Goal: Task Accomplishment & Management: Manage account settings

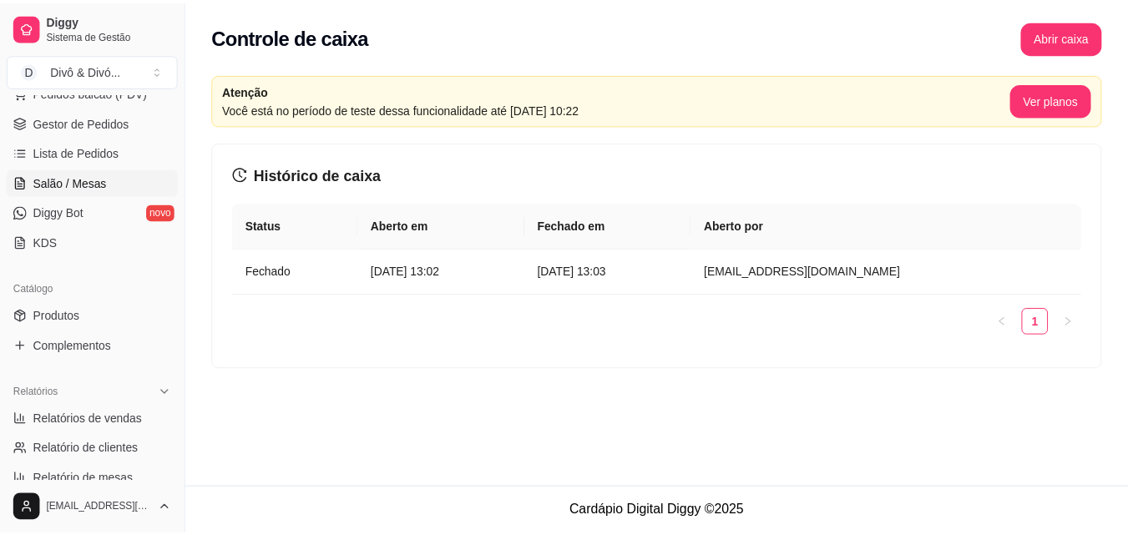
scroll to position [334, 0]
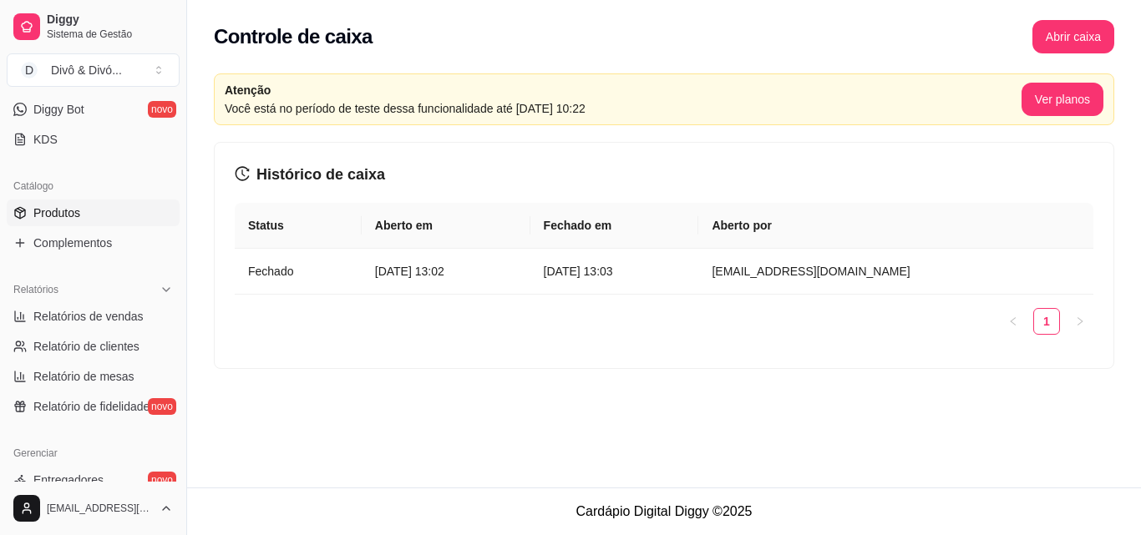
click at [84, 216] on link "Produtos" at bounding box center [93, 213] width 173 height 27
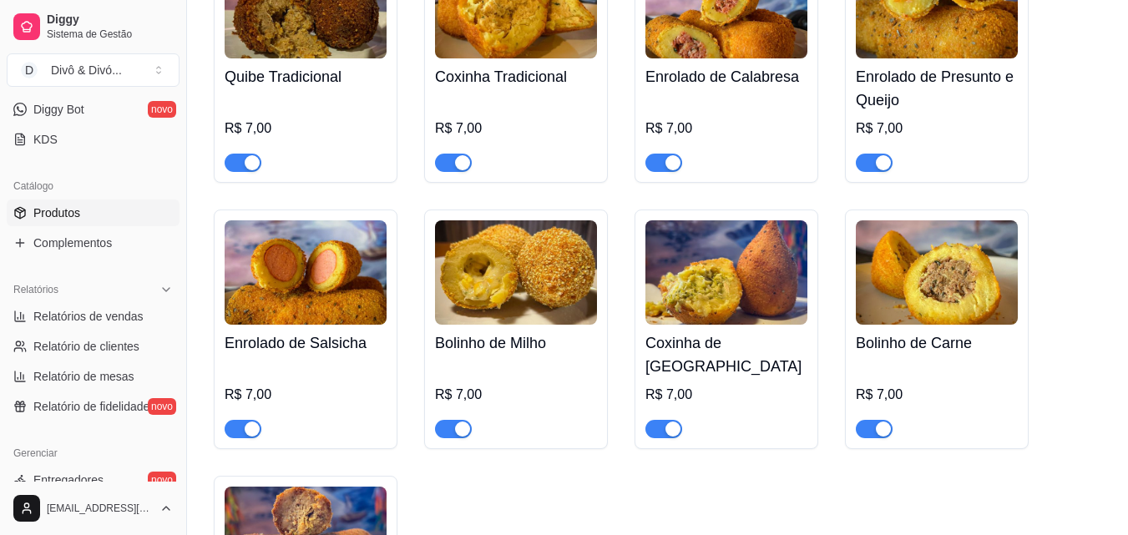
scroll to position [1253, 0]
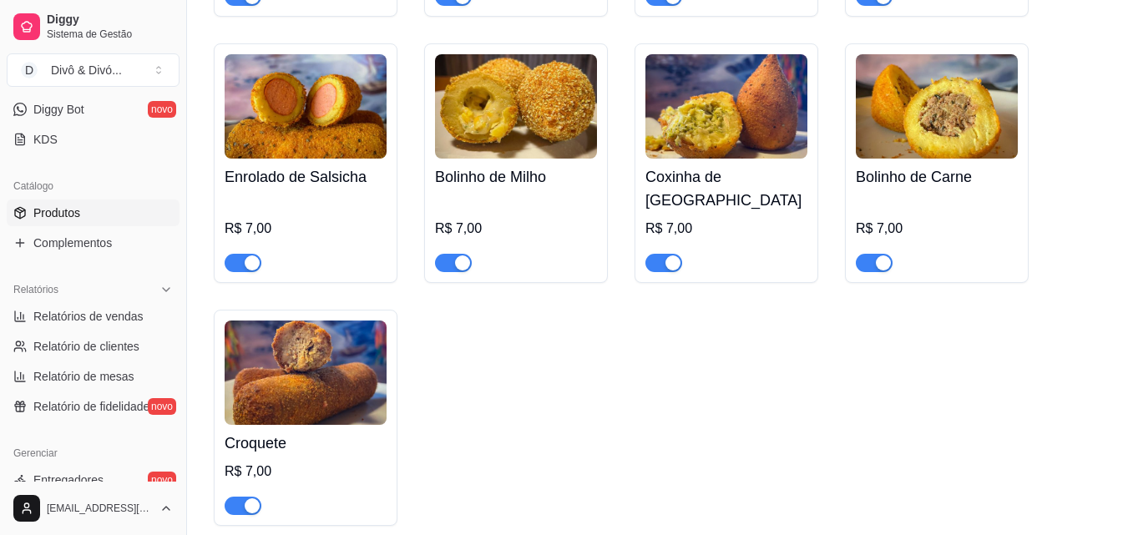
click at [279, 337] on img at bounding box center [306, 373] width 162 height 104
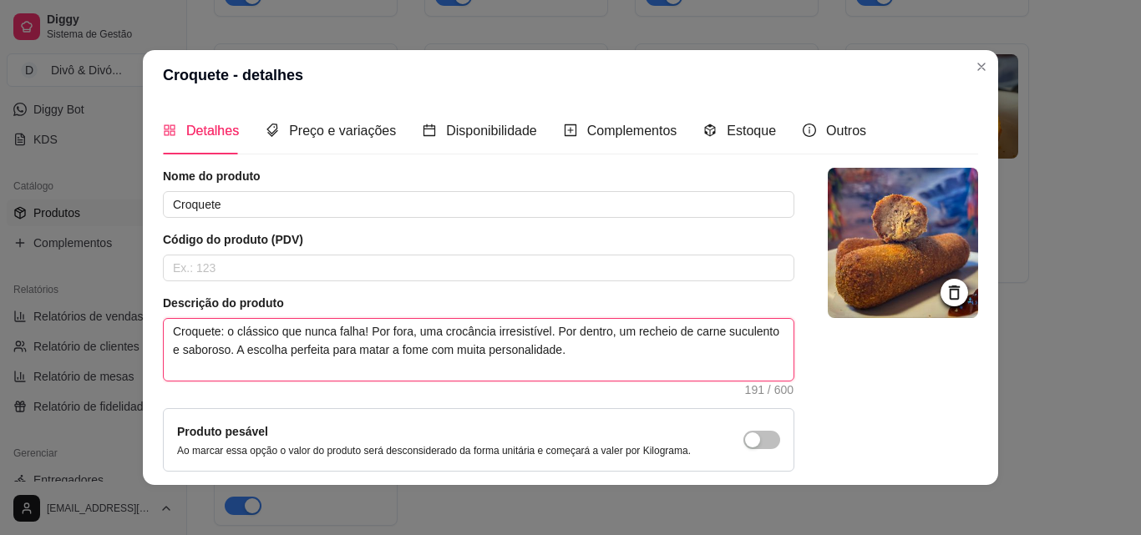
drag, startPoint x: 575, startPoint y: 364, endPoint x: 104, endPoint y: 333, distance: 472.0
click at [104, 333] on div "Croquete - detalhes Detalhes Preço e variações Disponibilidade Complementos Est…" at bounding box center [570, 267] width 1141 height 535
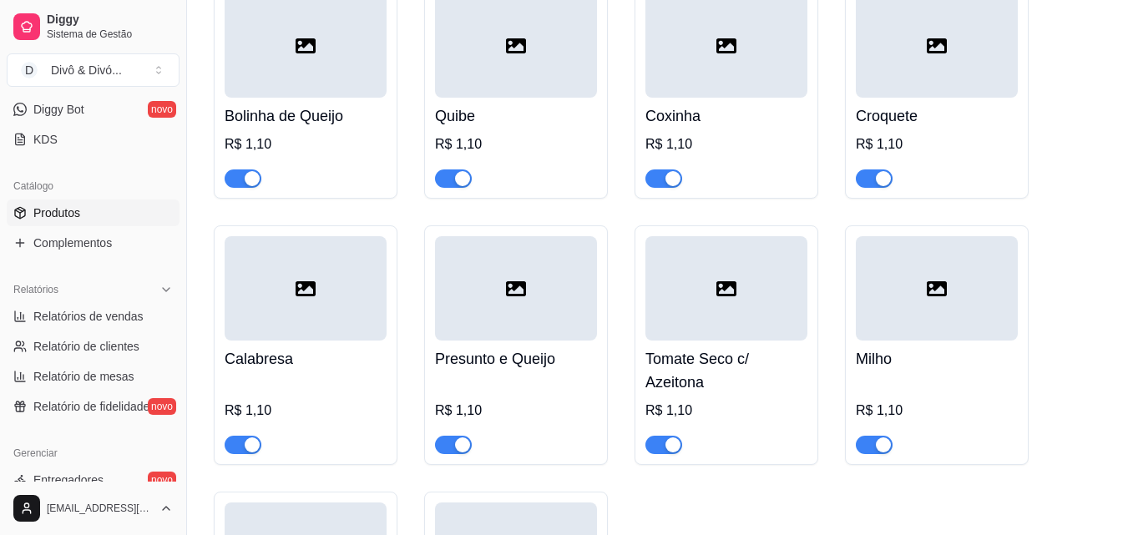
scroll to position [0, 0]
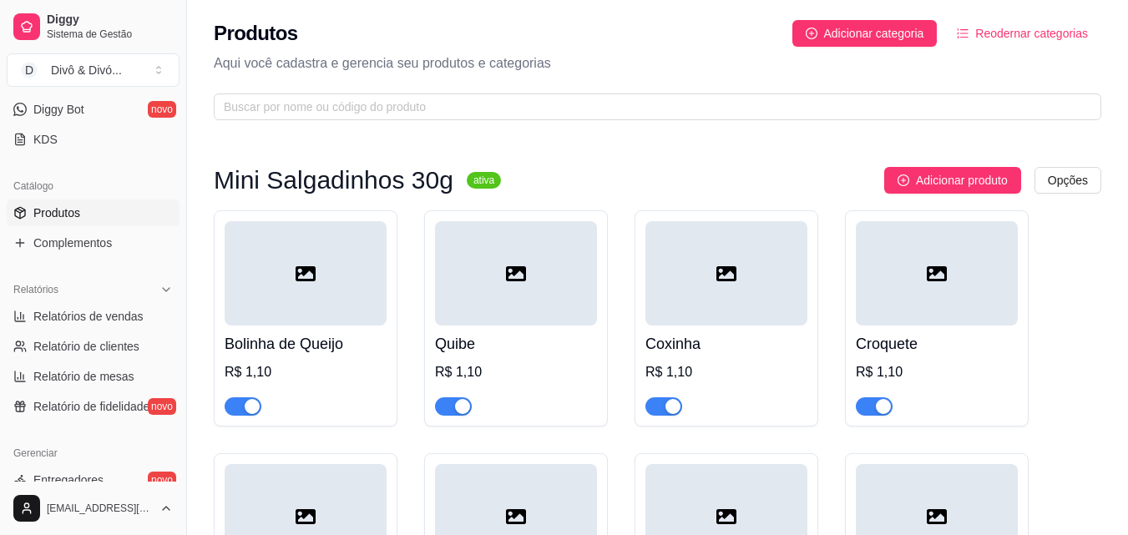
click at [541, 336] on h4 "Quibe" at bounding box center [516, 343] width 162 height 23
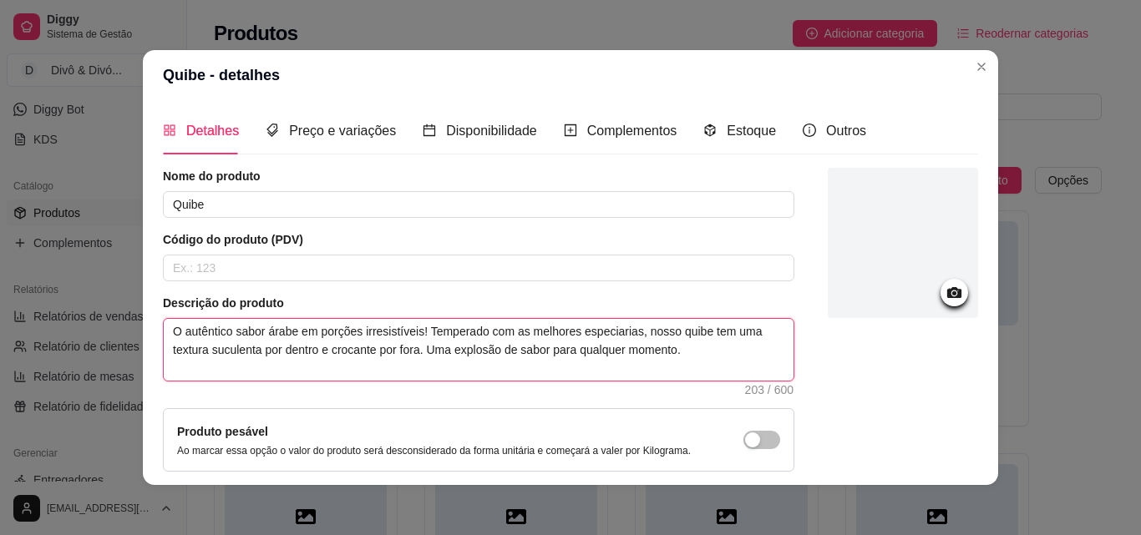
drag, startPoint x: 685, startPoint y: 354, endPoint x: 155, endPoint y: 332, distance: 529.9
click at [155, 332] on div "Detalhes Preço e variações Disponibilidade Complementos Estoque Outros Nome do …" at bounding box center [570, 292] width 855 height 385
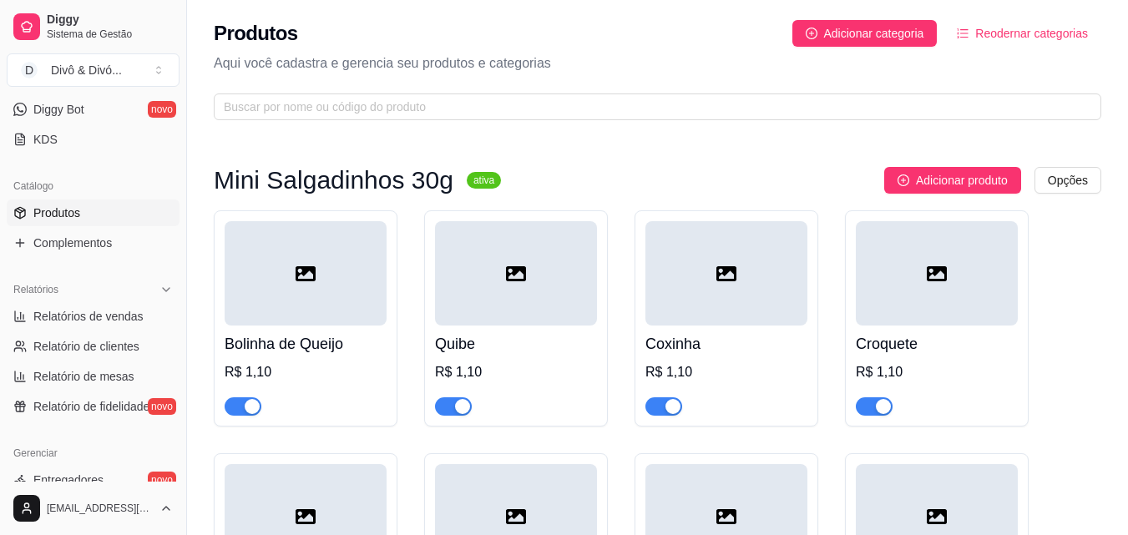
click at [1057, 170] on html "Diggy Sistema de Gestão D Divô & Divó ... Loja aberta Período gratuito até 12/0…" at bounding box center [564, 267] width 1128 height 535
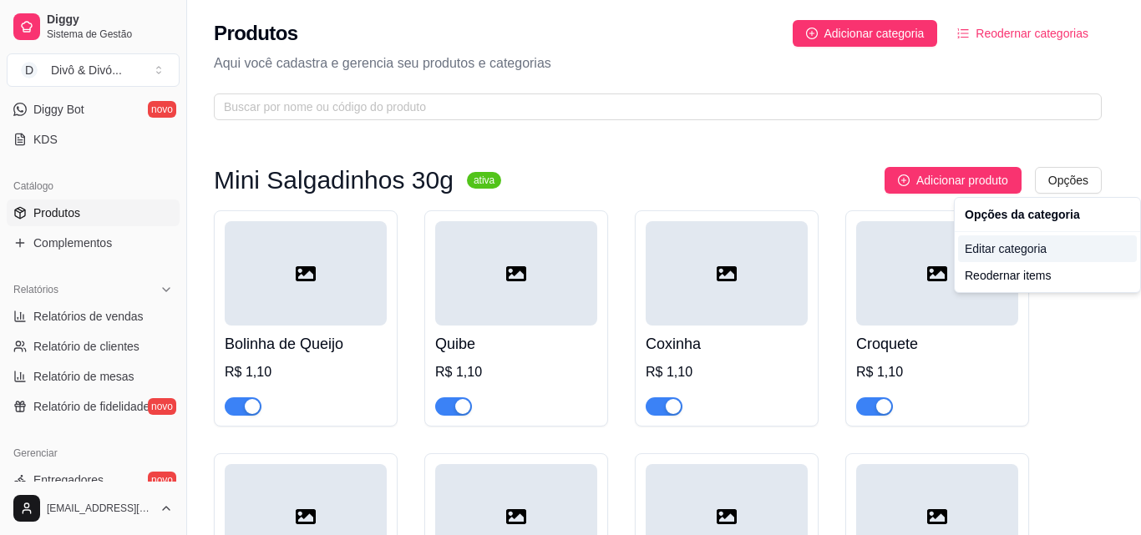
click at [1036, 250] on div "Editar categoria" at bounding box center [1047, 249] width 179 height 27
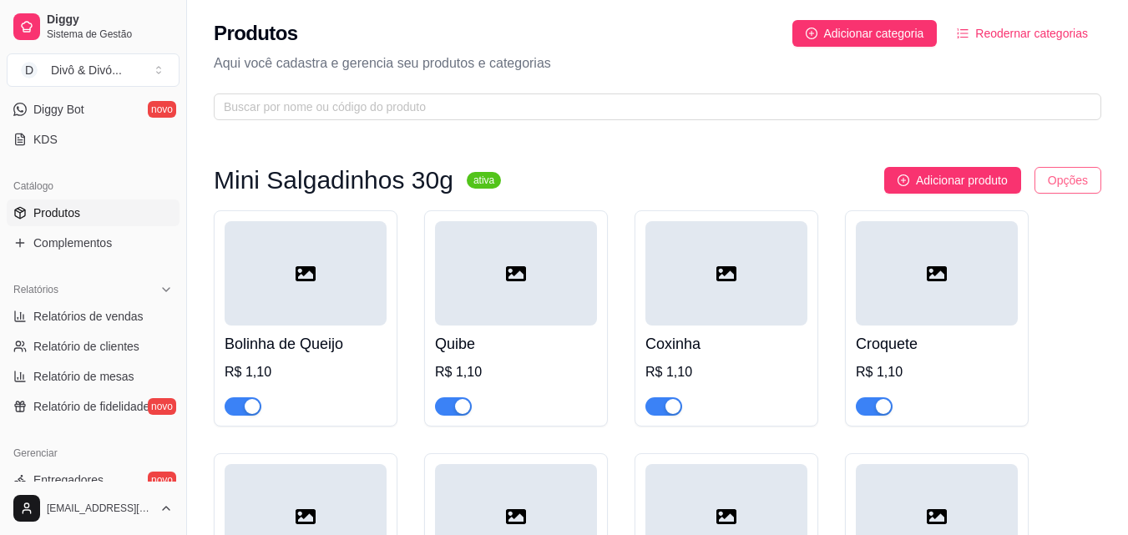
click at [1049, 174] on html "Diggy Sistema de Gestão D Divô & Divó ... Loja aberta Período gratuito até 12/0…" at bounding box center [564, 267] width 1128 height 535
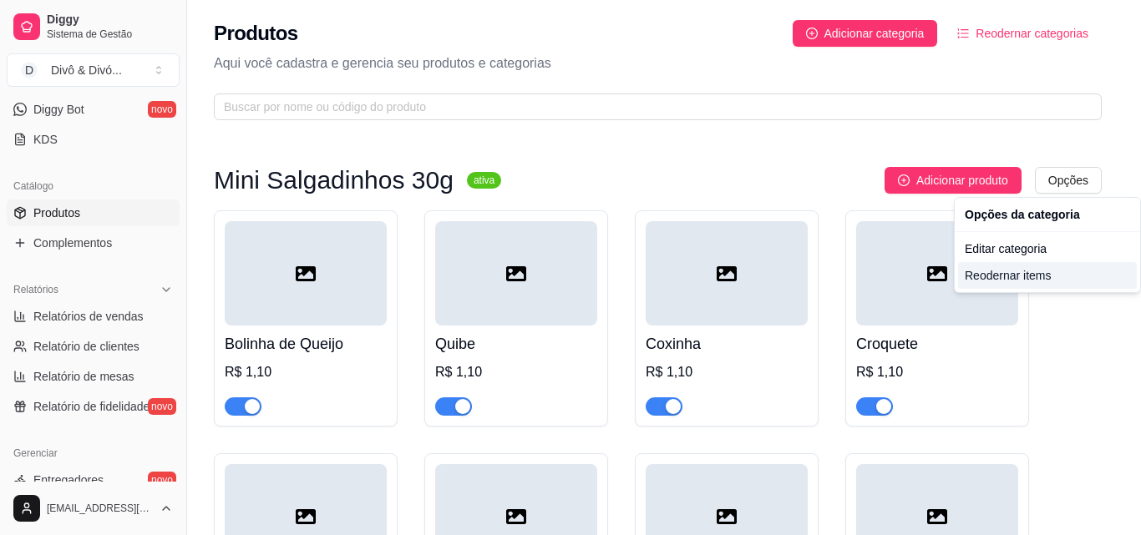
click at [1021, 271] on div "Reodernar items" at bounding box center [1047, 275] width 179 height 27
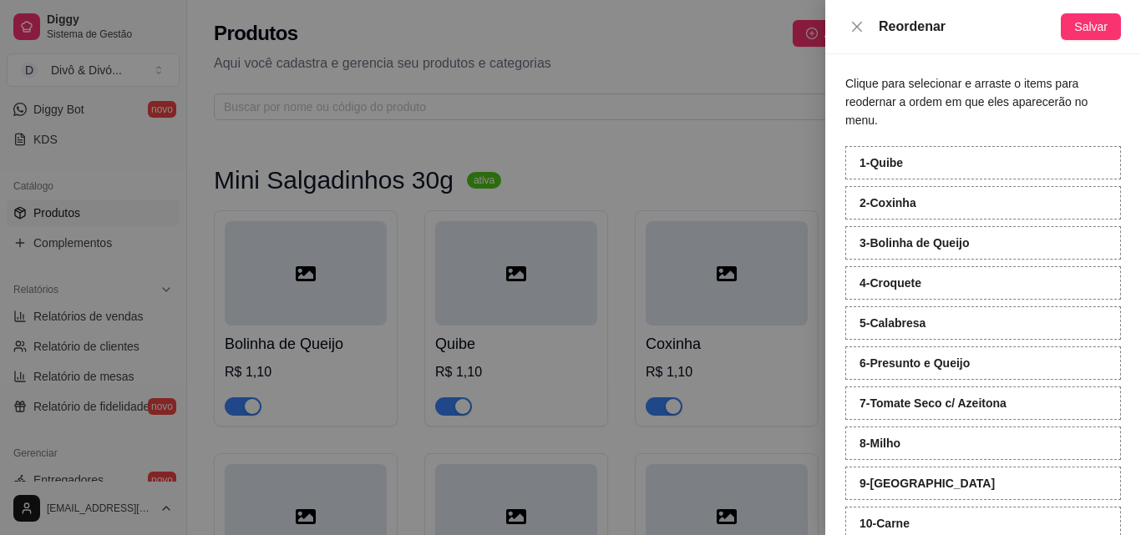
click at [685, 180] on div at bounding box center [570, 267] width 1141 height 535
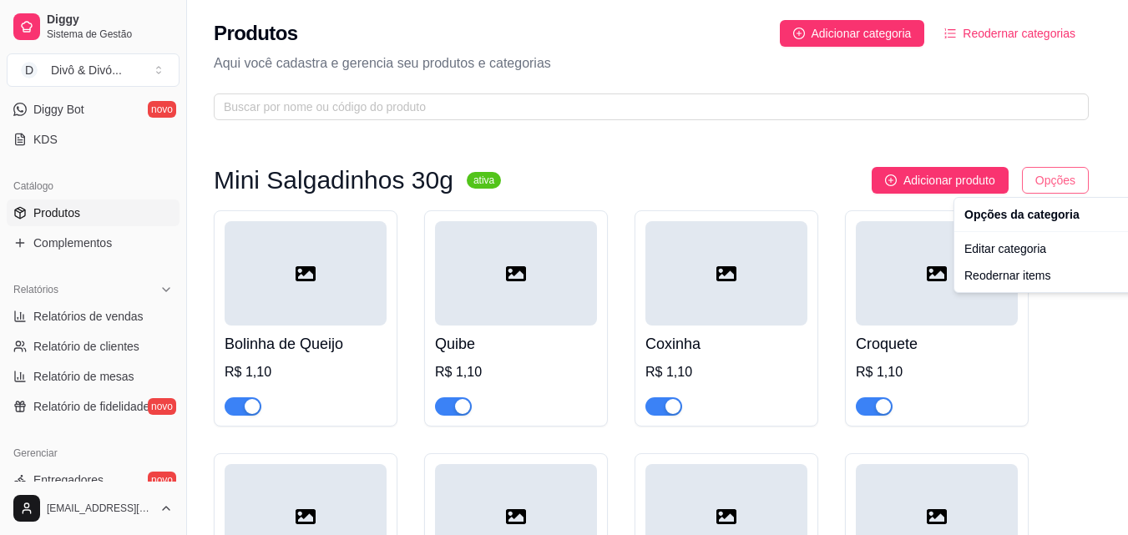
click at [1074, 180] on html "Diggy Sistema de Gestão D Divô & Divó ... Loja aberta Período gratuito até 12/0…" at bounding box center [564, 267] width 1128 height 535
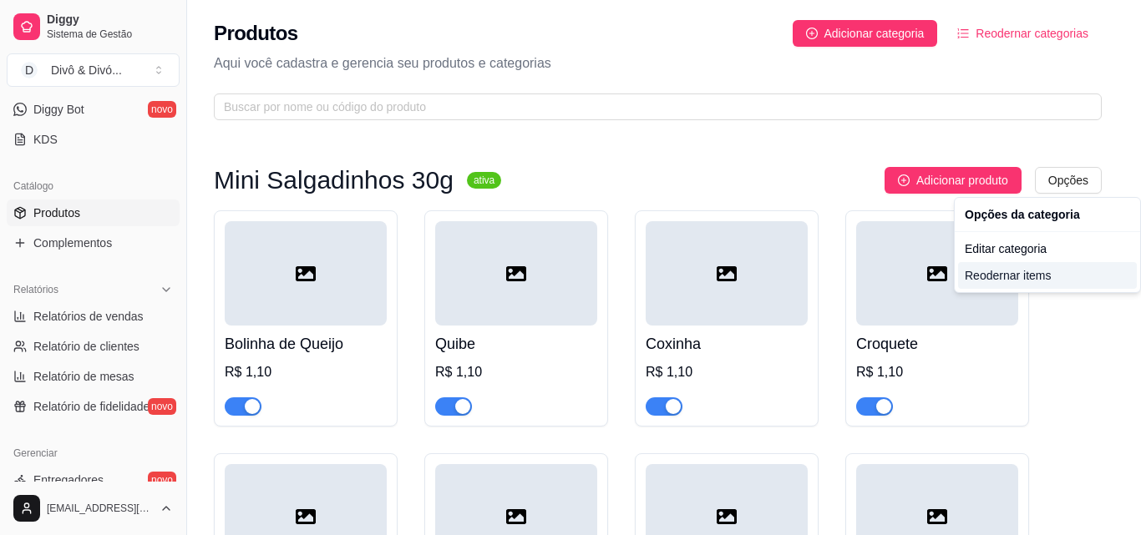
click at [1027, 276] on div "Reodernar items" at bounding box center [1047, 275] width 179 height 27
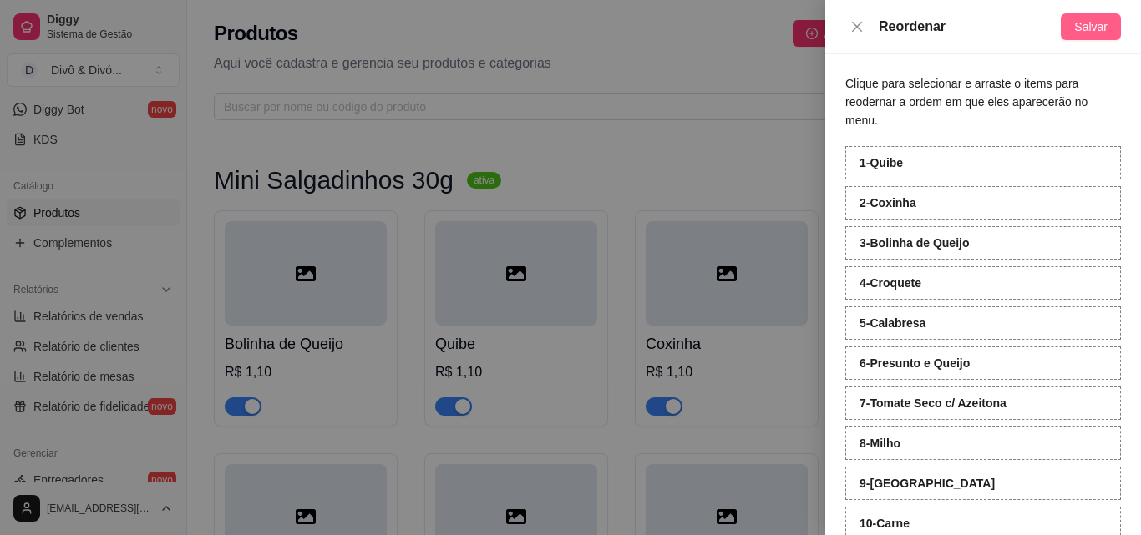
click at [1093, 31] on span "Salvar" at bounding box center [1090, 27] width 33 height 18
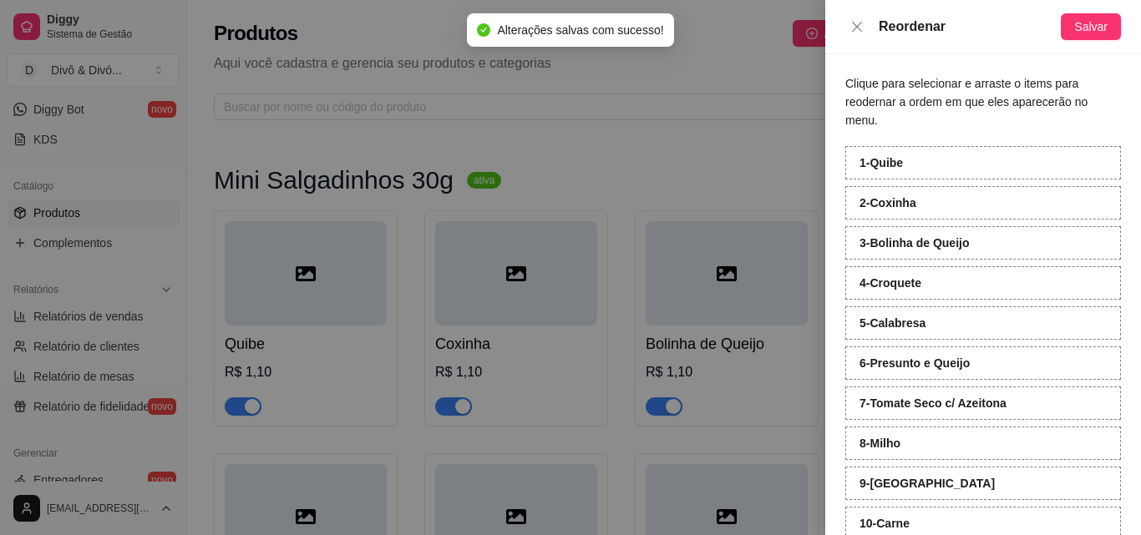
click at [707, 160] on div at bounding box center [570, 267] width 1141 height 535
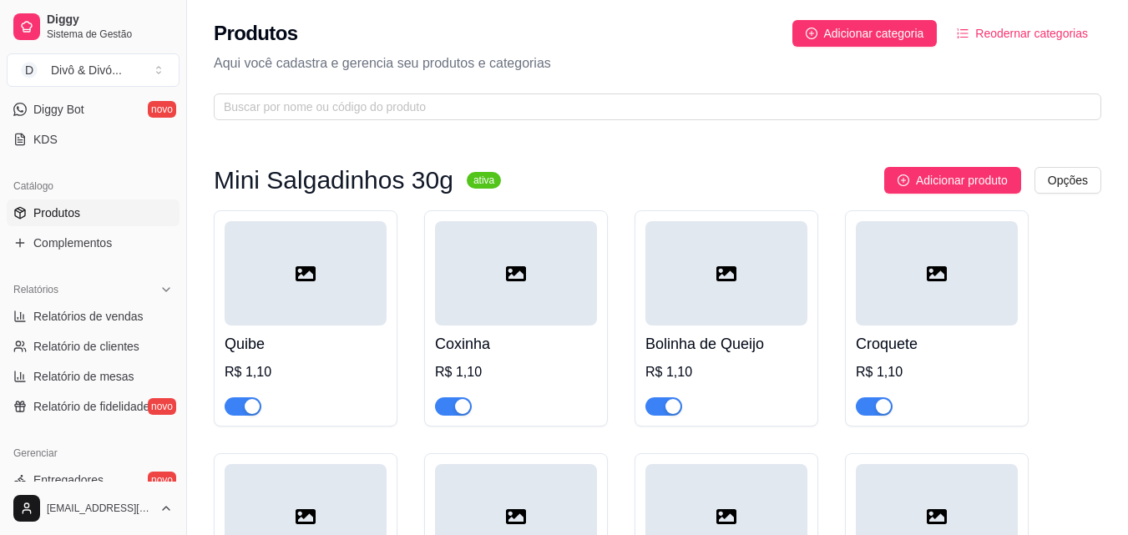
click at [545, 281] on div at bounding box center [516, 273] width 162 height 104
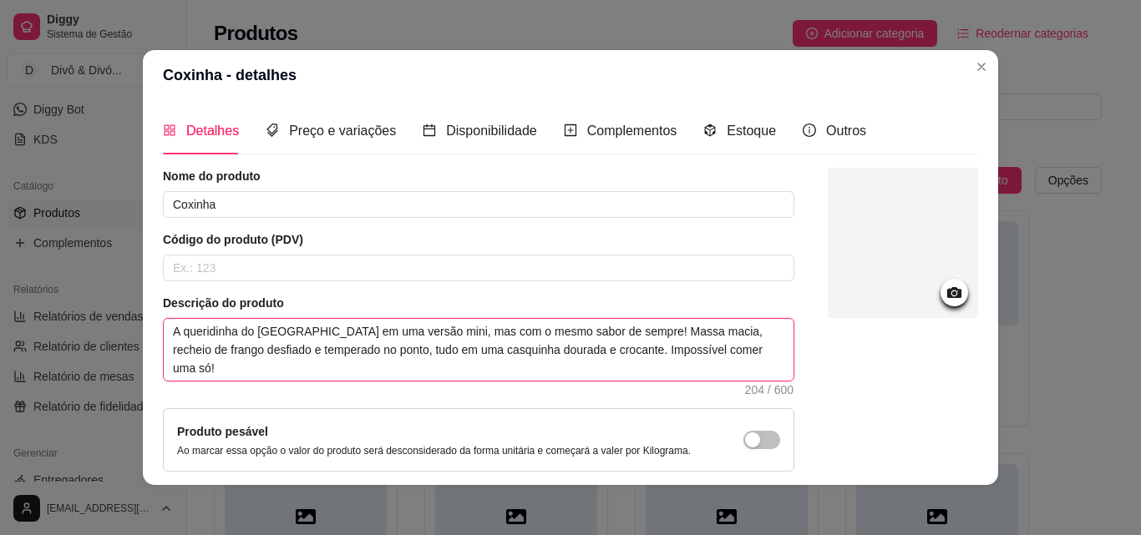
click at [565, 346] on textarea "A queridinha do [GEOGRAPHIC_DATA] em uma versão mini, mas com o mesmo sabor de …" at bounding box center [479, 350] width 630 height 62
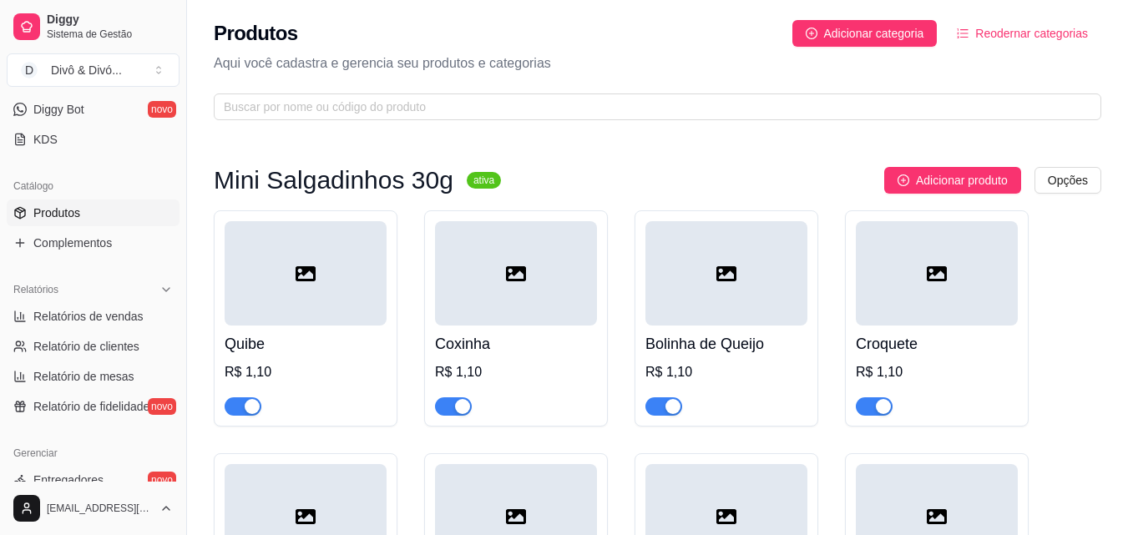
click at [770, 276] on div at bounding box center [727, 273] width 162 height 104
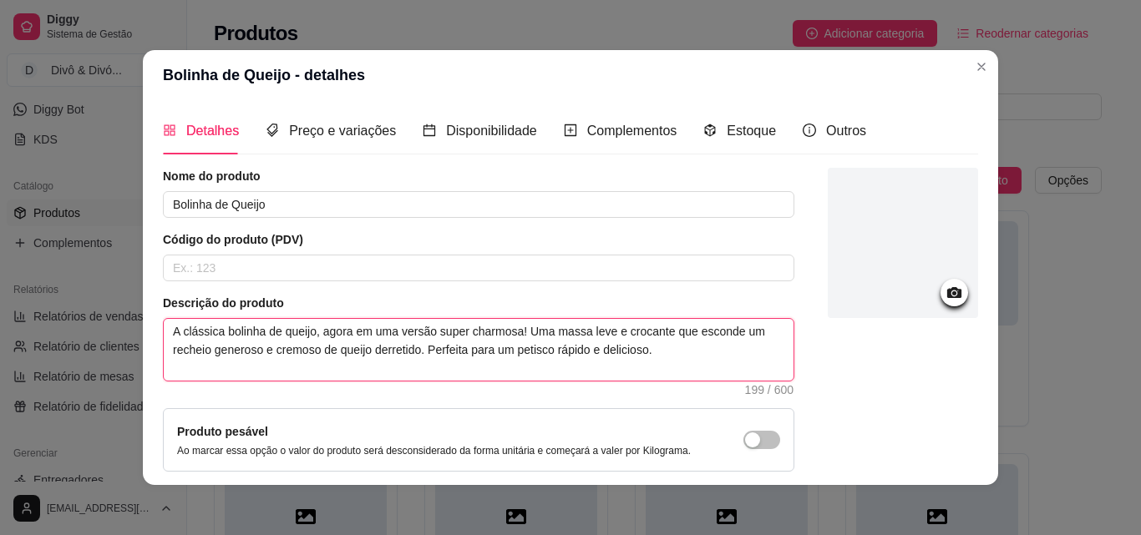
click at [405, 351] on textarea "A clássica bolinha de queijo, agora em uma versão super charmosa! Uma massa lev…" at bounding box center [479, 350] width 630 height 62
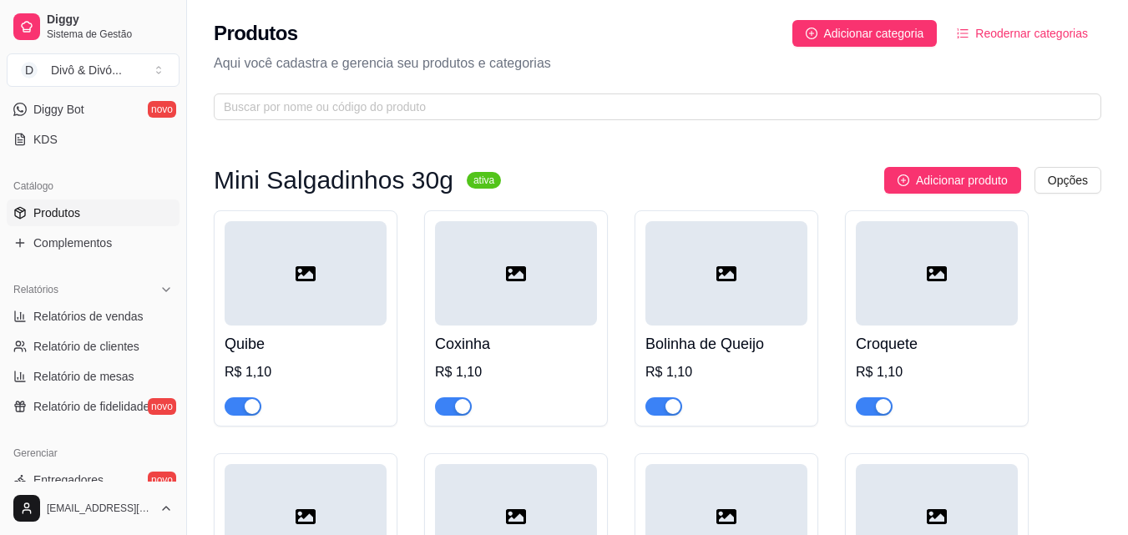
click at [952, 314] on div at bounding box center [937, 273] width 162 height 104
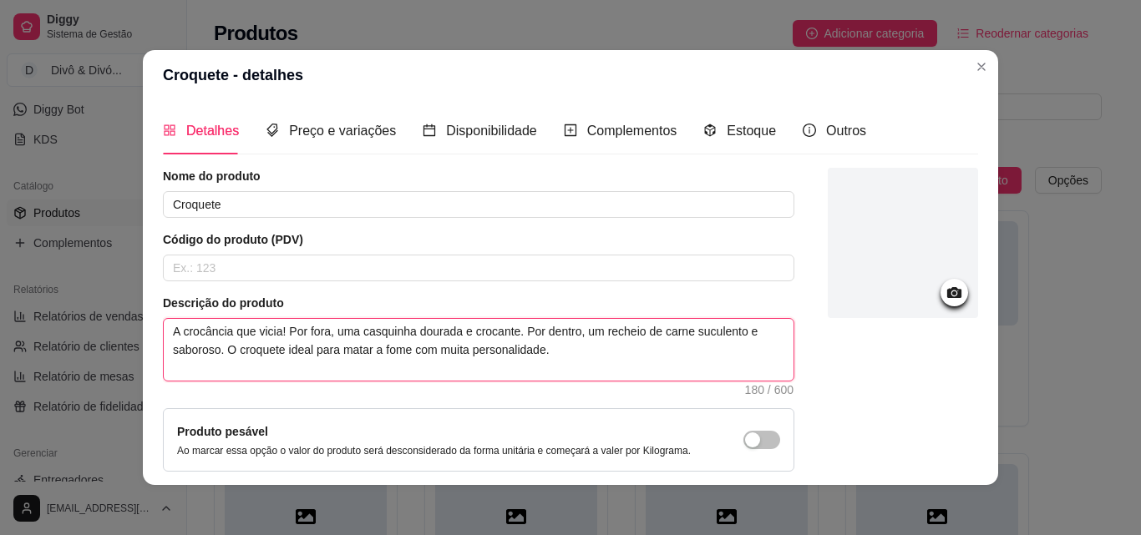
click at [357, 357] on textarea "A crocância que vicia! Por fora, uma casquinha dourada e crocante. Por dentro, …" at bounding box center [479, 350] width 630 height 62
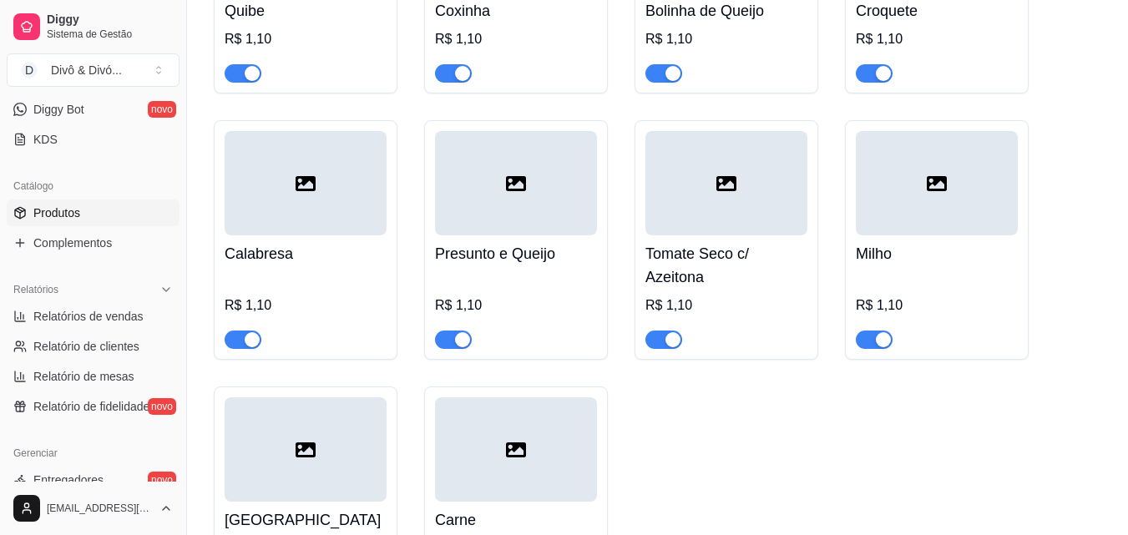
scroll to position [334, 0]
click at [278, 256] on h4 "Calabresa" at bounding box center [306, 252] width 162 height 23
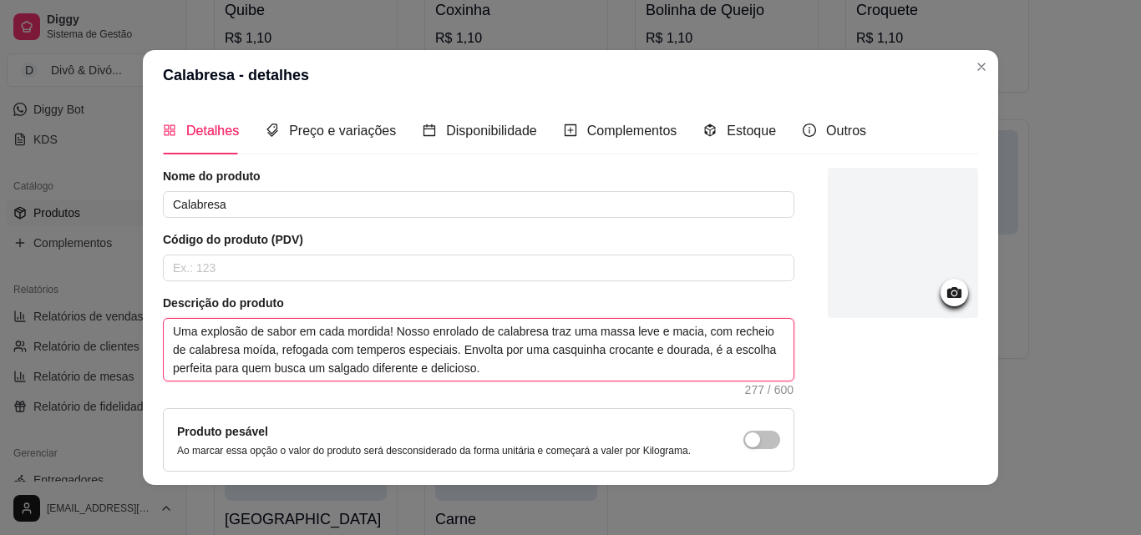
click at [457, 350] on textarea "Uma explosão de sabor em cada mordida! Nosso enrolado de calabresa traz uma mas…" at bounding box center [479, 350] width 630 height 62
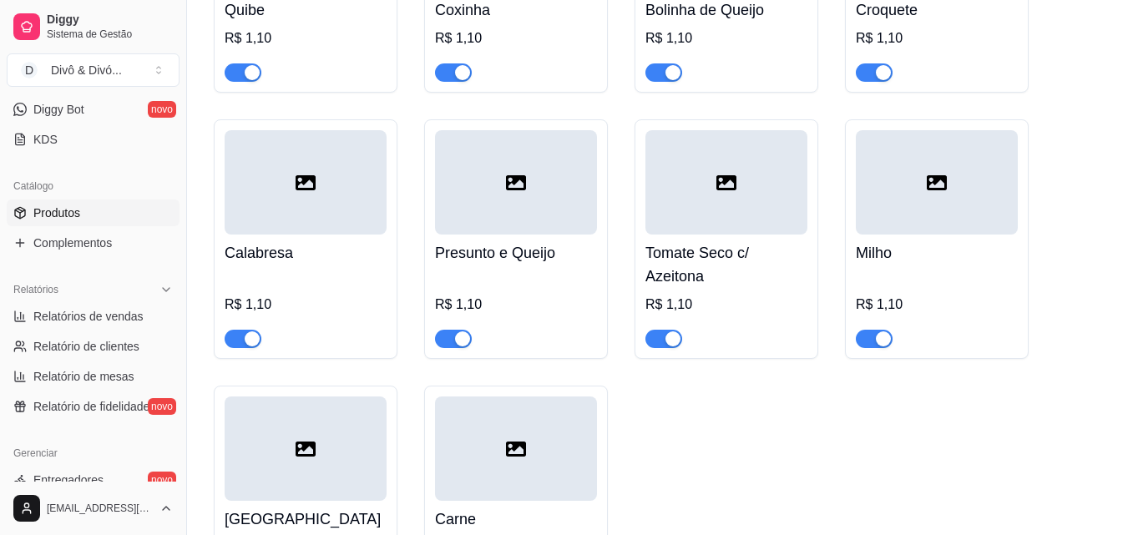
click at [507, 306] on div "R$ 1,10" at bounding box center [516, 305] width 162 height 20
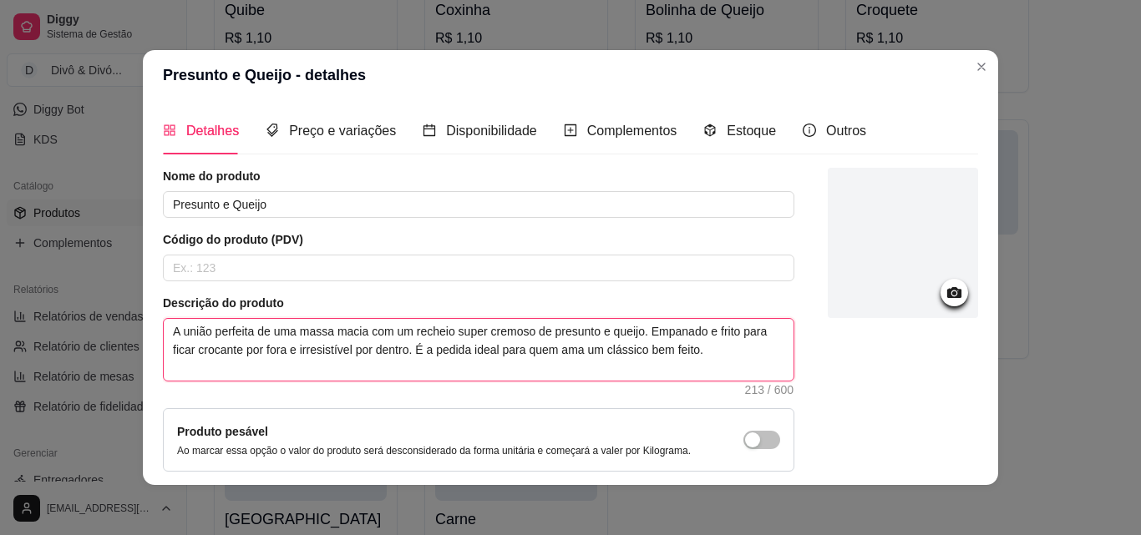
click at [398, 357] on textarea "A união perfeita de uma massa macia com um recheio super cremoso de presunto e …" at bounding box center [479, 350] width 630 height 62
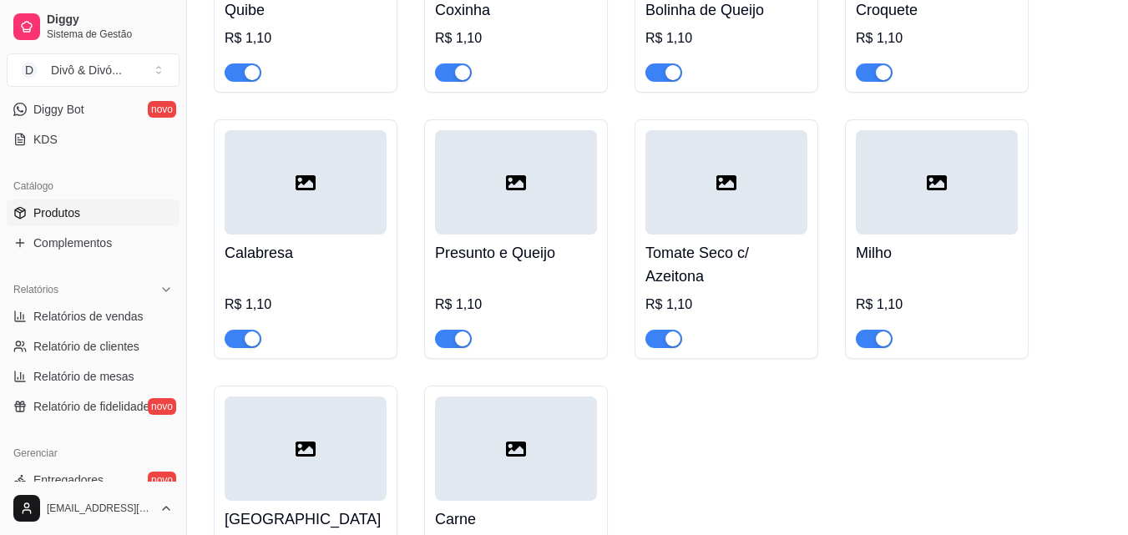
click at [755, 312] on div "R$ 1,10" at bounding box center [727, 305] width 162 height 20
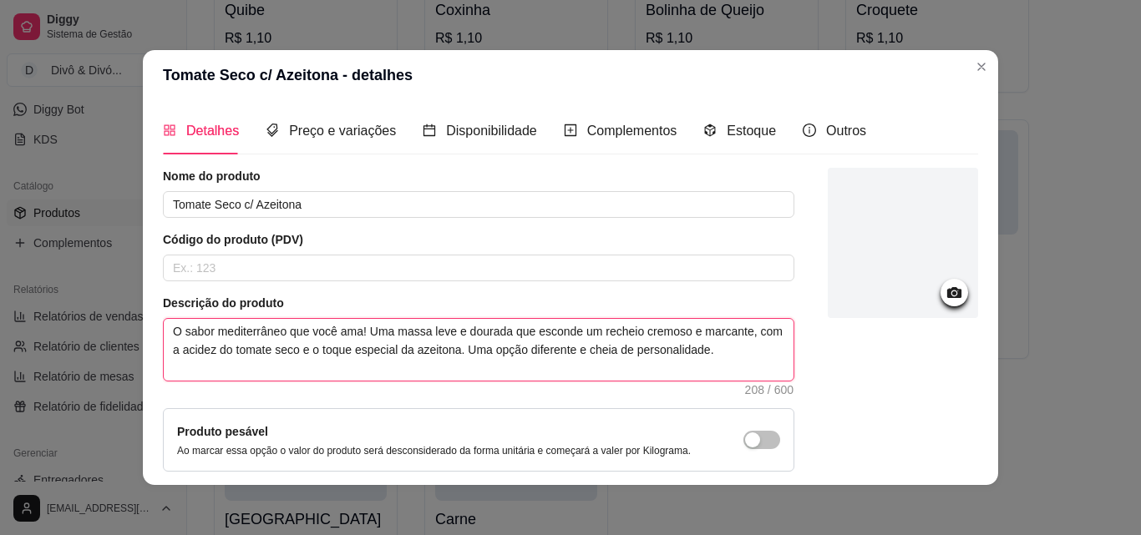
click at [366, 346] on textarea "O sabor mediterrâneo que você ama! Uma massa leve e dourada que esconde um rech…" at bounding box center [479, 350] width 630 height 62
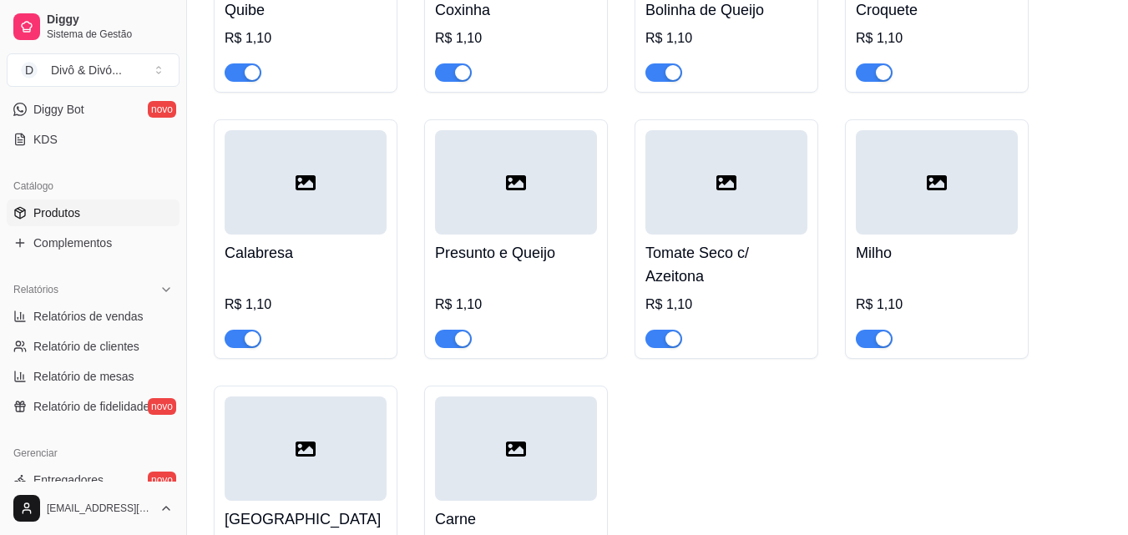
click at [955, 288] on div "R$ 1,10" at bounding box center [937, 309] width 162 height 77
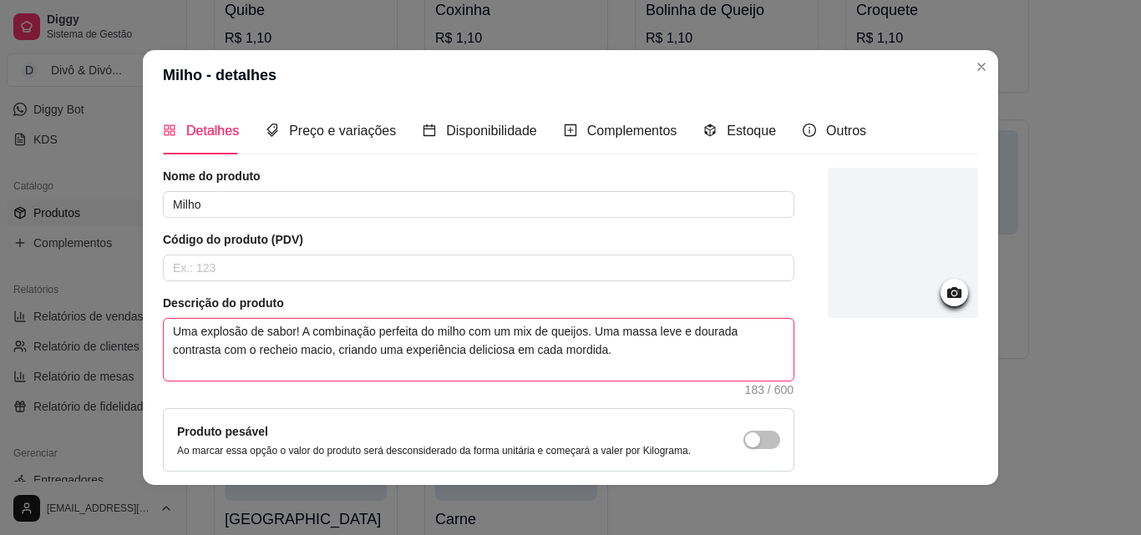
click at [568, 358] on textarea "Uma explosão de sabor! A combinação perfeita do milho com um mix de queijos. Um…" at bounding box center [479, 350] width 630 height 62
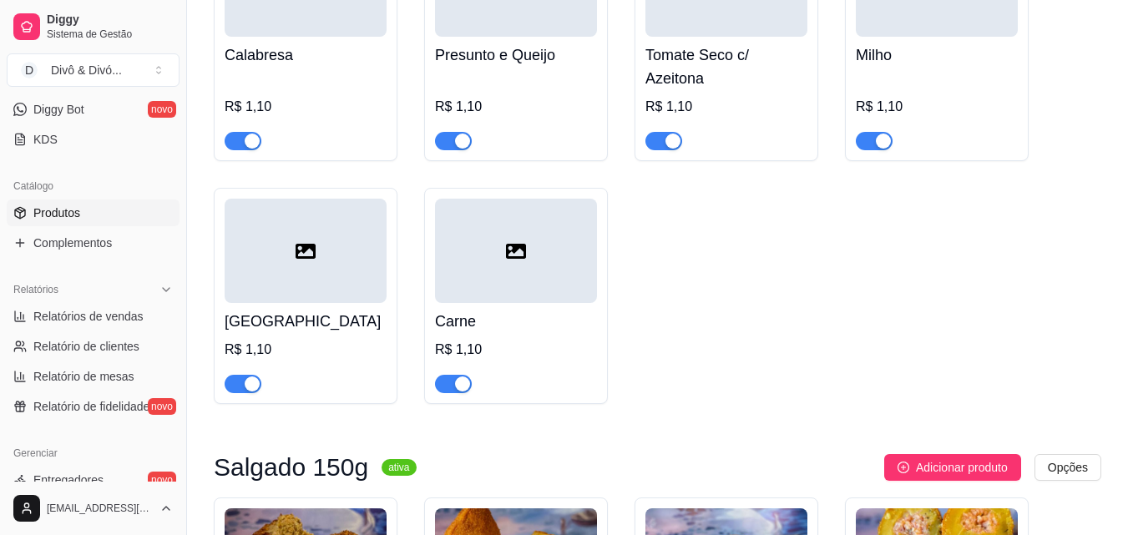
scroll to position [585, 0]
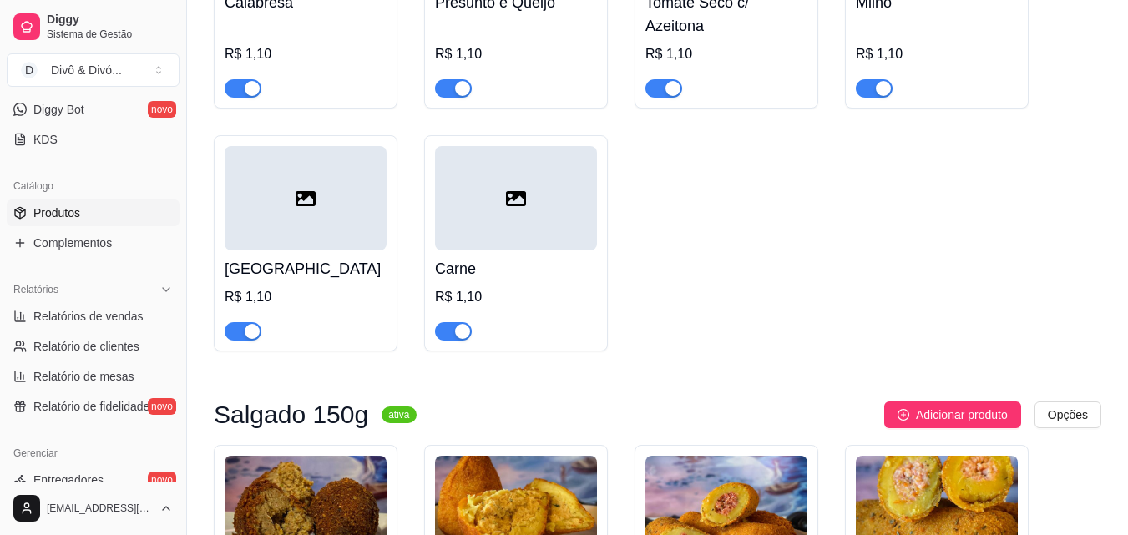
click at [296, 242] on div at bounding box center [306, 198] width 162 height 104
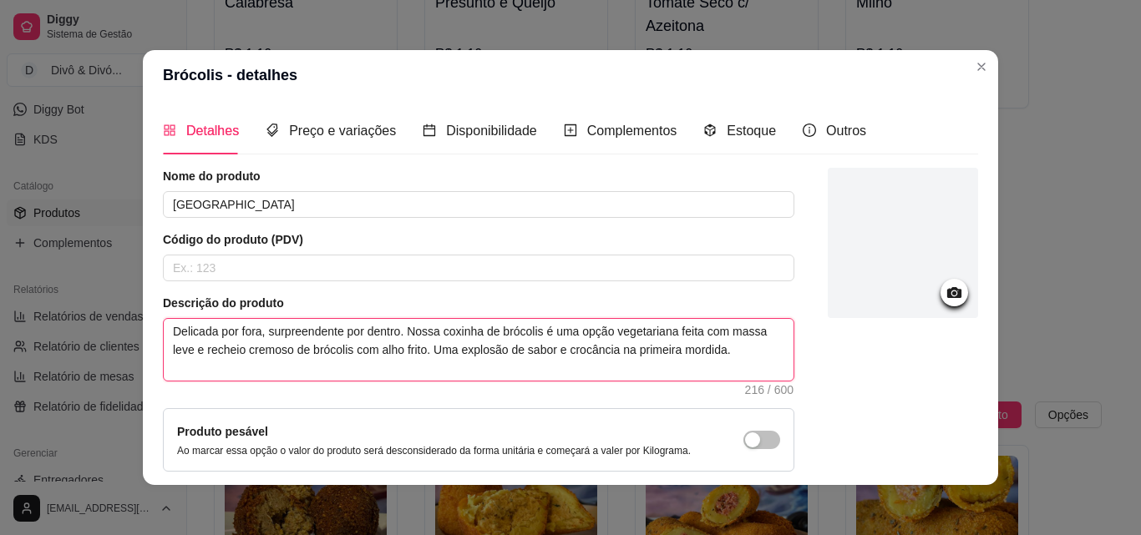
click at [312, 350] on textarea "Delicada por fora, surpreendente por dentro. Nossa coxinha de brócolis é uma op…" at bounding box center [479, 350] width 630 height 62
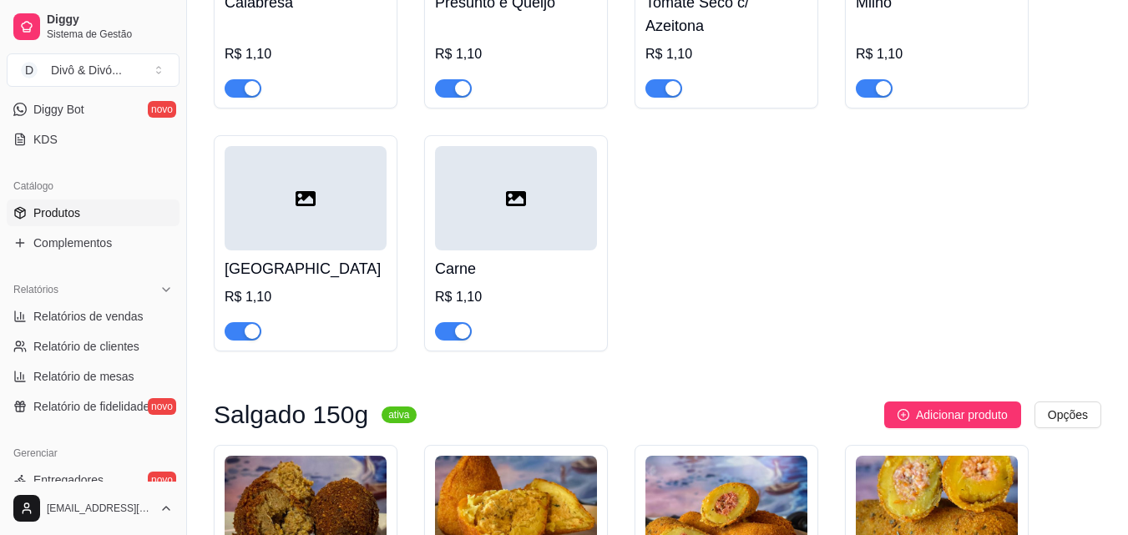
click at [494, 255] on div "Carne R$ 1,10" at bounding box center [516, 296] width 162 height 90
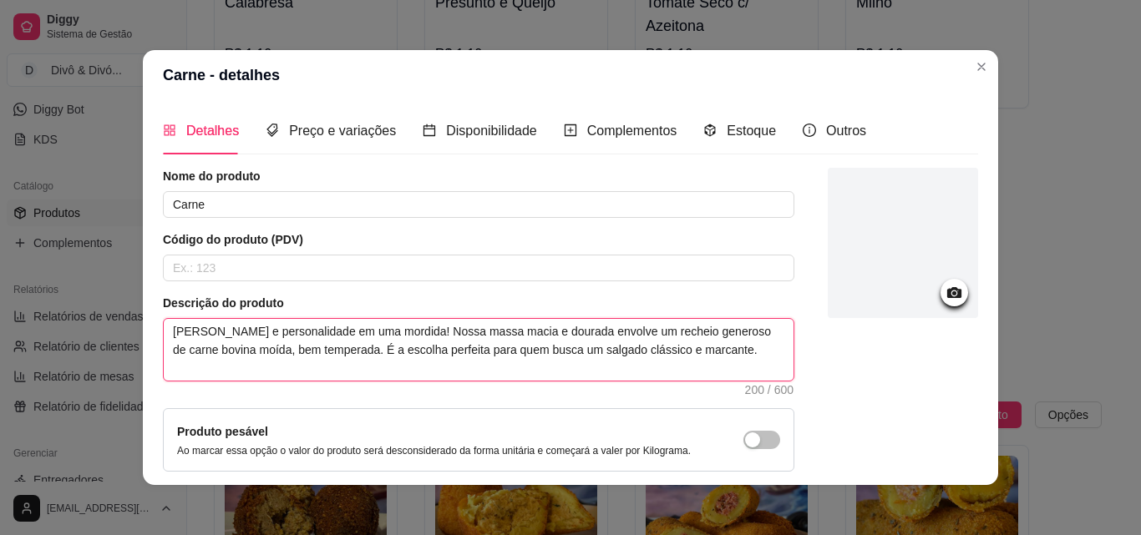
click at [448, 361] on textarea "[PERSON_NAME] e personalidade em uma mordida! Nossa massa macia e dourada envol…" at bounding box center [479, 350] width 630 height 62
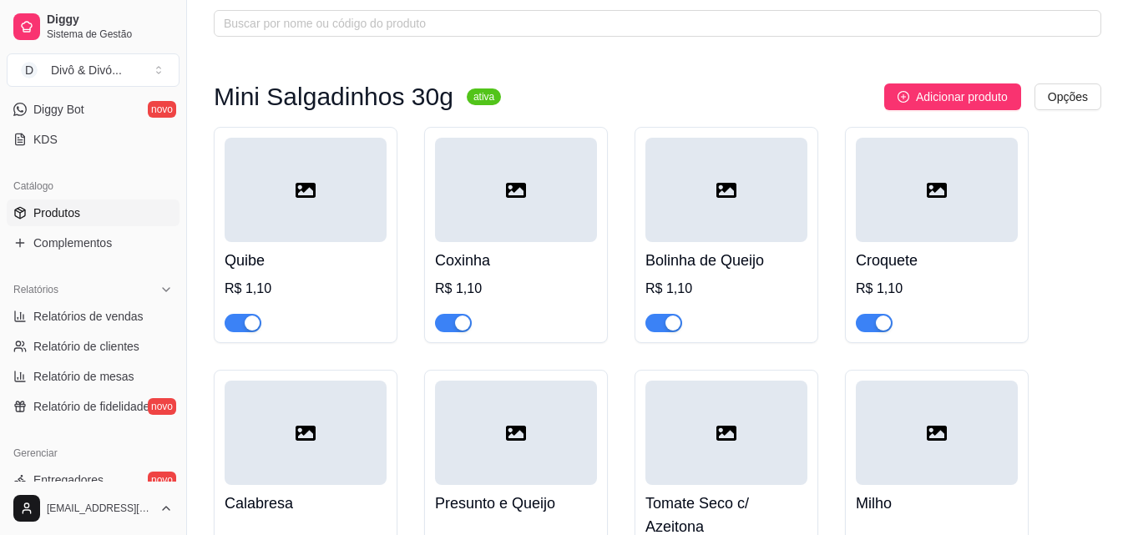
scroll to position [0, 0]
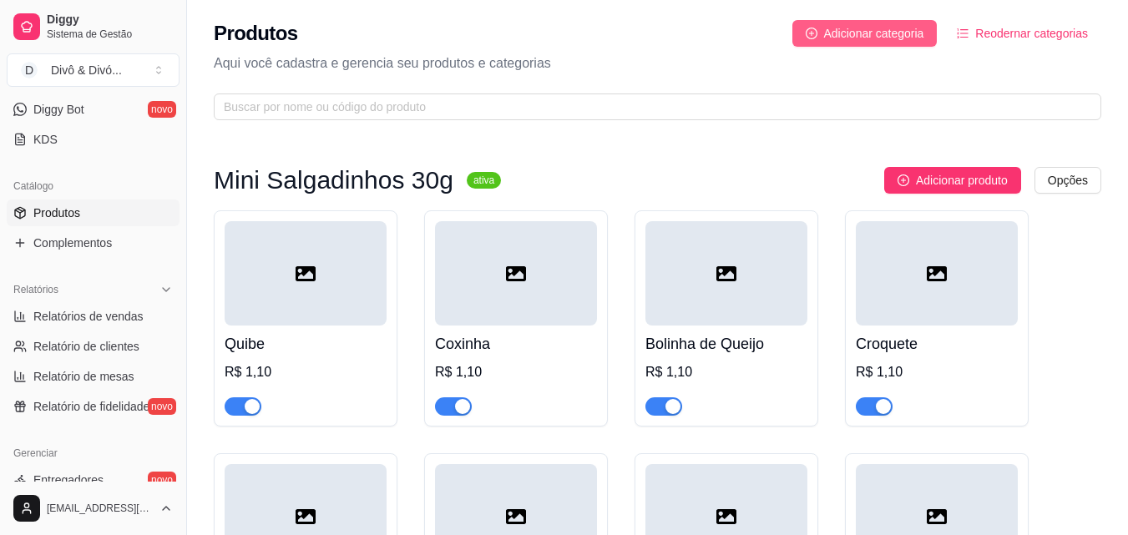
click at [909, 28] on span "Adicionar categoria" at bounding box center [874, 33] width 100 height 18
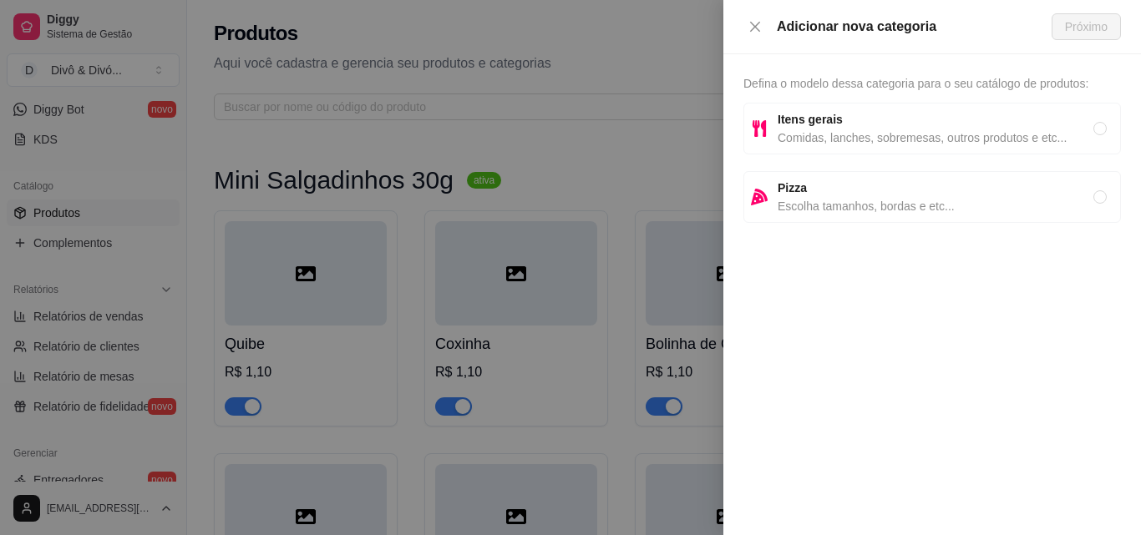
click at [821, 119] on strong "Itens gerais" at bounding box center [810, 119] width 65 height 13
radio input "true"
click at [1070, 18] on span "Próximo" at bounding box center [1086, 27] width 43 height 18
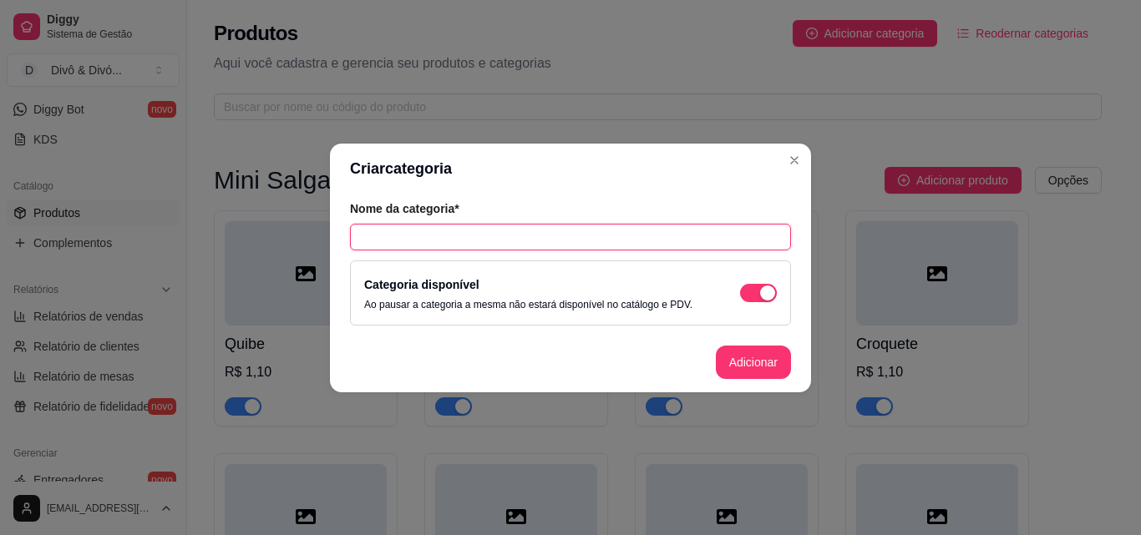
click at [499, 239] on input "text" at bounding box center [570, 237] width 441 height 27
type input "Interno Frito"
click at [752, 293] on span "button" at bounding box center [758, 293] width 37 height 18
click at [758, 367] on button "Adicionar" at bounding box center [753, 362] width 75 height 33
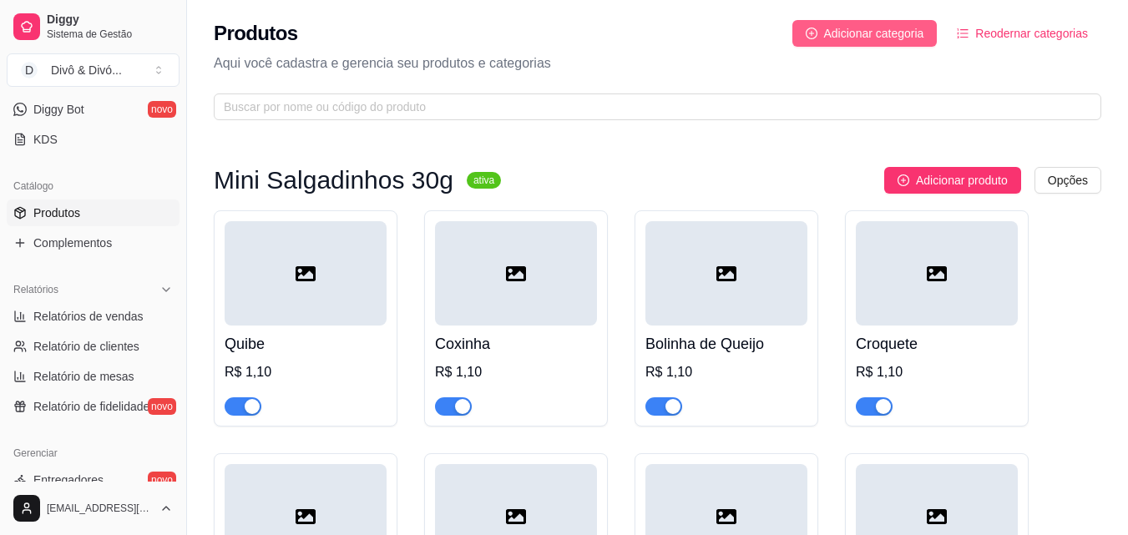
click at [858, 22] on button "Adicionar categoria" at bounding box center [865, 33] width 145 height 27
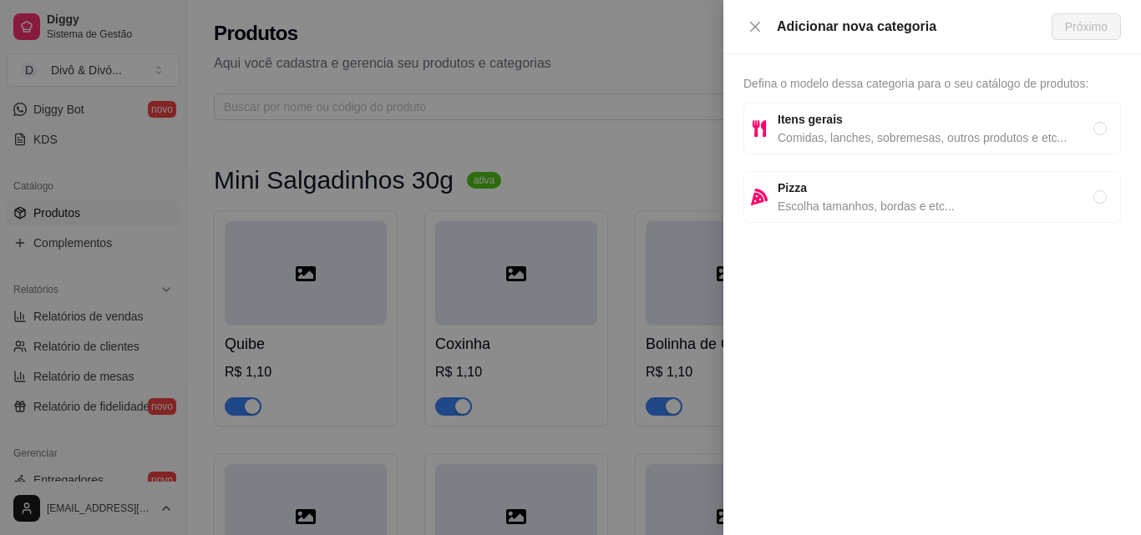
click at [869, 115] on span "Itens gerais" at bounding box center [936, 119] width 316 height 18
radio input "true"
click at [1068, 28] on span "Próximo" at bounding box center [1086, 27] width 43 height 18
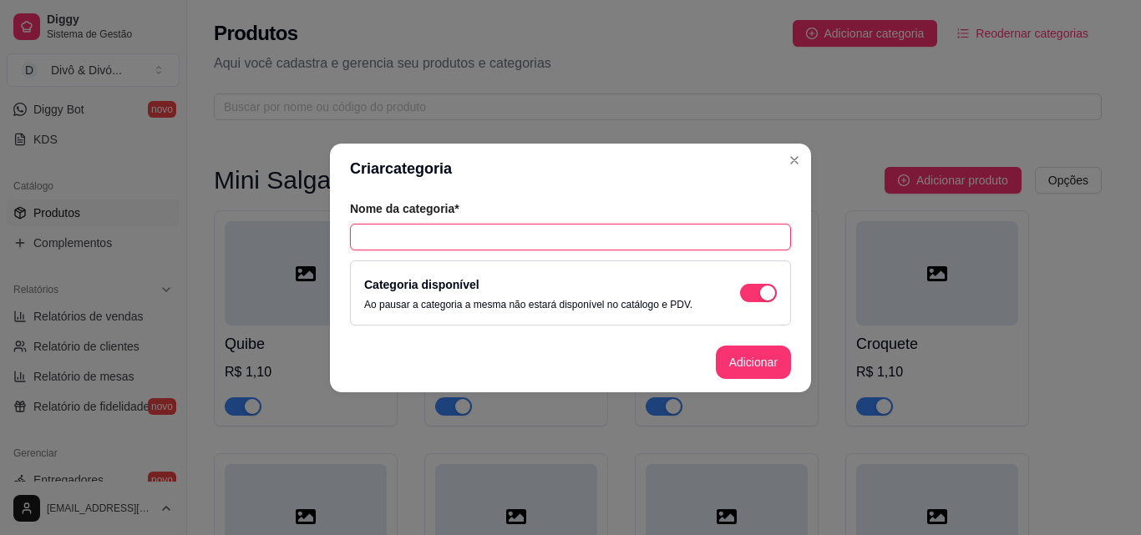
click at [575, 228] on input "text" at bounding box center [570, 237] width 441 height 27
type input "Interno Congelado"
click at [745, 291] on span "button" at bounding box center [758, 293] width 37 height 18
click at [754, 359] on button "Adicionar" at bounding box center [753, 362] width 73 height 33
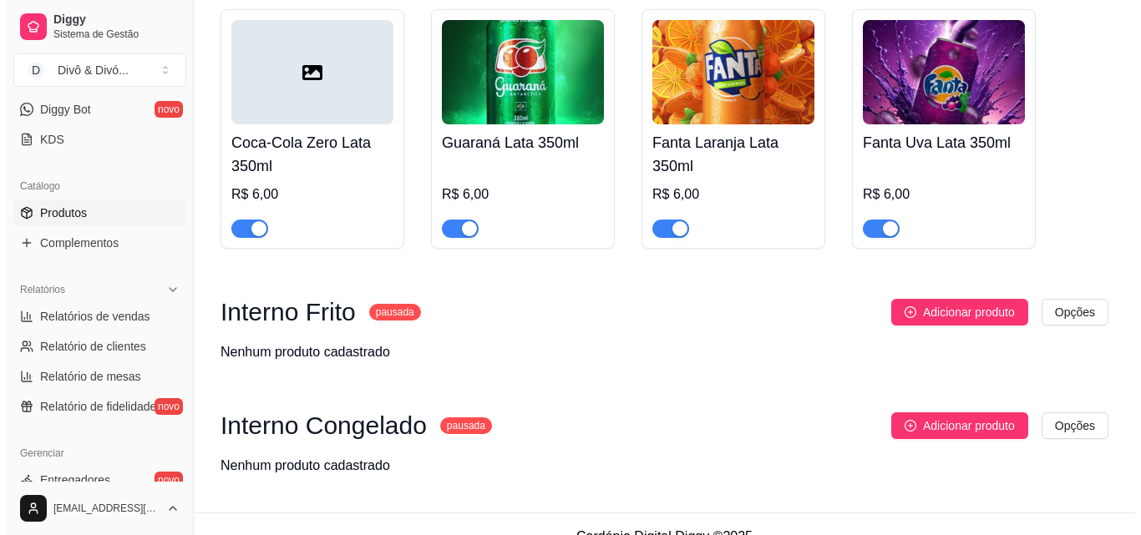
scroll to position [2115, 0]
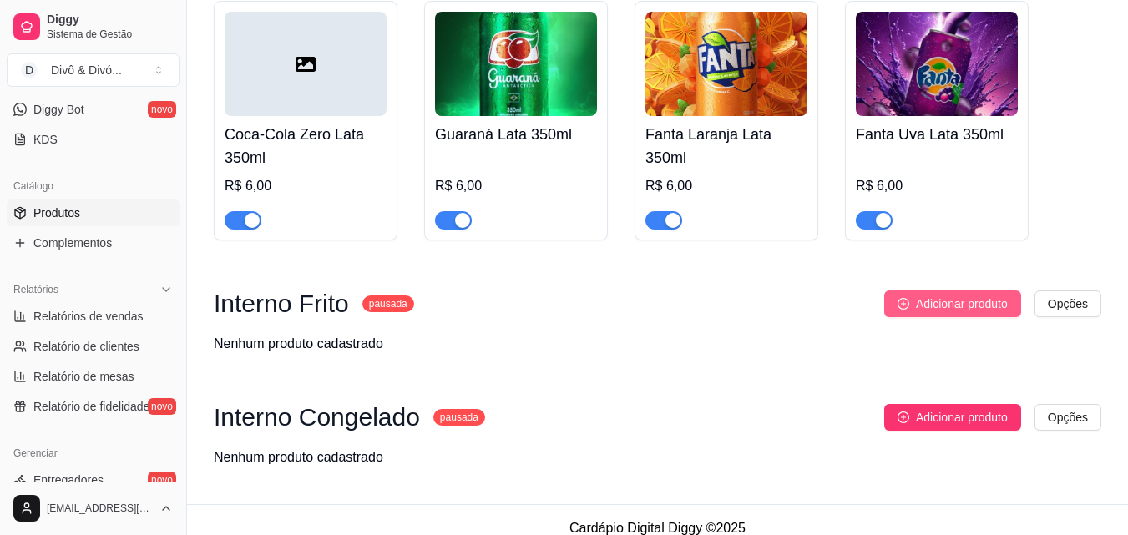
click at [965, 295] on span "Adicionar produto" at bounding box center [962, 304] width 92 height 18
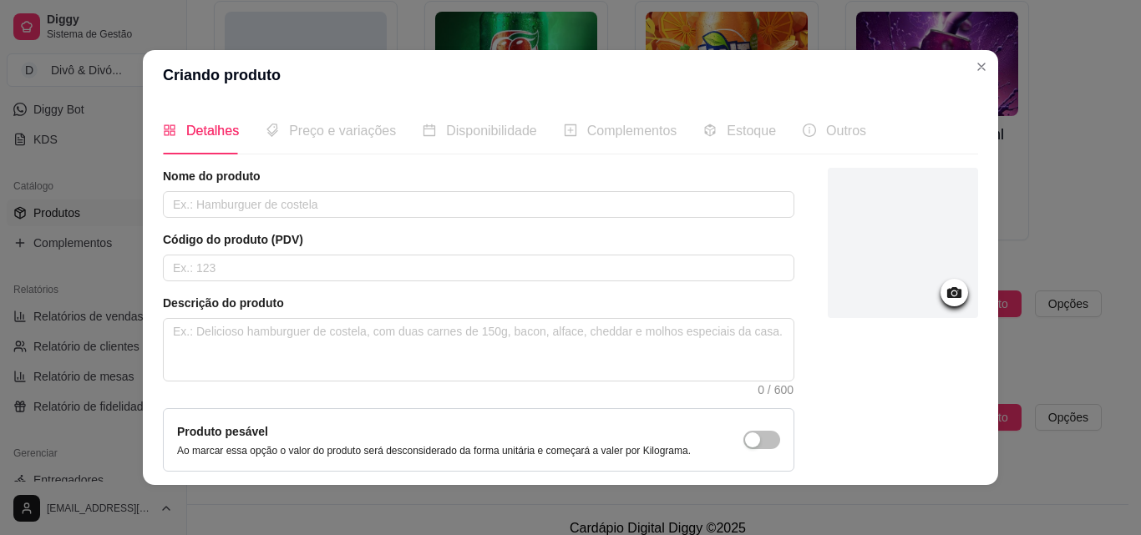
click at [520, 190] on div "Nome do produto" at bounding box center [478, 193] width 631 height 50
click at [502, 198] on input "text" at bounding box center [478, 204] width 631 height 27
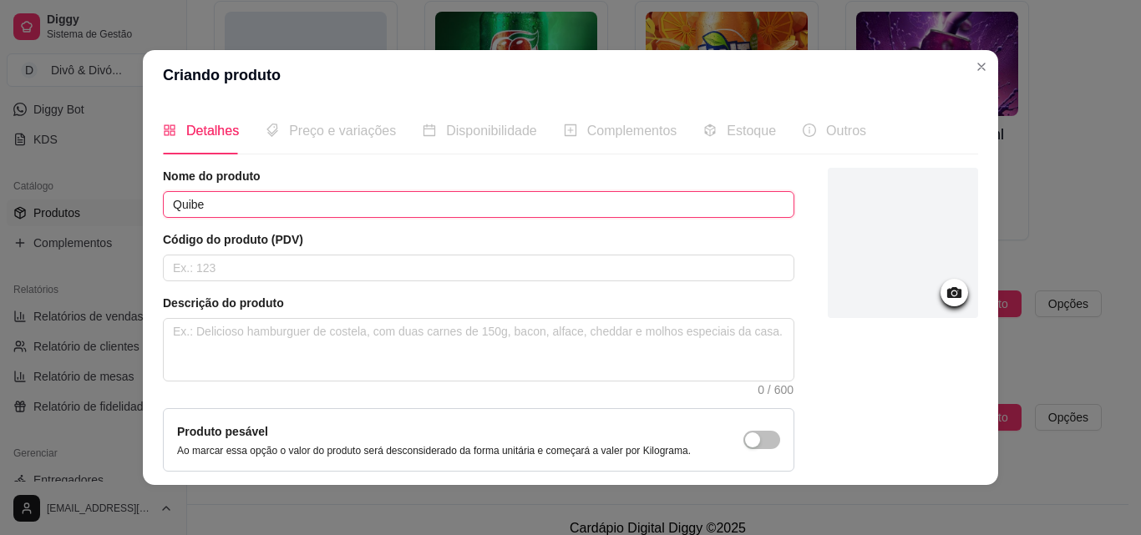
type input "Quibe"
click at [318, 136] on span "Preço e variações" at bounding box center [342, 131] width 107 height 14
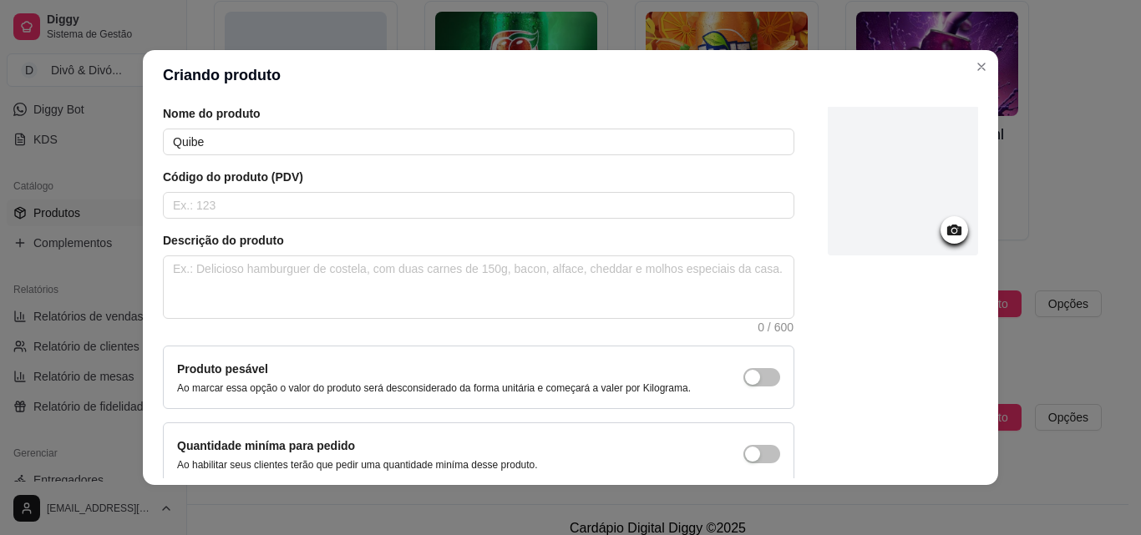
scroll to position [144, 0]
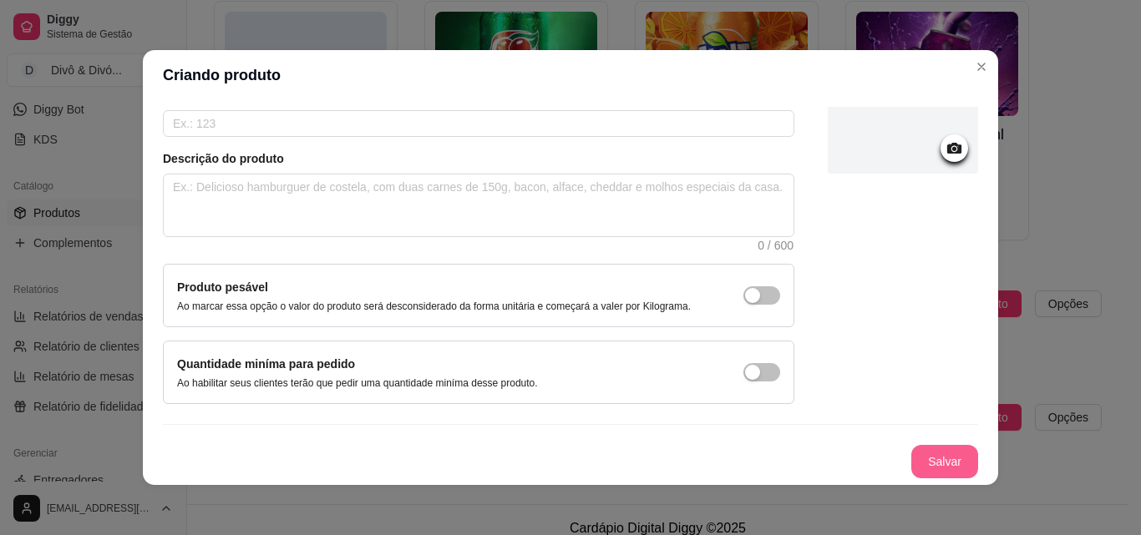
click at [923, 454] on button "Salvar" at bounding box center [944, 461] width 67 height 33
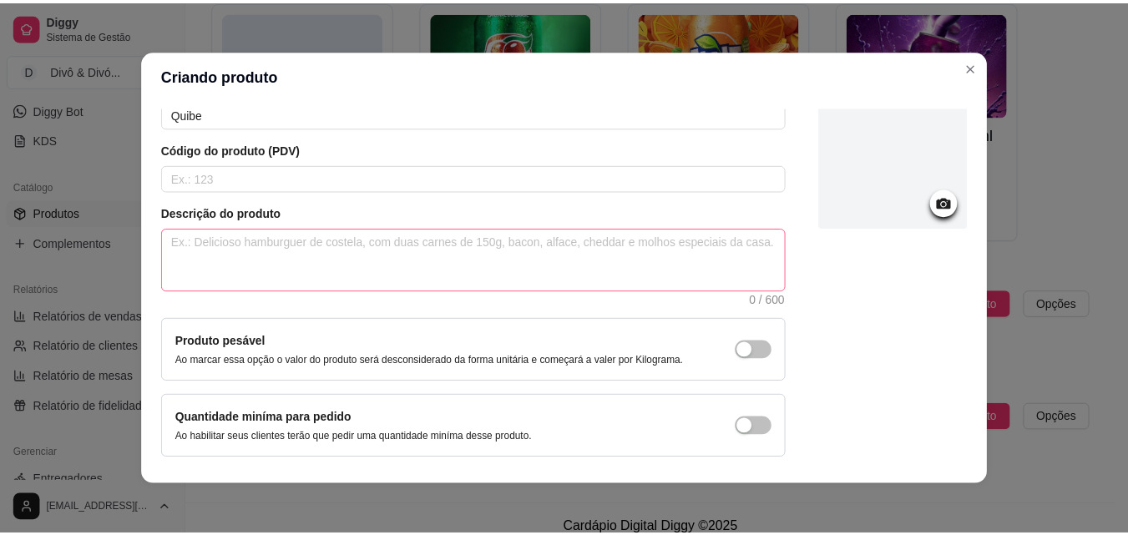
scroll to position [0, 0]
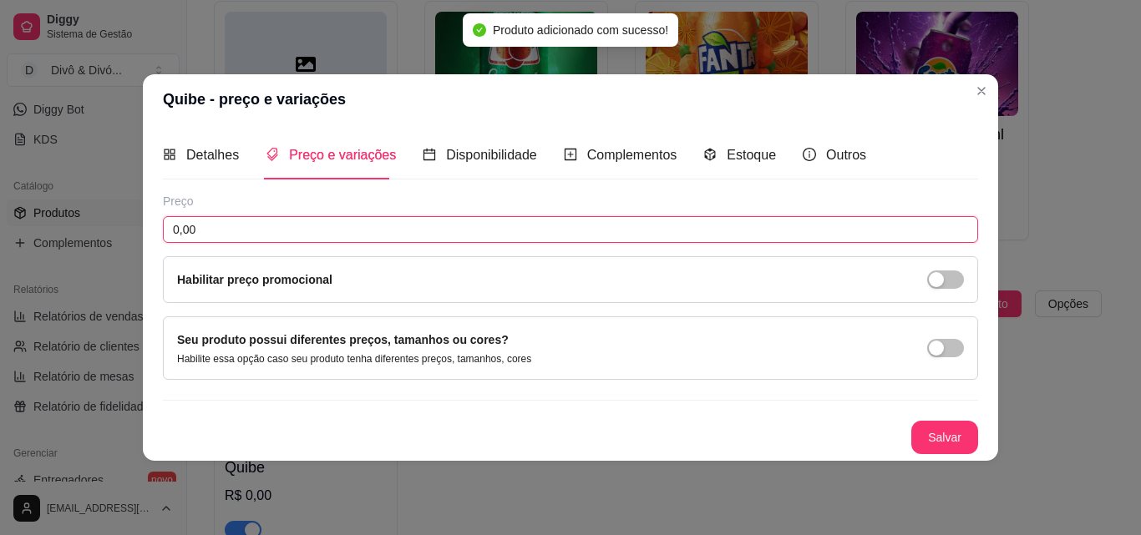
click at [266, 228] on input "0,00" at bounding box center [570, 229] width 815 height 27
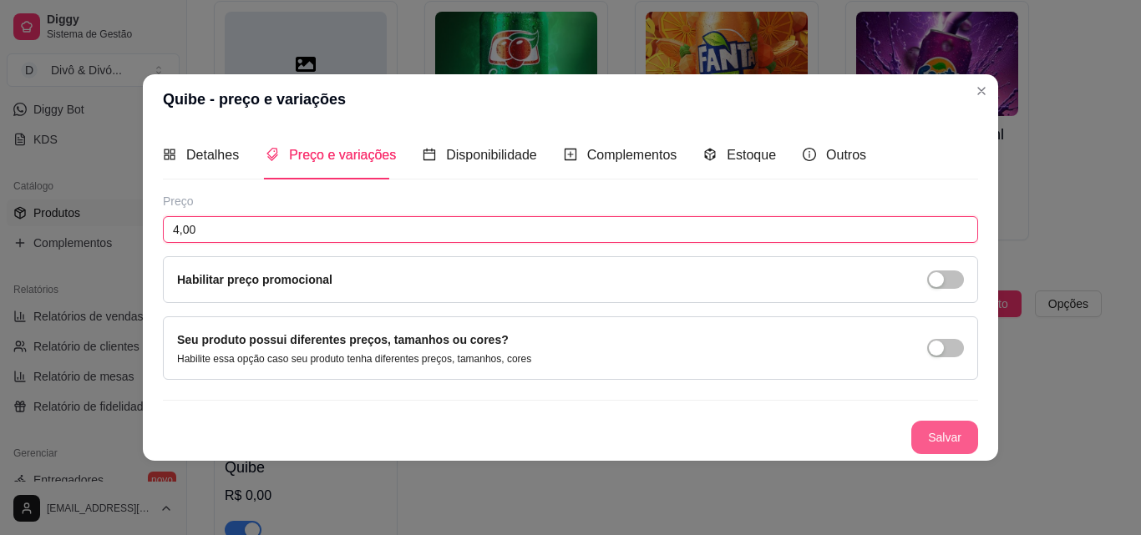
type input "4,00"
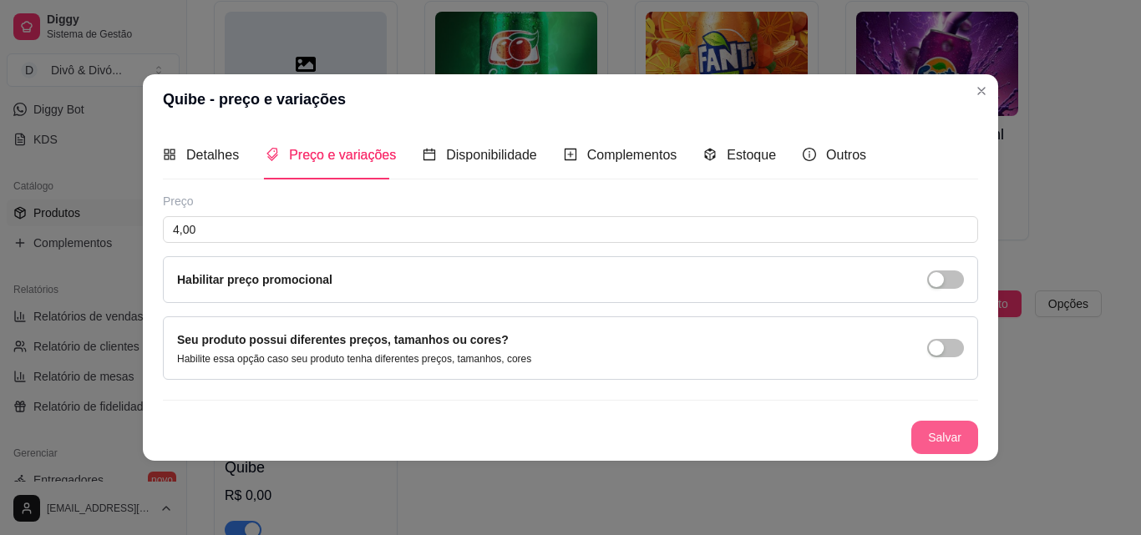
click at [936, 449] on button "Salvar" at bounding box center [944, 437] width 67 height 33
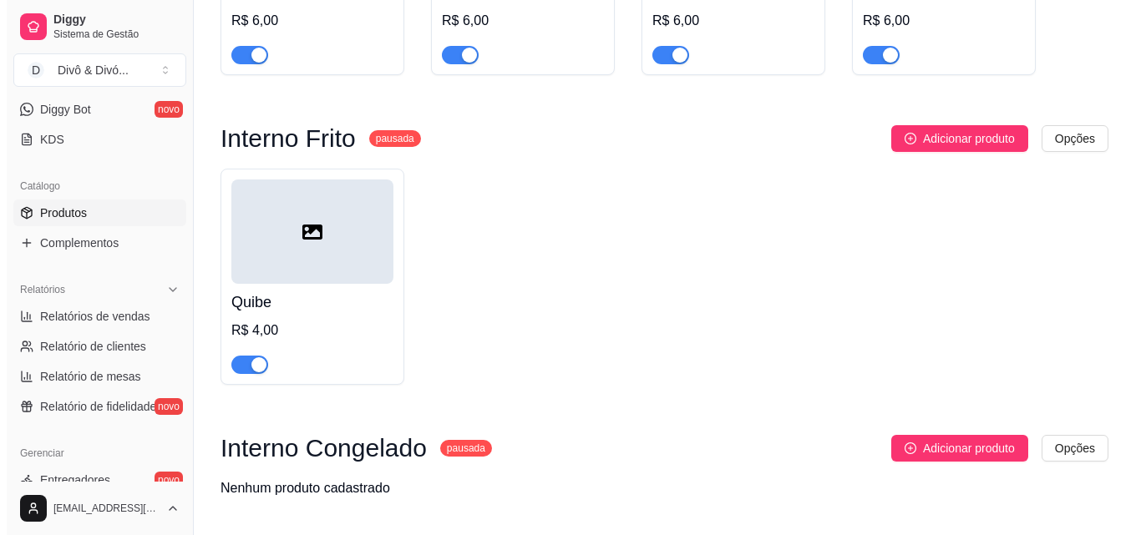
scroll to position [2282, 0]
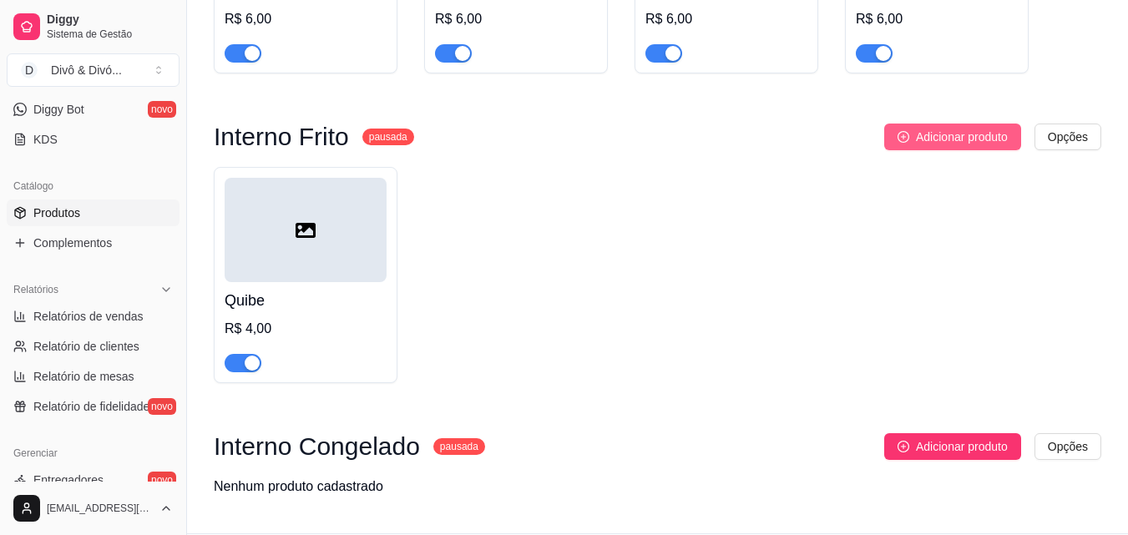
click at [937, 128] on span "Adicionar produto" at bounding box center [962, 137] width 92 height 18
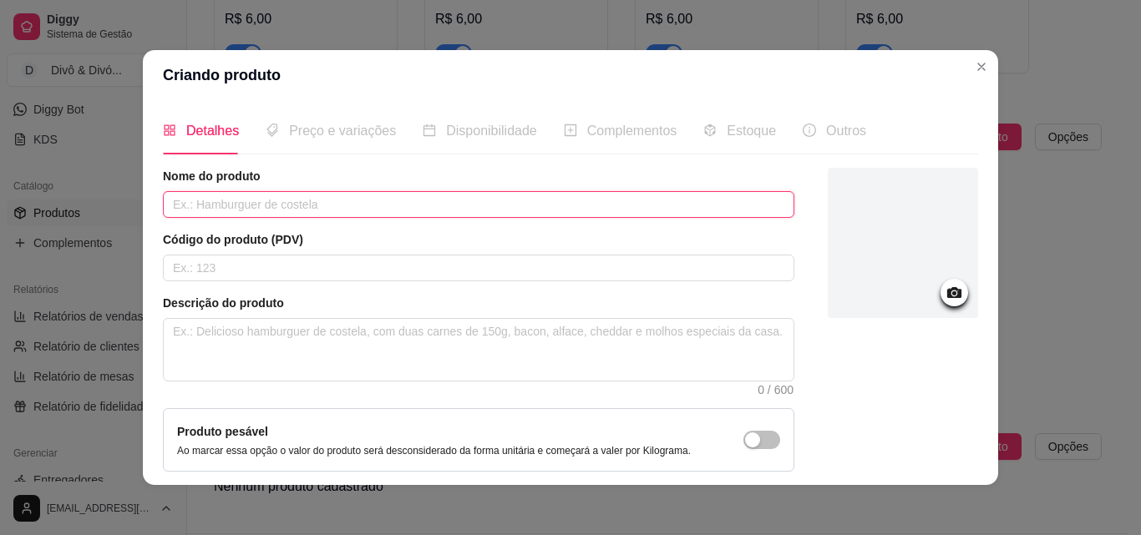
click at [268, 206] on input "text" at bounding box center [478, 204] width 631 height 27
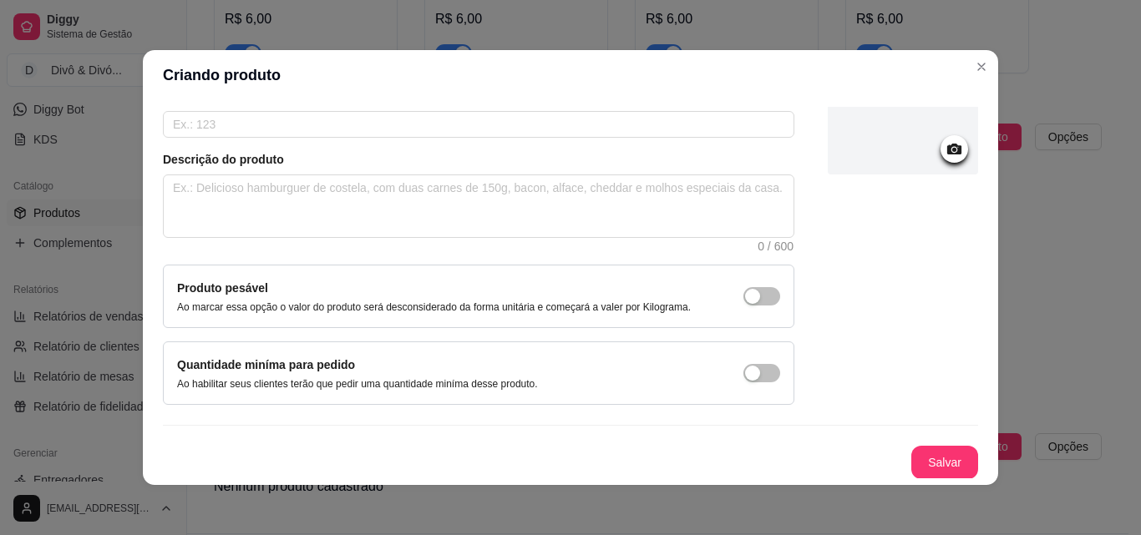
scroll to position [144, 0]
type input "Quibe P"
click at [918, 453] on button "Salvar" at bounding box center [944, 462] width 65 height 33
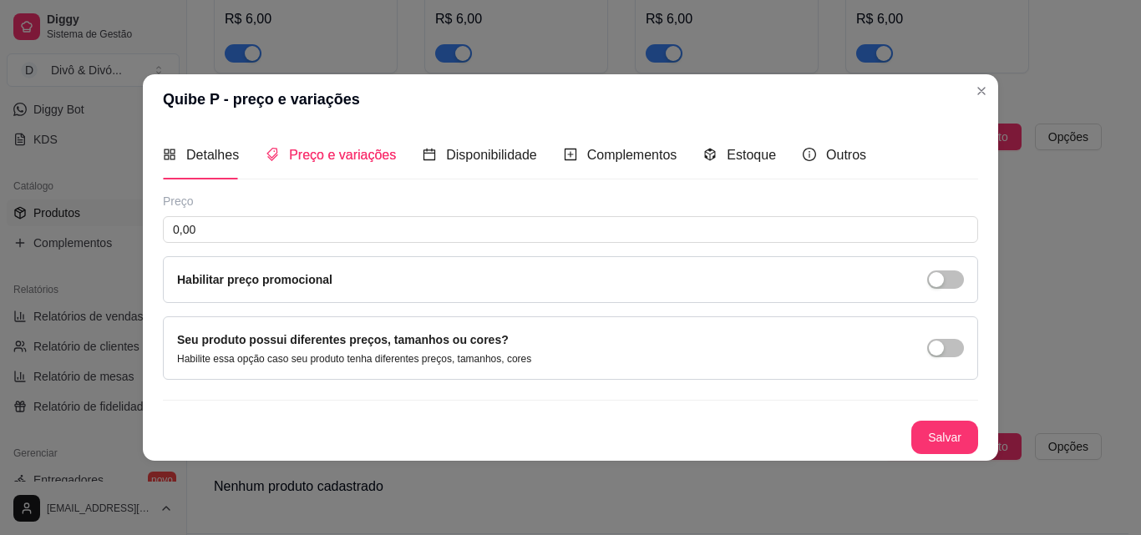
scroll to position [0, 0]
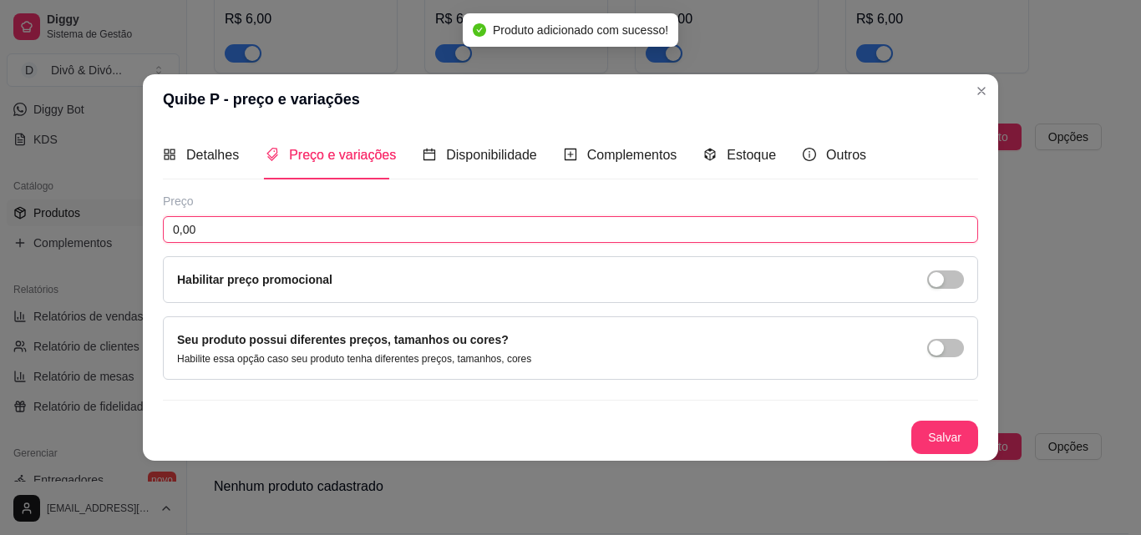
click at [319, 228] on input "0,00" at bounding box center [570, 229] width 815 height 27
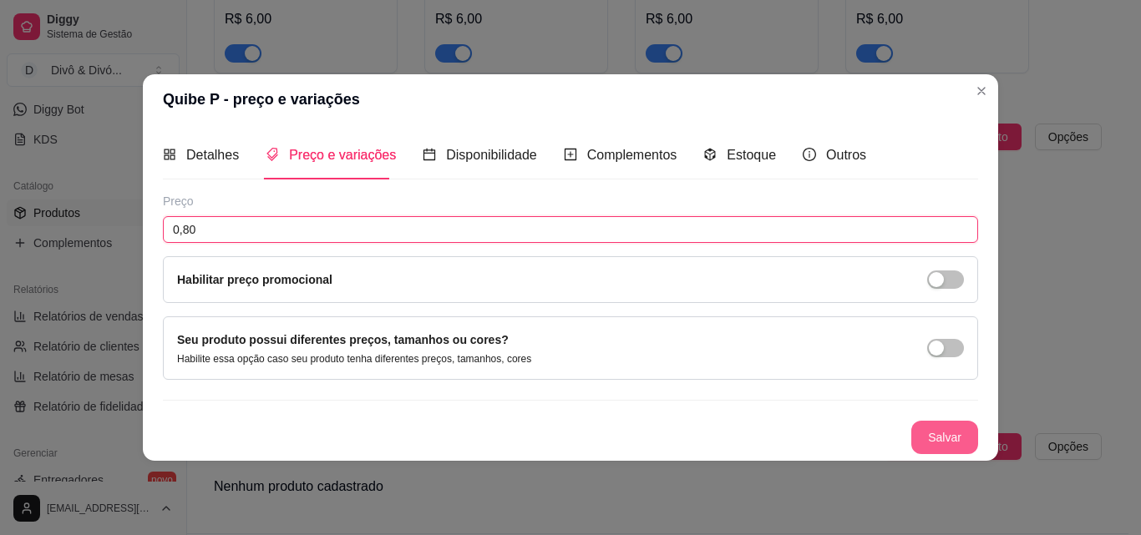
type input "0,80"
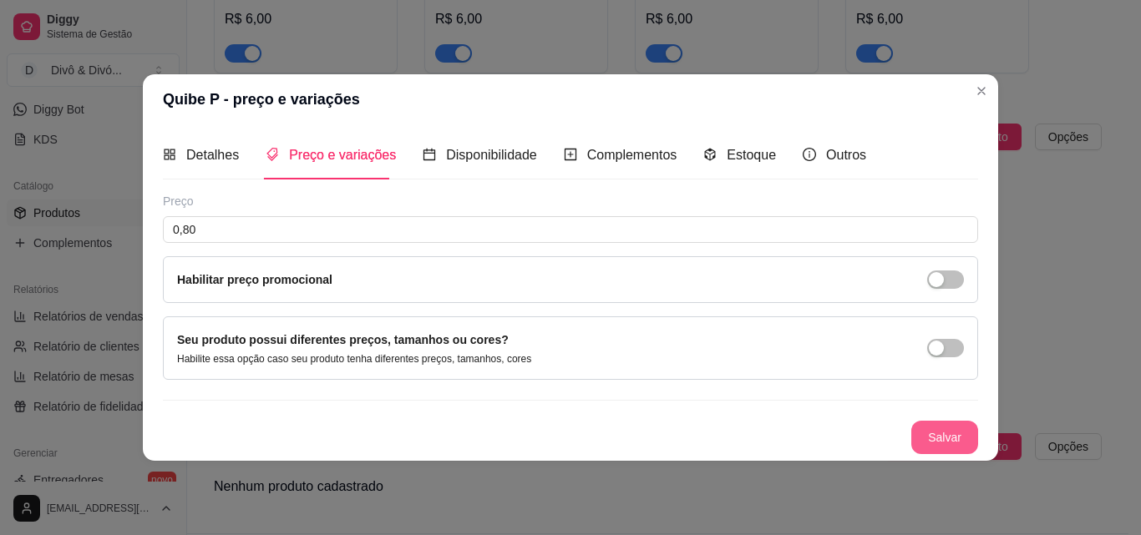
click at [921, 444] on button "Salvar" at bounding box center [944, 437] width 67 height 33
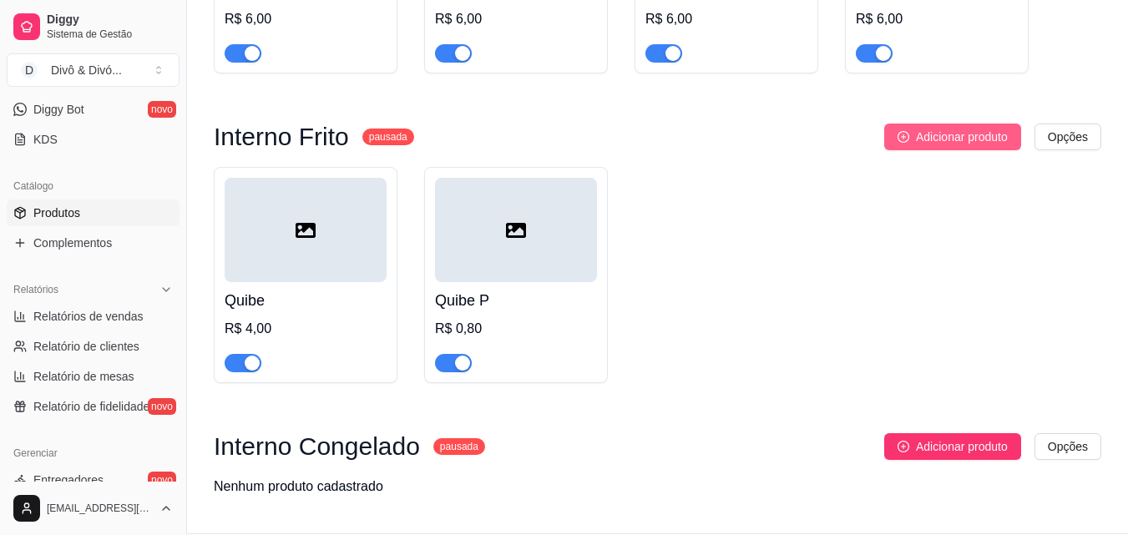
click at [981, 128] on span "Adicionar produto" at bounding box center [962, 137] width 92 height 18
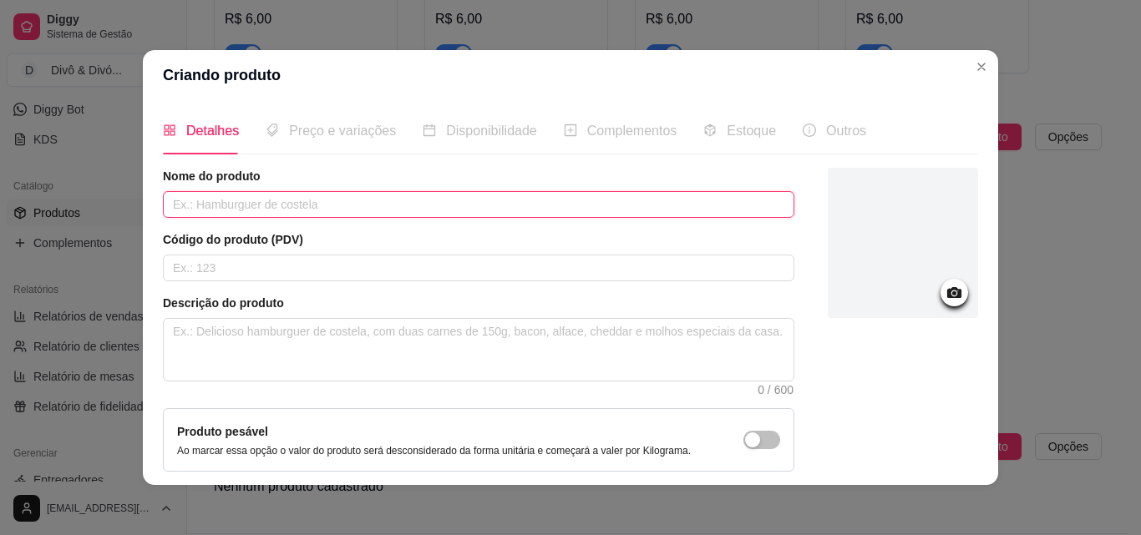
click at [317, 204] on input "text" at bounding box center [478, 204] width 631 height 27
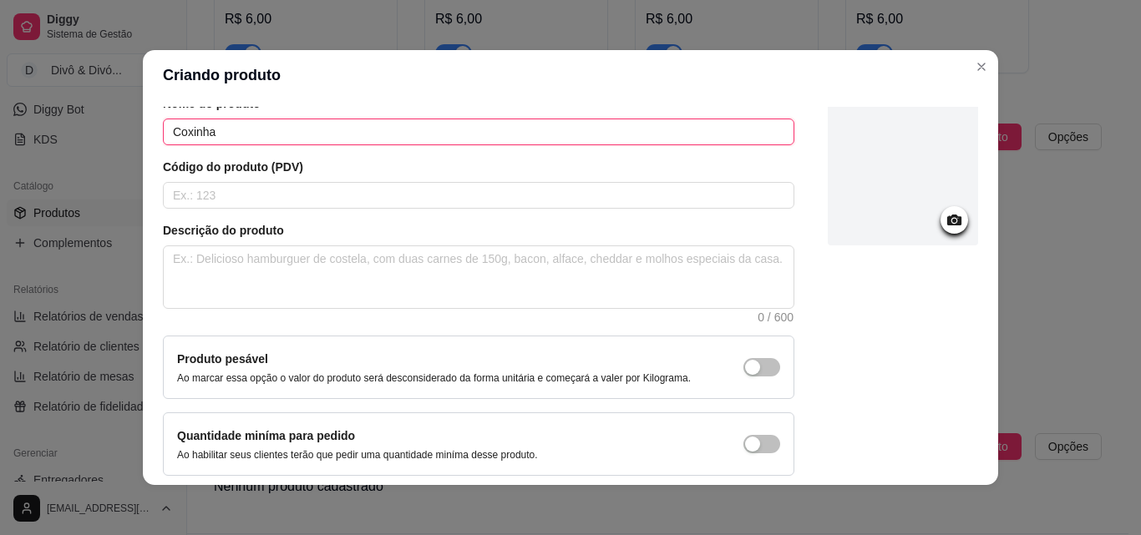
scroll to position [144, 0]
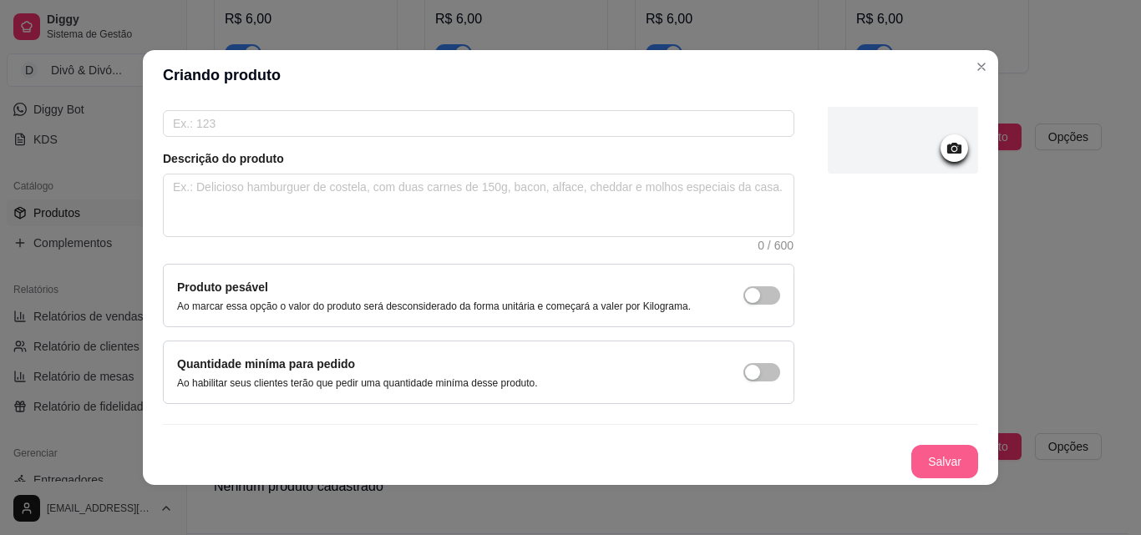
type input "Coxinha"
click at [923, 451] on button "Salvar" at bounding box center [944, 461] width 67 height 33
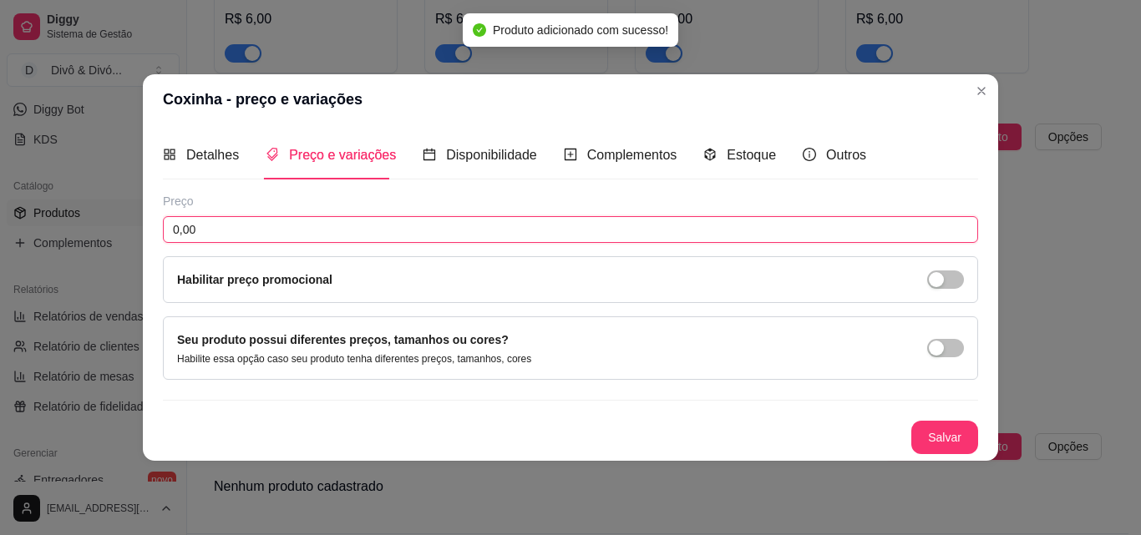
click at [313, 242] on input "0,00" at bounding box center [570, 229] width 815 height 27
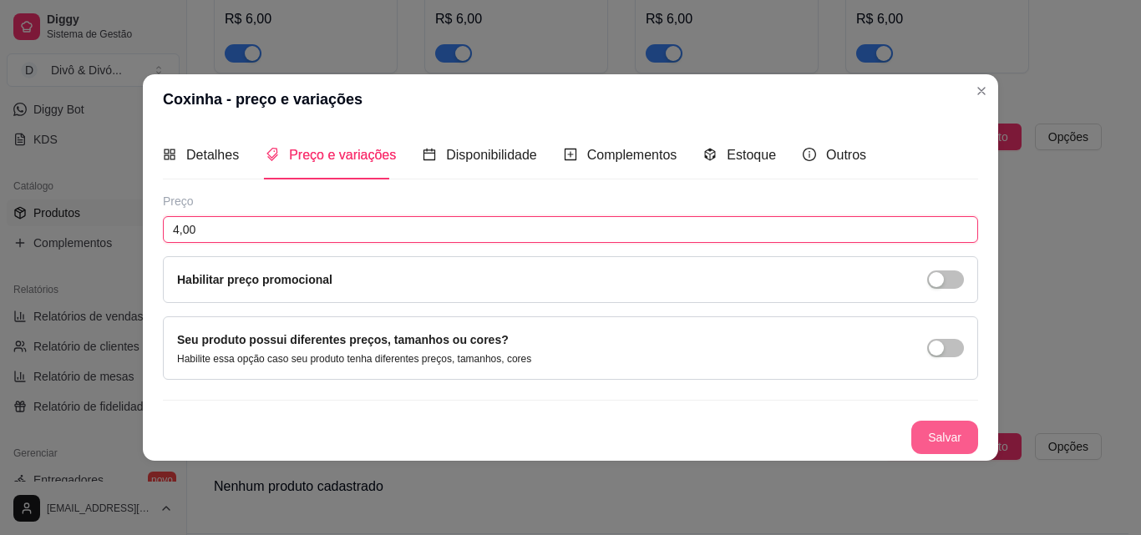
type input "4,00"
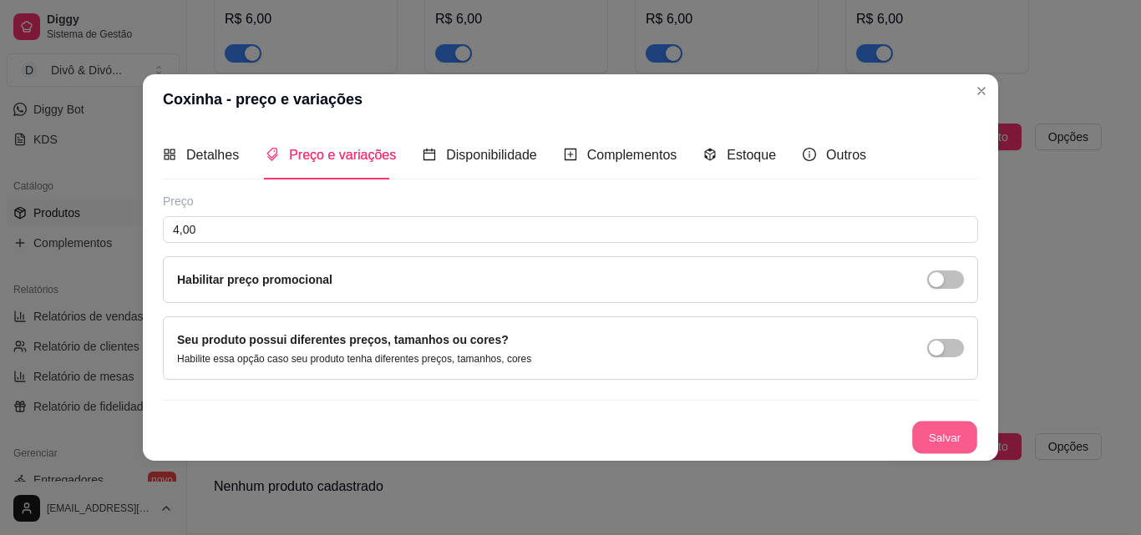
click at [940, 439] on button "Salvar" at bounding box center [944, 437] width 65 height 33
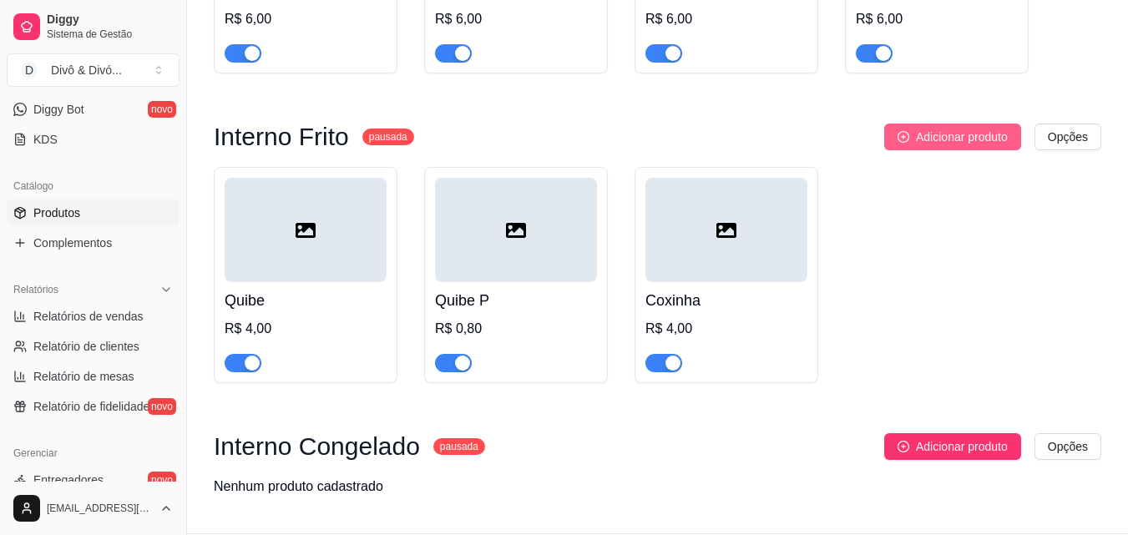
click at [955, 128] on span "Adicionar produto" at bounding box center [962, 137] width 92 height 18
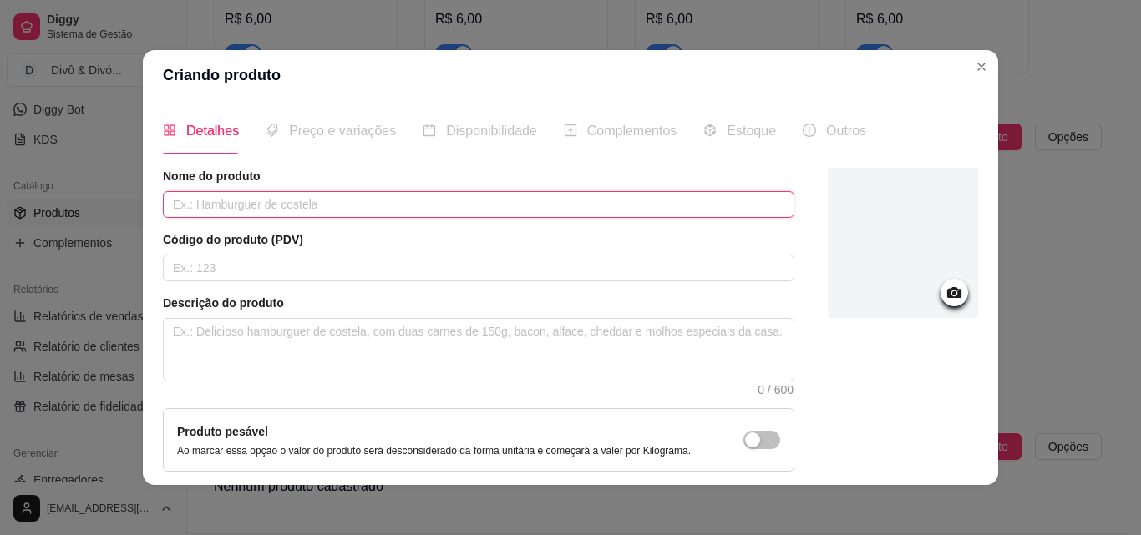
click at [460, 205] on input "text" at bounding box center [478, 204] width 631 height 27
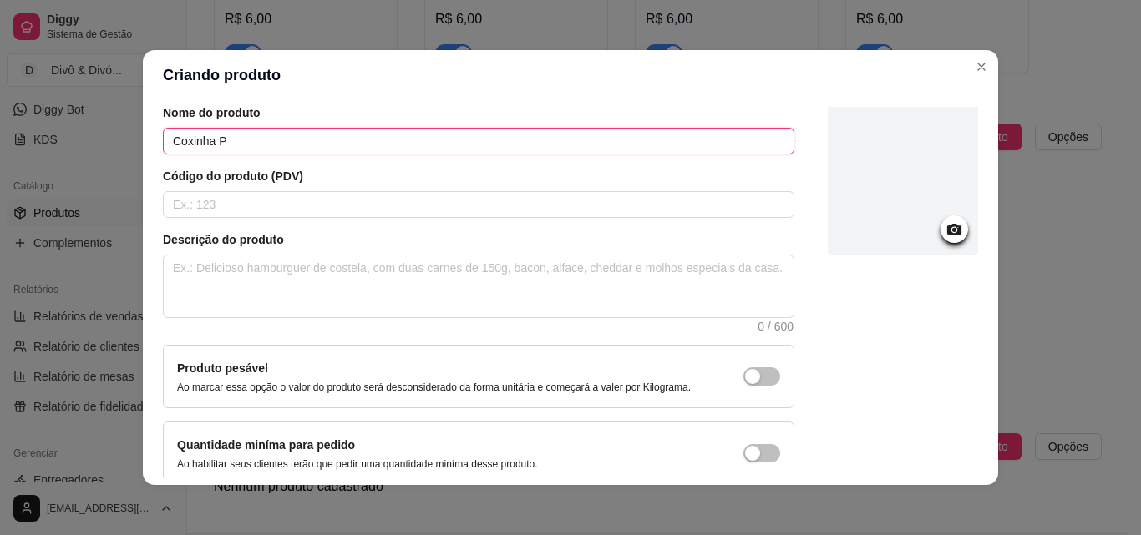
scroll to position [144, 0]
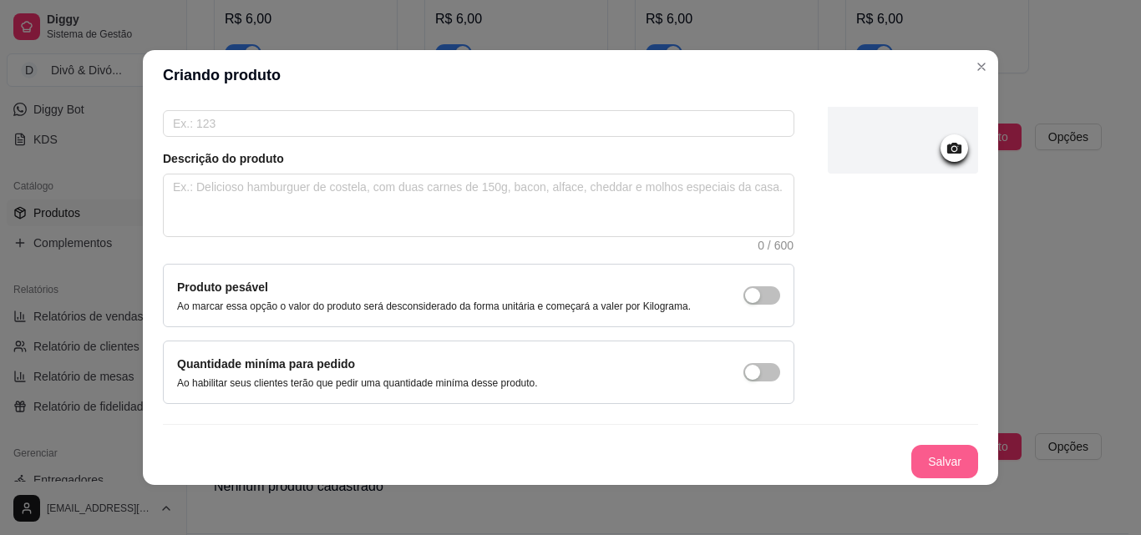
type input "Coxinha P"
click at [935, 463] on button "Salvar" at bounding box center [944, 461] width 67 height 33
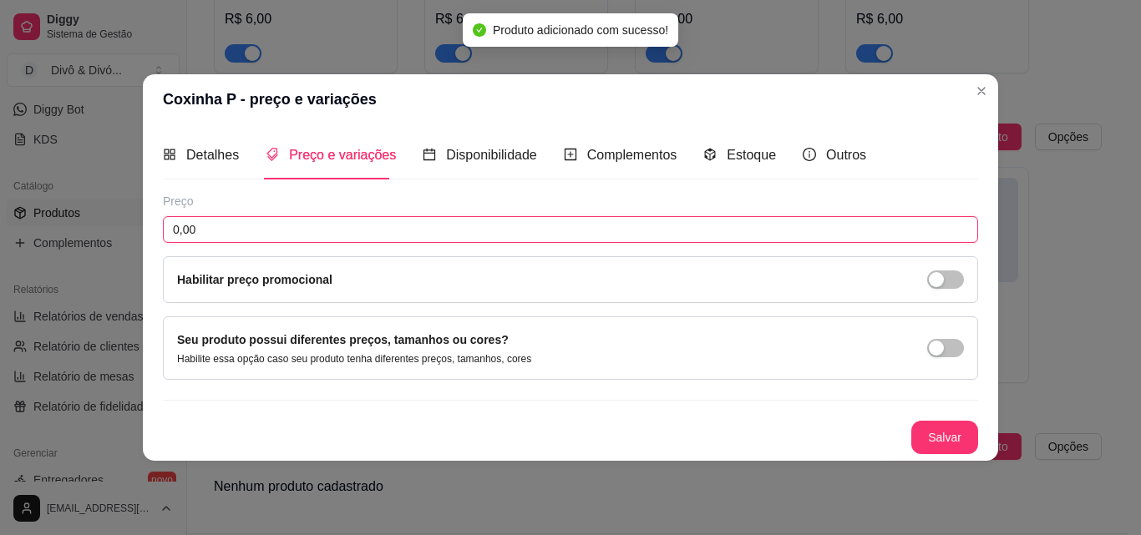
click at [717, 225] on input "0,00" at bounding box center [570, 229] width 815 height 27
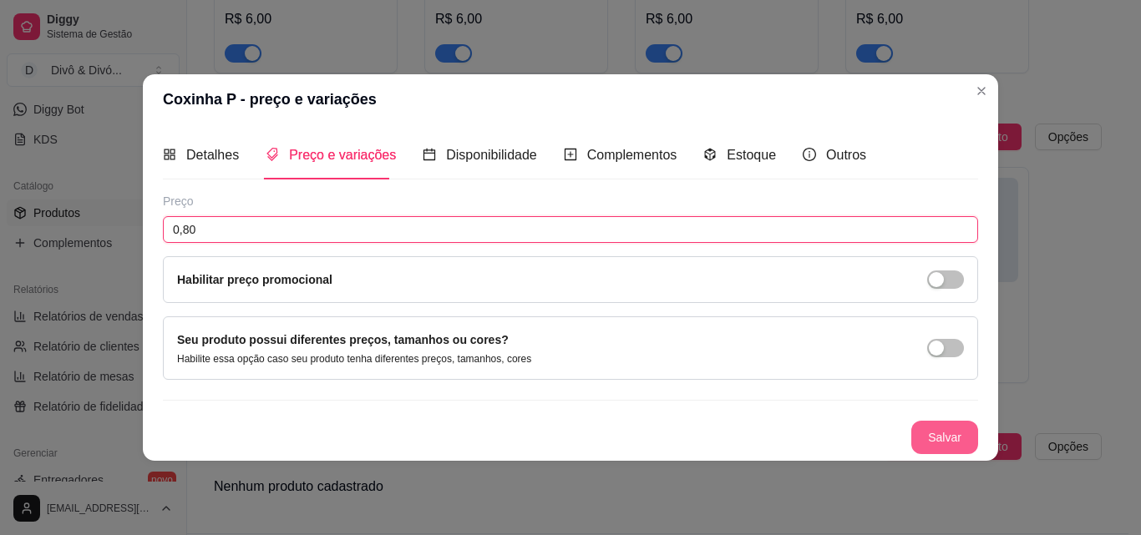
type input "0,80"
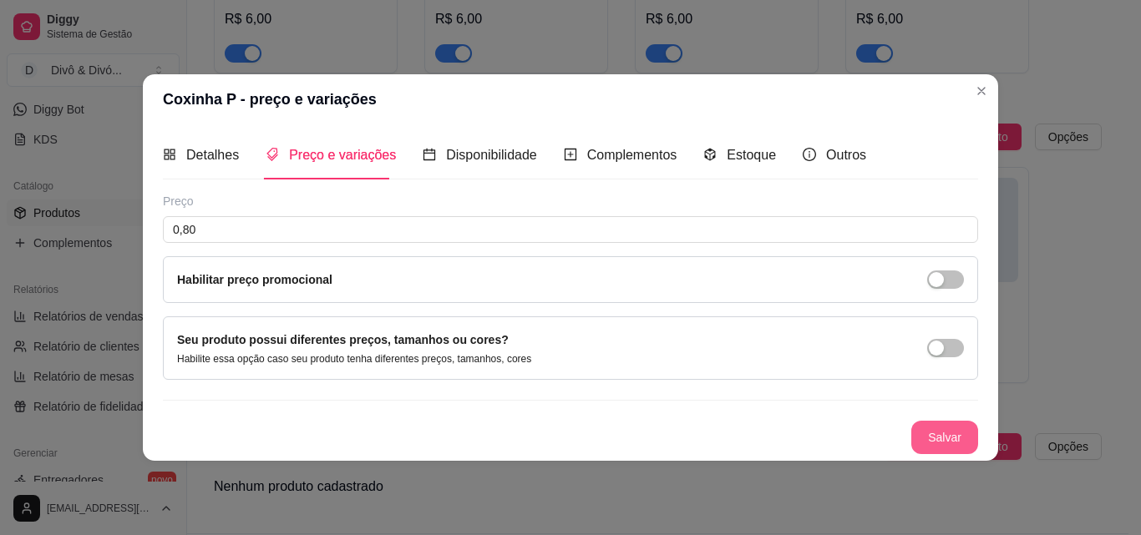
click at [948, 428] on button "Salvar" at bounding box center [944, 437] width 67 height 33
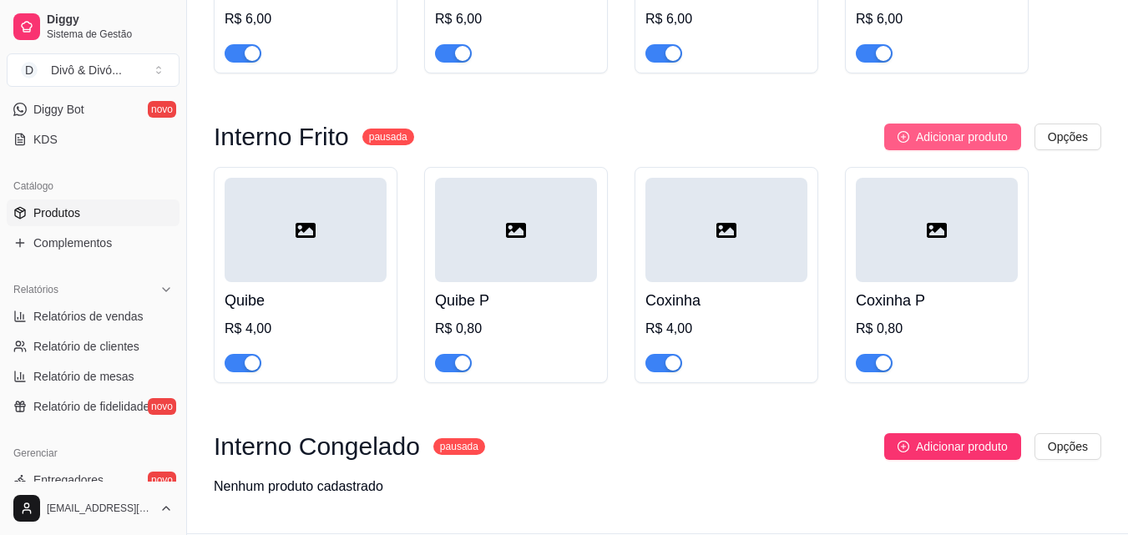
click at [975, 128] on span "Adicionar produto" at bounding box center [962, 137] width 92 height 18
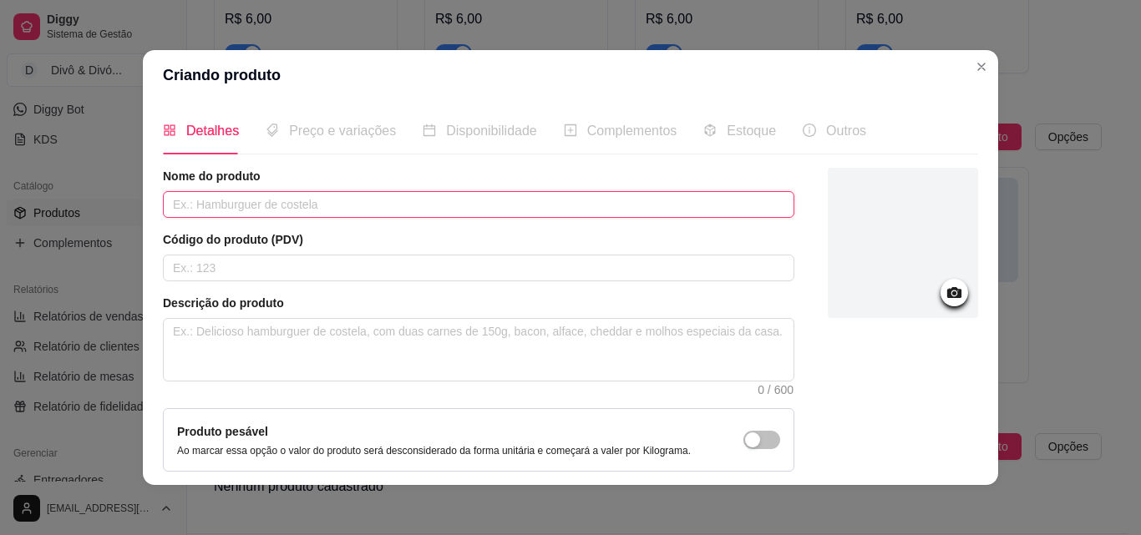
click at [382, 206] on input "text" at bounding box center [478, 204] width 631 height 27
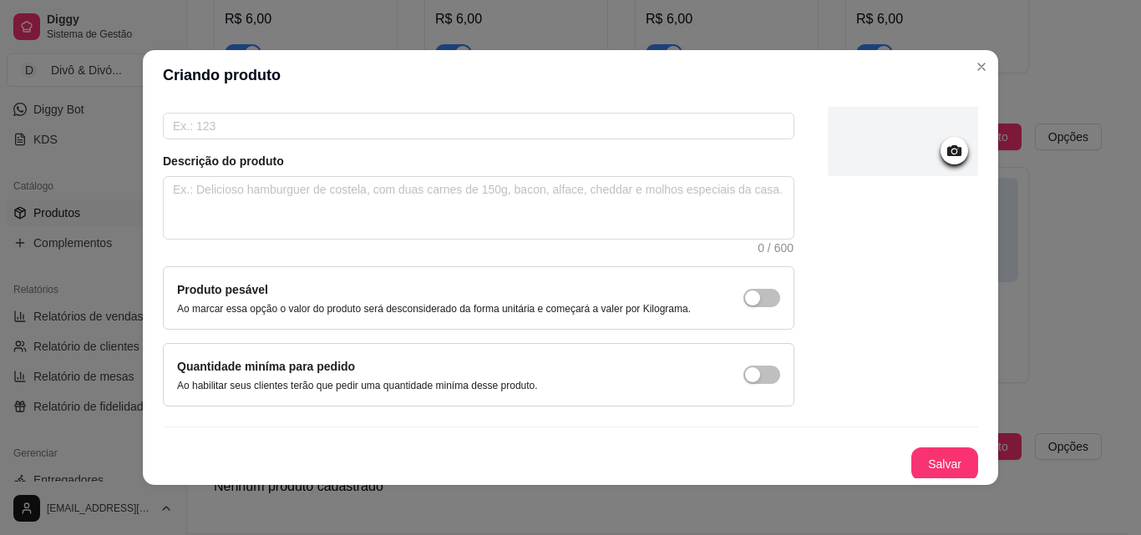
scroll to position [144, 0]
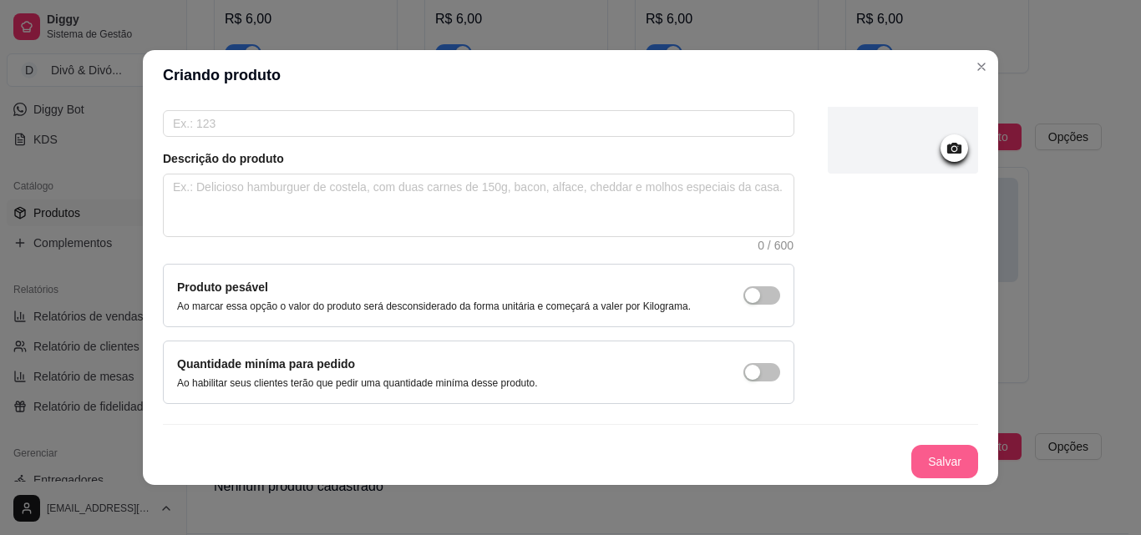
type input "Presunto e Queijo"
click at [911, 450] on button "Salvar" at bounding box center [944, 461] width 67 height 33
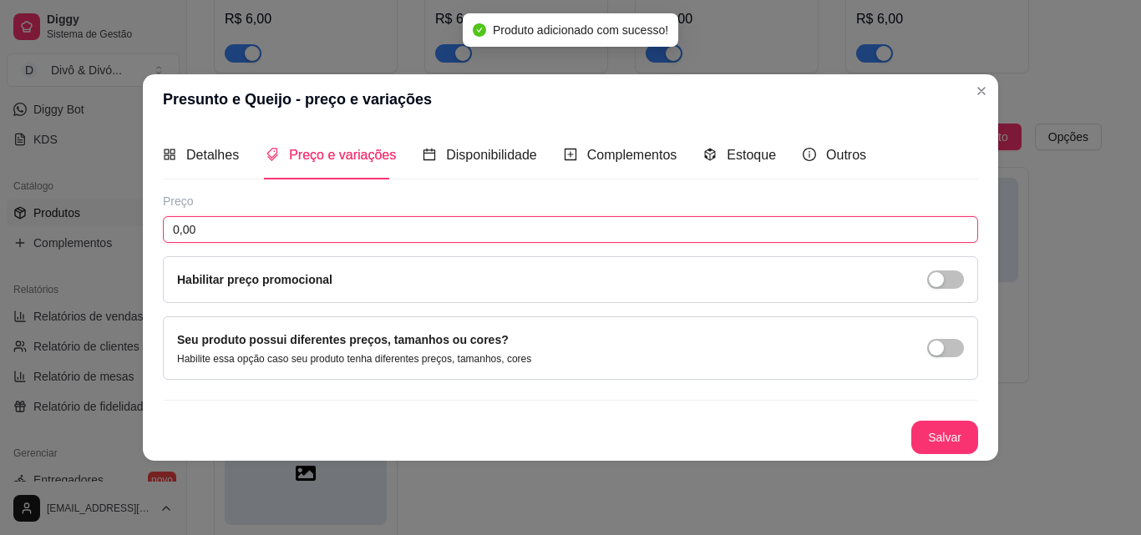
click at [297, 240] on input "0,00" at bounding box center [570, 229] width 815 height 27
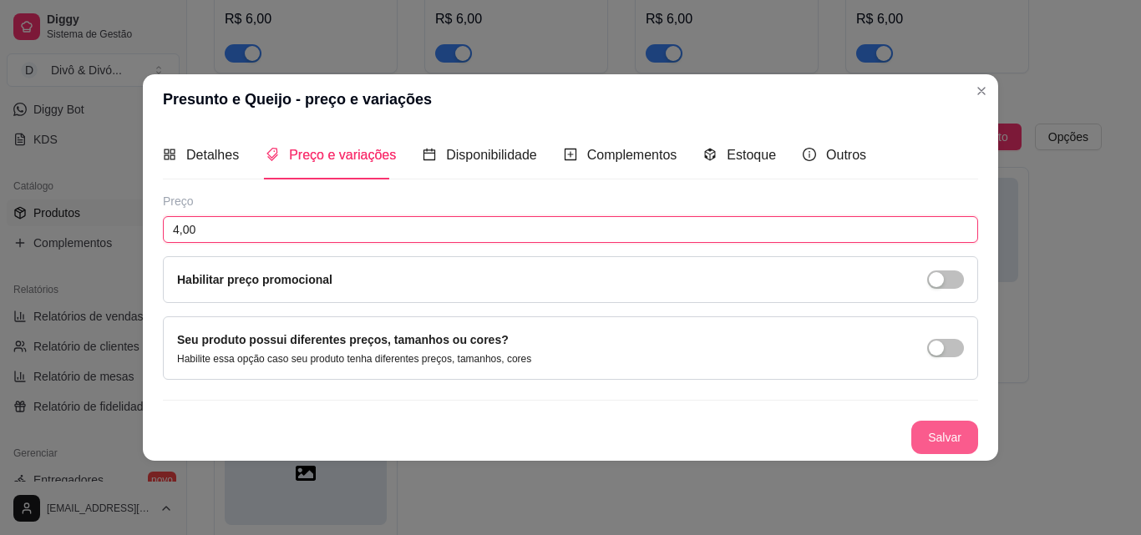
type input "4,00"
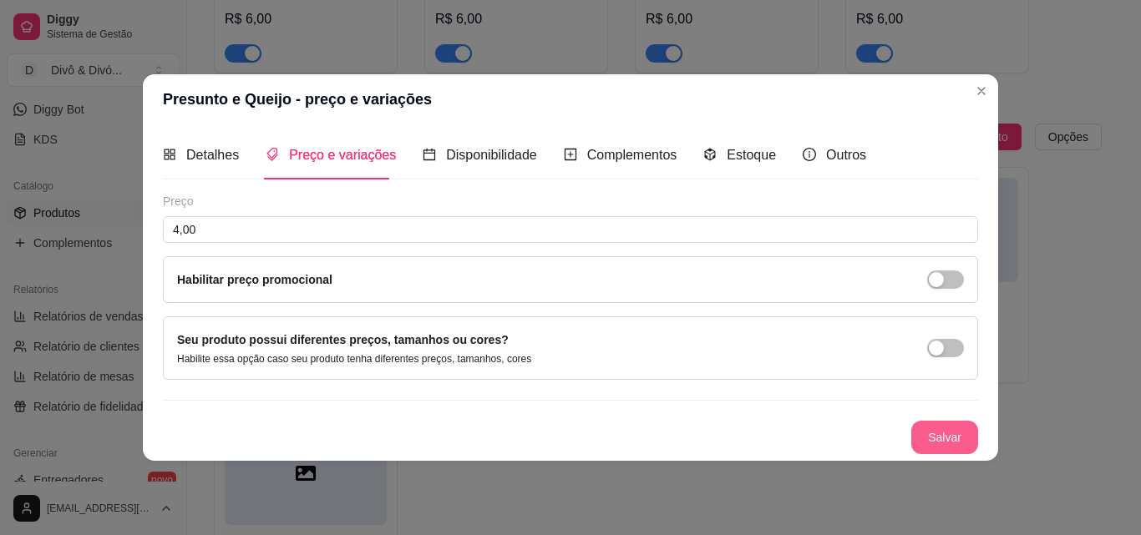
click at [962, 436] on button "Salvar" at bounding box center [944, 437] width 67 height 33
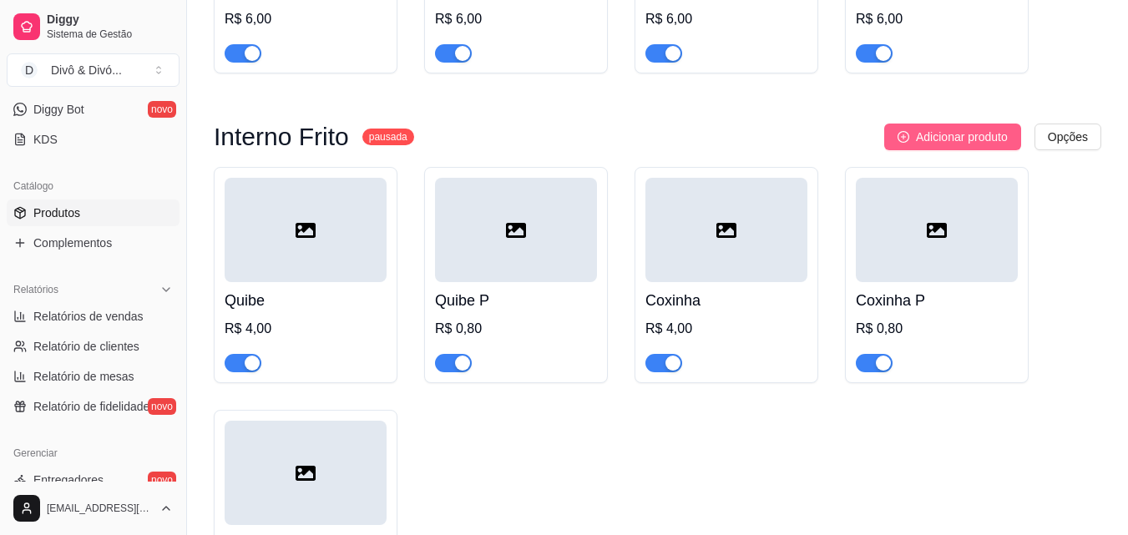
click at [927, 128] on span "Adicionar produto" at bounding box center [962, 137] width 92 height 18
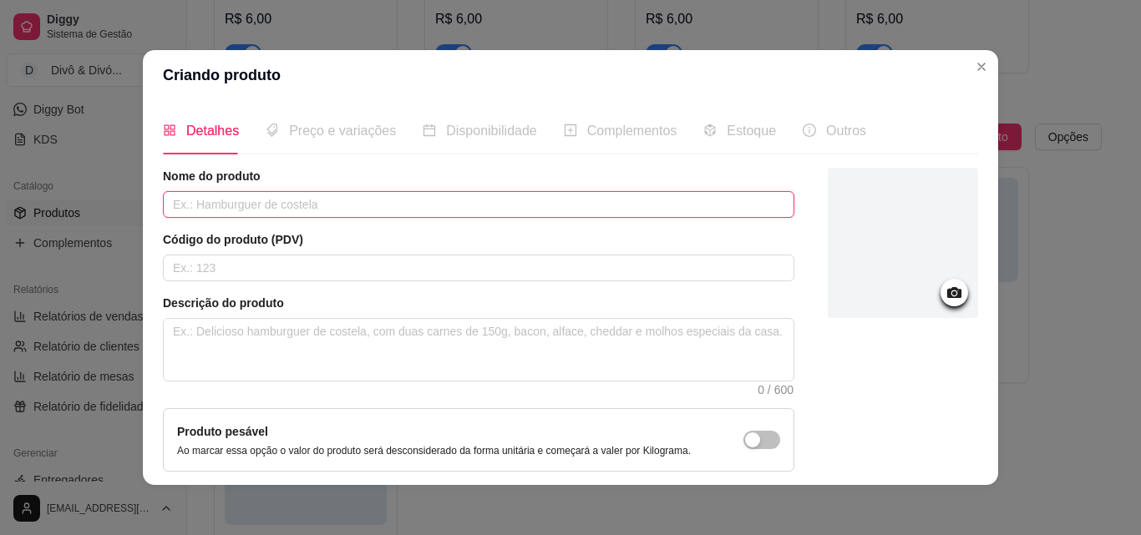
click at [276, 208] on input "text" at bounding box center [478, 204] width 631 height 27
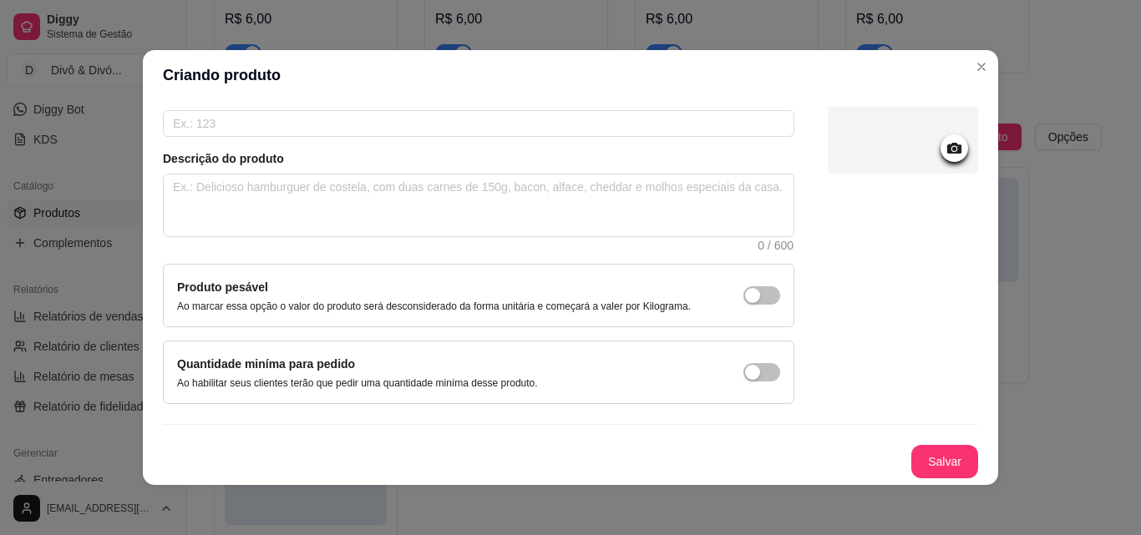
scroll to position [3, 0]
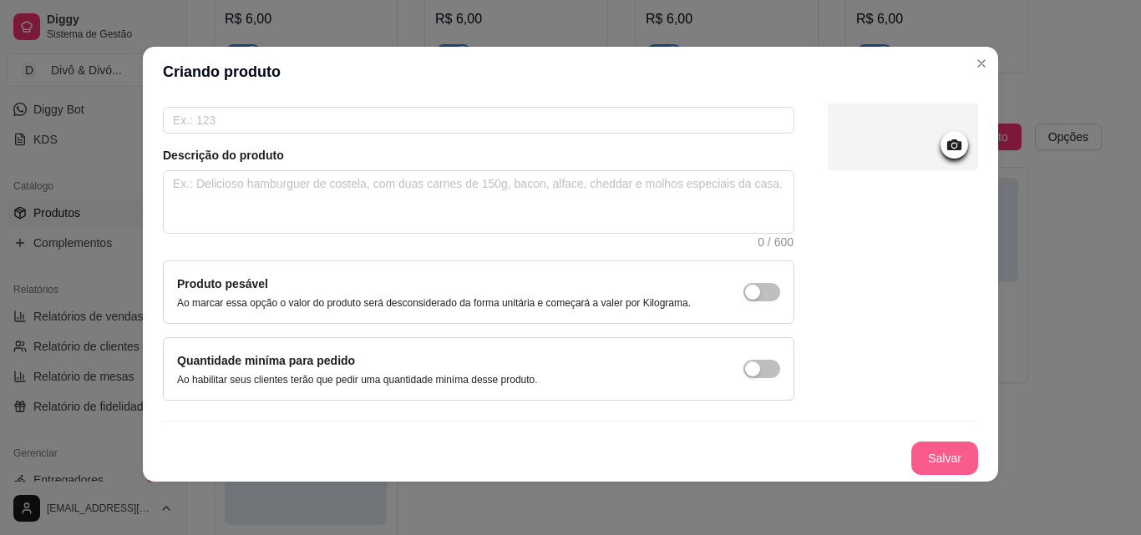
type input "Presunto e Queijo P"
click at [911, 455] on button "Salvar" at bounding box center [944, 458] width 67 height 33
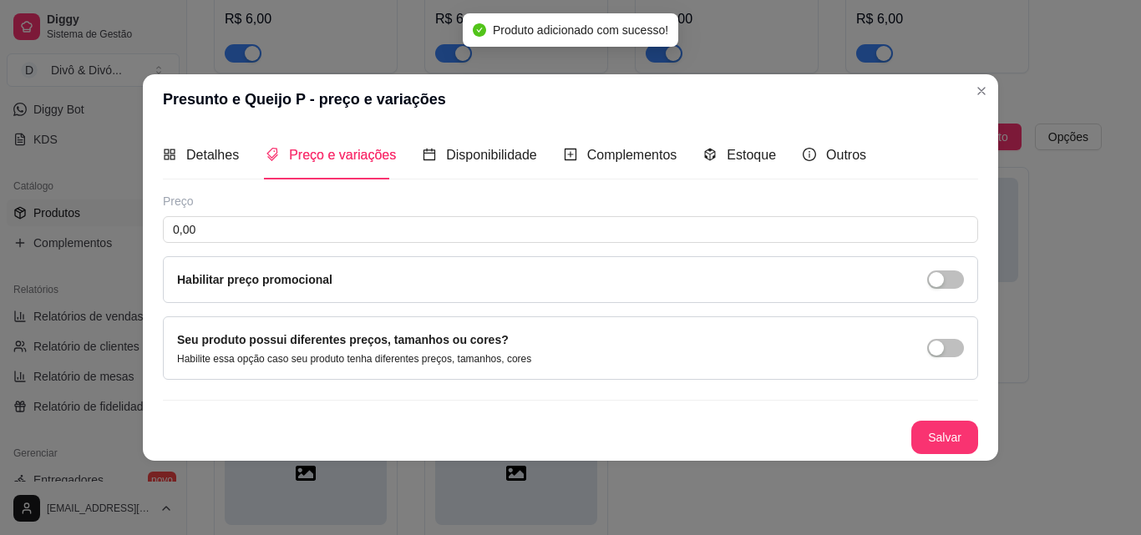
scroll to position [0, 0]
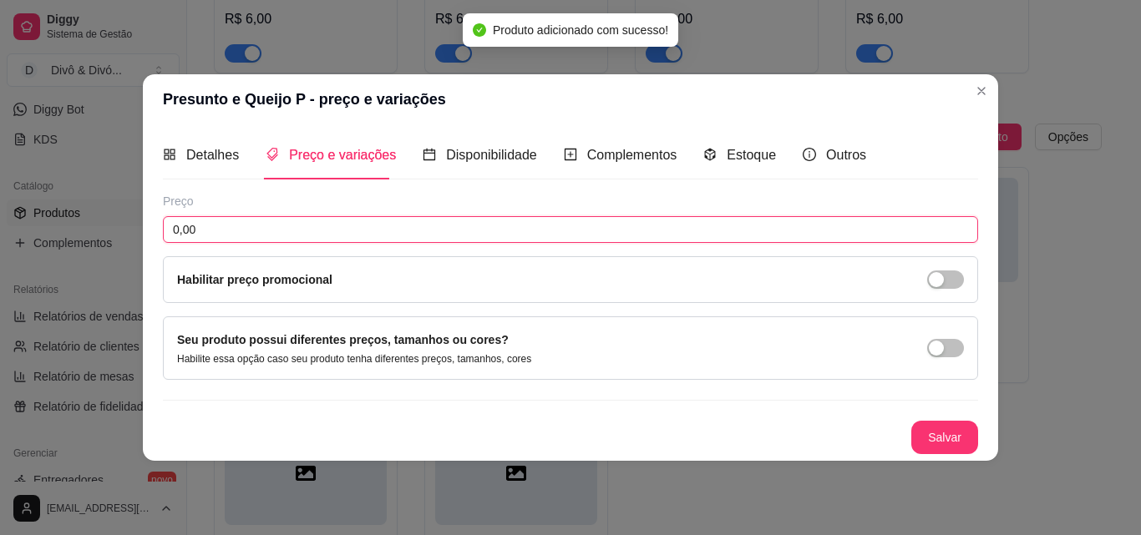
click at [230, 230] on input "0,00" at bounding box center [570, 229] width 815 height 27
type input "0,80"
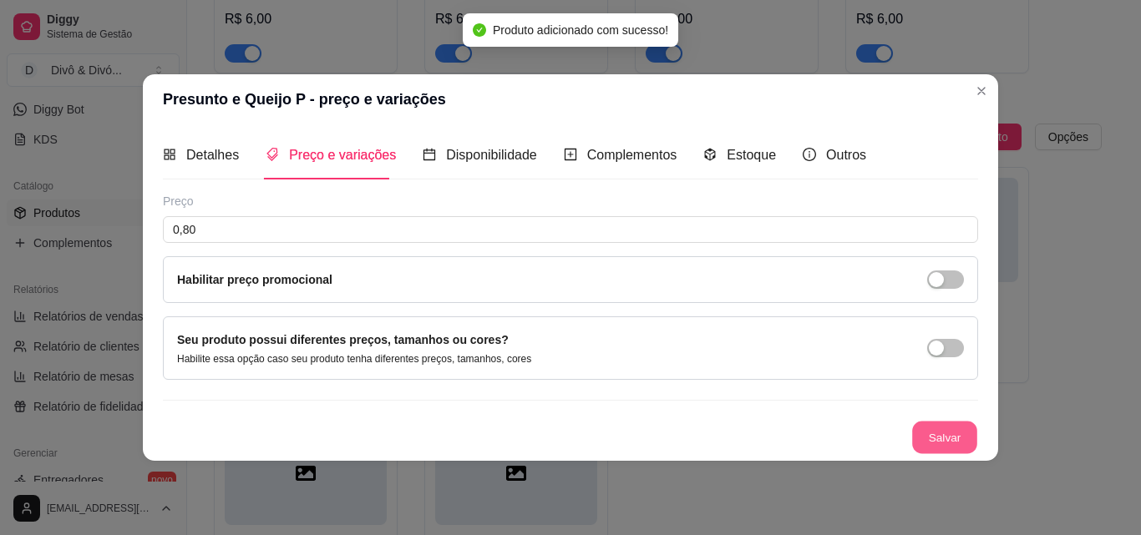
click at [944, 441] on button "Salvar" at bounding box center [944, 437] width 65 height 33
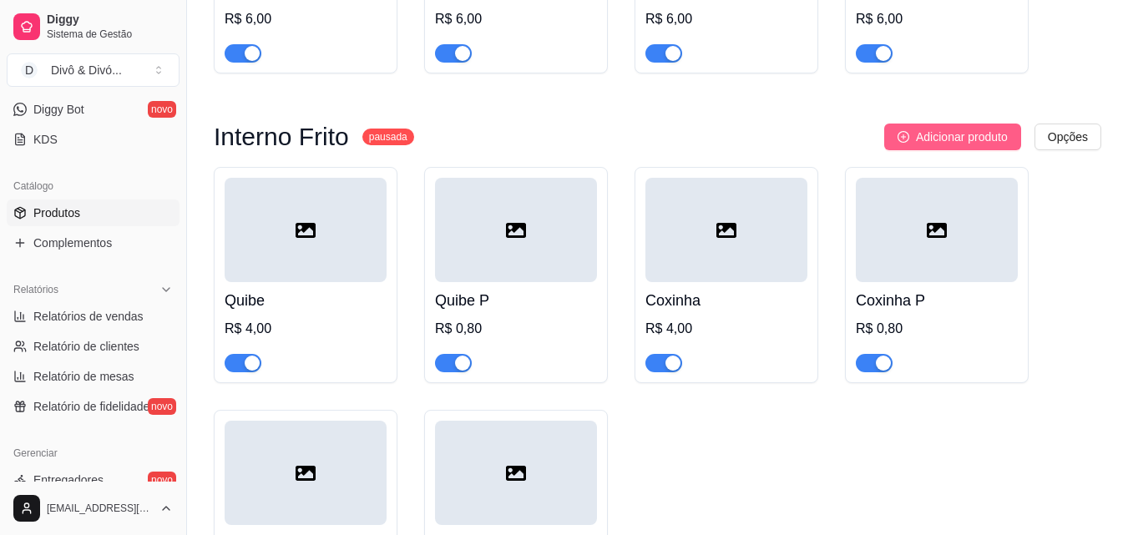
click at [955, 128] on span "Adicionar produto" at bounding box center [962, 137] width 92 height 18
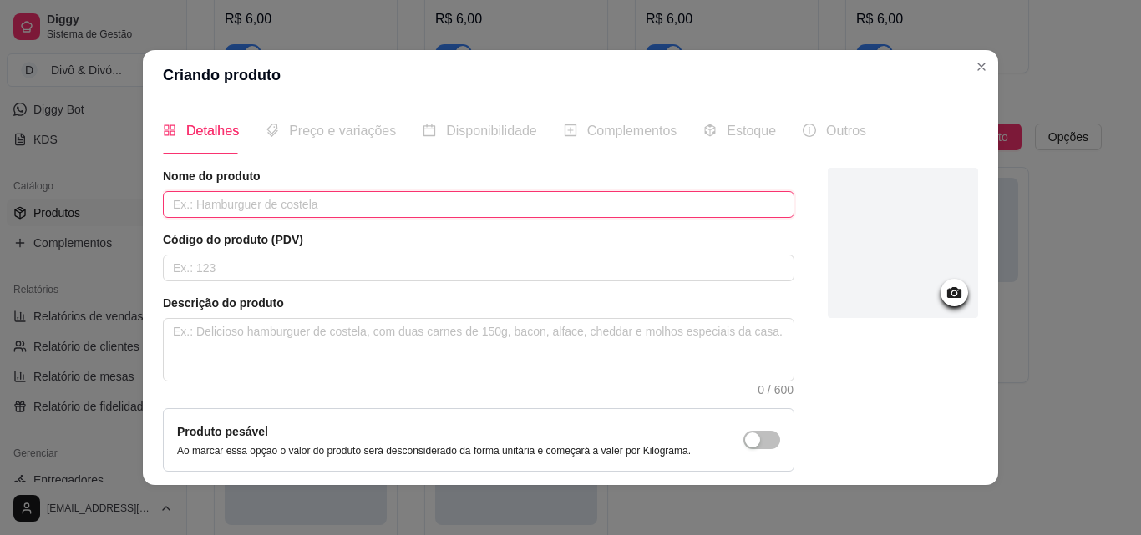
click at [593, 208] on input "text" at bounding box center [478, 204] width 631 height 27
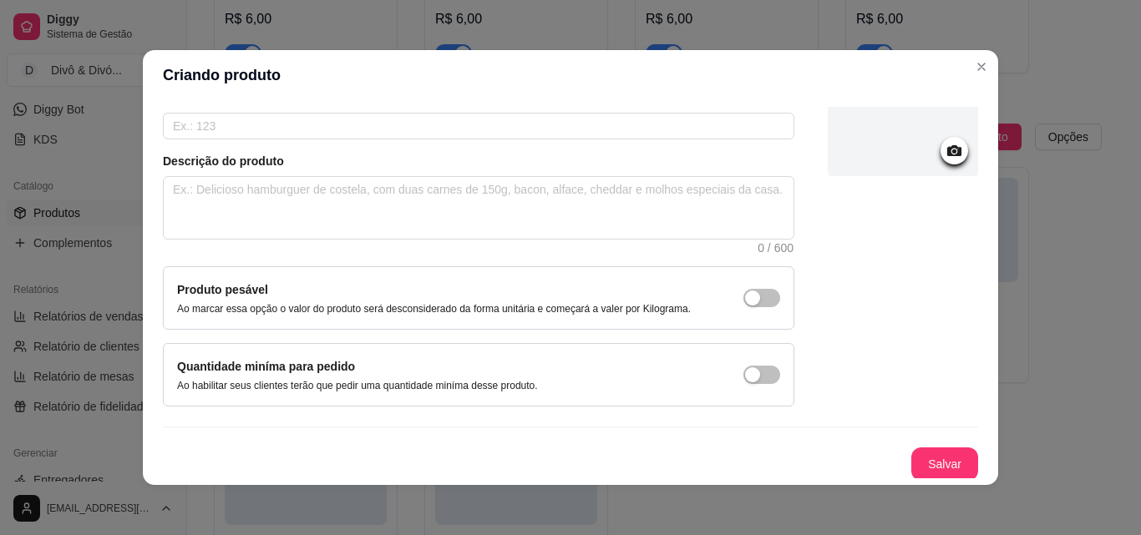
scroll to position [144, 0]
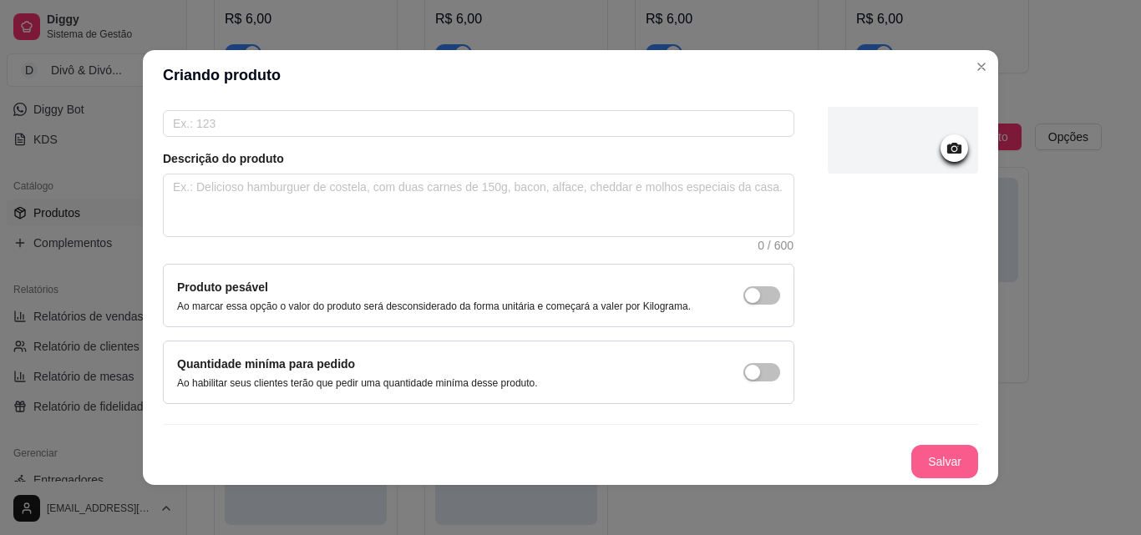
type input "Calabresa"
click at [913, 465] on button "Salvar" at bounding box center [944, 461] width 67 height 33
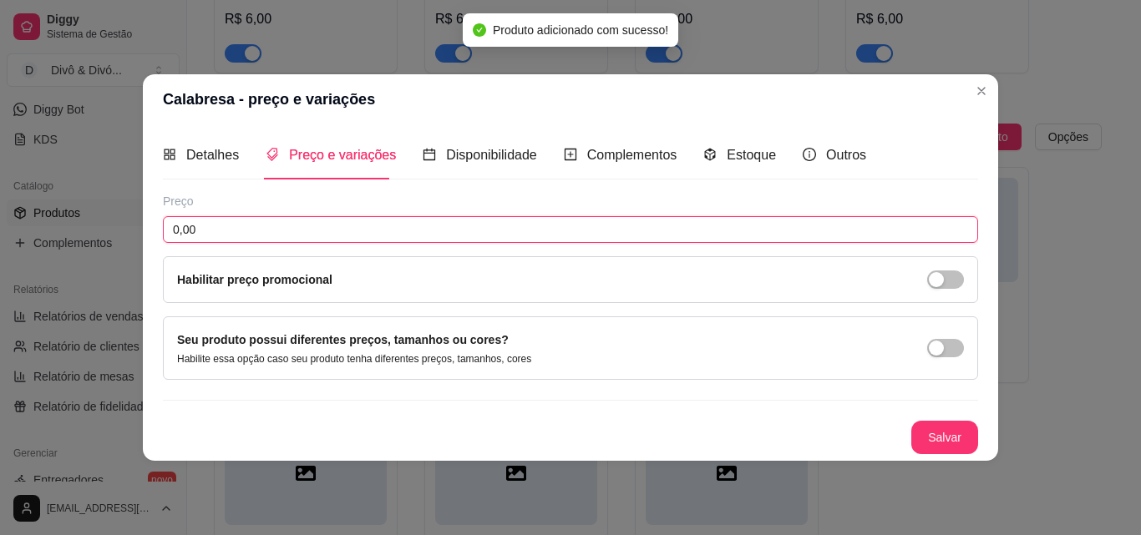
click at [264, 232] on input "0,00" at bounding box center [570, 229] width 815 height 27
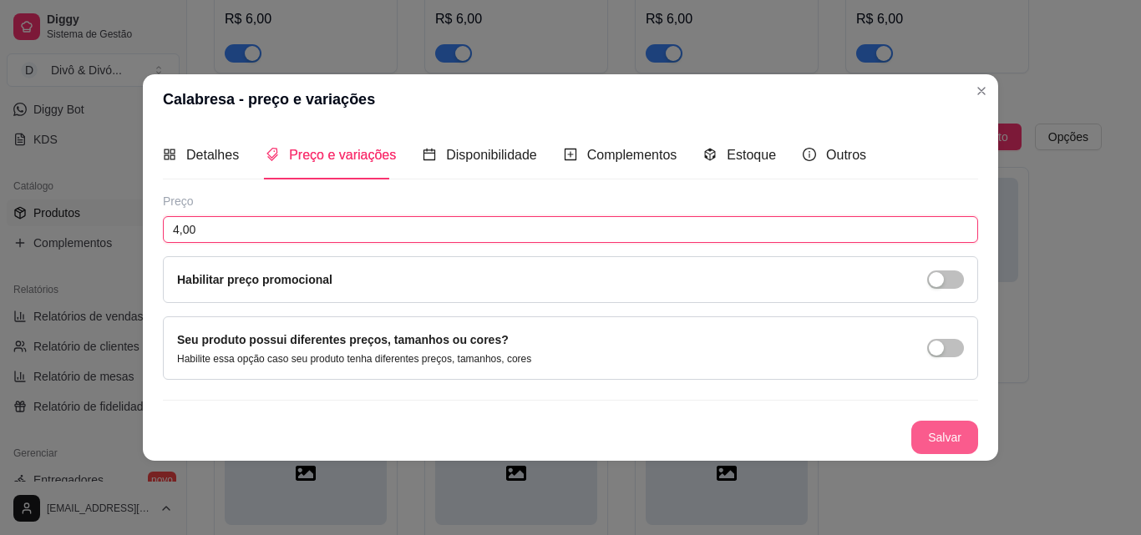
type input "4,00"
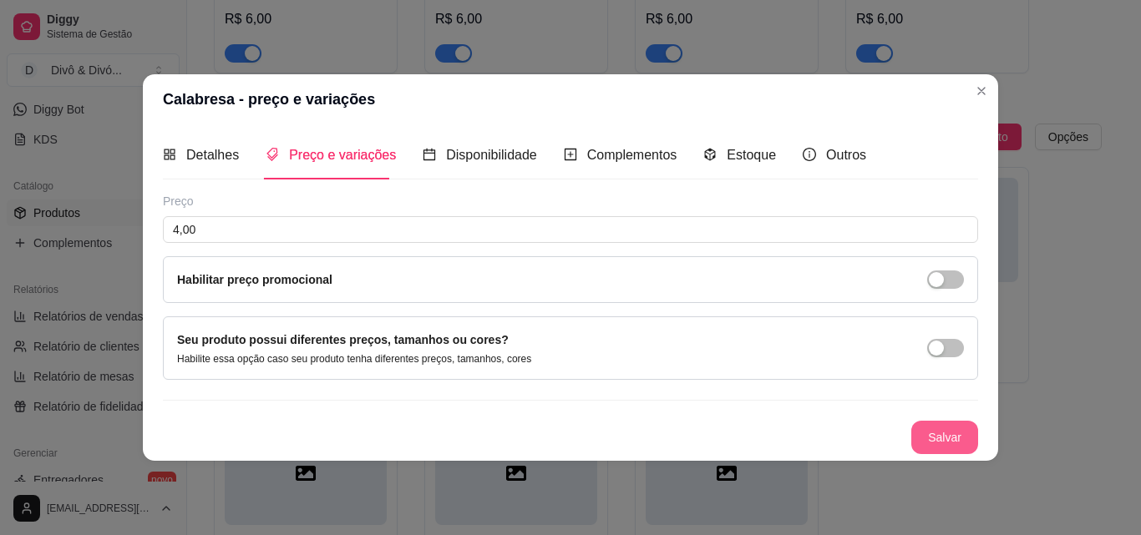
click at [952, 429] on button "Salvar" at bounding box center [944, 437] width 67 height 33
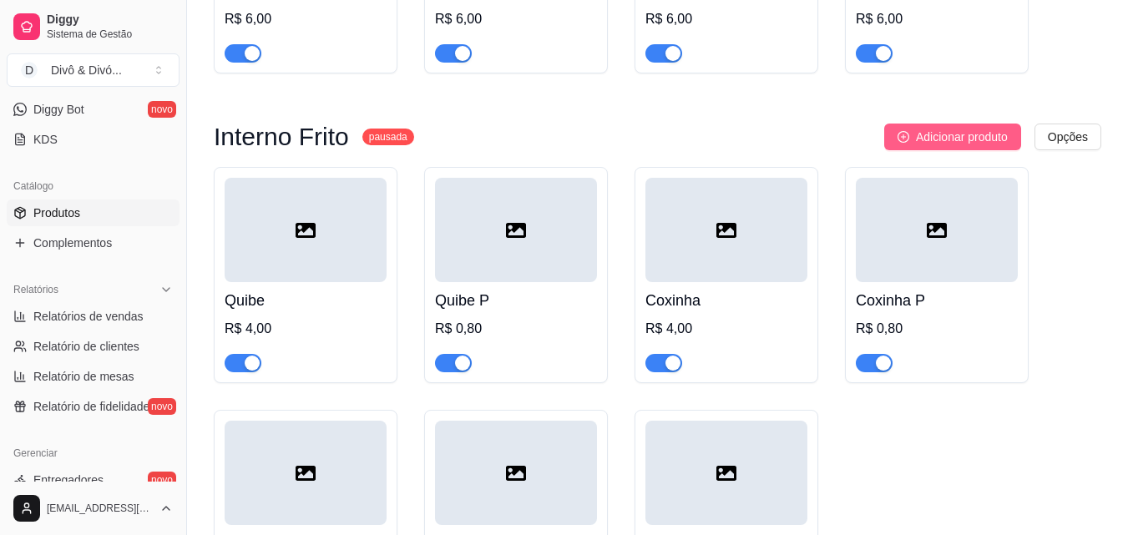
click at [952, 128] on span "Adicionar produto" at bounding box center [962, 137] width 92 height 18
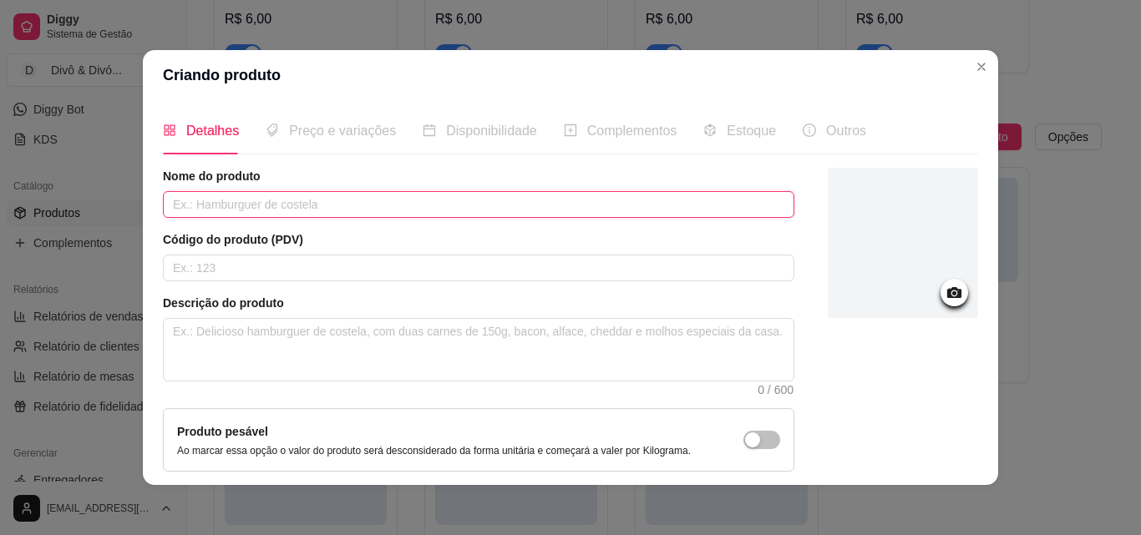
click at [491, 197] on input "text" at bounding box center [478, 204] width 631 height 27
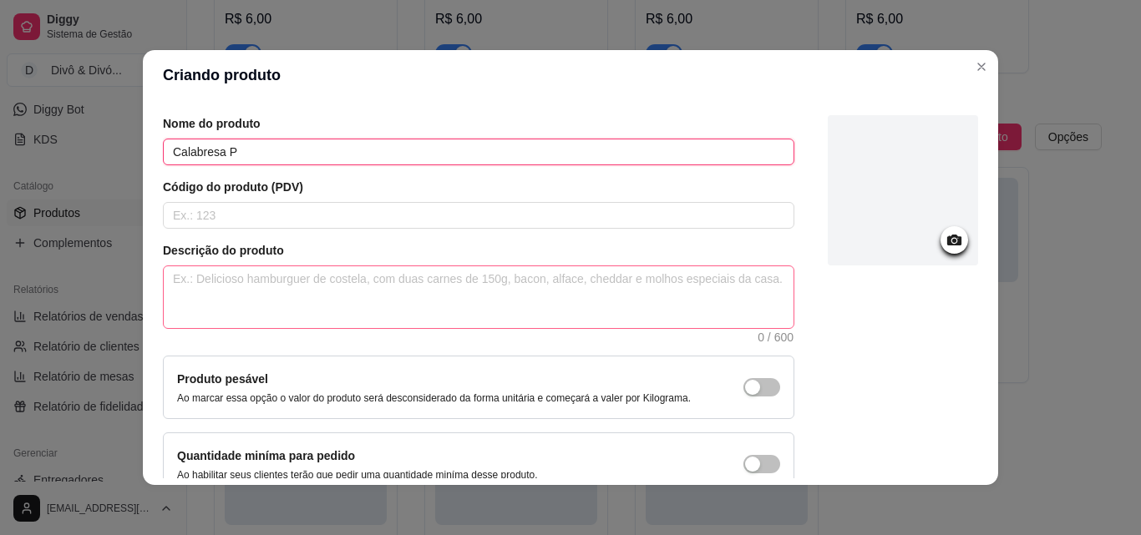
scroll to position [144, 0]
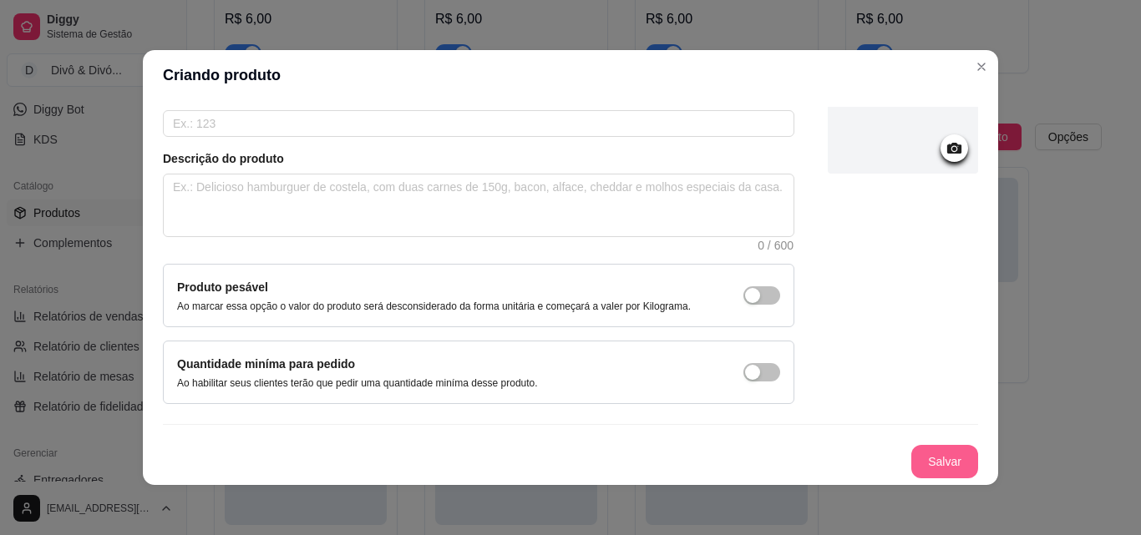
type input "Calabresa P"
click at [911, 458] on button "Salvar" at bounding box center [944, 461] width 67 height 33
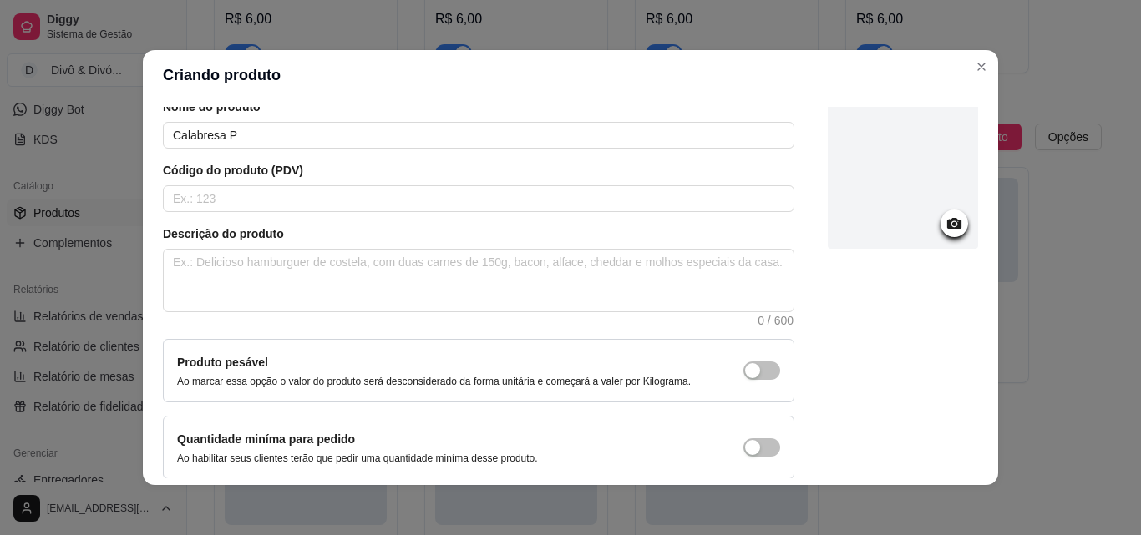
scroll to position [0, 0]
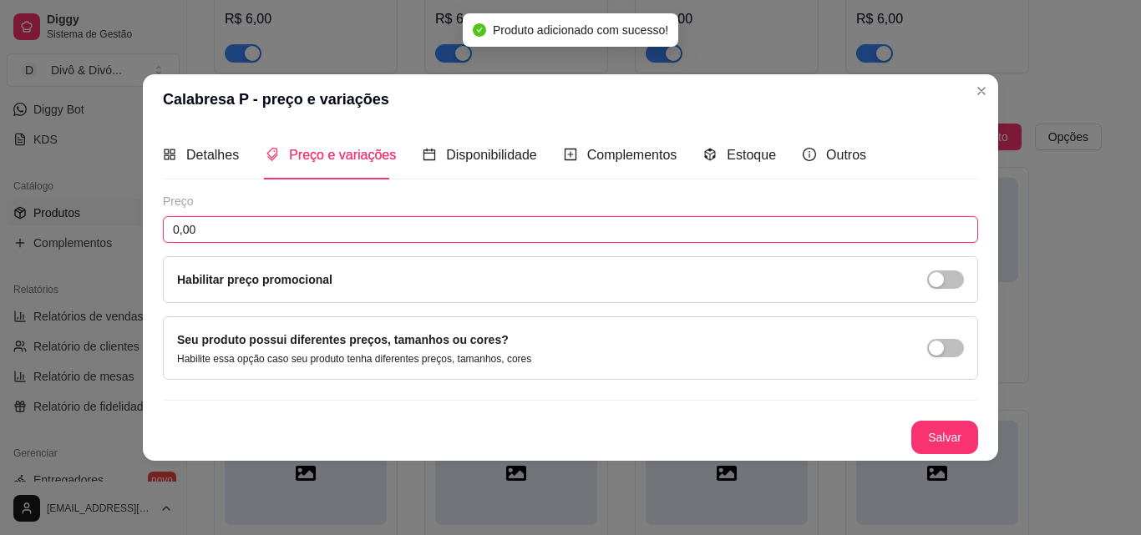
click at [306, 219] on input "0,00" at bounding box center [570, 229] width 815 height 27
type input "0,80"
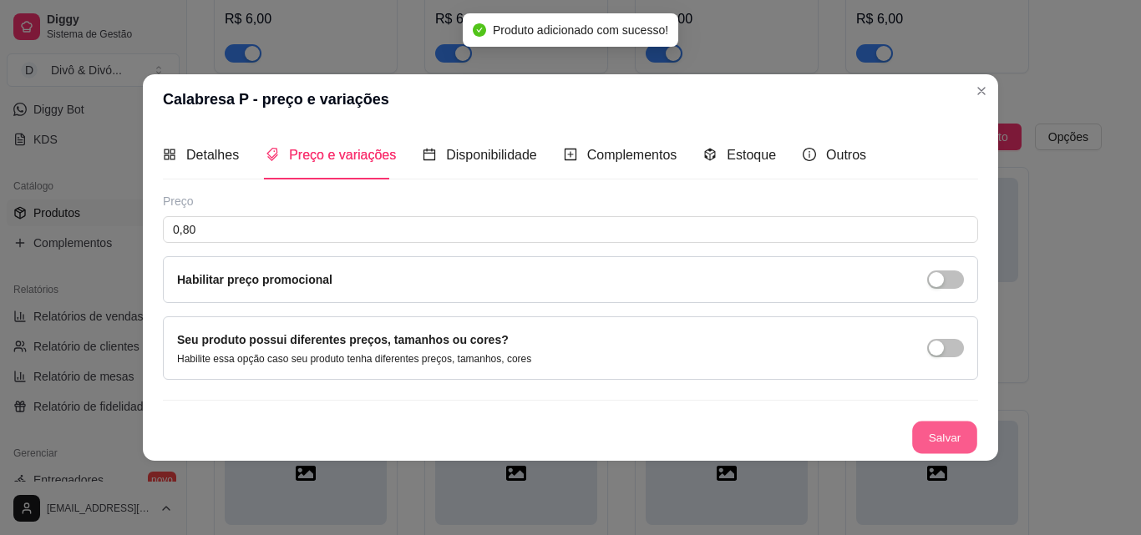
click at [950, 435] on button "Salvar" at bounding box center [944, 437] width 65 height 33
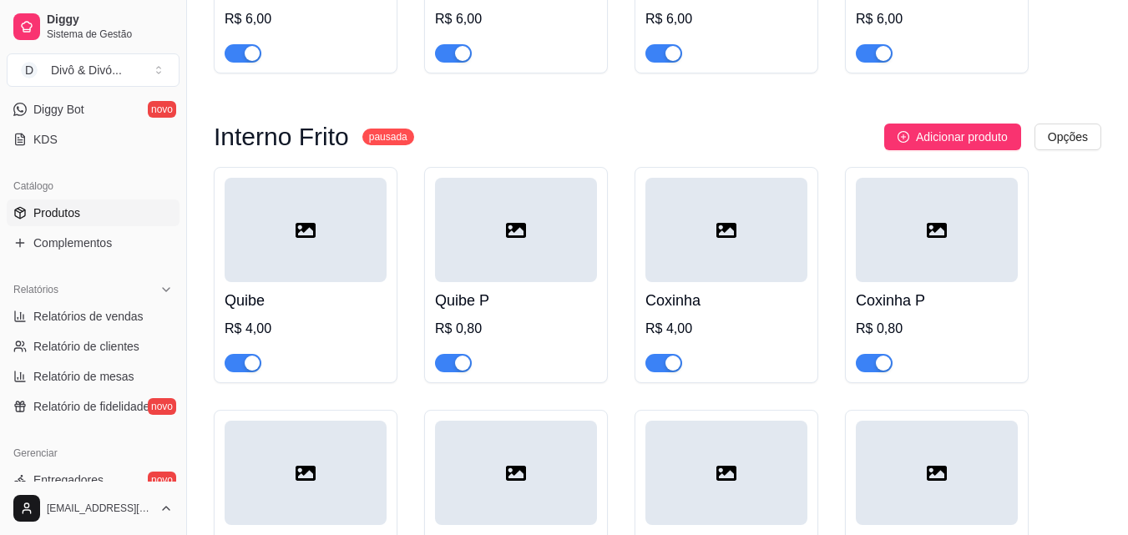
click at [935, 128] on span "Adicionar produto" at bounding box center [962, 137] width 92 height 18
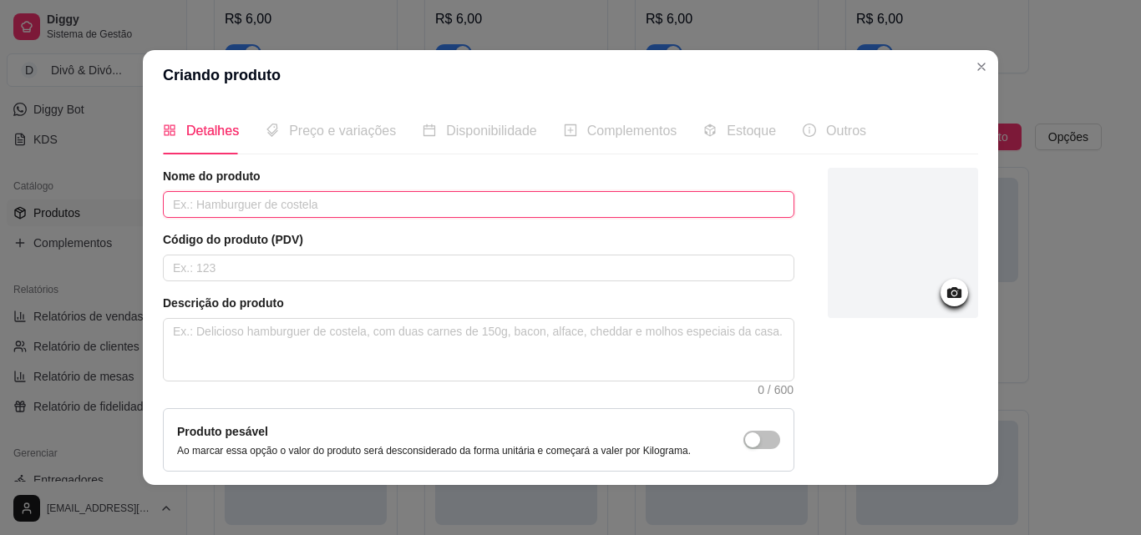
click at [337, 203] on input "text" at bounding box center [478, 204] width 631 height 27
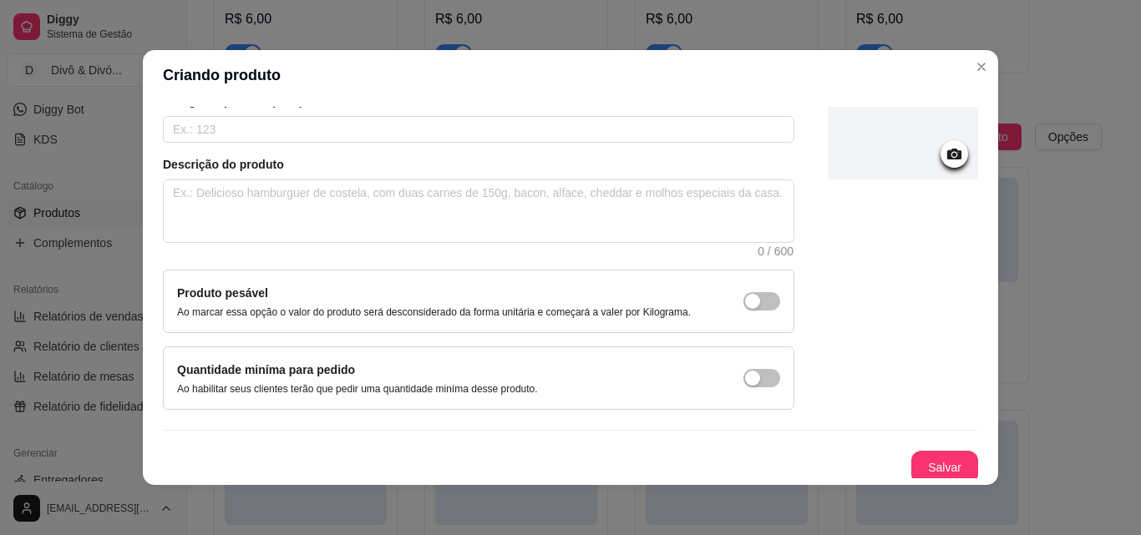
scroll to position [144, 0]
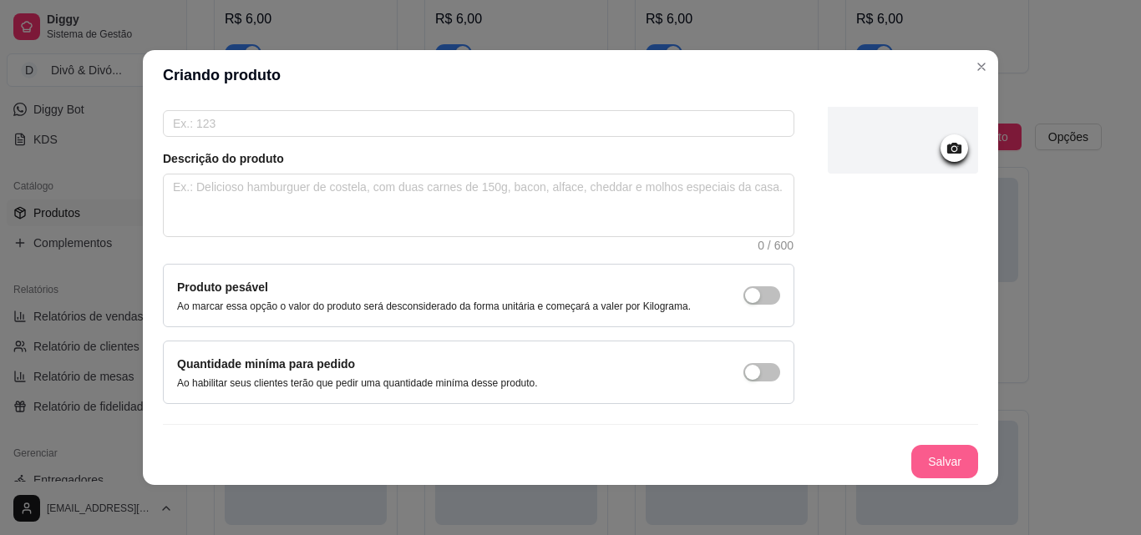
type input "Carne"
click at [917, 456] on button "Salvar" at bounding box center [944, 461] width 67 height 33
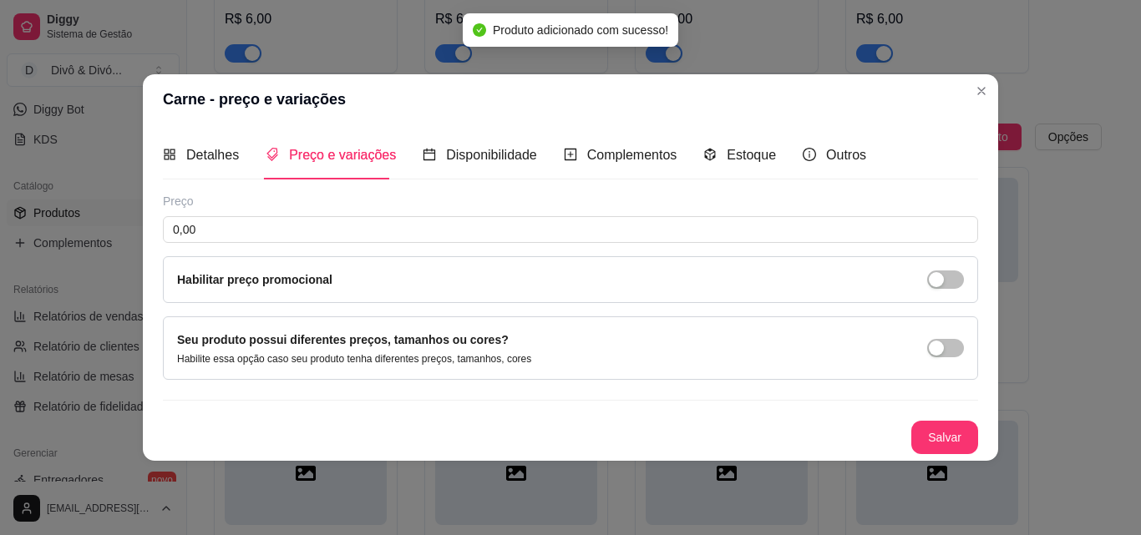
scroll to position [0, 0]
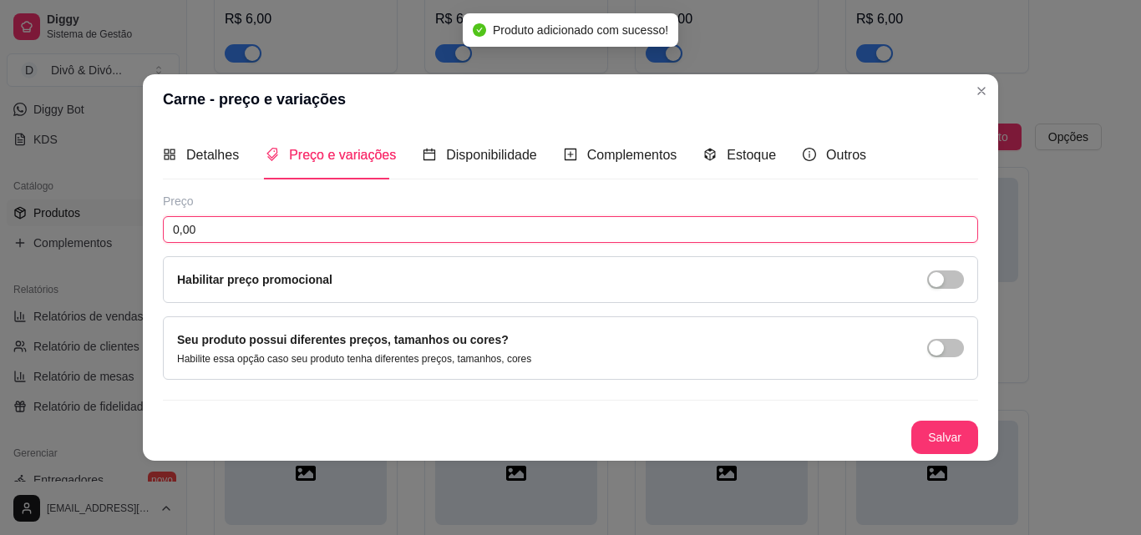
click at [320, 230] on input "0,00" at bounding box center [570, 229] width 815 height 27
type input "4,00"
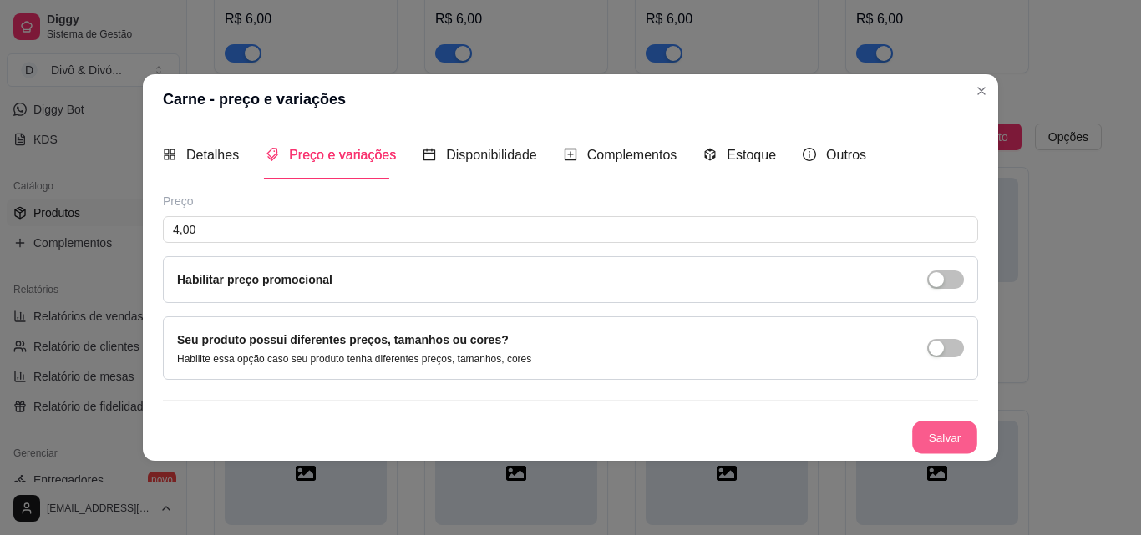
click at [930, 426] on button "Salvar" at bounding box center [944, 437] width 65 height 33
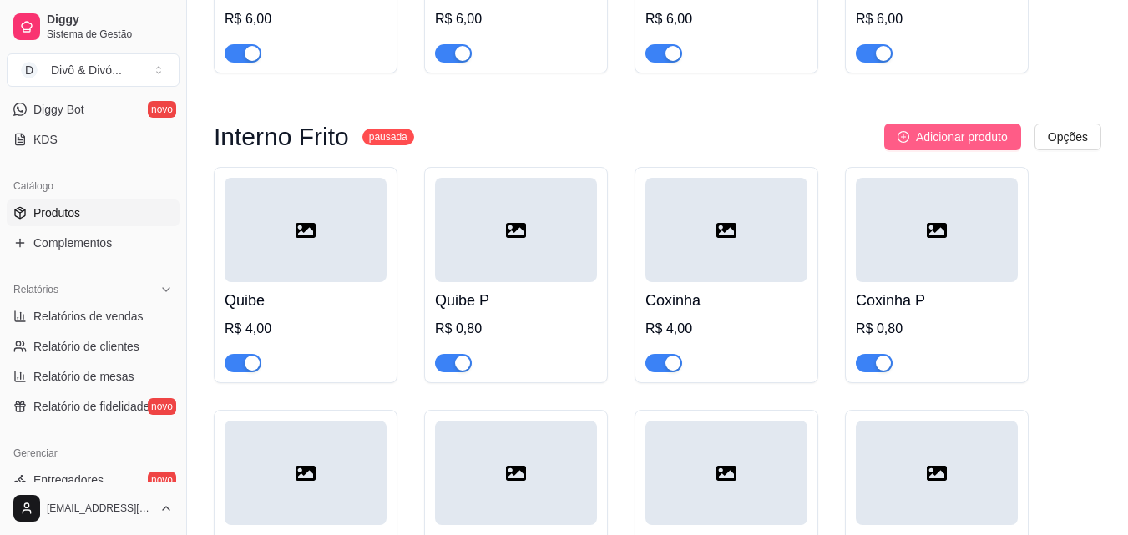
click at [984, 124] on button "Adicionar produto" at bounding box center [952, 137] width 137 height 27
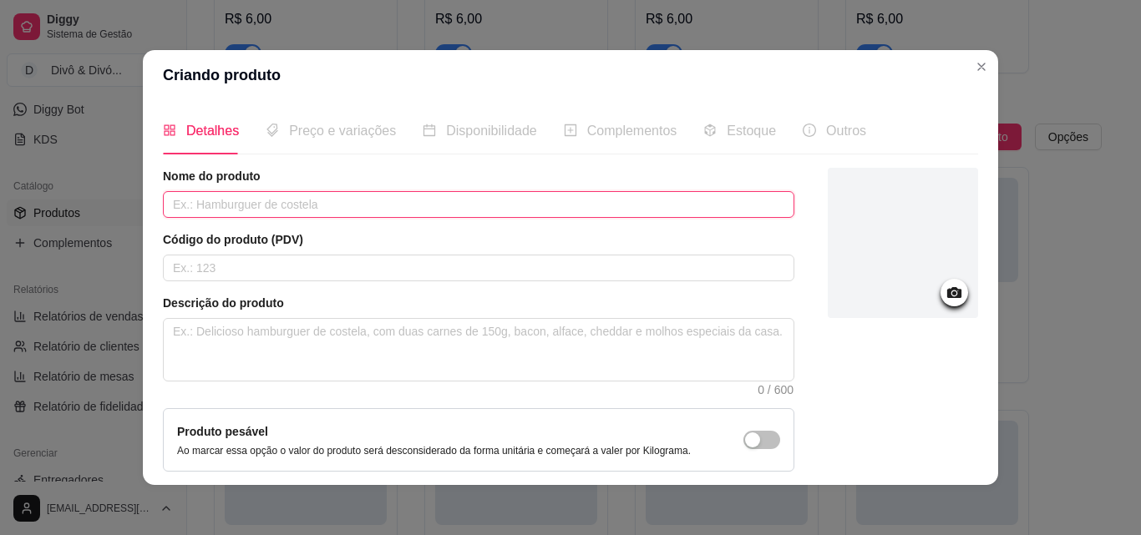
click at [533, 202] on input "text" at bounding box center [478, 204] width 631 height 27
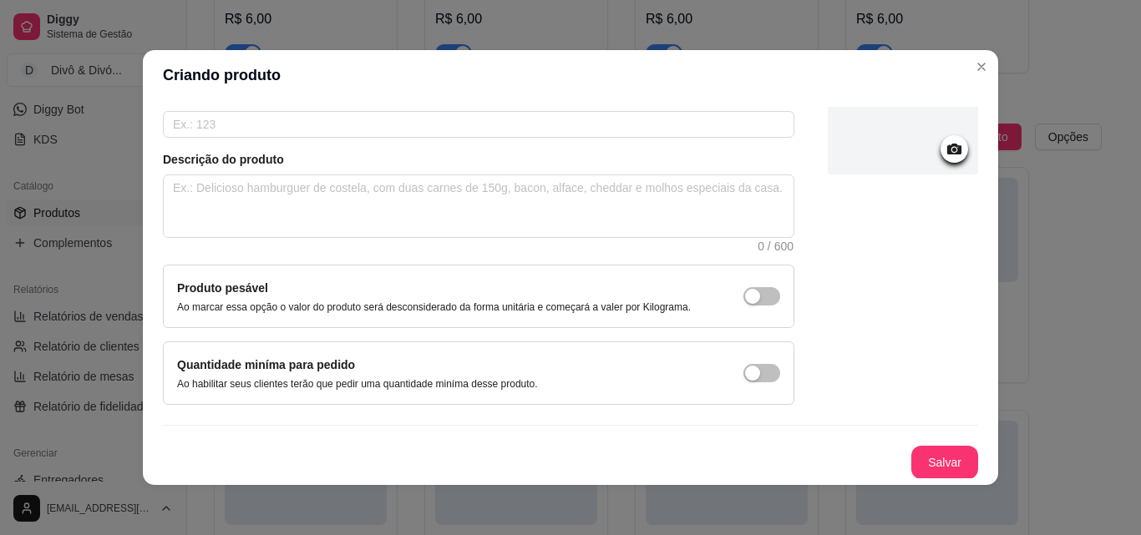
scroll to position [144, 0]
type input "Carne P"
click at [911, 460] on button "Salvar" at bounding box center [944, 461] width 67 height 33
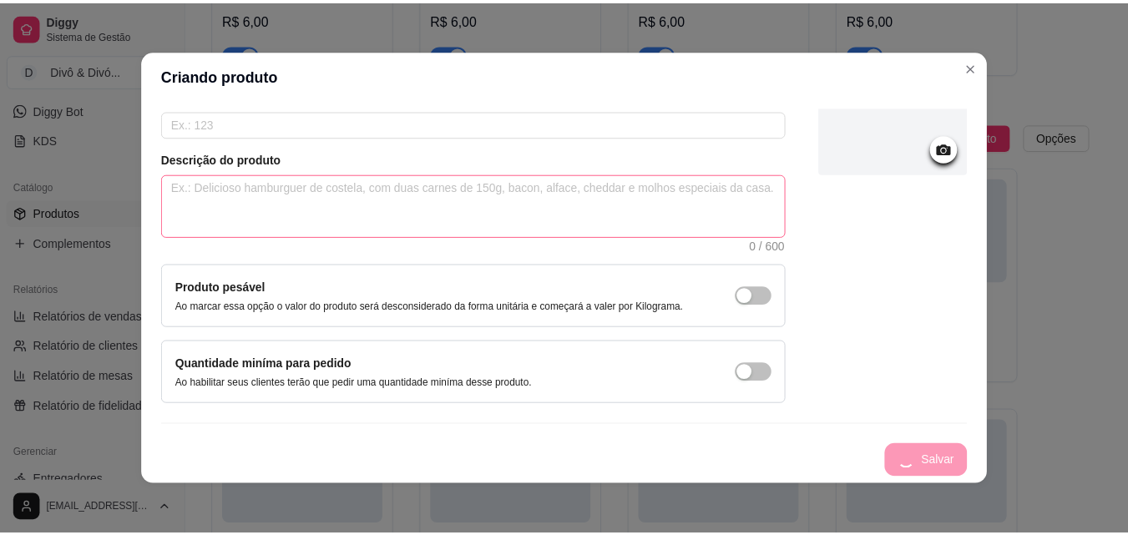
scroll to position [0, 0]
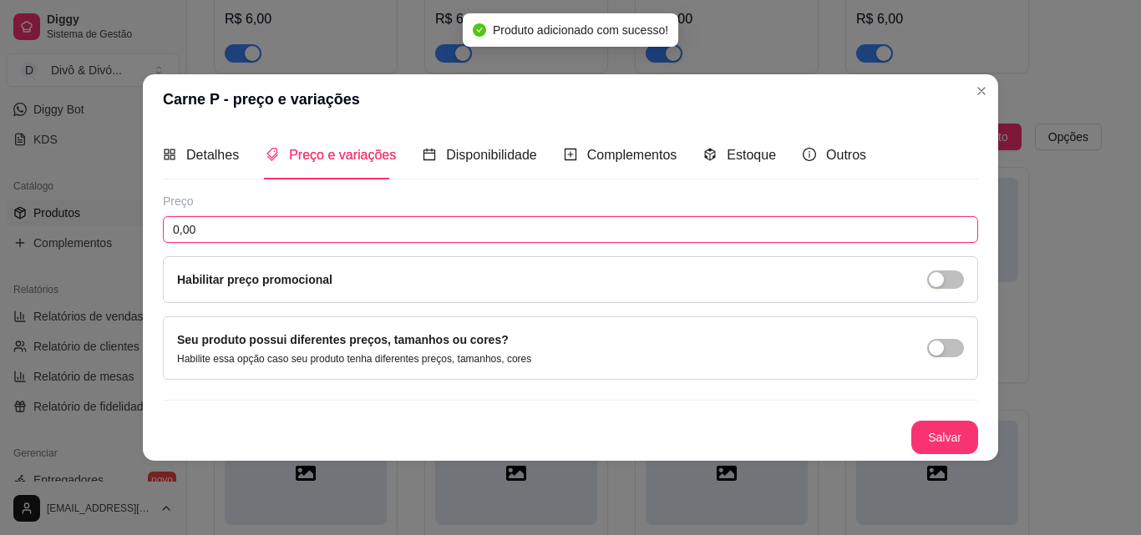
click at [276, 232] on input "0,00" at bounding box center [570, 229] width 815 height 27
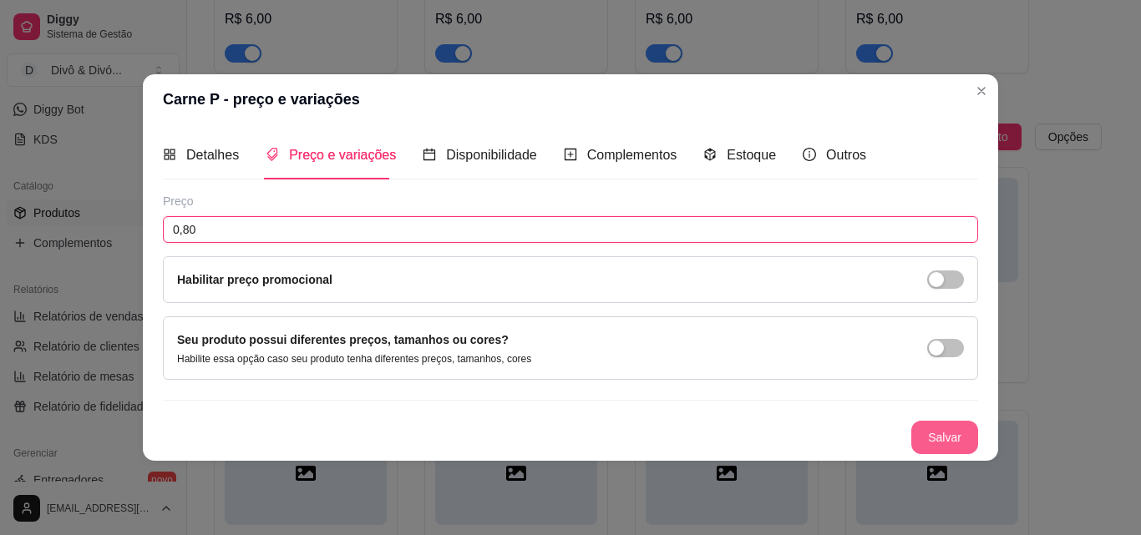
type input "0,80"
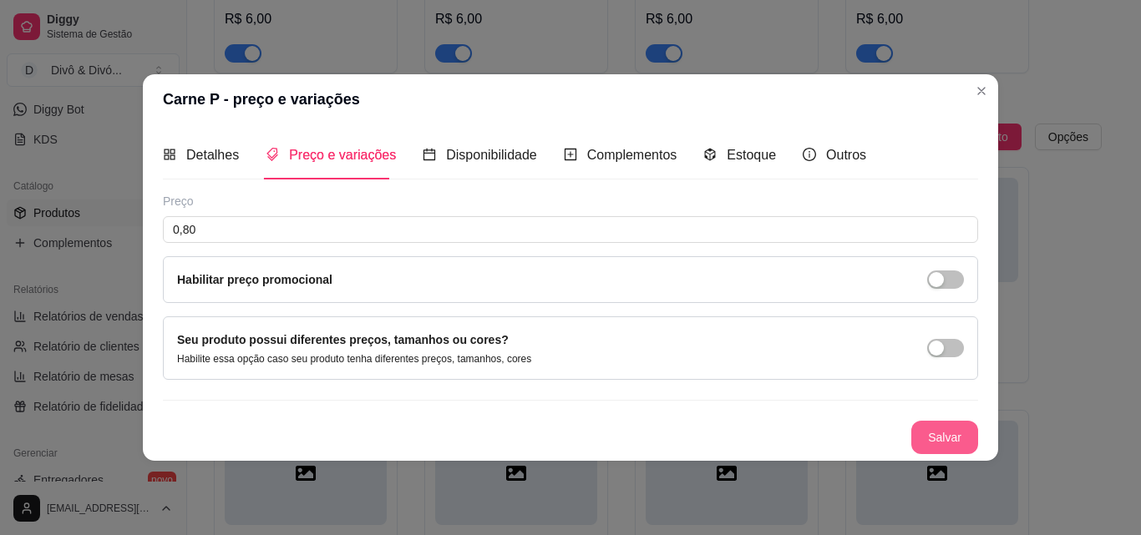
click at [945, 441] on button "Salvar" at bounding box center [944, 437] width 67 height 33
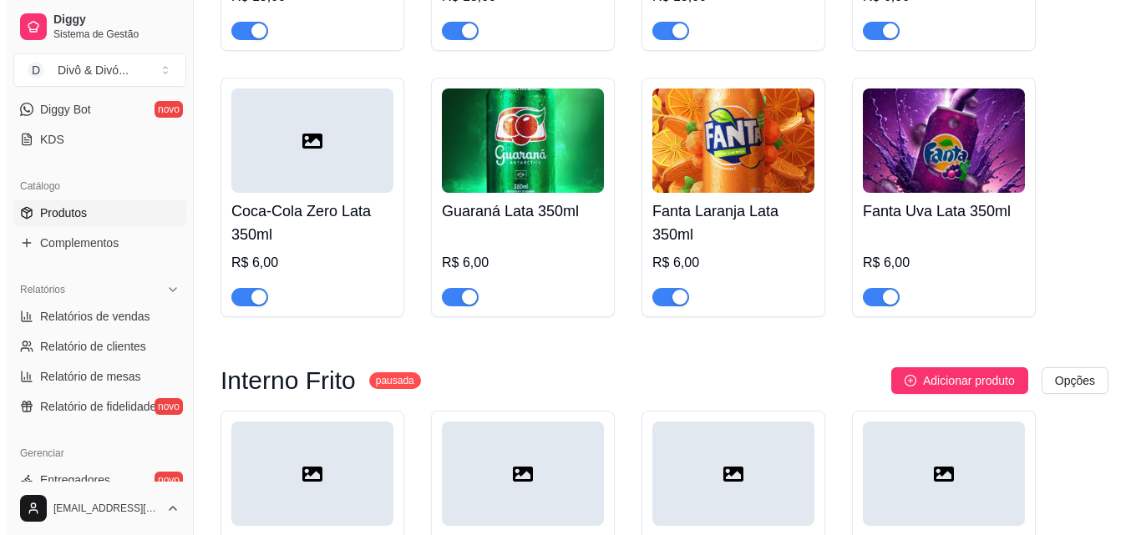
scroll to position [2031, 0]
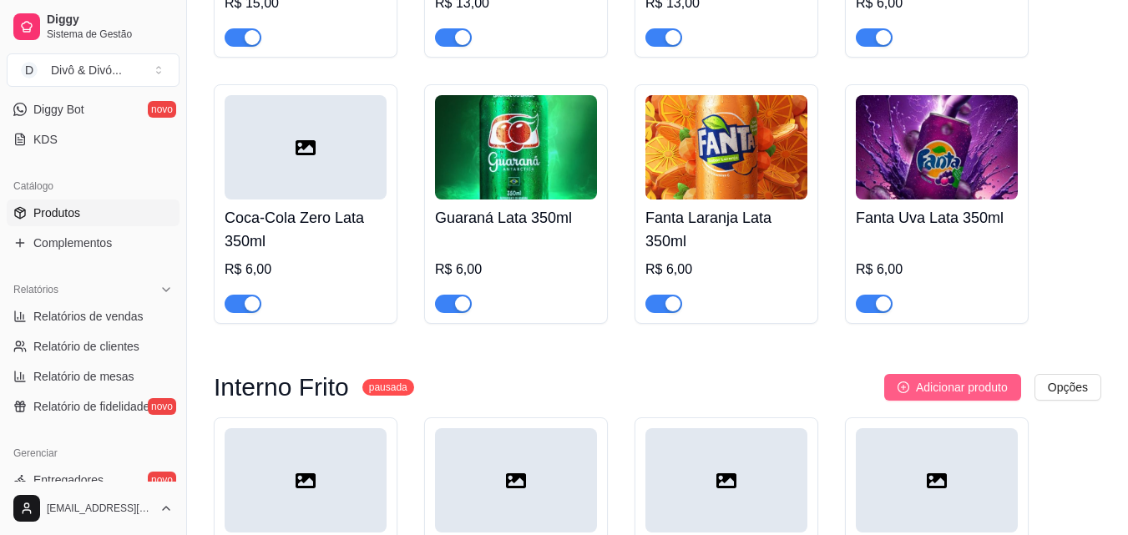
click at [960, 378] on span "Adicionar produto" at bounding box center [962, 387] width 92 height 18
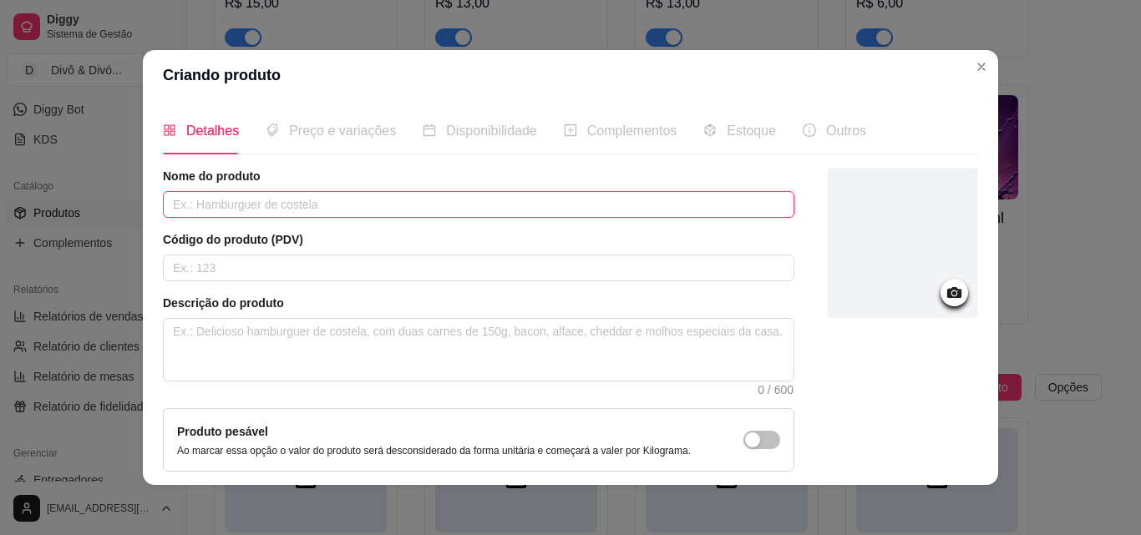
click at [569, 200] on input "text" at bounding box center [478, 204] width 631 height 27
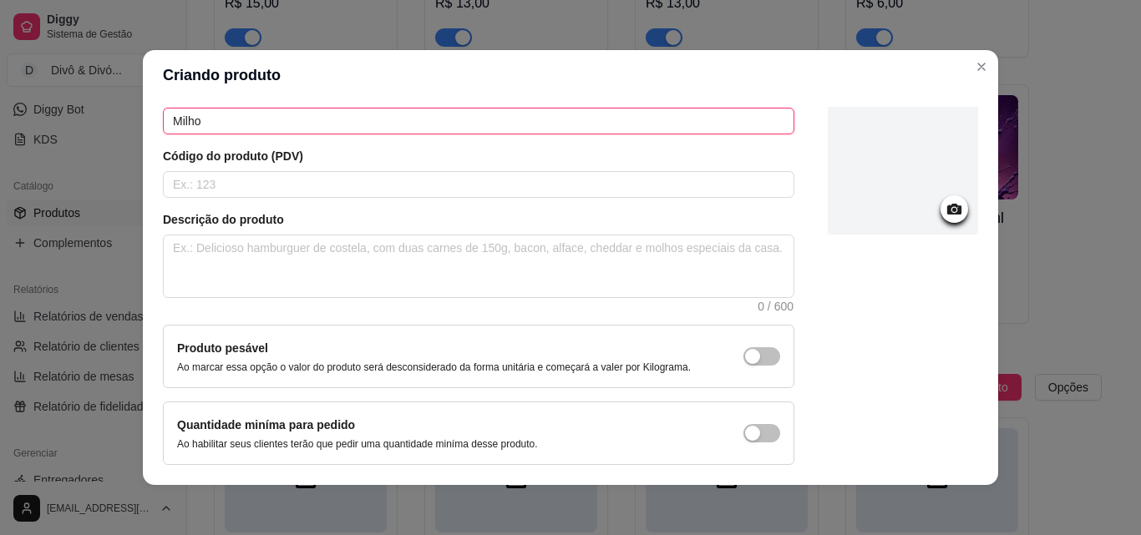
scroll to position [144, 0]
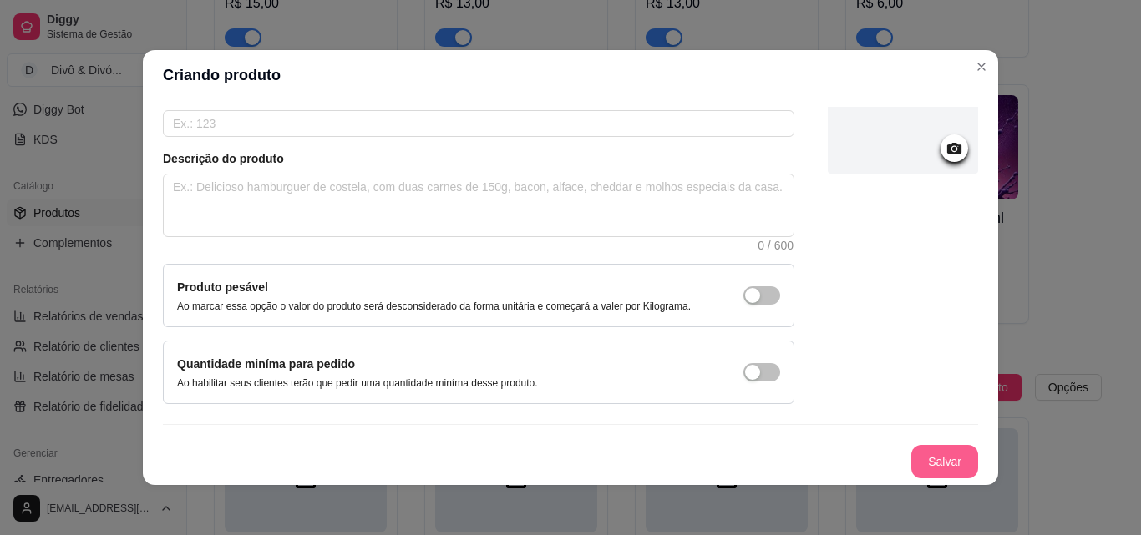
type input "Milho"
click at [917, 458] on button "Salvar" at bounding box center [944, 461] width 67 height 33
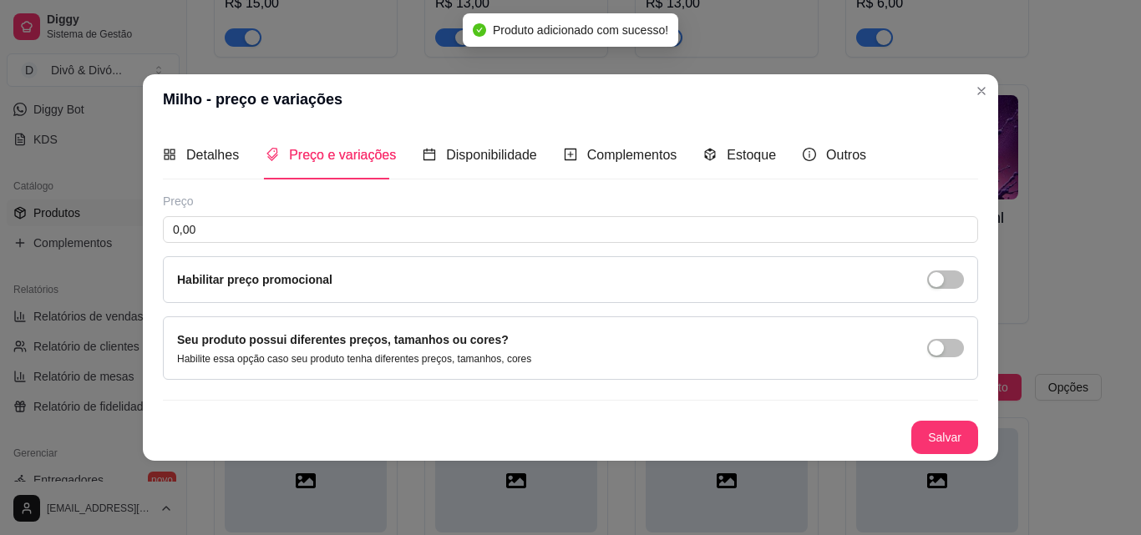
scroll to position [0, 0]
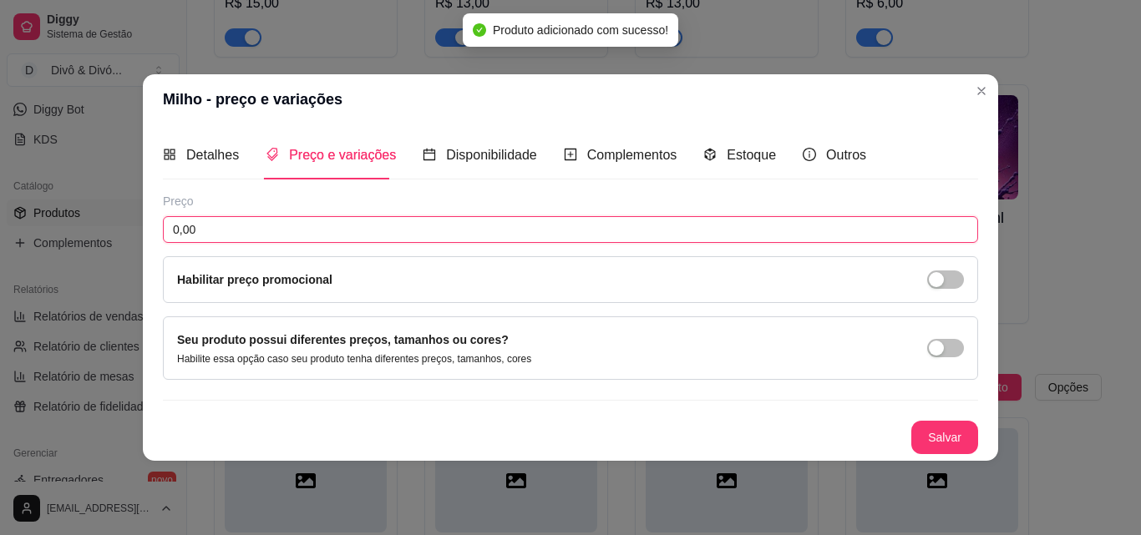
click at [274, 224] on input "0,00" at bounding box center [570, 229] width 815 height 27
type input "4,00"
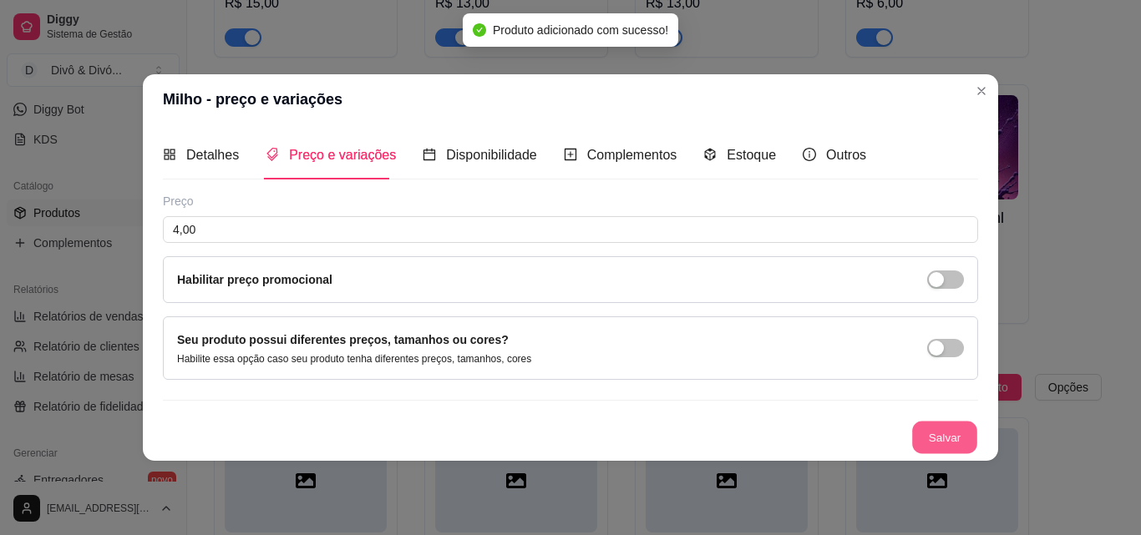
click at [930, 435] on button "Salvar" at bounding box center [944, 437] width 65 height 33
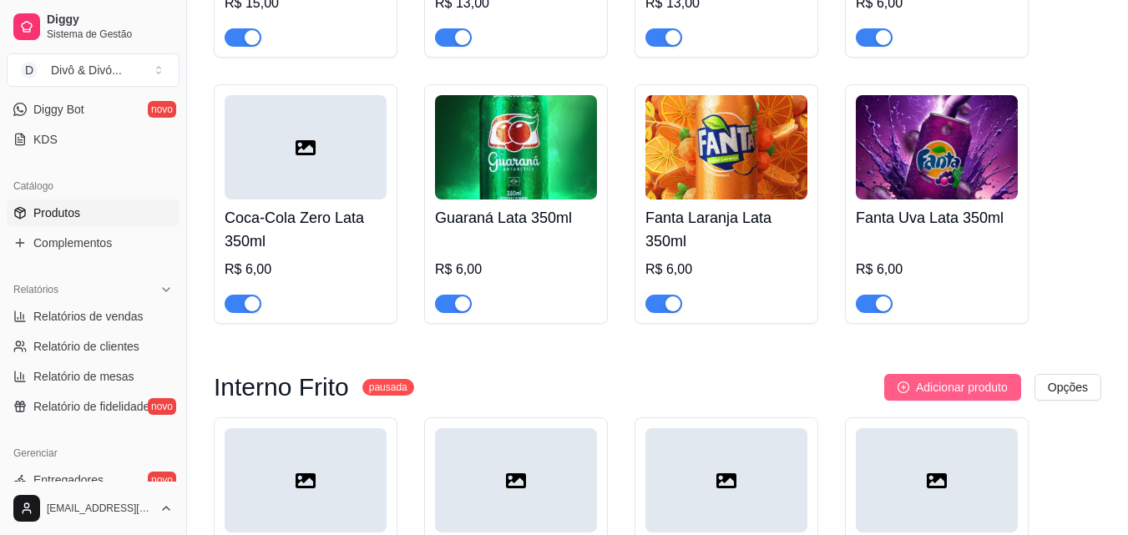
click at [993, 378] on span "Adicionar produto" at bounding box center [962, 387] width 92 height 18
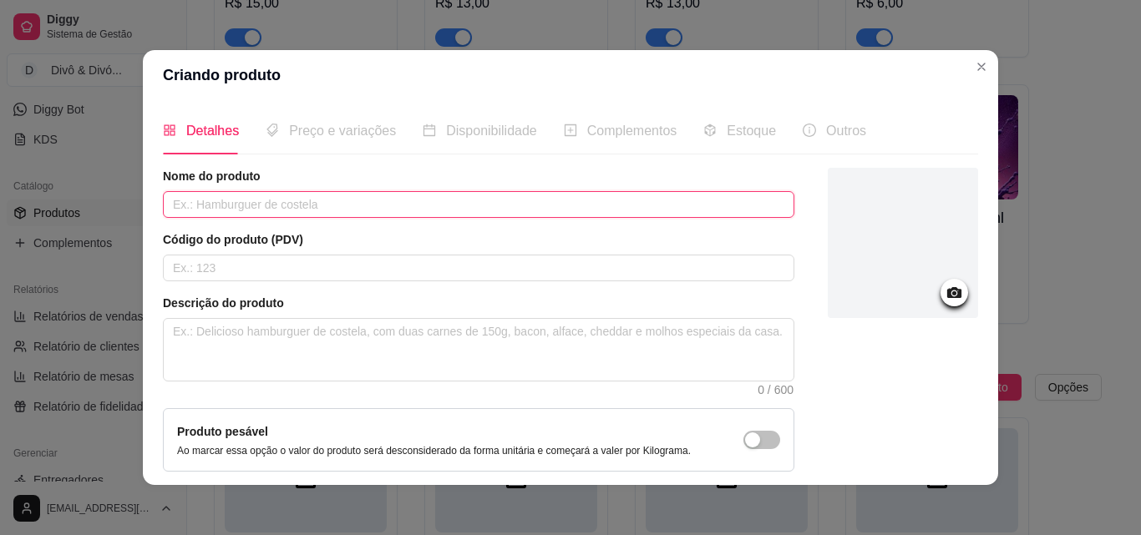
click at [349, 201] on input "text" at bounding box center [478, 204] width 631 height 27
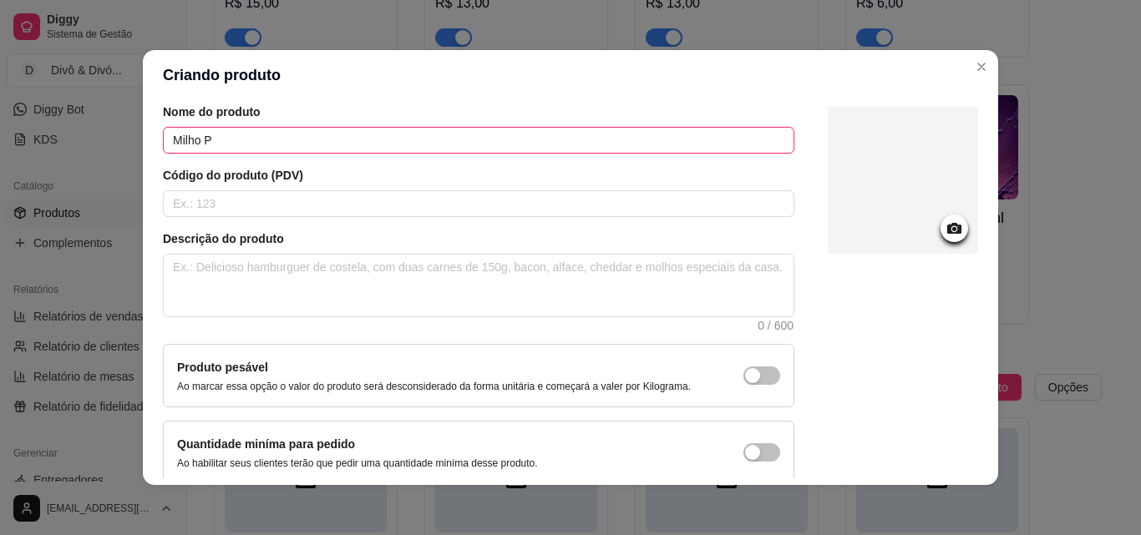
scroll to position [144, 0]
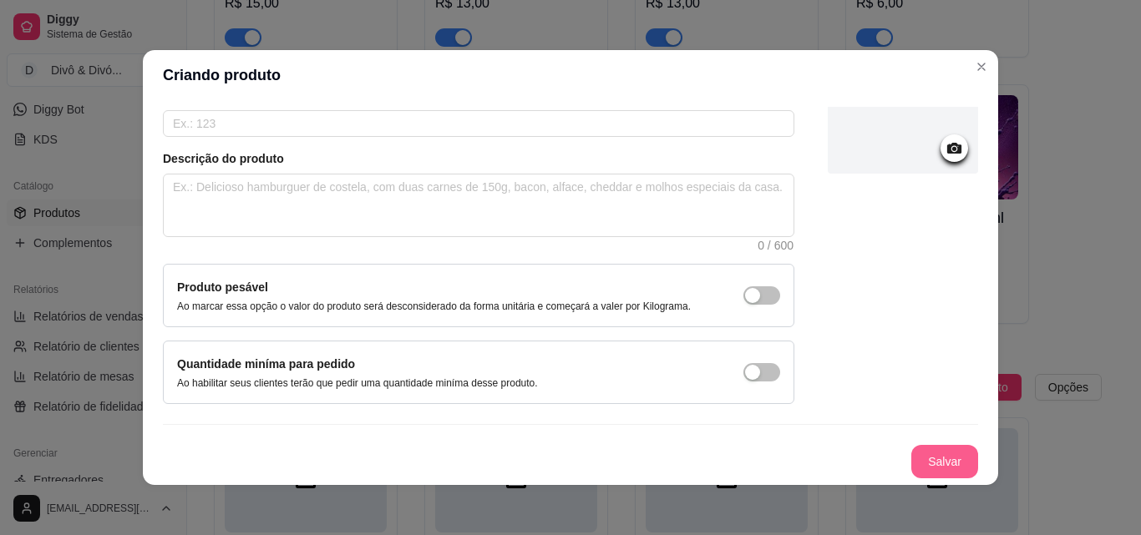
type input "Milho P"
click at [933, 457] on button "Salvar" at bounding box center [944, 461] width 67 height 33
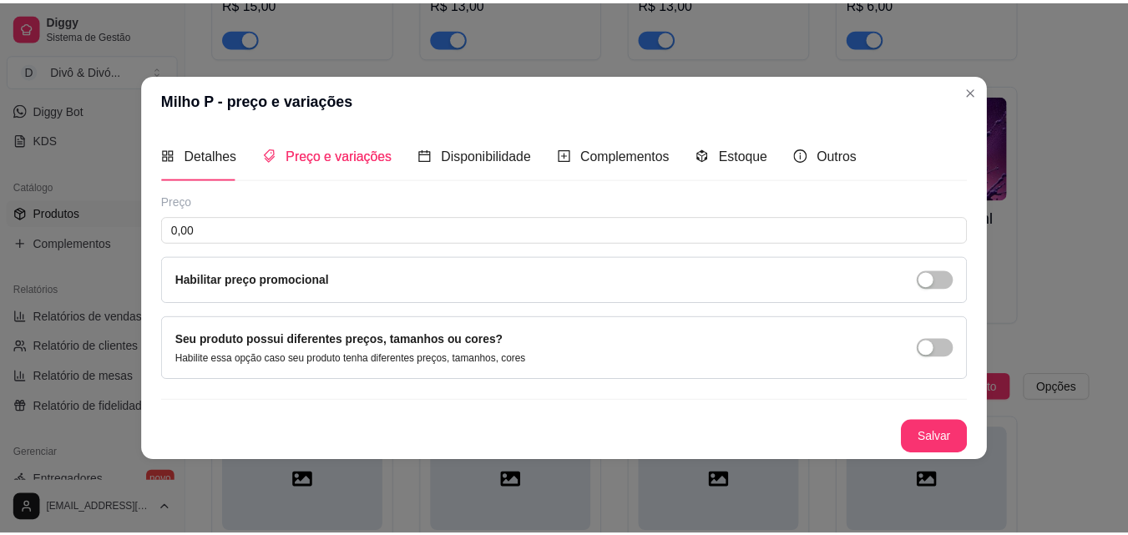
scroll to position [0, 0]
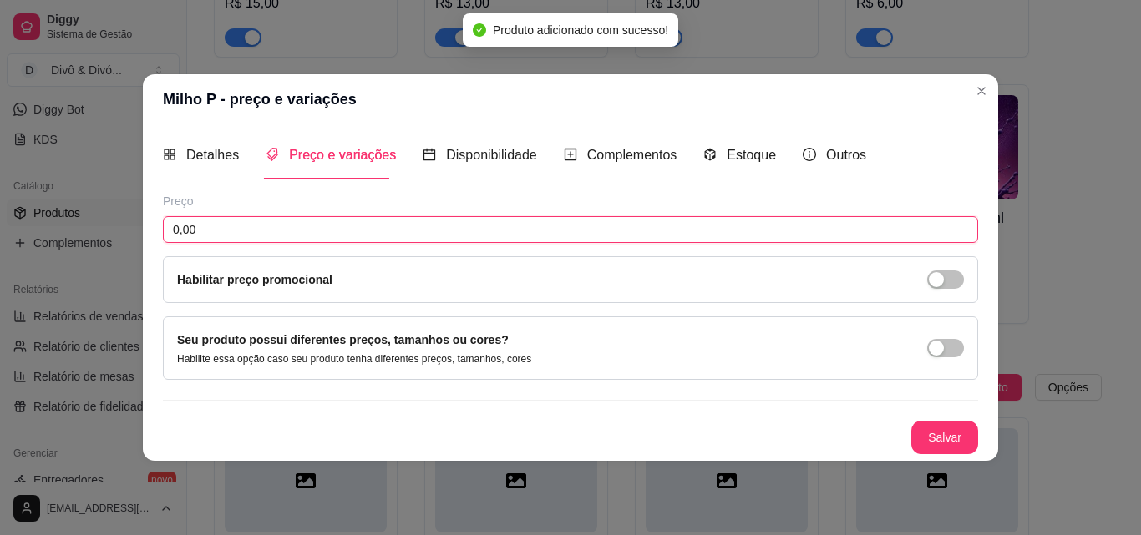
click at [229, 232] on input "0,00" at bounding box center [570, 229] width 815 height 27
type input "0,80"
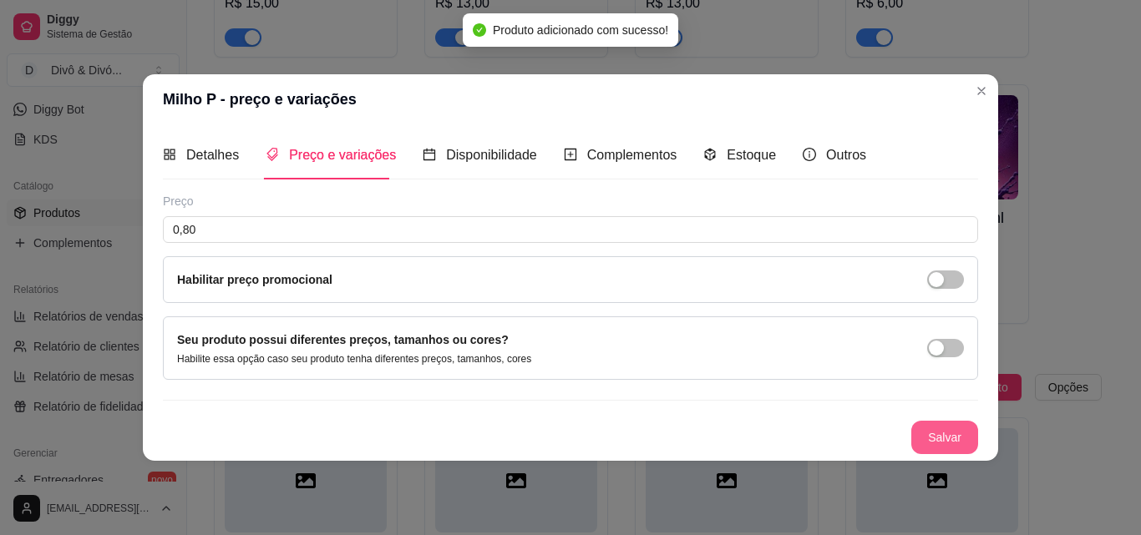
click at [970, 430] on button "Salvar" at bounding box center [944, 437] width 67 height 33
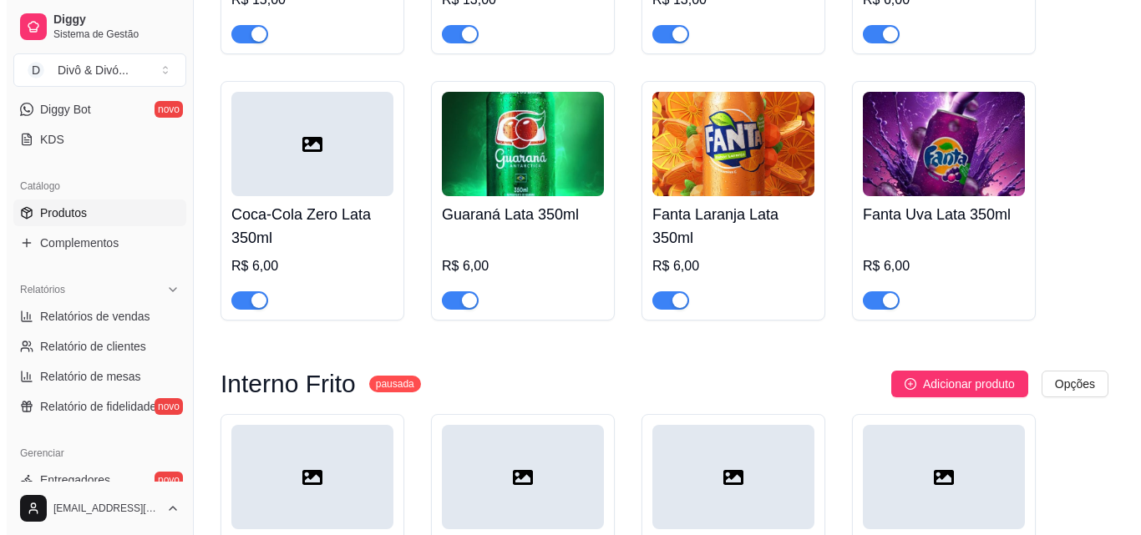
scroll to position [2031, 0]
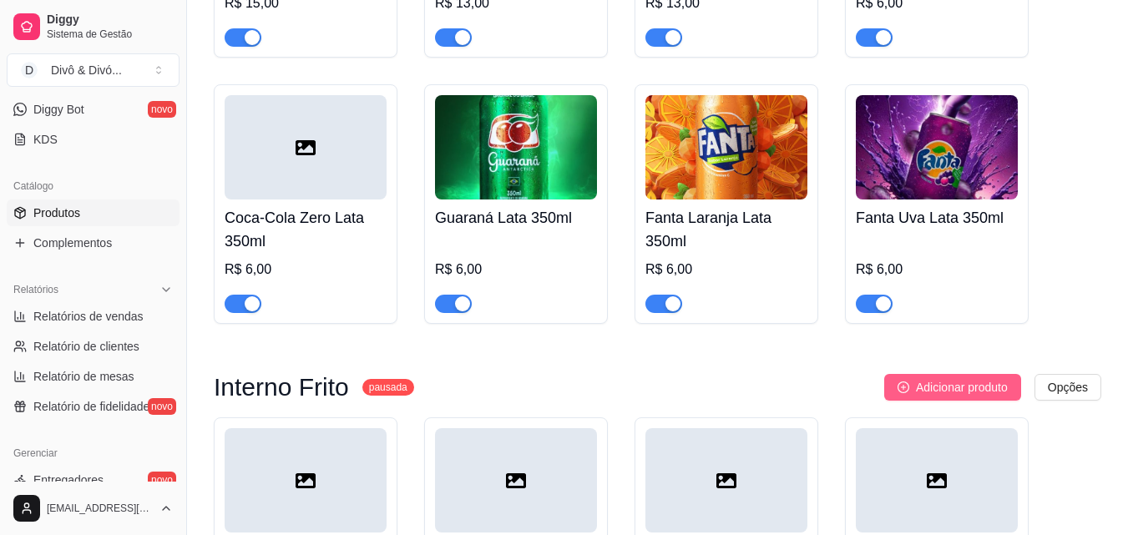
click at [938, 378] on span "Adicionar produto" at bounding box center [962, 387] width 92 height 18
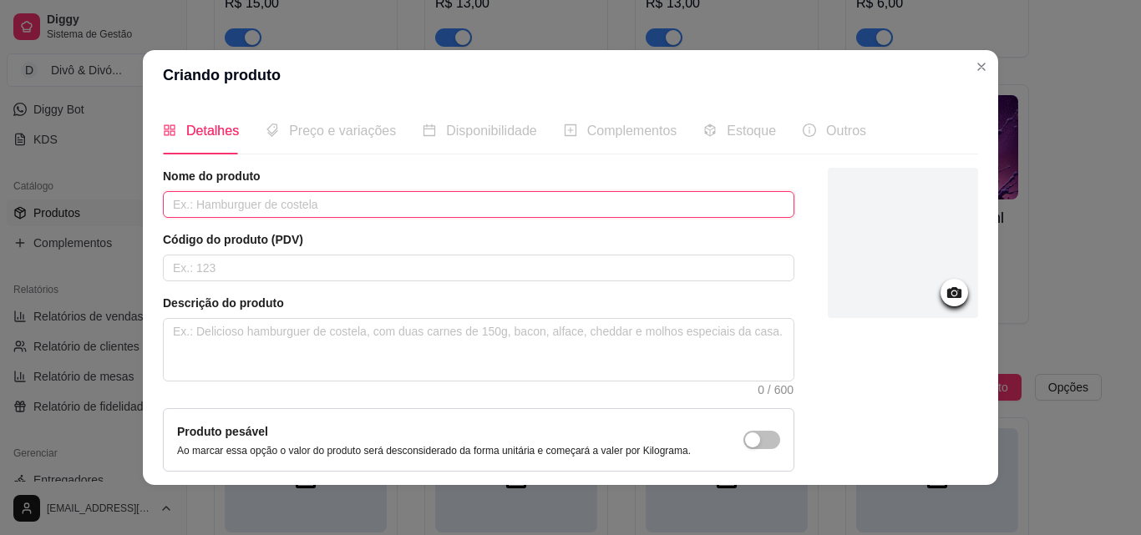
click at [266, 215] on input "text" at bounding box center [478, 204] width 631 height 27
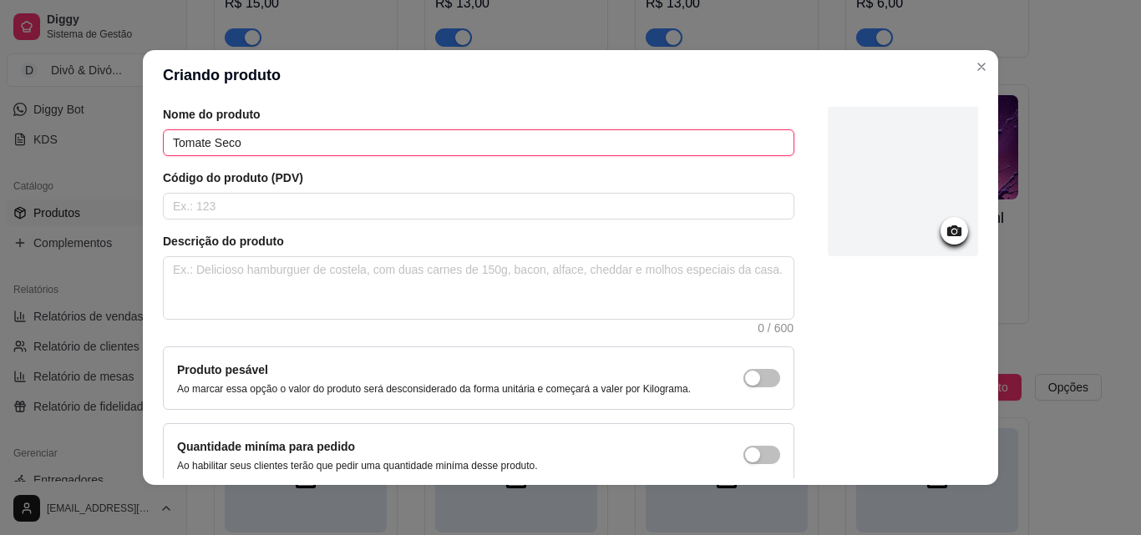
scroll to position [144, 0]
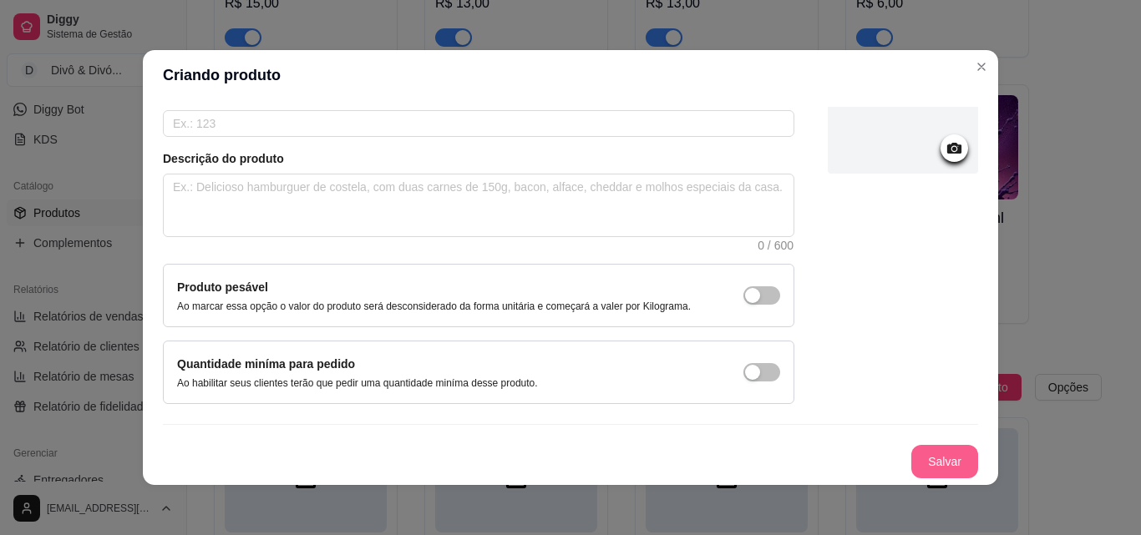
type input "Tomate Seco"
click at [938, 460] on button "Salvar" at bounding box center [944, 461] width 67 height 33
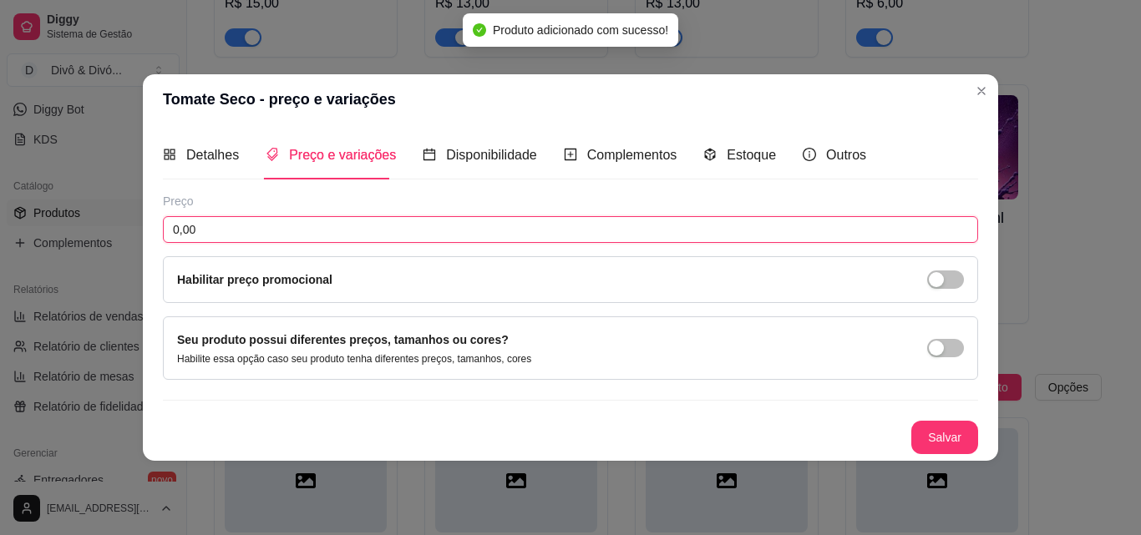
click at [232, 236] on input "0,00" at bounding box center [570, 229] width 815 height 27
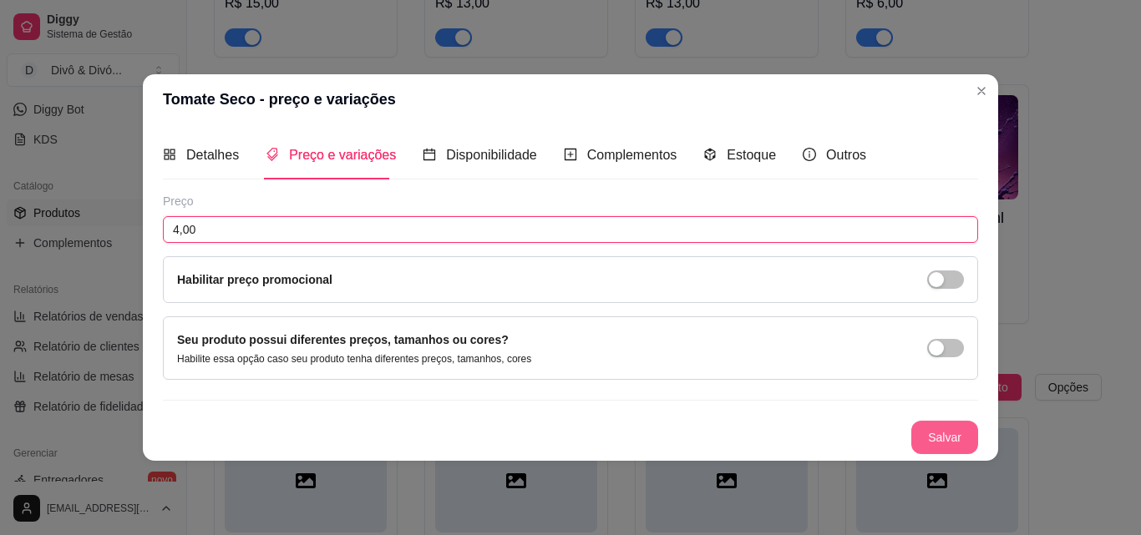
type input "4,00"
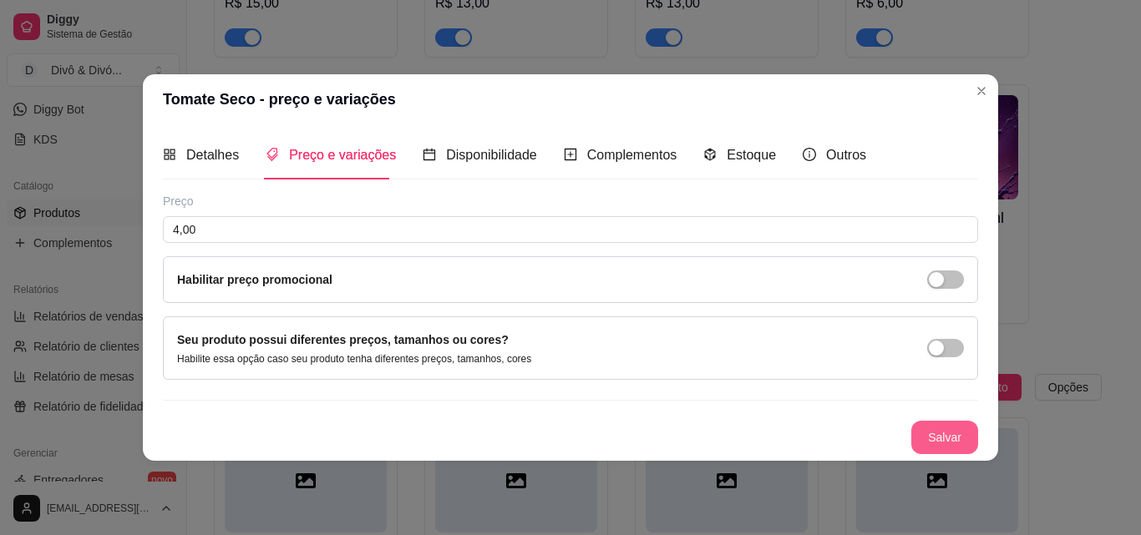
click at [940, 441] on button "Salvar" at bounding box center [944, 437] width 67 height 33
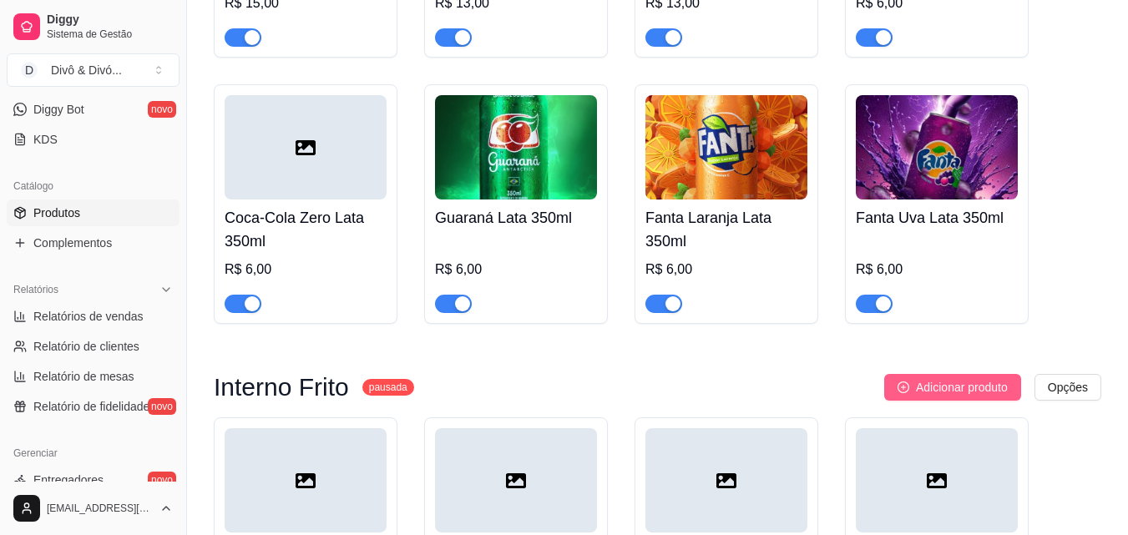
click at [980, 381] on button "Adicionar produto" at bounding box center [952, 387] width 137 height 27
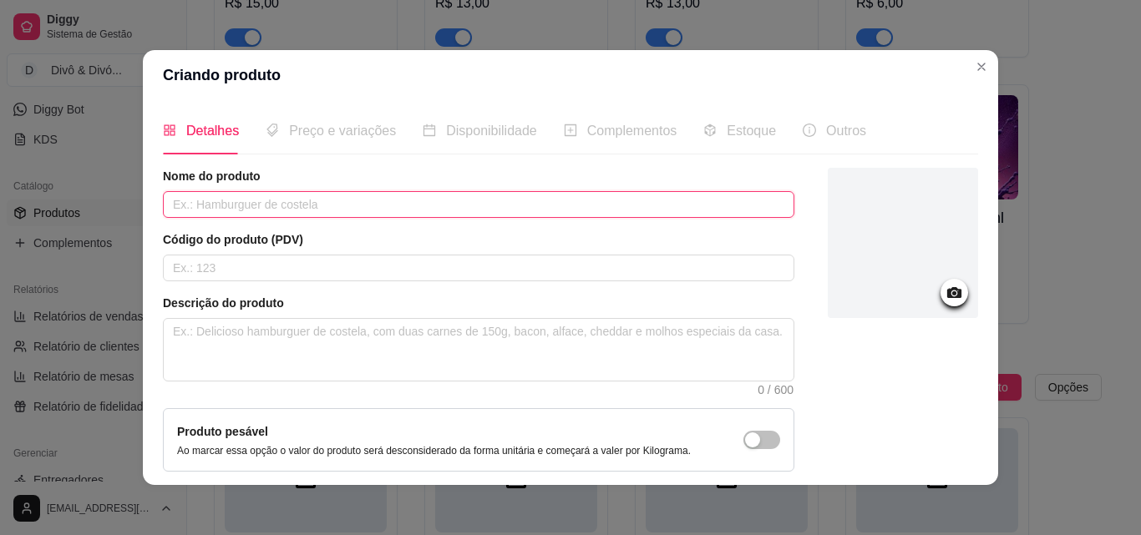
click at [469, 204] on input "text" at bounding box center [478, 204] width 631 height 27
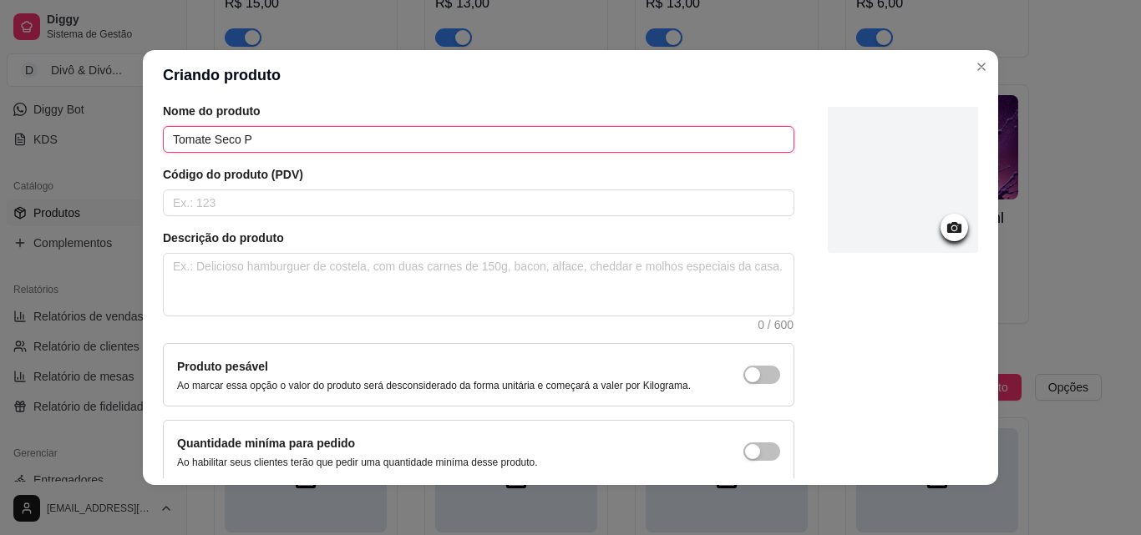
scroll to position [144, 0]
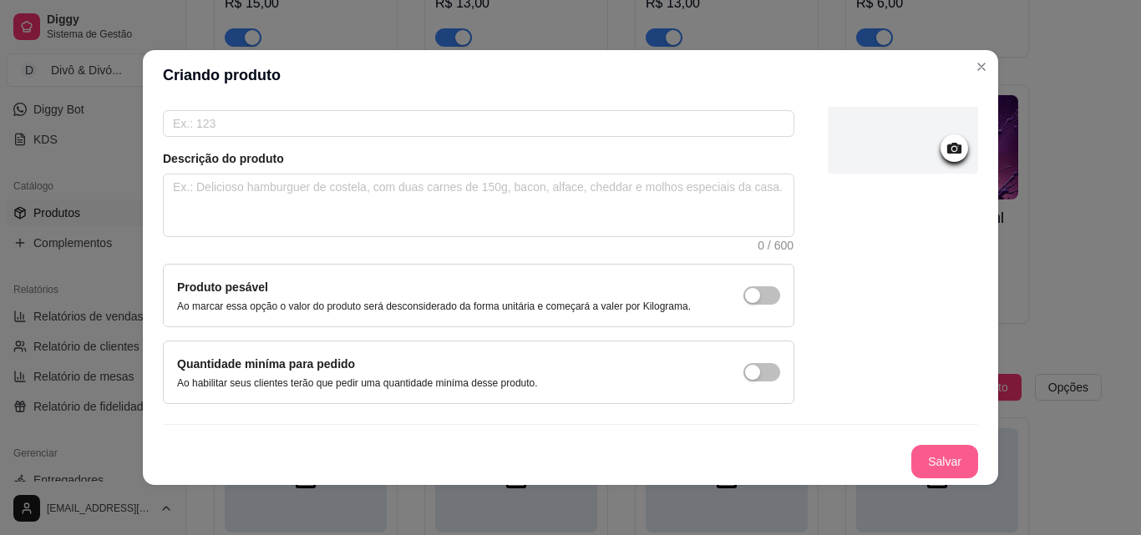
type input "Tomate Seco P"
click at [947, 456] on button "Salvar" at bounding box center [944, 461] width 67 height 33
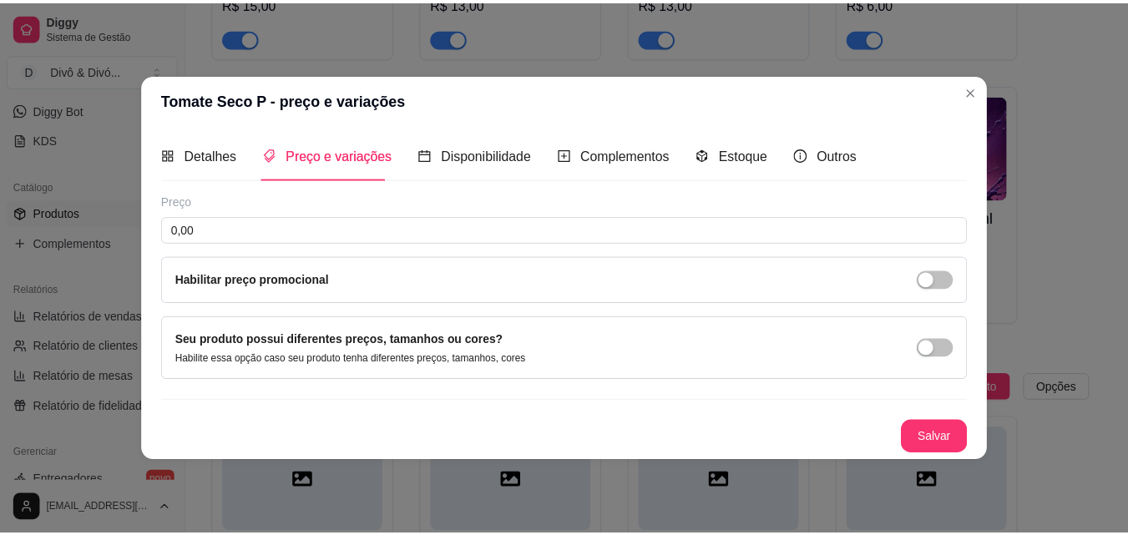
scroll to position [0, 0]
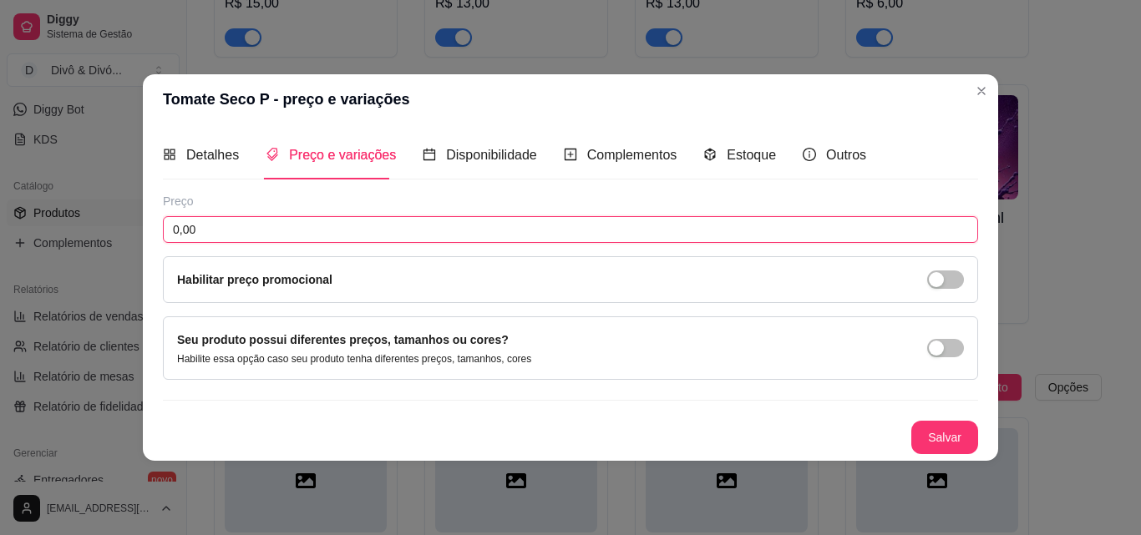
click at [626, 236] on input "0,00" at bounding box center [570, 229] width 815 height 27
type input "0,80"
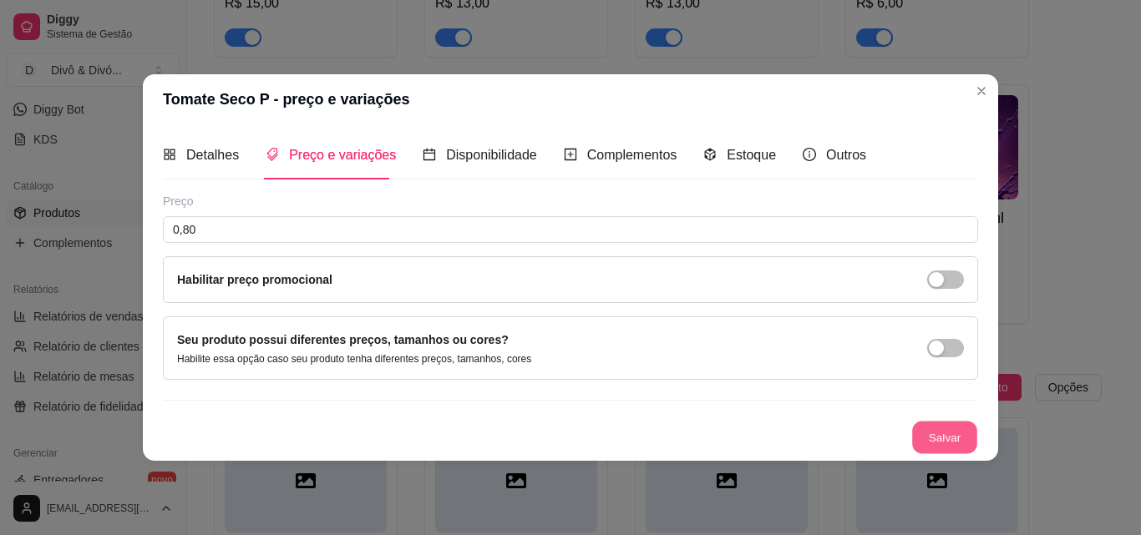
click at [938, 424] on button "Salvar" at bounding box center [944, 437] width 65 height 33
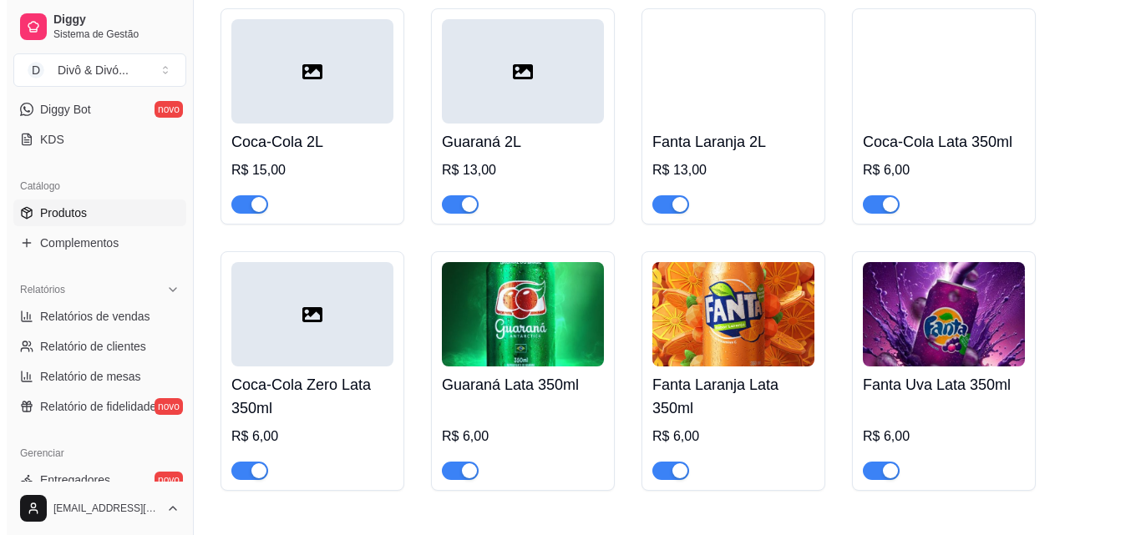
scroll to position [2031, 0]
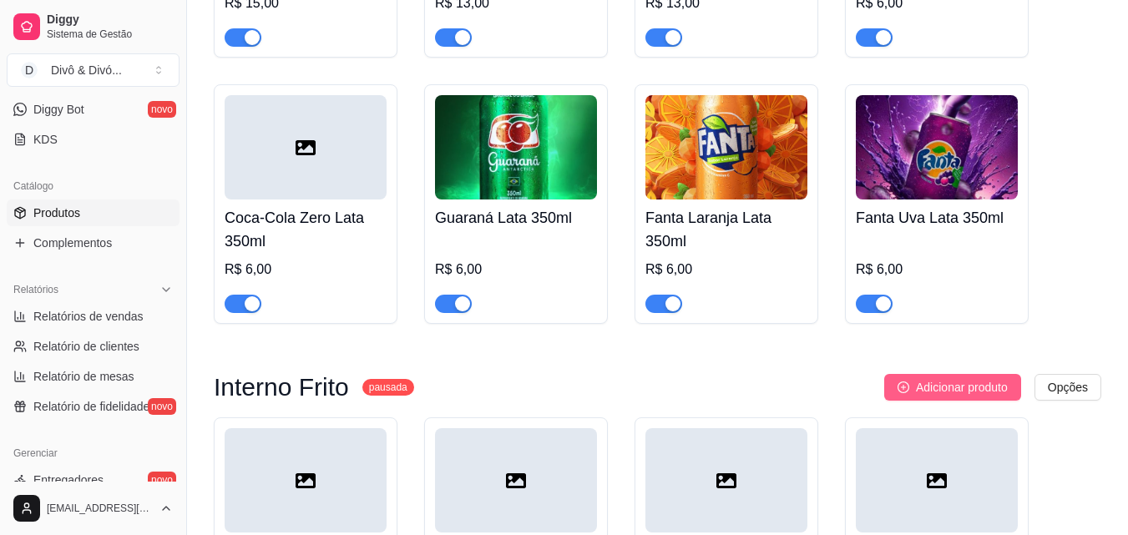
click at [960, 378] on span "Adicionar produto" at bounding box center [962, 387] width 92 height 18
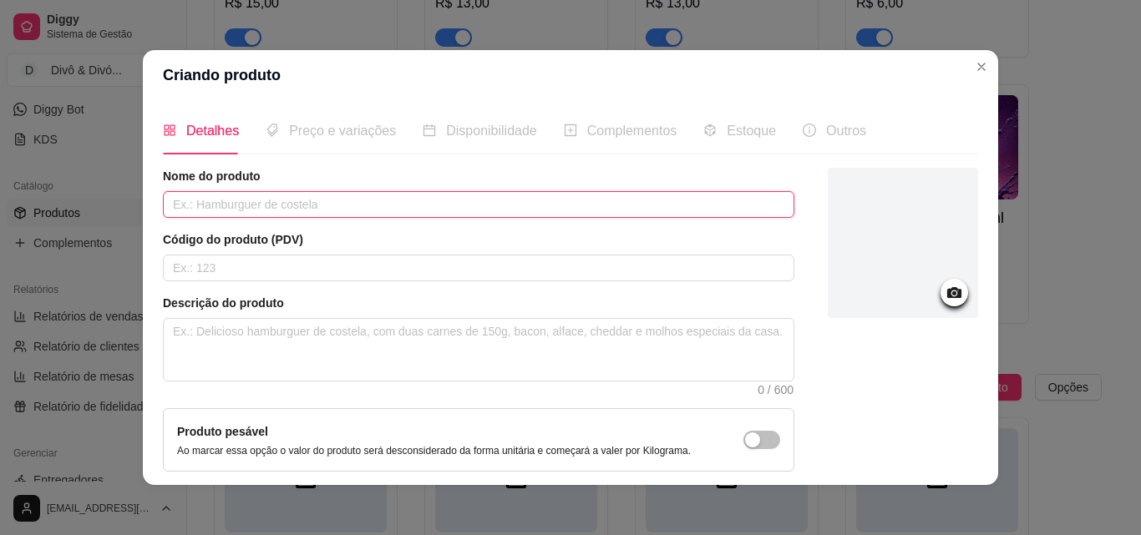
click at [452, 196] on input "text" at bounding box center [478, 204] width 631 height 27
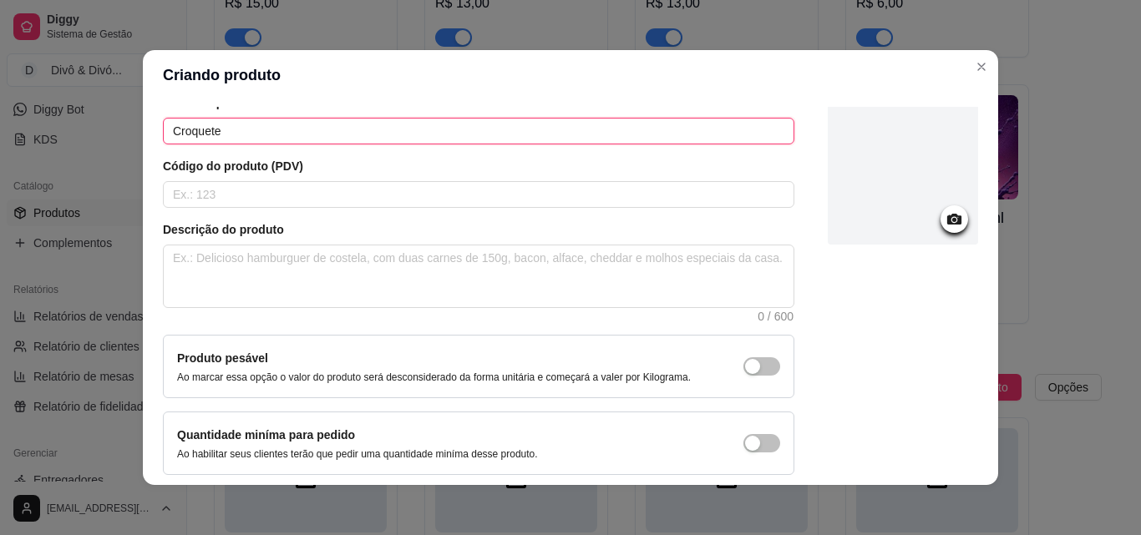
scroll to position [144, 0]
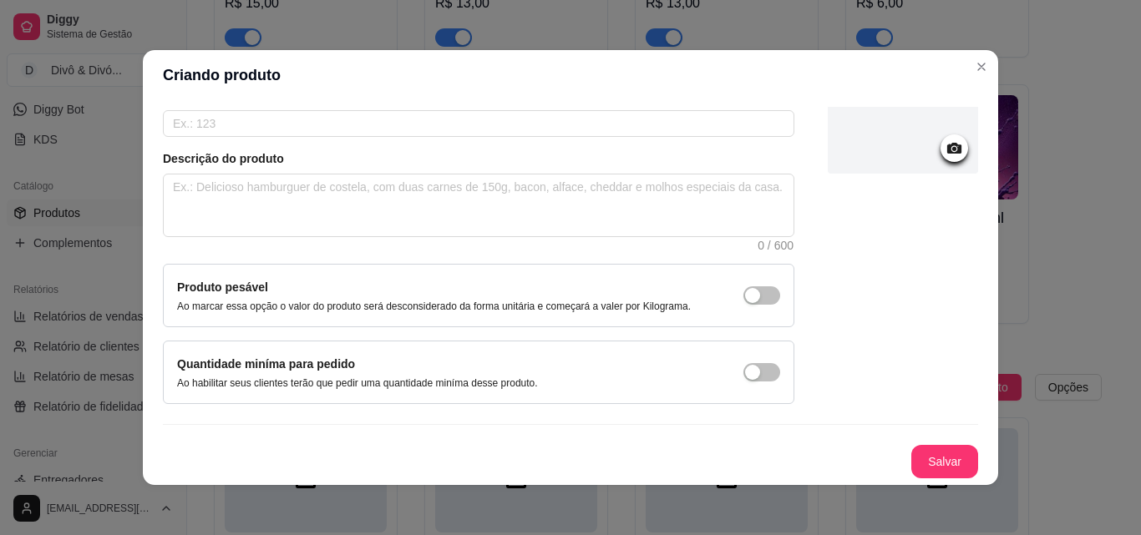
type input "Croquete"
click at [912, 464] on button "Salvar" at bounding box center [944, 462] width 65 height 33
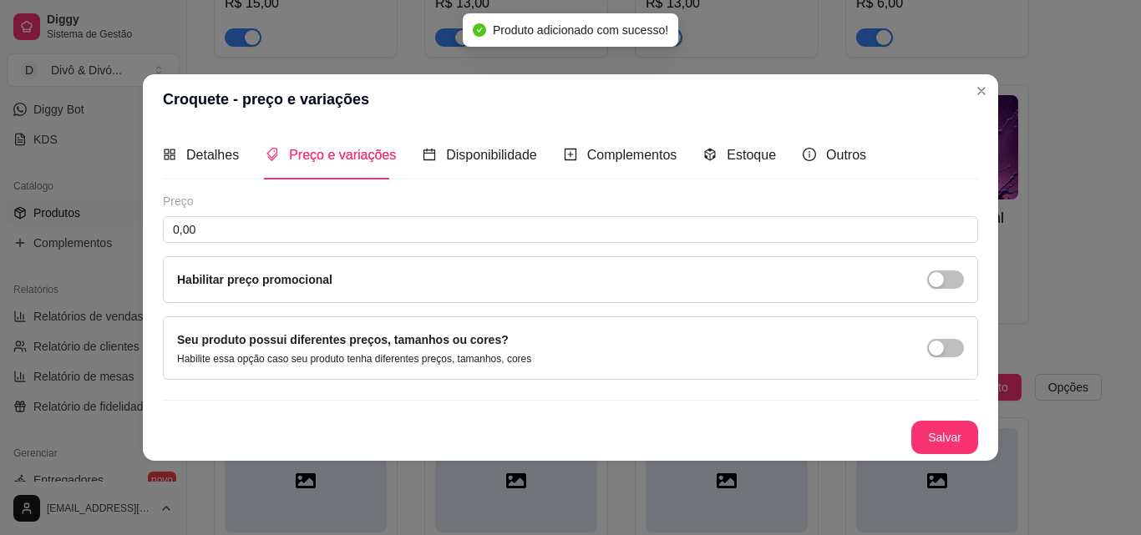
scroll to position [0, 0]
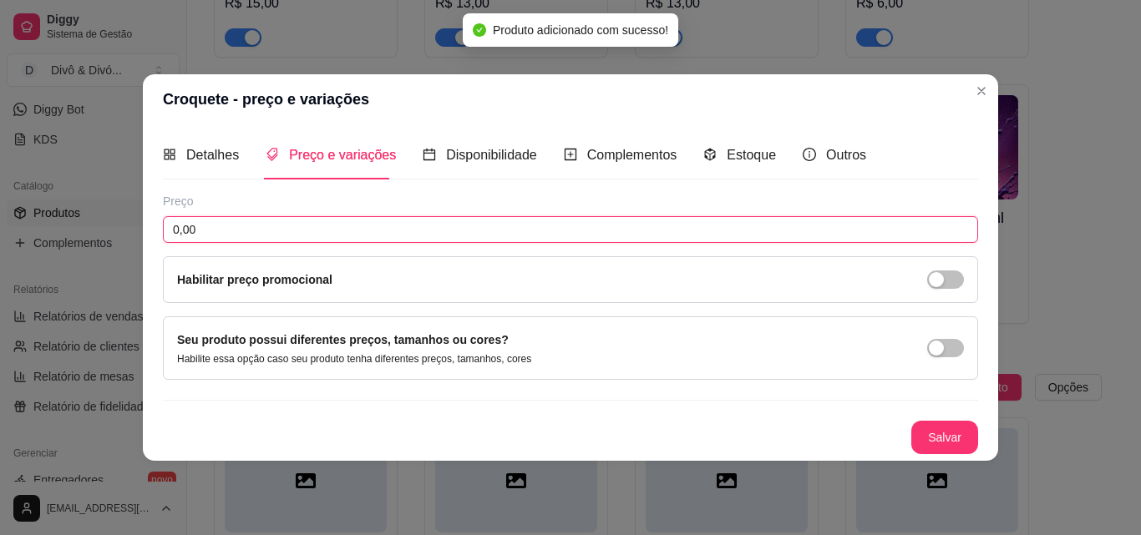
click at [294, 228] on input "0,00" at bounding box center [570, 229] width 815 height 27
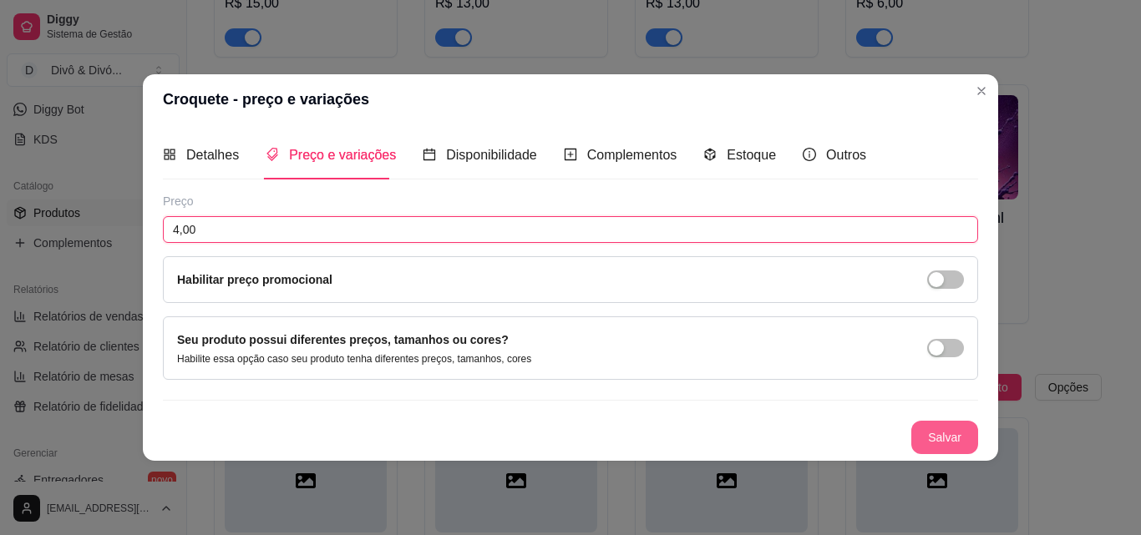
type input "4,00"
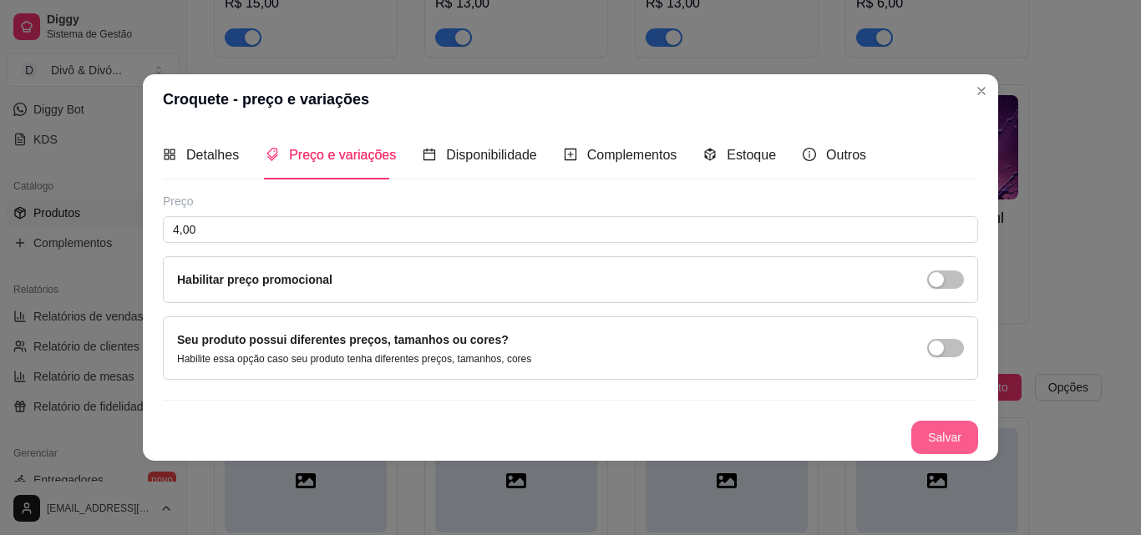
click at [929, 442] on button "Salvar" at bounding box center [944, 437] width 67 height 33
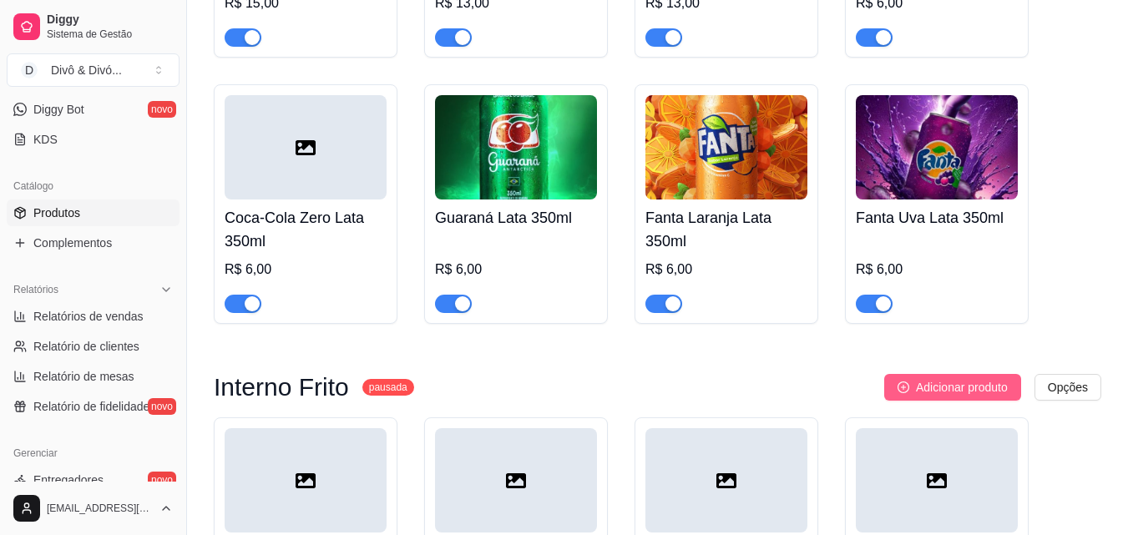
click at [1000, 378] on span "Adicionar produto" at bounding box center [962, 387] width 92 height 18
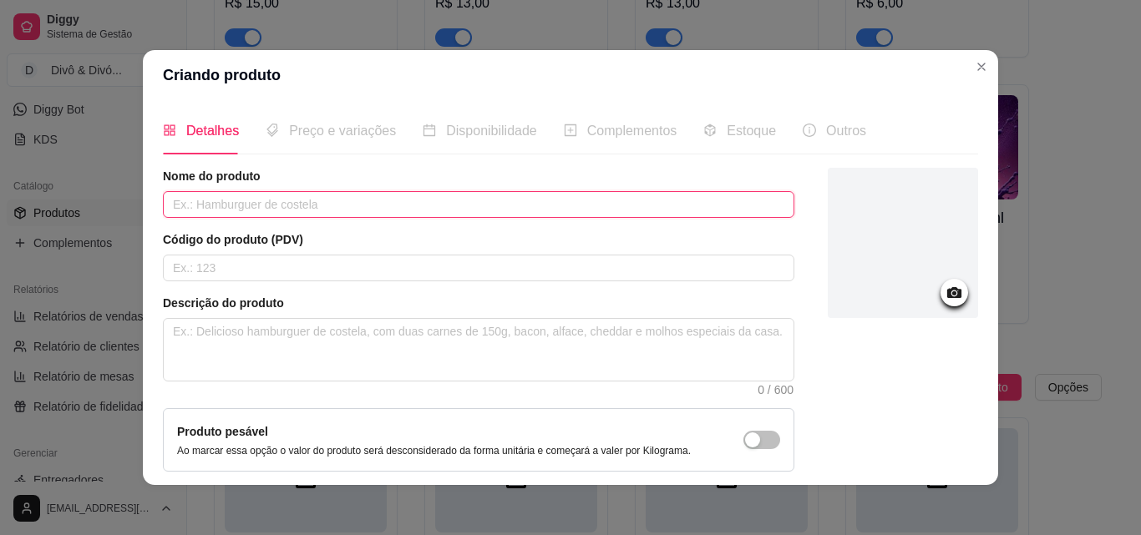
click at [478, 210] on input "text" at bounding box center [478, 204] width 631 height 27
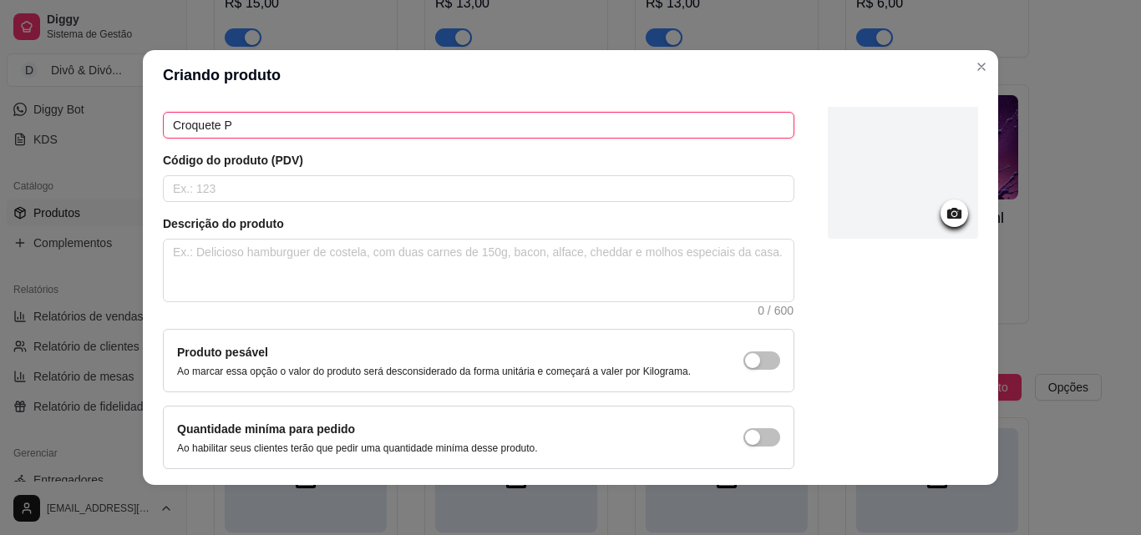
scroll to position [144, 0]
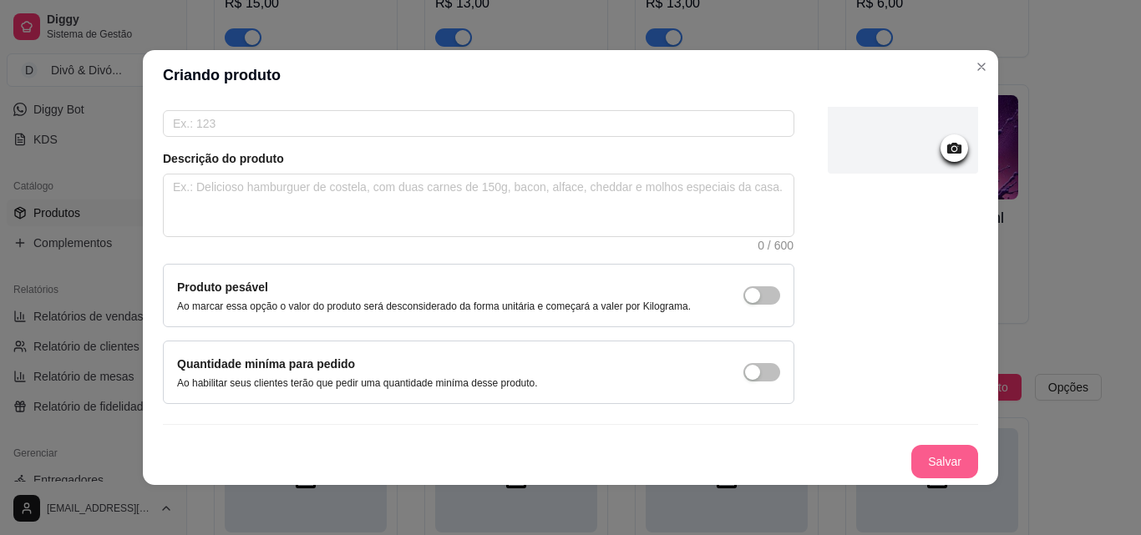
type input "Croquete P"
click at [935, 460] on button "Salvar" at bounding box center [944, 461] width 67 height 33
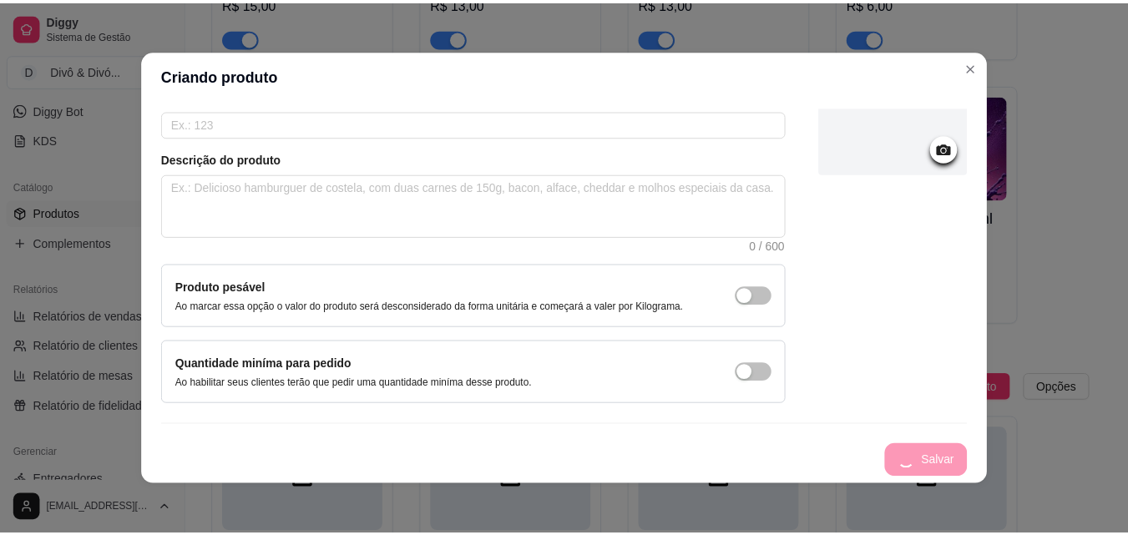
scroll to position [0, 0]
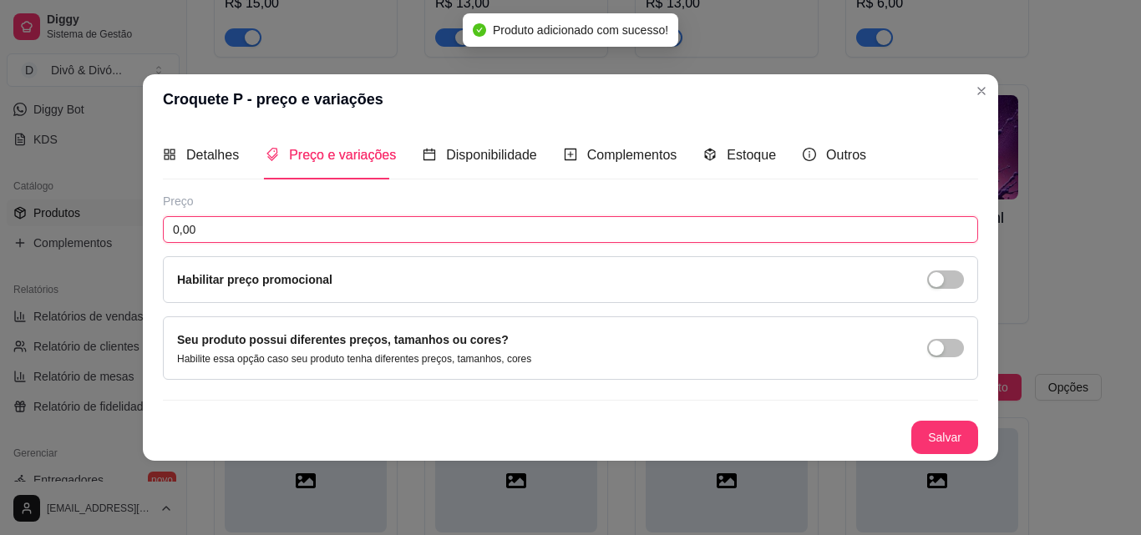
click at [276, 237] on input "0,00" at bounding box center [570, 229] width 815 height 27
type input "0,80"
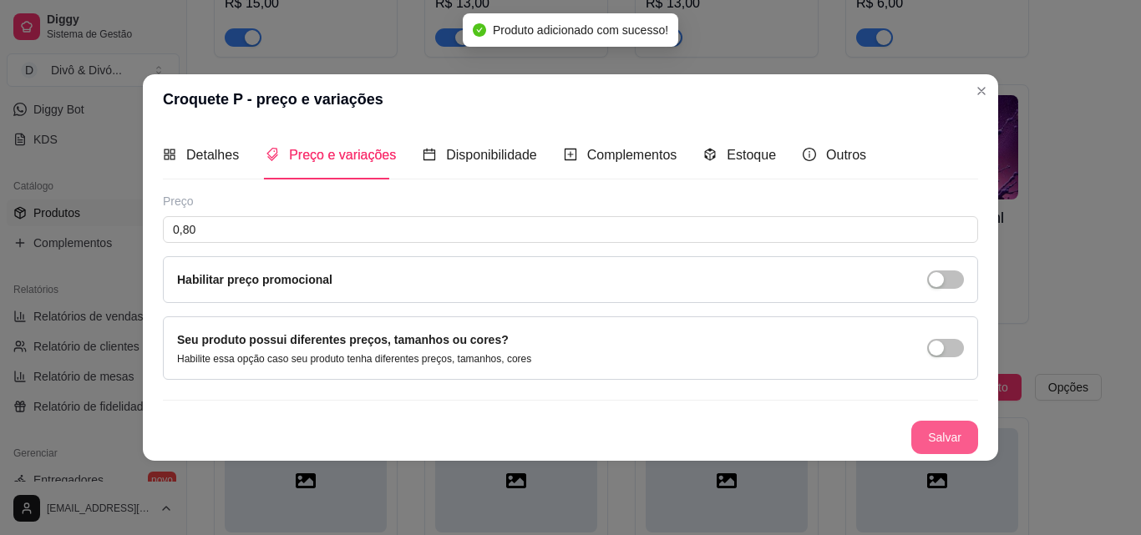
click at [935, 427] on button "Salvar" at bounding box center [944, 437] width 67 height 33
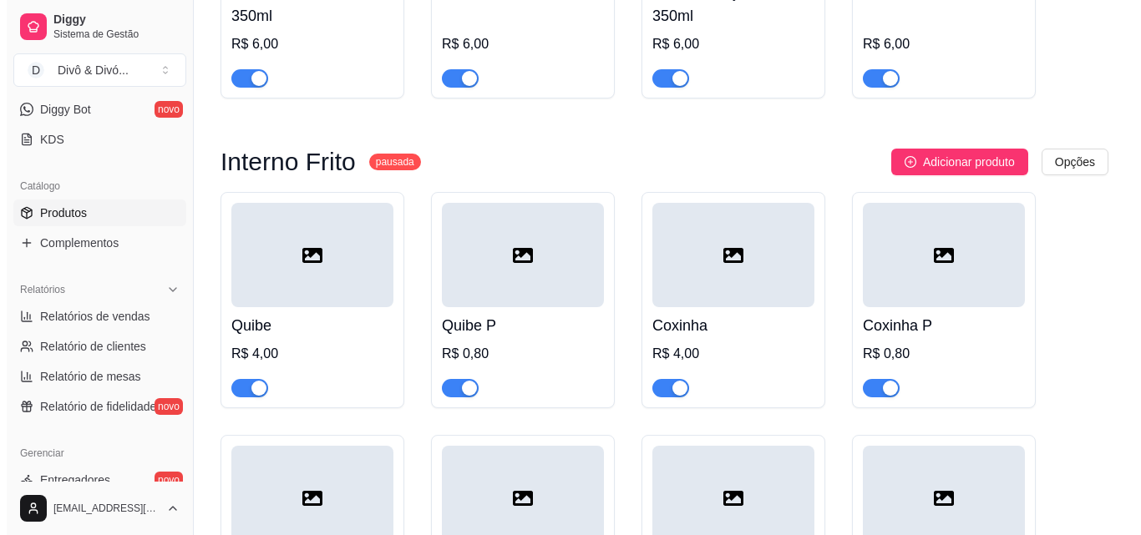
scroll to position [2125, 0]
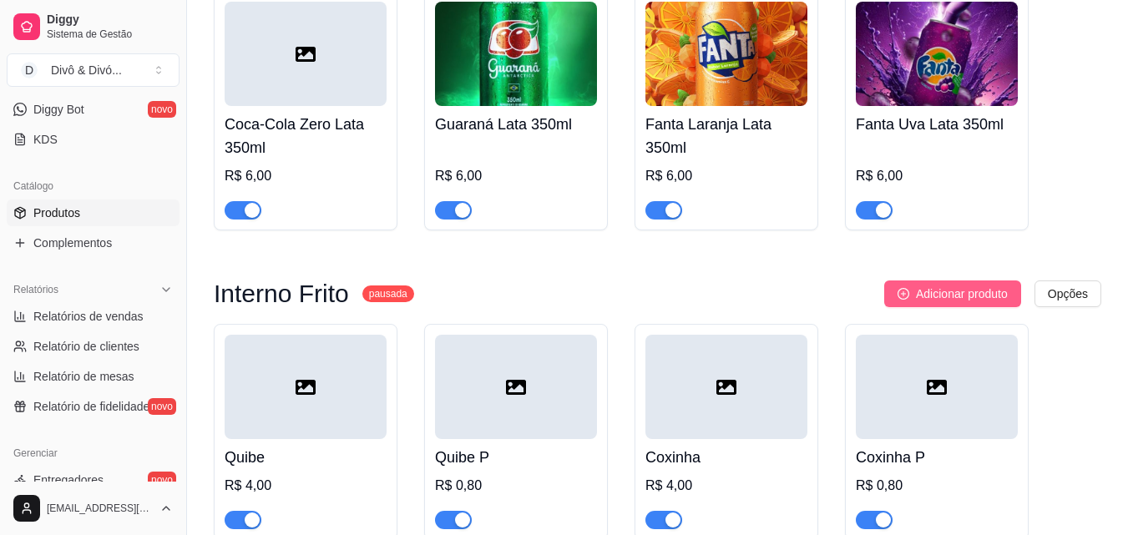
click at [983, 285] on span "Adicionar produto" at bounding box center [962, 294] width 92 height 18
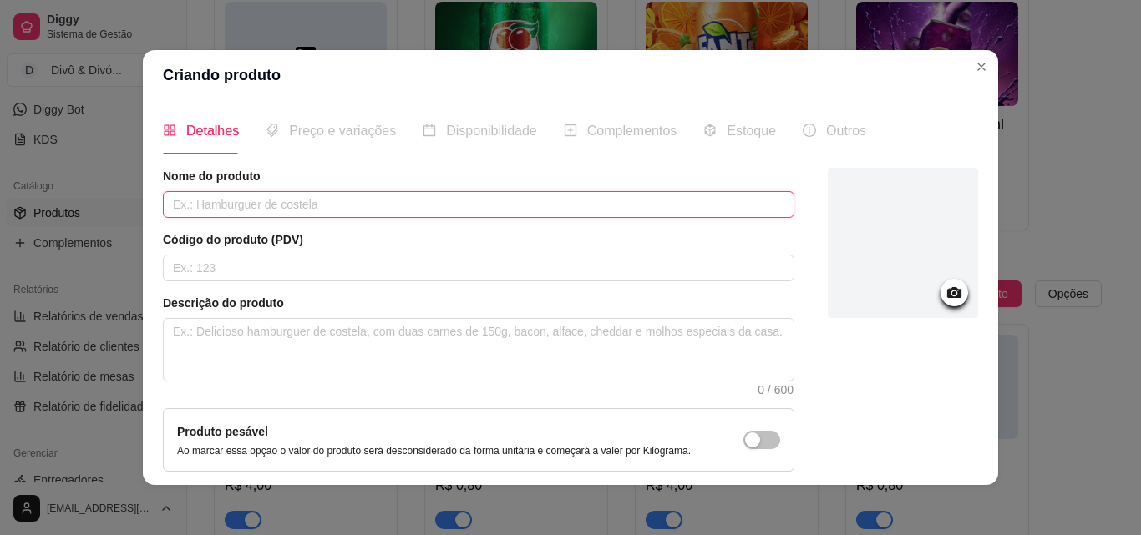
click at [545, 200] on input "text" at bounding box center [478, 204] width 631 height 27
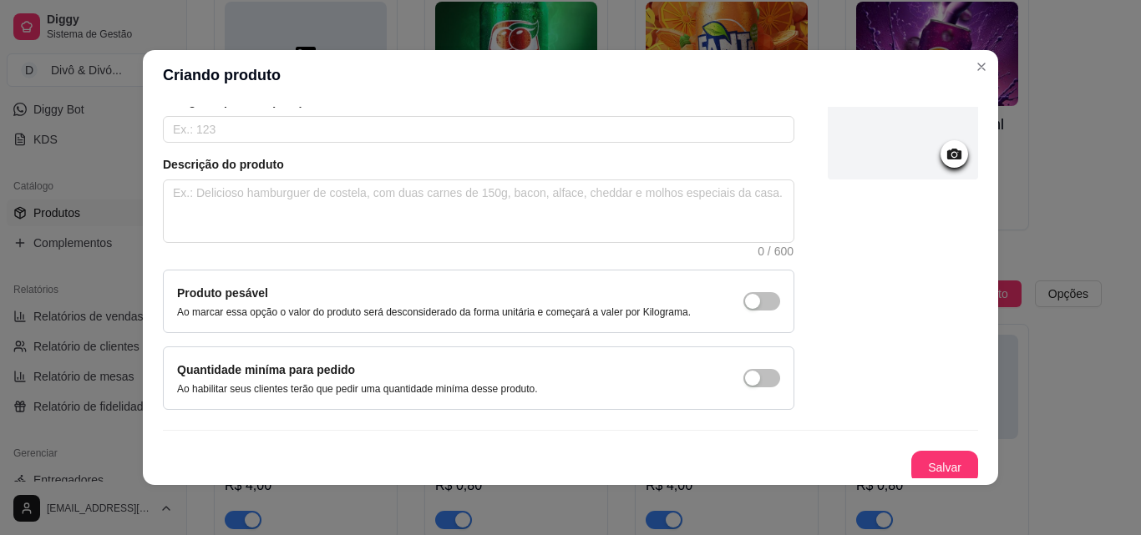
scroll to position [144, 0]
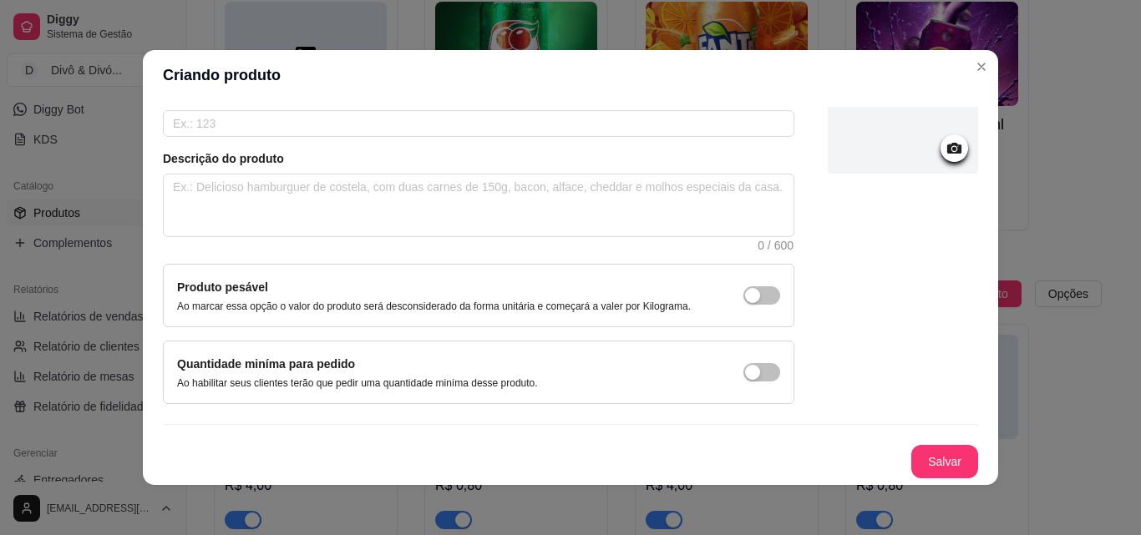
type input "[GEOGRAPHIC_DATA]"
click at [938, 460] on button "Salvar" at bounding box center [944, 462] width 65 height 33
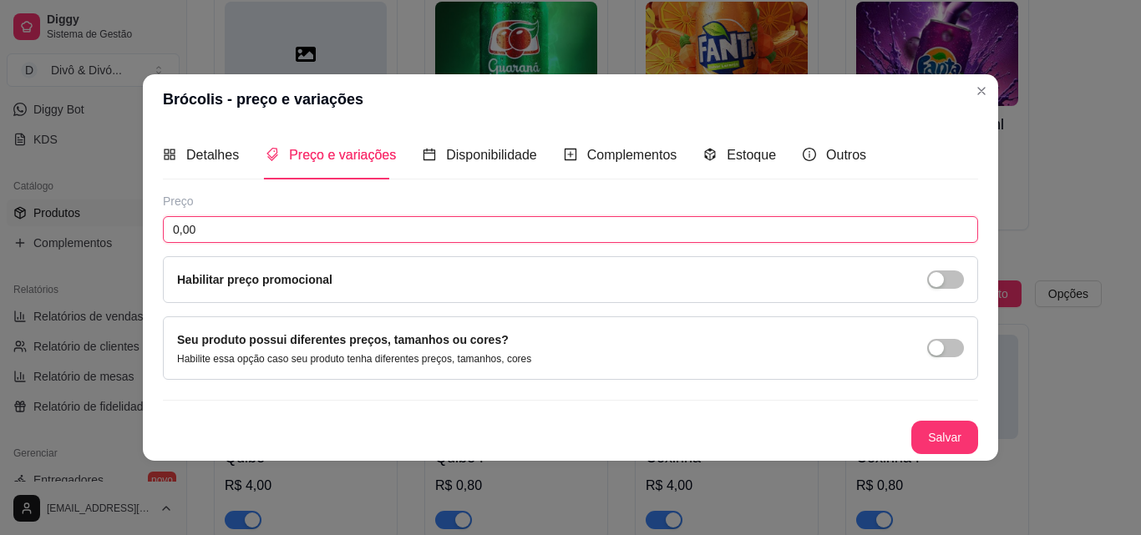
click at [289, 226] on input "0,00" at bounding box center [570, 229] width 815 height 27
type input "4,00"
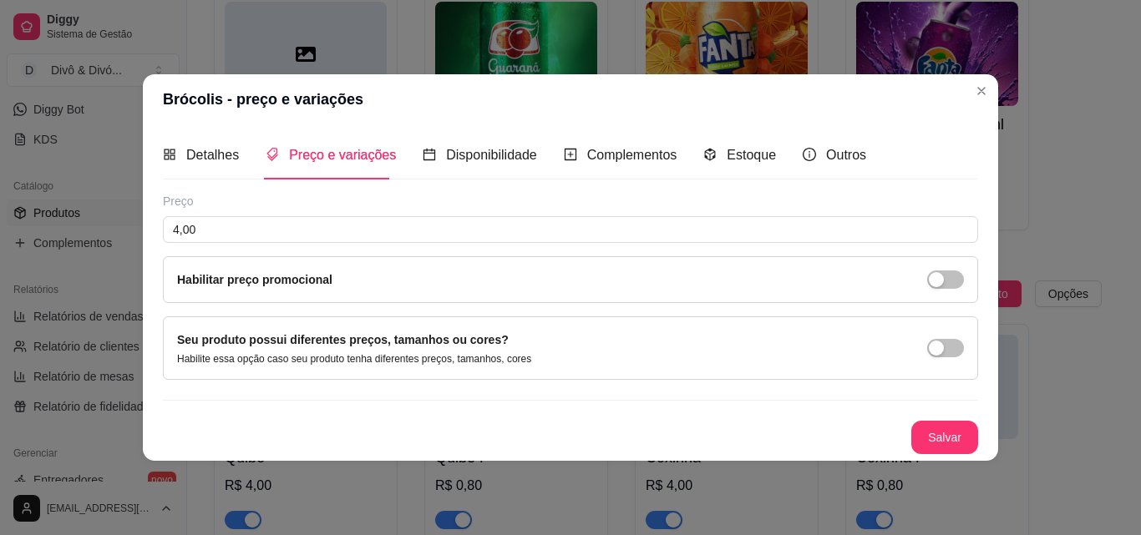
click at [909, 437] on div "Salvar" at bounding box center [570, 437] width 815 height 33
click at [936, 434] on button "Salvar" at bounding box center [944, 437] width 67 height 33
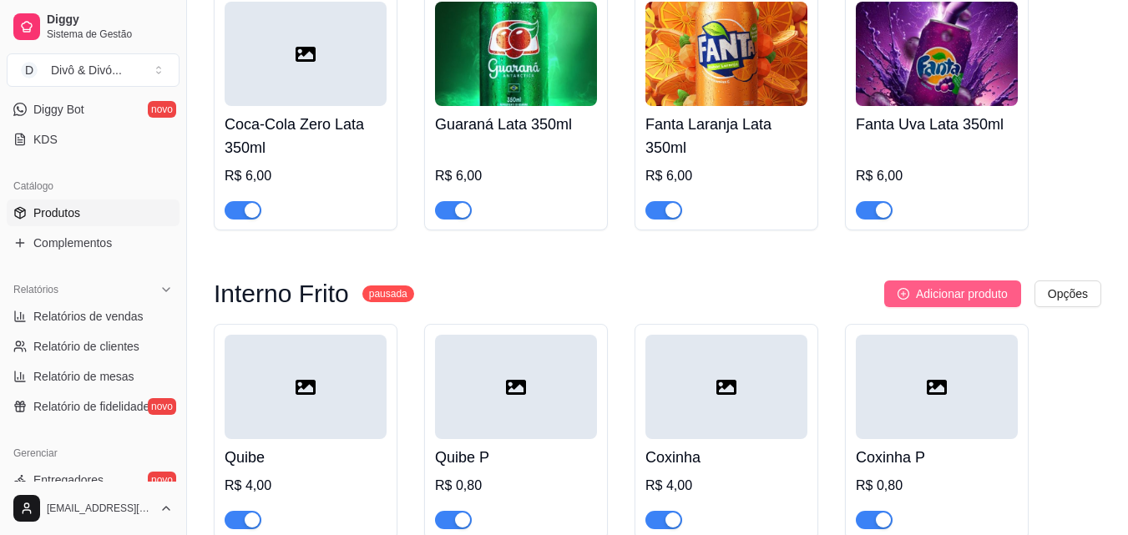
click at [967, 285] on span "Adicionar produto" at bounding box center [962, 294] width 92 height 18
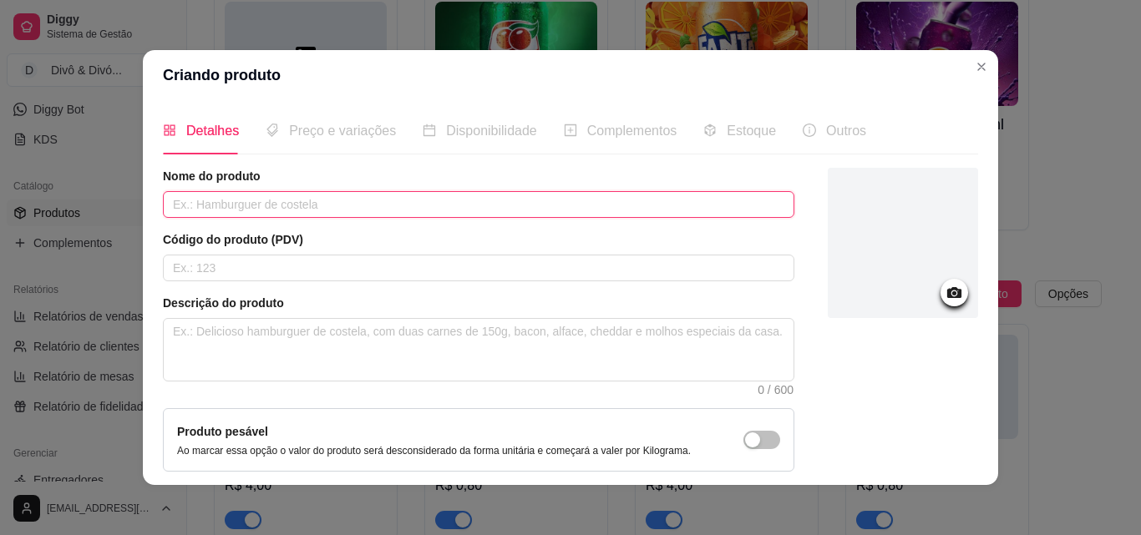
click at [450, 199] on input "text" at bounding box center [478, 204] width 631 height 27
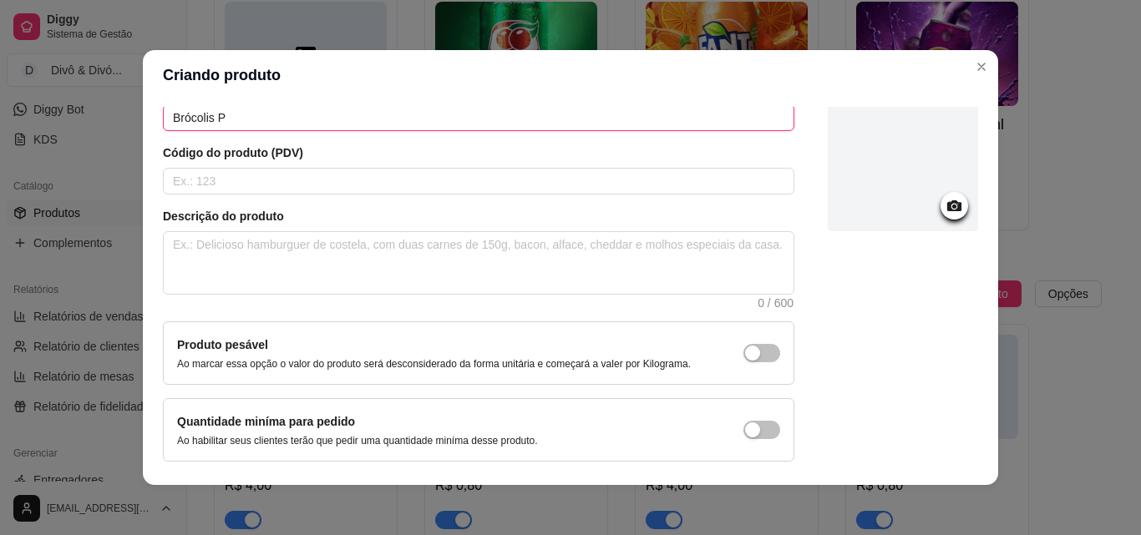
scroll to position [144, 0]
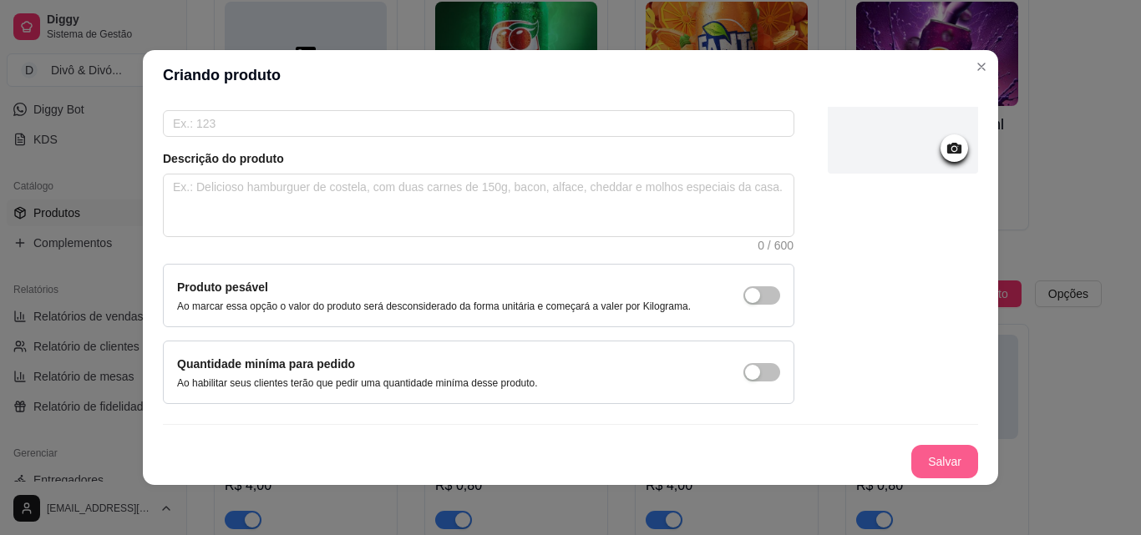
type input "Brócolis P"
click at [935, 463] on button "Salvar" at bounding box center [944, 462] width 65 height 33
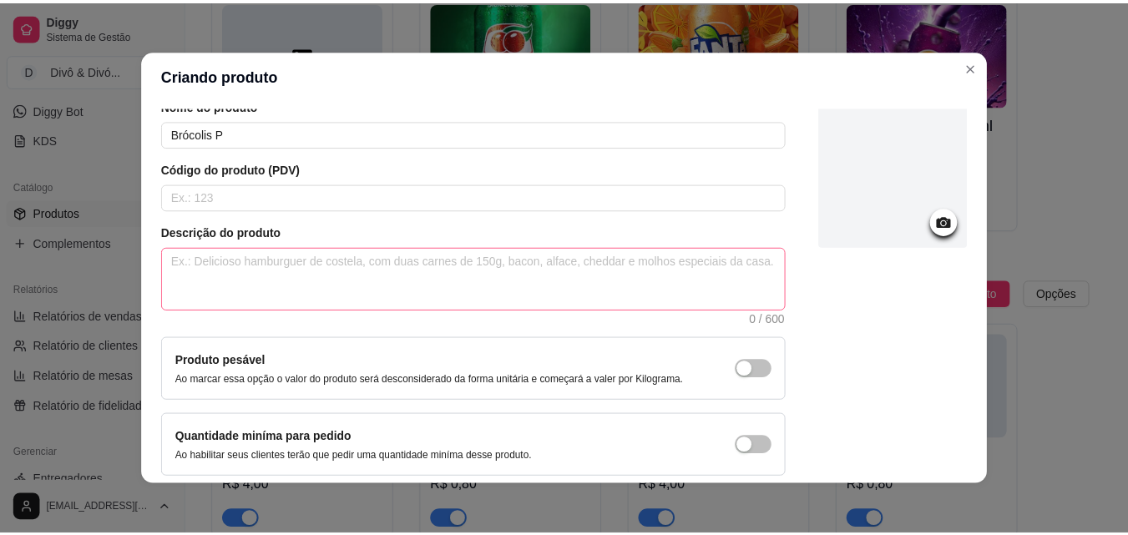
scroll to position [0, 0]
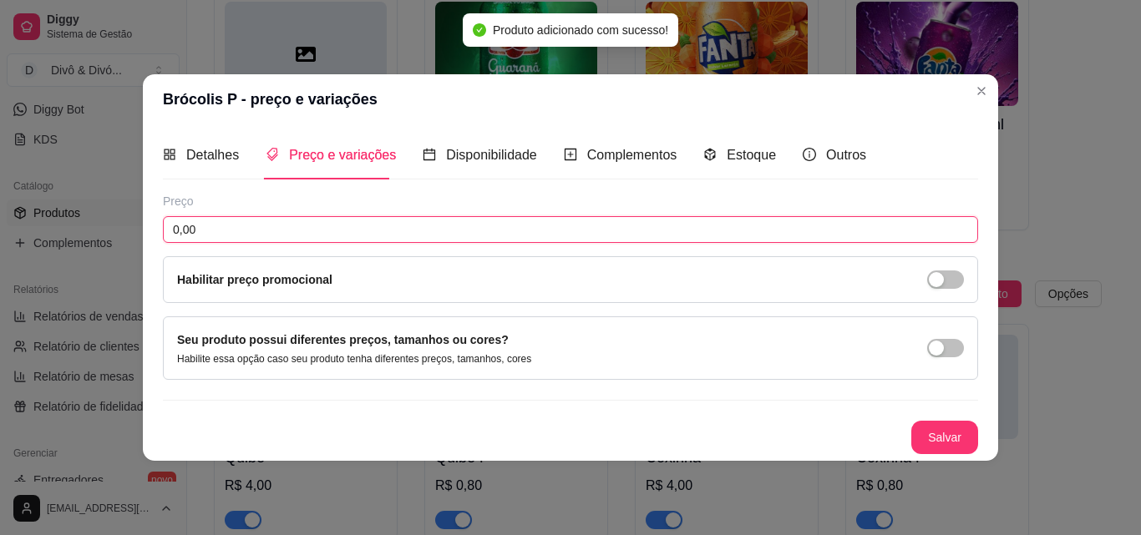
click at [269, 225] on input "0,00" at bounding box center [570, 229] width 815 height 27
type input "0,80"
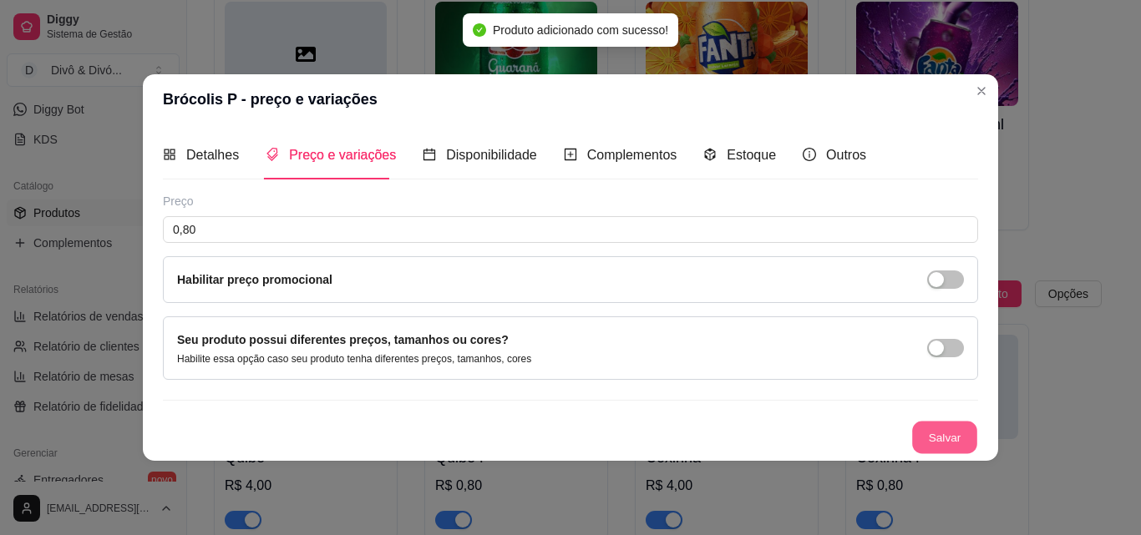
click at [952, 442] on button "Salvar" at bounding box center [944, 437] width 65 height 33
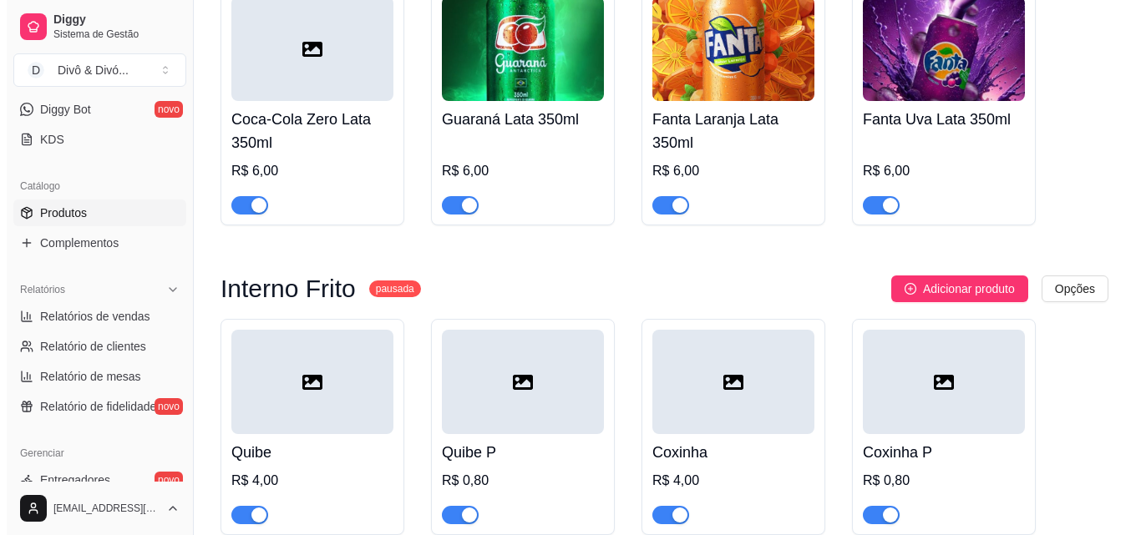
scroll to position [2125, 0]
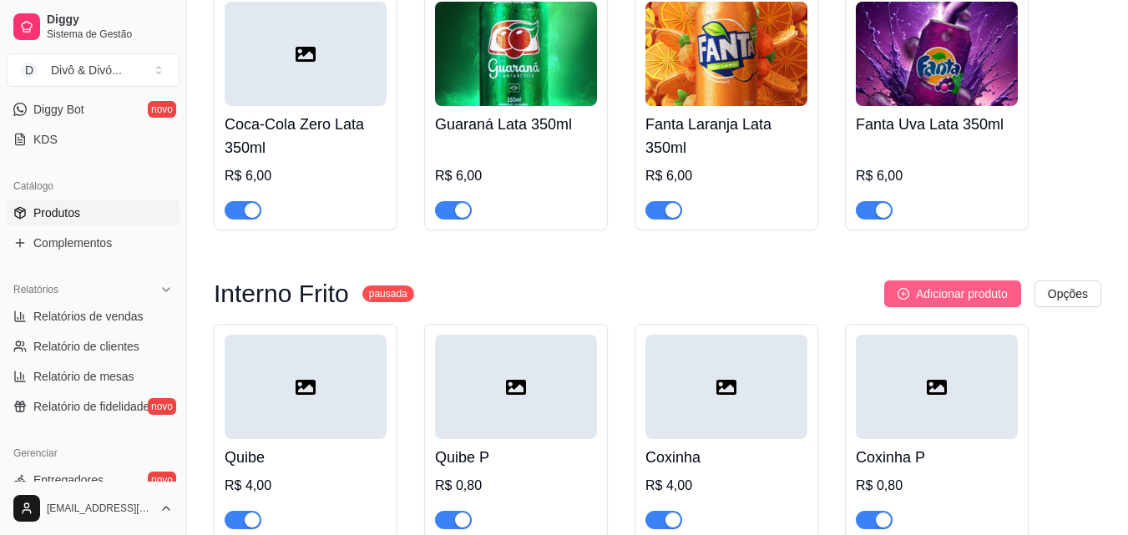
click at [952, 281] on button "Adicionar produto" at bounding box center [952, 294] width 137 height 27
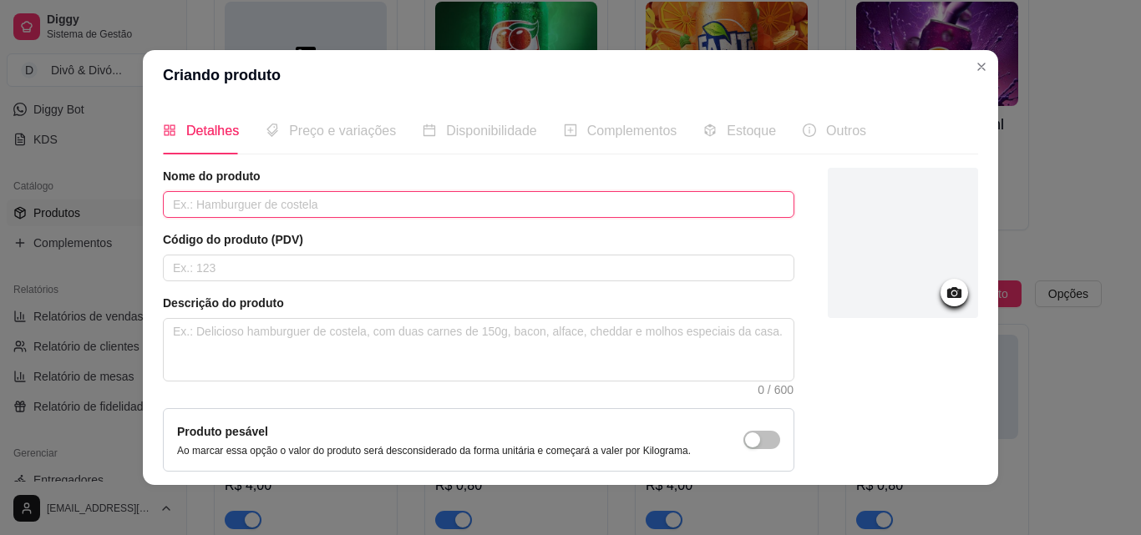
click at [355, 216] on input "text" at bounding box center [478, 204] width 631 height 27
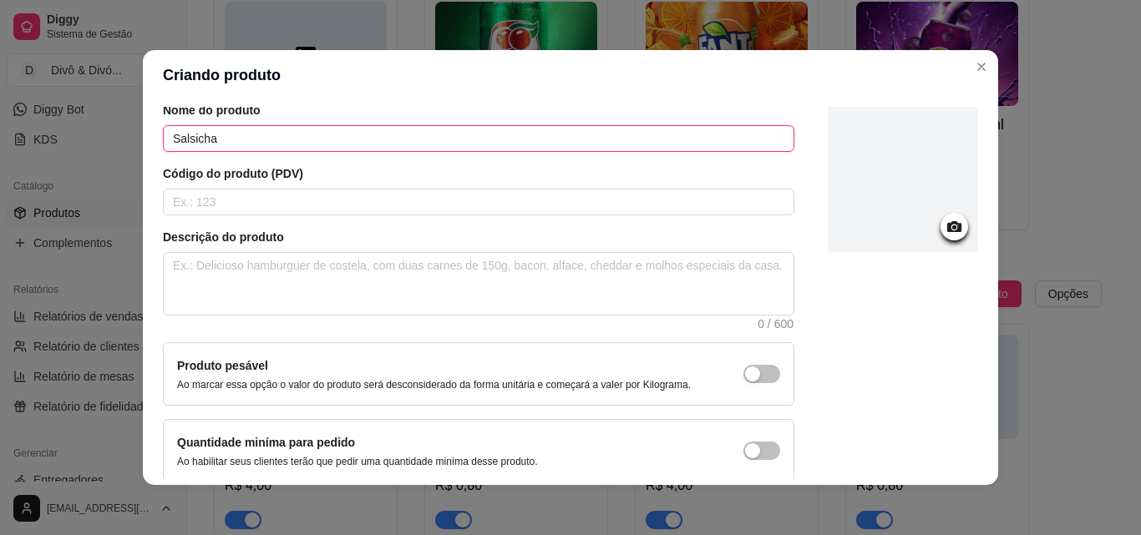
scroll to position [144, 0]
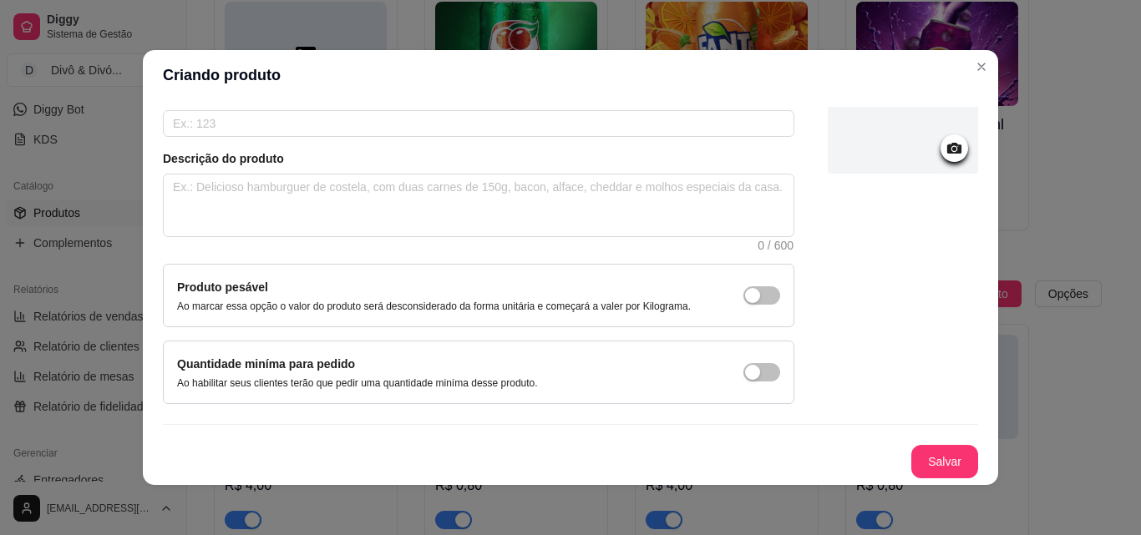
type input "Salsicha"
click at [915, 450] on button "Salvar" at bounding box center [944, 462] width 65 height 33
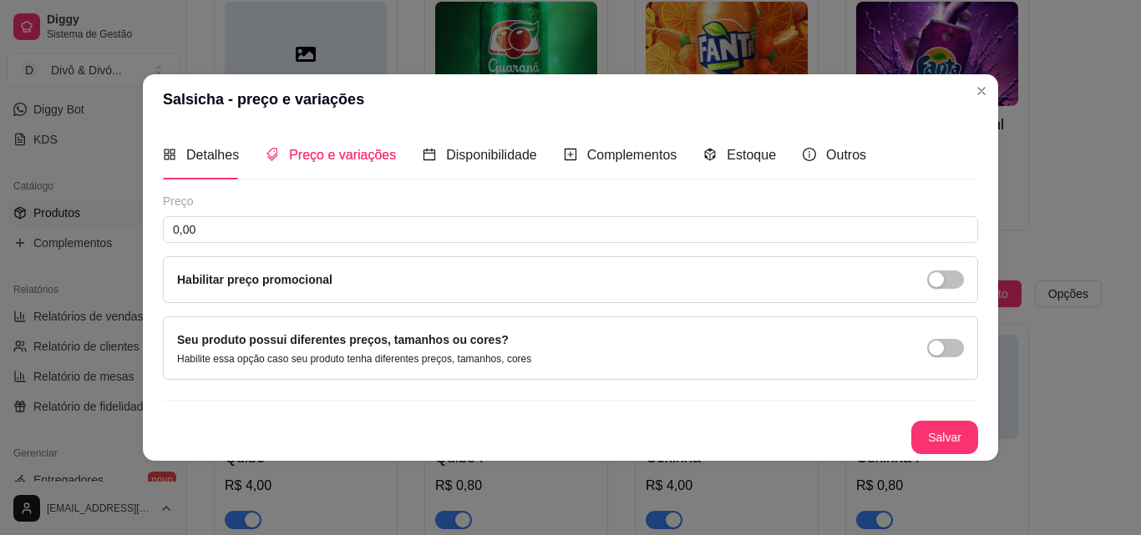
scroll to position [0, 0]
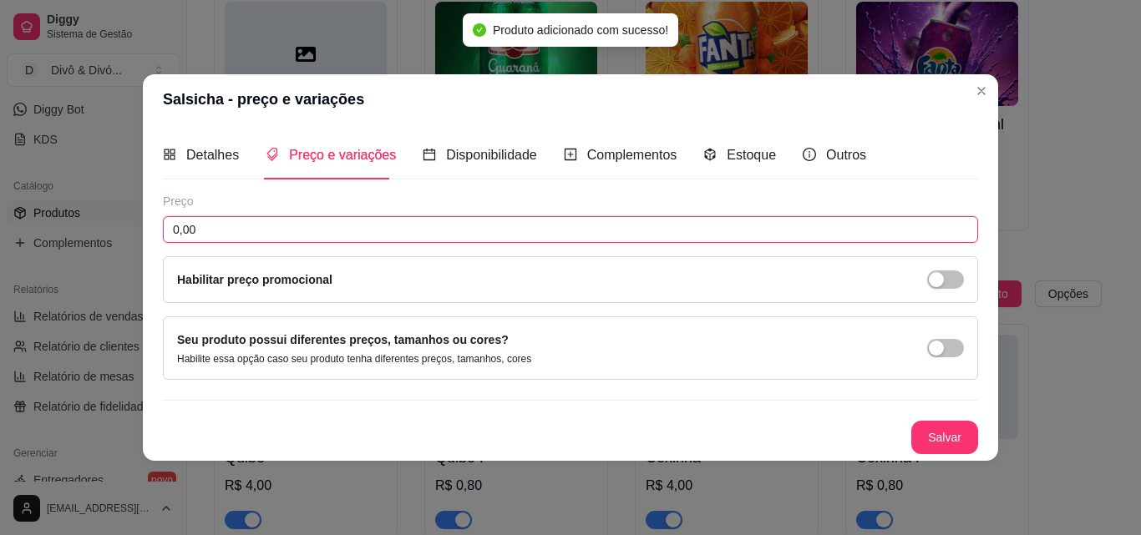
click at [393, 235] on input "0,00" at bounding box center [570, 229] width 815 height 27
type input "4,00"
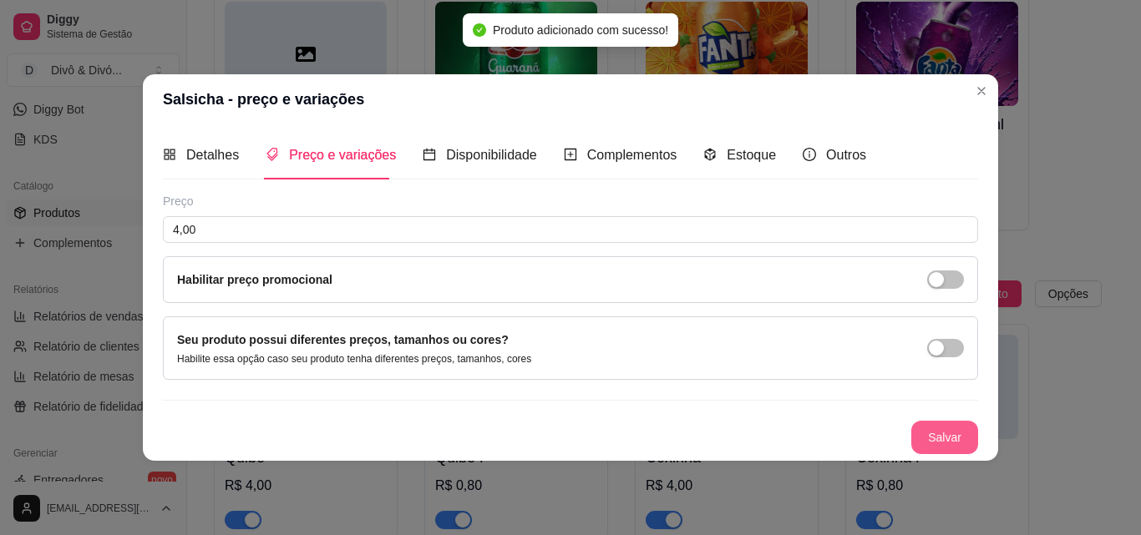
click at [937, 427] on button "Salvar" at bounding box center [944, 437] width 67 height 33
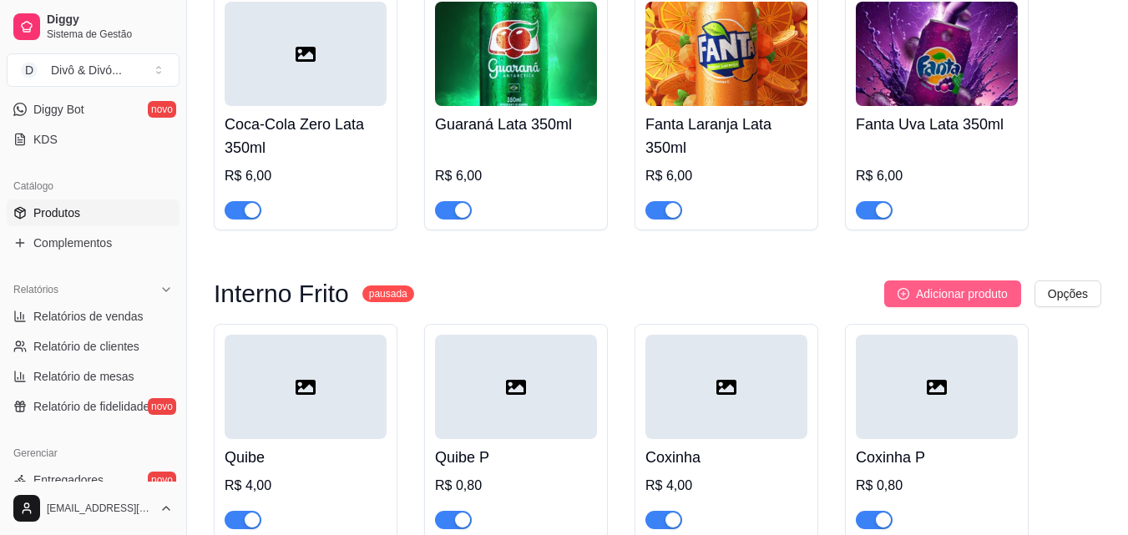
click at [970, 285] on span "Adicionar produto" at bounding box center [962, 294] width 92 height 18
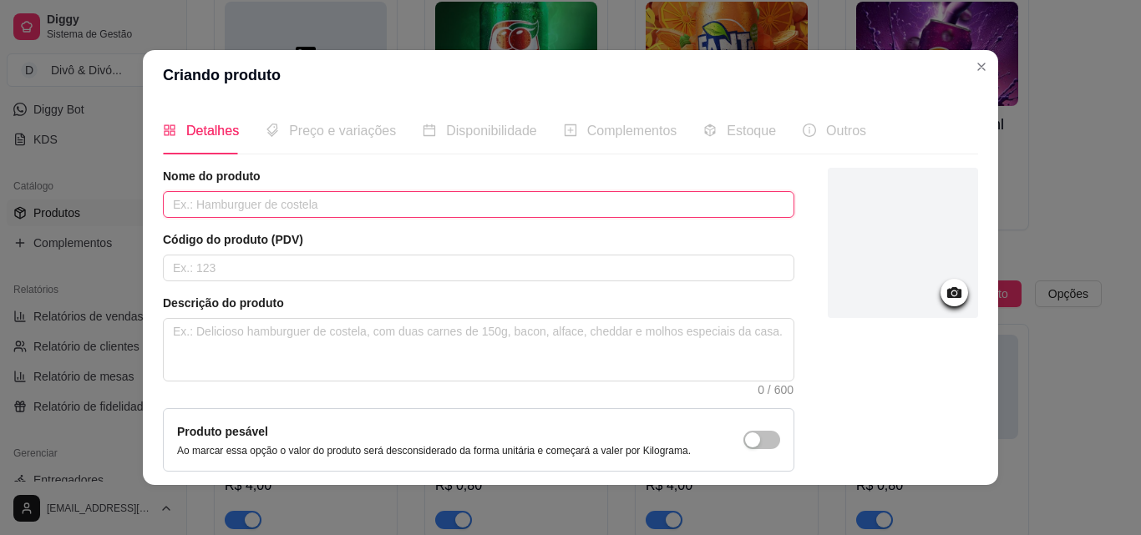
click at [439, 210] on input "text" at bounding box center [478, 204] width 631 height 27
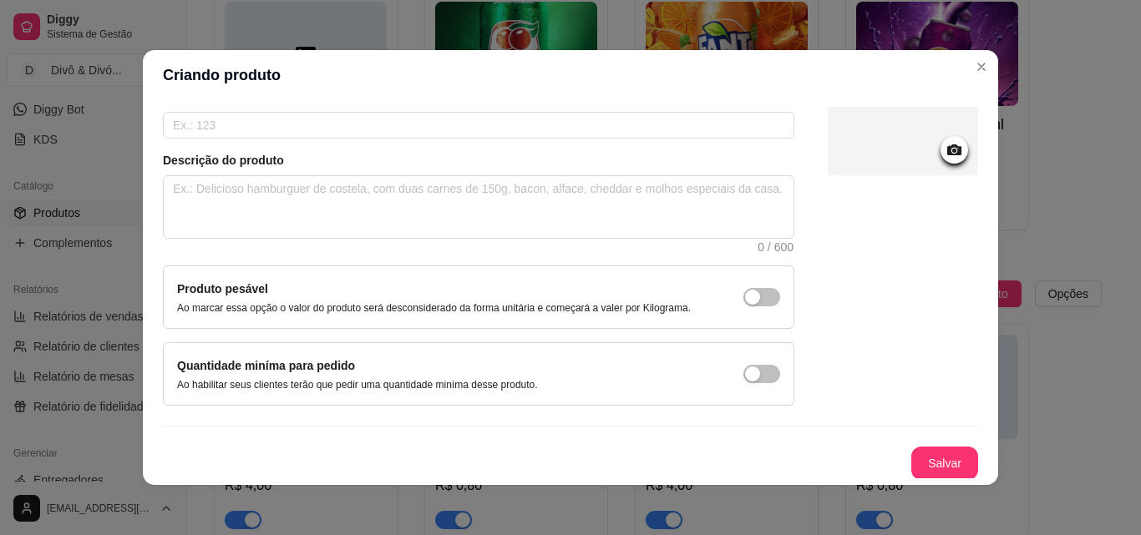
scroll to position [144, 0]
type input "Bolinha de Queijo P"
click at [943, 458] on button "Salvar" at bounding box center [944, 462] width 65 height 33
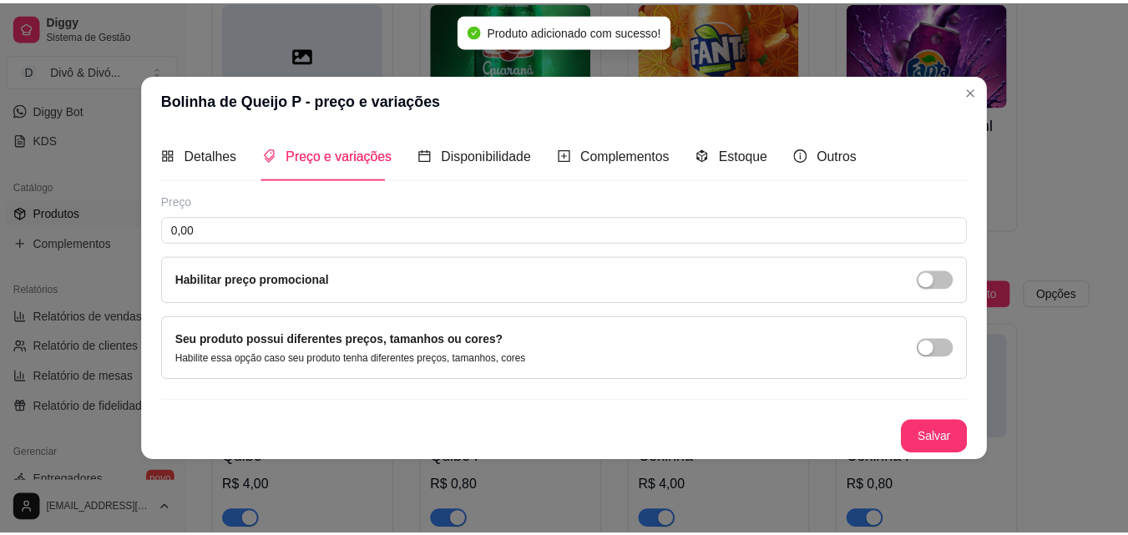
scroll to position [0, 0]
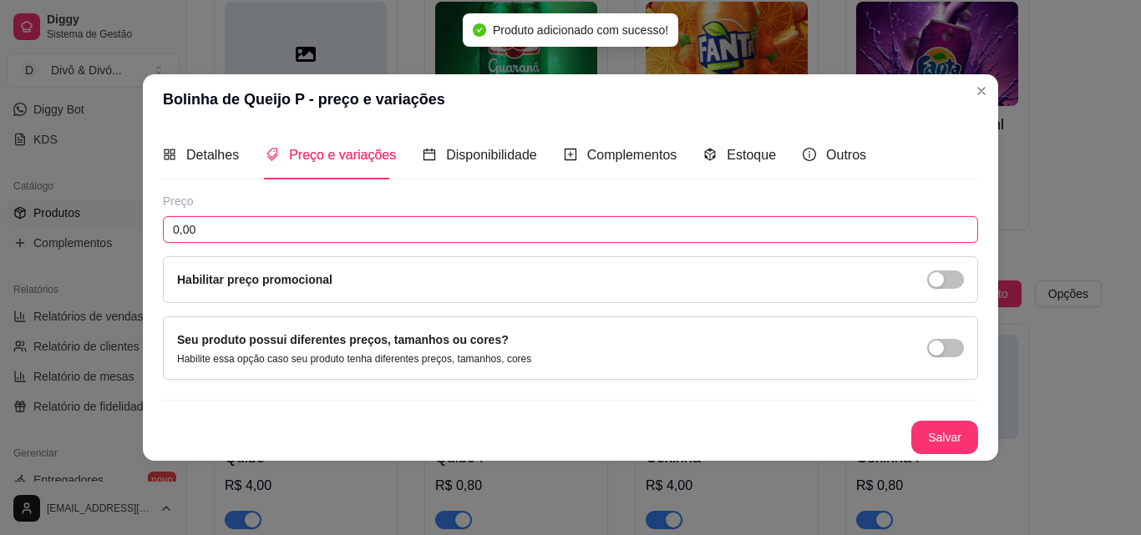
click at [286, 226] on input "0,00" at bounding box center [570, 229] width 815 height 27
type input "0,80"
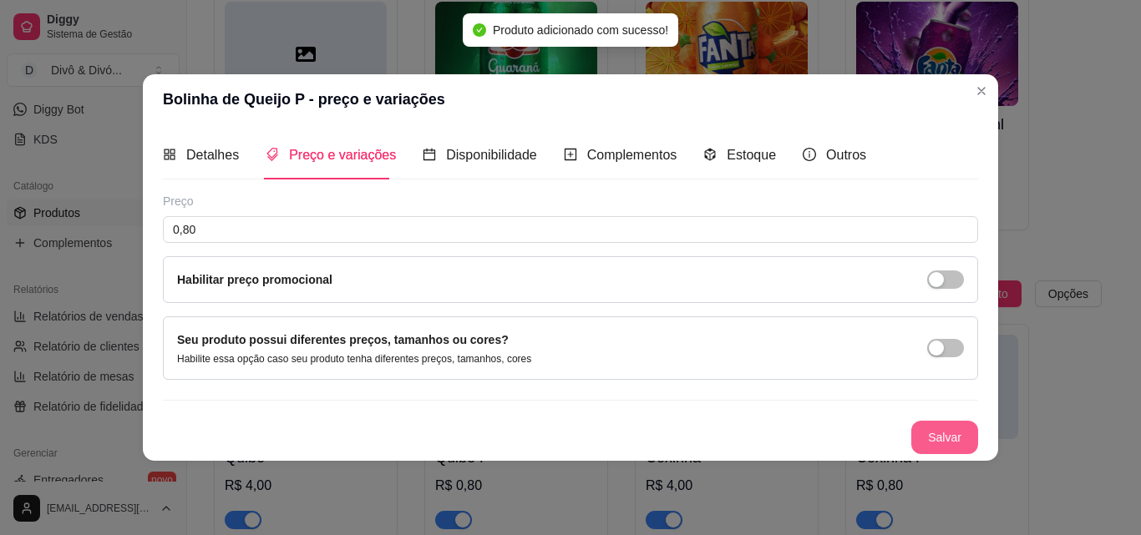
click at [950, 441] on button "Salvar" at bounding box center [944, 437] width 67 height 33
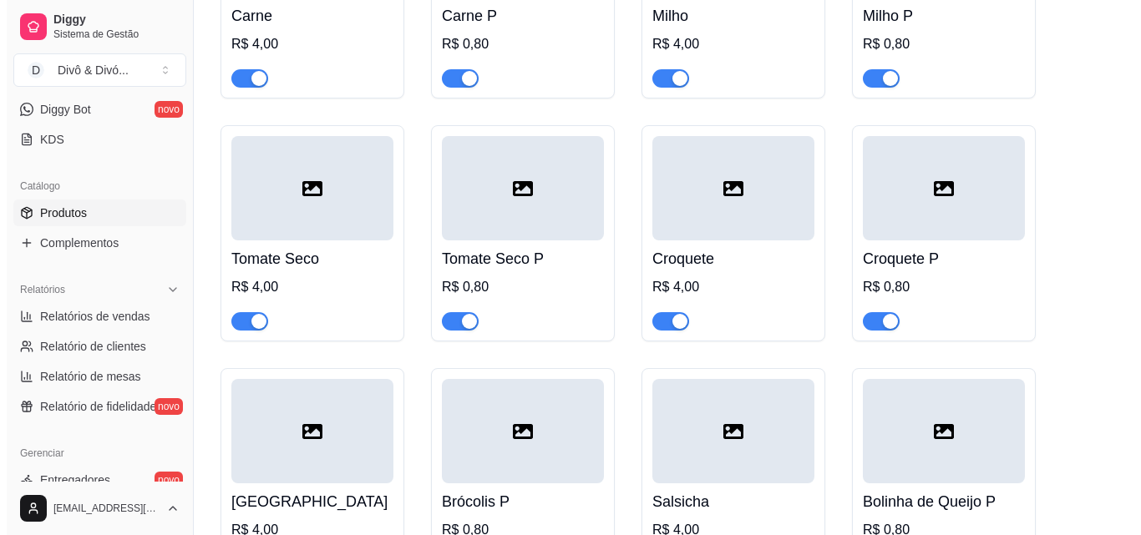
scroll to position [3287, 0]
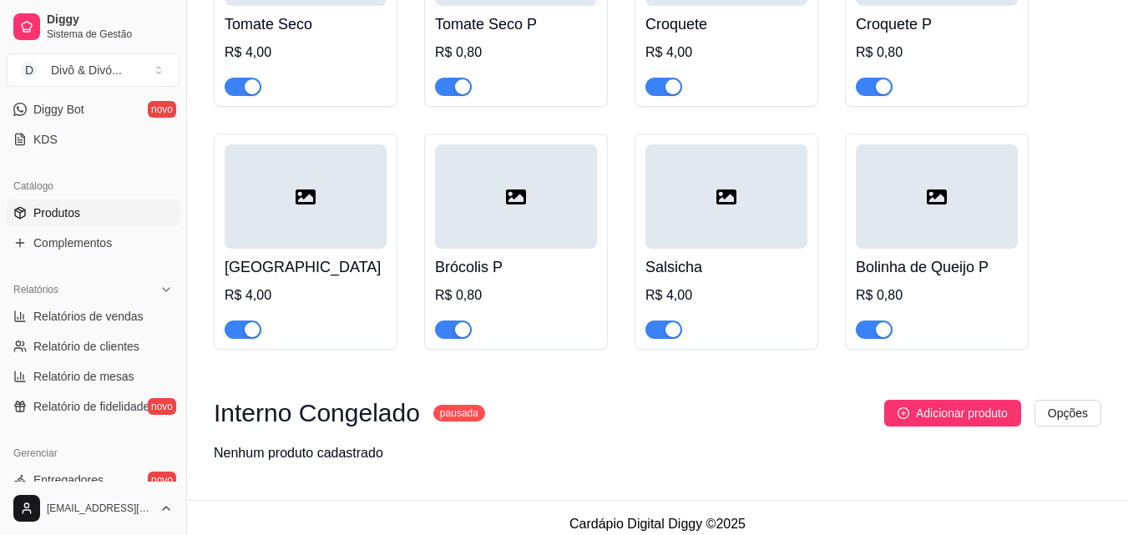
click at [872, 263] on h4 "Bolinha de Queijo P" at bounding box center [937, 267] width 162 height 23
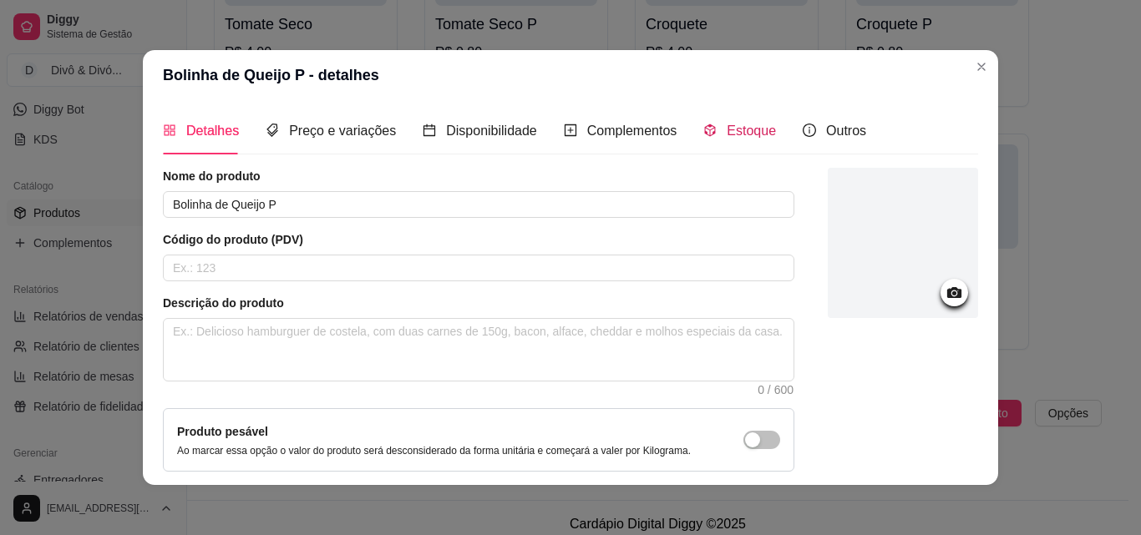
click at [730, 134] on span "Estoque" at bounding box center [751, 131] width 49 height 14
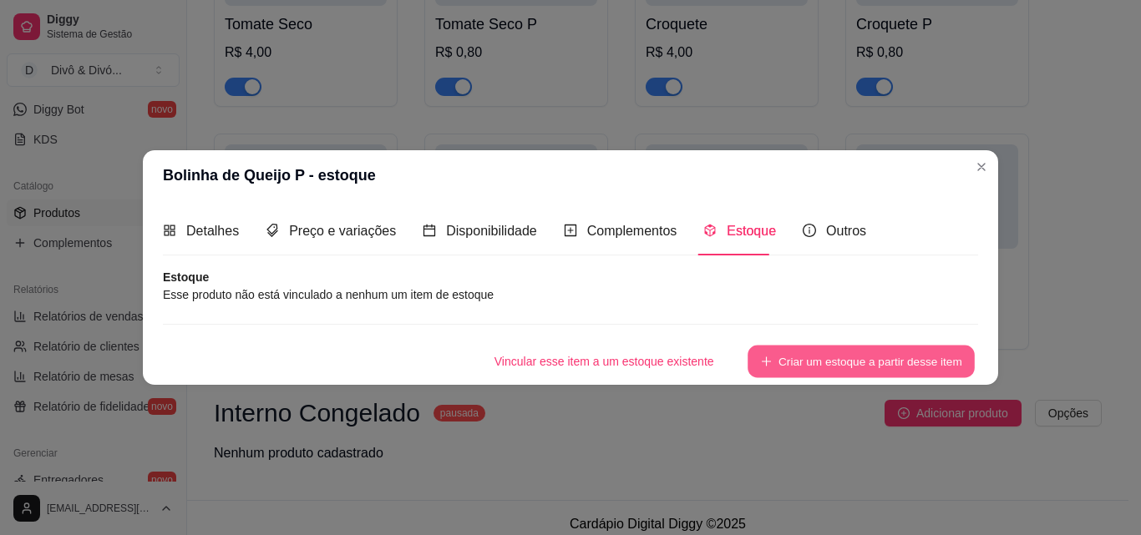
click at [815, 364] on button "Criar um estoque a partir desse item" at bounding box center [860, 361] width 227 height 33
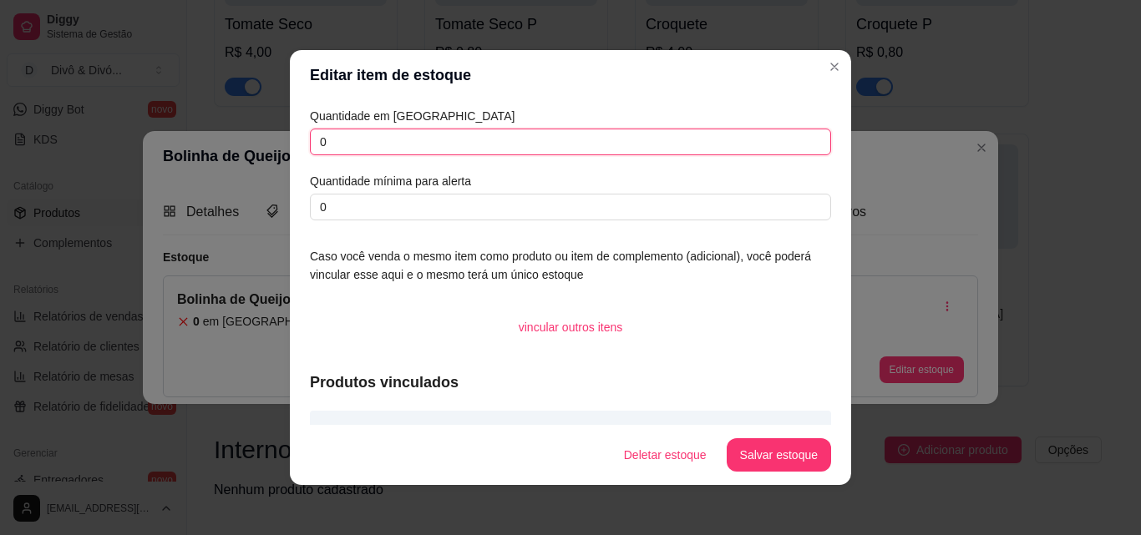
click at [393, 149] on input "0" at bounding box center [570, 142] width 521 height 27
type input "0"
type input "1200"
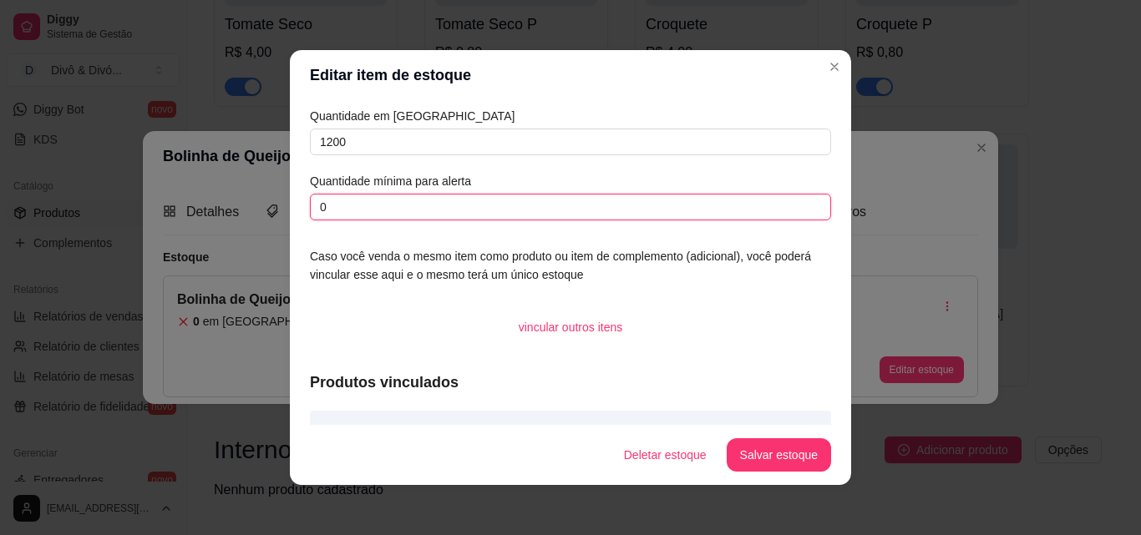
click at [473, 206] on input "0" at bounding box center [570, 207] width 521 height 27
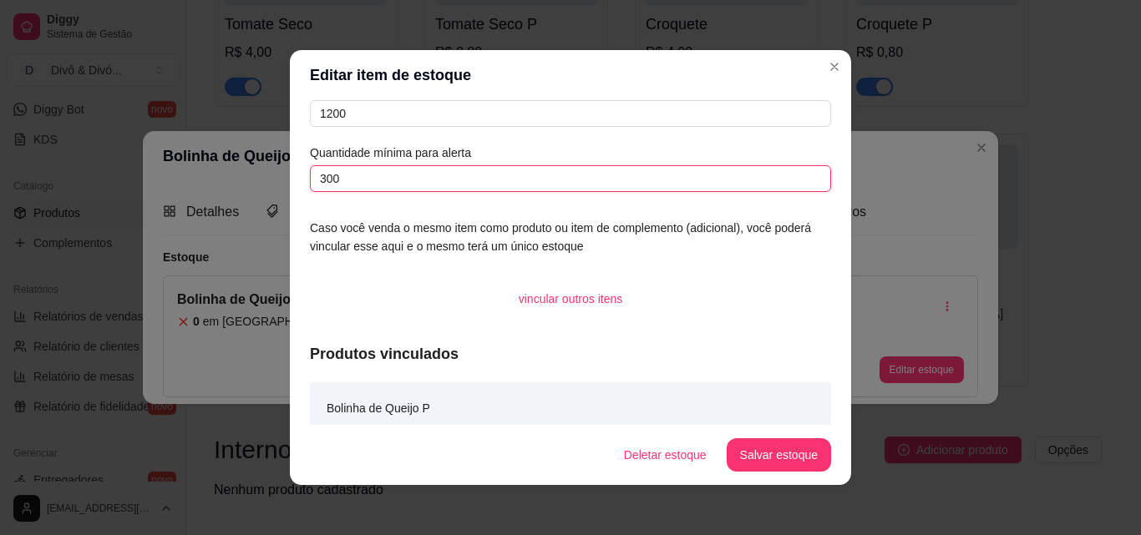
scroll to position [44, 0]
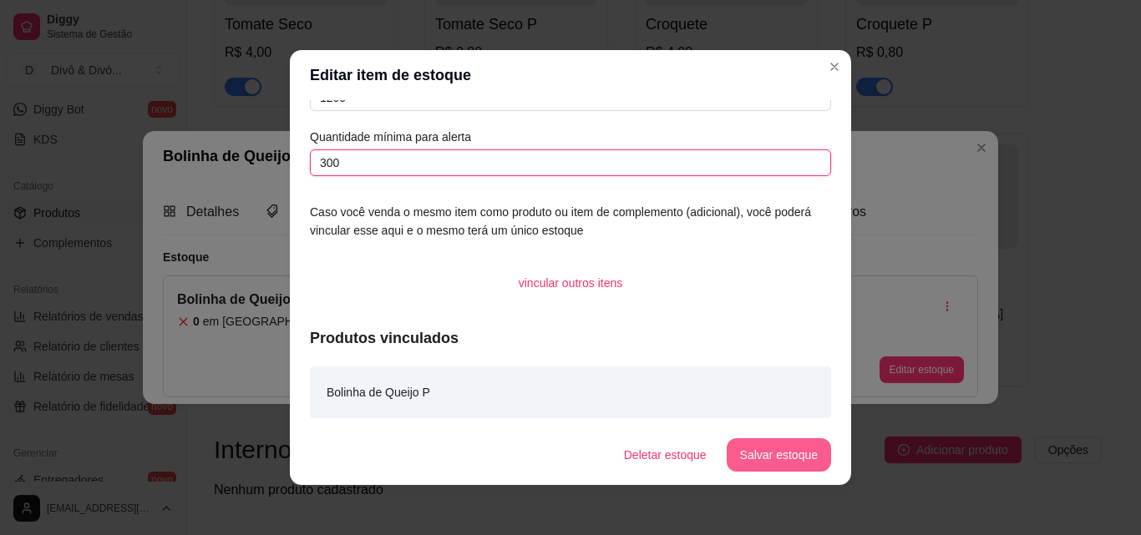
type input "300"
click at [768, 450] on button "Salvar estoque" at bounding box center [778, 455] width 102 height 33
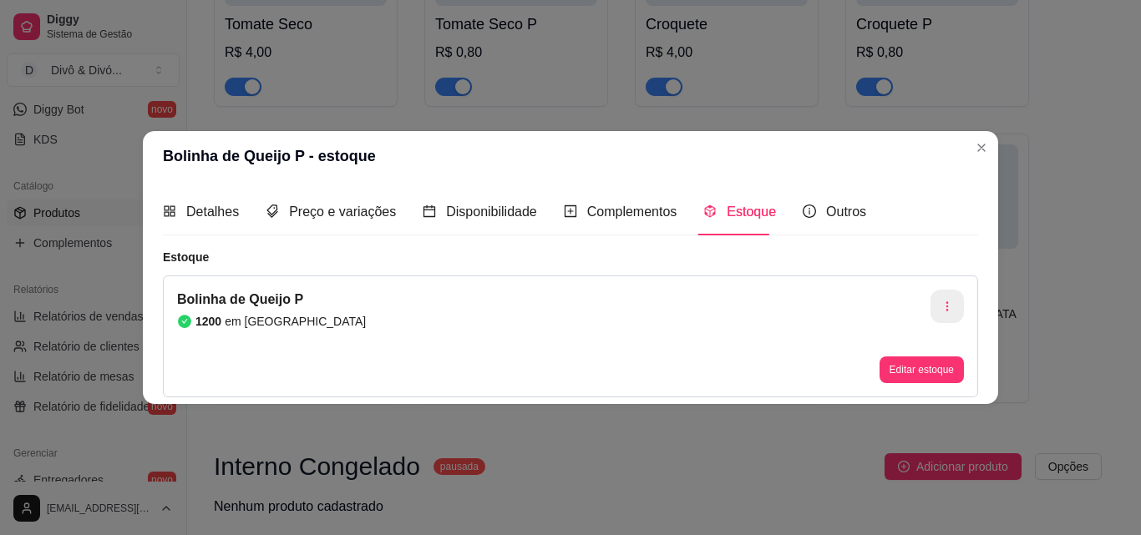
click at [950, 311] on icon "button" at bounding box center [947, 307] width 12 height 12
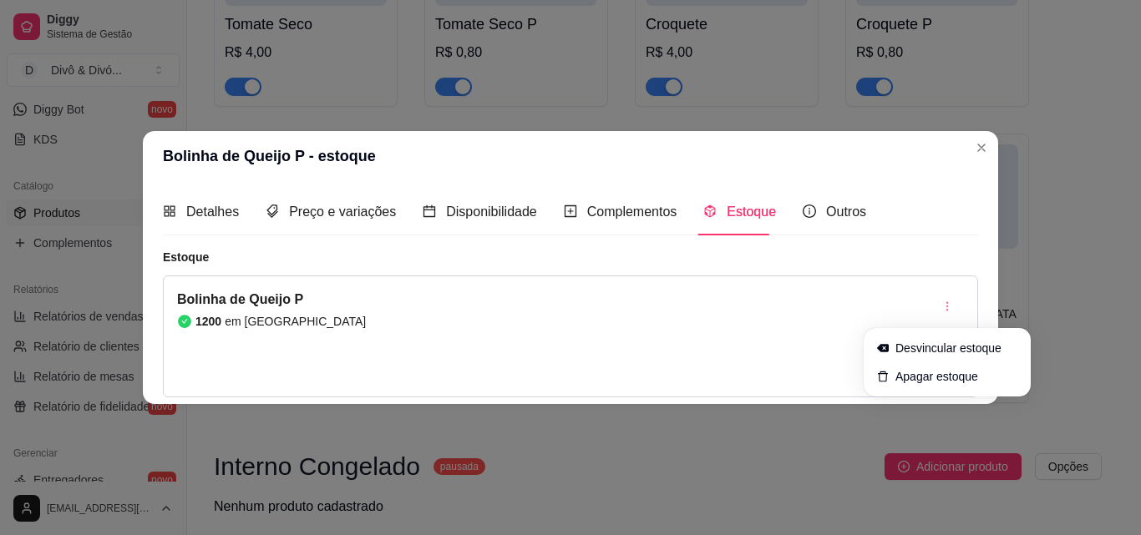
click at [1026, 291] on div "Bolinha de Queijo P - estoque Detalhes Preço e variações Disponibilidade Comple…" at bounding box center [570, 267] width 1141 height 535
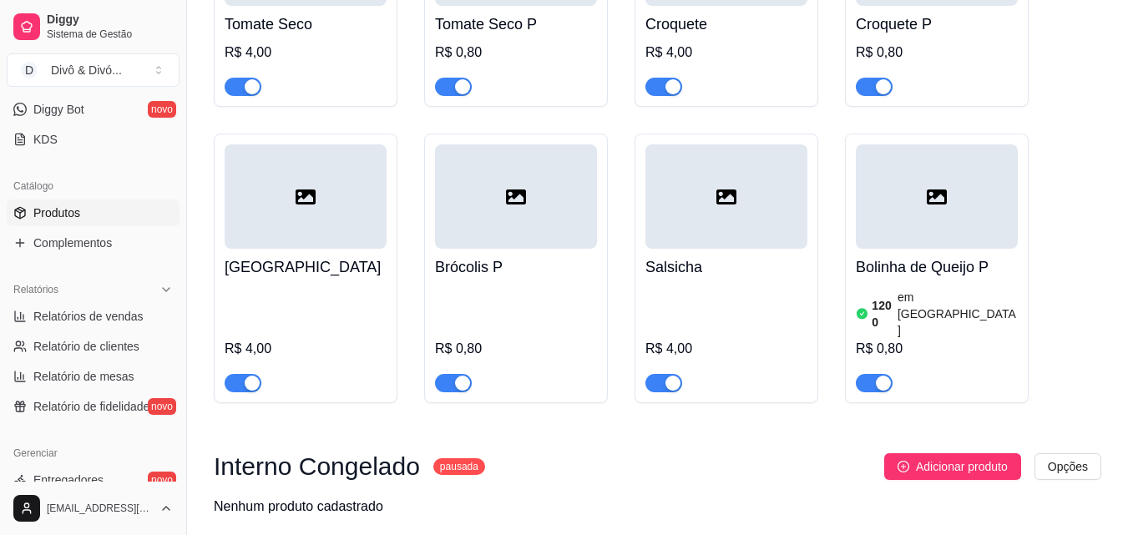
click at [536, 266] on div "Brócolis P R$ 0,80" at bounding box center [516, 321] width 162 height 144
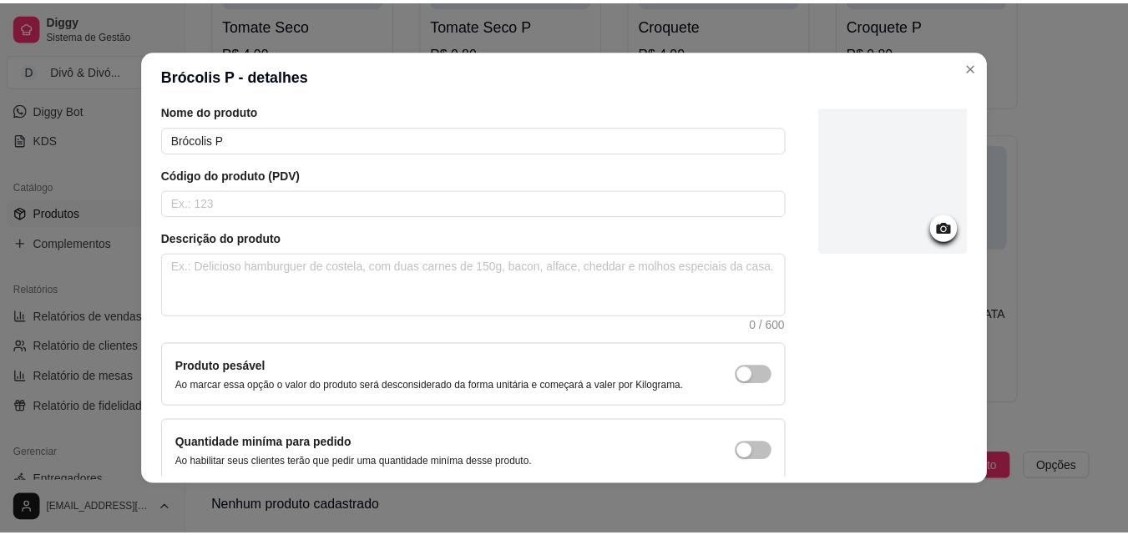
scroll to position [0, 0]
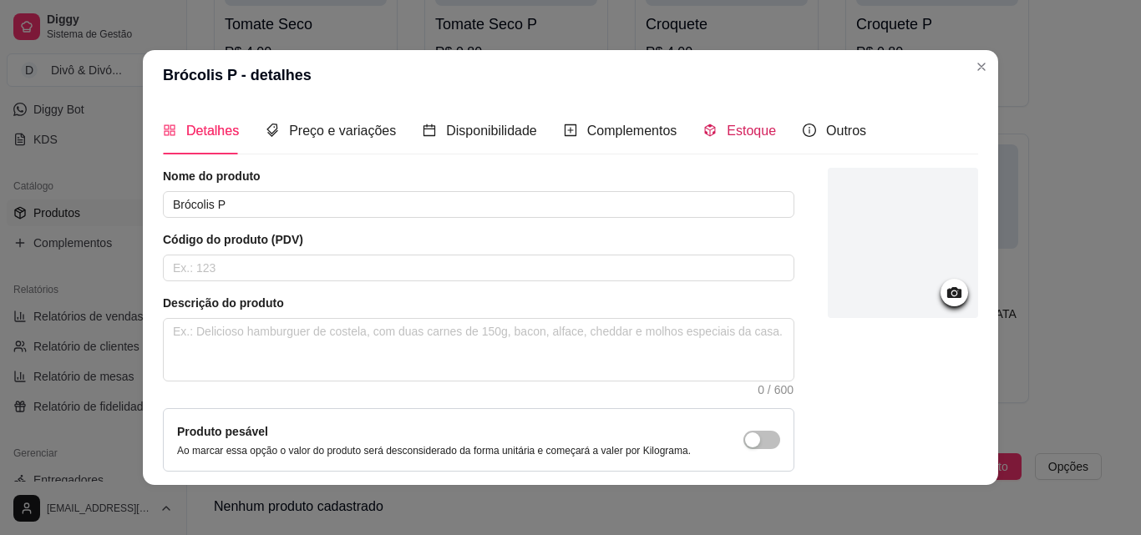
click at [727, 138] on span "Estoque" at bounding box center [751, 131] width 49 height 14
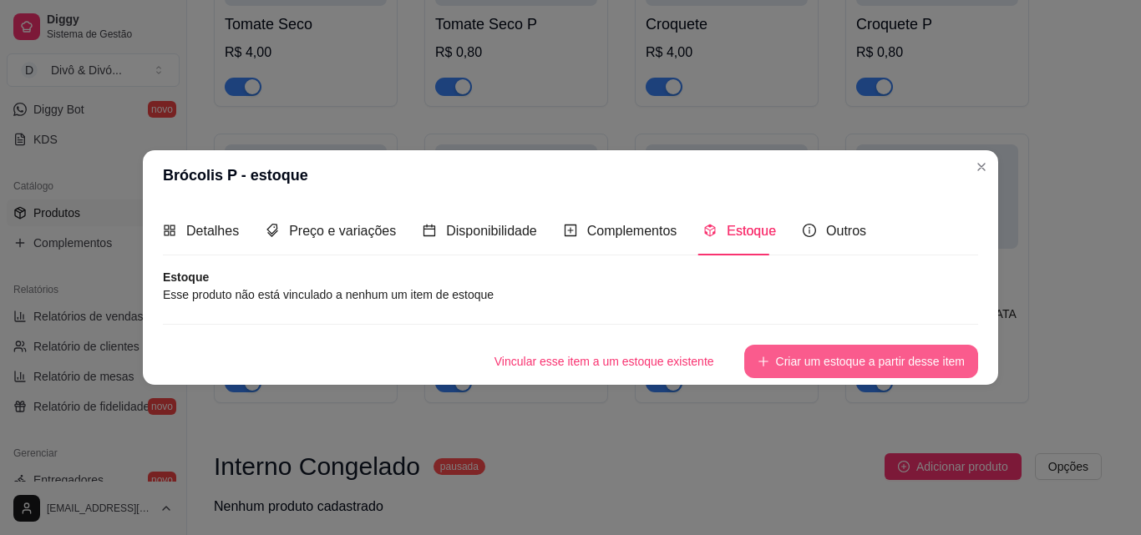
click at [881, 359] on button "Criar um estoque a partir desse item" at bounding box center [861, 361] width 234 height 33
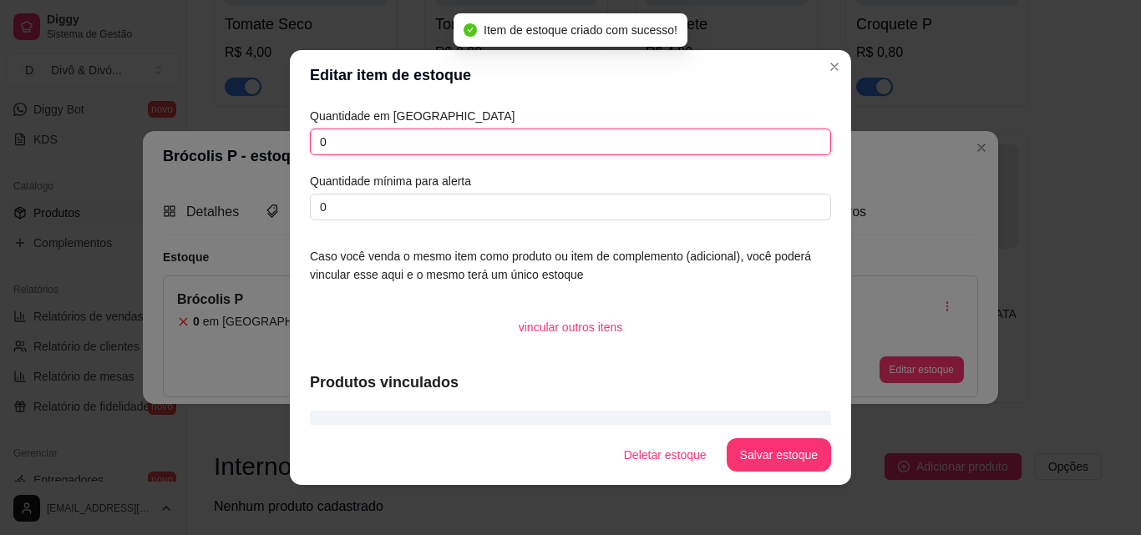
click at [482, 133] on input "0" at bounding box center [570, 142] width 521 height 27
type input "0"
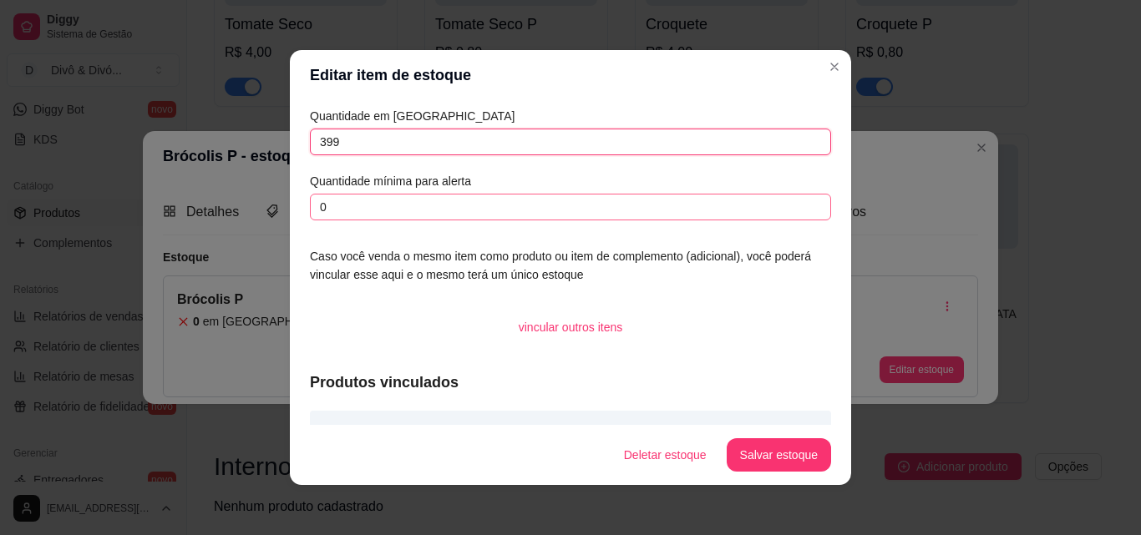
type input "399"
click at [516, 201] on input "0" at bounding box center [570, 207] width 521 height 27
type input "300"
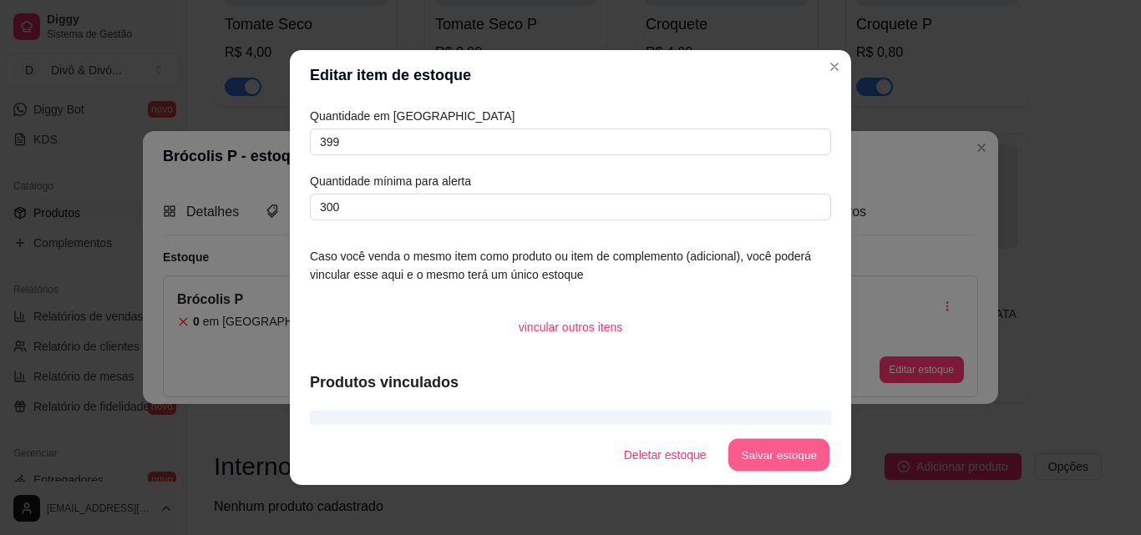
click at [765, 457] on button "Salvar estoque" at bounding box center [778, 455] width 102 height 33
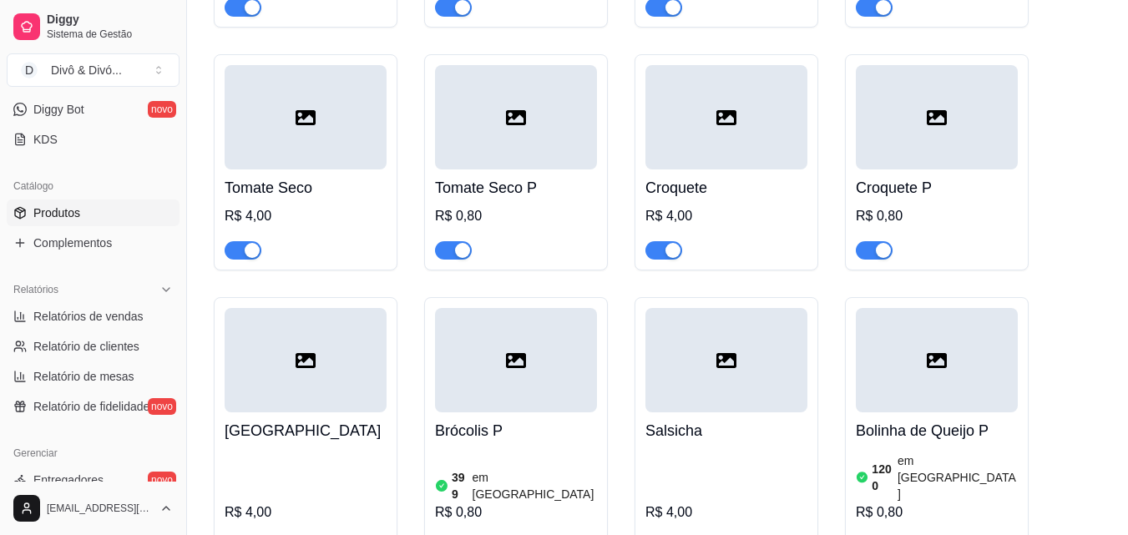
scroll to position [3120, 0]
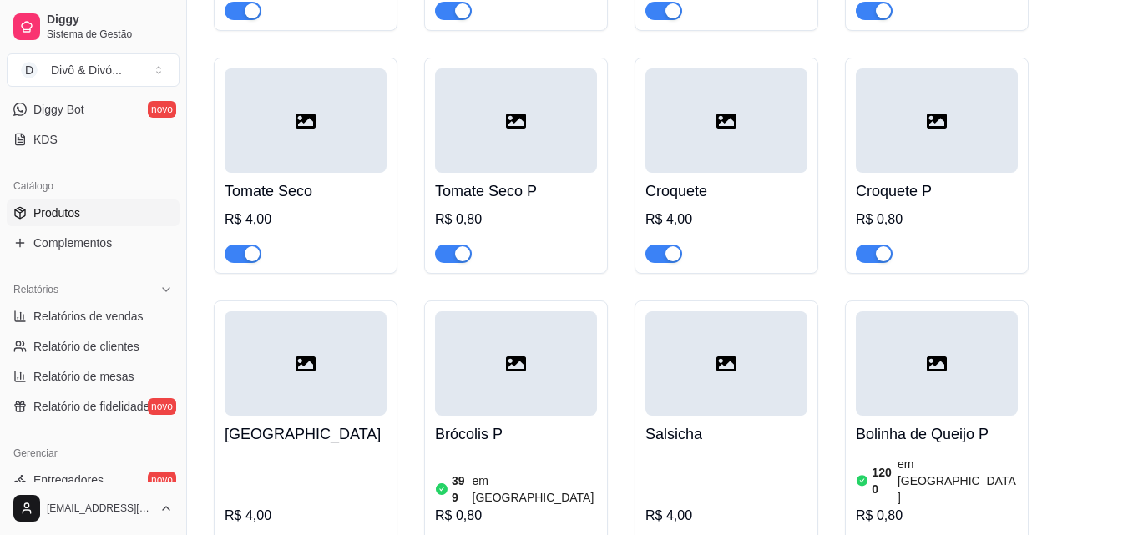
click at [907, 180] on h4 "Croquete P" at bounding box center [937, 191] width 162 height 23
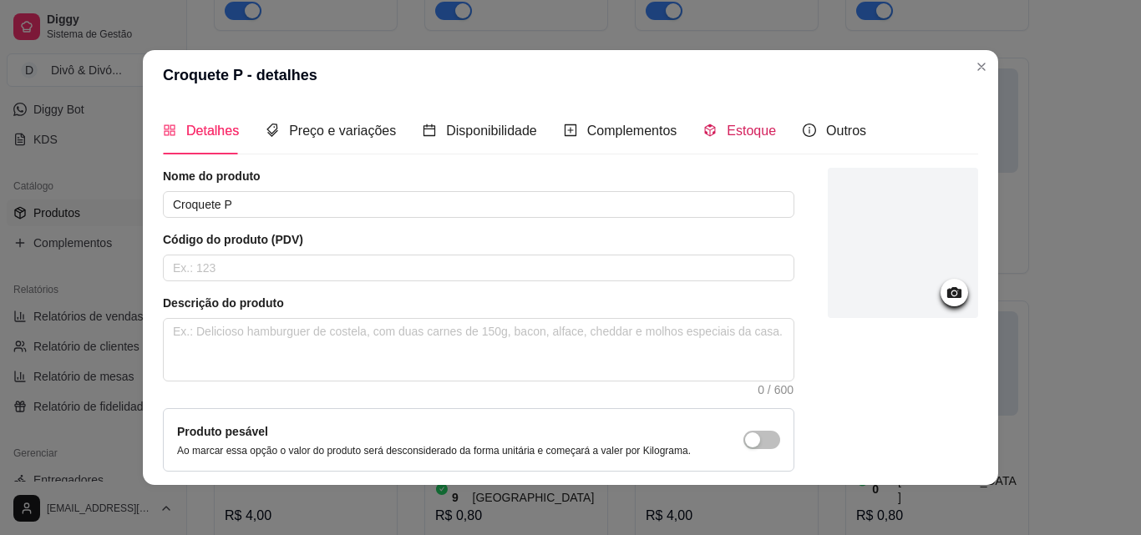
click at [741, 134] on span "Estoque" at bounding box center [751, 131] width 49 height 14
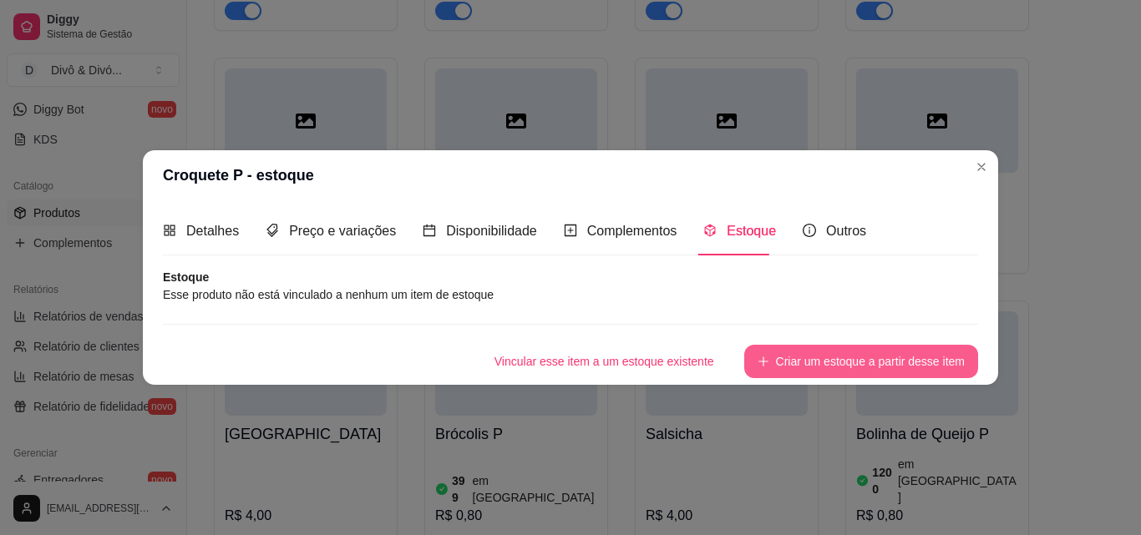
click at [885, 362] on button "Criar um estoque a partir desse item" at bounding box center [861, 361] width 234 height 33
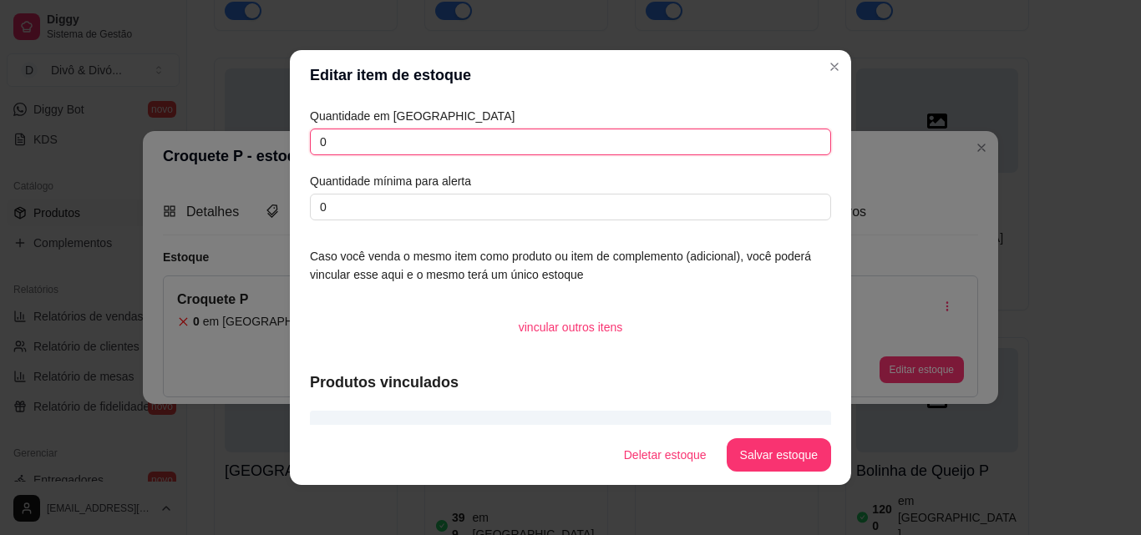
click at [469, 139] on input "0" at bounding box center [570, 142] width 521 height 27
type input "337"
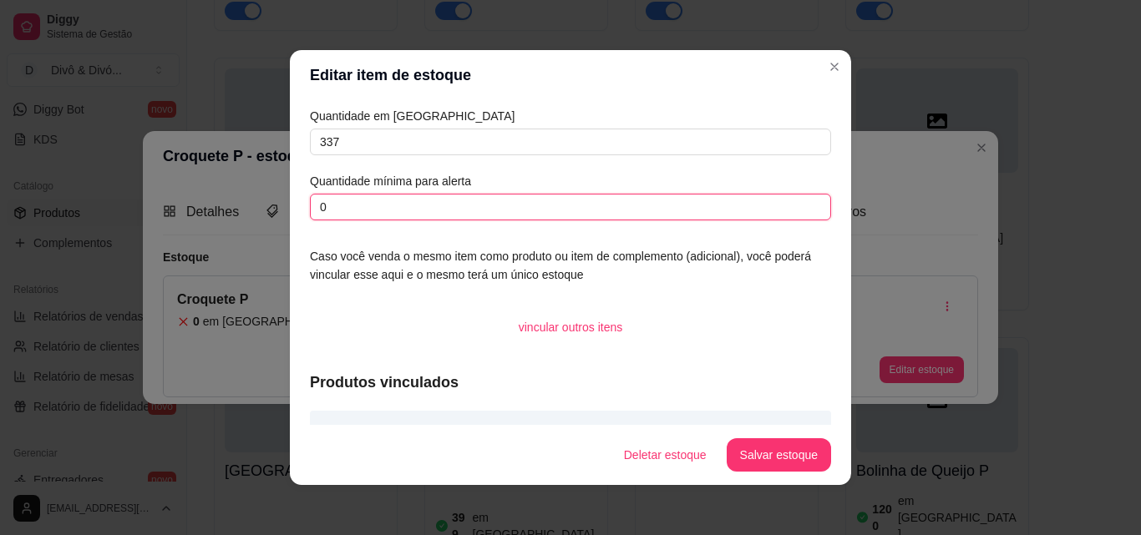
click at [448, 202] on input "0" at bounding box center [570, 207] width 521 height 27
type input "300"
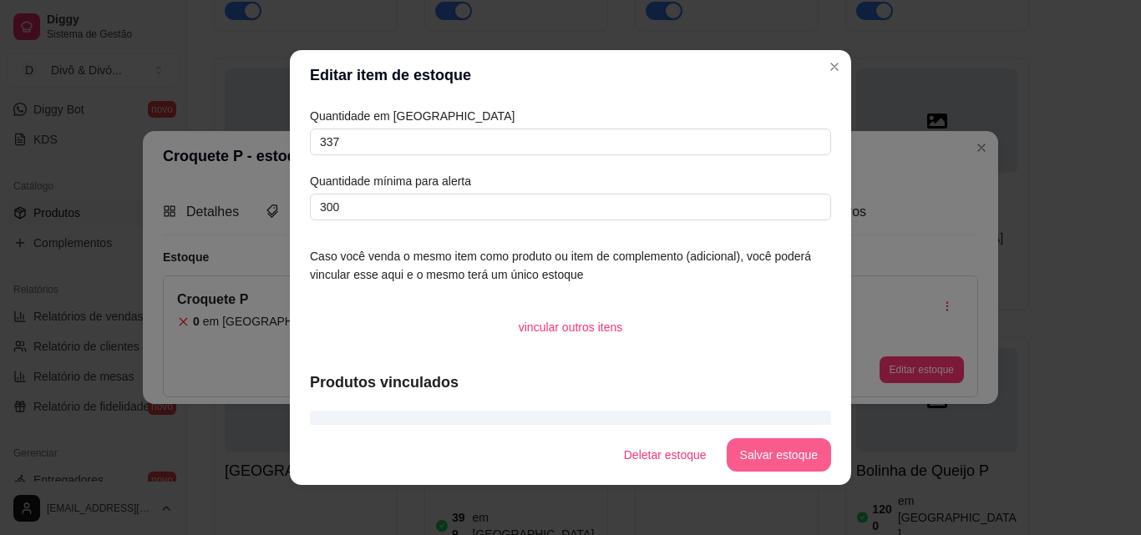
click at [781, 463] on button "Salvar estoque" at bounding box center [779, 454] width 104 height 33
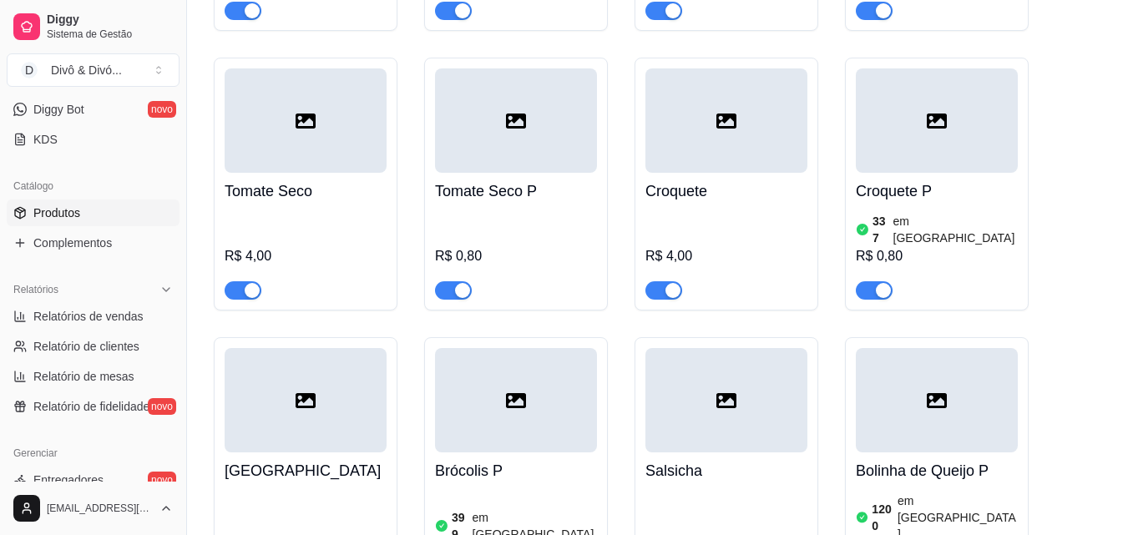
click at [538, 180] on h4 "Tomate Seco P" at bounding box center [516, 191] width 162 height 23
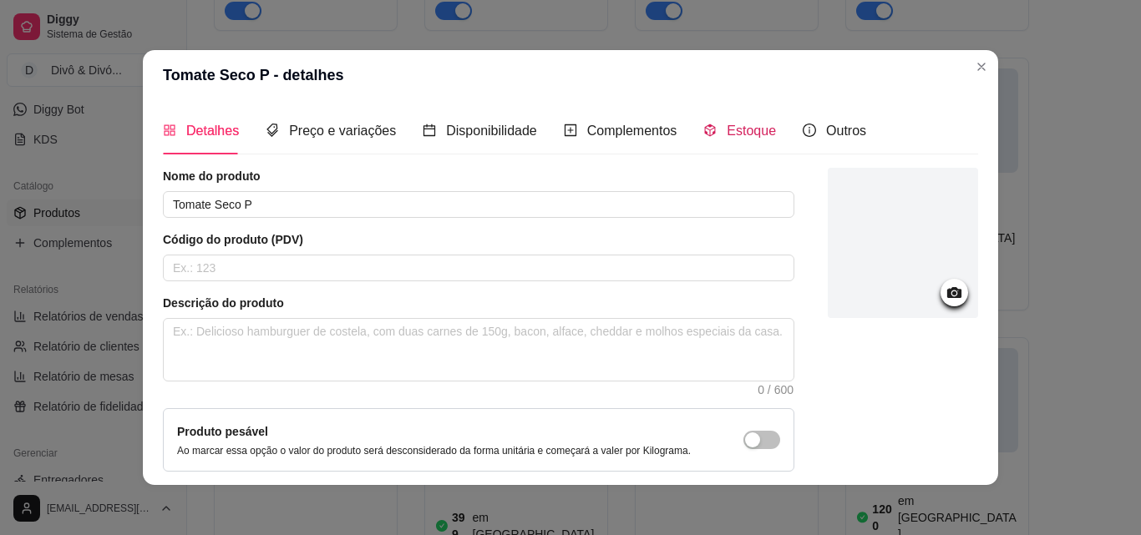
click at [728, 131] on span "Estoque" at bounding box center [751, 131] width 49 height 14
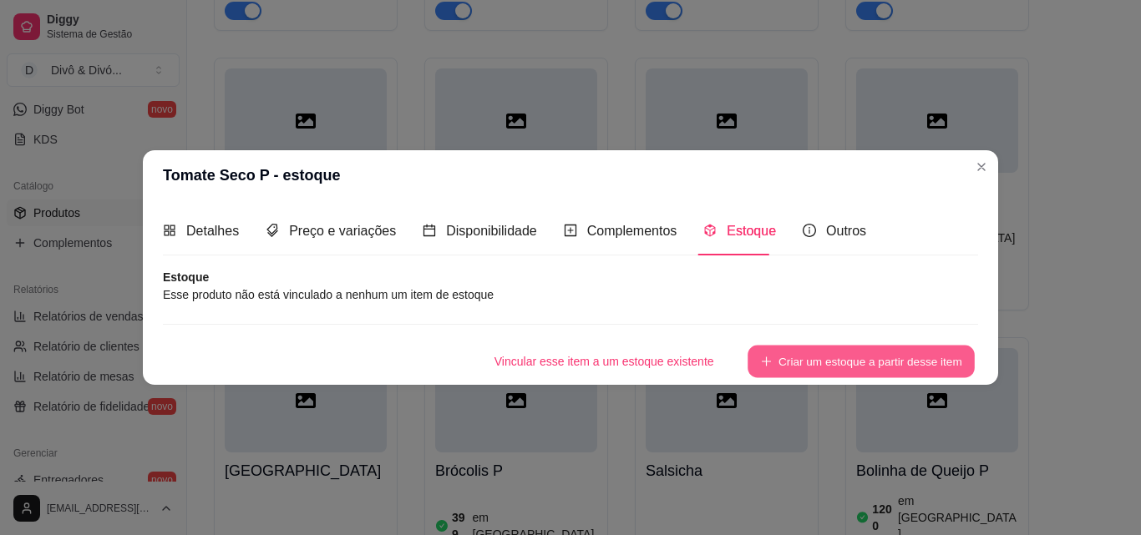
click at [852, 370] on button "Criar um estoque a partir desse item" at bounding box center [860, 361] width 227 height 33
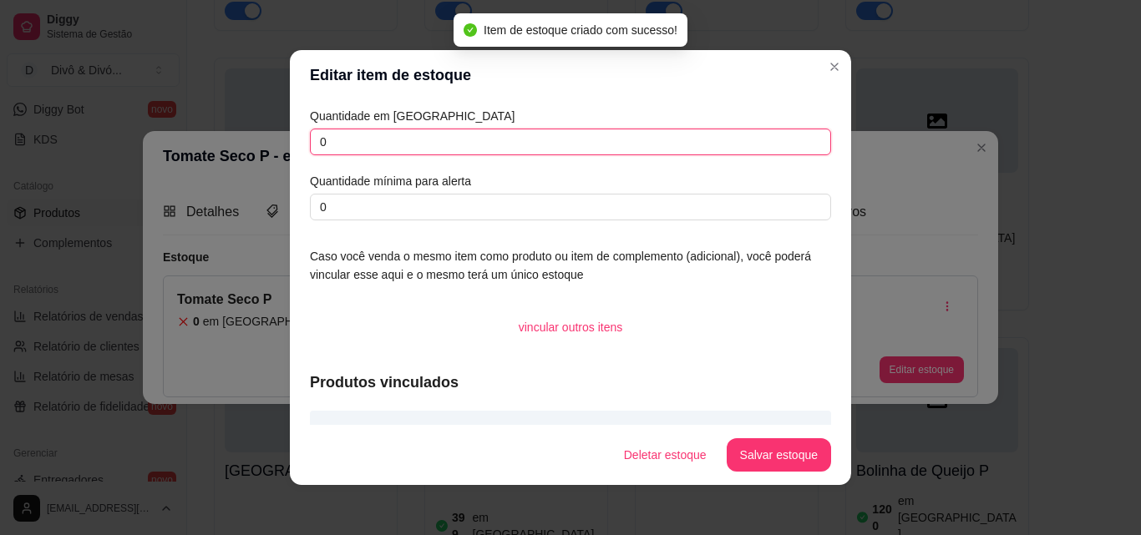
click at [442, 153] on input "0" at bounding box center [570, 142] width 521 height 27
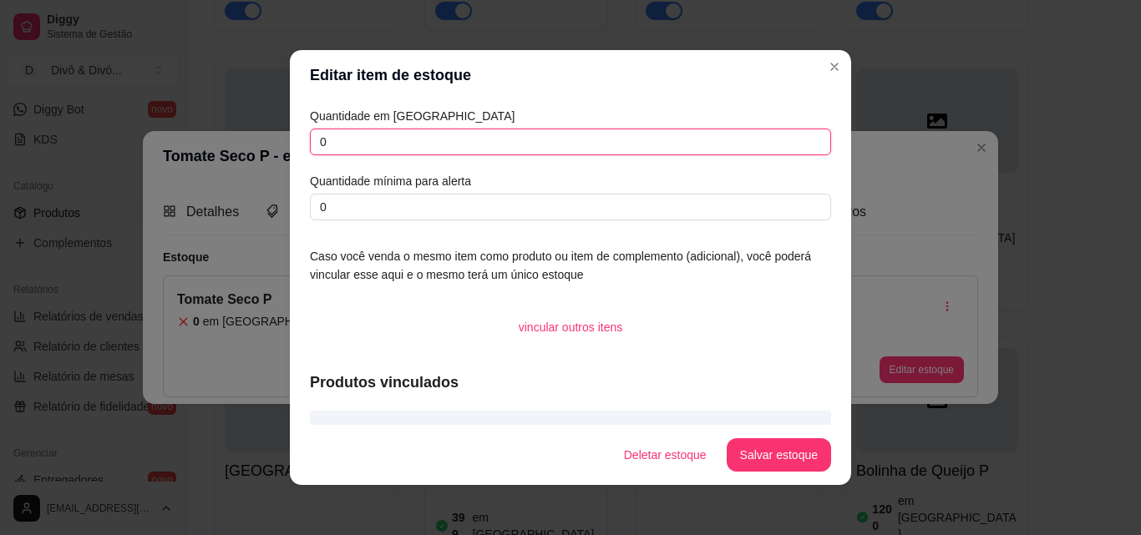
click at [442, 153] on input "0" at bounding box center [570, 142] width 521 height 27
type input "896"
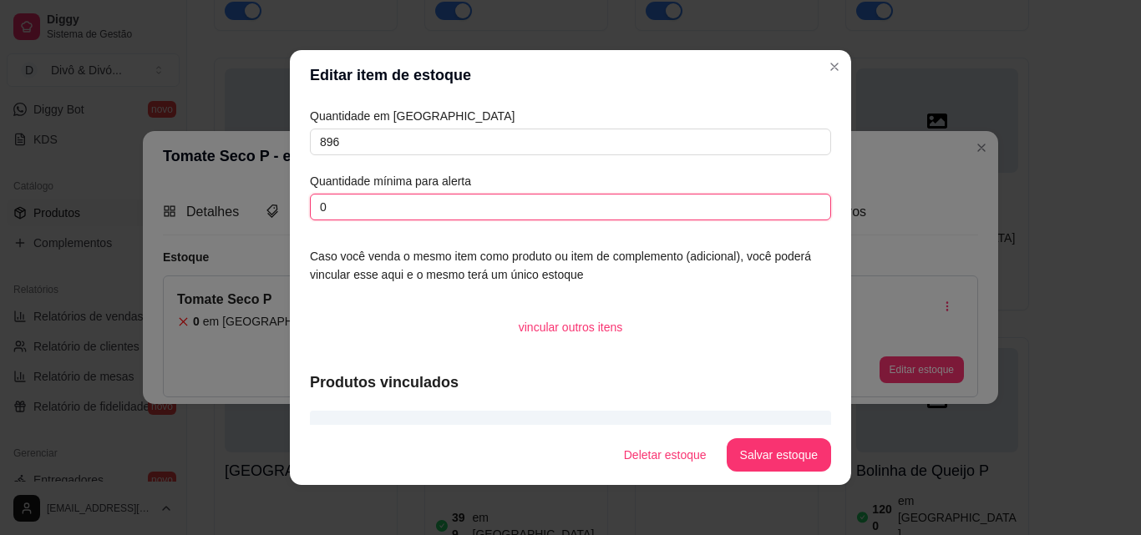
click at [398, 203] on input "0" at bounding box center [570, 207] width 521 height 27
type input "300"
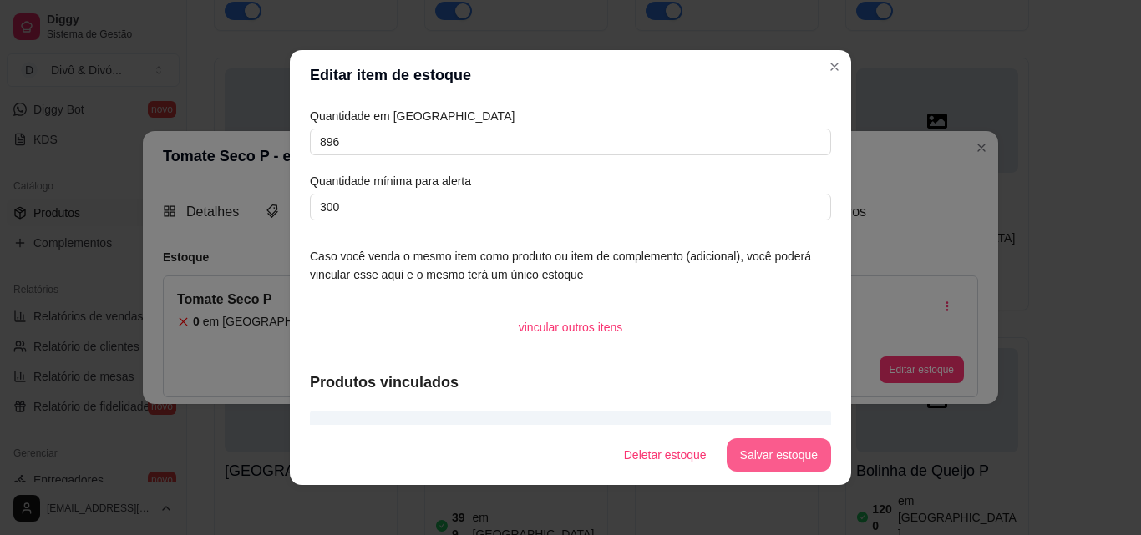
click at [790, 464] on button "Salvar estoque" at bounding box center [779, 454] width 104 height 33
click at [756, 455] on button "Salvar estoque" at bounding box center [779, 454] width 104 height 33
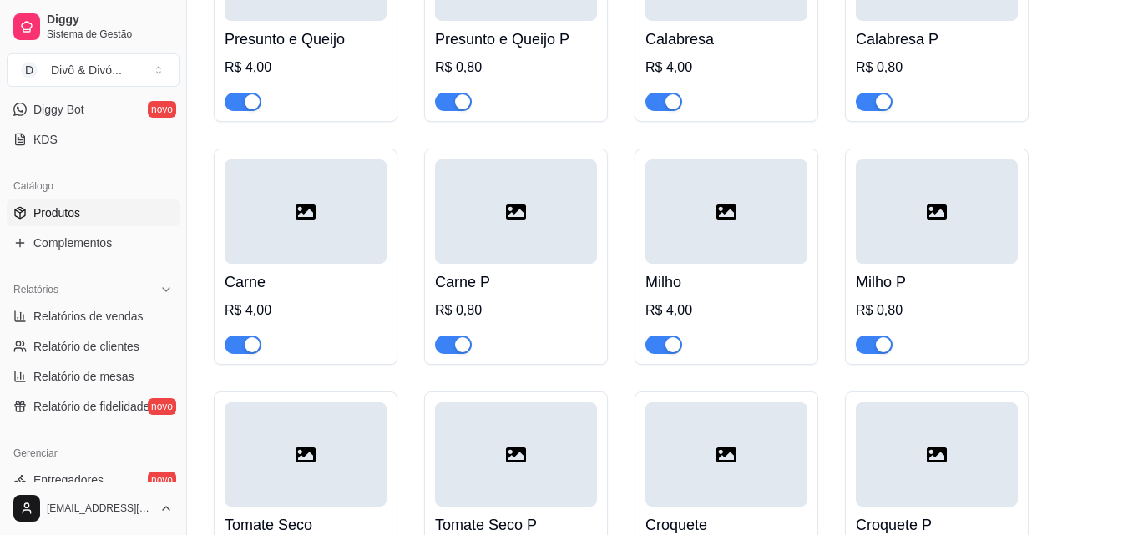
scroll to position [2702, 0]
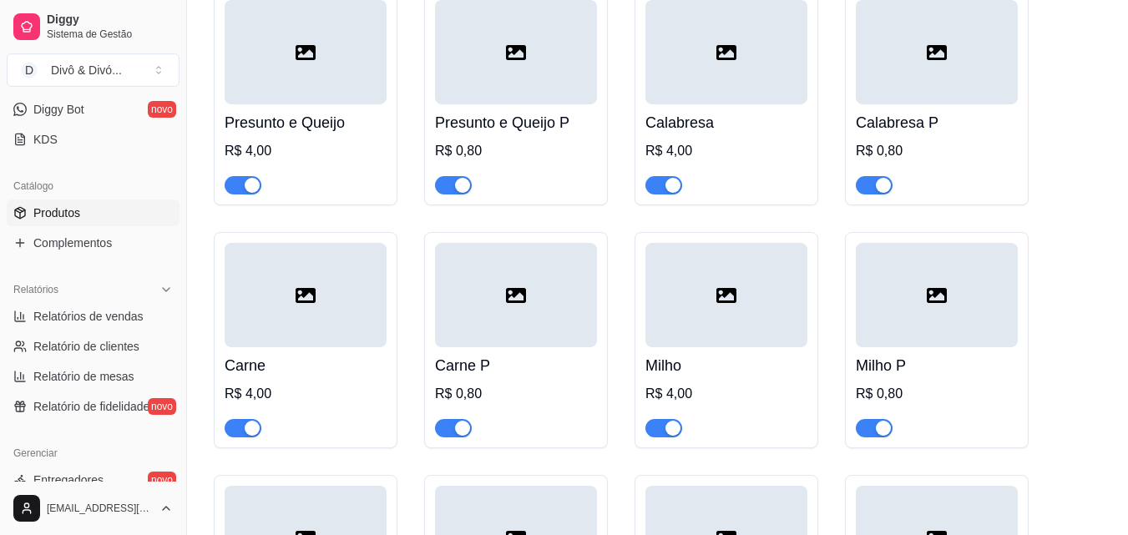
click at [940, 354] on h4 "Milho P" at bounding box center [937, 365] width 162 height 23
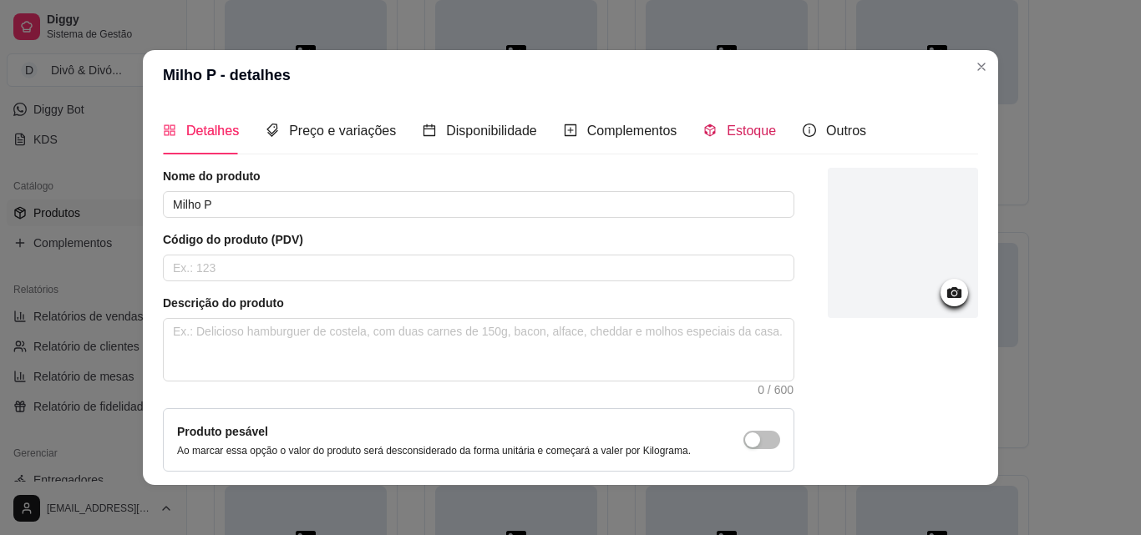
click at [737, 131] on span "Estoque" at bounding box center [751, 131] width 49 height 14
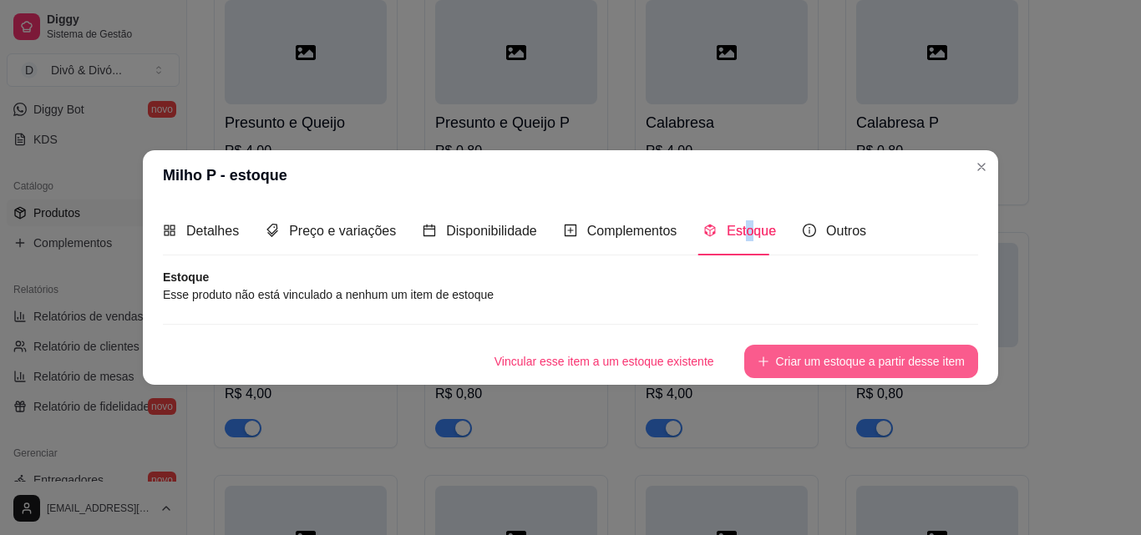
click at [900, 367] on button "Criar um estoque a partir desse item" at bounding box center [861, 361] width 234 height 33
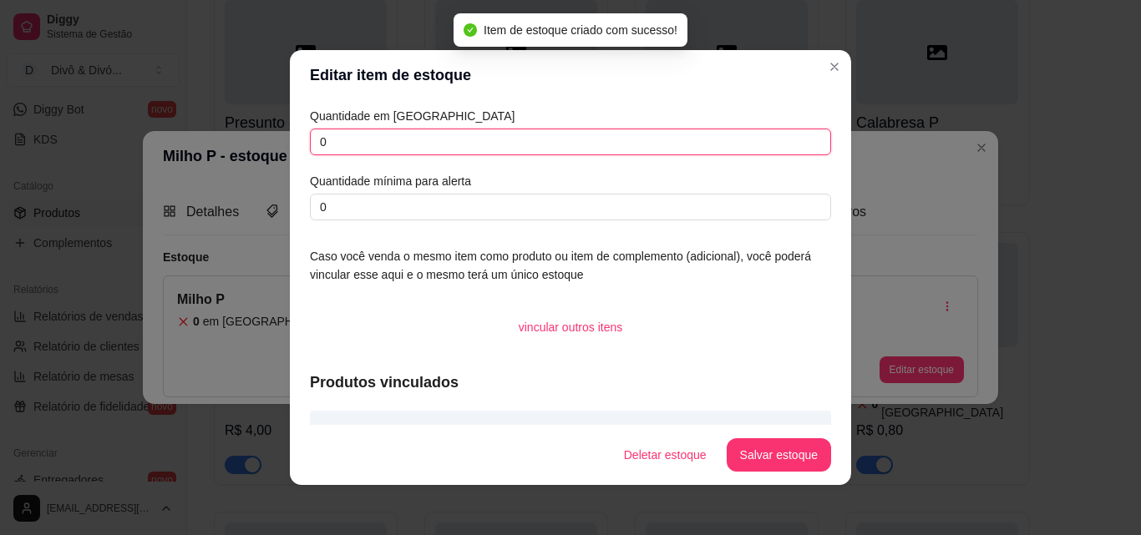
click at [418, 144] on input "0" at bounding box center [570, 142] width 521 height 27
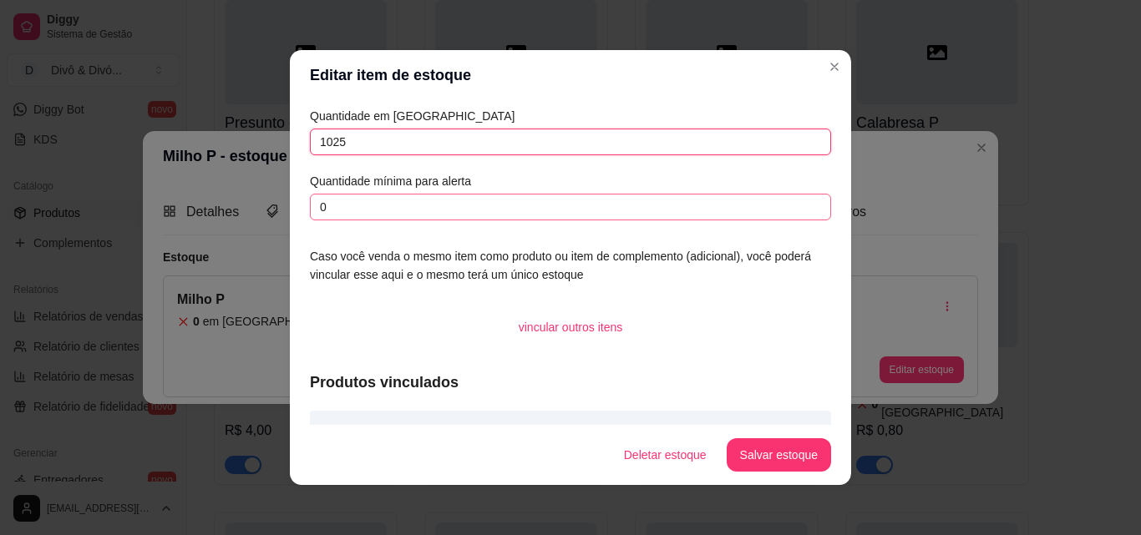
type input "1025"
click at [393, 200] on input "0" at bounding box center [570, 207] width 521 height 27
click at [390, 201] on input "0" at bounding box center [570, 207] width 521 height 27
type input "300"
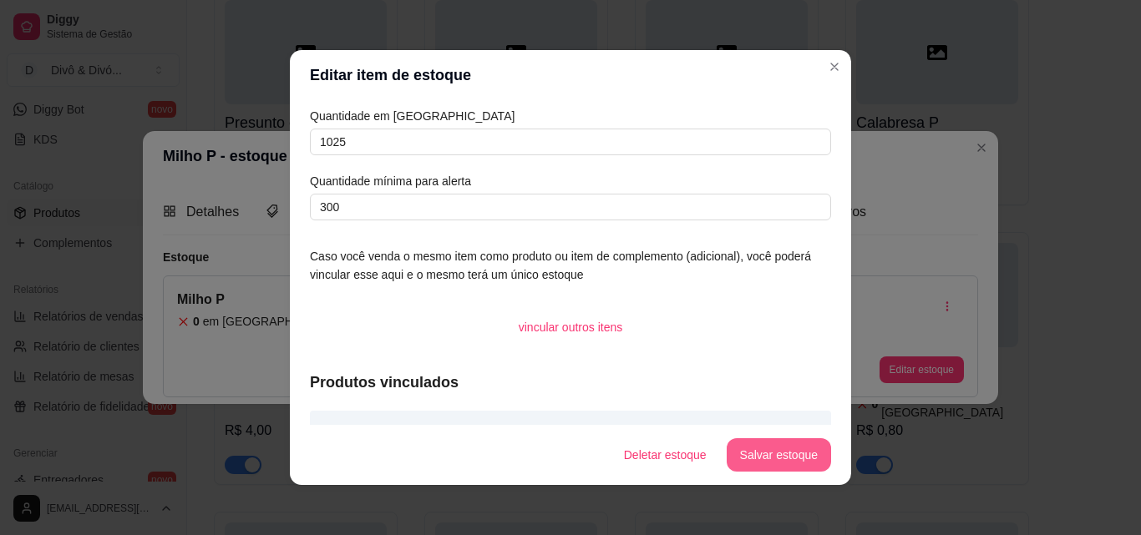
click at [759, 455] on button "Salvar estoque" at bounding box center [779, 454] width 104 height 33
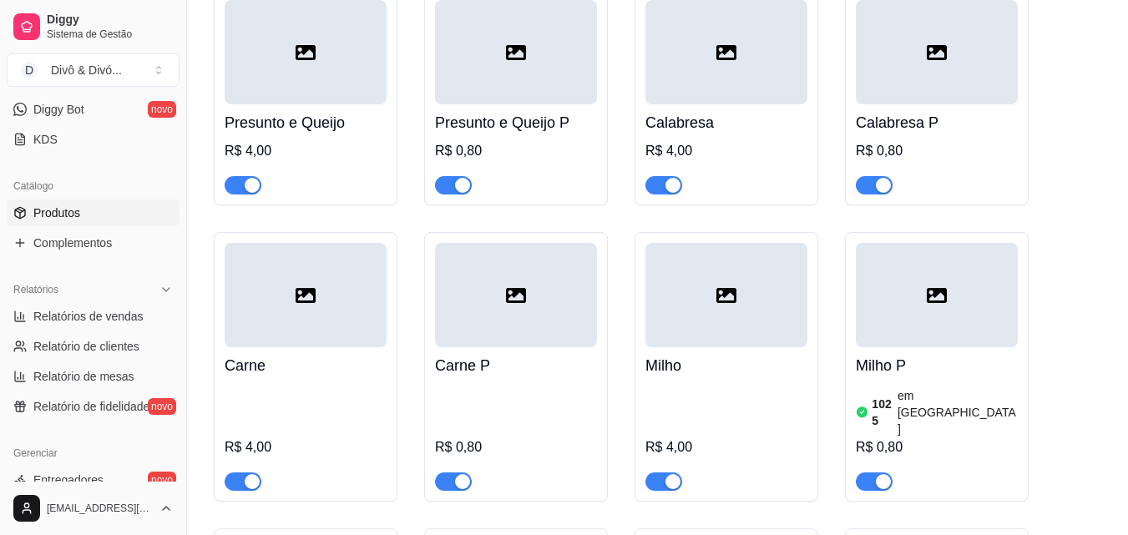
click at [466, 278] on div at bounding box center [516, 295] width 162 height 104
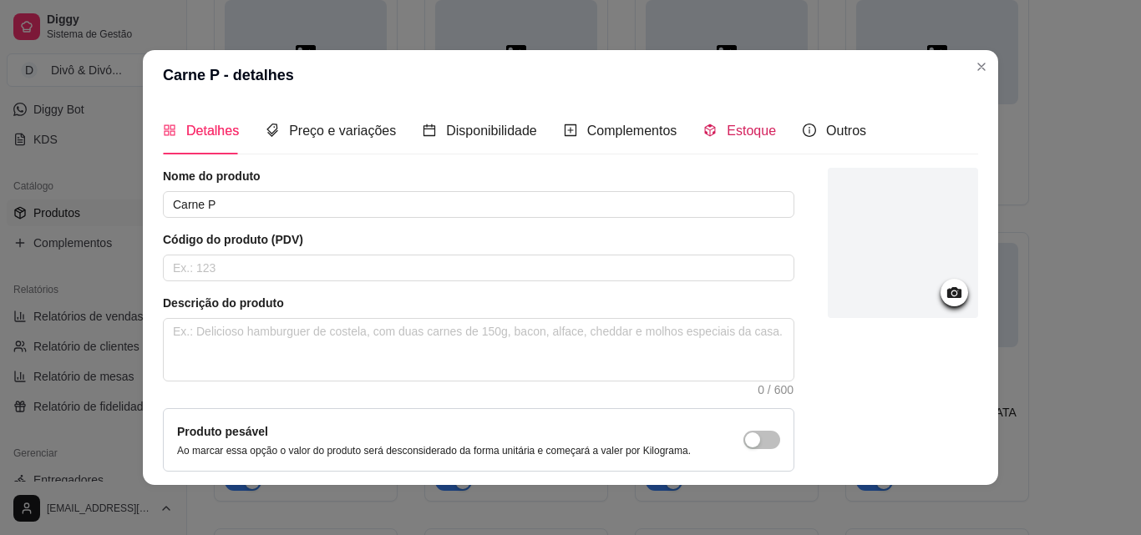
click at [703, 135] on icon "code-sandbox" at bounding box center [709, 130] width 13 height 13
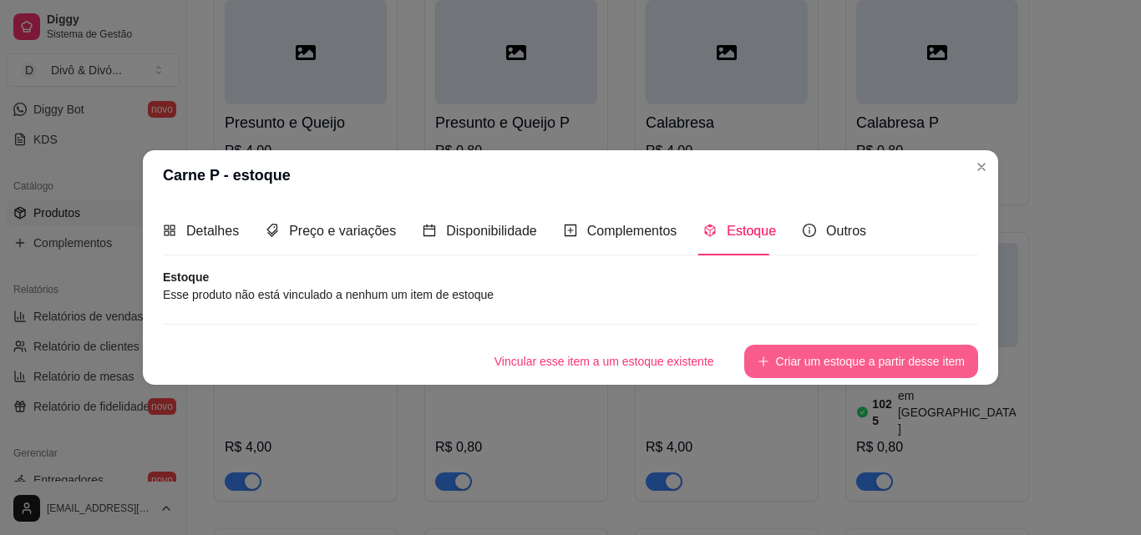
click at [812, 353] on button "Criar um estoque a partir desse item" at bounding box center [861, 361] width 234 height 33
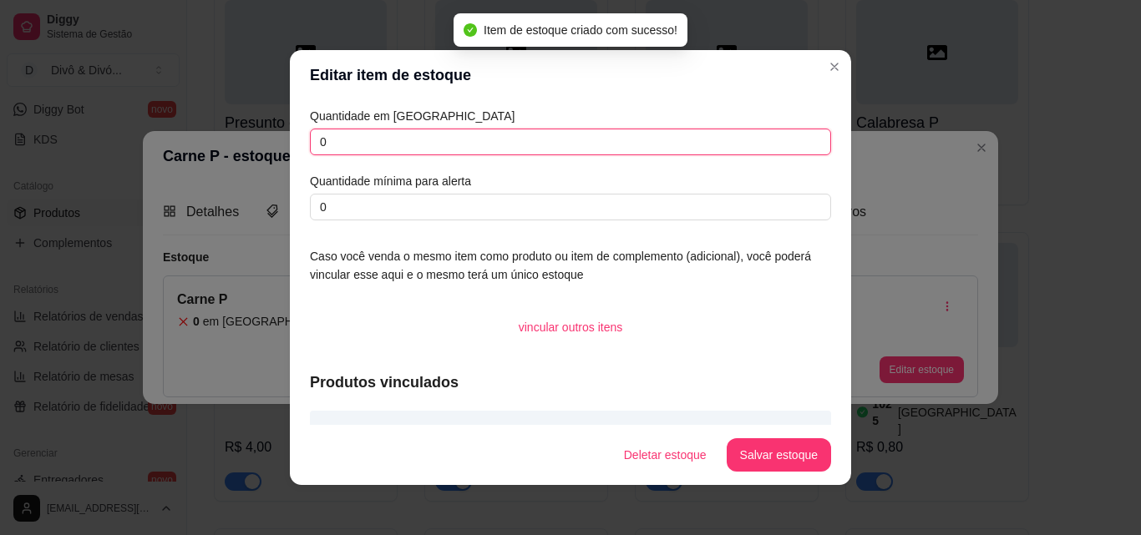
click at [430, 144] on input "0" at bounding box center [570, 142] width 521 height 27
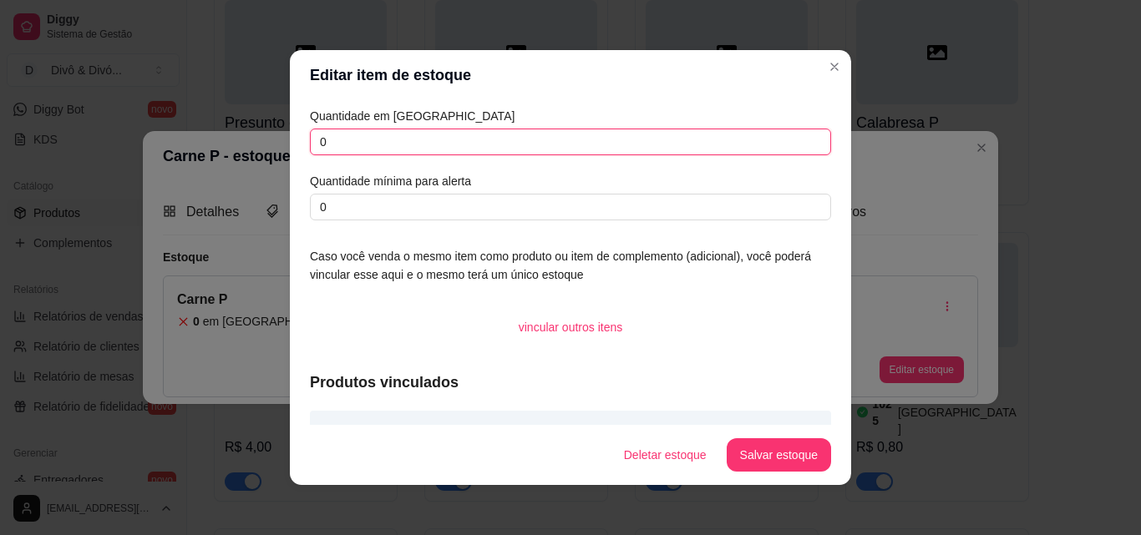
click at [430, 144] on input "0" at bounding box center [570, 142] width 521 height 27
type input "523"
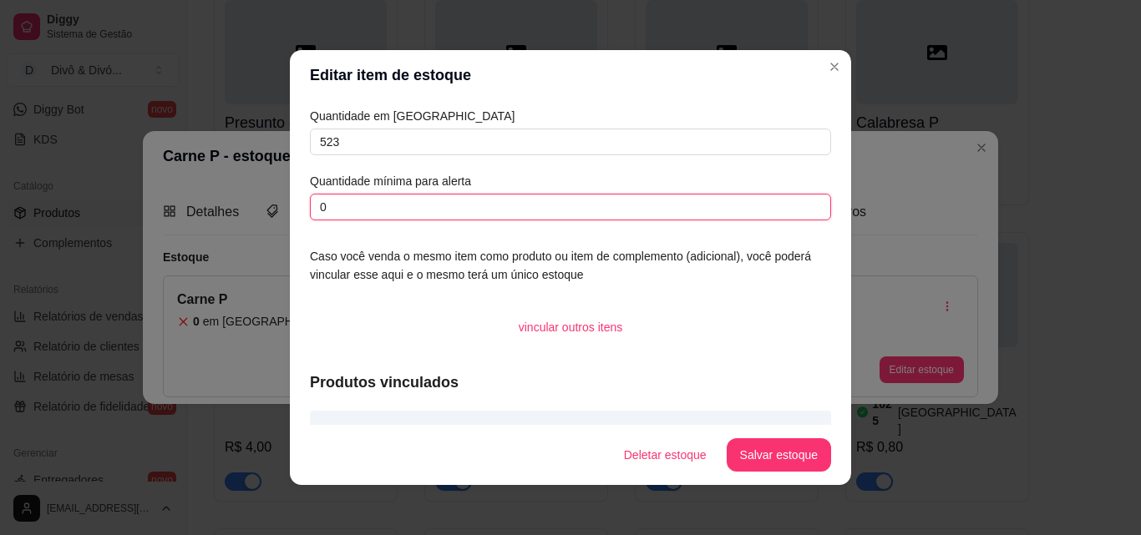
click at [412, 201] on input "0" at bounding box center [570, 207] width 521 height 27
type input "300"
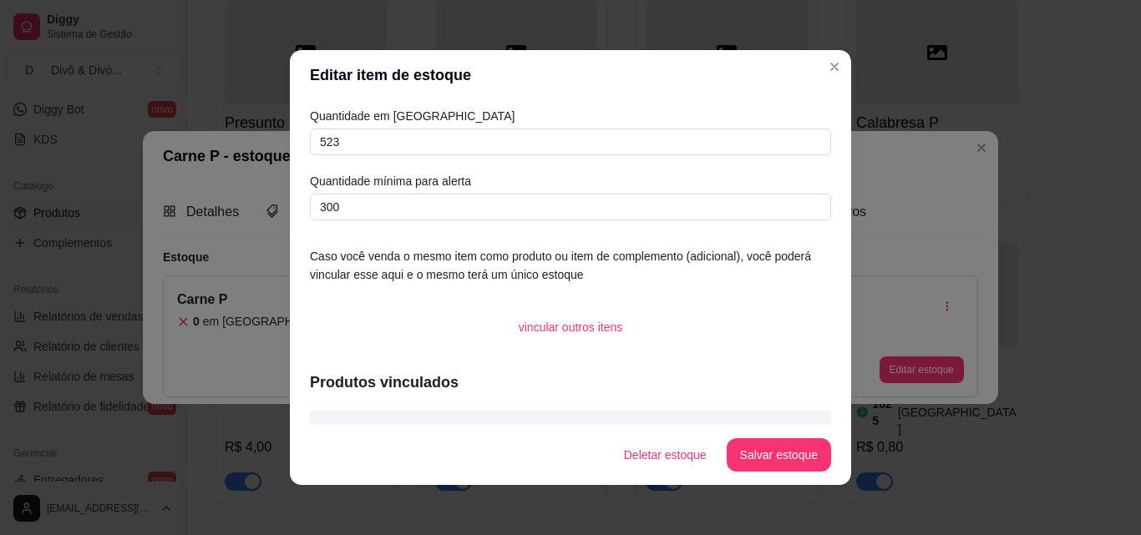
click at [822, 471] on div "Deletar estoque Salvar estoque" at bounding box center [720, 454] width 220 height 33
click at [781, 457] on button "Salvar estoque" at bounding box center [779, 454] width 104 height 33
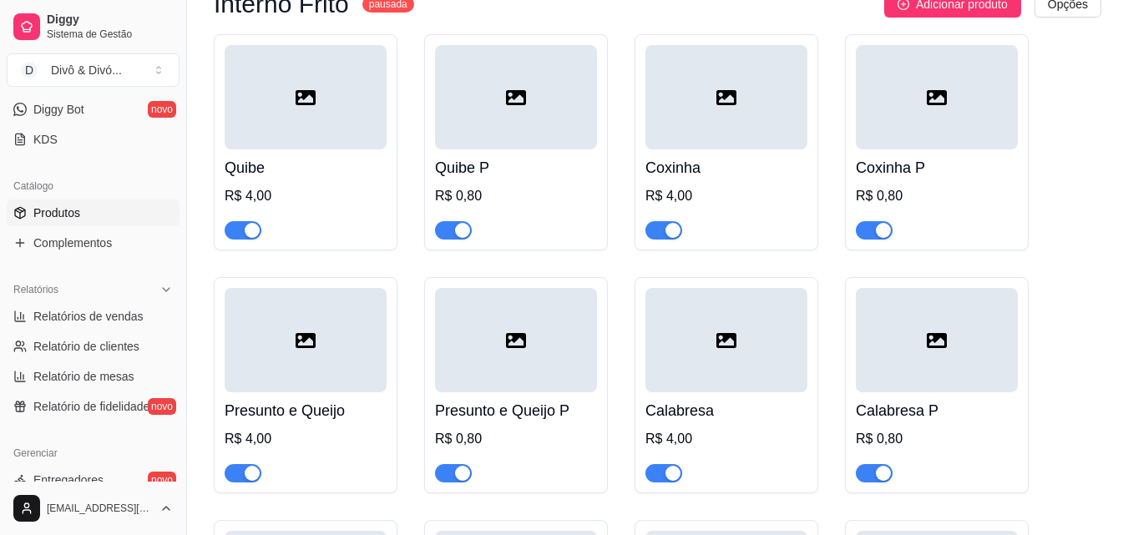
scroll to position [2452, 0]
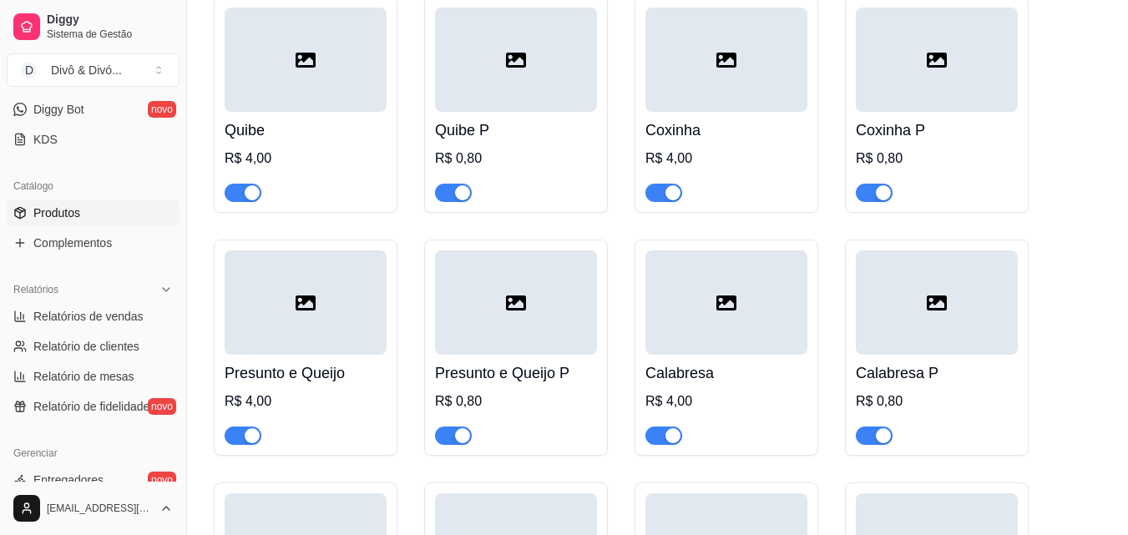
click at [928, 362] on h4 "Calabresa P" at bounding box center [937, 373] width 162 height 23
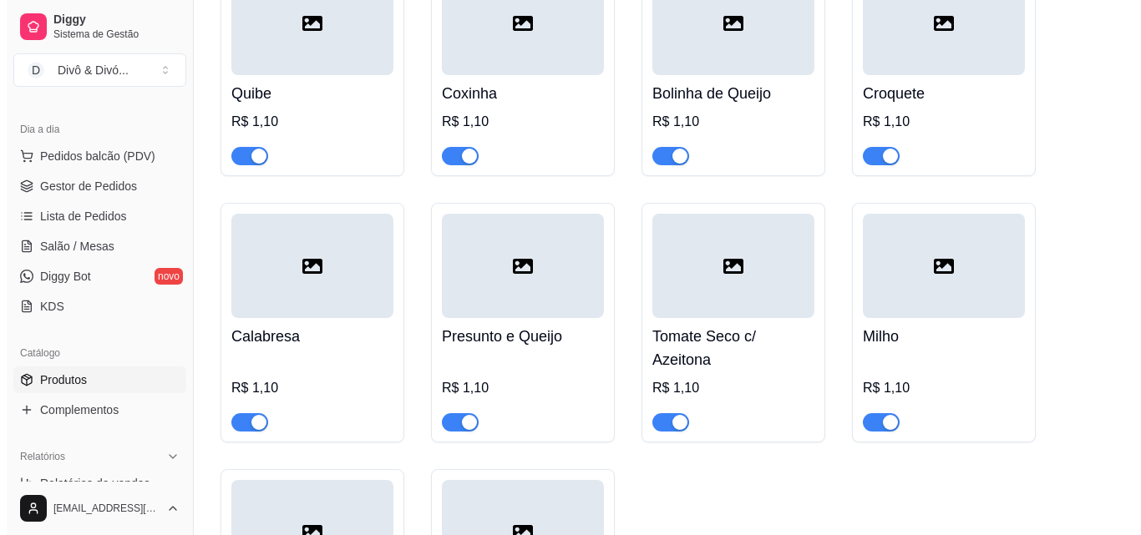
scroll to position [84, 0]
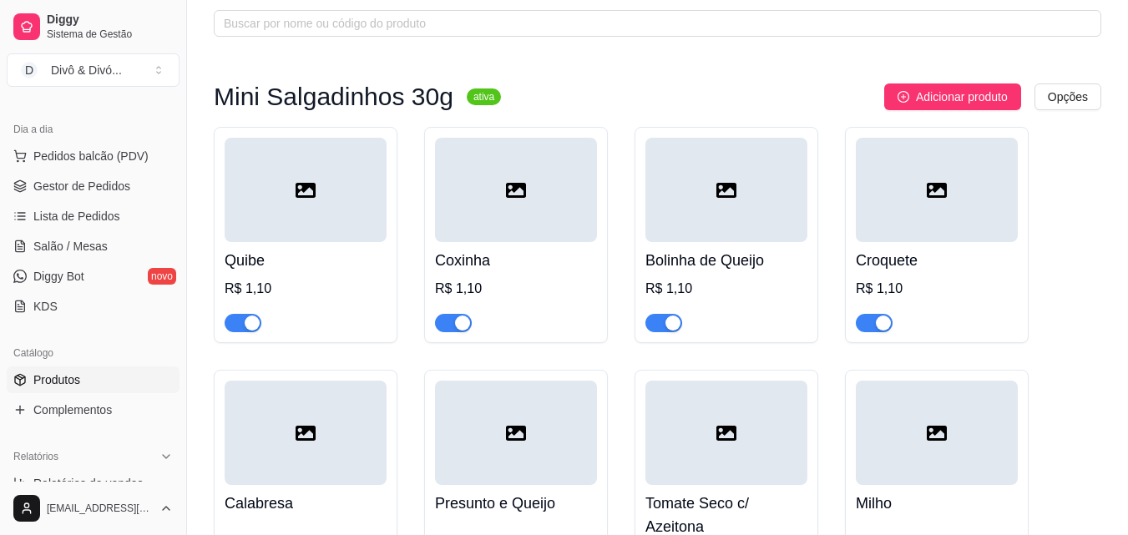
click at [766, 271] on h4 "Bolinha de Queijo" at bounding box center [727, 260] width 162 height 23
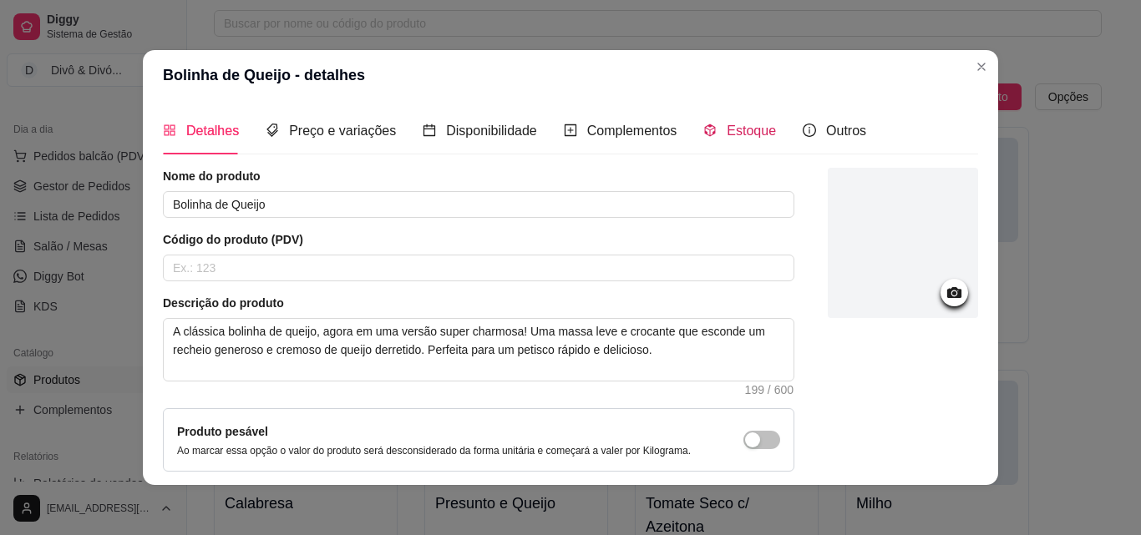
click at [737, 134] on span "Estoque" at bounding box center [751, 131] width 49 height 14
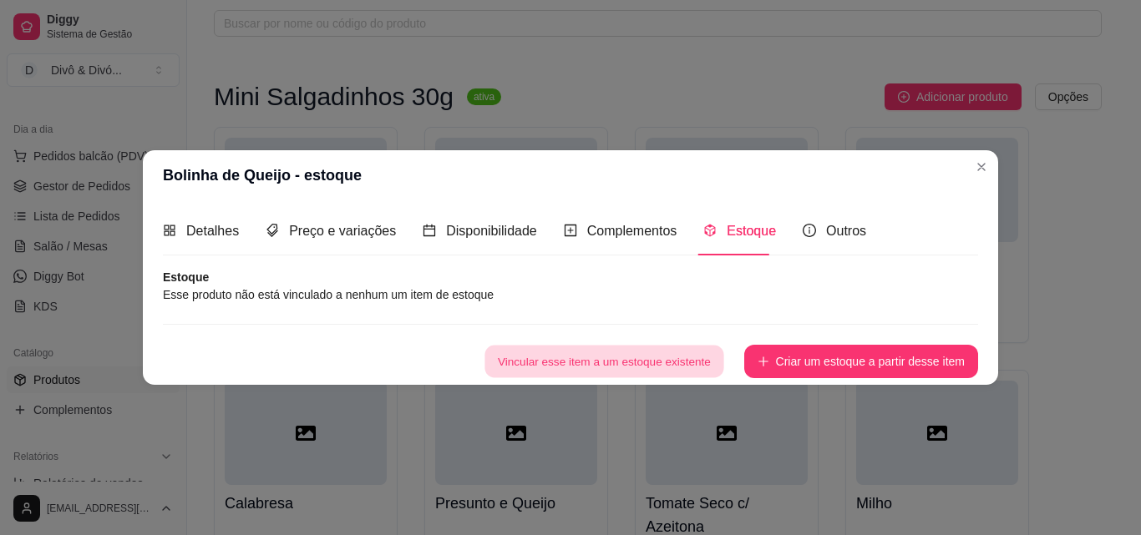
click at [638, 368] on button "Vincular esse item a um estoque existente" at bounding box center [603, 361] width 239 height 33
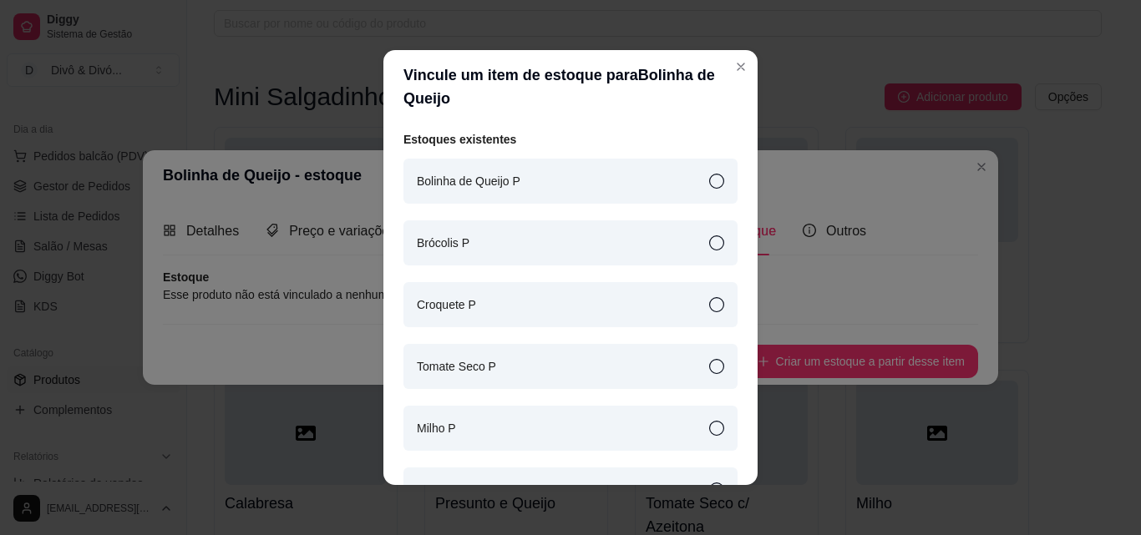
click at [514, 172] on div "Bolinha de Queijo P" at bounding box center [570, 181] width 334 height 45
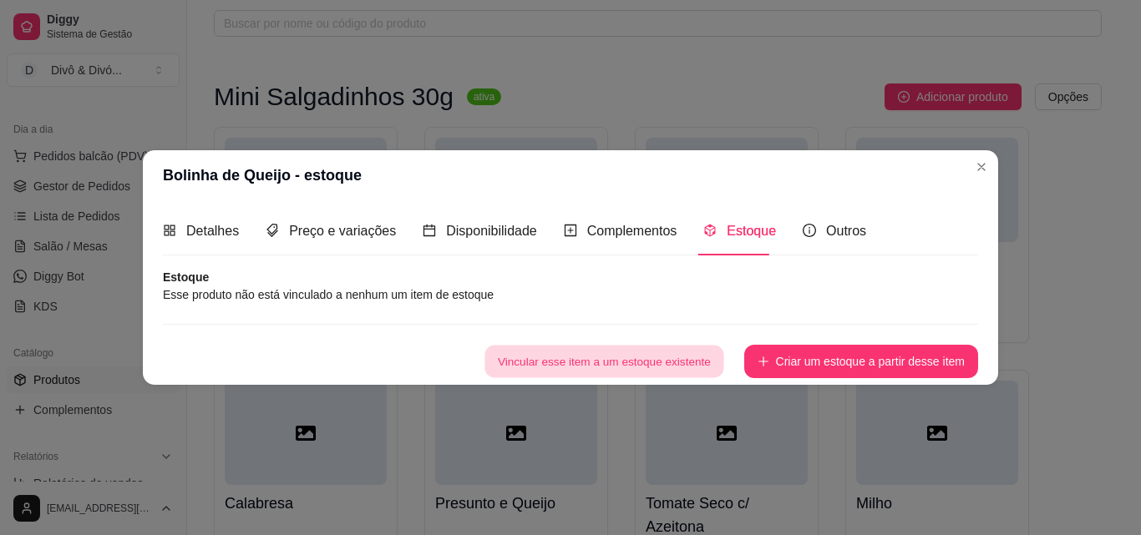
click at [603, 351] on button "Vincular esse item a um estoque existente" at bounding box center [603, 361] width 239 height 33
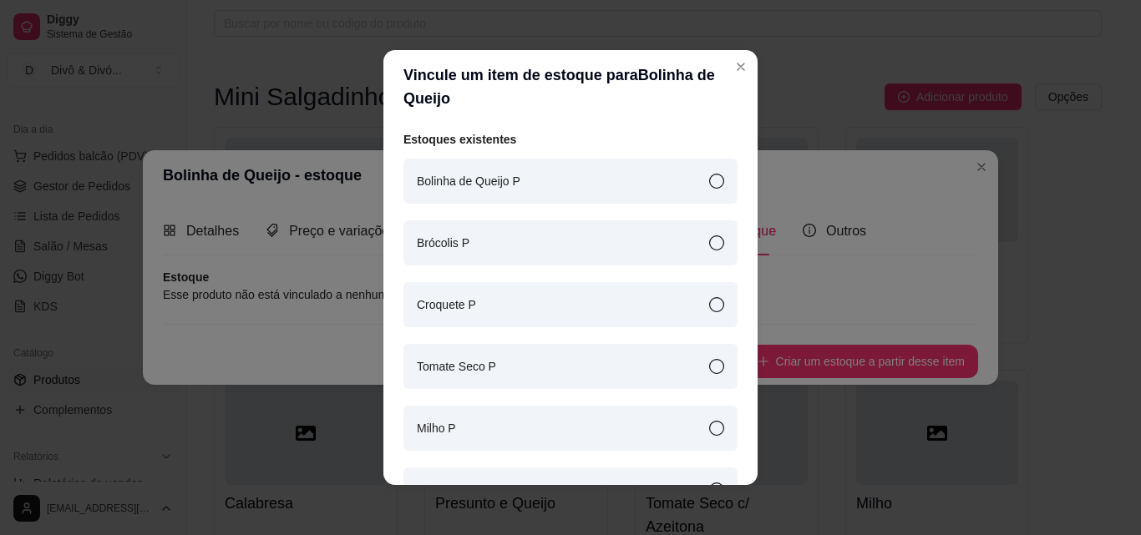
click at [671, 184] on div "Bolinha de Queijo P" at bounding box center [570, 181] width 334 height 45
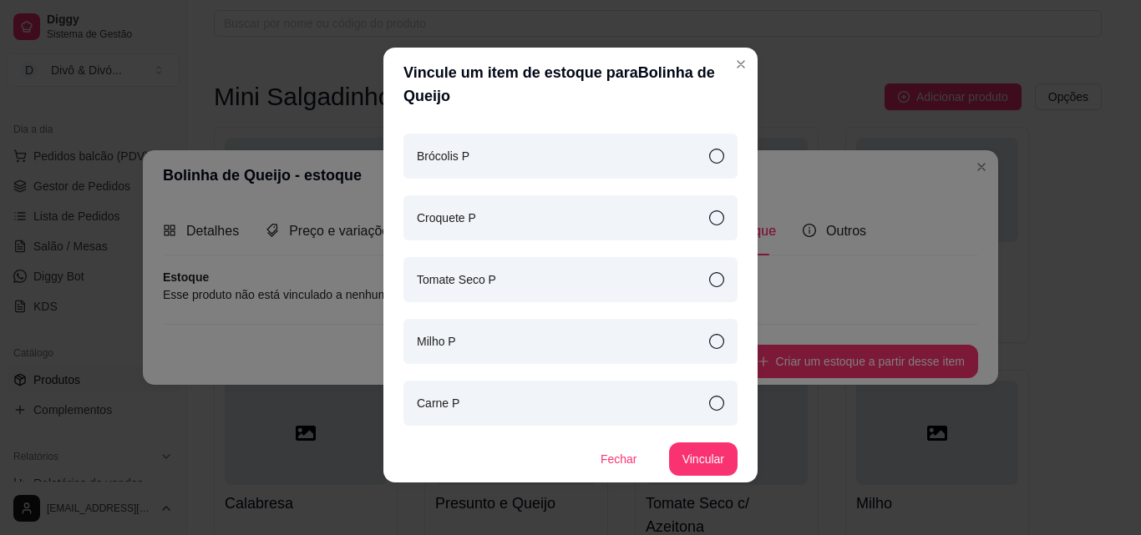
scroll to position [3, 0]
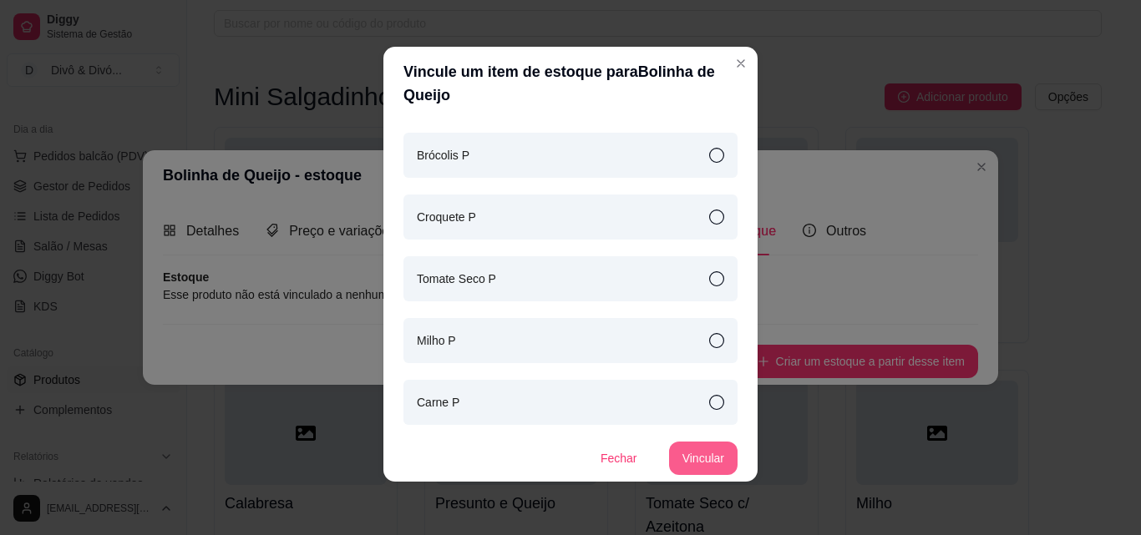
click at [699, 449] on button "Vincular" at bounding box center [703, 458] width 68 height 33
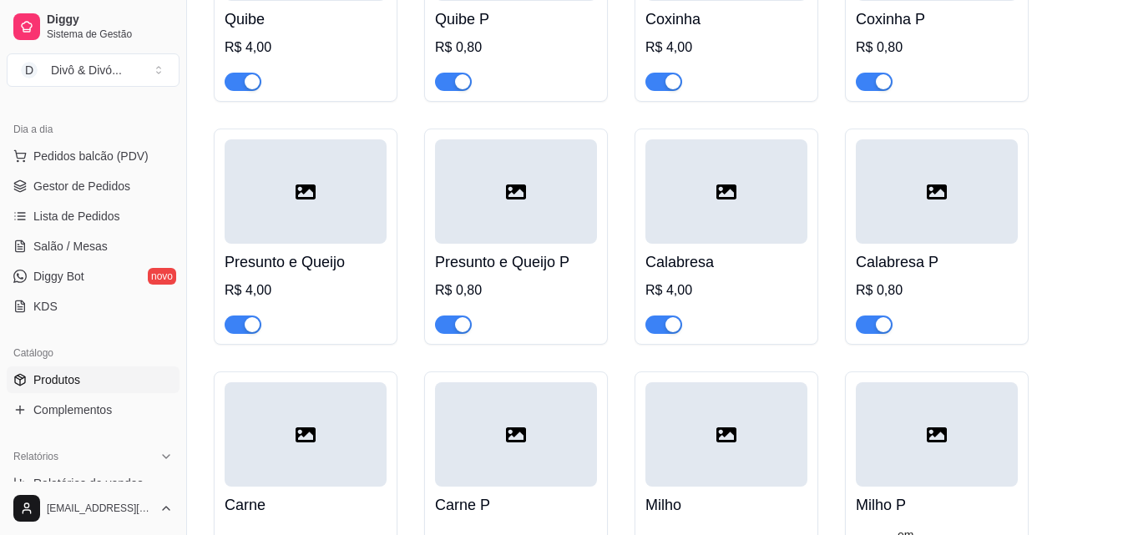
scroll to position [2589, 0]
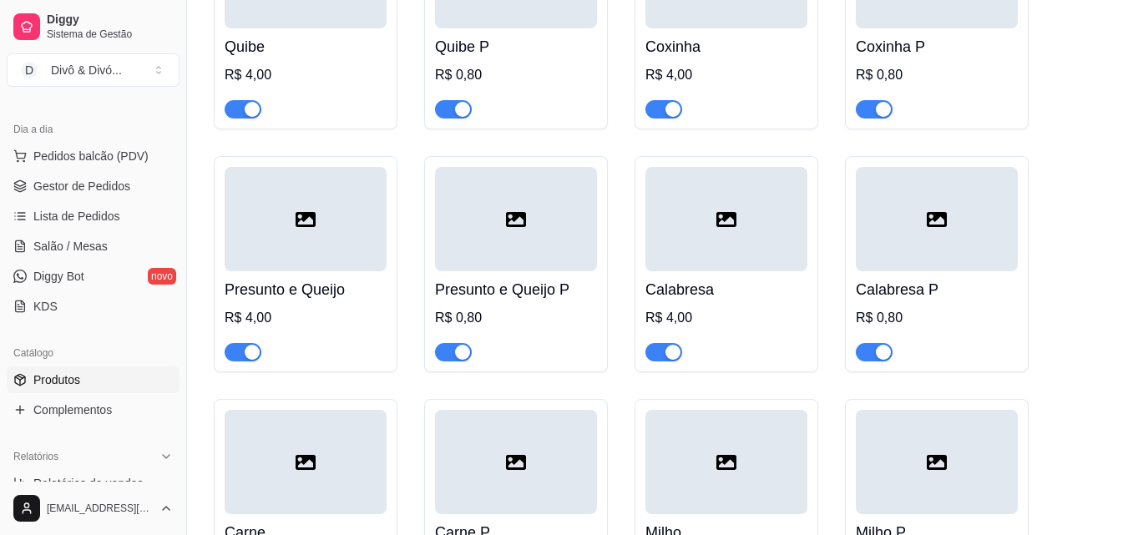
click at [525, 271] on div "Presunto e Queijo P R$ 0,80" at bounding box center [516, 316] width 162 height 90
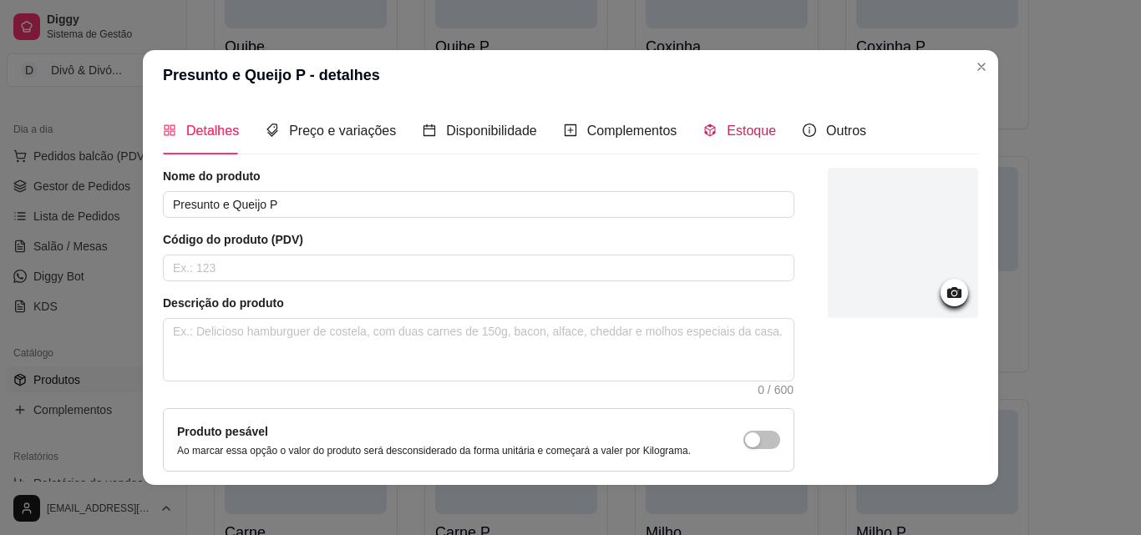
click at [705, 136] on icon "code-sandbox" at bounding box center [709, 130] width 13 height 13
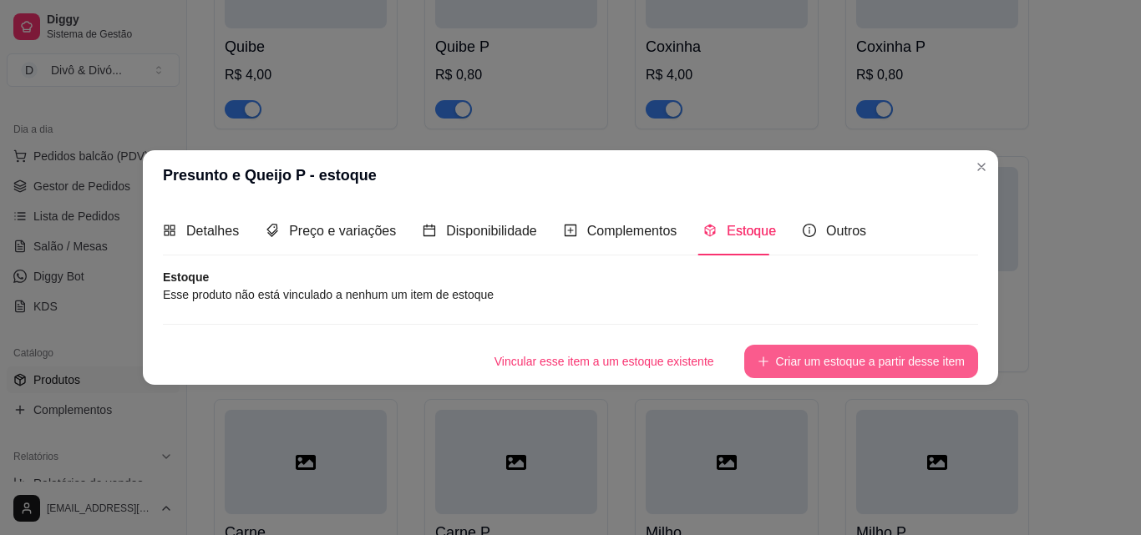
click at [891, 363] on button "Criar um estoque a partir desse item" at bounding box center [861, 361] width 234 height 33
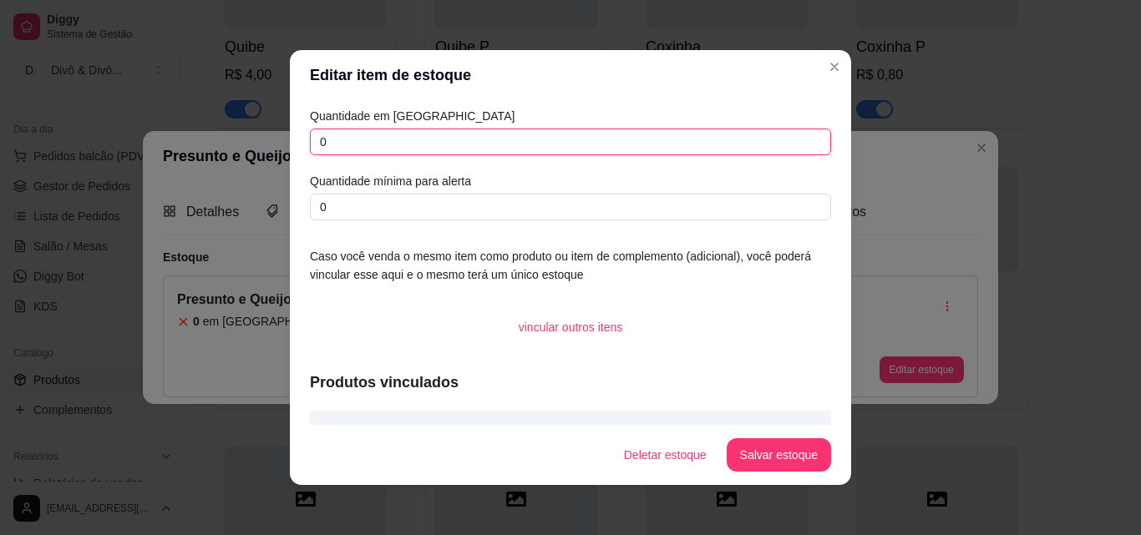
click at [466, 140] on input "0" at bounding box center [570, 142] width 521 height 27
type input "305"
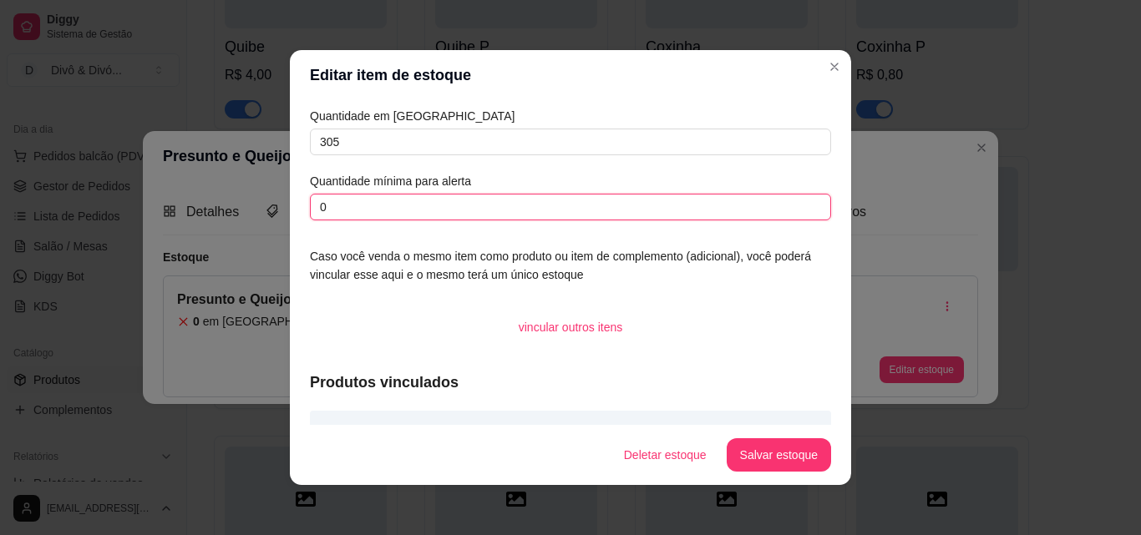
click at [433, 200] on input "0" at bounding box center [570, 207] width 521 height 27
type input "300"
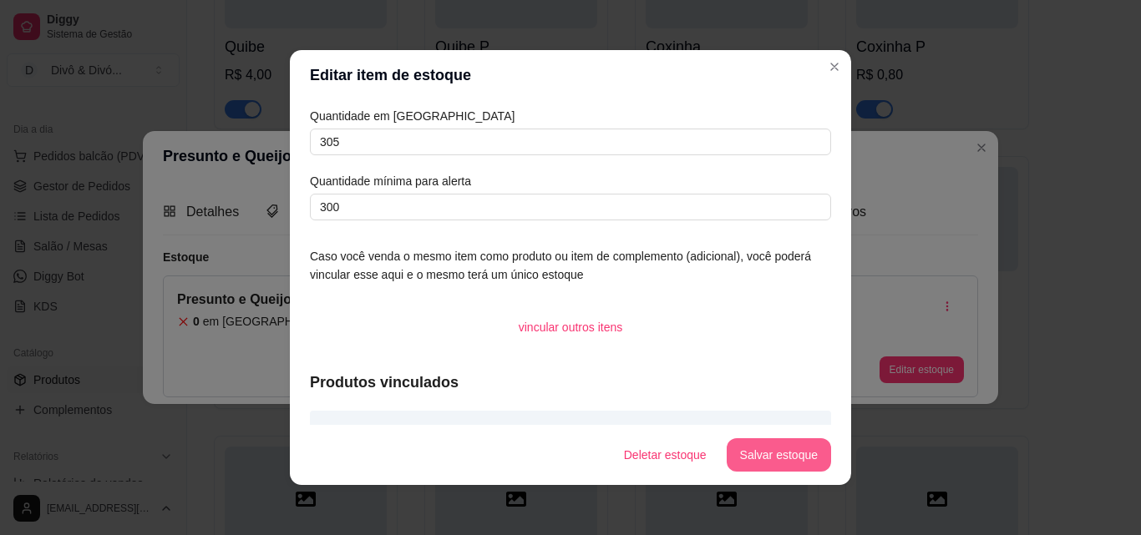
click at [795, 455] on button "Salvar estoque" at bounding box center [779, 454] width 104 height 33
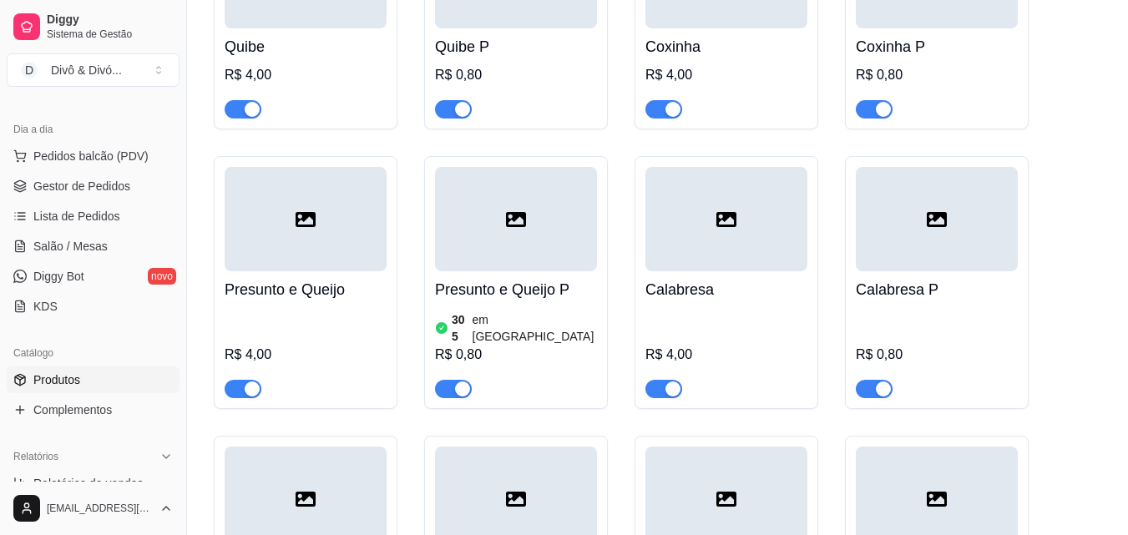
click at [960, 210] on div at bounding box center [937, 219] width 162 height 104
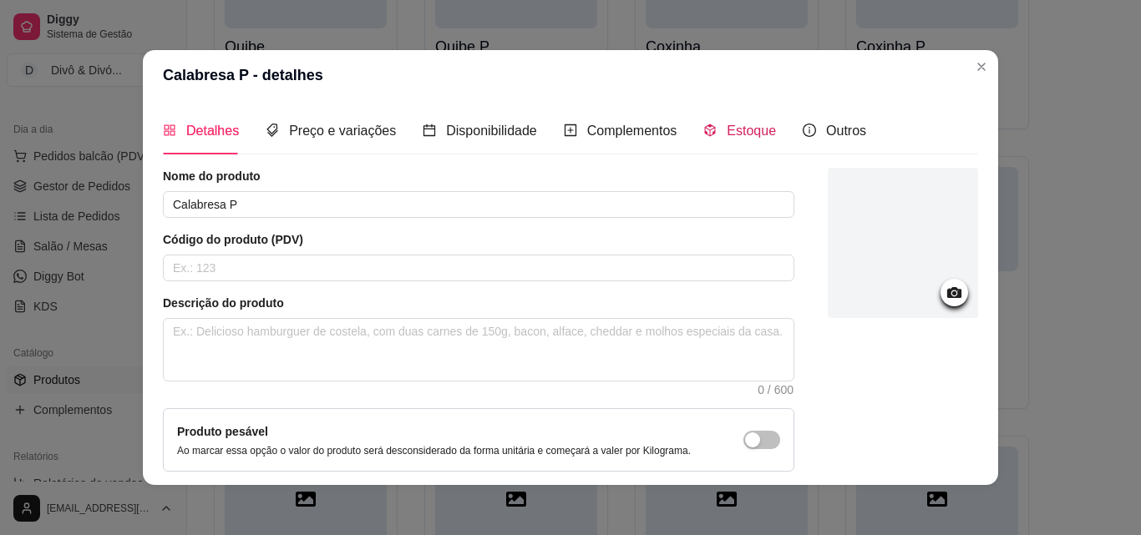
click at [727, 136] on span "Estoque" at bounding box center [751, 131] width 49 height 14
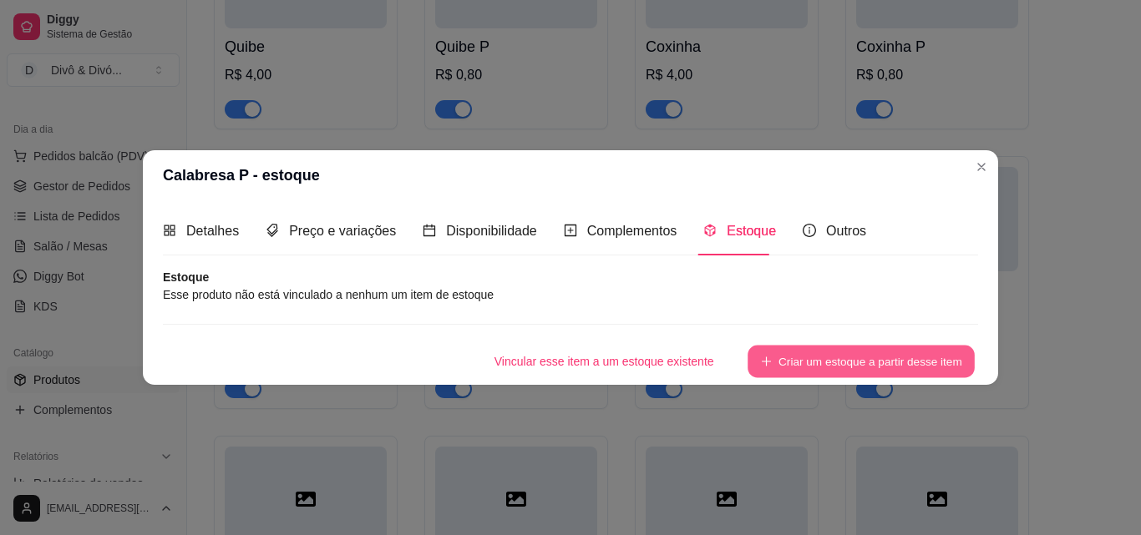
click at [942, 372] on button "Criar um estoque a partir desse item" at bounding box center [860, 361] width 227 height 33
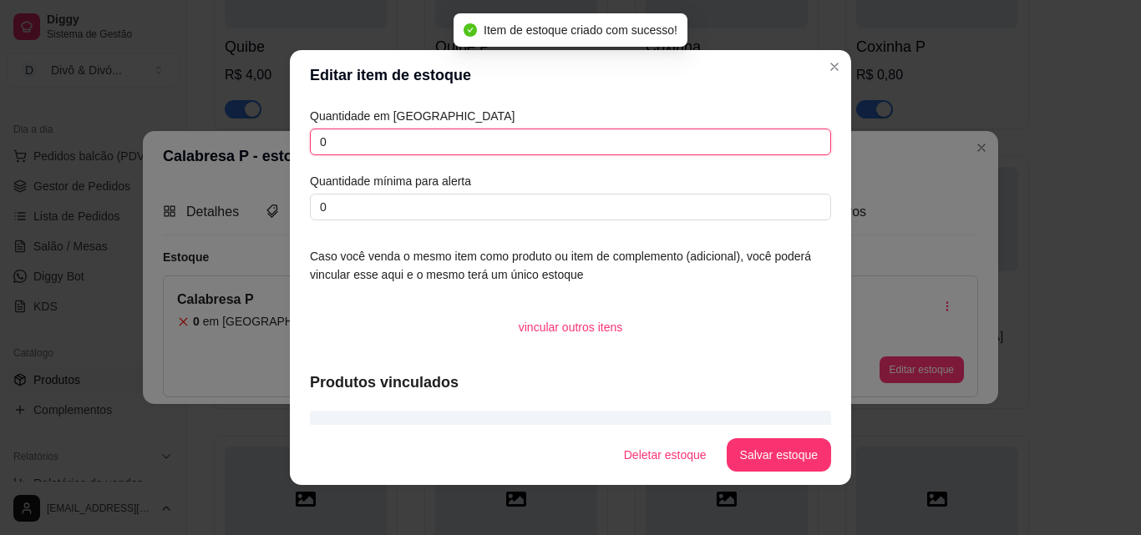
click at [433, 149] on input "0" at bounding box center [570, 142] width 521 height 27
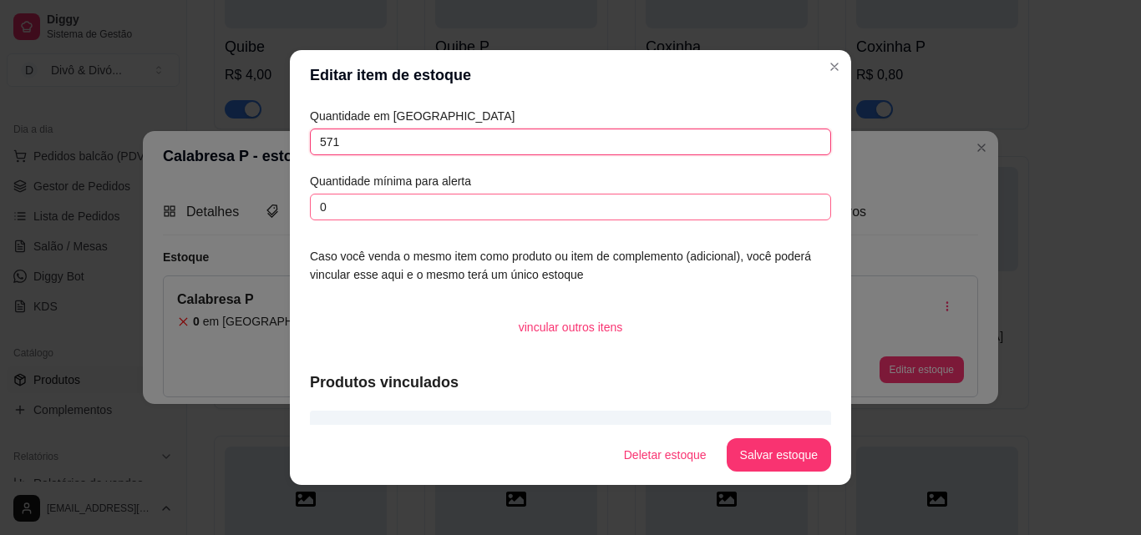
type input "571"
click at [418, 202] on input "0" at bounding box center [570, 207] width 521 height 27
type input "300"
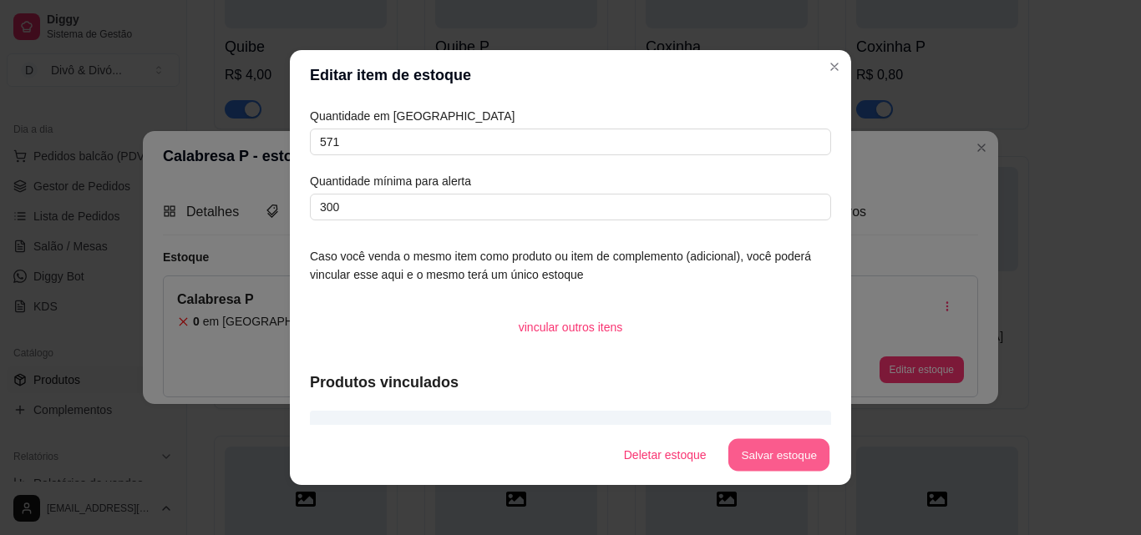
click at [768, 463] on button "Salvar estoque" at bounding box center [778, 455] width 102 height 33
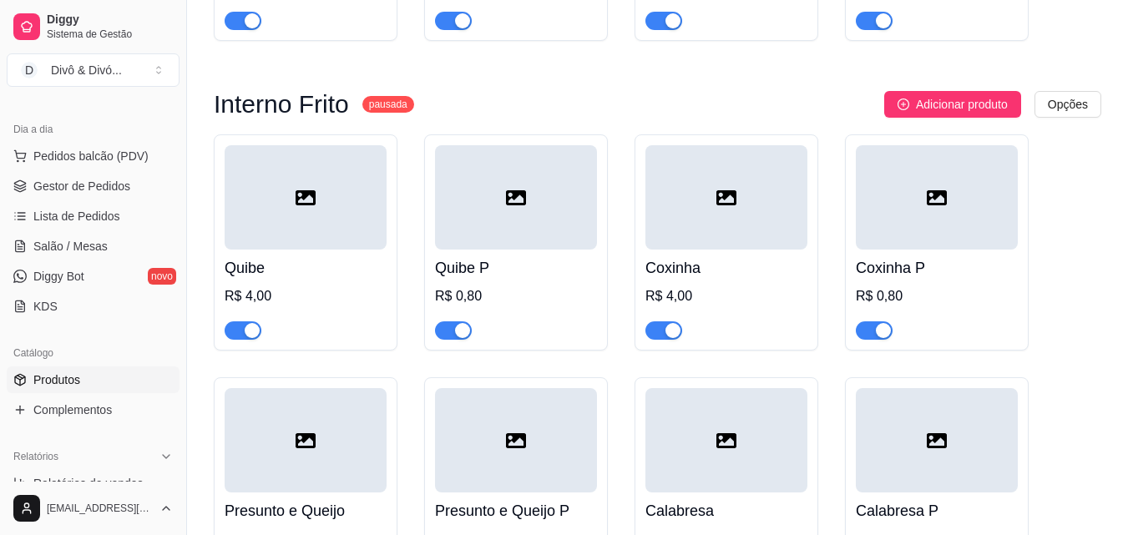
scroll to position [2338, 0]
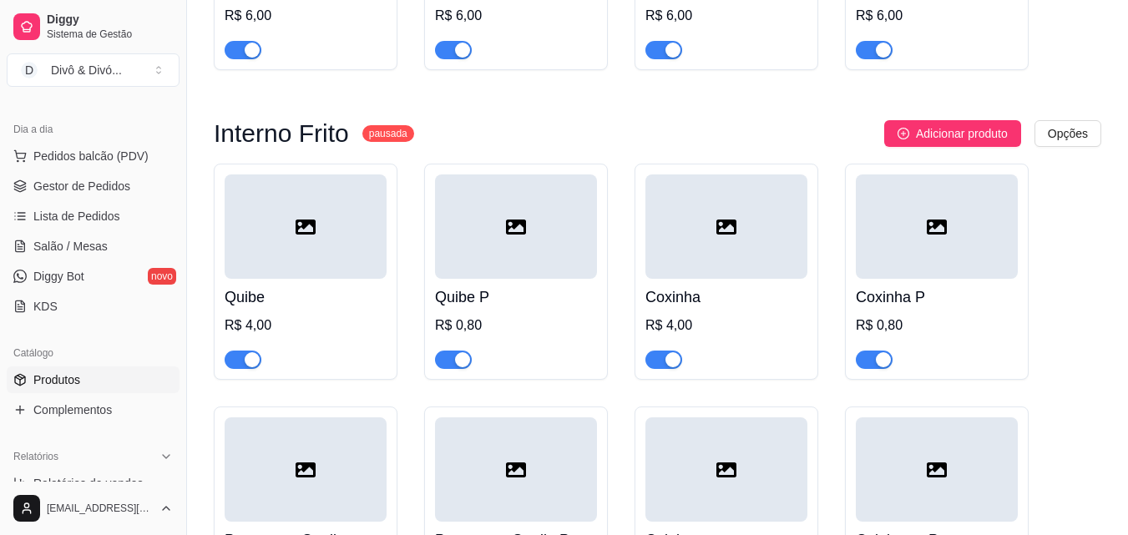
click at [522, 286] on h4 "Quibe P" at bounding box center [516, 297] width 162 height 23
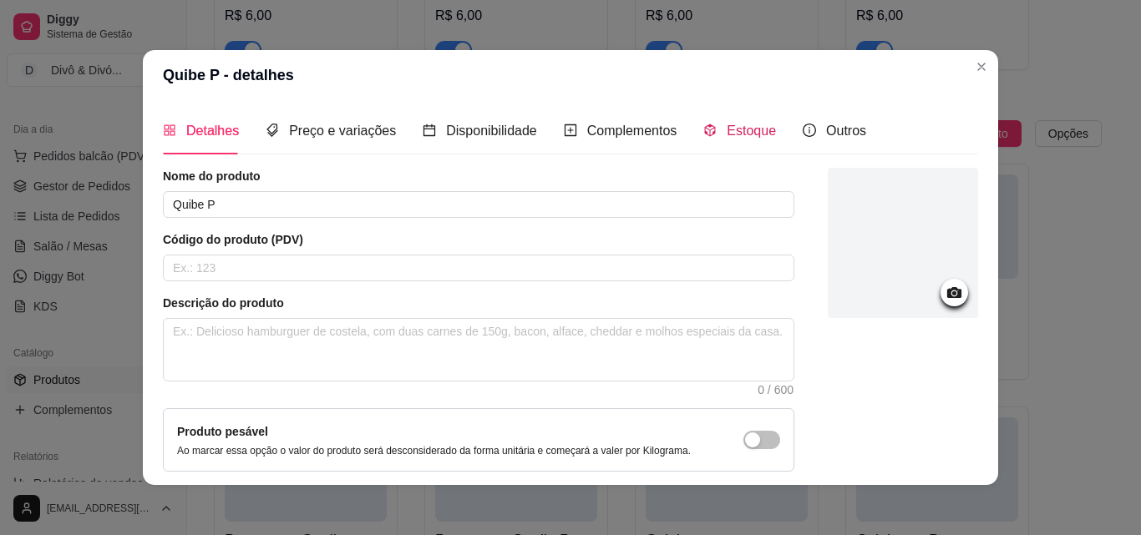
click at [732, 130] on span "Estoque" at bounding box center [751, 131] width 49 height 14
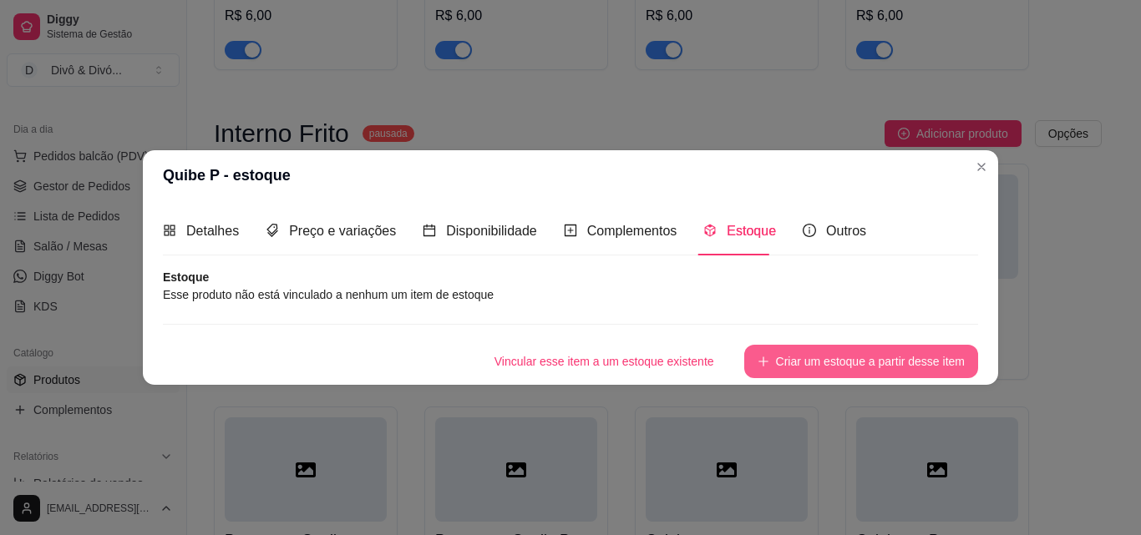
click at [863, 371] on button "Criar um estoque a partir desse item" at bounding box center [861, 361] width 234 height 33
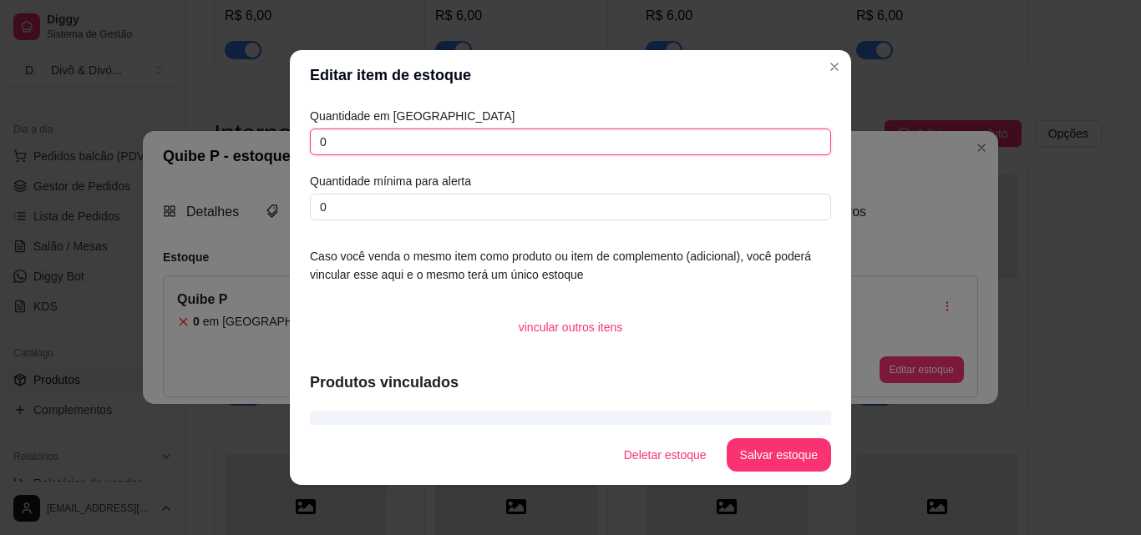
click at [447, 139] on input "0" at bounding box center [570, 142] width 521 height 27
type input "696"
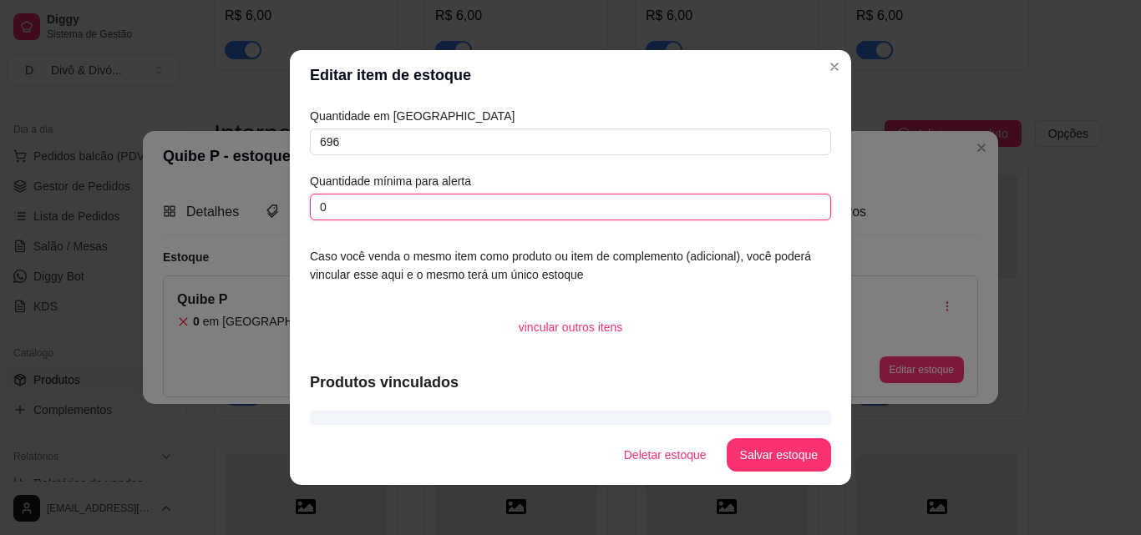
click at [393, 198] on input "0" at bounding box center [570, 207] width 521 height 27
type input "300"
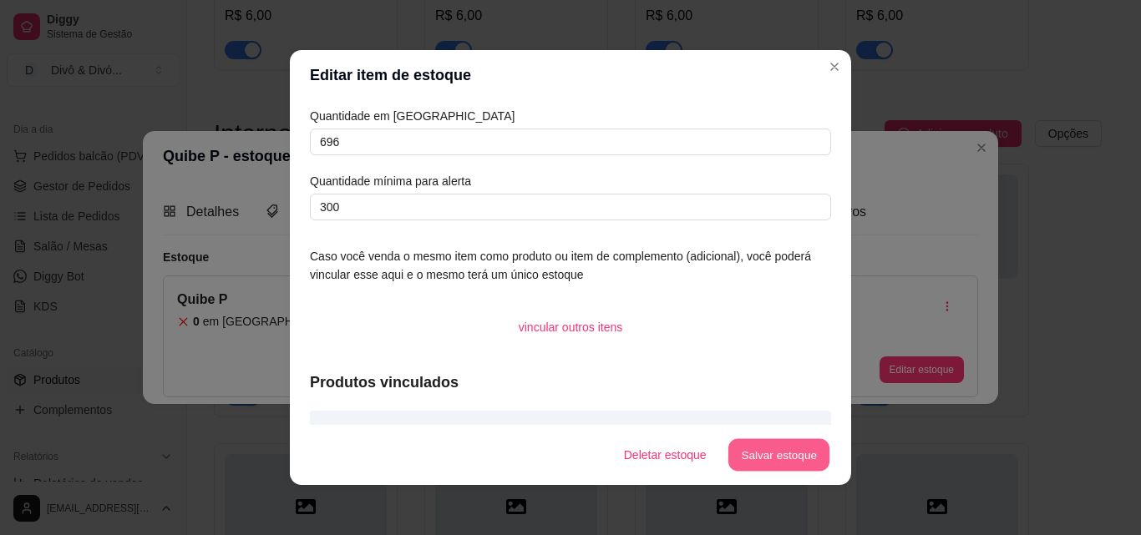
click at [733, 444] on button "Salvar estoque" at bounding box center [778, 455] width 102 height 33
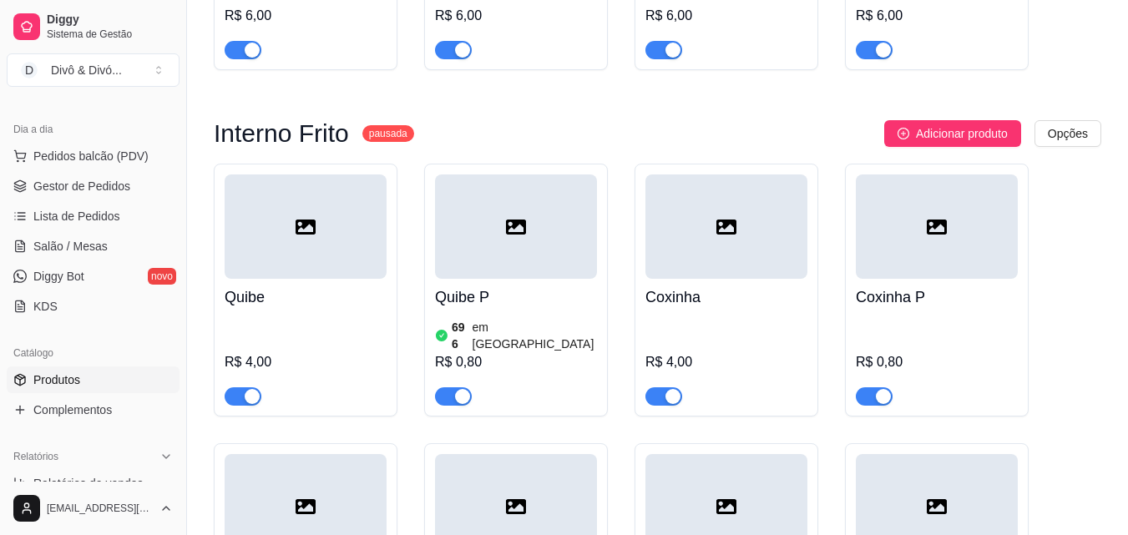
click at [948, 195] on div at bounding box center [937, 227] width 162 height 104
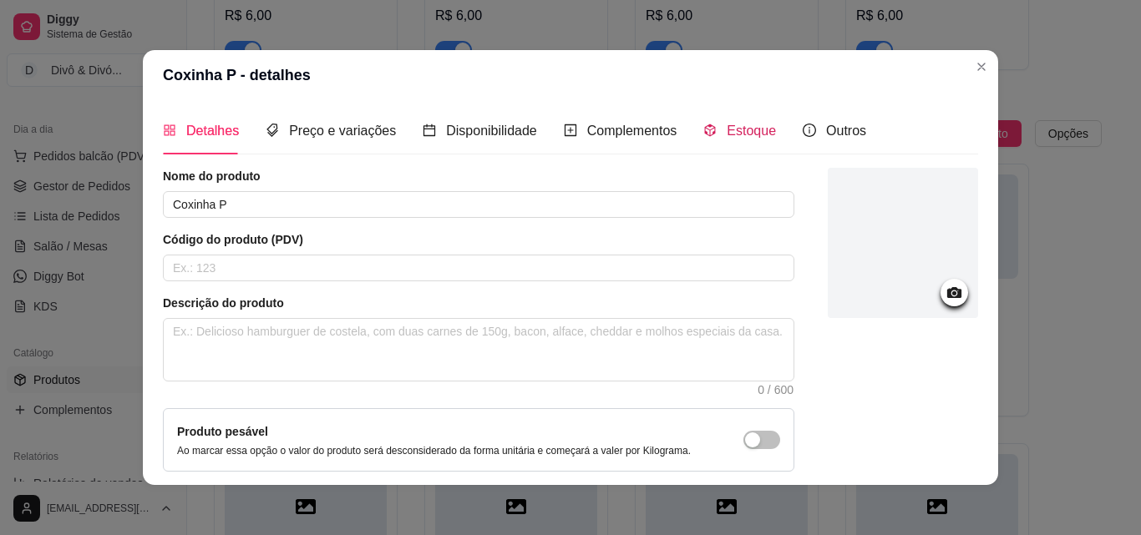
click at [711, 129] on div "Estoque" at bounding box center [739, 130] width 73 height 21
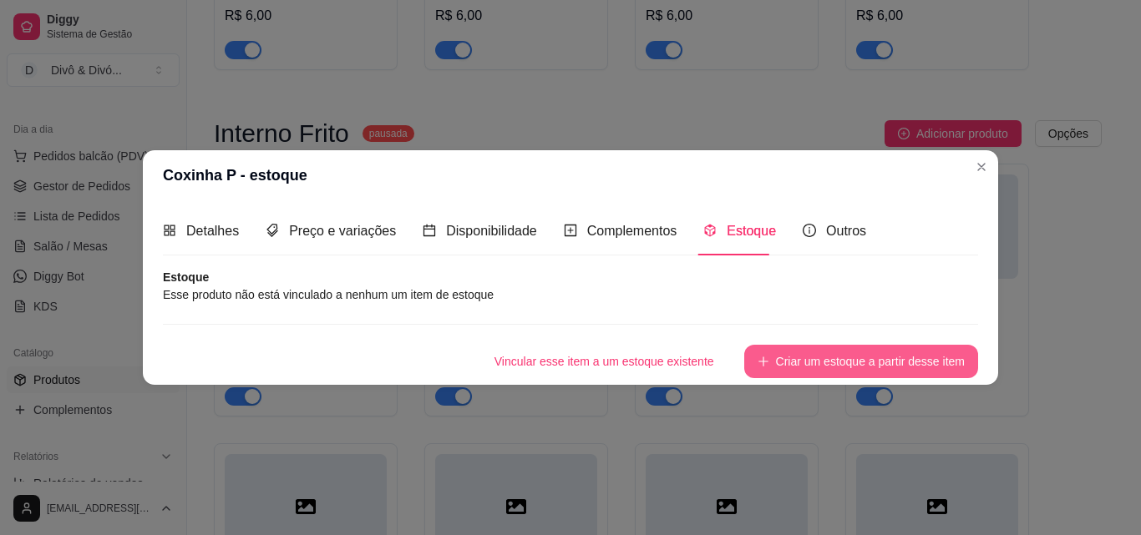
click at [800, 367] on button "Criar um estoque a partir desse item" at bounding box center [861, 361] width 234 height 33
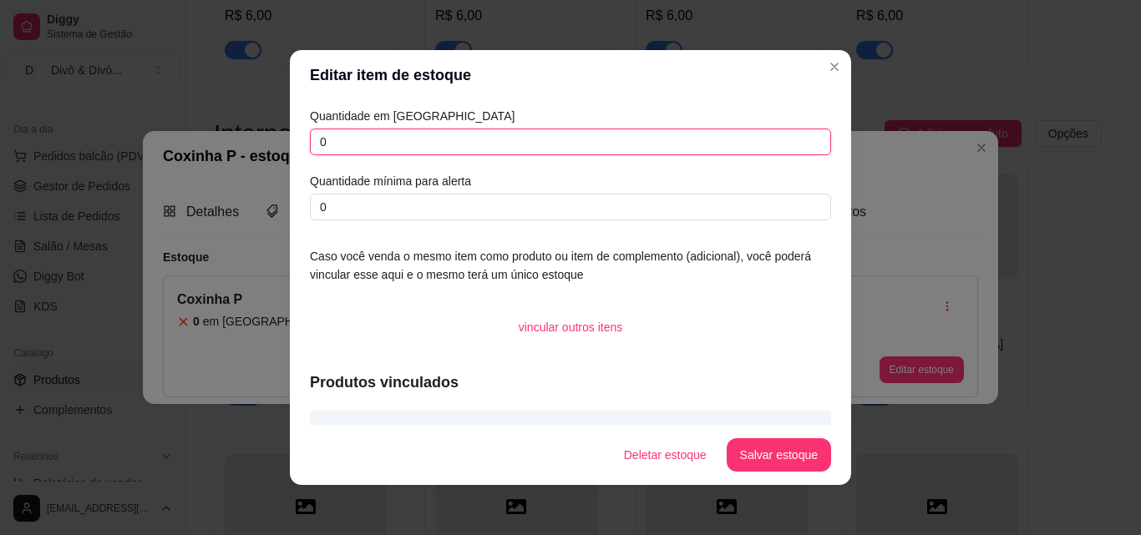
click at [511, 141] on input "0" at bounding box center [570, 142] width 521 height 27
type input "1403"
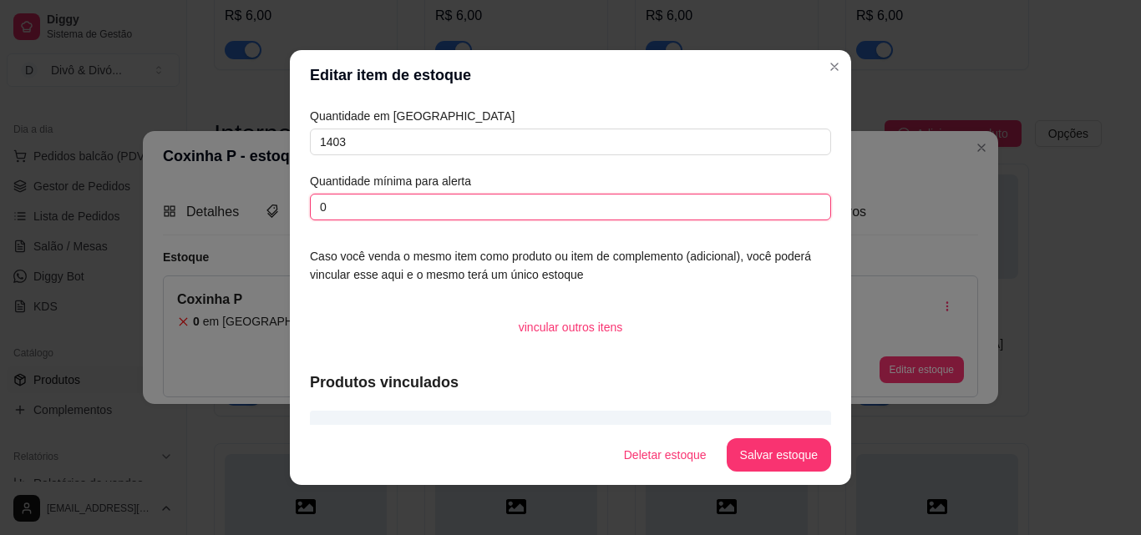
click at [427, 208] on input "0" at bounding box center [570, 207] width 521 height 27
type input "300"
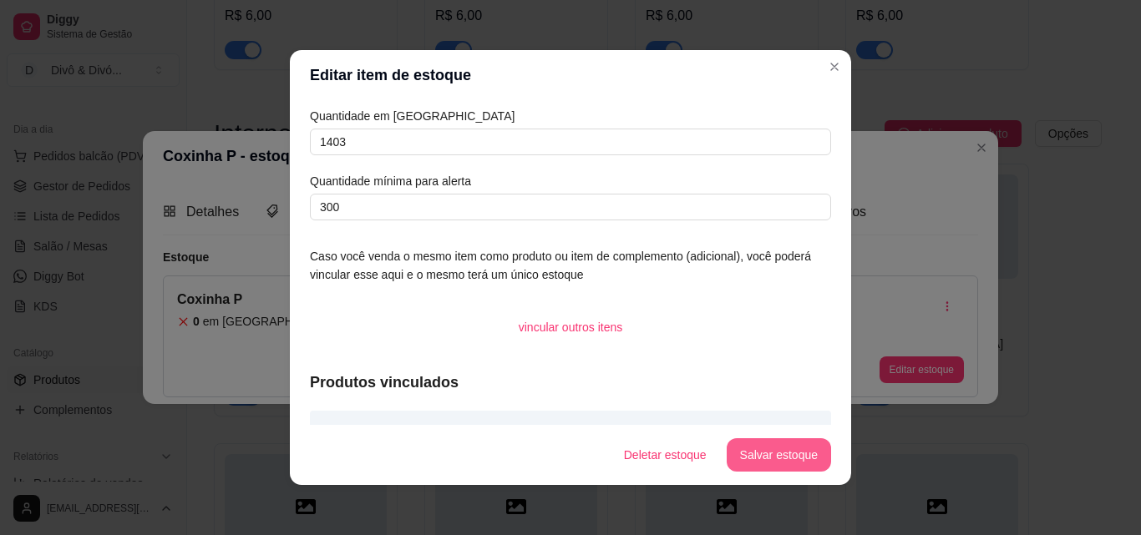
click at [761, 454] on button "Salvar estoque" at bounding box center [779, 454] width 104 height 33
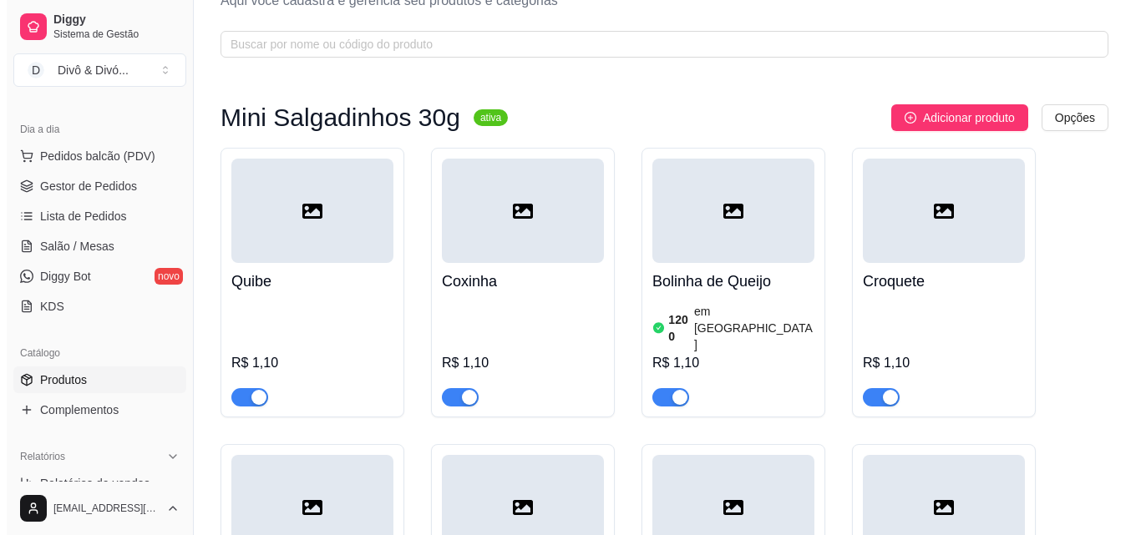
scroll to position [167, 0]
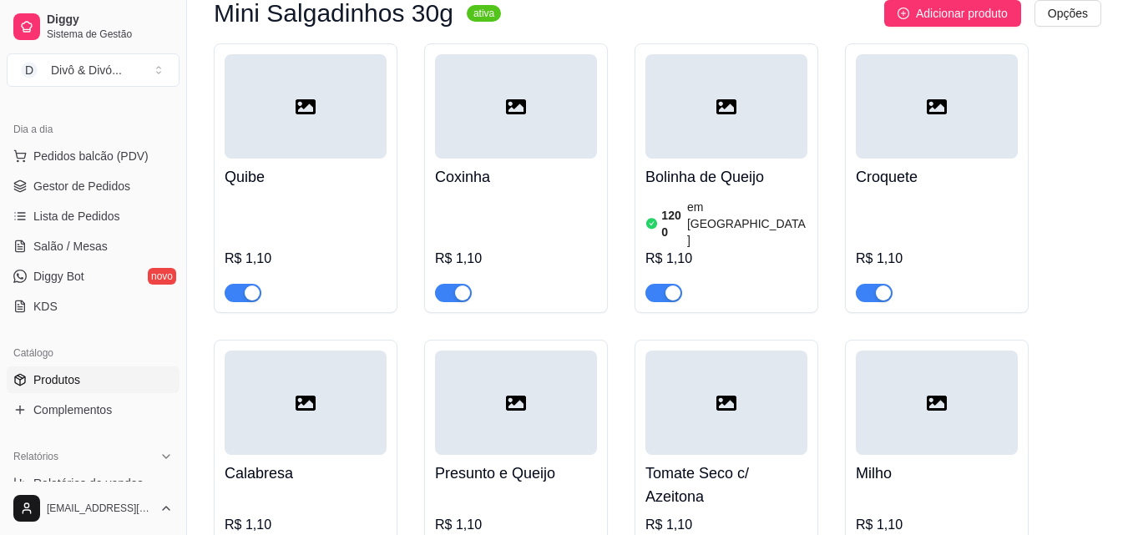
click at [290, 187] on h4 "Quibe" at bounding box center [306, 176] width 162 height 23
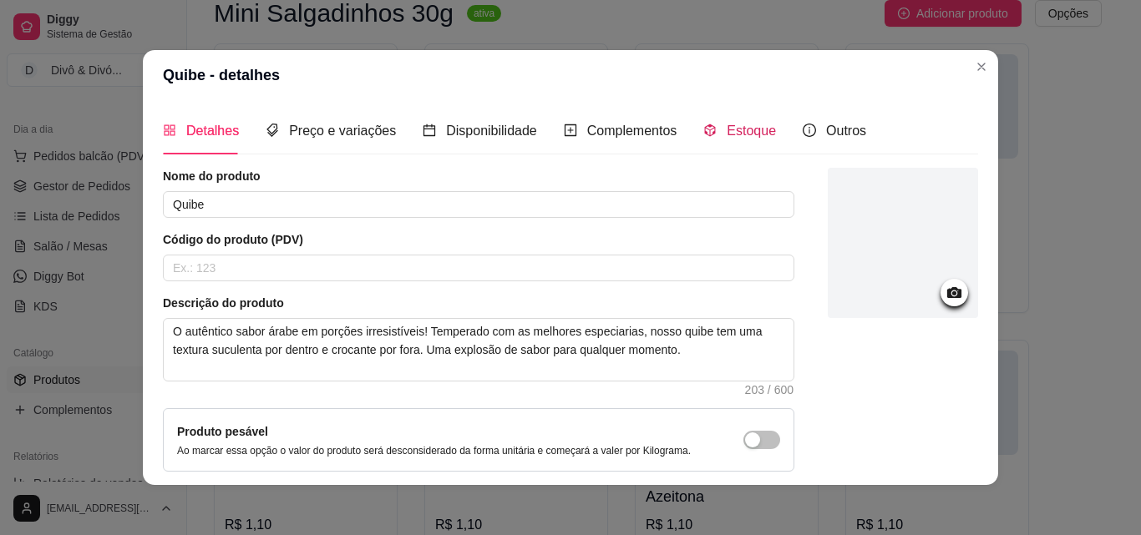
click at [727, 138] on span "Estoque" at bounding box center [751, 131] width 49 height 14
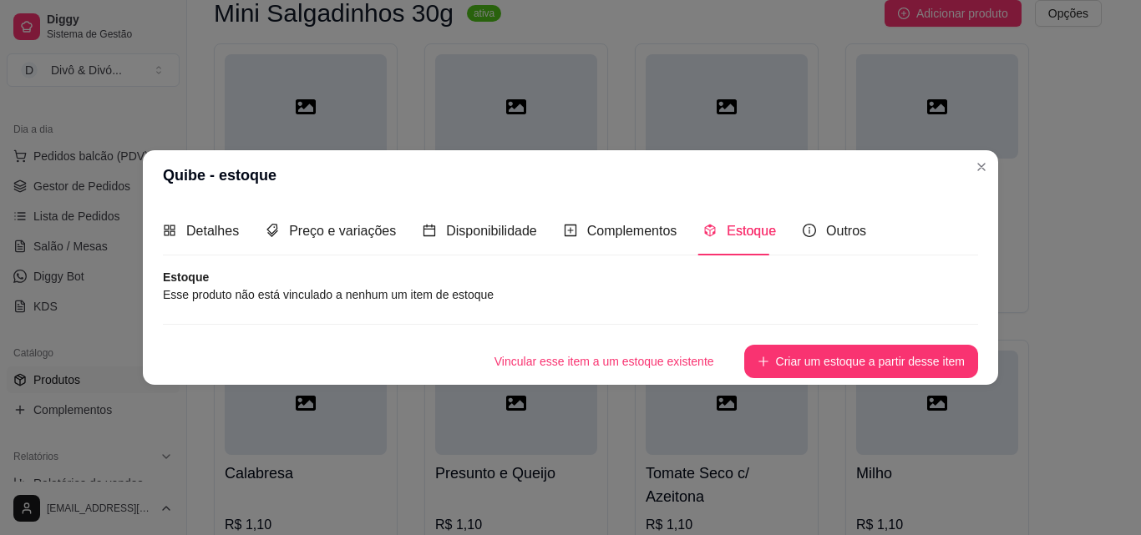
click at [696, 383] on div "Detalhes Preço e variações Disponibilidade Complementos Estoque Outros Nome do …" at bounding box center [570, 292] width 855 height 184
click at [681, 352] on button "Vincular esse item a um estoque existente" at bounding box center [603, 361] width 239 height 33
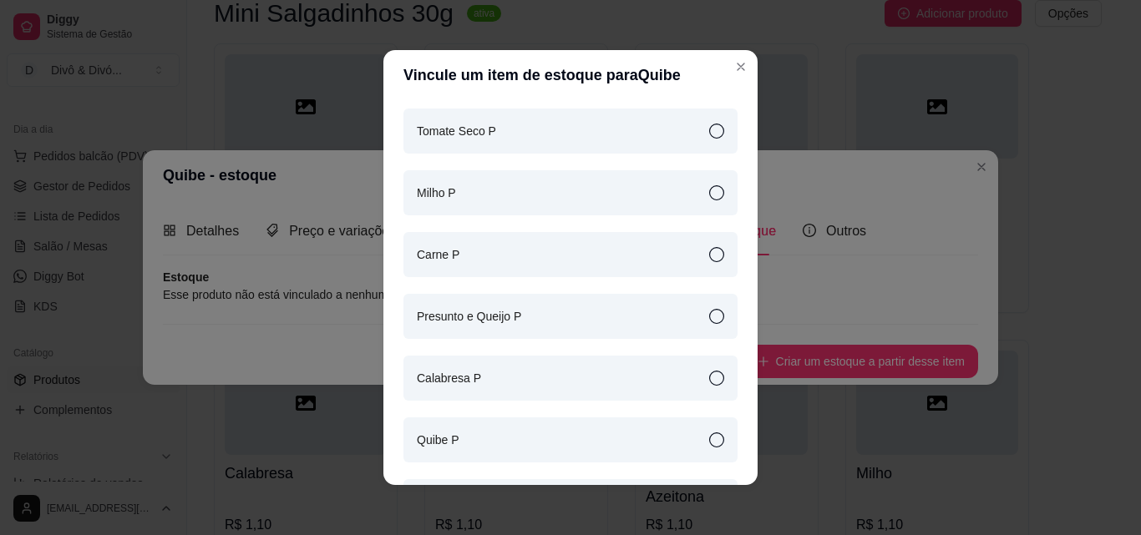
scroll to position [251, 0]
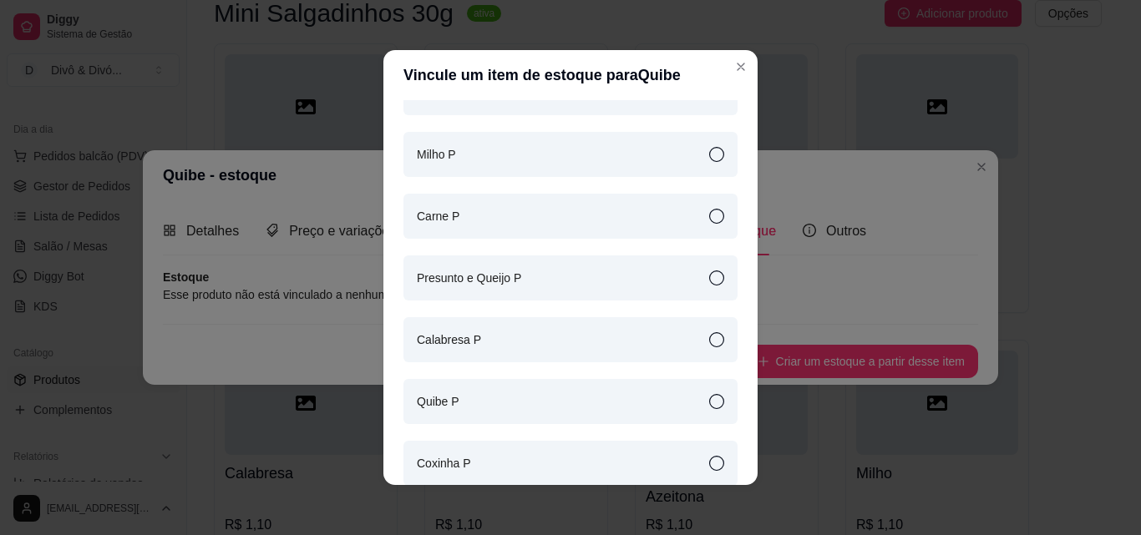
click at [455, 395] on div "Quibe P" at bounding box center [570, 401] width 334 height 45
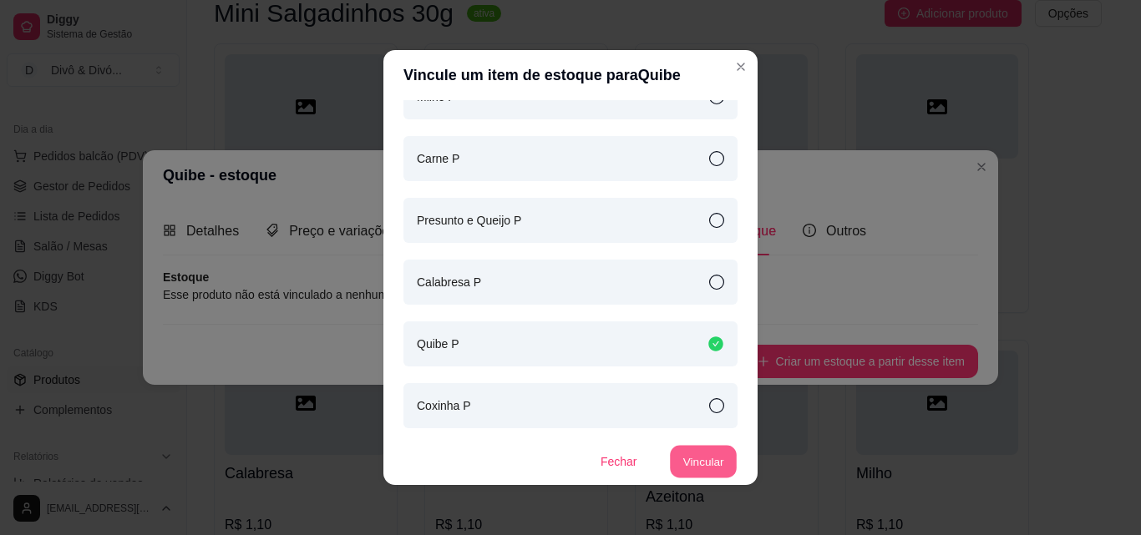
click at [670, 453] on button "Vincular" at bounding box center [703, 462] width 67 height 33
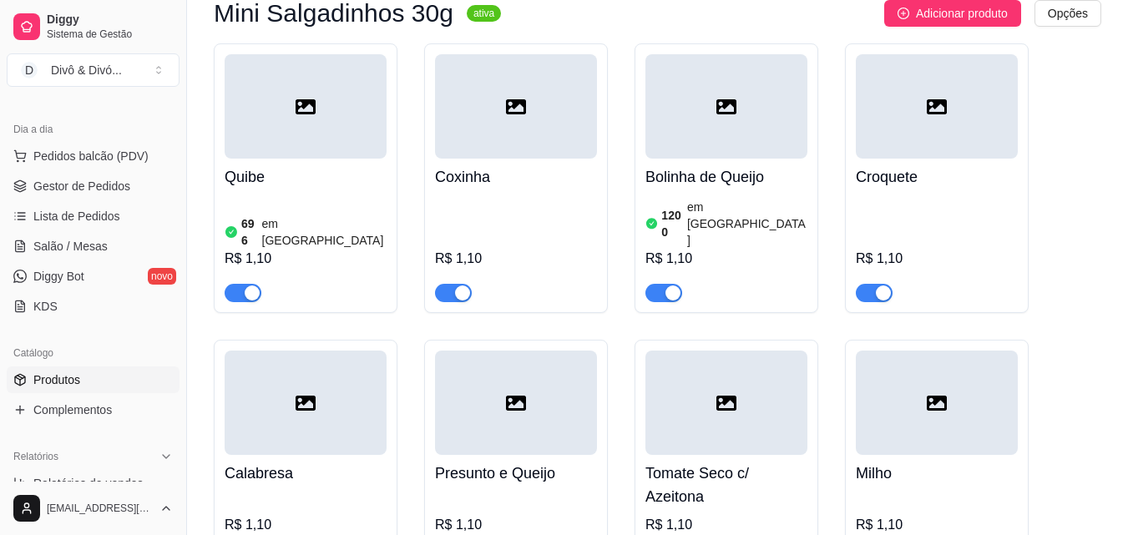
click at [501, 210] on div "R$ 1,10" at bounding box center [516, 248] width 162 height 107
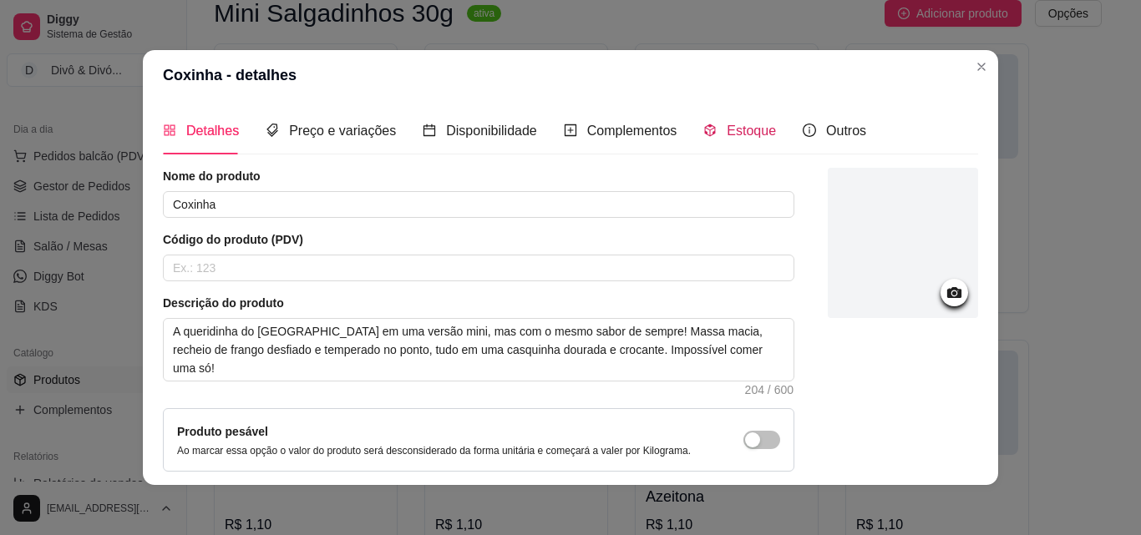
click at [728, 124] on span "Estoque" at bounding box center [751, 131] width 49 height 14
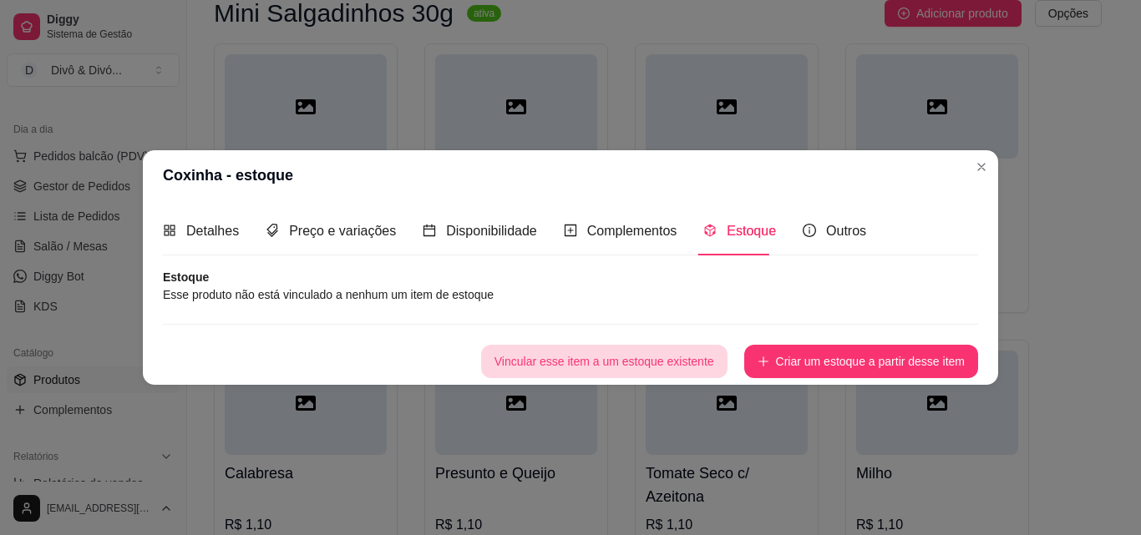
click at [685, 374] on button "Vincular esse item a um estoque existente" at bounding box center [604, 361] width 246 height 33
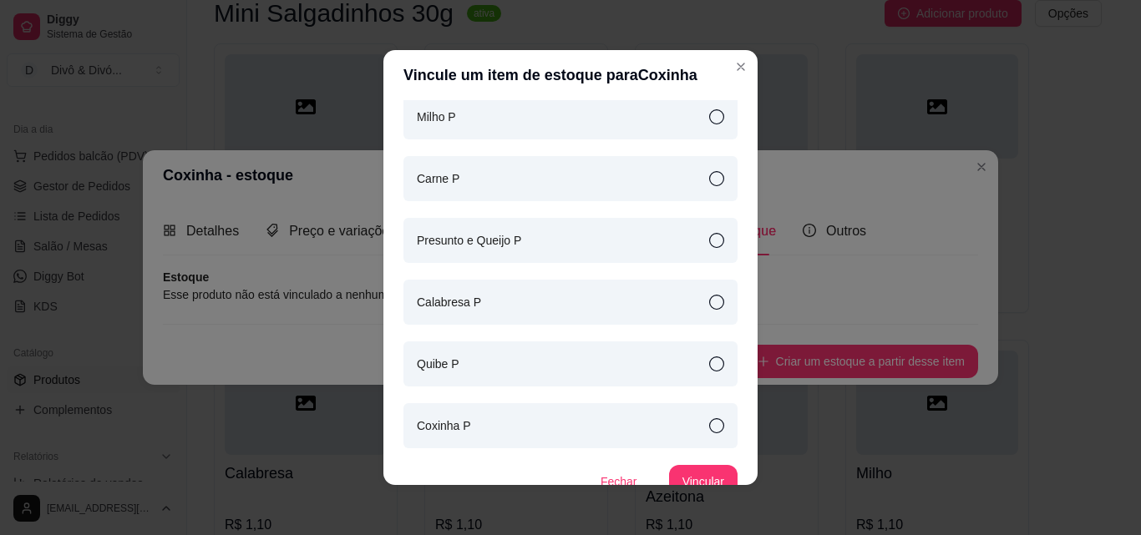
scroll to position [308, 0]
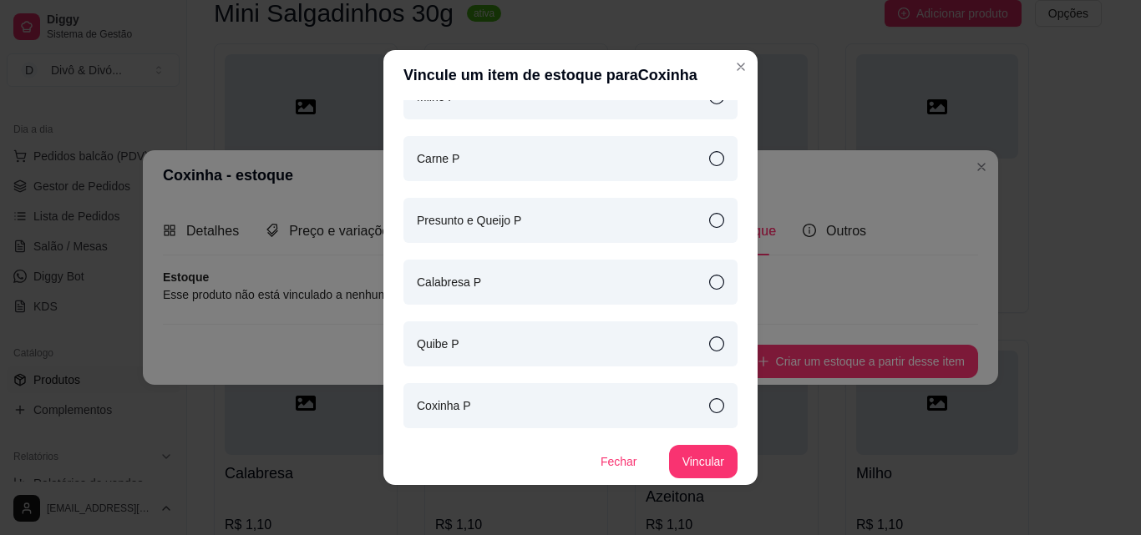
click at [523, 421] on div "Coxinha P" at bounding box center [570, 405] width 334 height 45
click at [696, 468] on button "Vincular" at bounding box center [703, 462] width 67 height 33
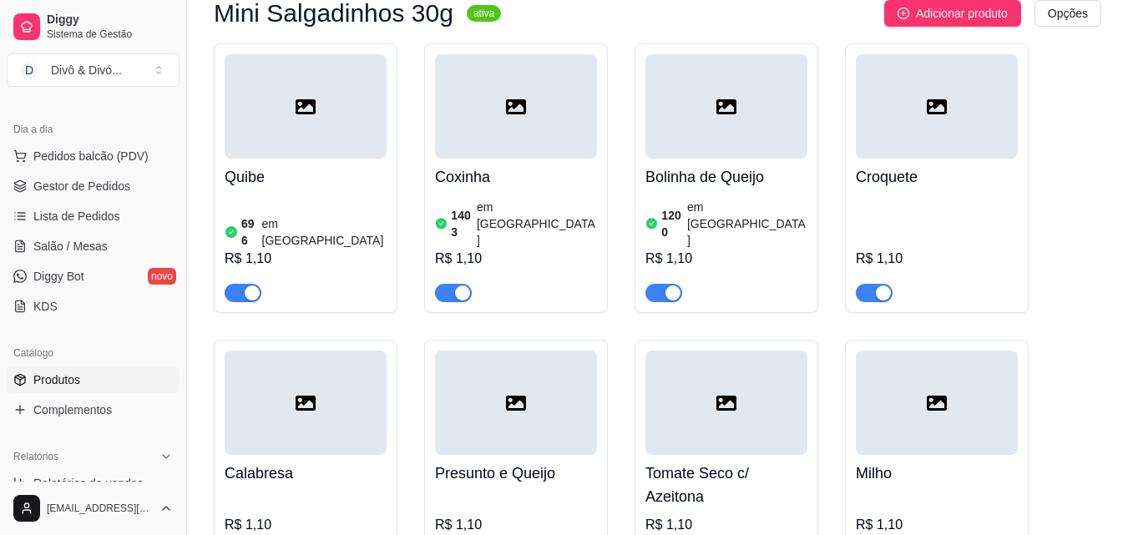
click at [928, 190] on div "Croquete R$ 1,10" at bounding box center [937, 231] width 162 height 144
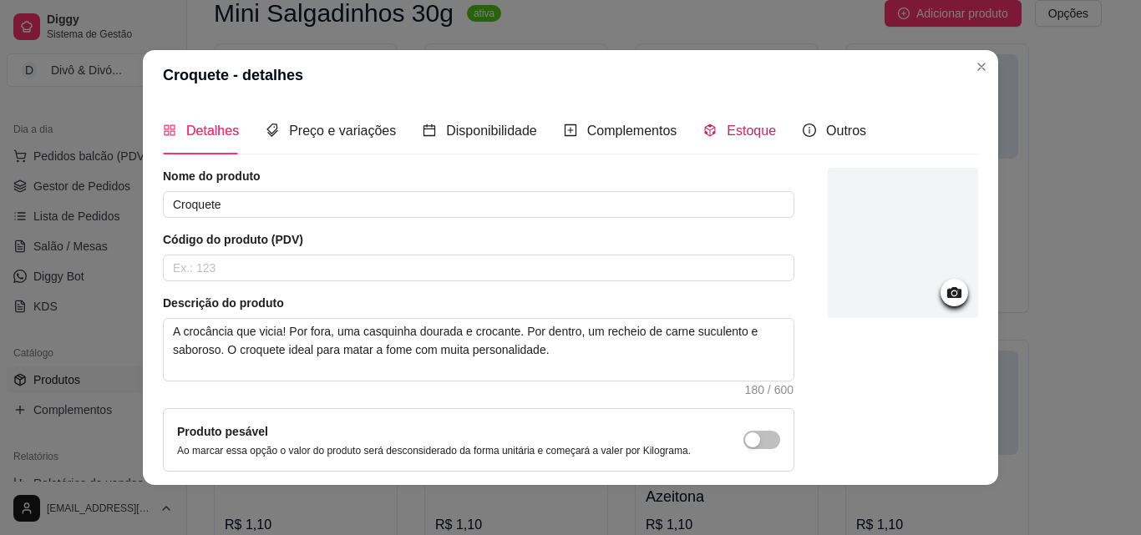
click at [713, 136] on div "Estoque" at bounding box center [739, 130] width 73 height 21
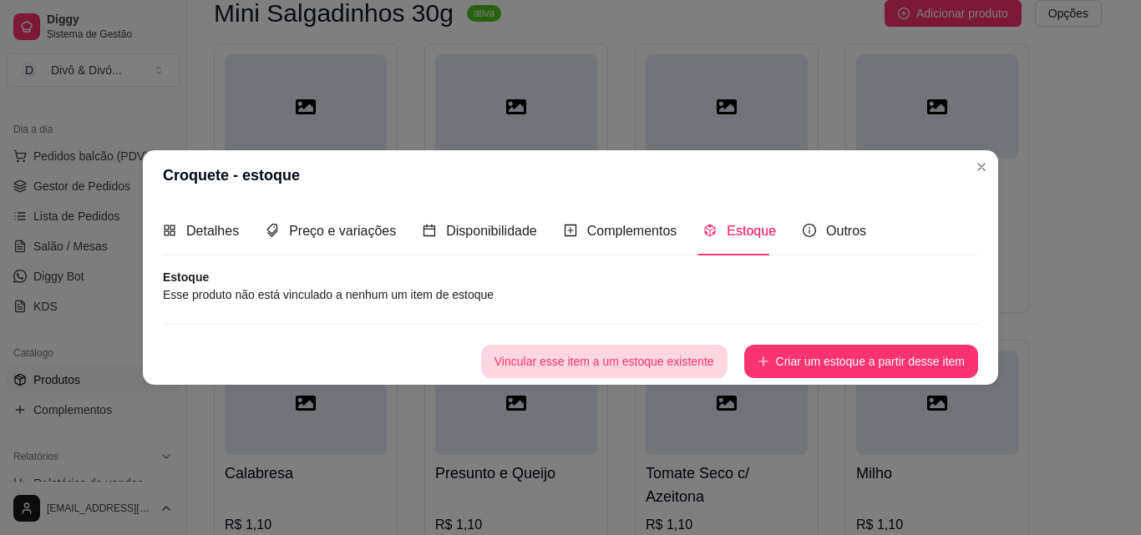
click at [651, 371] on button "Vincular esse item a um estoque existente" at bounding box center [604, 361] width 246 height 33
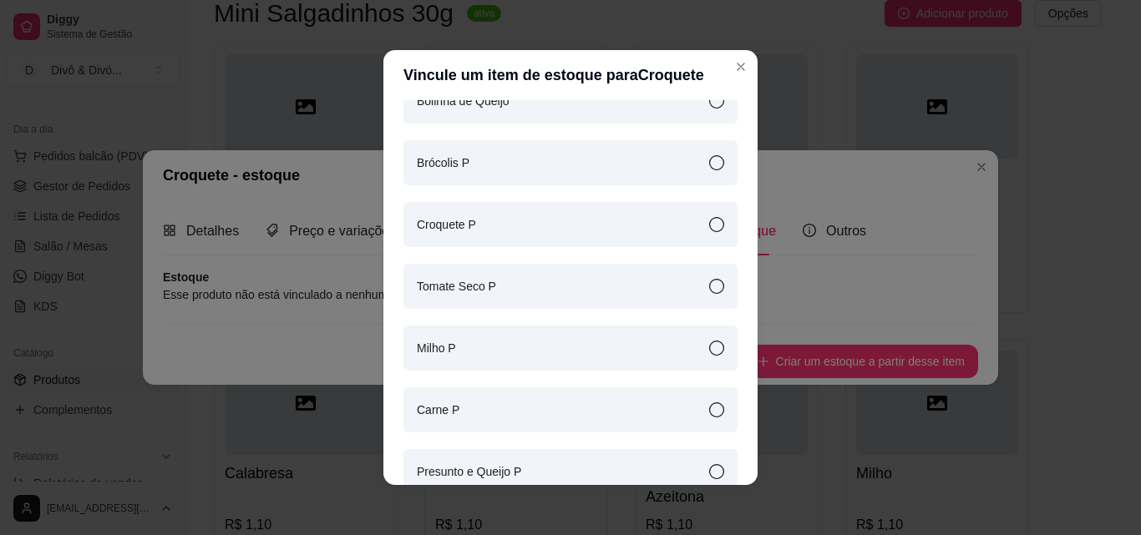
scroll to position [84, 0]
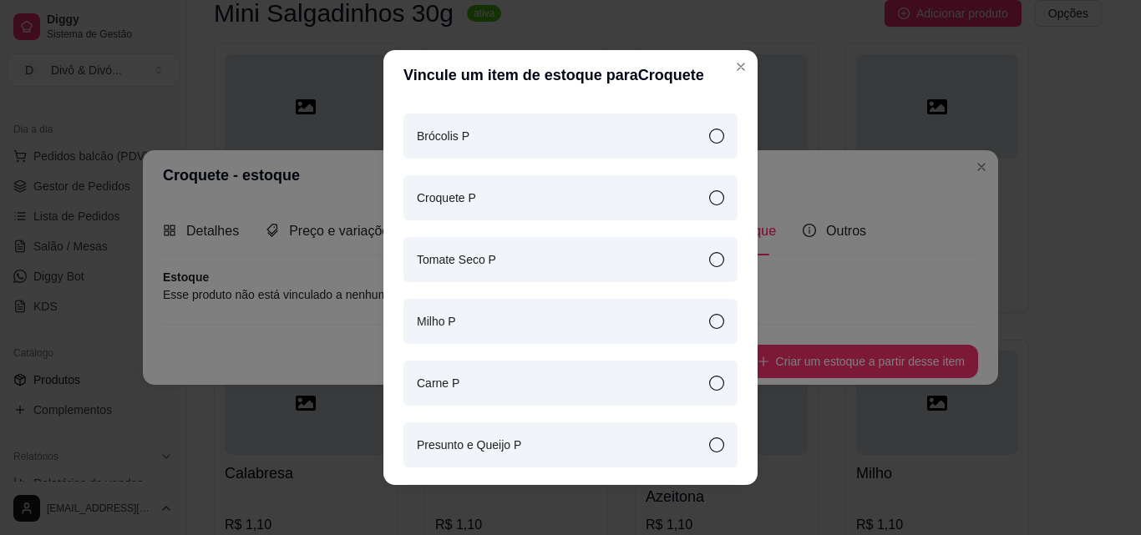
click at [484, 209] on div "Croquete P" at bounding box center [570, 197] width 334 height 45
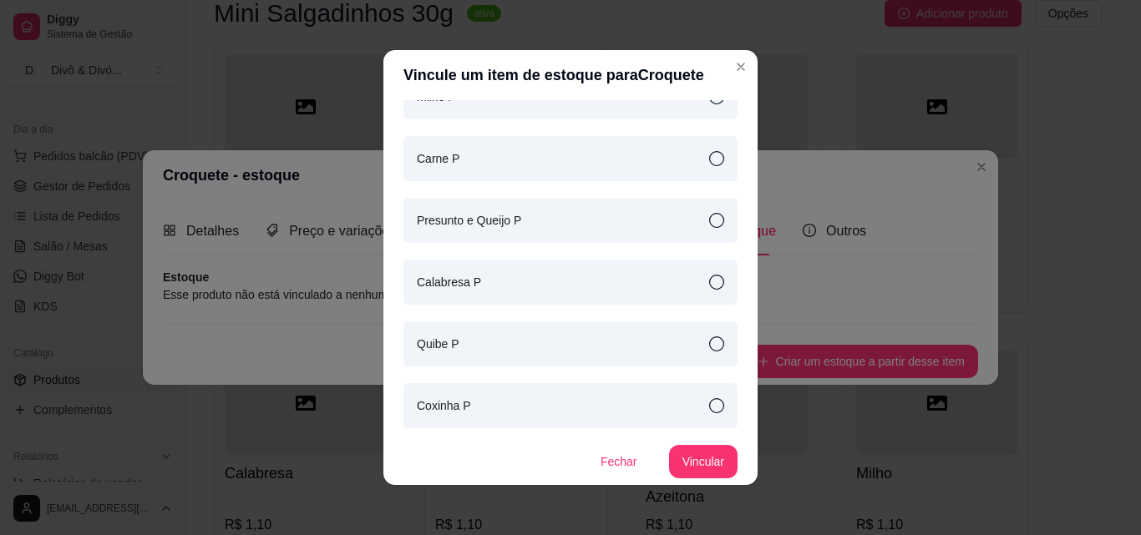
scroll to position [3, 0]
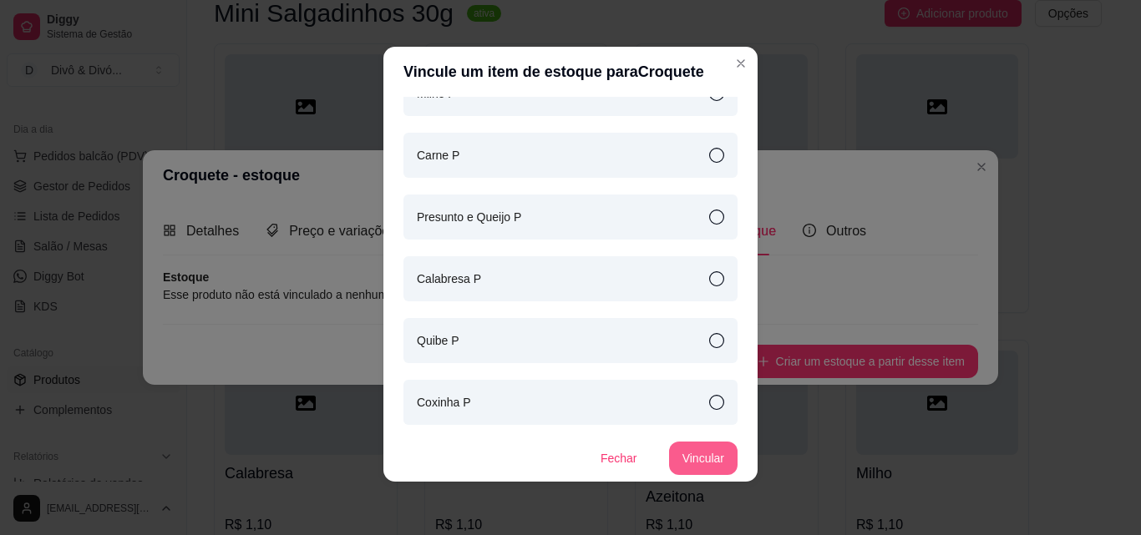
click at [689, 450] on button "Vincular" at bounding box center [703, 458] width 68 height 33
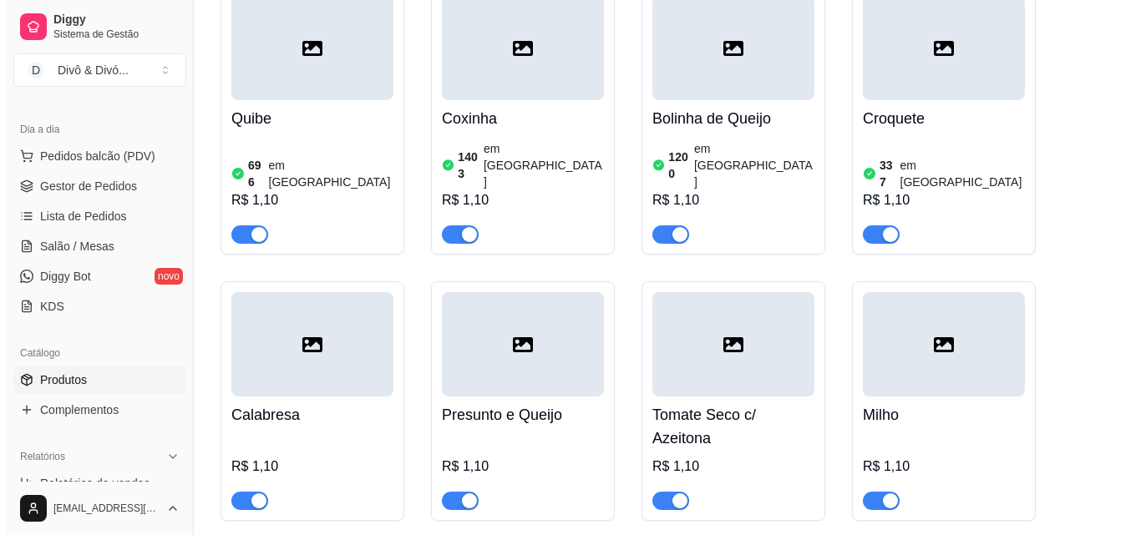
scroll to position [251, 0]
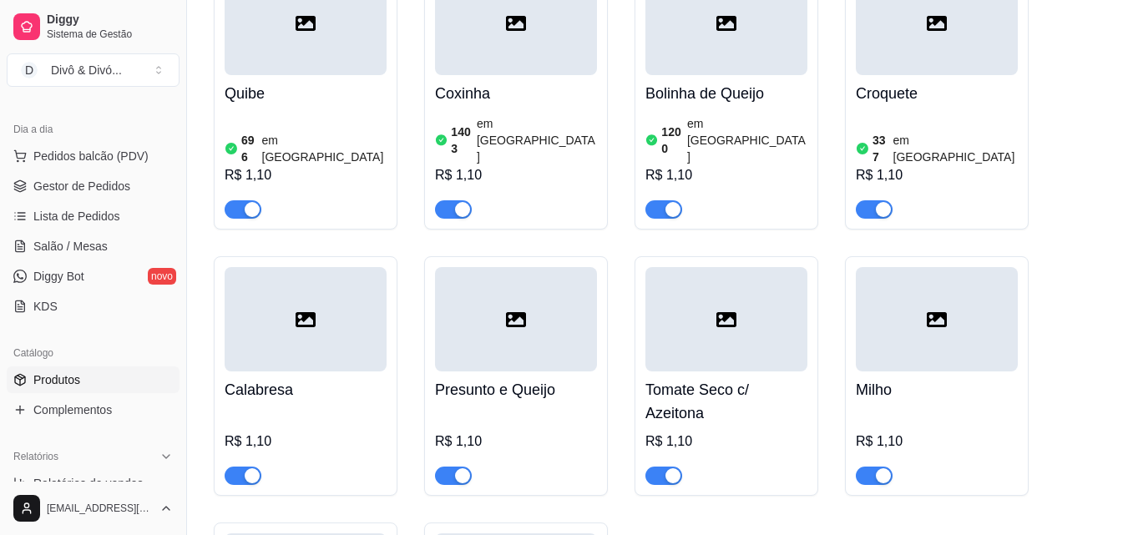
click at [301, 408] on div "R$ 1,10" at bounding box center [306, 446] width 162 height 77
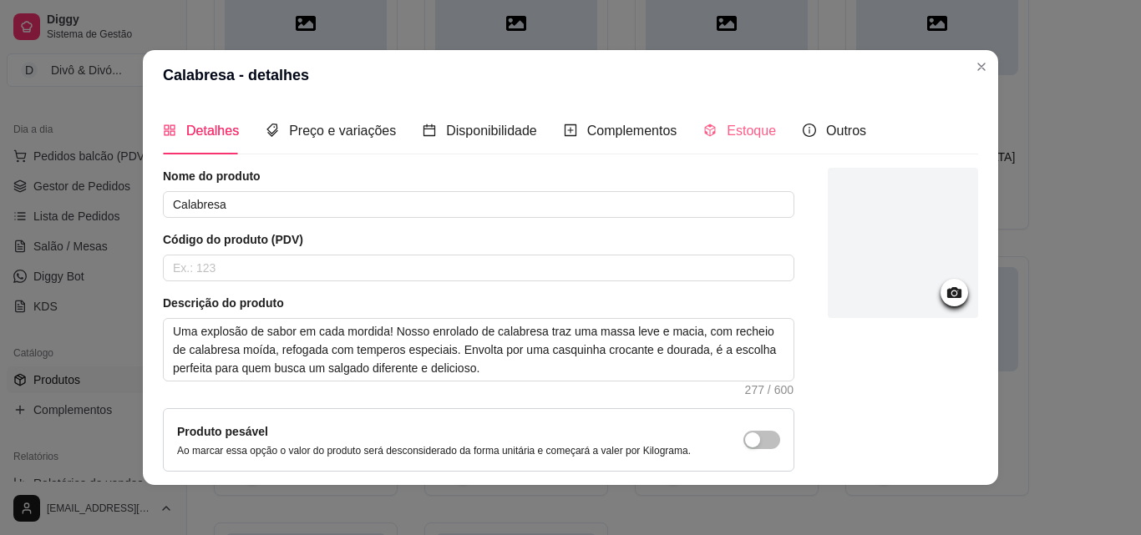
click at [738, 143] on div "Estoque" at bounding box center [739, 131] width 73 height 48
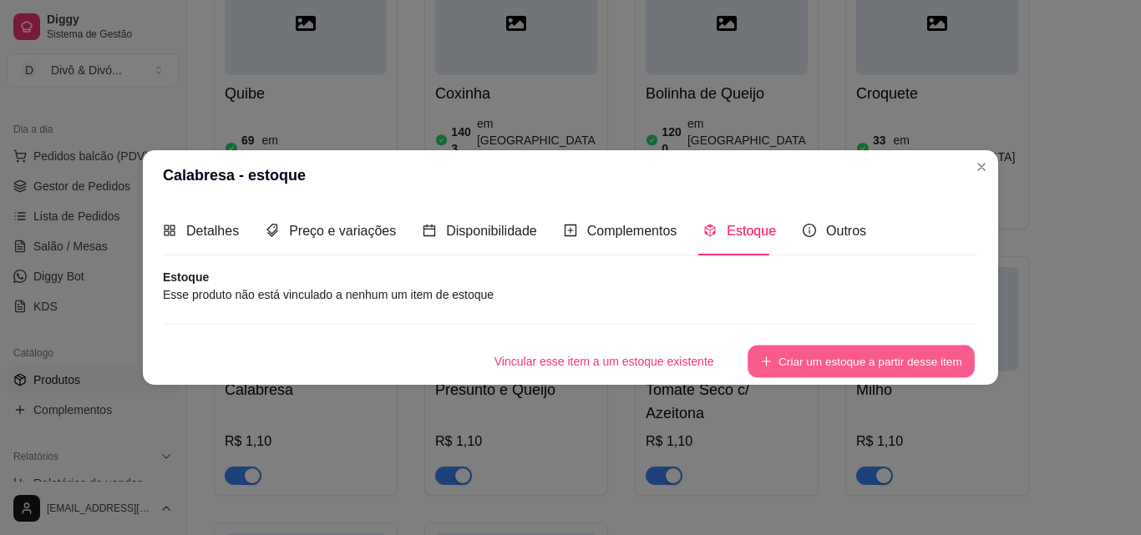
click at [897, 373] on button "Criar um estoque a partir desse item" at bounding box center [860, 361] width 227 height 33
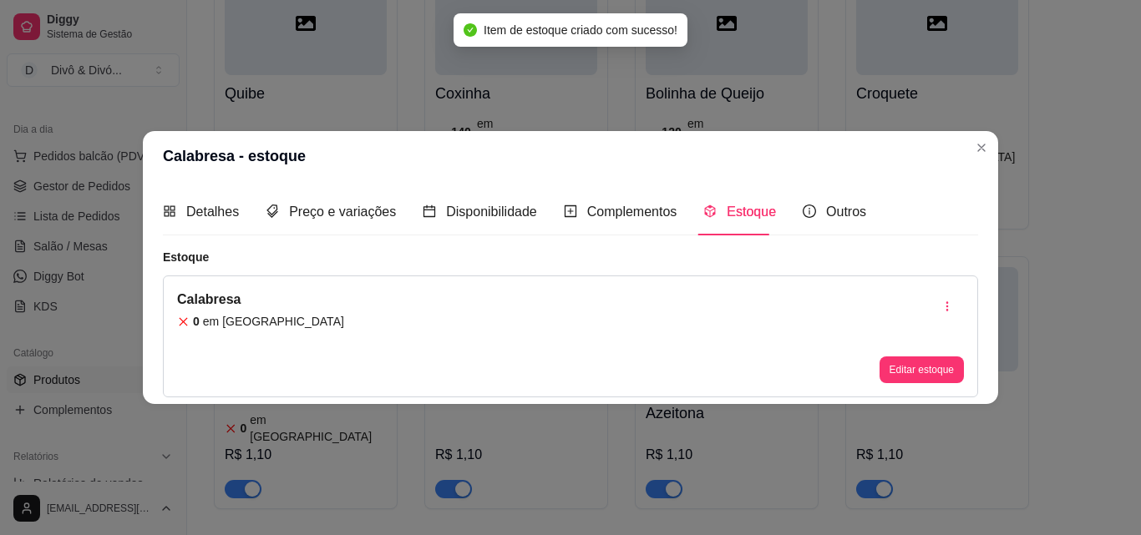
click at [980, 161] on header "Calabresa - estoque" at bounding box center [570, 156] width 855 height 50
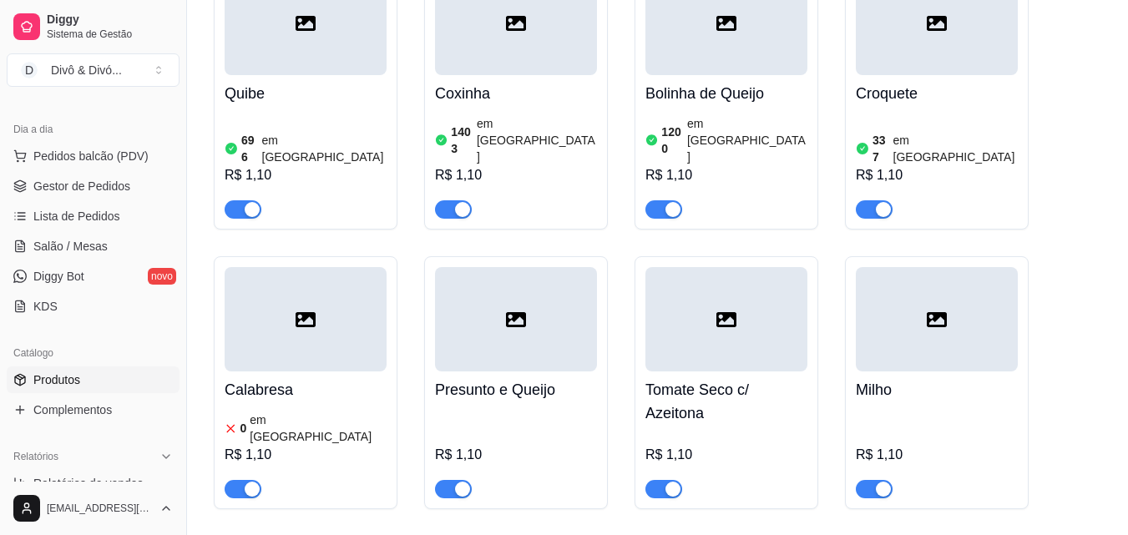
click at [341, 378] on h4 "Calabresa" at bounding box center [306, 389] width 162 height 23
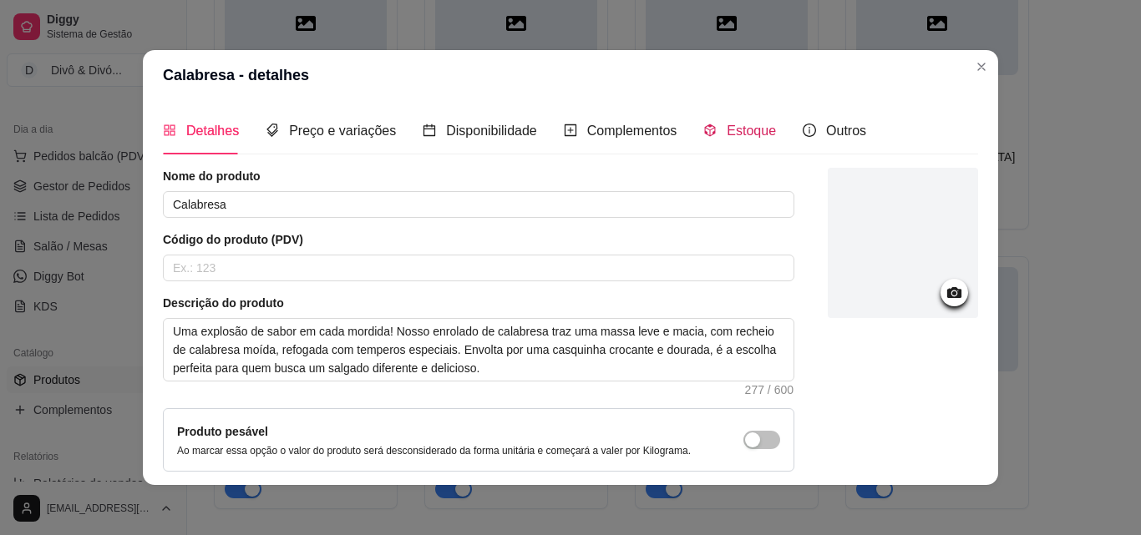
click at [734, 134] on span "Estoque" at bounding box center [751, 131] width 49 height 14
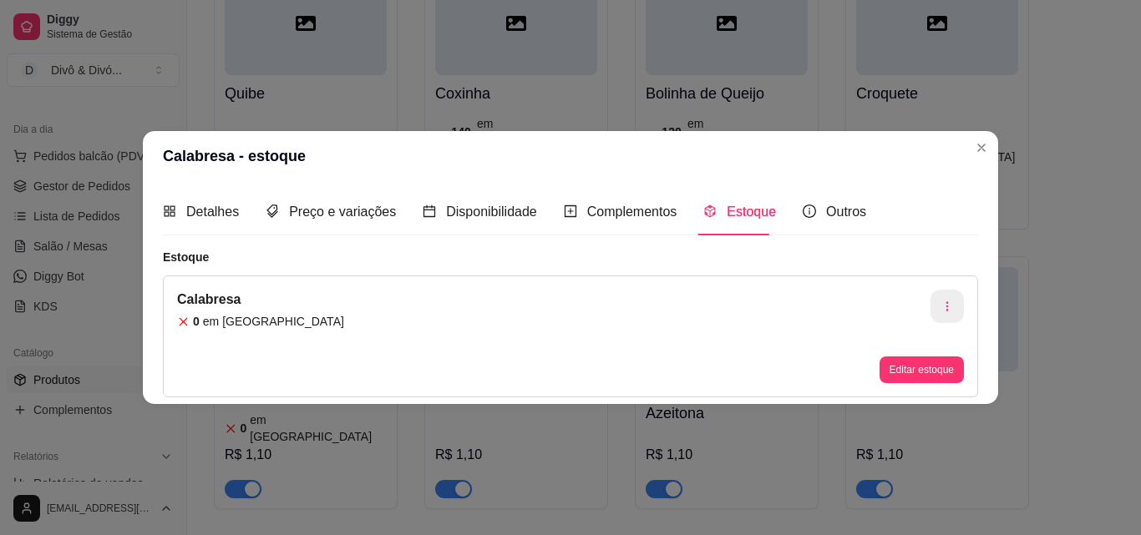
click at [952, 312] on icon "button" at bounding box center [947, 307] width 12 height 12
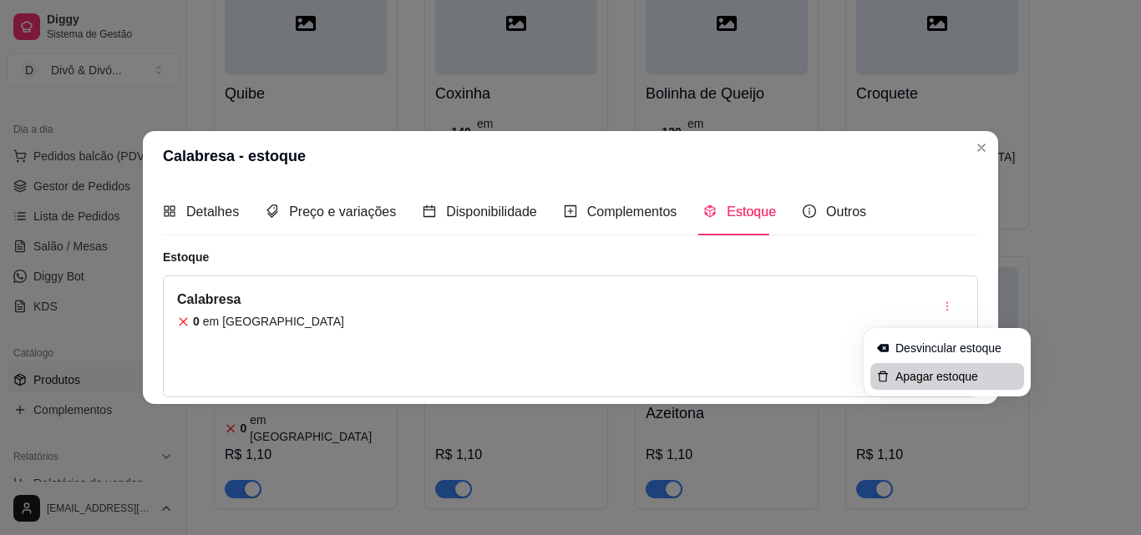
click at [913, 384] on span "Apagar estoque" at bounding box center [956, 376] width 122 height 17
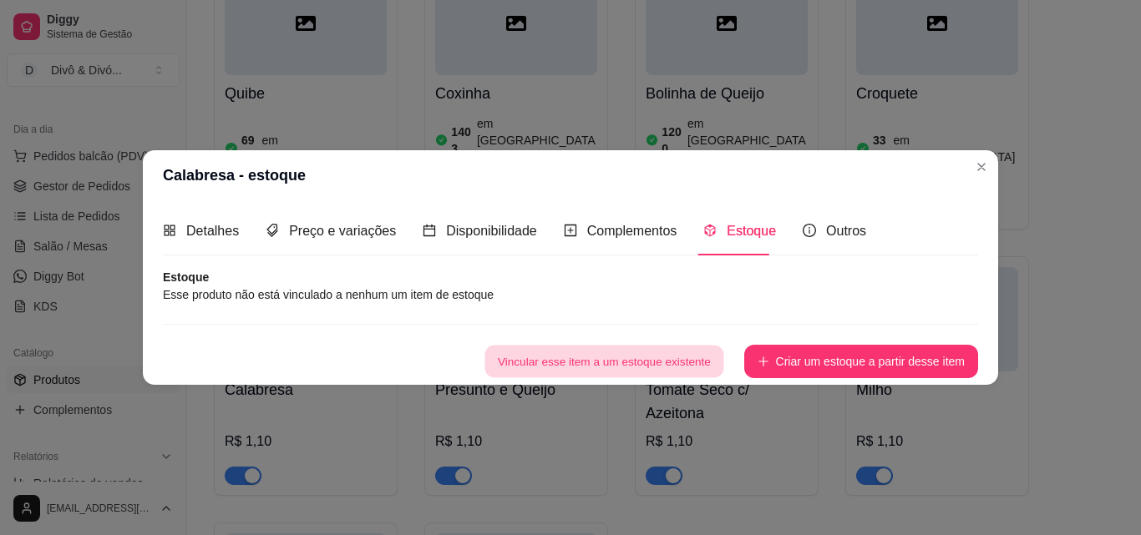
click at [673, 357] on button "Vincular esse item a um estoque existente" at bounding box center [603, 361] width 239 height 33
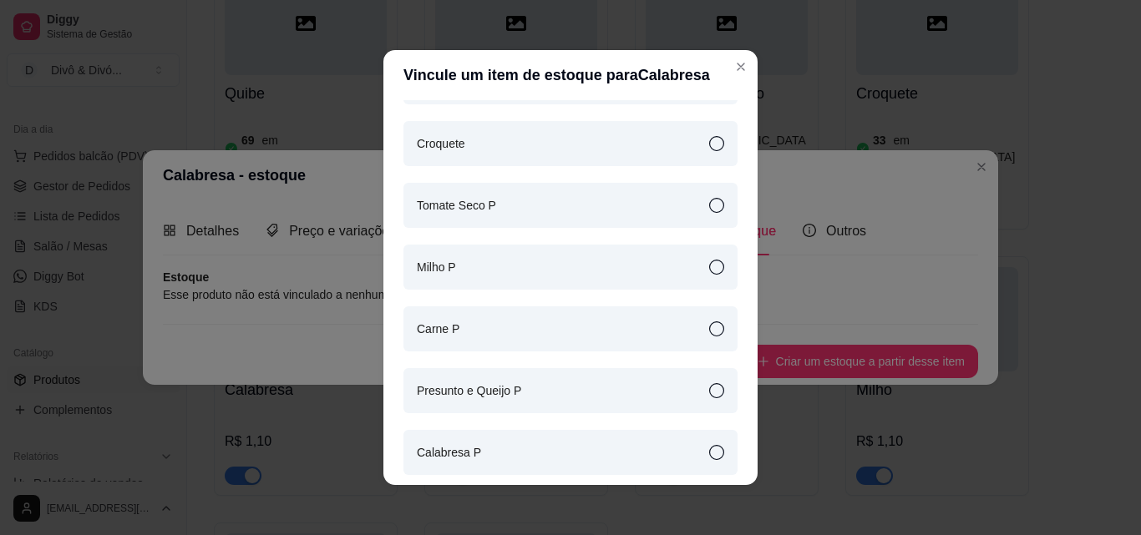
scroll to position [167, 0]
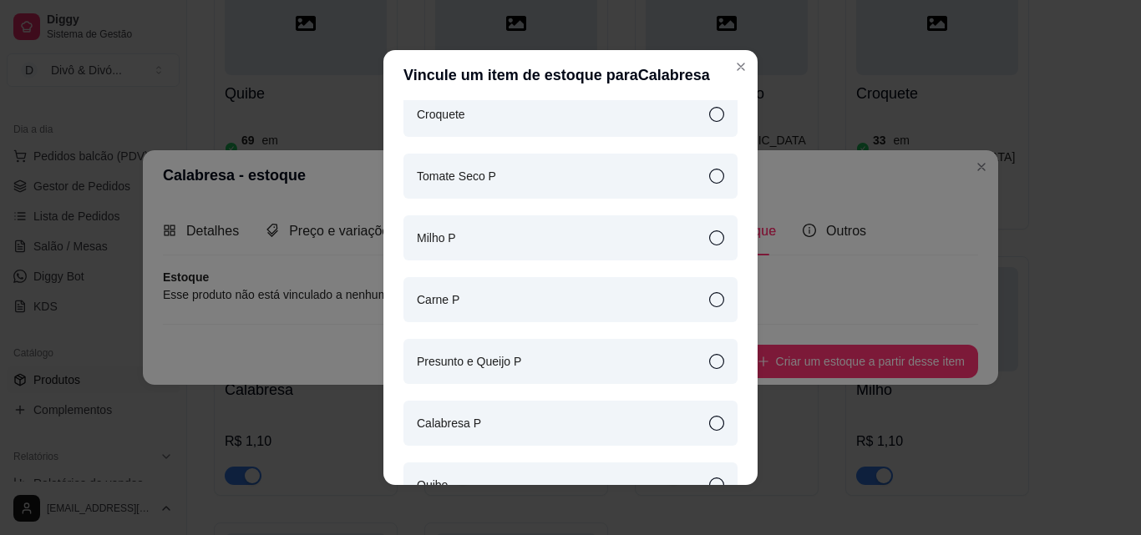
click at [478, 426] on div "Calabresa P" at bounding box center [570, 423] width 334 height 45
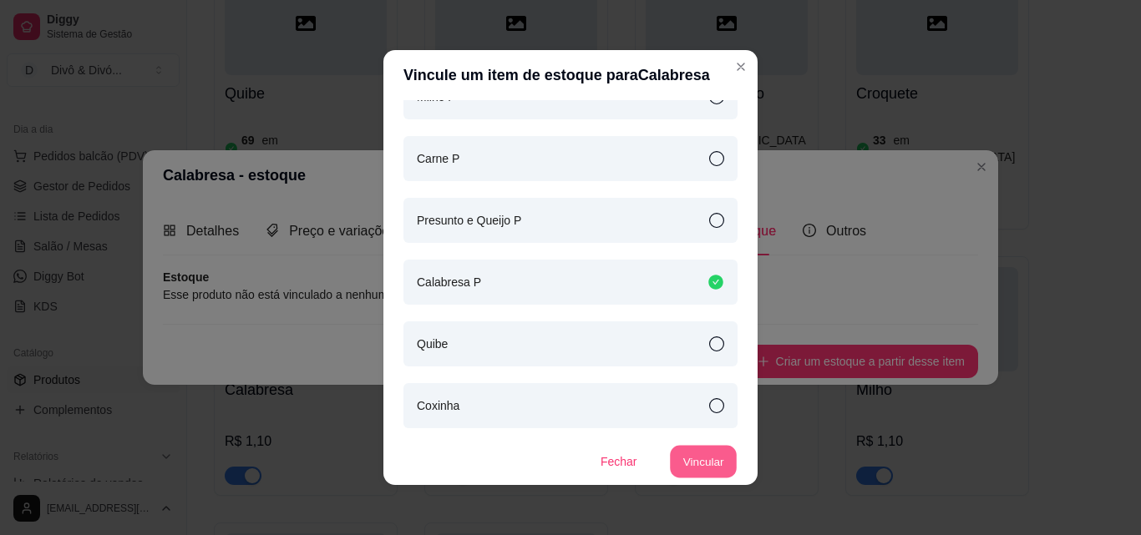
click at [694, 456] on button "Vincular" at bounding box center [703, 462] width 67 height 33
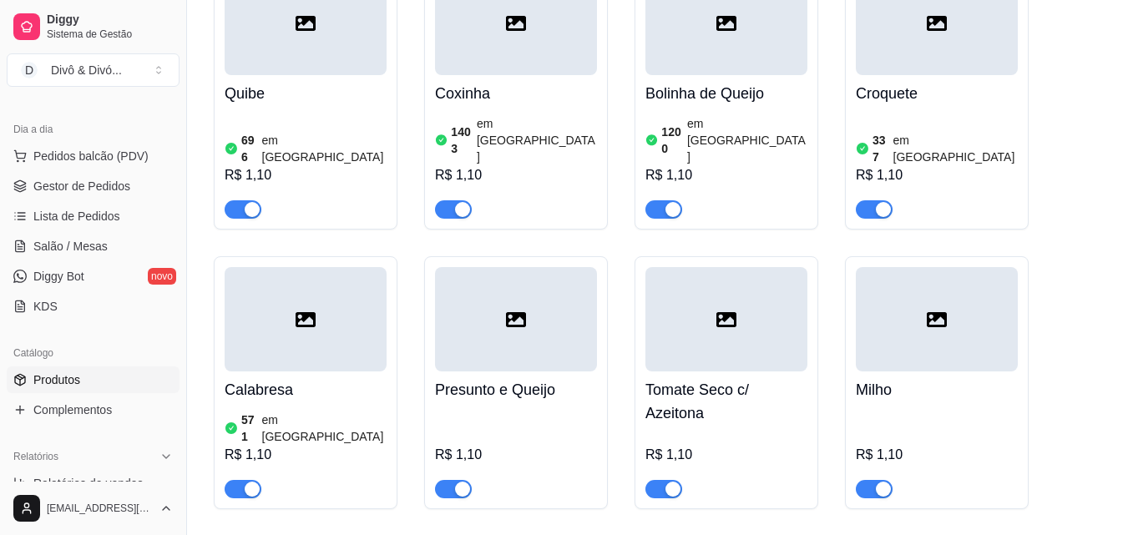
click at [569, 408] on div "R$ 1,10" at bounding box center [516, 453] width 162 height 90
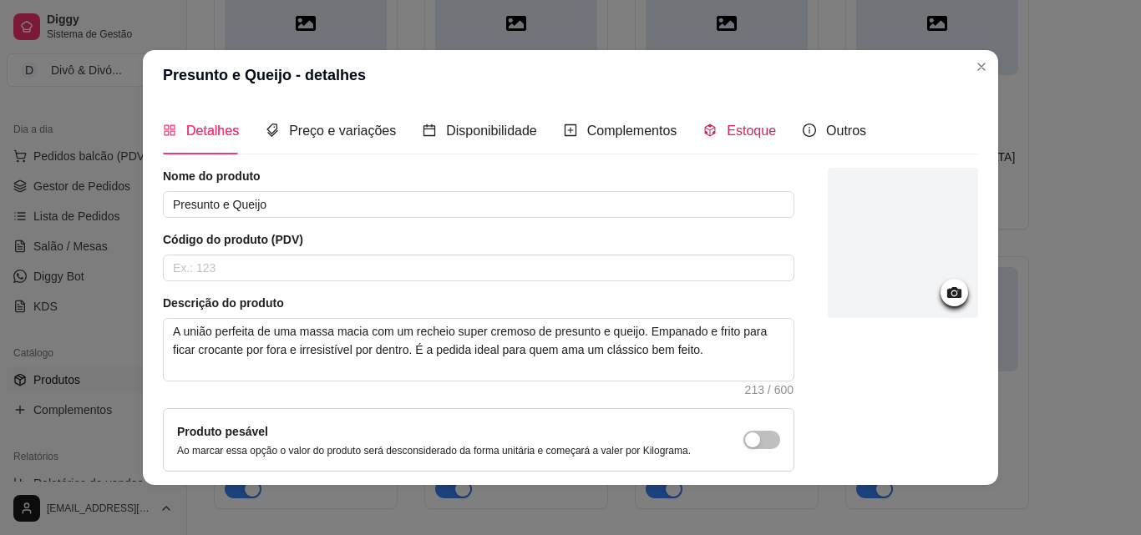
click at [711, 134] on div "Estoque" at bounding box center [739, 130] width 73 height 21
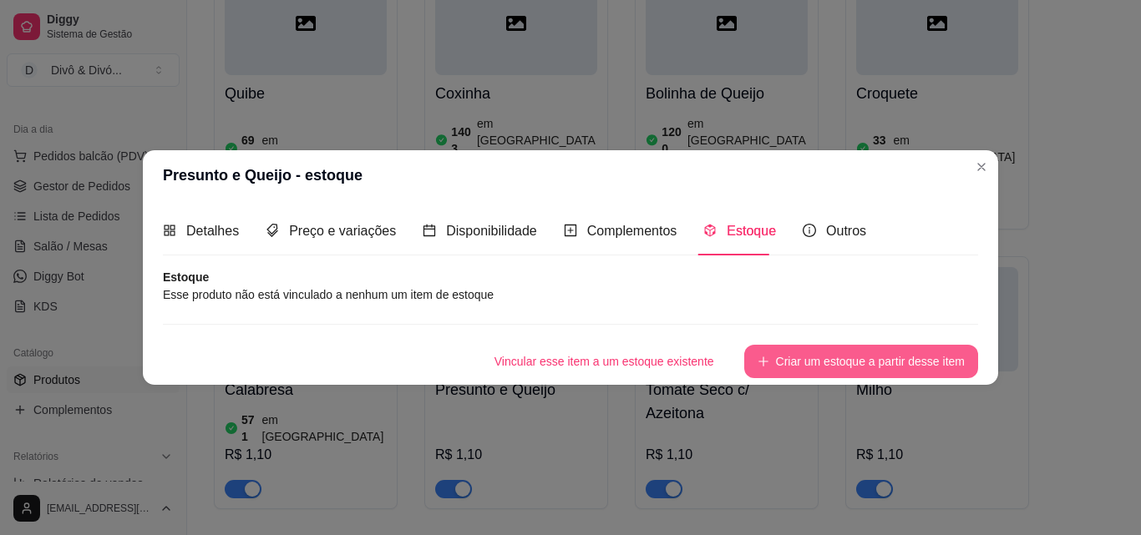
click at [842, 360] on button "Criar um estoque a partir desse item" at bounding box center [861, 361] width 234 height 33
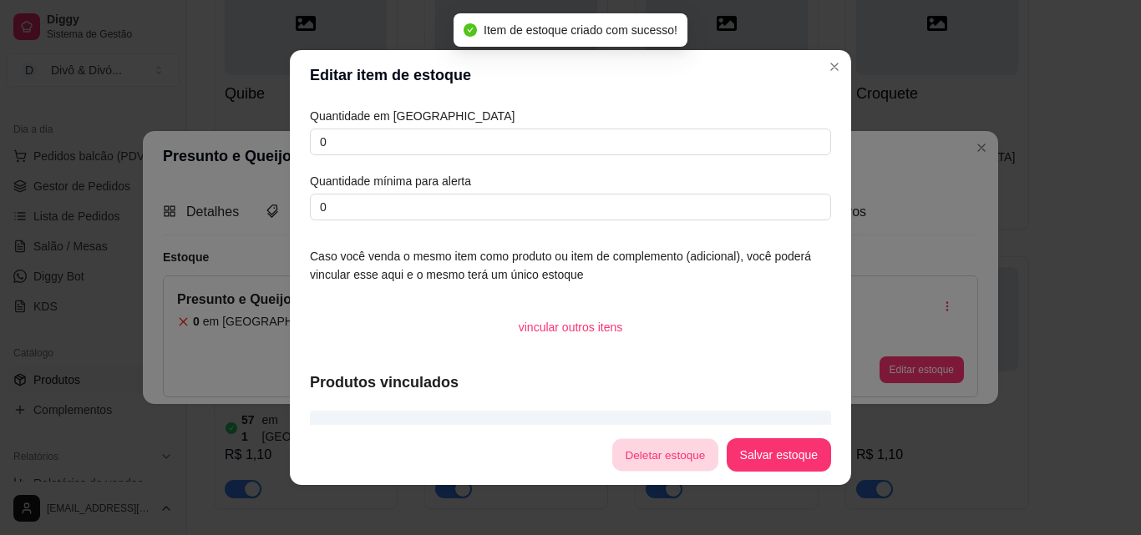
click at [686, 457] on button "Deletar estoque" at bounding box center [665, 455] width 106 height 33
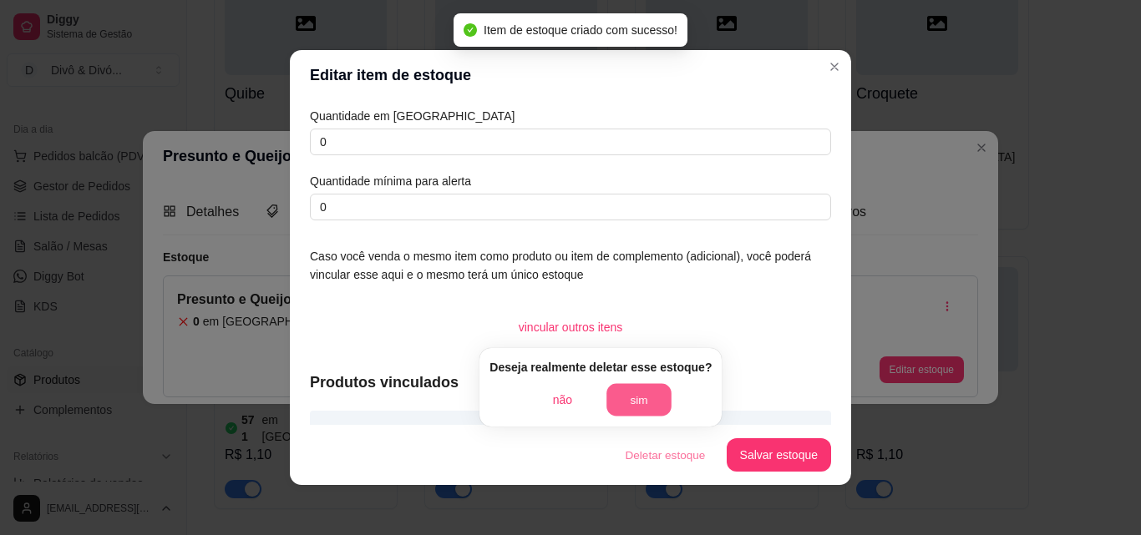
click at [617, 407] on button "sim" at bounding box center [639, 400] width 65 height 33
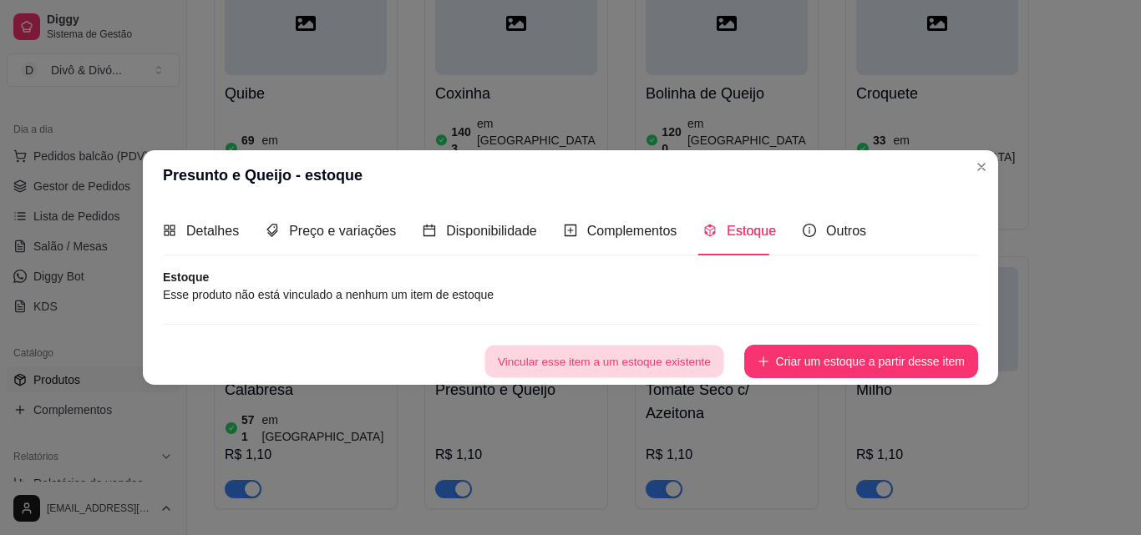
click at [666, 366] on button "Vincular esse item a um estoque existente" at bounding box center [603, 361] width 239 height 33
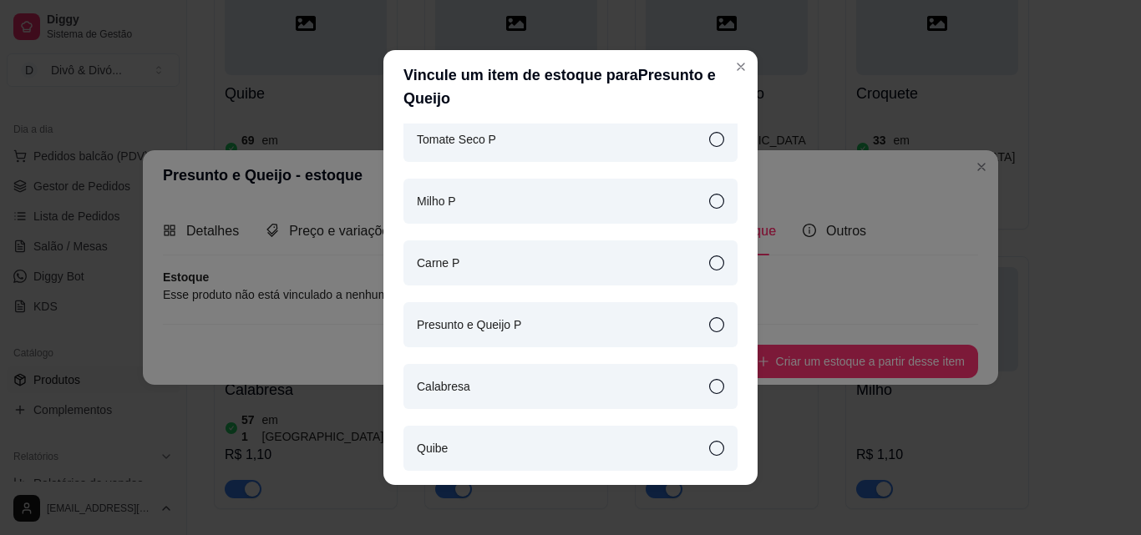
scroll to position [251, 0]
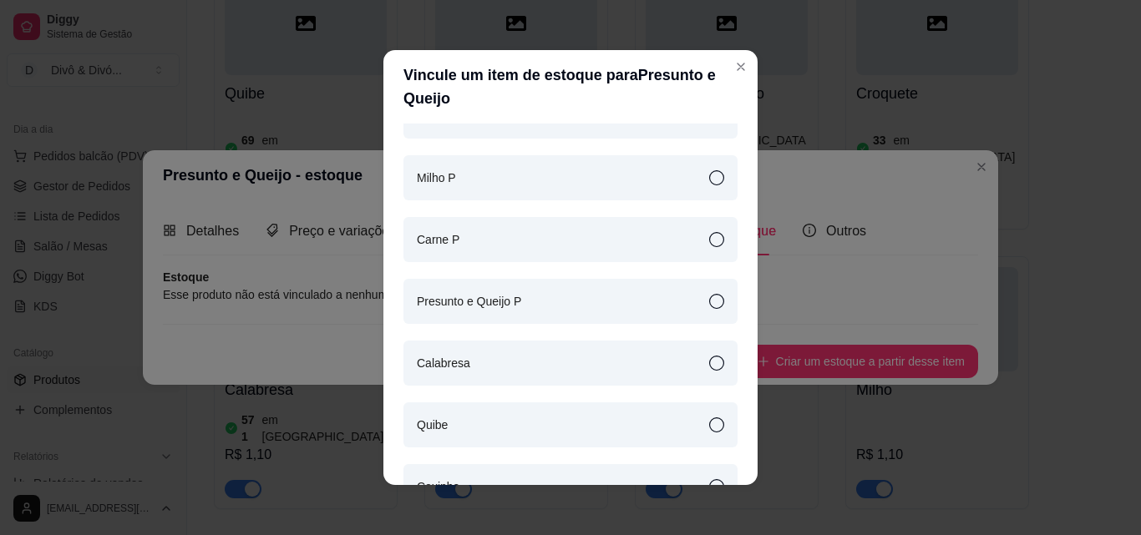
click at [475, 306] on article "Presunto e Queijo P" at bounding box center [469, 301] width 104 height 18
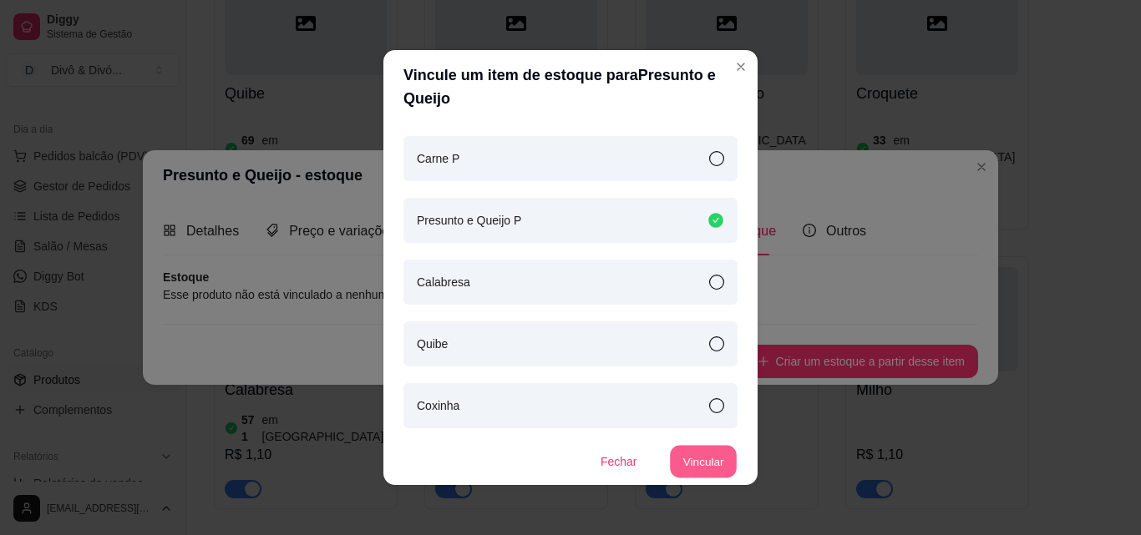
click at [688, 454] on button "Vincular" at bounding box center [703, 462] width 67 height 33
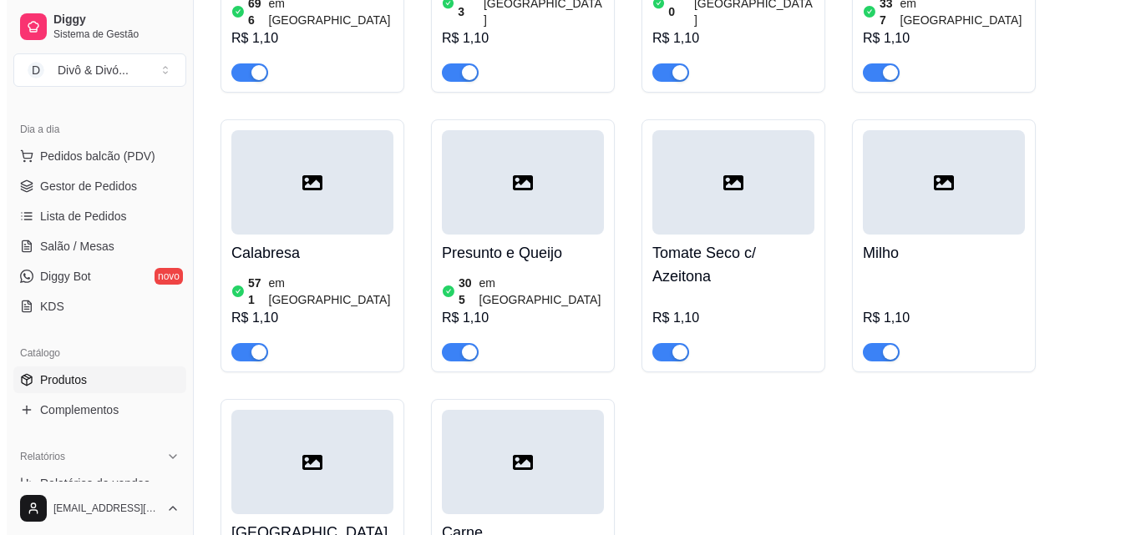
scroll to position [418, 0]
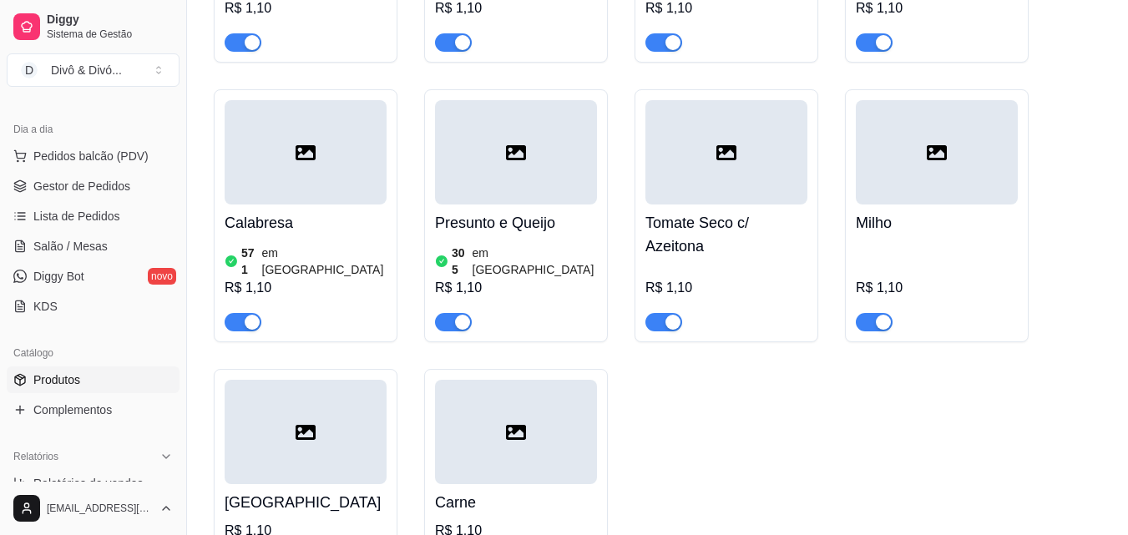
click at [733, 211] on h4 "Tomate Seco c/ Azeitona" at bounding box center [727, 234] width 162 height 47
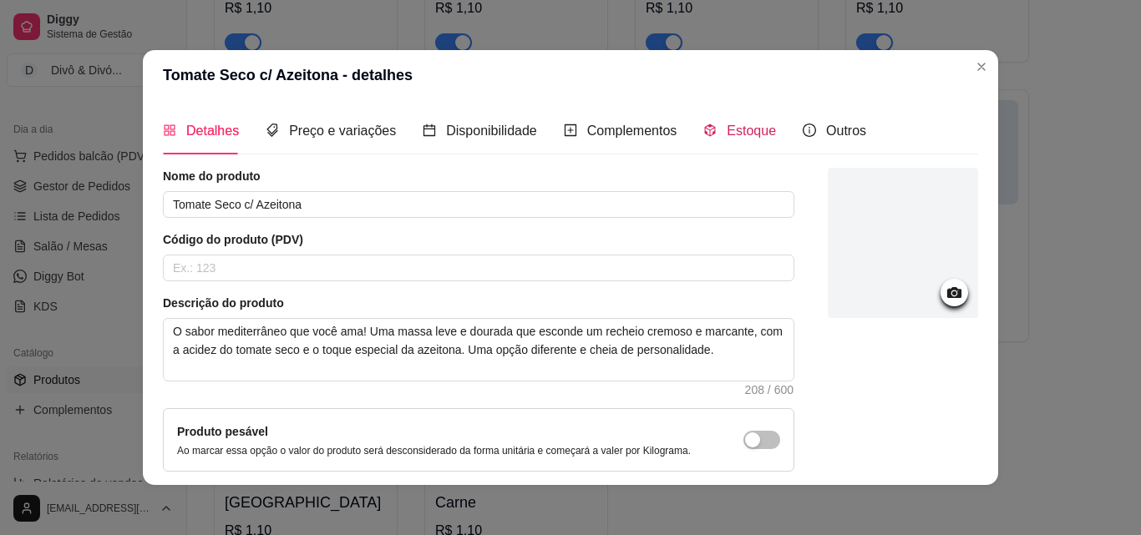
click at [737, 132] on span "Estoque" at bounding box center [751, 131] width 49 height 14
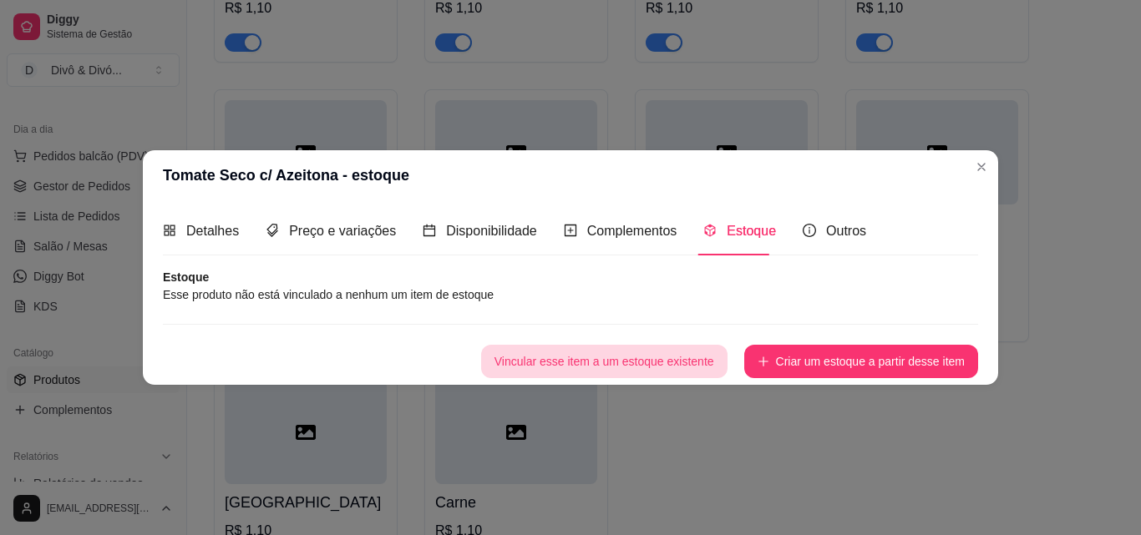
click at [699, 353] on button "Vincular esse item a um estoque existente" at bounding box center [604, 361] width 246 height 33
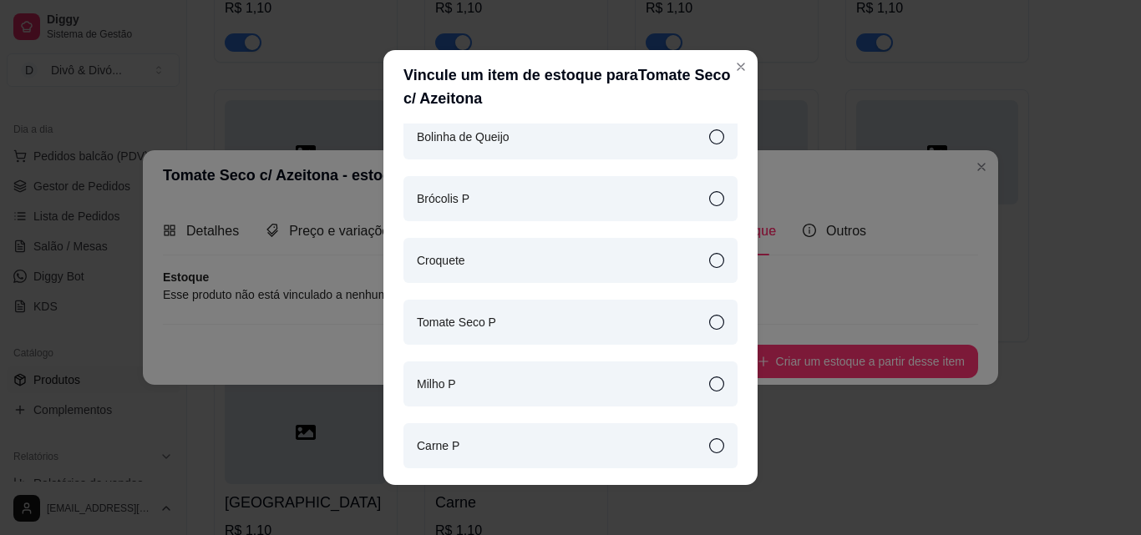
scroll to position [0, 0]
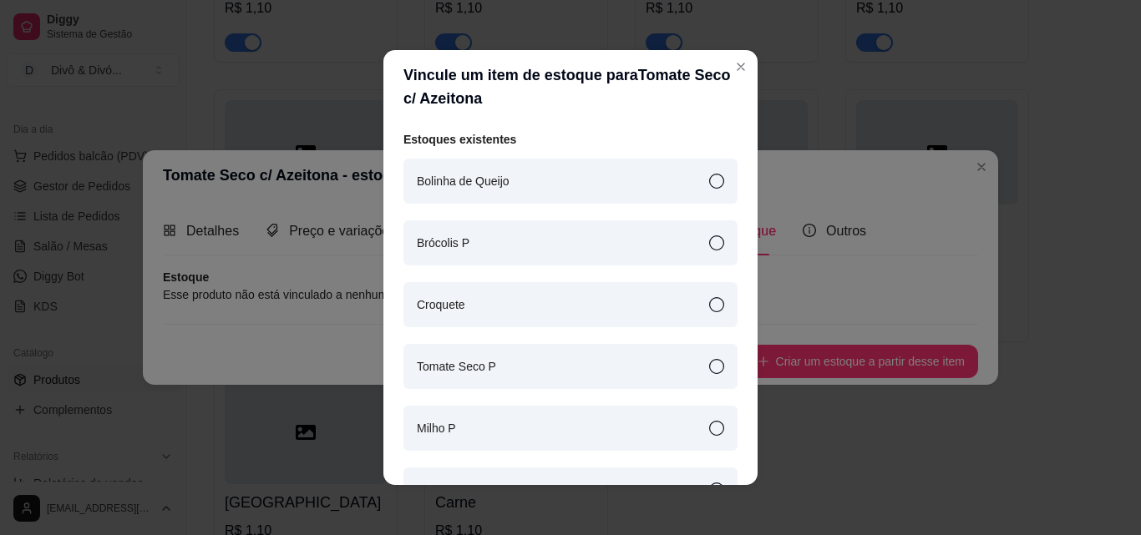
click at [504, 377] on div "Tomate Seco P" at bounding box center [570, 366] width 334 height 45
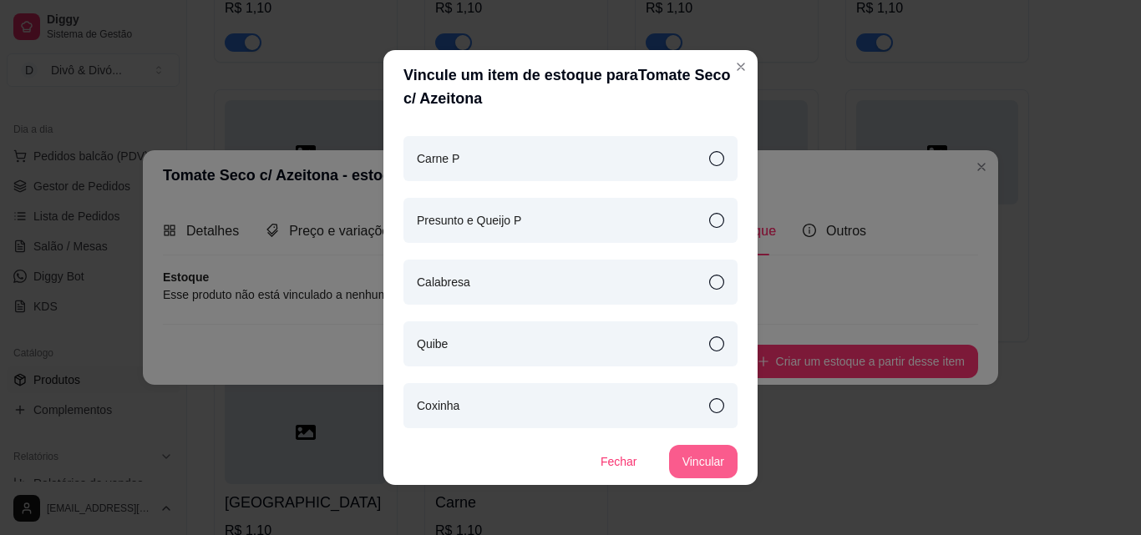
click at [673, 452] on button "Vincular" at bounding box center [703, 461] width 68 height 33
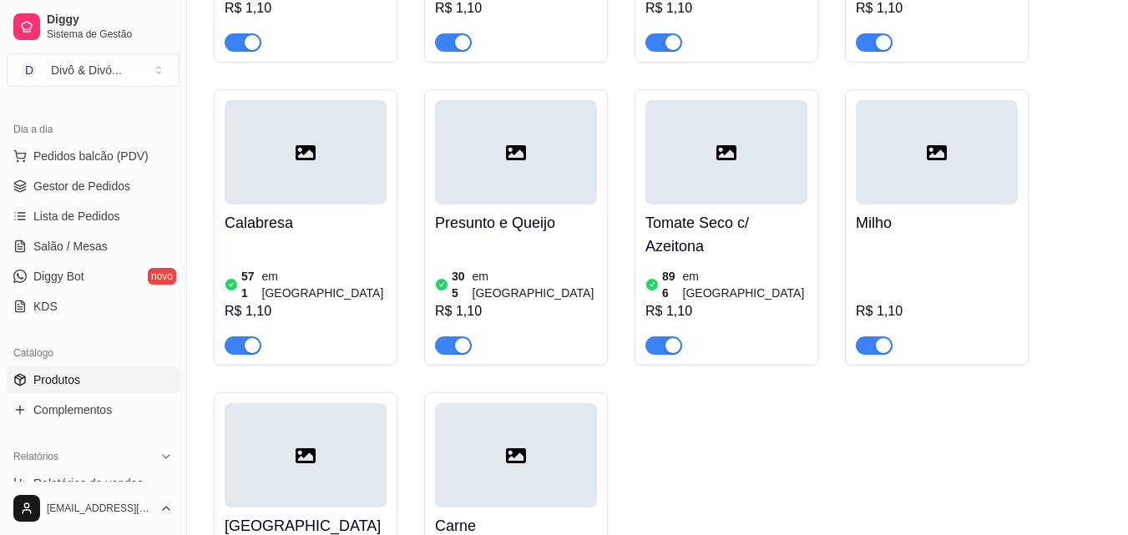
click at [943, 211] on h4 "Milho" at bounding box center [937, 222] width 162 height 23
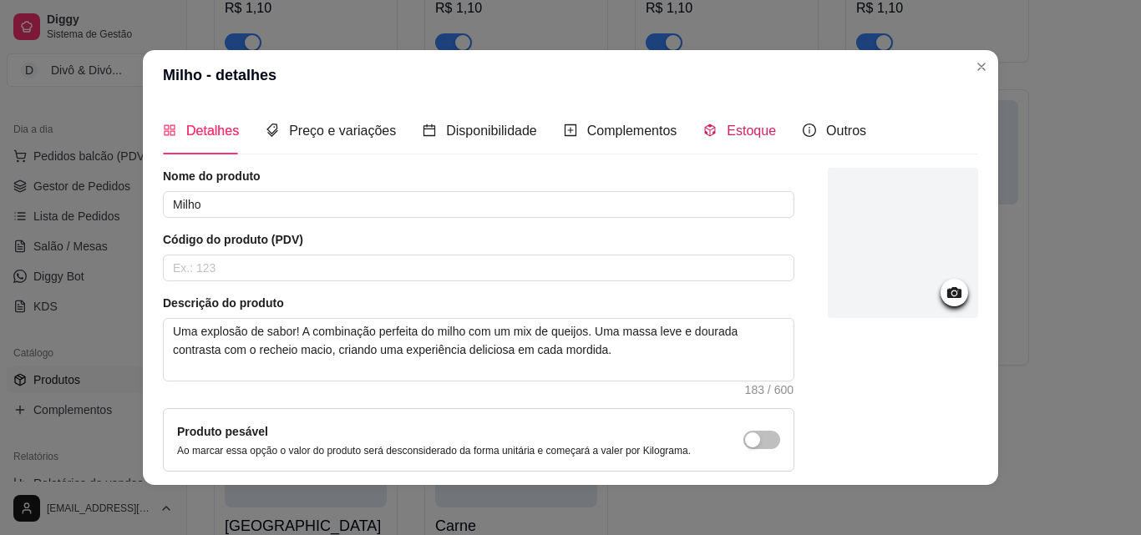
click at [741, 124] on span "Estoque" at bounding box center [751, 131] width 49 height 14
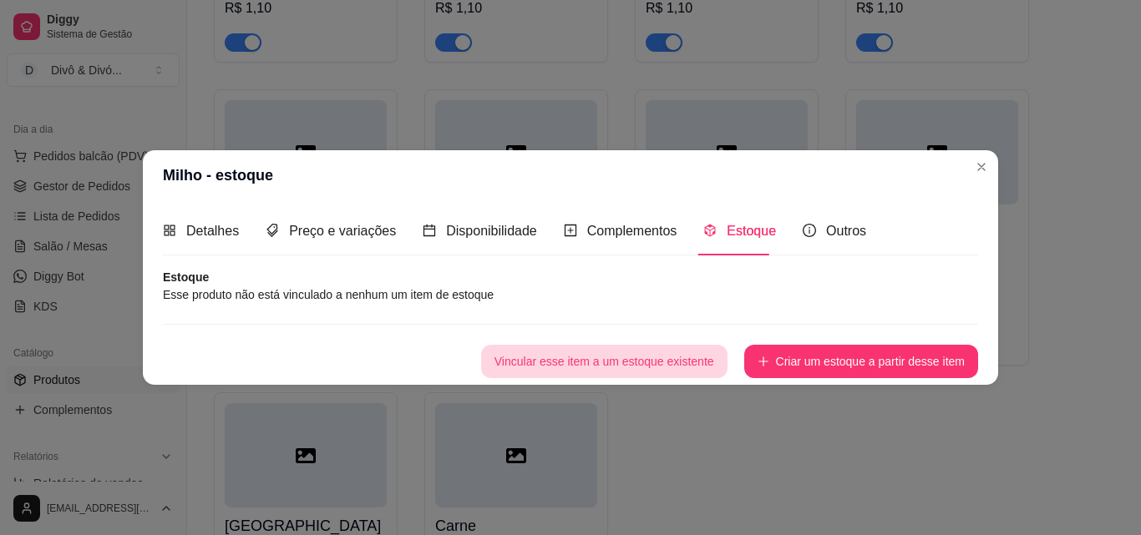
click at [687, 359] on button "Vincular esse item a um estoque existente" at bounding box center [604, 361] width 246 height 33
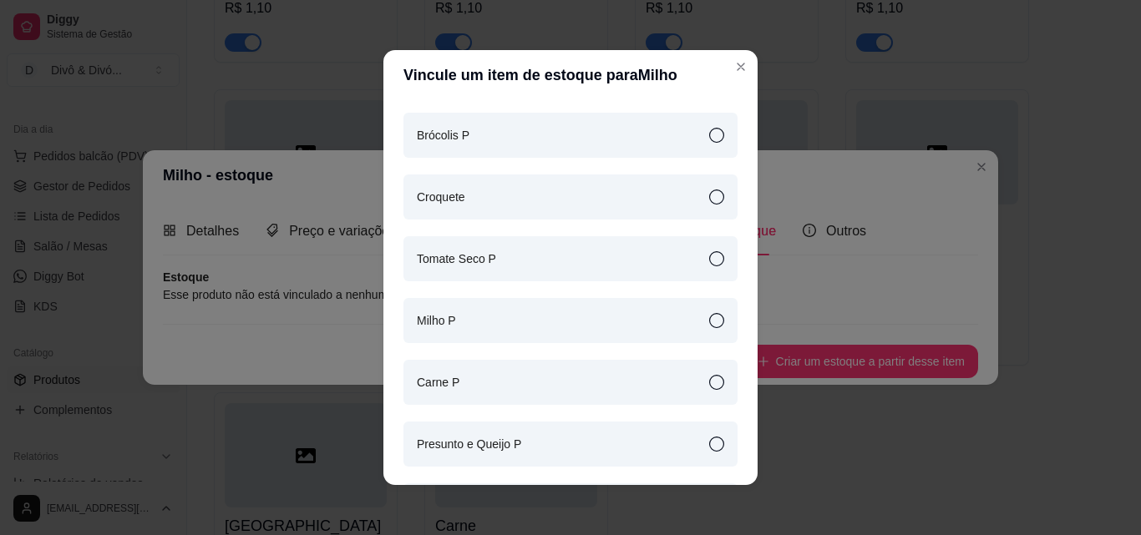
scroll to position [167, 0]
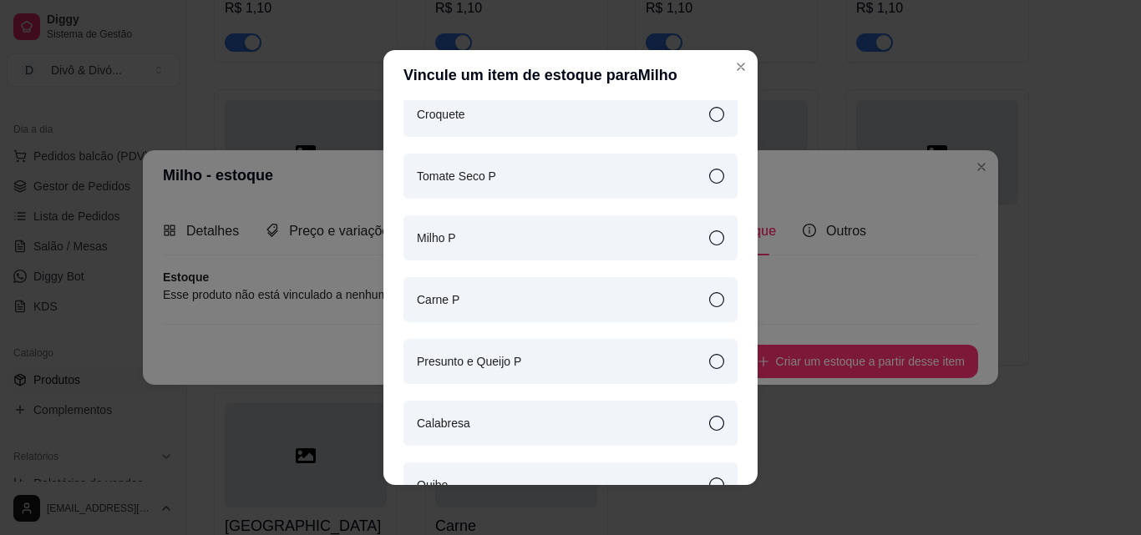
click at [482, 231] on div "Milho P" at bounding box center [570, 237] width 334 height 45
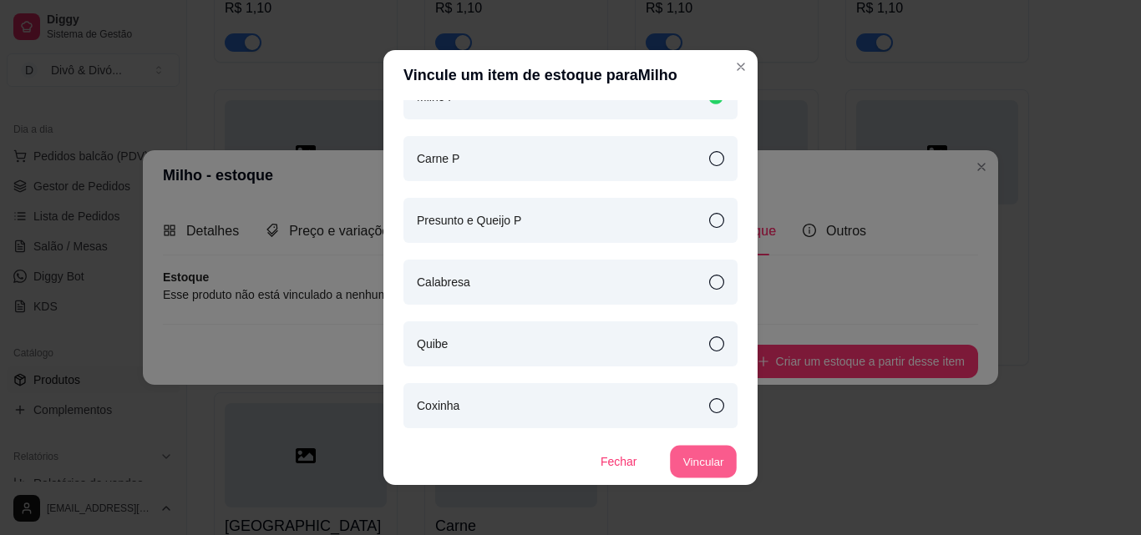
click at [691, 462] on button "Vincular" at bounding box center [703, 462] width 67 height 33
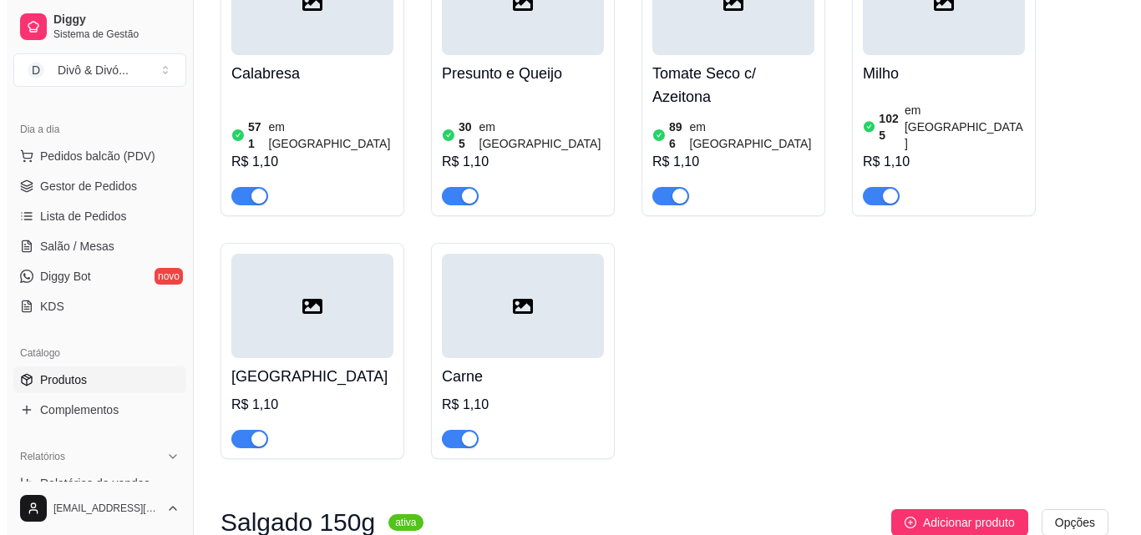
scroll to position [585, 0]
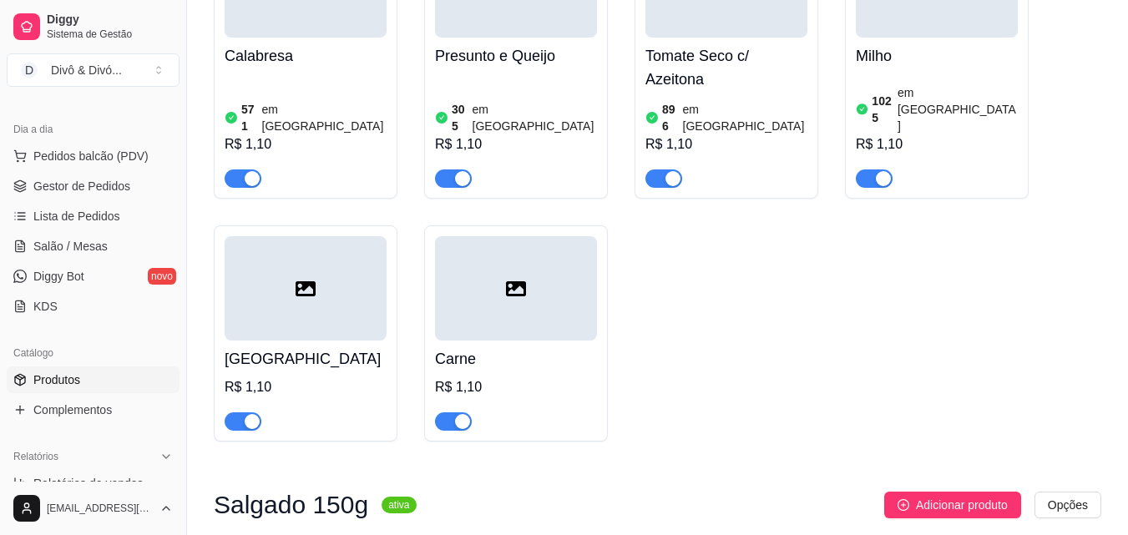
click at [310, 347] on h4 "[GEOGRAPHIC_DATA]" at bounding box center [306, 358] width 162 height 23
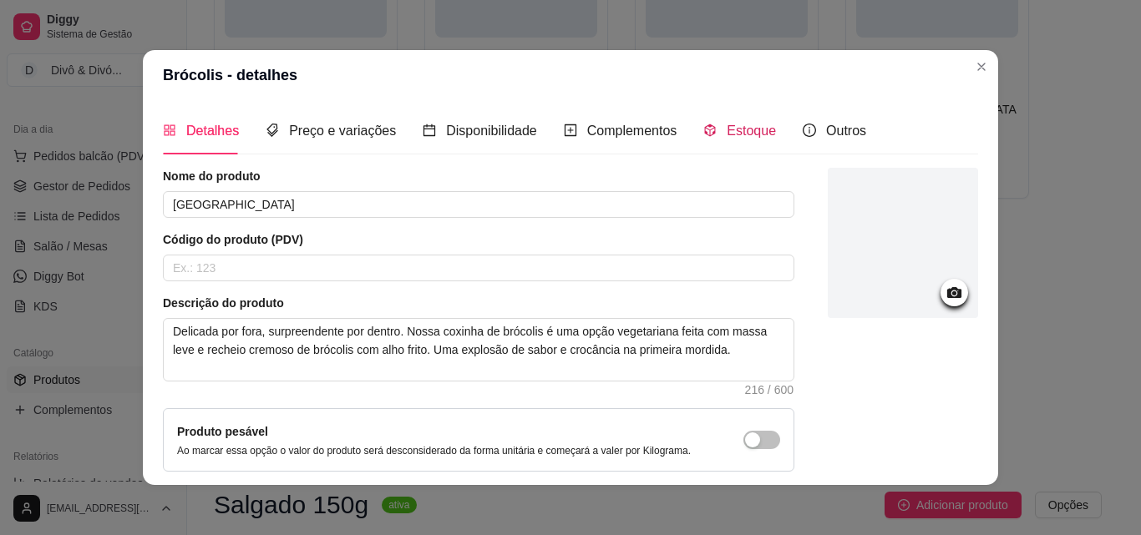
click at [747, 136] on span "Estoque" at bounding box center [751, 131] width 49 height 14
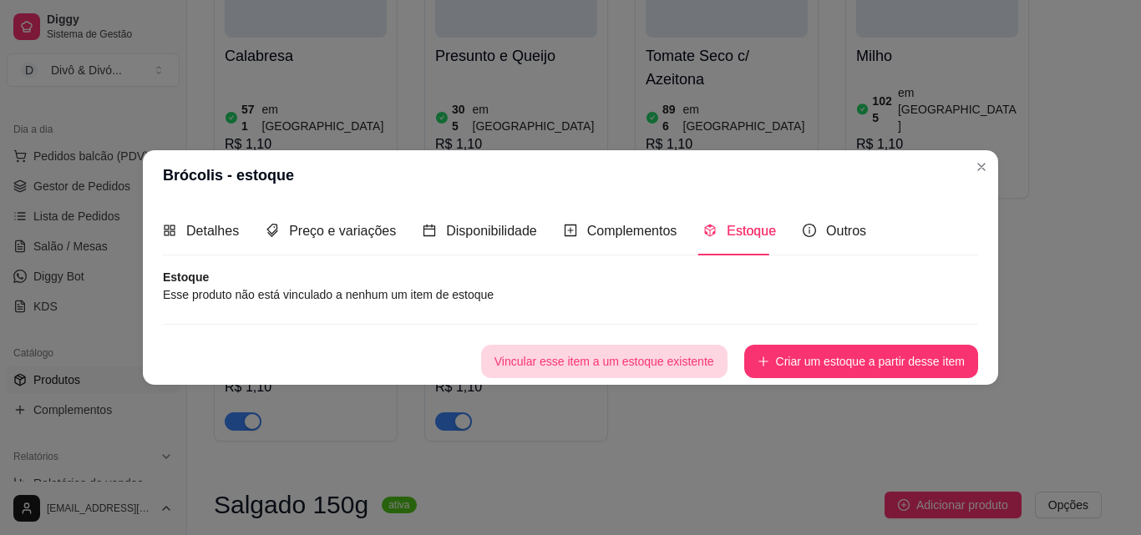
click at [672, 348] on button "Vincular esse item a um estoque existente" at bounding box center [604, 361] width 246 height 33
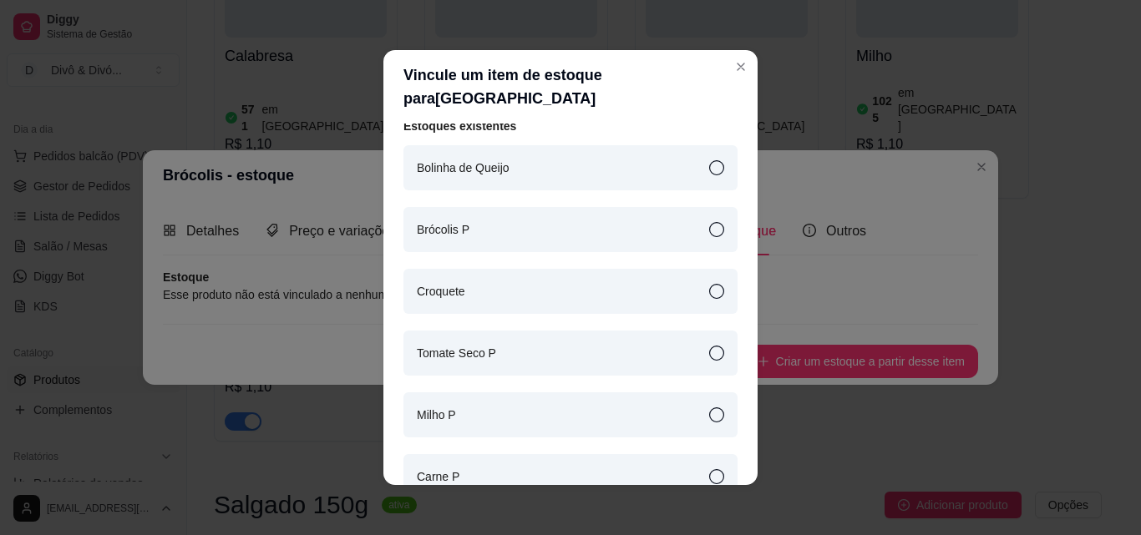
scroll to position [0, 0]
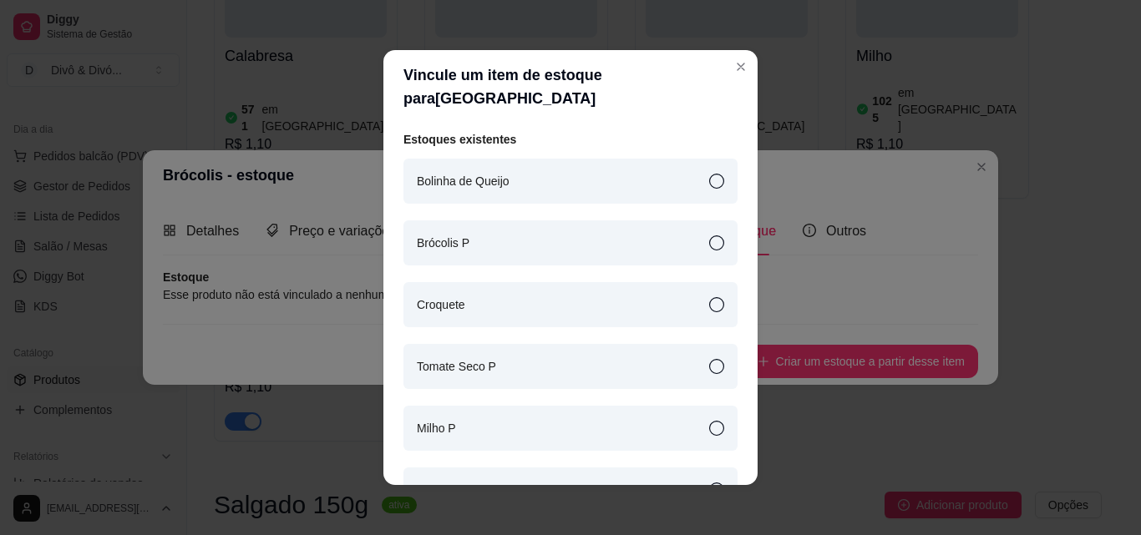
click at [509, 220] on div "Brócolis P" at bounding box center [570, 242] width 334 height 45
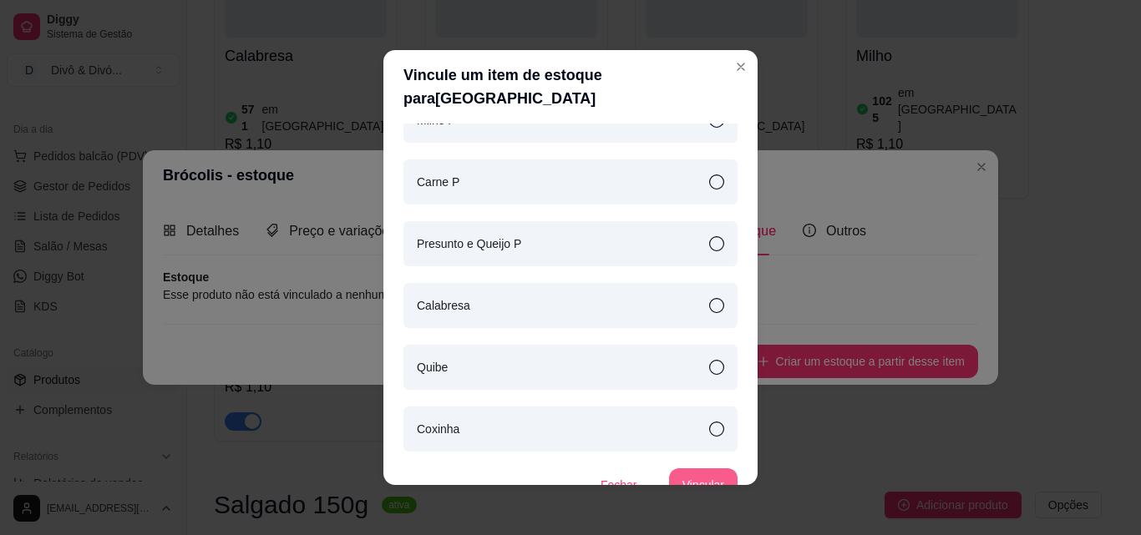
click at [681, 469] on button "Vincular" at bounding box center [703, 485] width 68 height 33
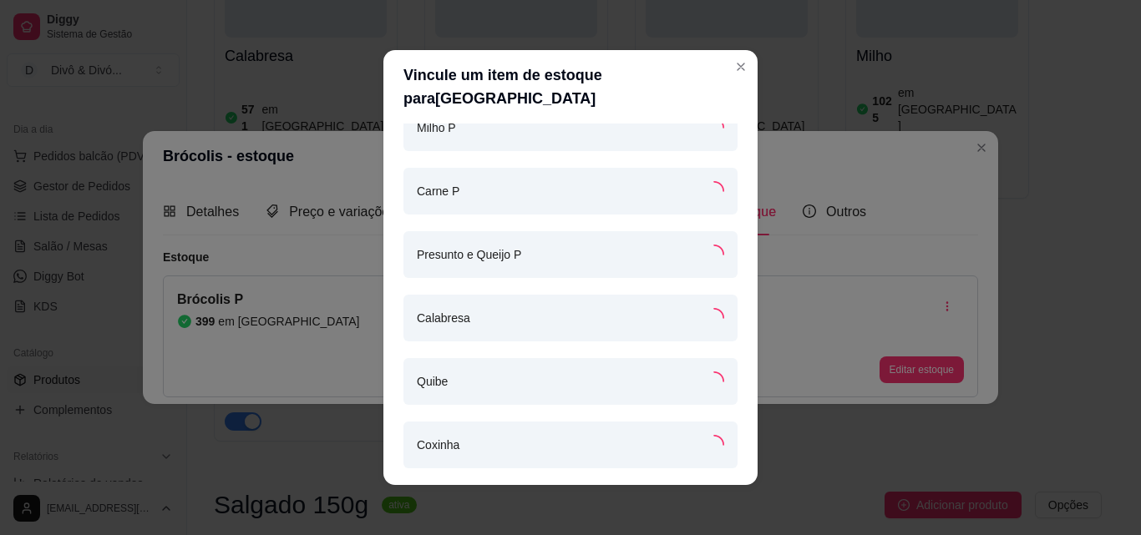
scroll to position [316, 0]
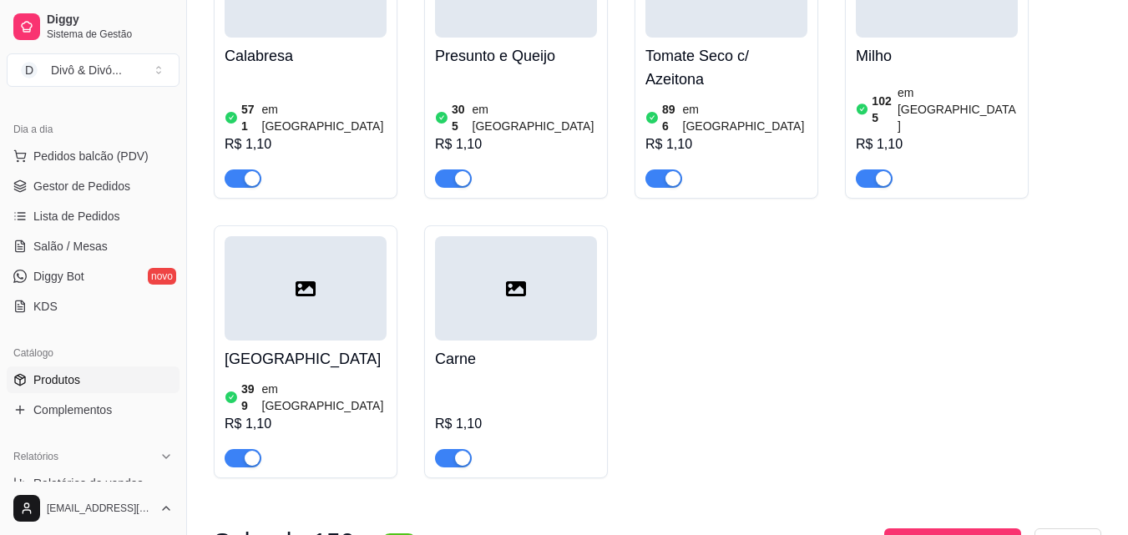
click at [524, 347] on h4 "Carne" at bounding box center [516, 358] width 162 height 23
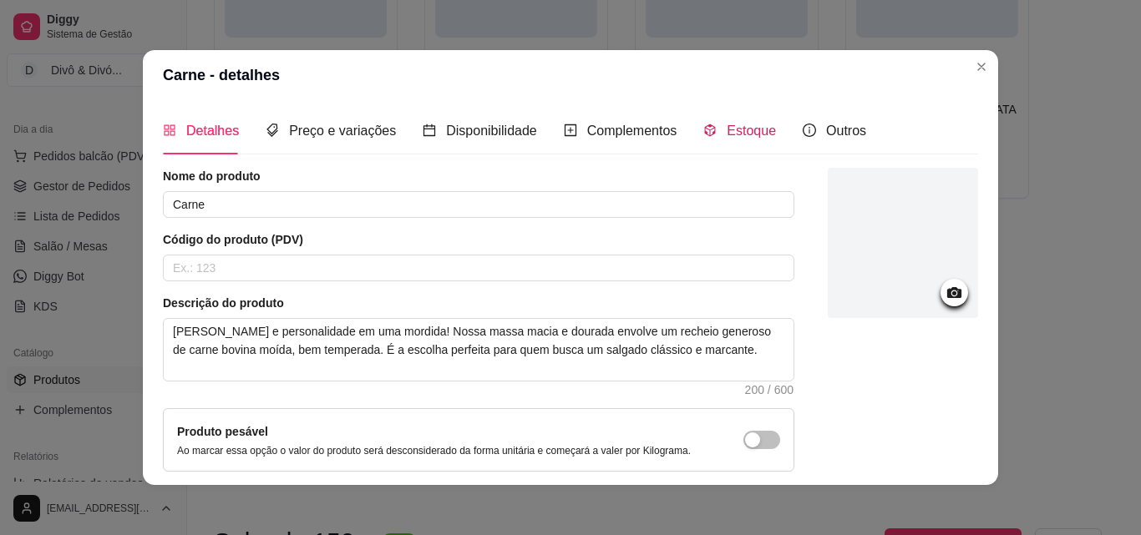
click at [727, 128] on span "Estoque" at bounding box center [751, 131] width 49 height 14
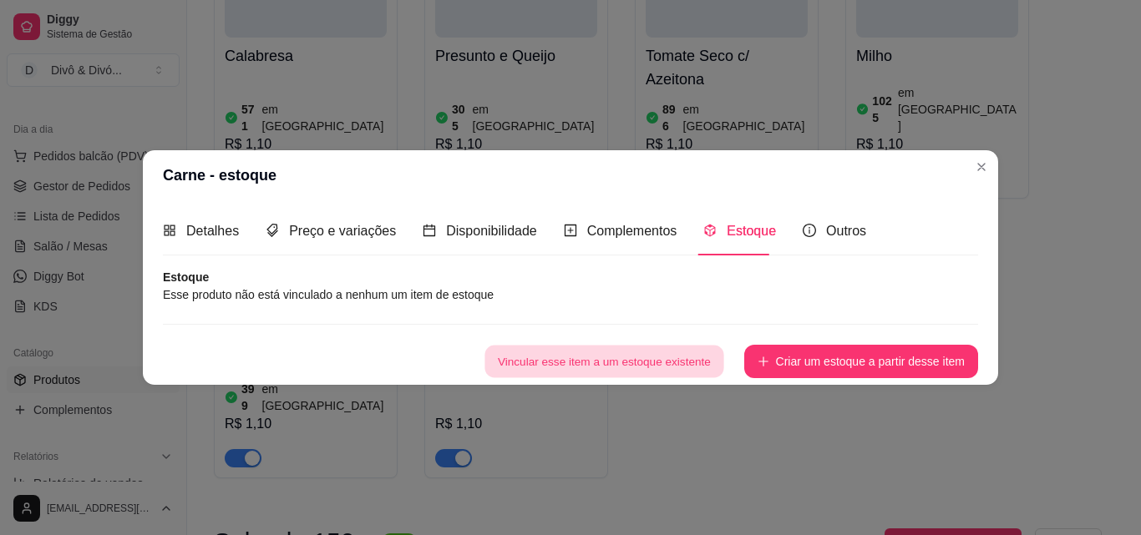
click at [684, 359] on button "Vincular esse item a um estoque existente" at bounding box center [603, 361] width 239 height 33
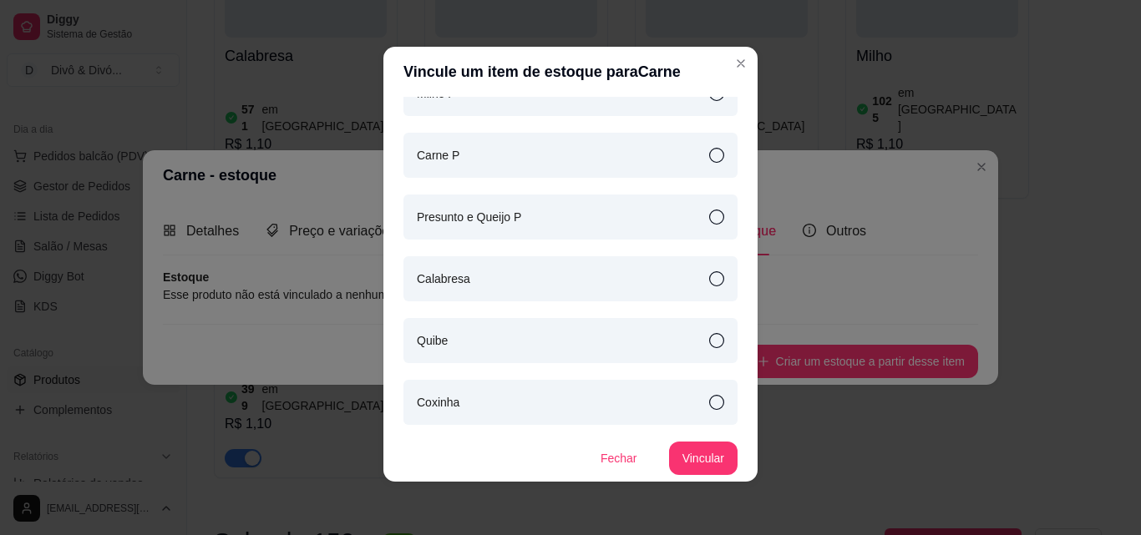
scroll to position [0, 0]
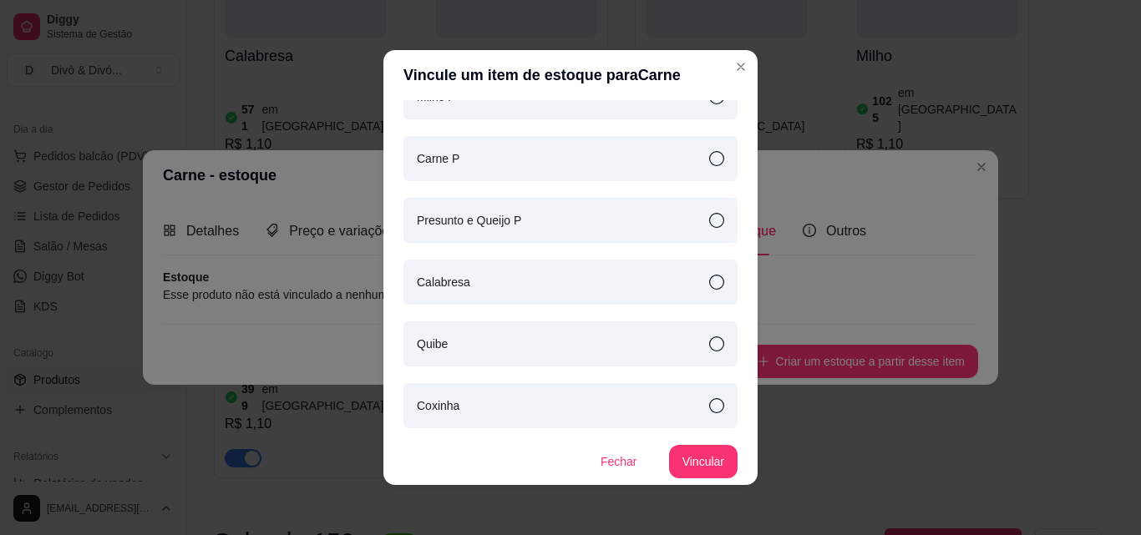
click at [498, 161] on div "Carne P" at bounding box center [570, 158] width 334 height 45
click at [683, 463] on button "Vincular" at bounding box center [703, 462] width 67 height 33
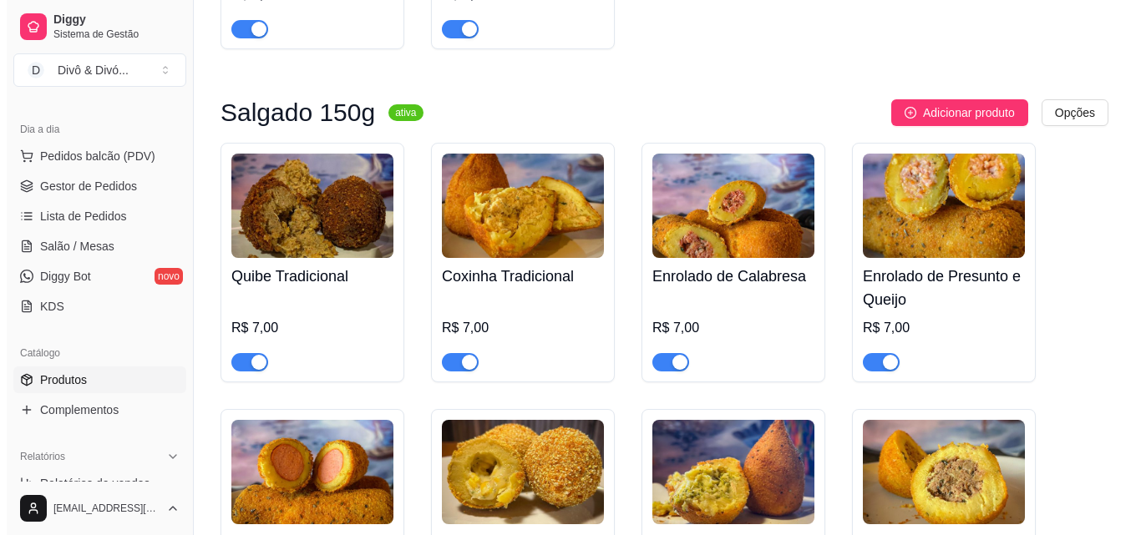
scroll to position [919, 0]
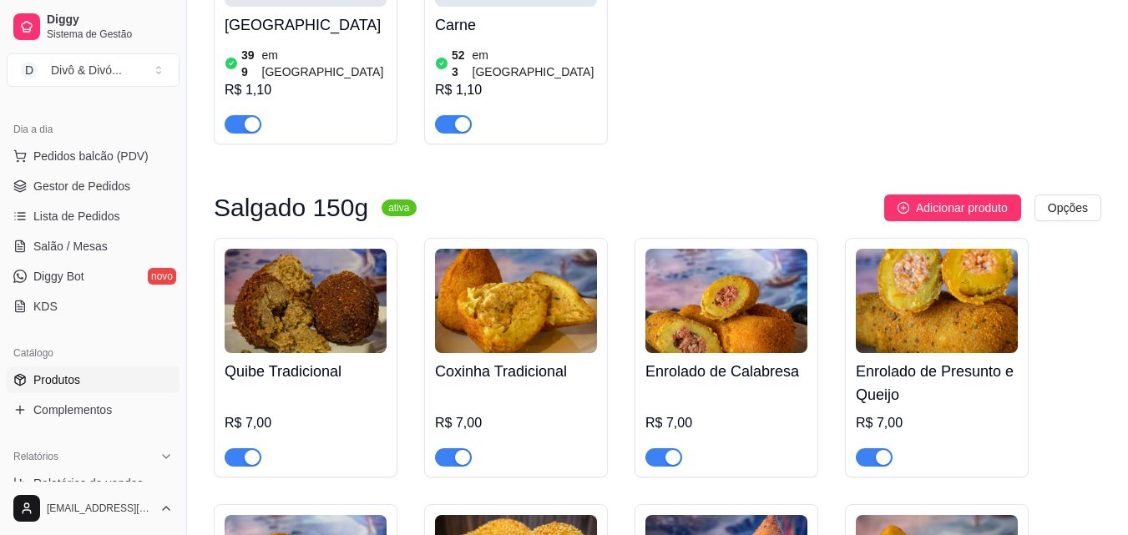
click at [332, 288] on img at bounding box center [306, 301] width 162 height 104
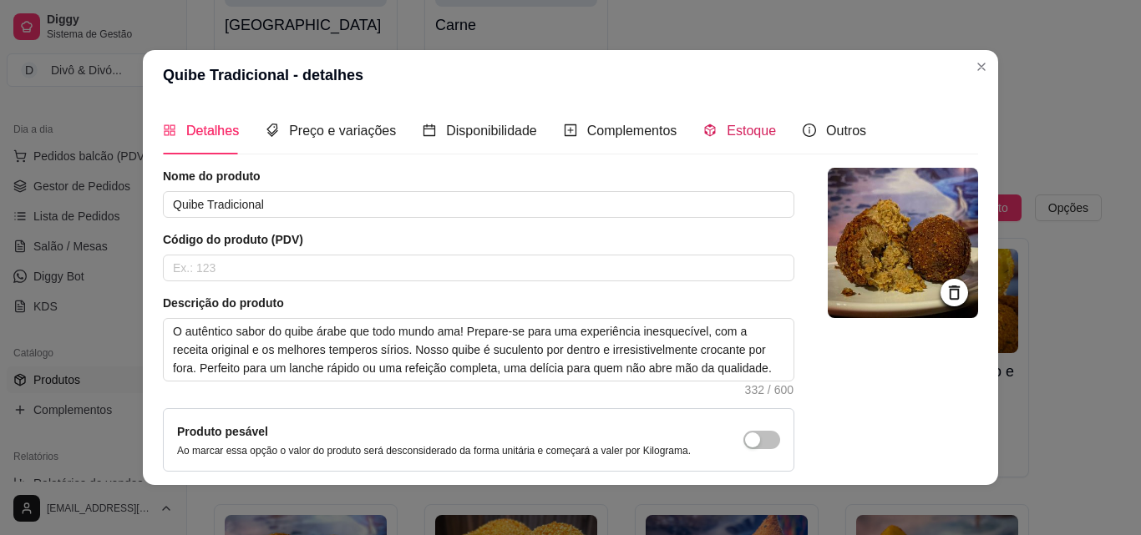
click at [752, 139] on div "Estoque" at bounding box center [739, 130] width 73 height 21
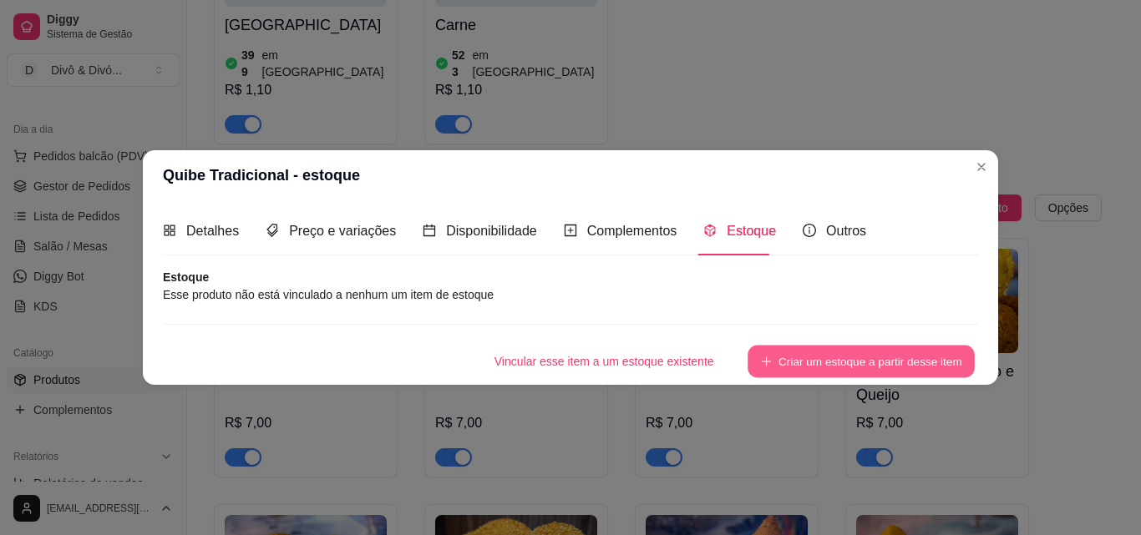
click at [833, 366] on button "Criar um estoque a partir desse item" at bounding box center [860, 361] width 227 height 33
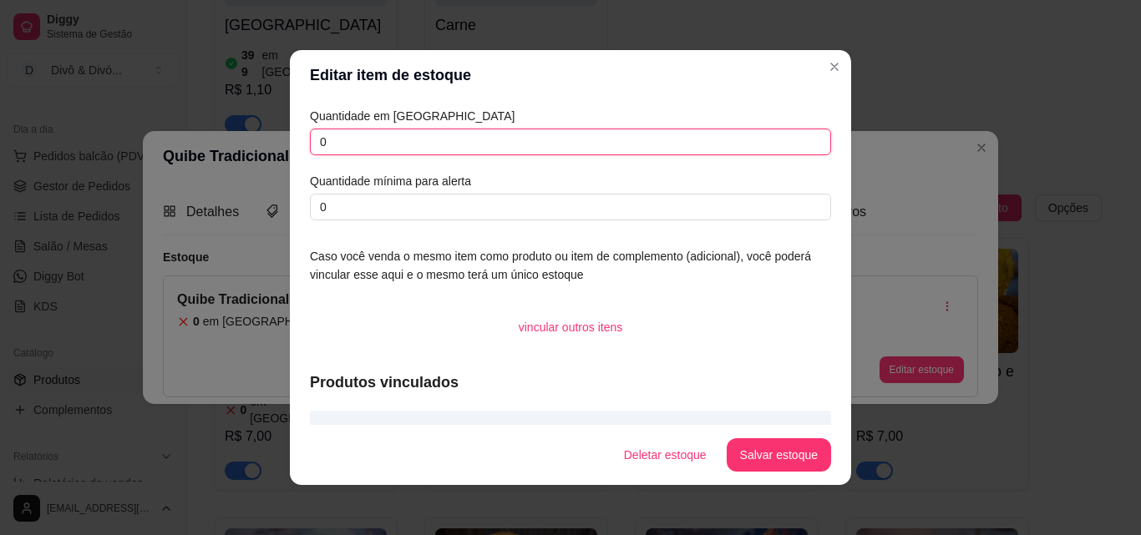
click at [369, 144] on input "0" at bounding box center [570, 142] width 521 height 27
type input "61"
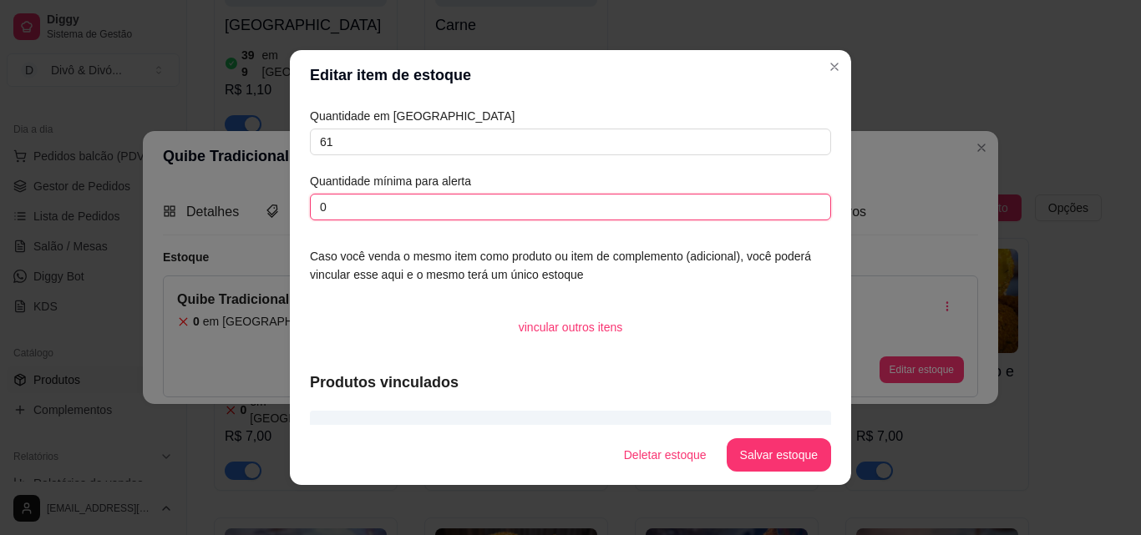
click at [348, 210] on input "0" at bounding box center [570, 207] width 521 height 27
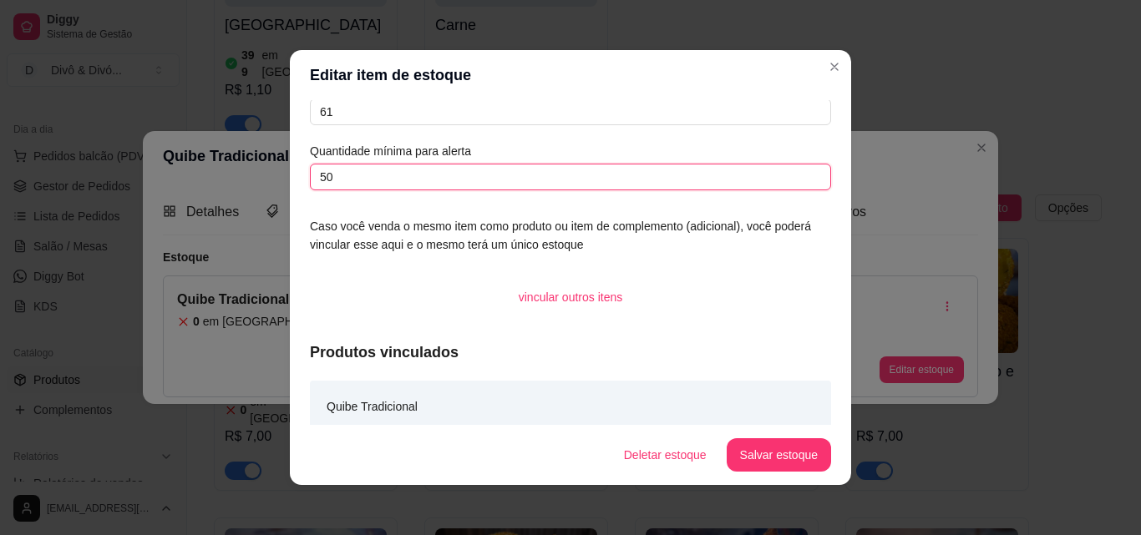
scroll to position [44, 0]
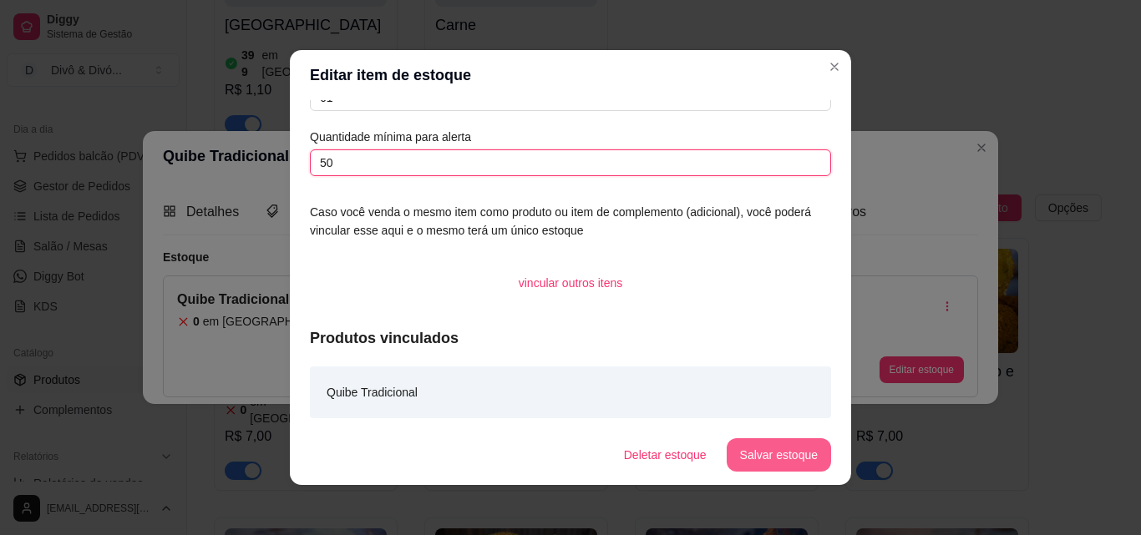
type input "50"
click at [771, 448] on button "Salvar estoque" at bounding box center [778, 455] width 102 height 33
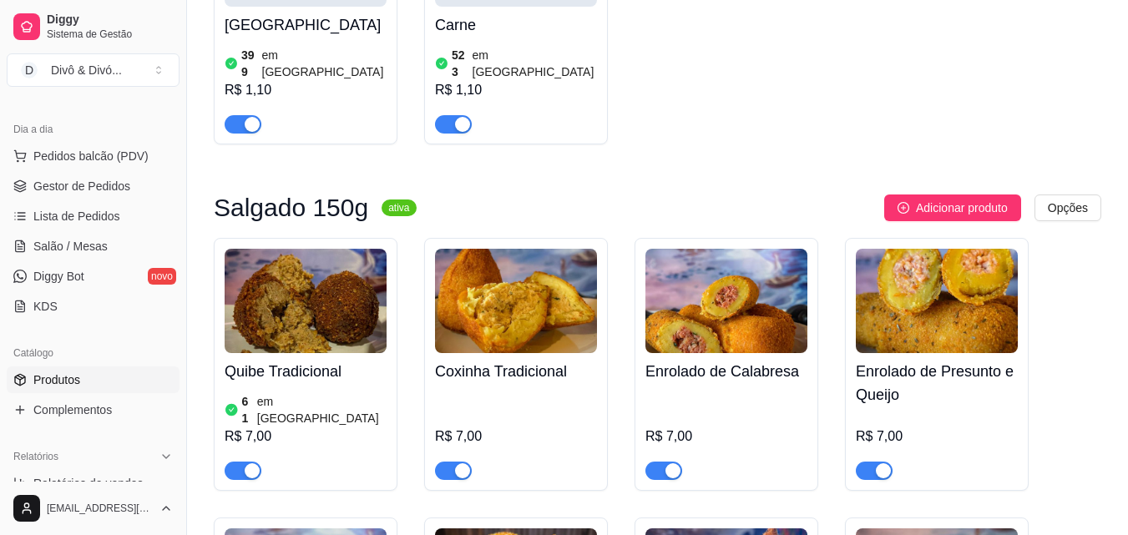
click at [536, 360] on h4 "Coxinha Tradicional" at bounding box center [516, 371] width 162 height 23
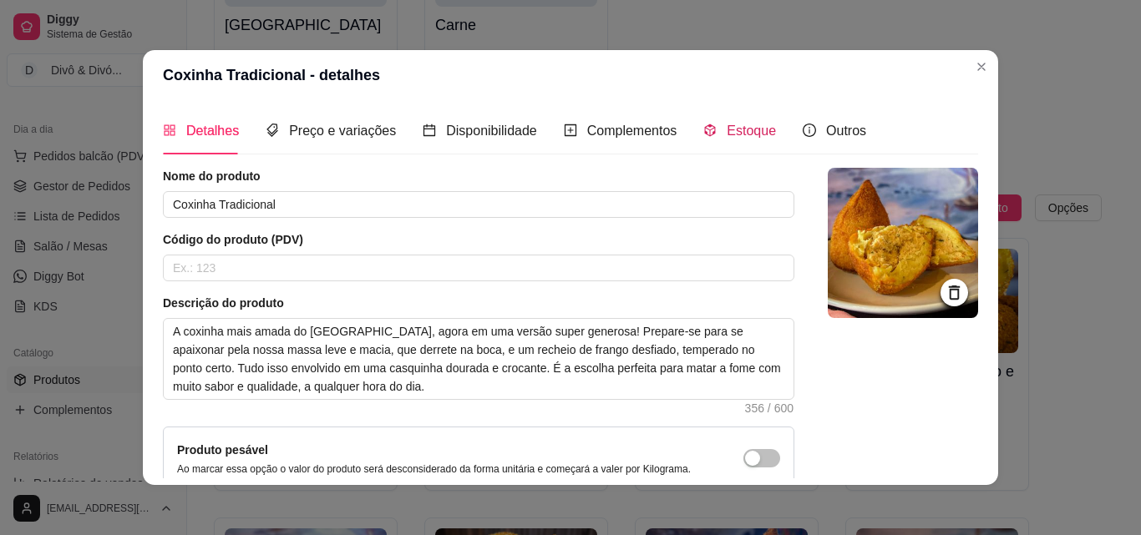
click at [756, 136] on span "Estoque" at bounding box center [751, 131] width 49 height 14
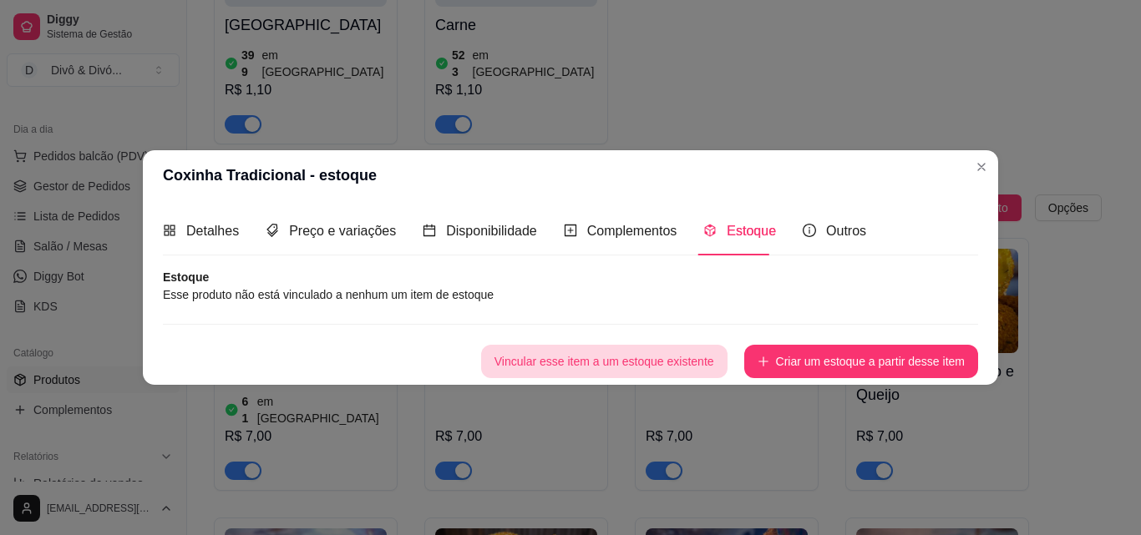
click at [672, 358] on button "Vincular esse item a um estoque existente" at bounding box center [604, 361] width 246 height 33
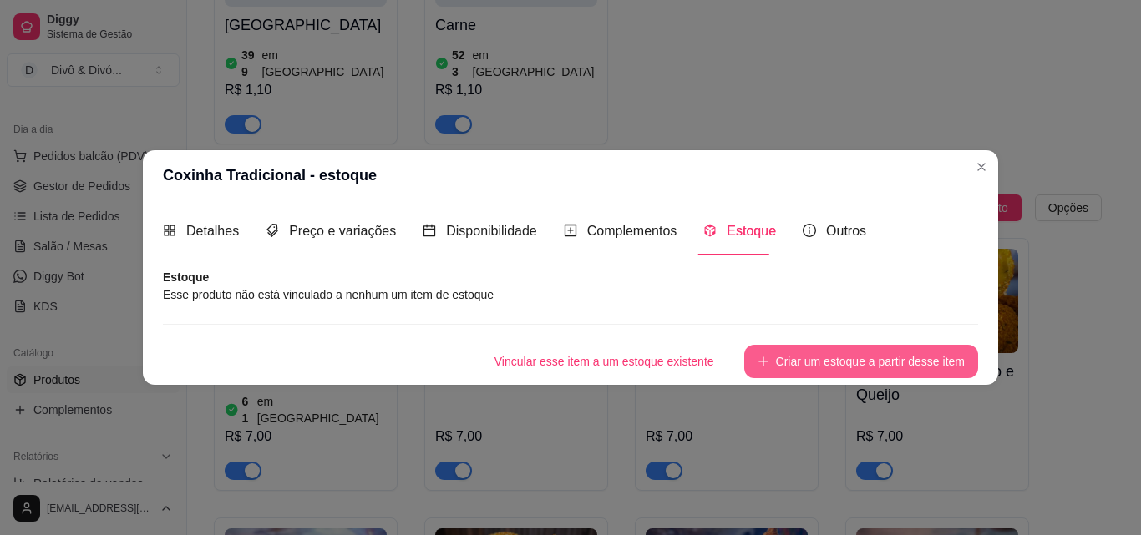
click at [828, 351] on button "Criar um estoque a partir desse item" at bounding box center [861, 361] width 234 height 33
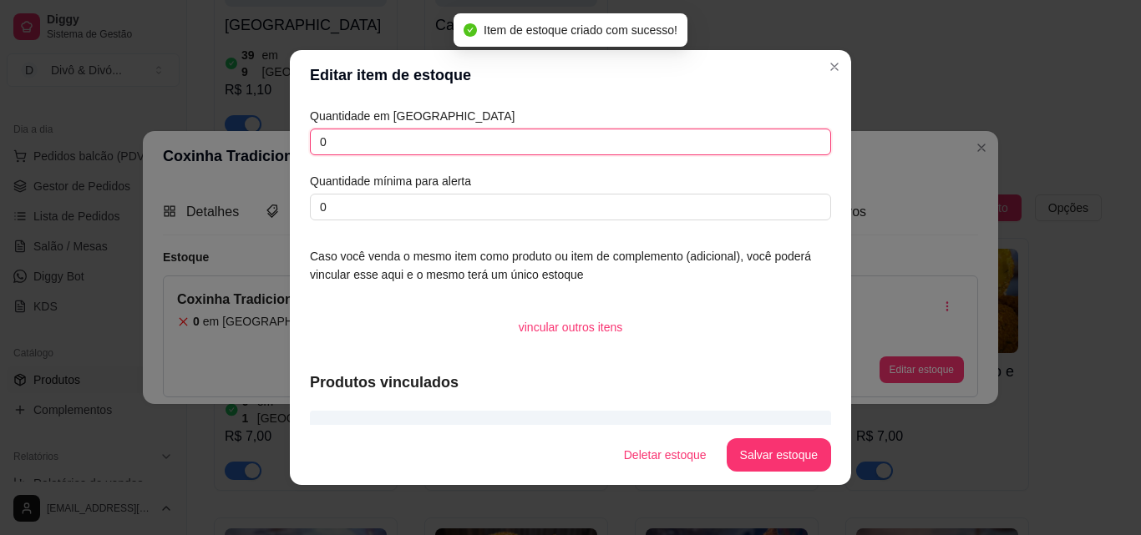
click at [416, 148] on input "0" at bounding box center [570, 142] width 521 height 27
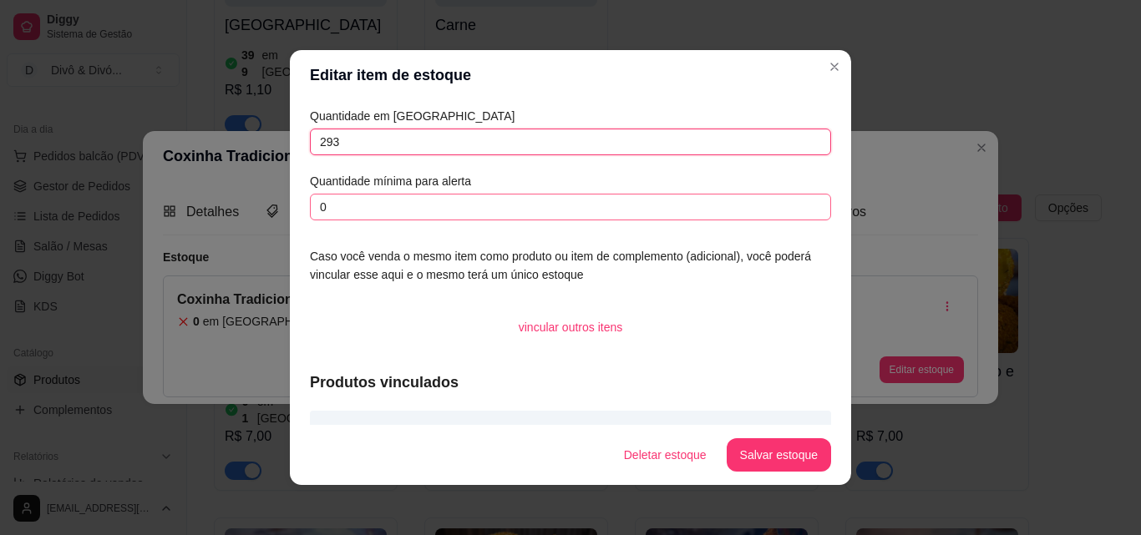
type input "293"
click at [463, 199] on input "0" at bounding box center [570, 207] width 521 height 27
type input "5"
type input "100"
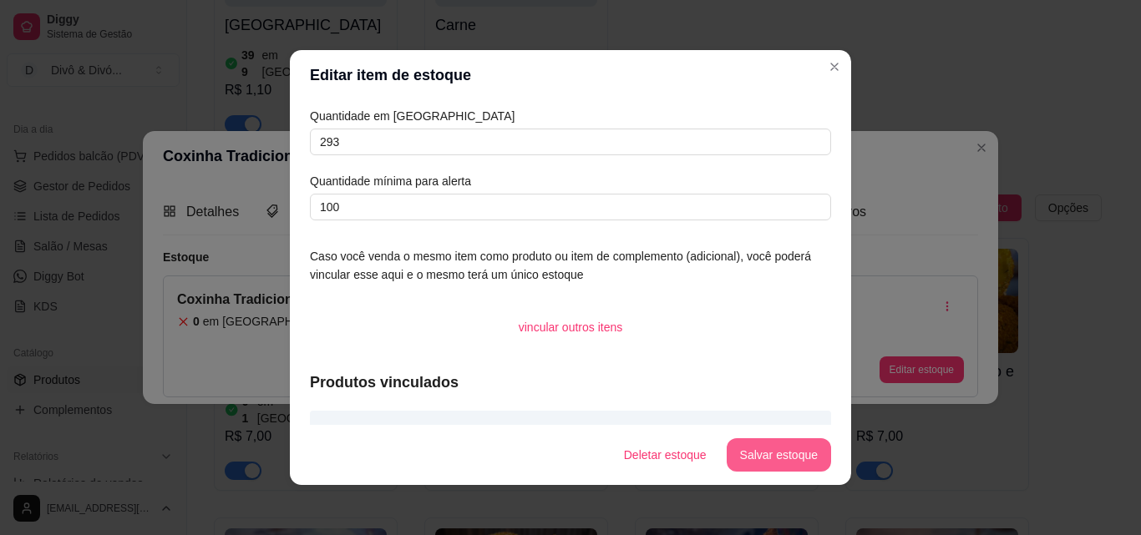
click at [751, 448] on button "Salvar estoque" at bounding box center [779, 454] width 104 height 33
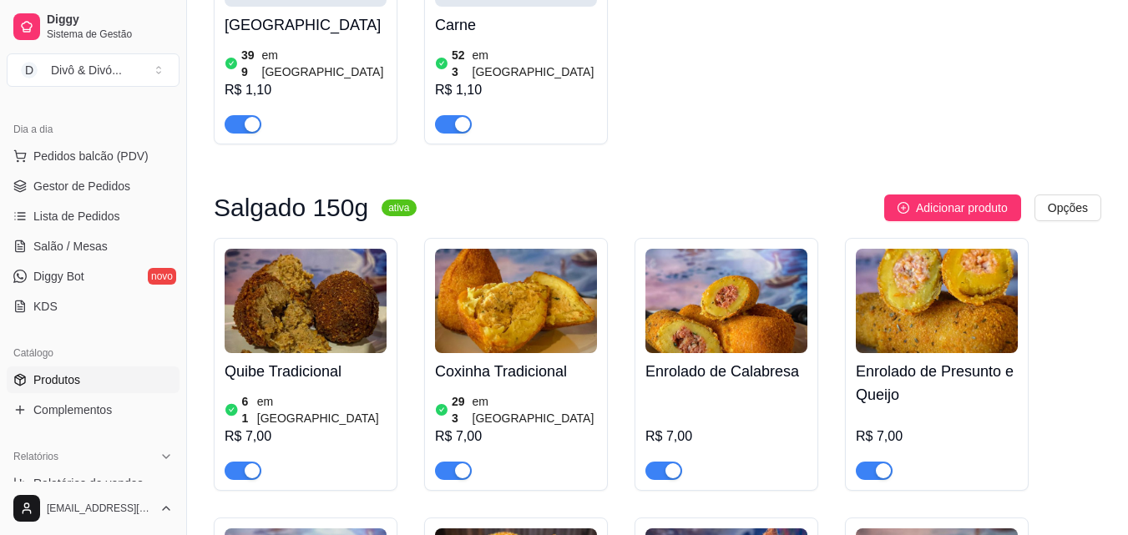
click at [357, 353] on div "Quibe Tradicional 61 em estoque R$ 7,00" at bounding box center [306, 416] width 162 height 127
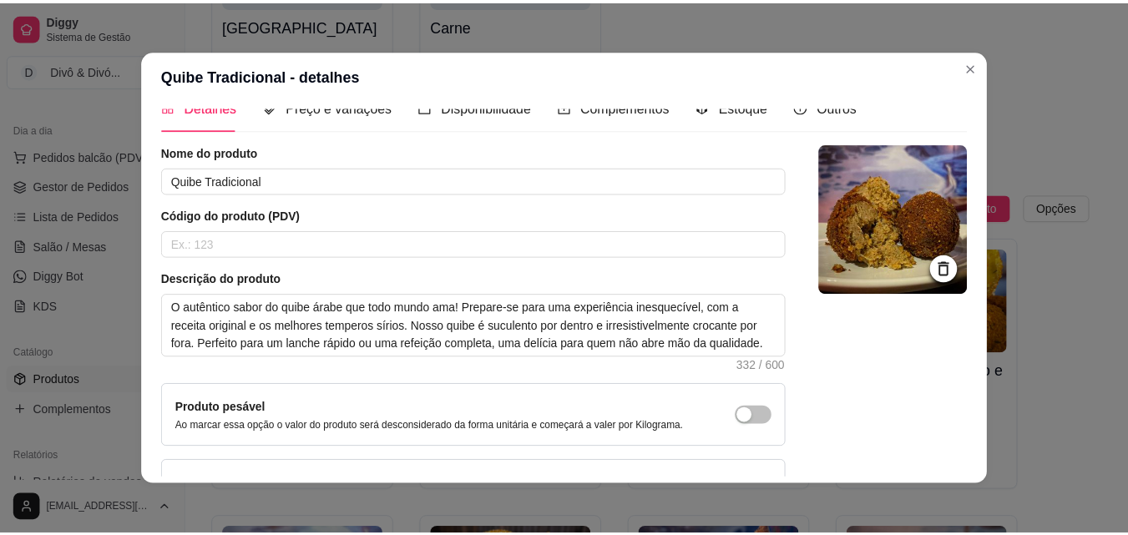
scroll to position [0, 0]
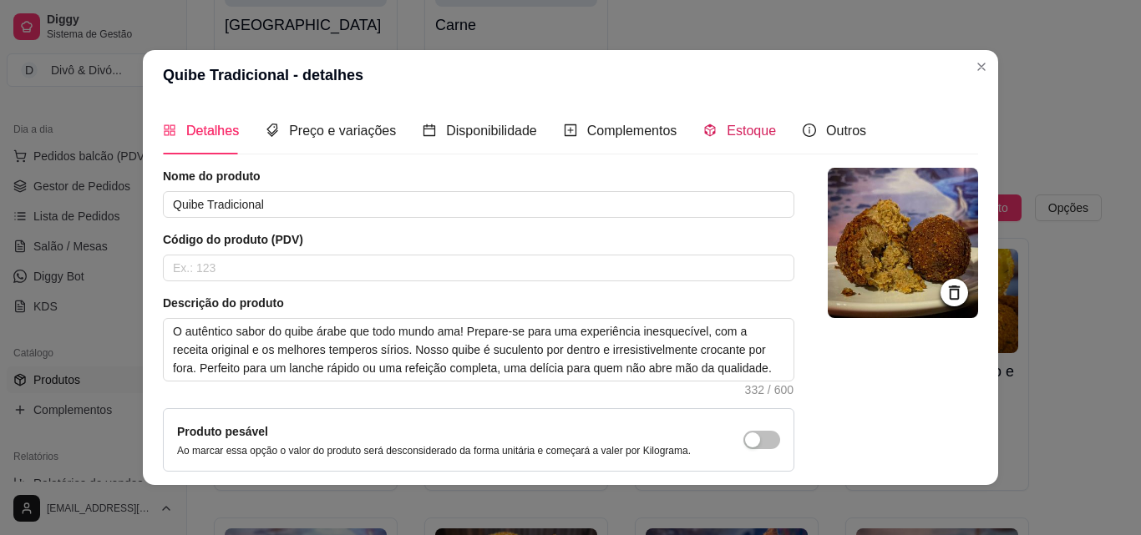
click at [739, 121] on div "Estoque" at bounding box center [739, 130] width 73 height 21
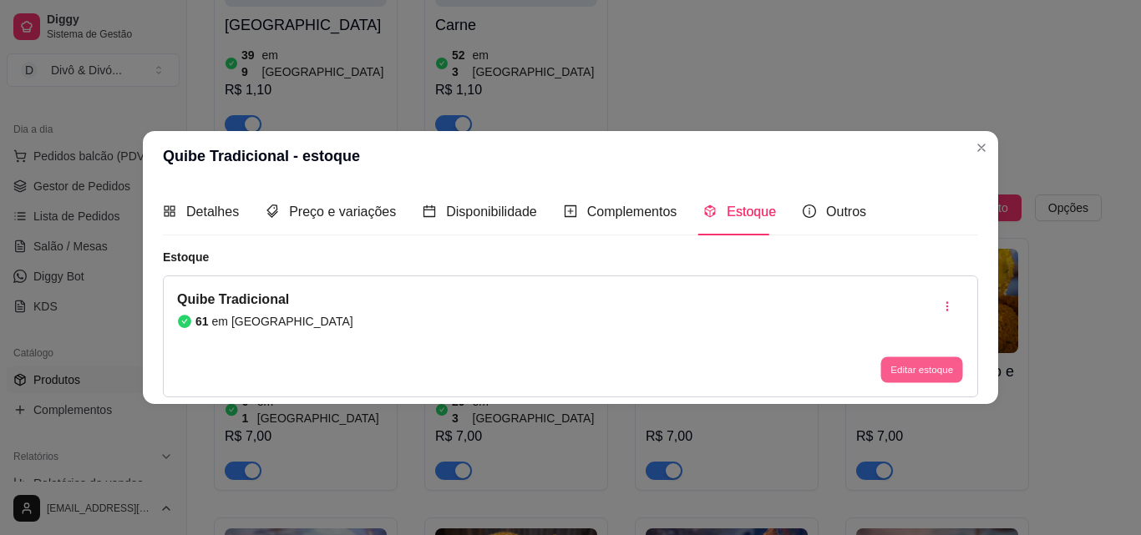
click at [903, 365] on button "Editar estoque" at bounding box center [921, 370] width 82 height 26
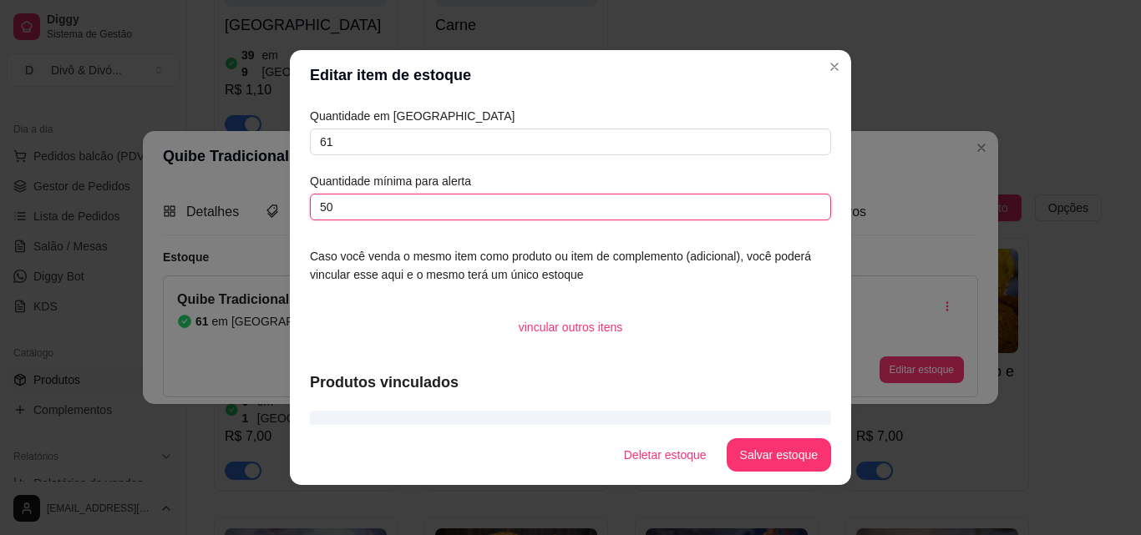
click at [390, 199] on input "50" at bounding box center [570, 207] width 521 height 27
type input "100"
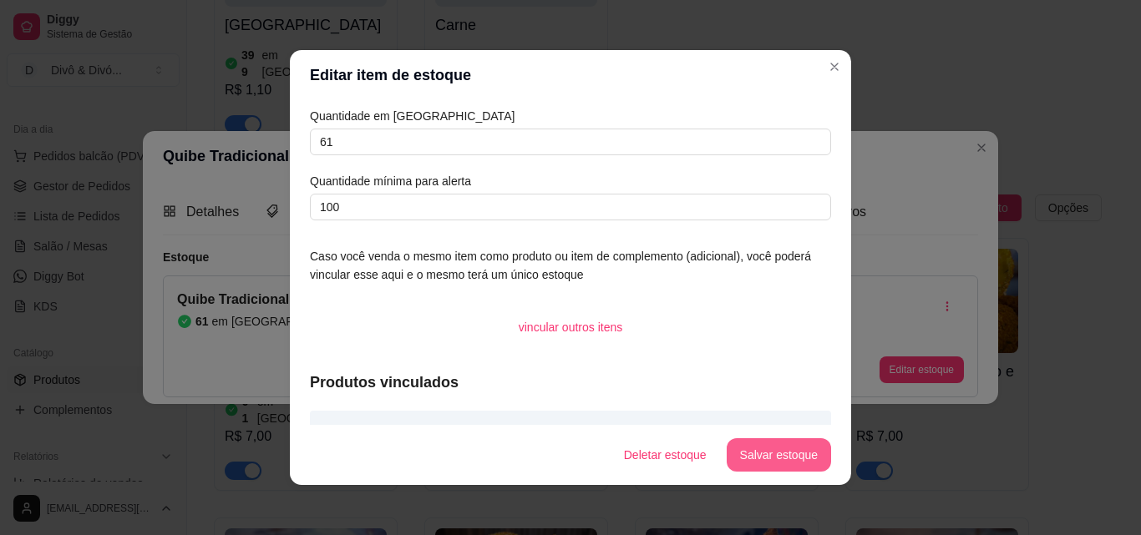
click at [768, 455] on button "Salvar estoque" at bounding box center [779, 454] width 104 height 33
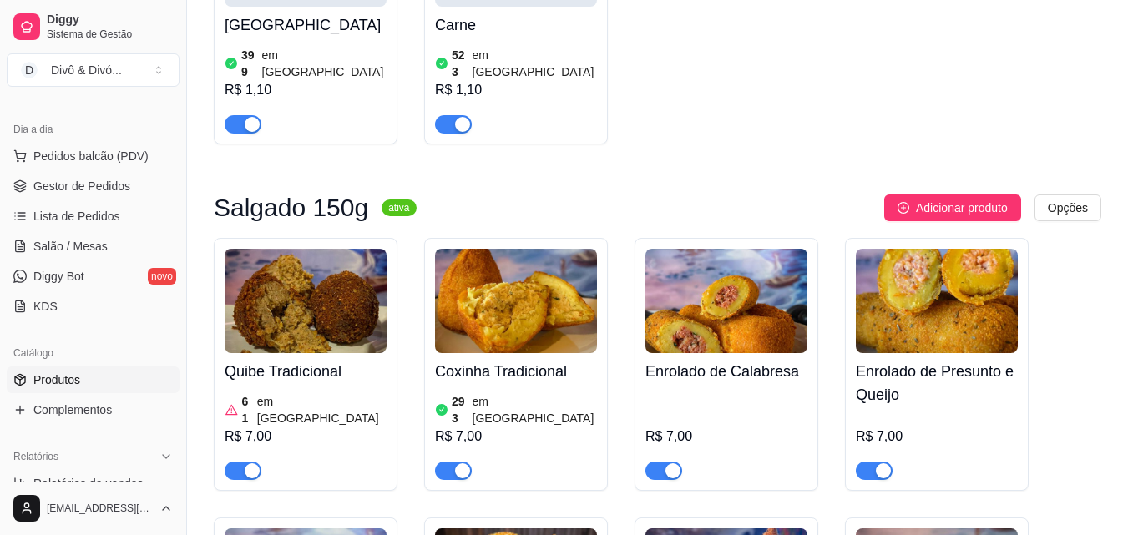
click at [681, 390] on div "R$ 7,00" at bounding box center [727, 435] width 162 height 90
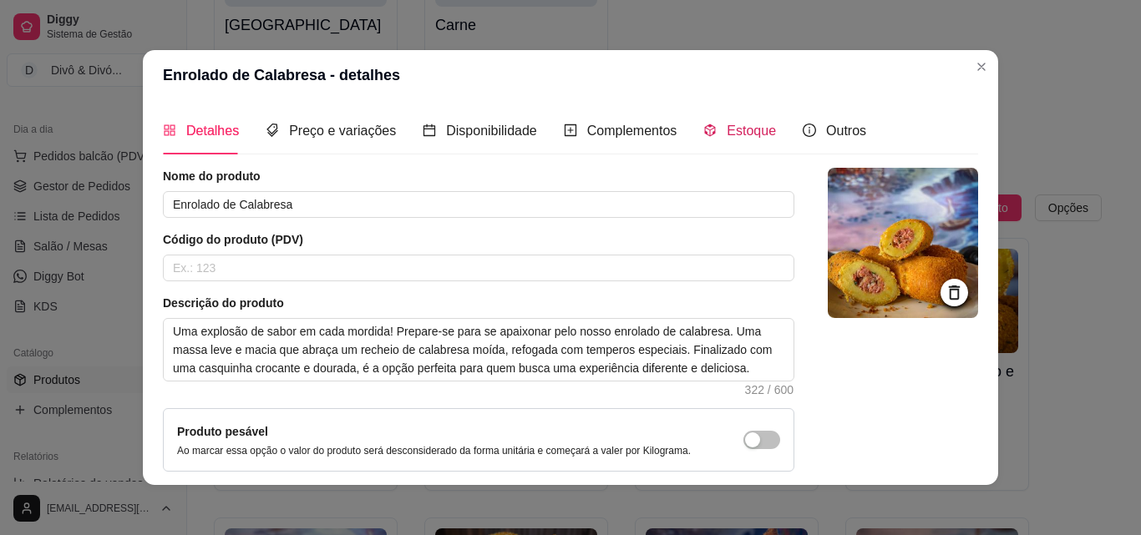
click at [738, 136] on span "Estoque" at bounding box center [751, 131] width 49 height 14
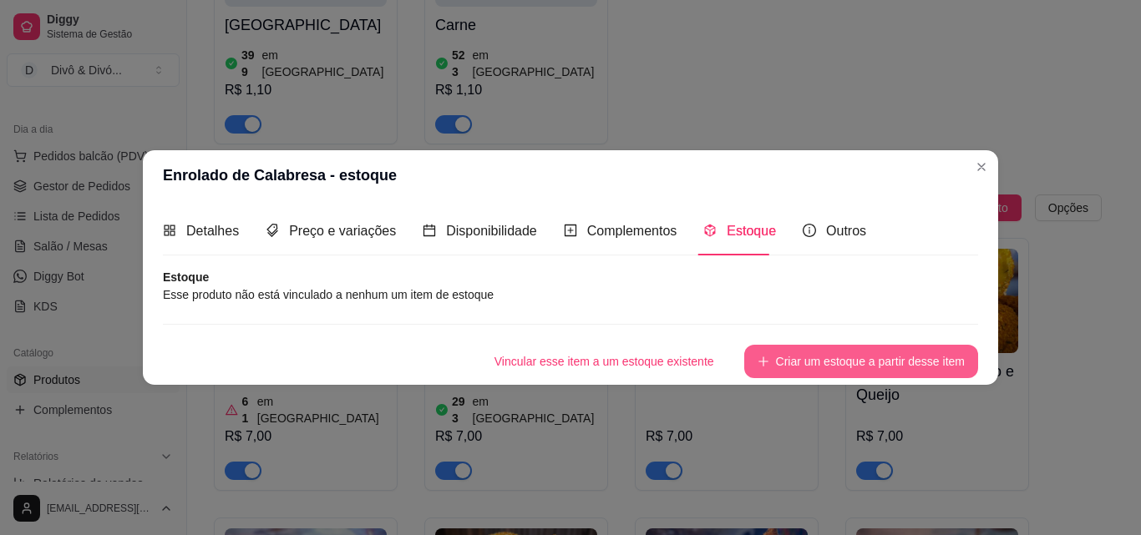
click at [793, 362] on button "Criar um estoque a partir desse item" at bounding box center [861, 361] width 234 height 33
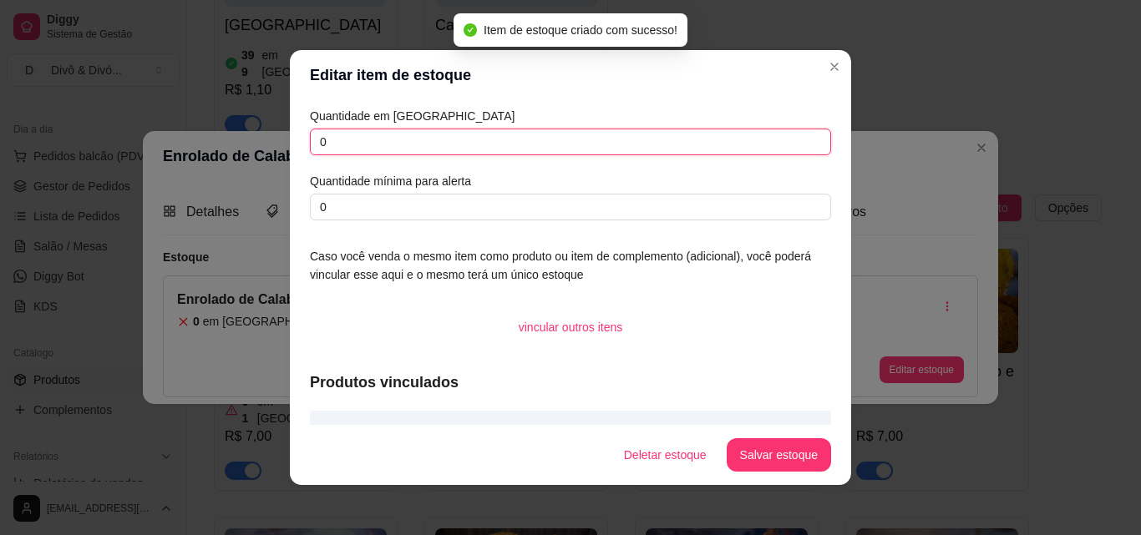
click at [641, 149] on input "0" at bounding box center [570, 142] width 521 height 27
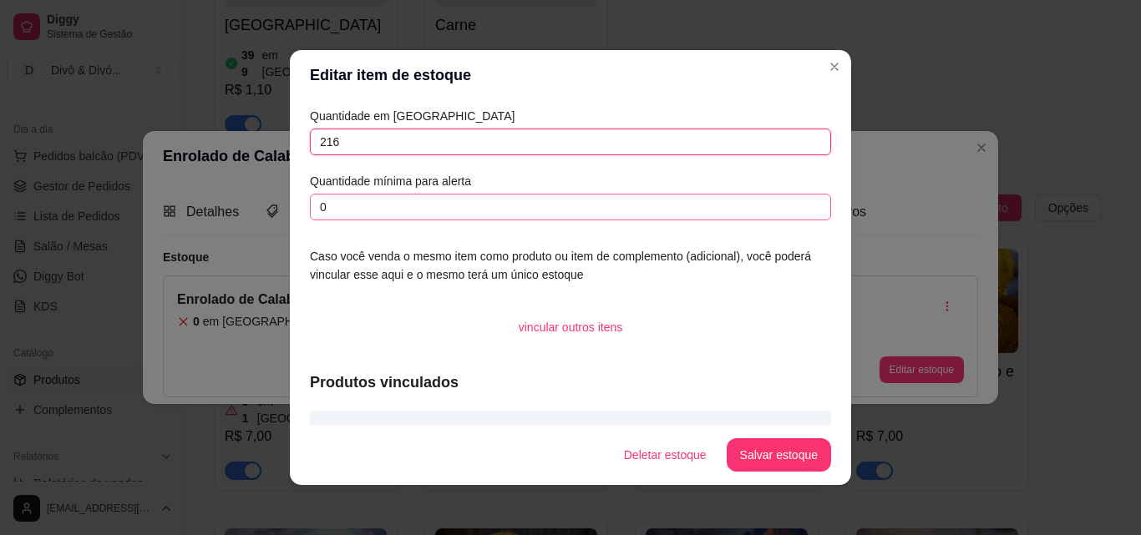
type input "216"
click at [564, 215] on input "0" at bounding box center [570, 207] width 521 height 27
type input "100"
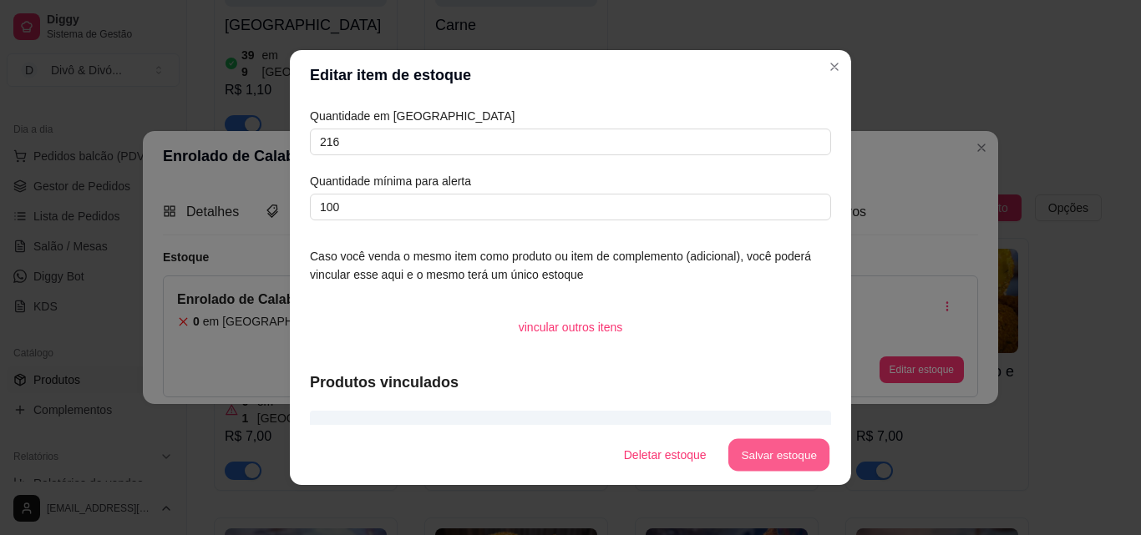
click at [766, 443] on button "Salvar estoque" at bounding box center [778, 455] width 102 height 33
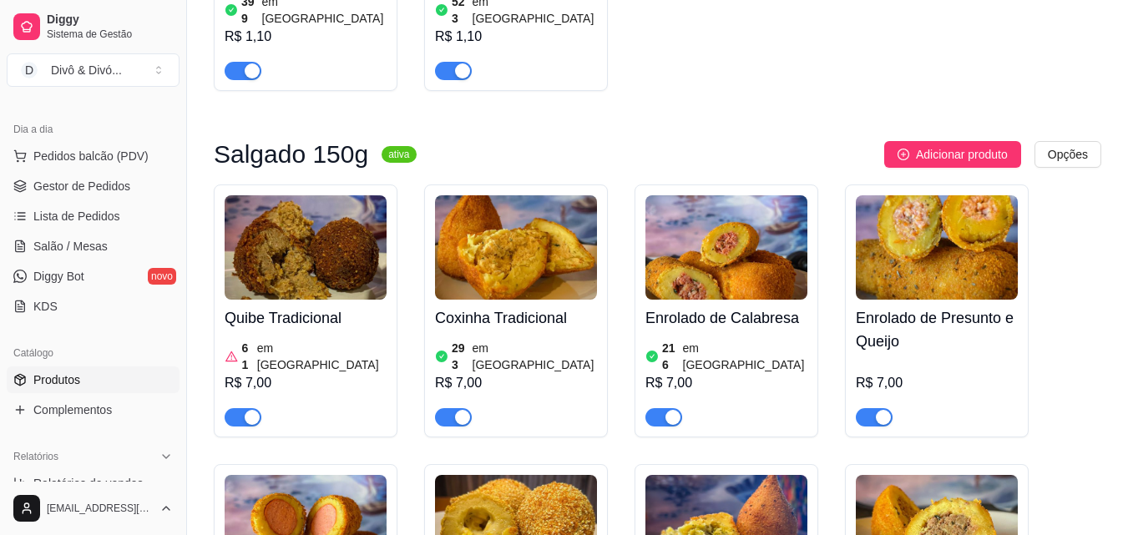
scroll to position [1002, 0]
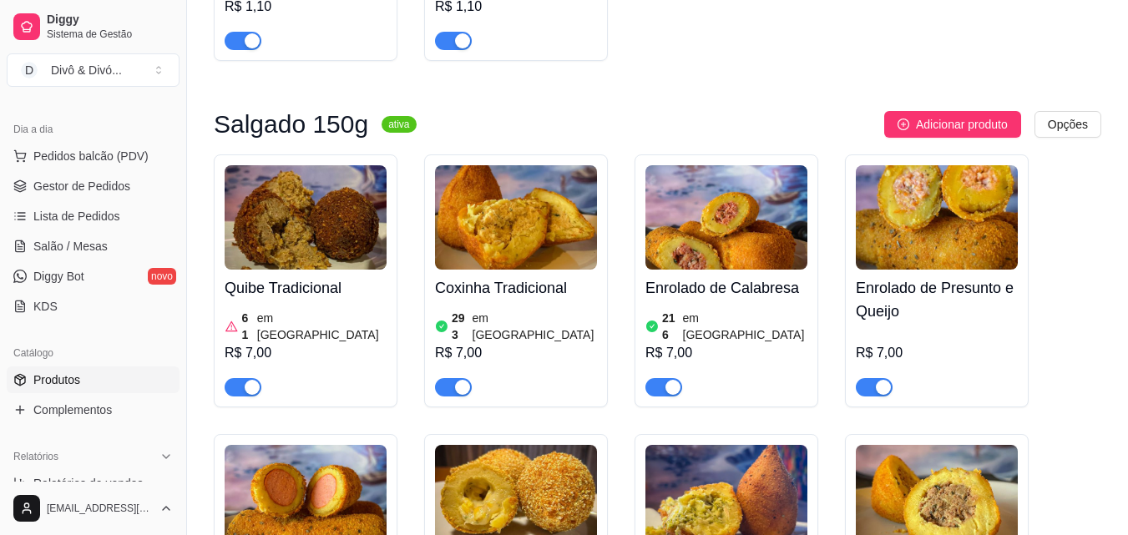
click at [935, 276] on h4 "Enrolado de Presunto e Queijo" at bounding box center [937, 299] width 162 height 47
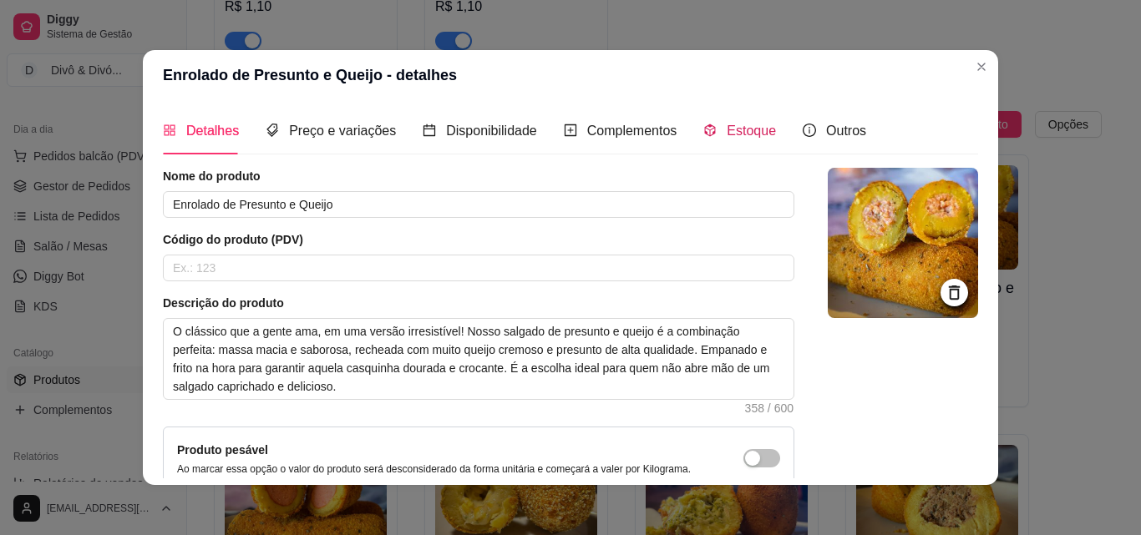
click at [751, 126] on span "Estoque" at bounding box center [751, 131] width 49 height 14
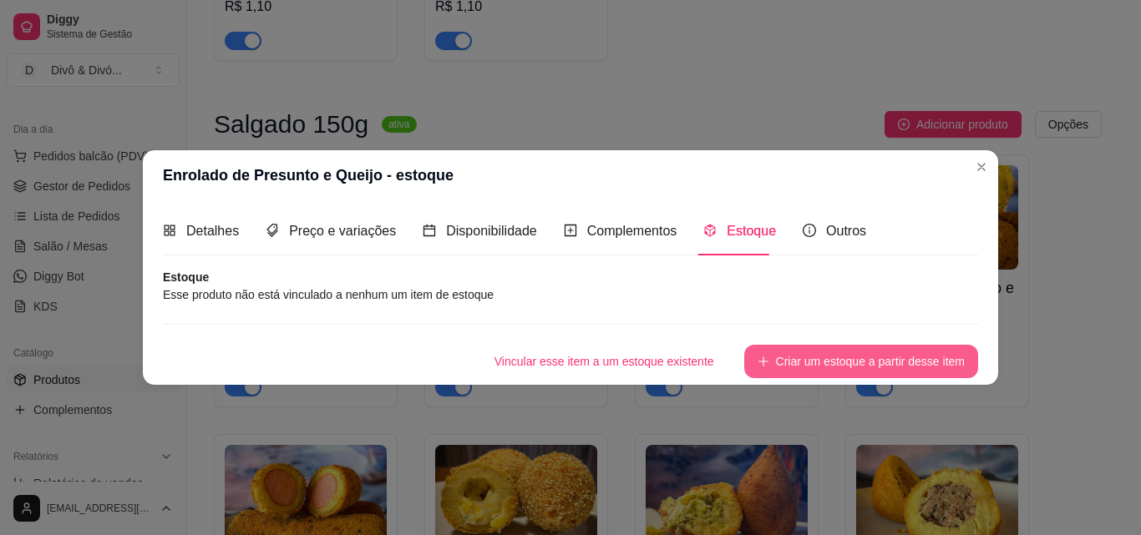
click at [775, 357] on button "Criar um estoque a partir desse item" at bounding box center [861, 361] width 234 height 33
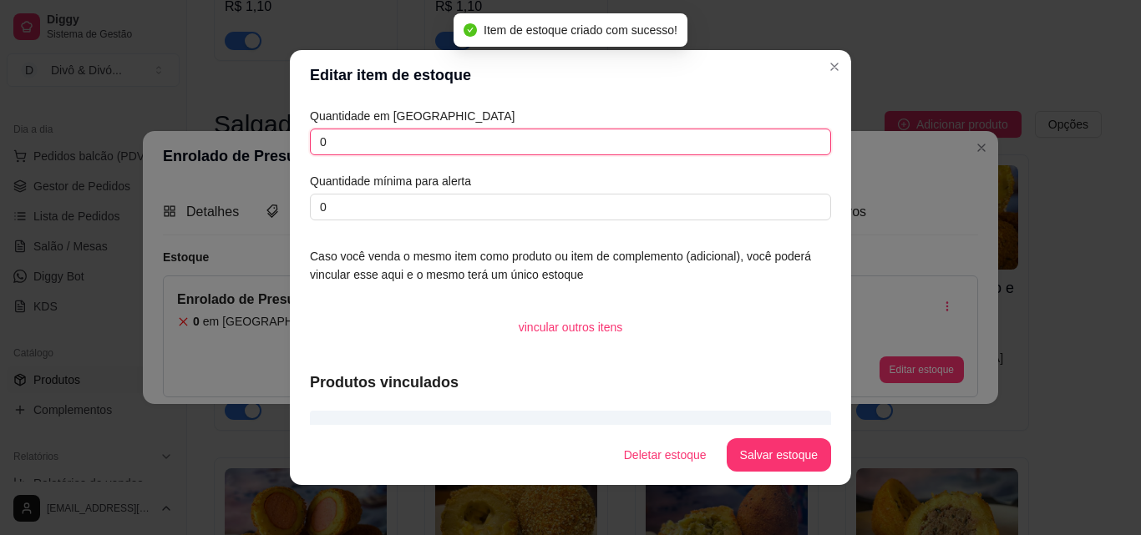
click at [431, 148] on input "0" at bounding box center [570, 142] width 521 height 27
type input "280"
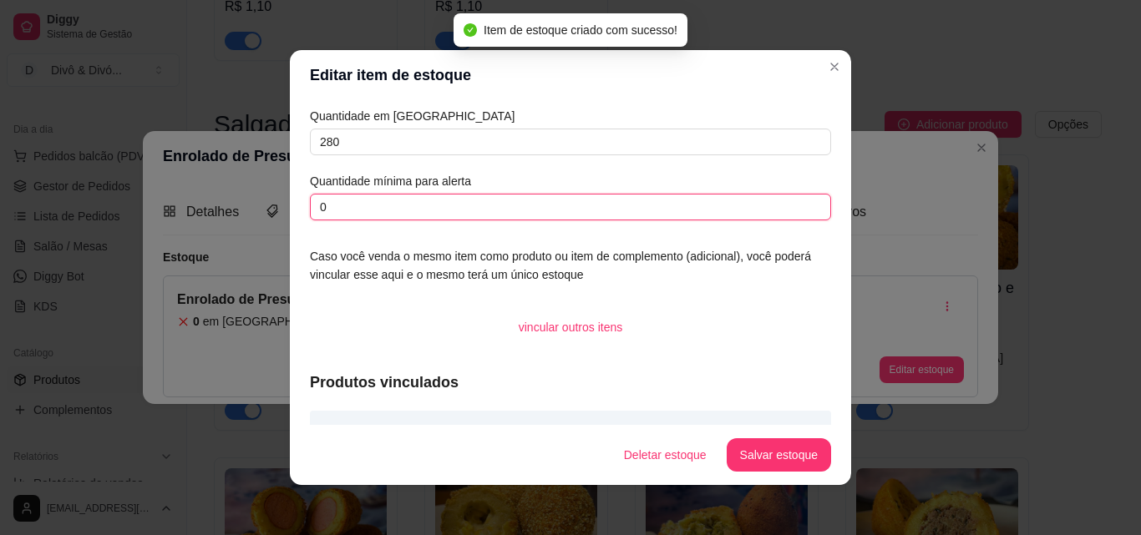
click at [407, 218] on input "0" at bounding box center [570, 207] width 521 height 27
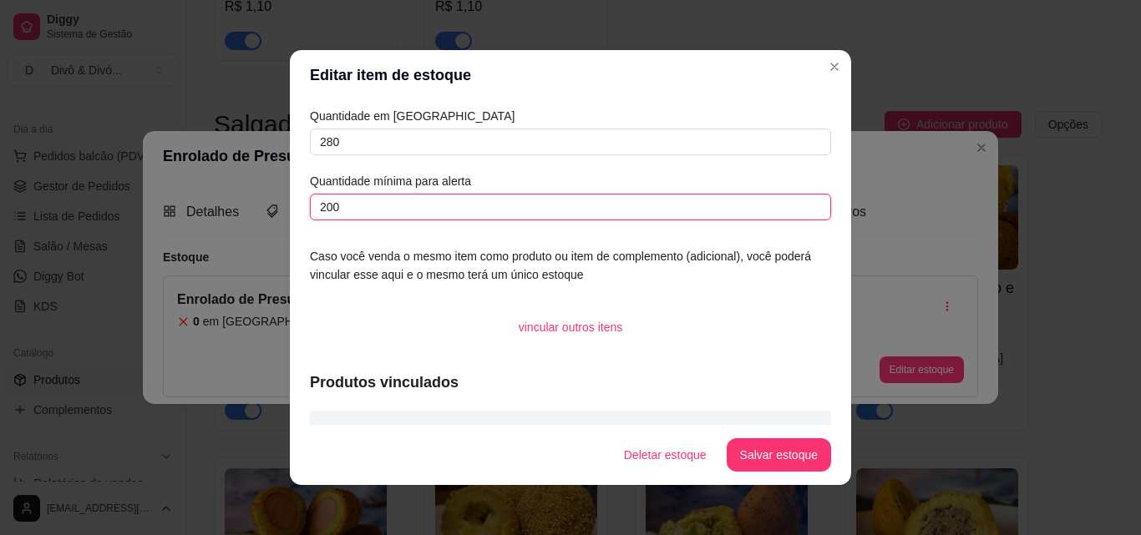
click at [539, 213] on input "200" at bounding box center [570, 207] width 521 height 27
type input "100"
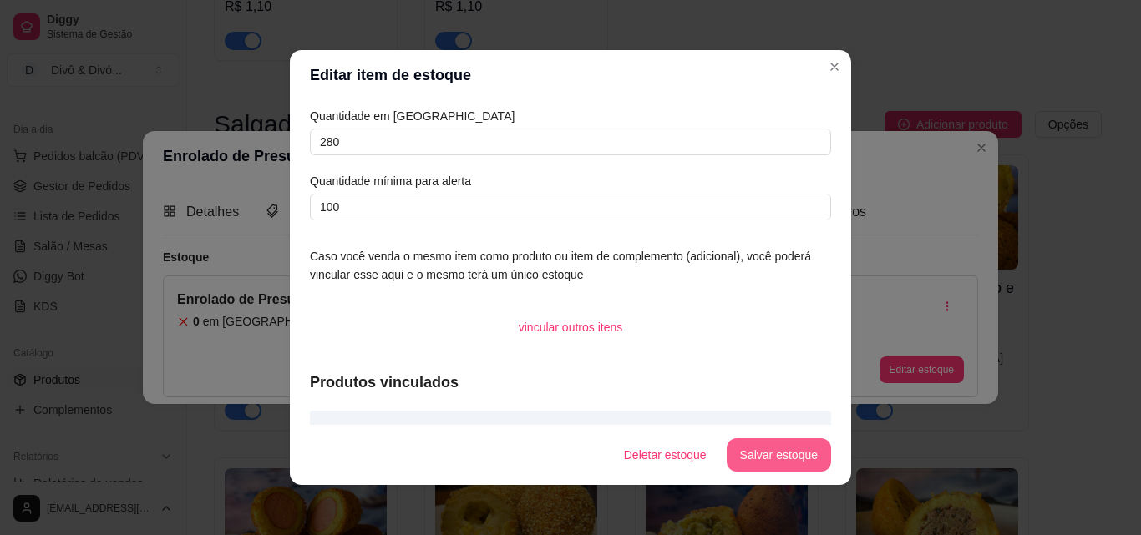
click at [744, 447] on button "Salvar estoque" at bounding box center [779, 454] width 104 height 33
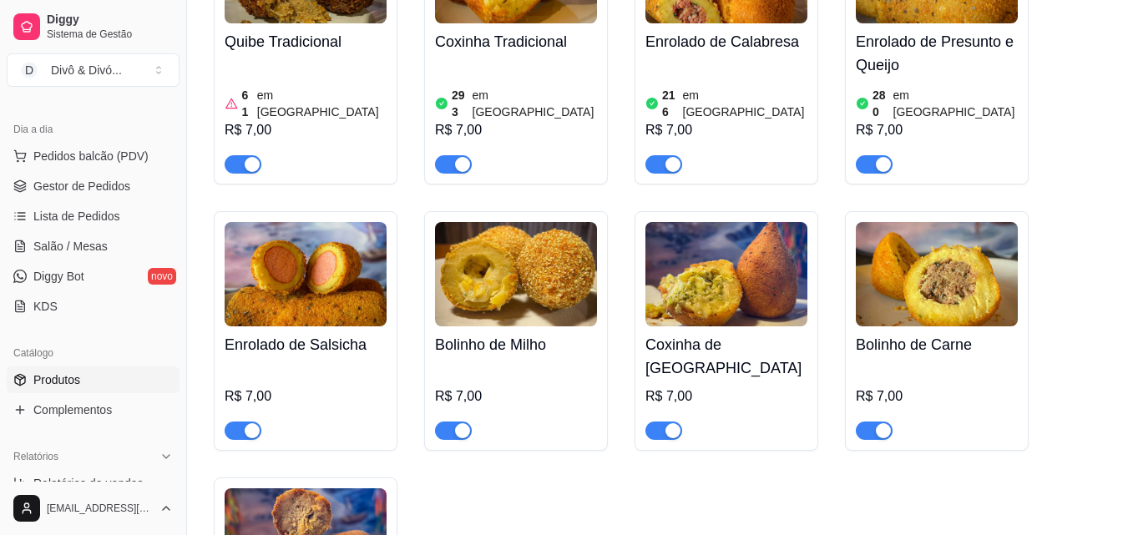
scroll to position [1253, 0]
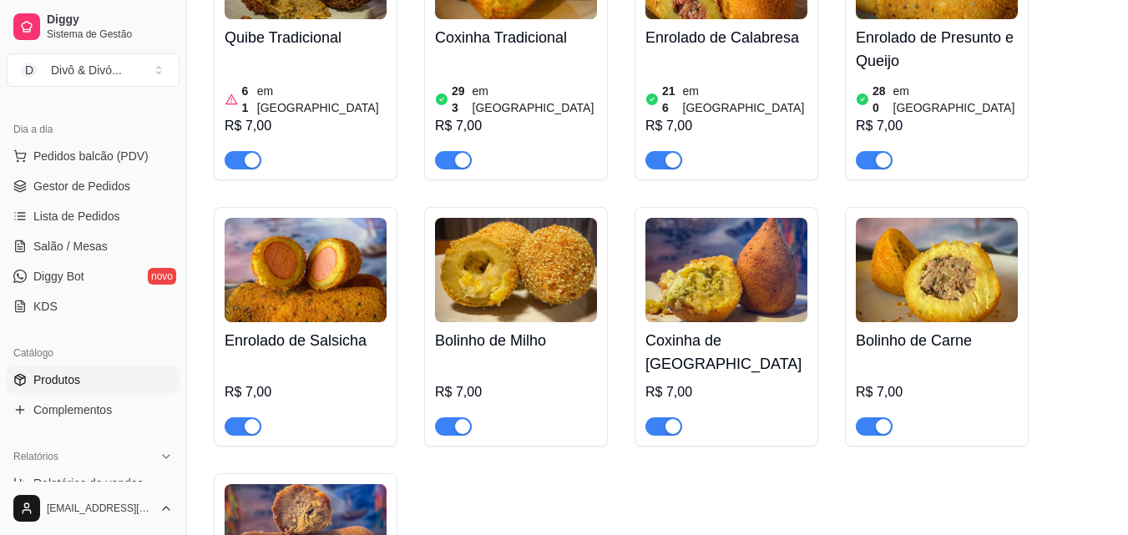
click at [324, 329] on h4 "Enrolado de Salsicha" at bounding box center [306, 340] width 162 height 23
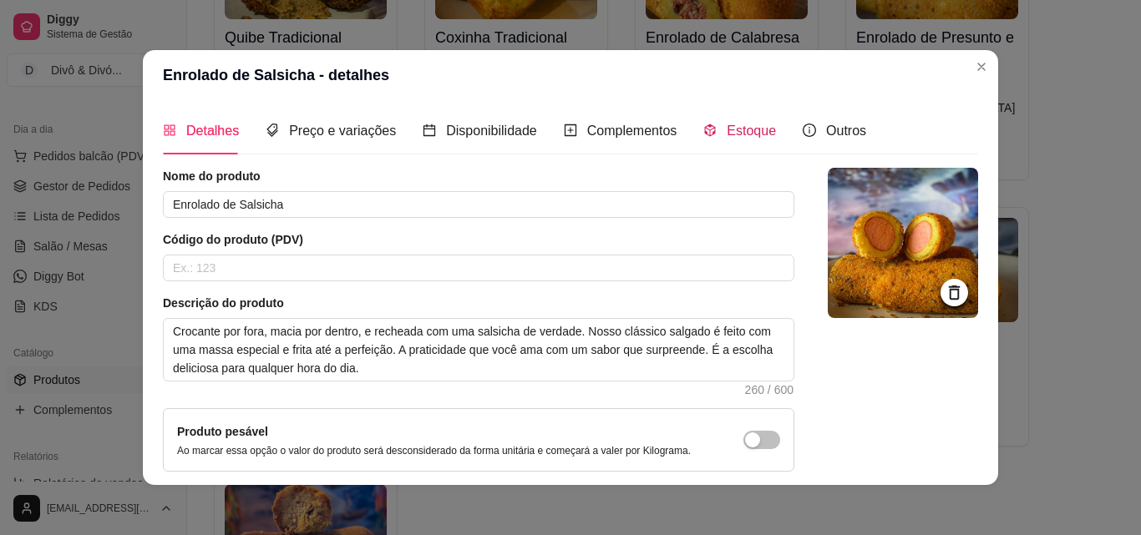
click at [727, 135] on span "Estoque" at bounding box center [751, 131] width 49 height 14
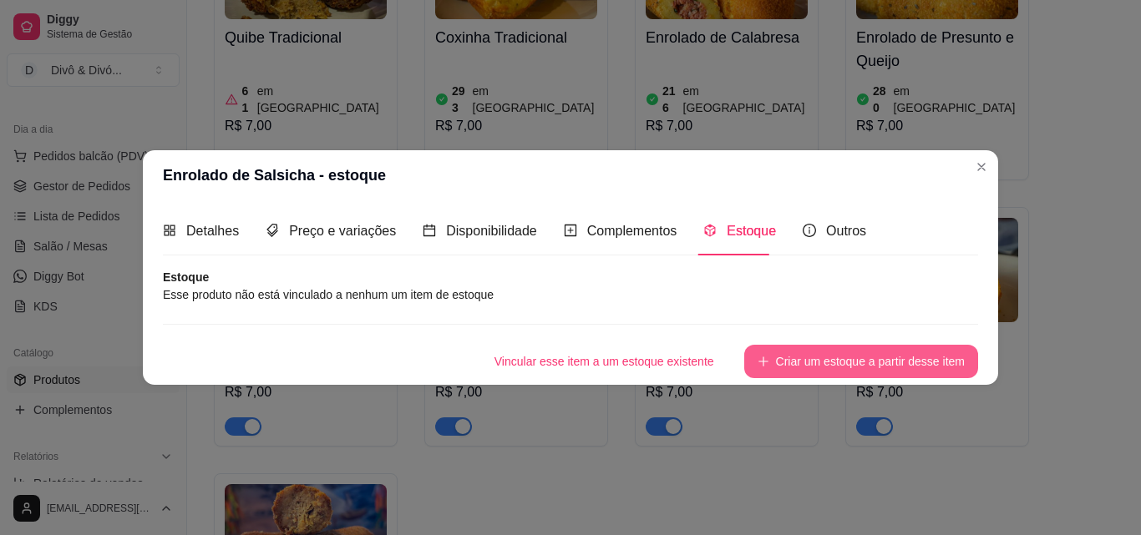
click at [836, 365] on button "Criar um estoque a partir desse item" at bounding box center [861, 361] width 234 height 33
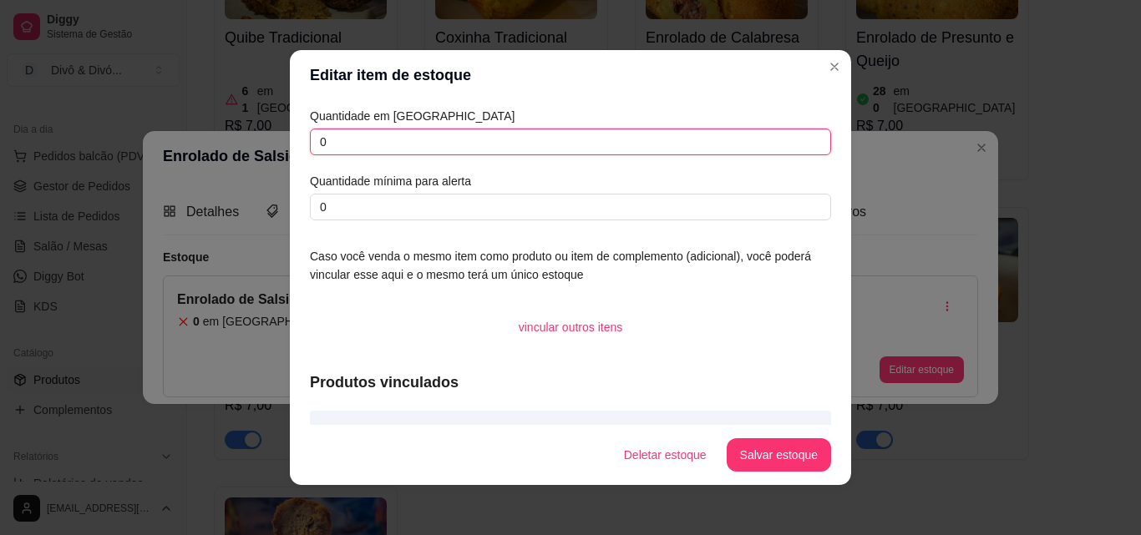
click at [549, 131] on input "0" at bounding box center [570, 142] width 521 height 27
type input "216"
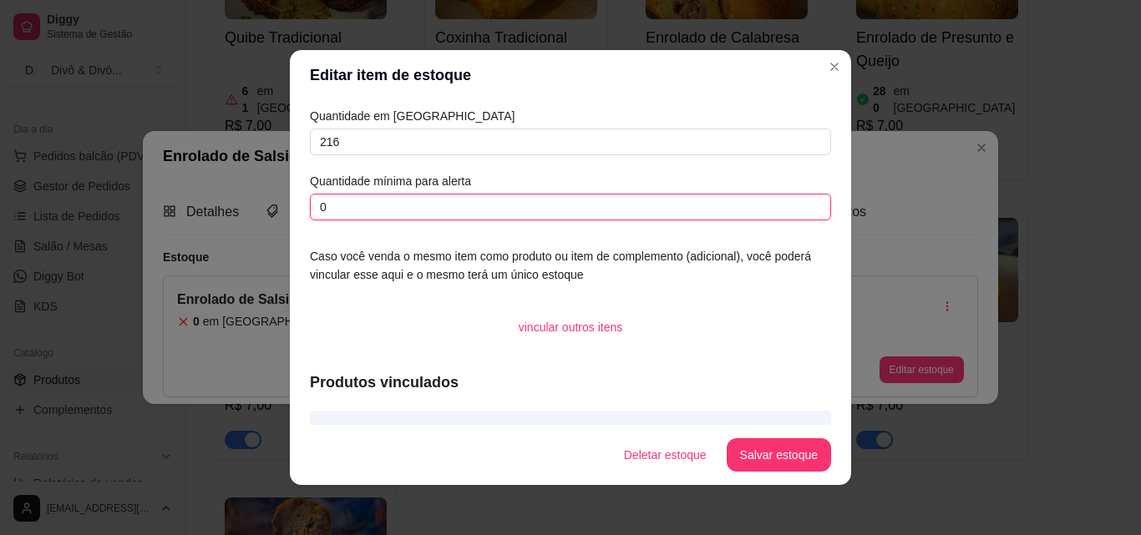
click at [533, 200] on input "0" at bounding box center [570, 207] width 521 height 27
click at [533, 200] on input "1" at bounding box center [570, 207] width 521 height 27
type input "100"
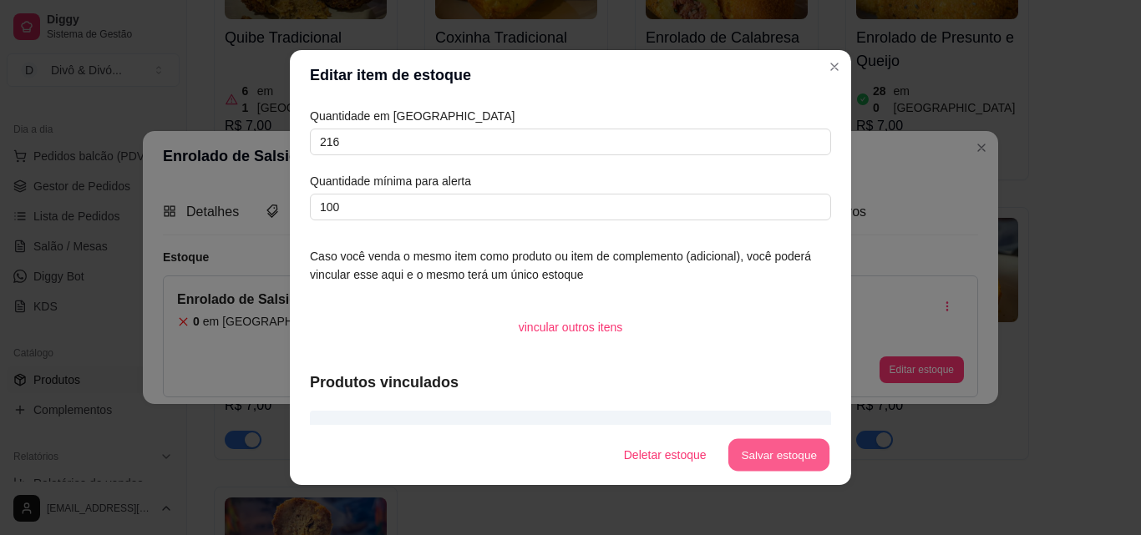
click at [747, 458] on button "Salvar estoque" at bounding box center [778, 455] width 102 height 33
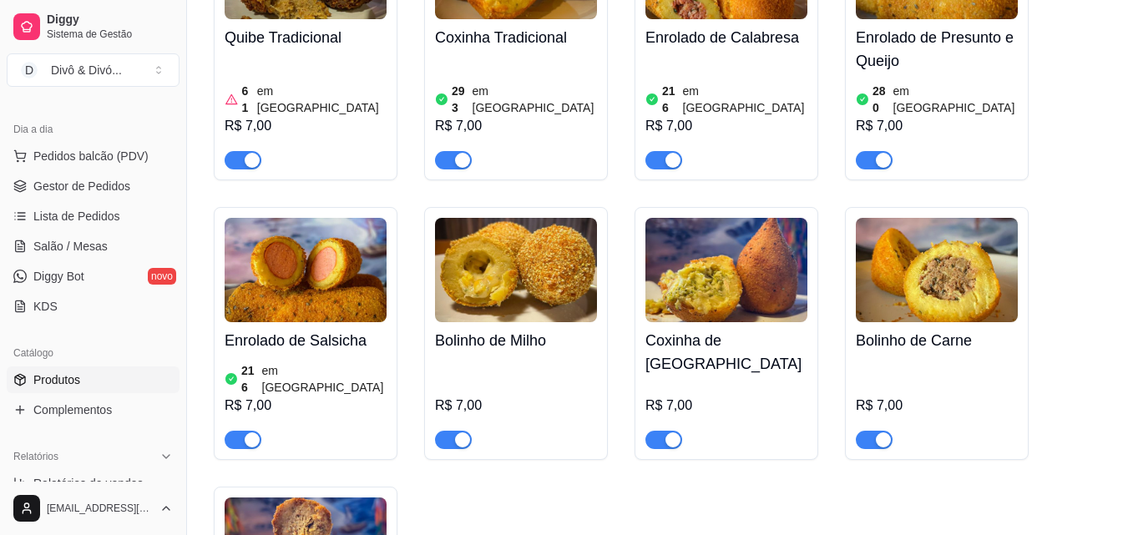
click at [495, 359] on div "R$ 7,00" at bounding box center [516, 404] width 162 height 90
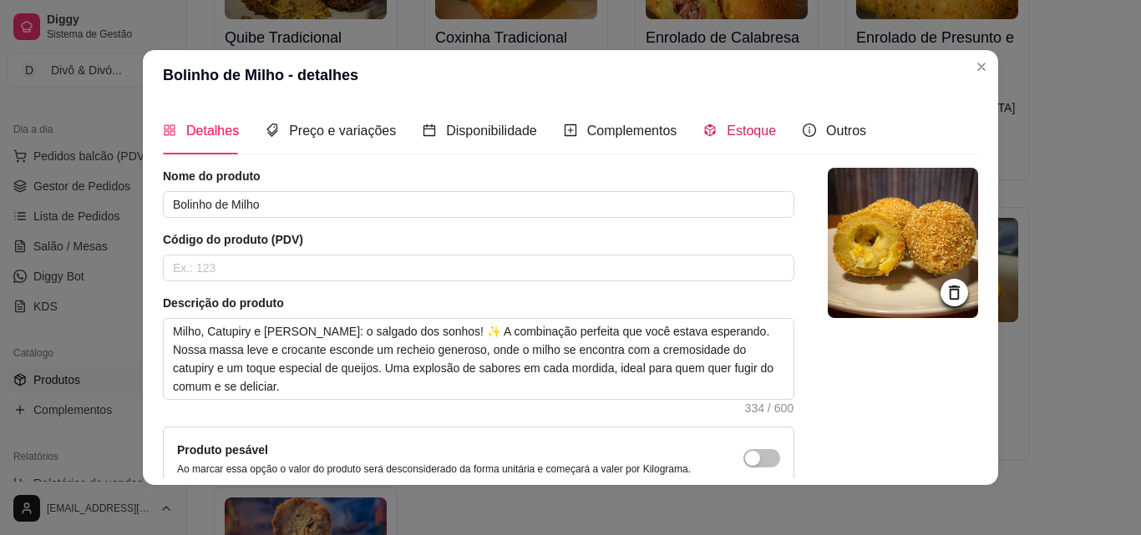
click at [749, 128] on span "Estoque" at bounding box center [751, 131] width 49 height 14
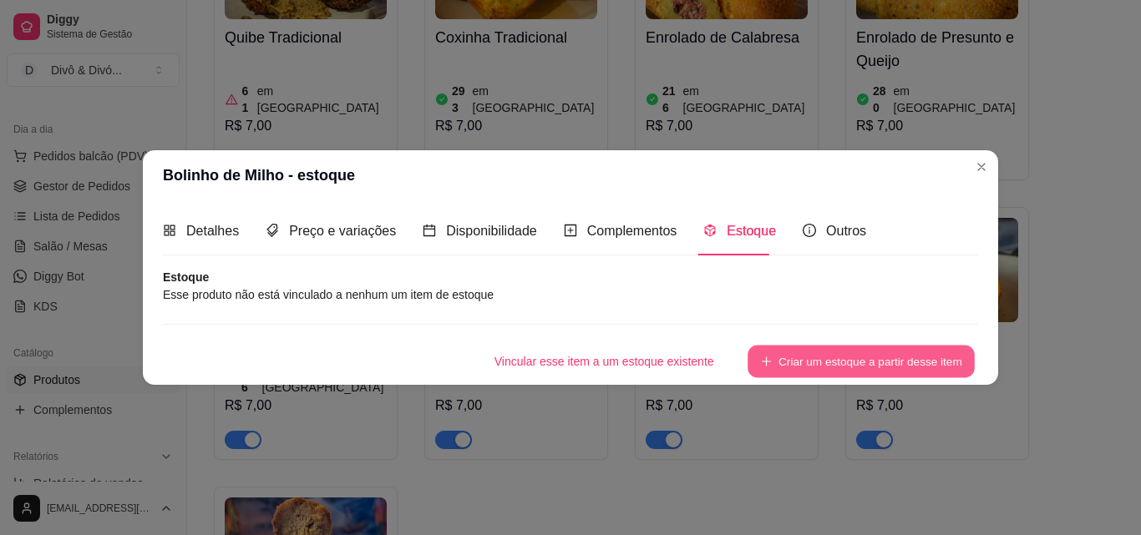
click at [840, 355] on button "Criar um estoque a partir desse item" at bounding box center [860, 361] width 227 height 33
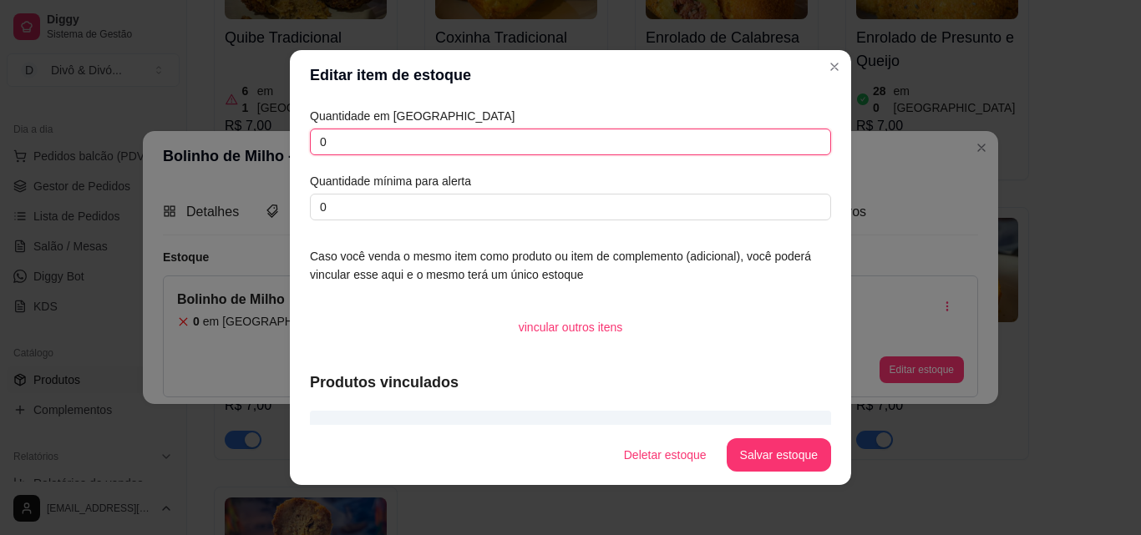
click at [504, 133] on input "0" at bounding box center [570, 142] width 521 height 27
type input "69"
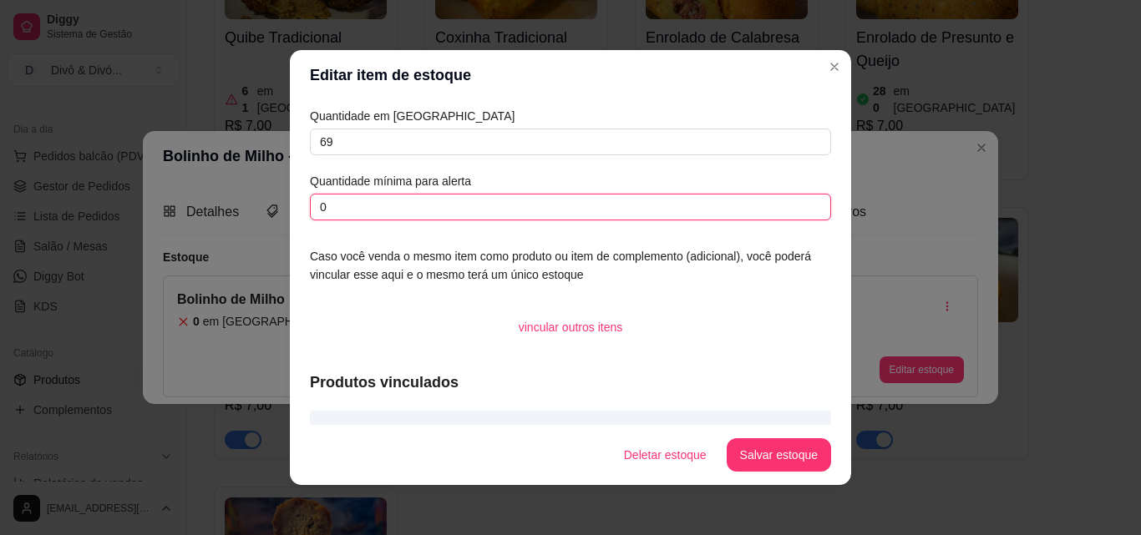
click at [468, 201] on input "0" at bounding box center [570, 207] width 521 height 27
click at [468, 201] on input "1" at bounding box center [570, 207] width 521 height 27
type input "100"
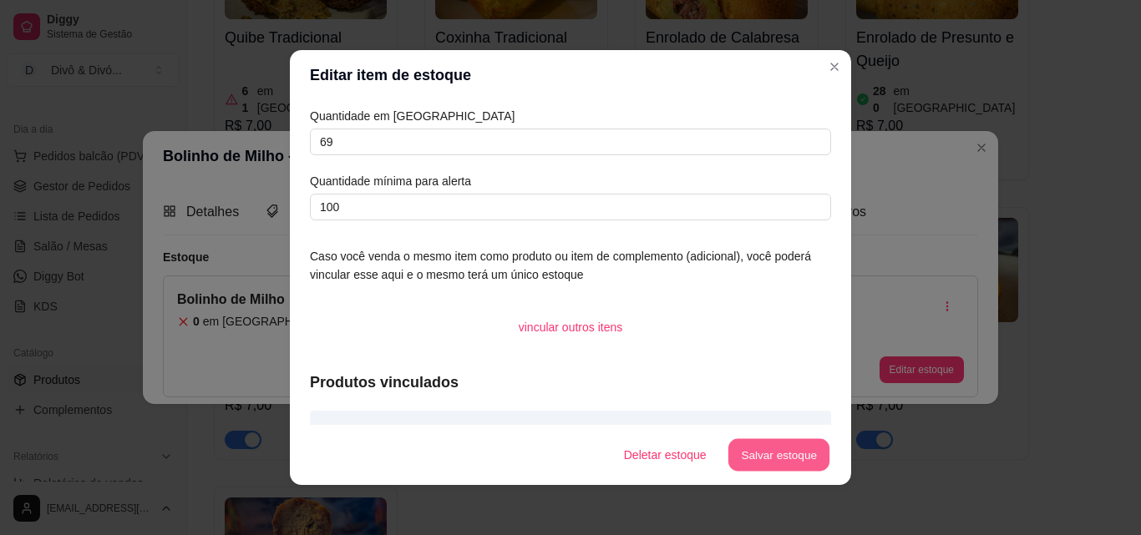
click at [804, 464] on button "Salvar estoque" at bounding box center [778, 455] width 102 height 33
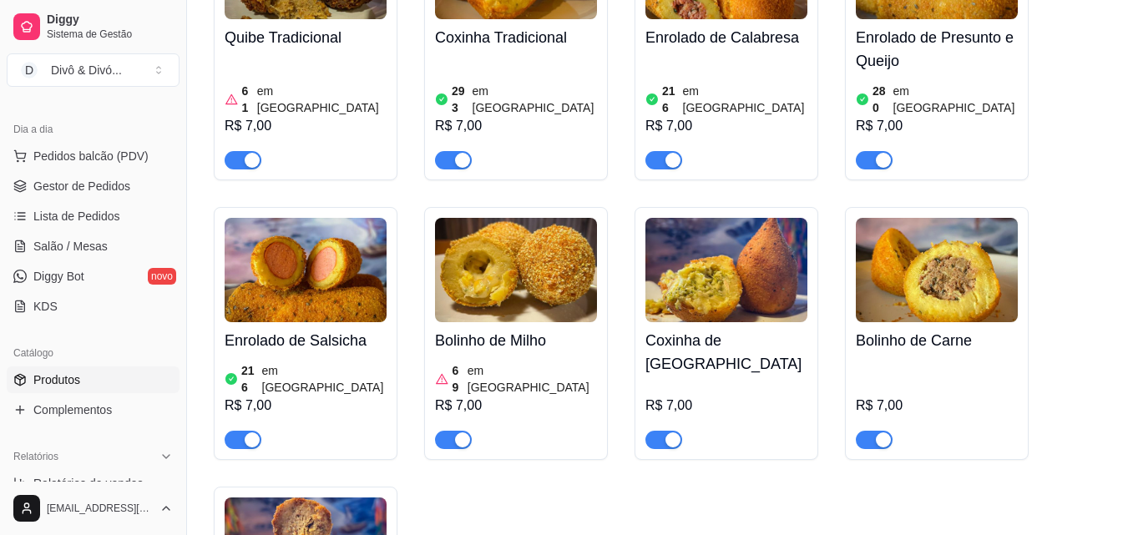
click at [716, 382] on div "R$ 7,00" at bounding box center [727, 415] width 162 height 67
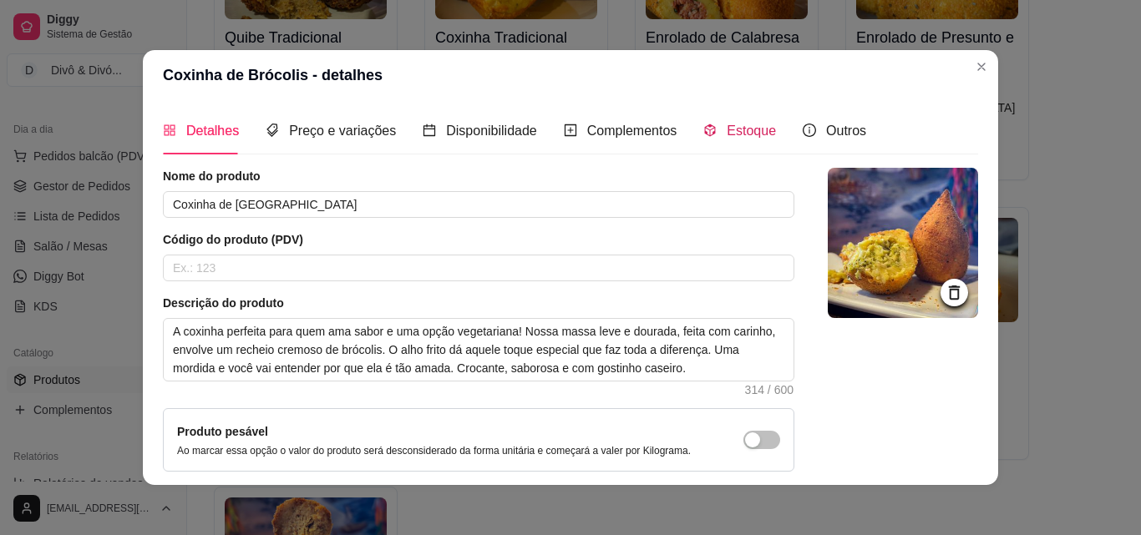
click at [727, 128] on span "Estoque" at bounding box center [751, 131] width 49 height 14
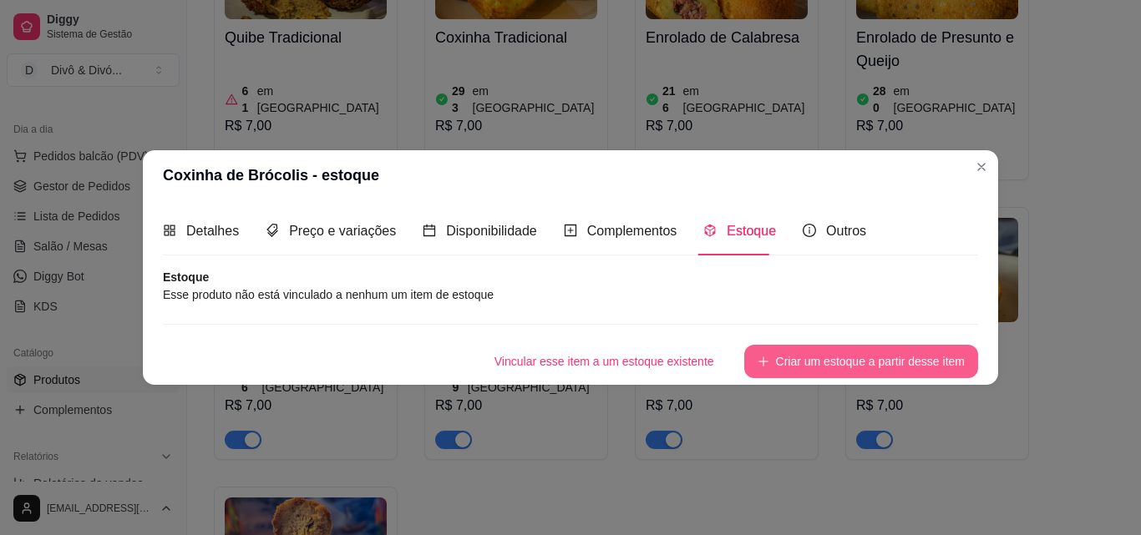
click at [810, 369] on button "Criar um estoque a partir desse item" at bounding box center [861, 361] width 234 height 33
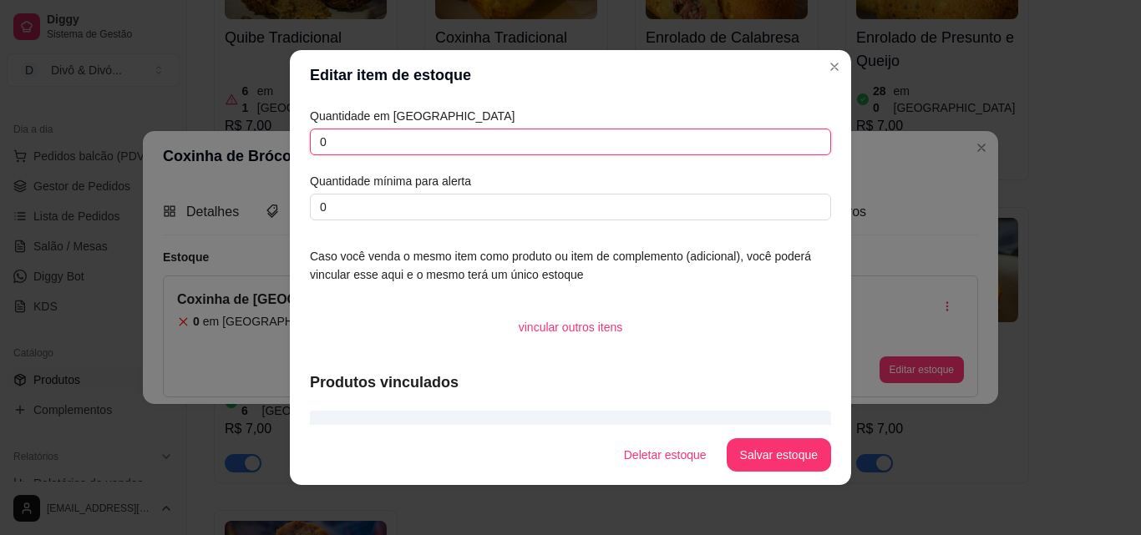
click at [524, 152] on input "0" at bounding box center [570, 142] width 521 height 27
type input "110"
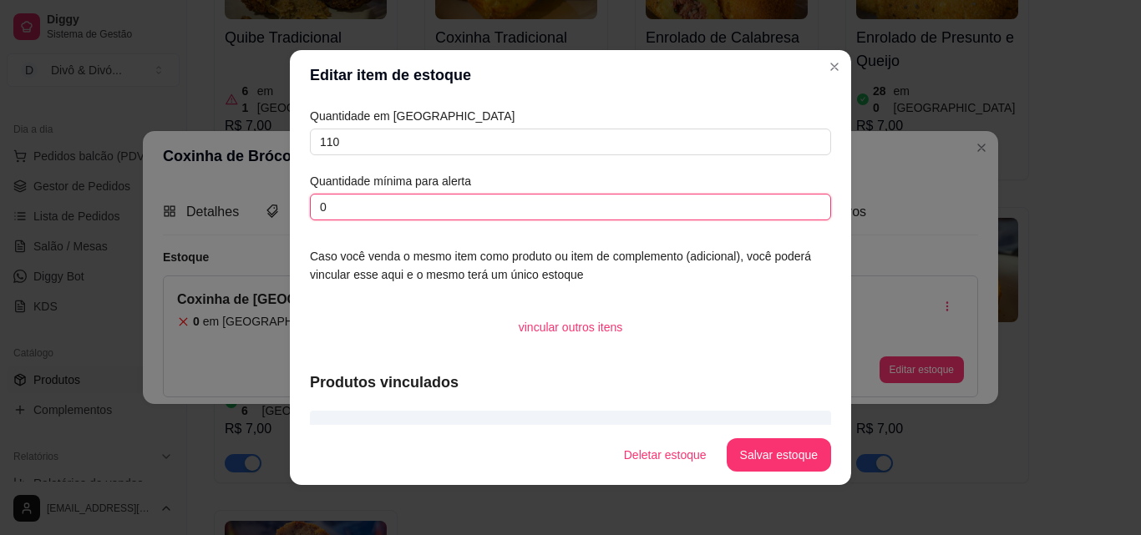
click at [478, 210] on input "0" at bounding box center [570, 207] width 521 height 27
type input "100"
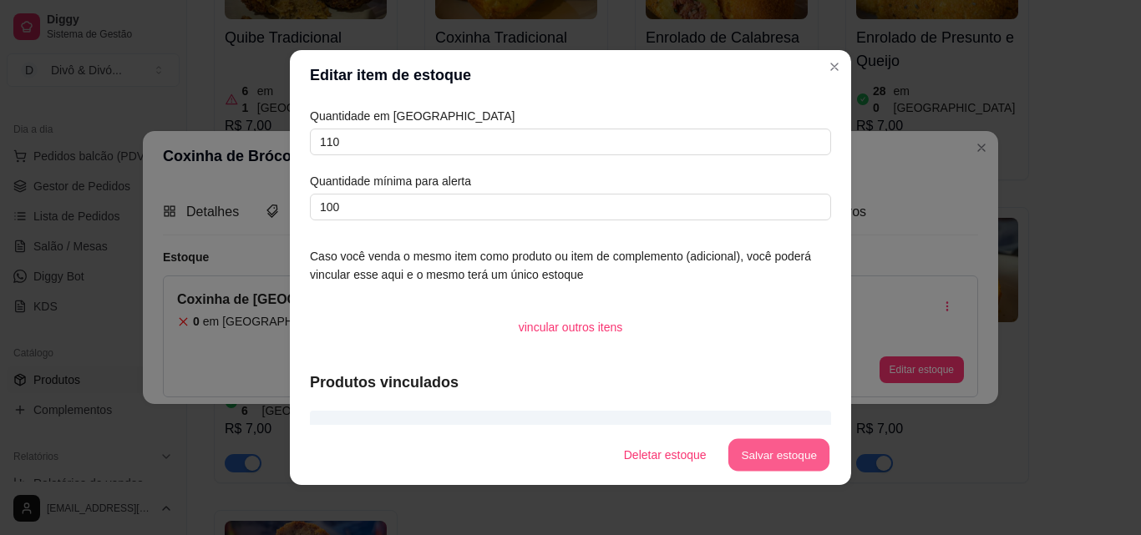
click at [774, 446] on button "Salvar estoque" at bounding box center [778, 455] width 102 height 33
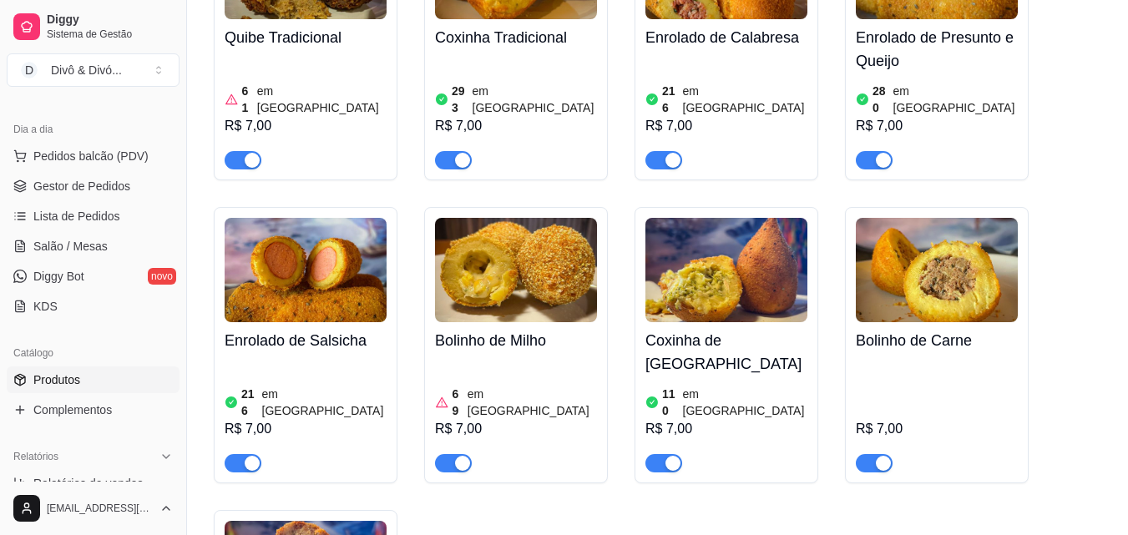
click at [965, 322] on div "Bolinho de Carne R$ 7,00" at bounding box center [937, 397] width 162 height 150
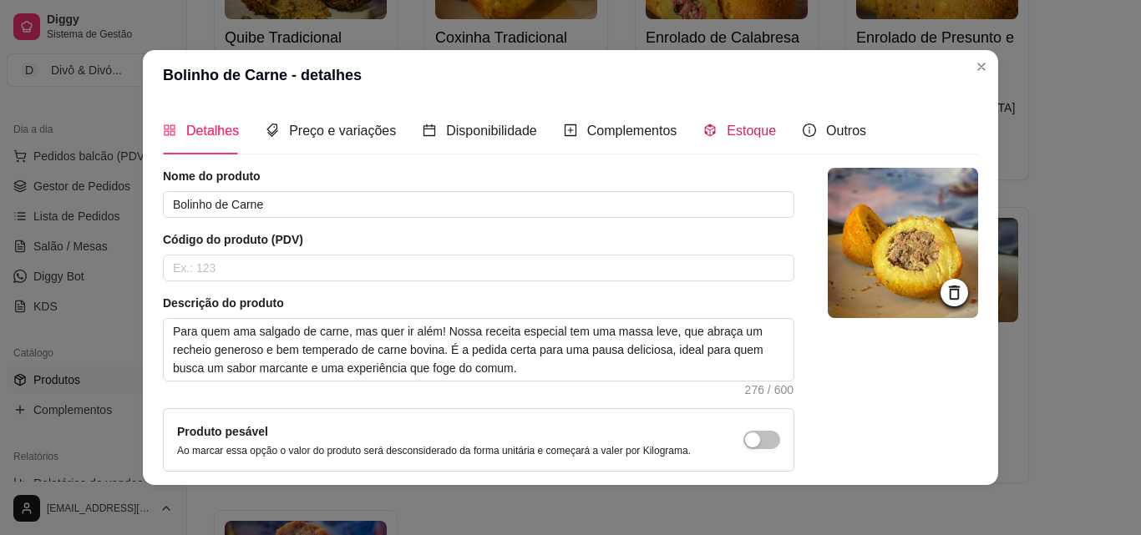
click at [733, 131] on span "Estoque" at bounding box center [751, 131] width 49 height 14
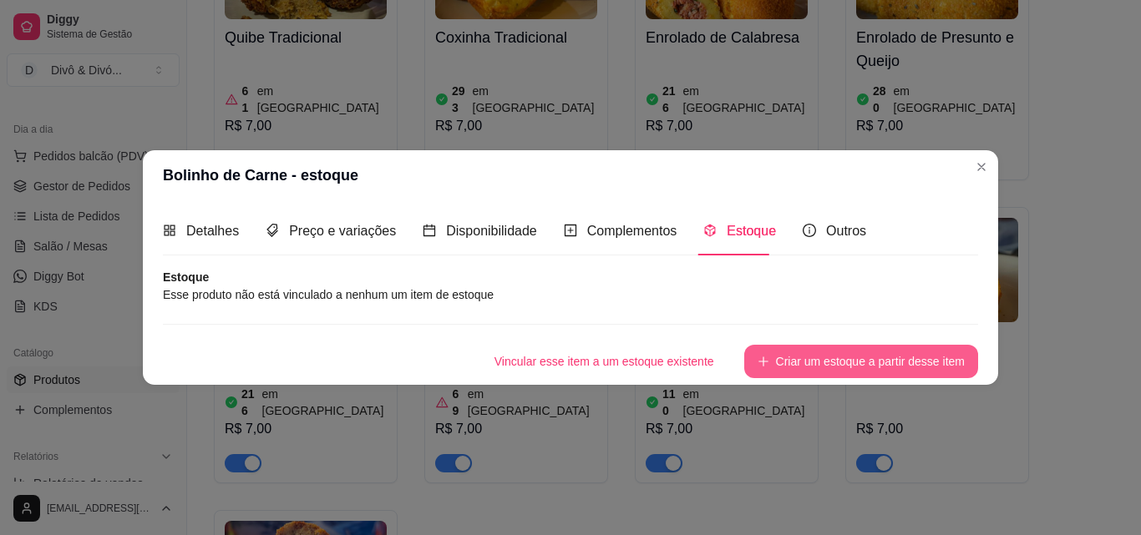
click at [783, 363] on button "Criar um estoque a partir desse item" at bounding box center [861, 361] width 234 height 33
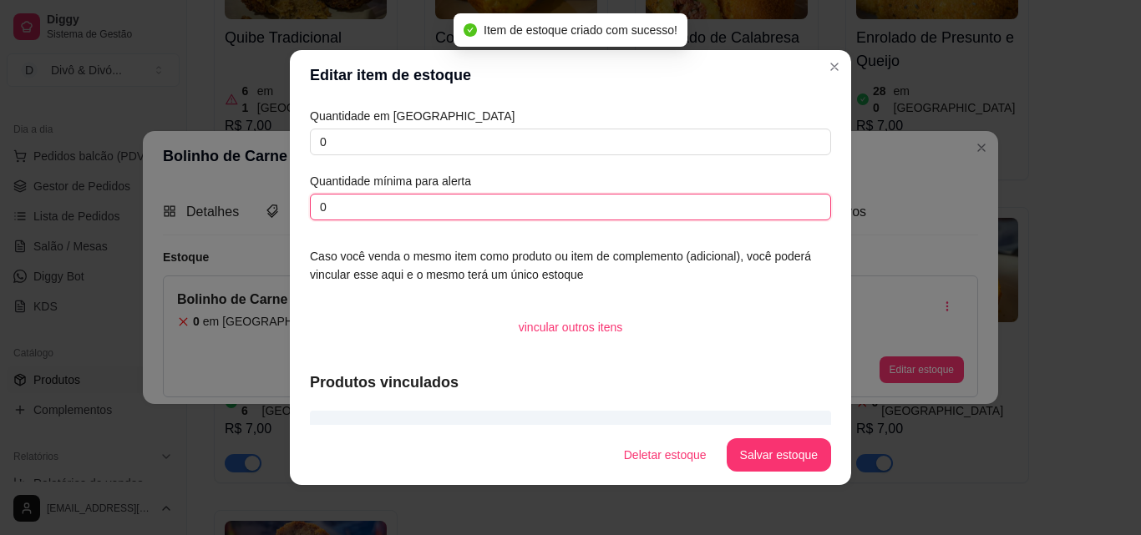
click at [400, 213] on input "0" at bounding box center [570, 207] width 521 height 27
type input "100"
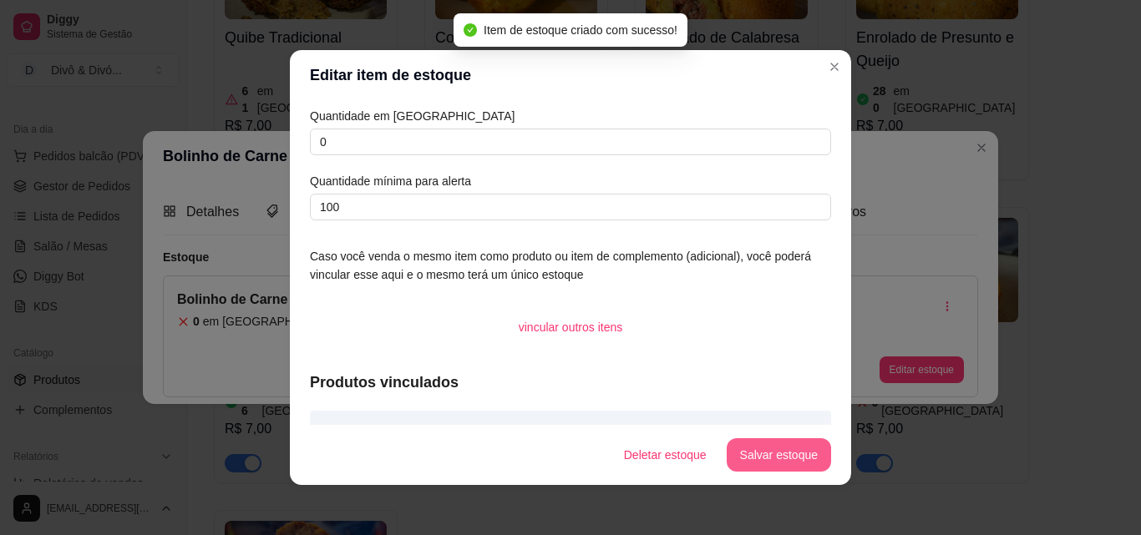
click at [787, 450] on button "Salvar estoque" at bounding box center [779, 454] width 104 height 33
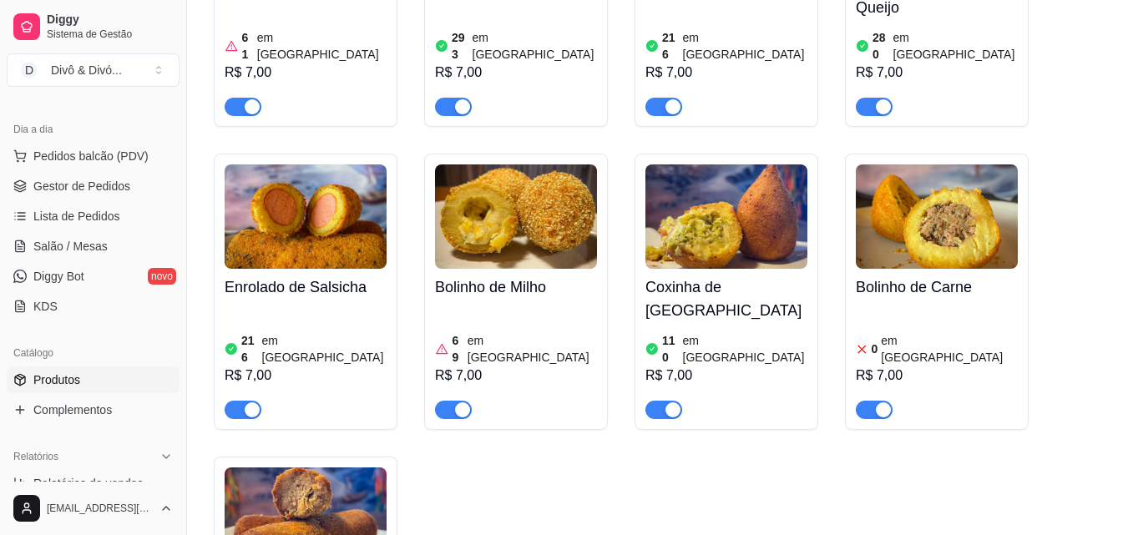
scroll to position [1336, 0]
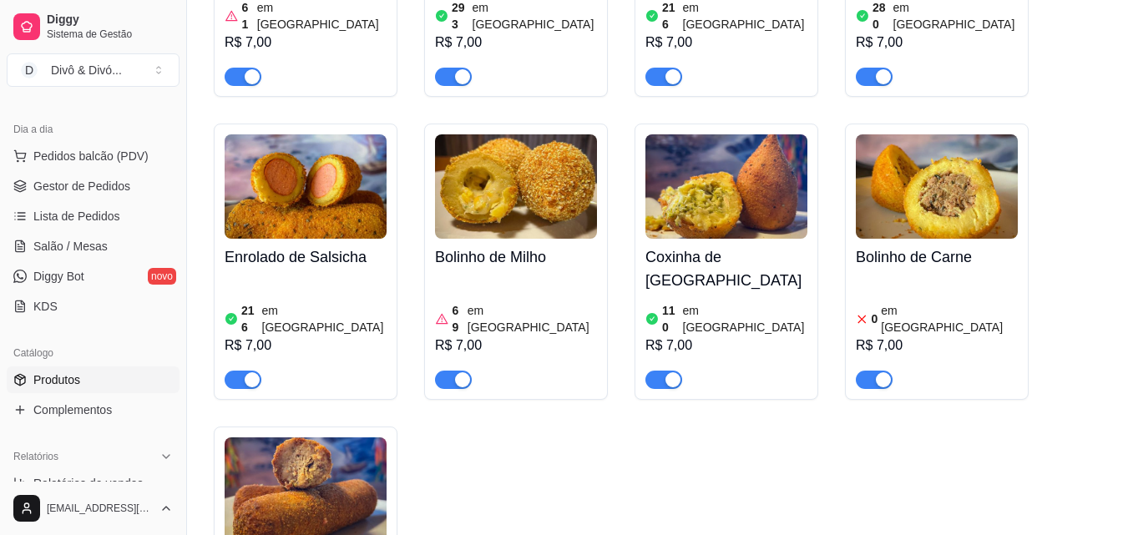
click at [350, 438] on img at bounding box center [306, 490] width 162 height 104
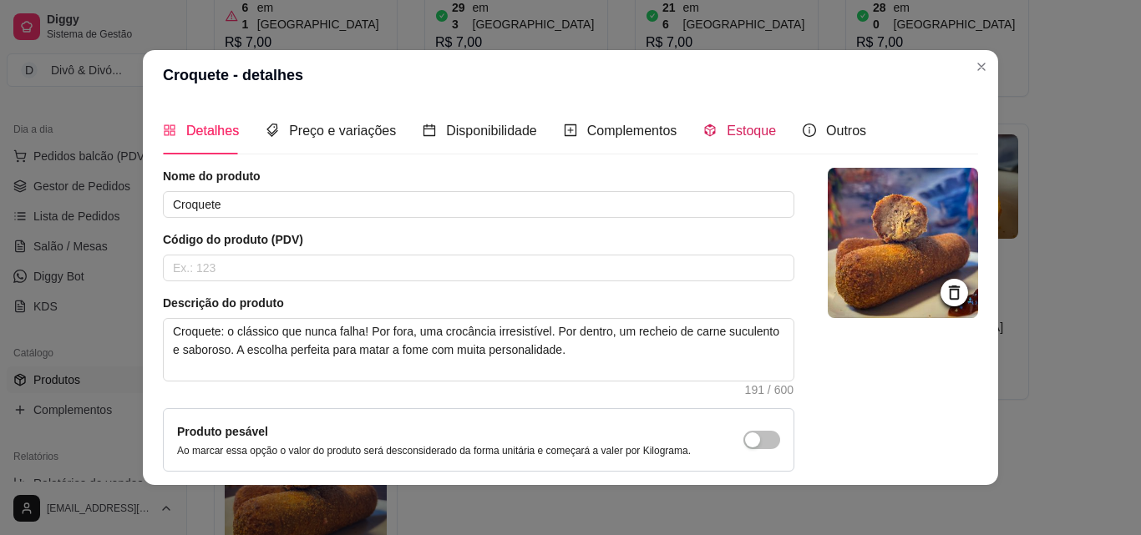
click at [713, 132] on div "Estoque" at bounding box center [739, 130] width 73 height 21
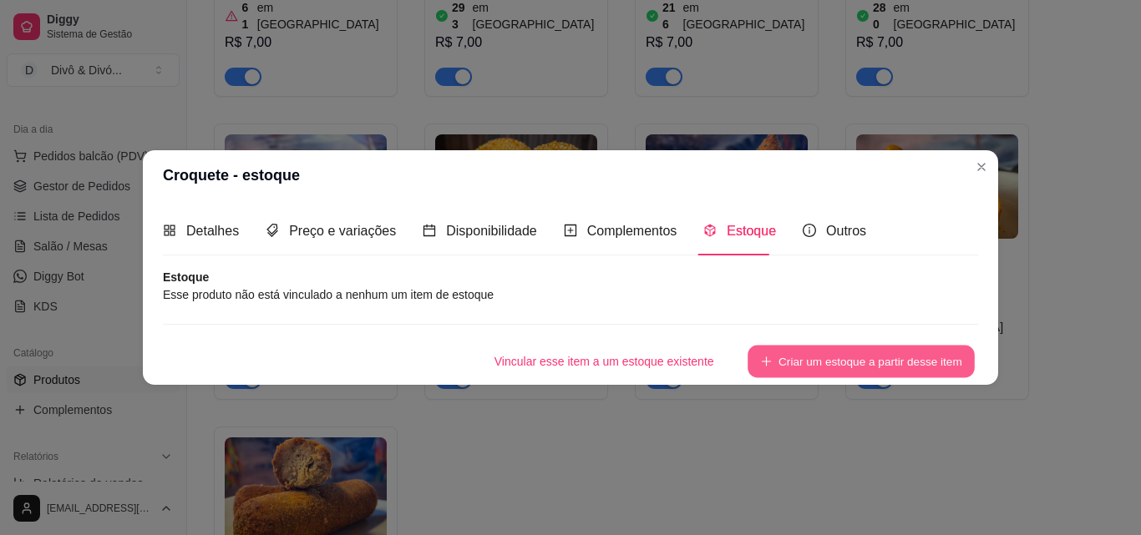
click at [811, 362] on button "Criar um estoque a partir desse item" at bounding box center [860, 361] width 227 height 33
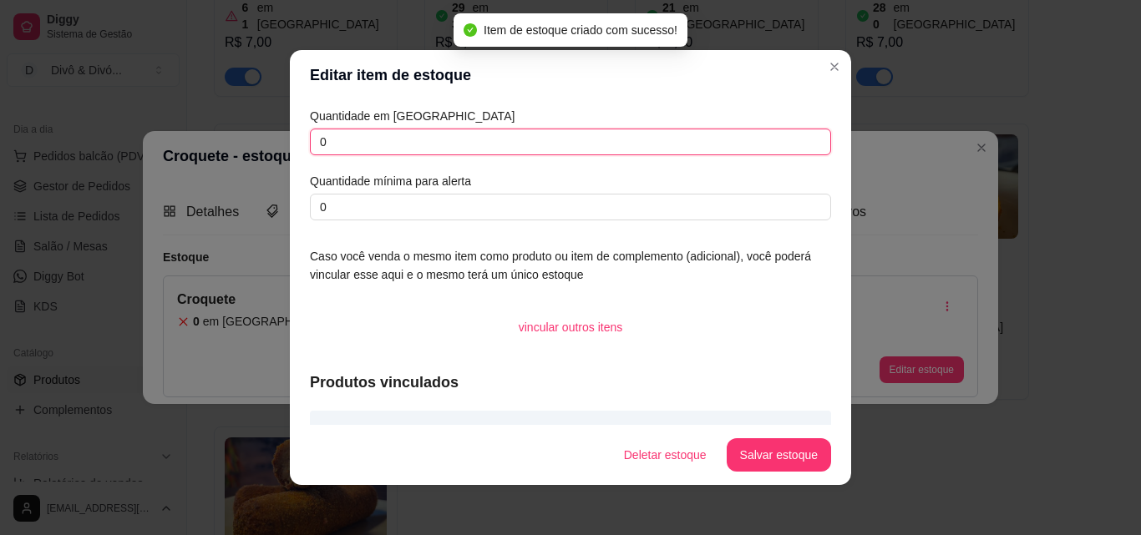
click at [494, 149] on input "0" at bounding box center [570, 142] width 521 height 27
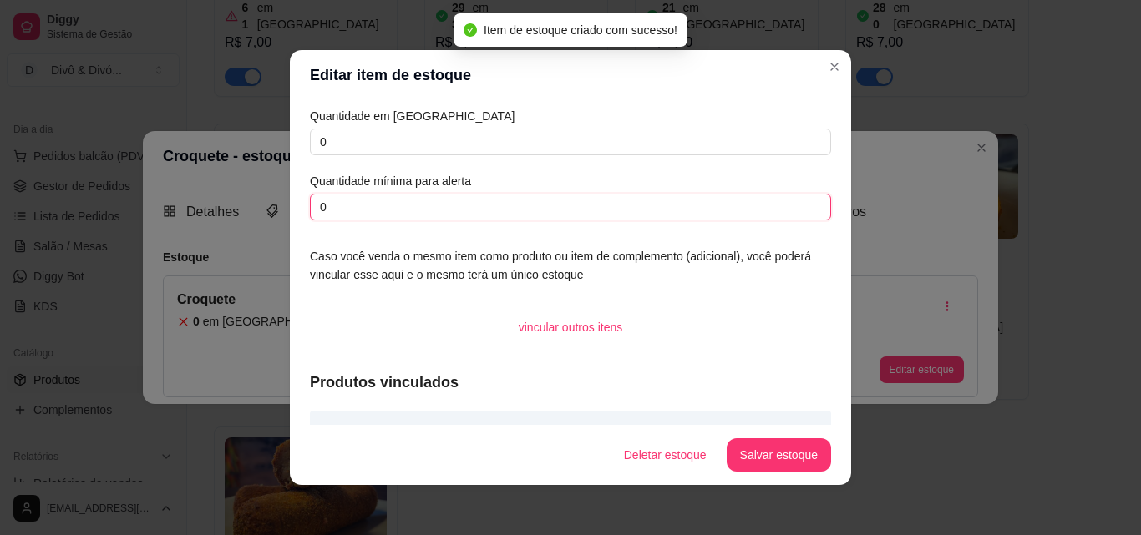
click at [445, 205] on input "0" at bounding box center [570, 207] width 521 height 27
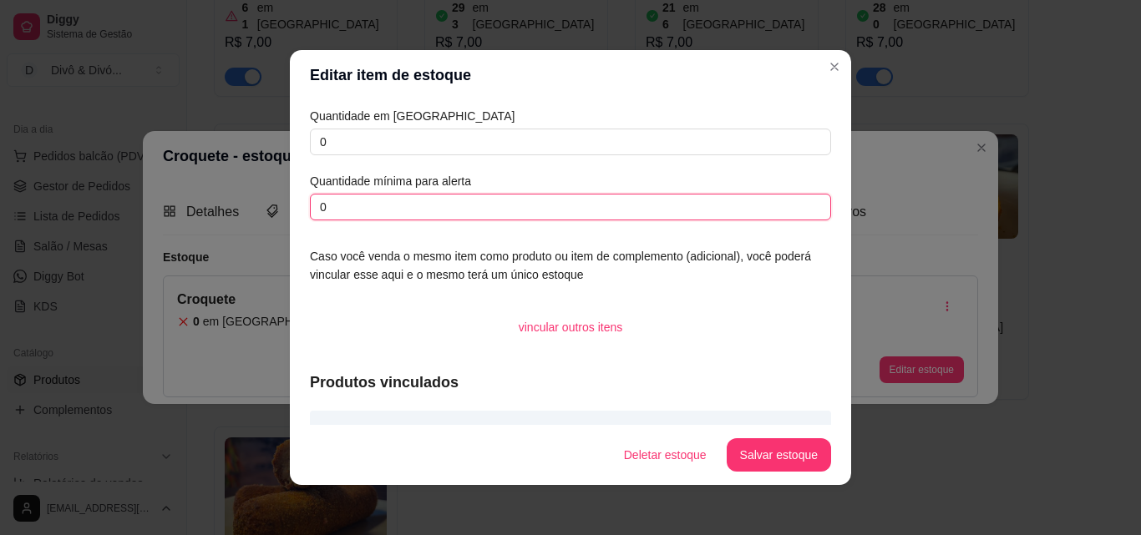
click at [445, 205] on input "0" at bounding box center [570, 207] width 521 height 27
type input "100"
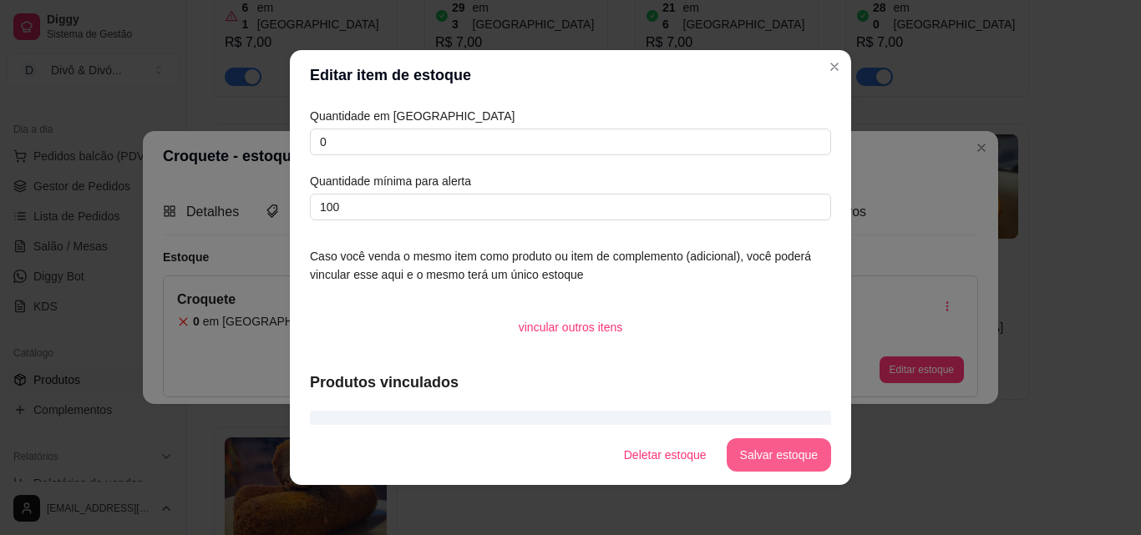
click at [768, 456] on button "Salvar estoque" at bounding box center [779, 454] width 104 height 33
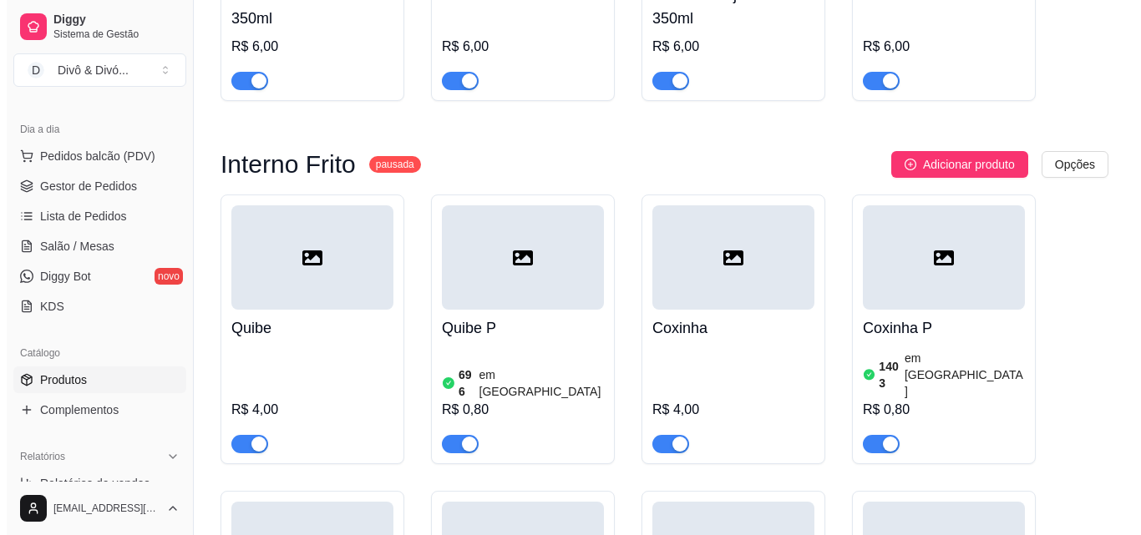
scroll to position [2505, 0]
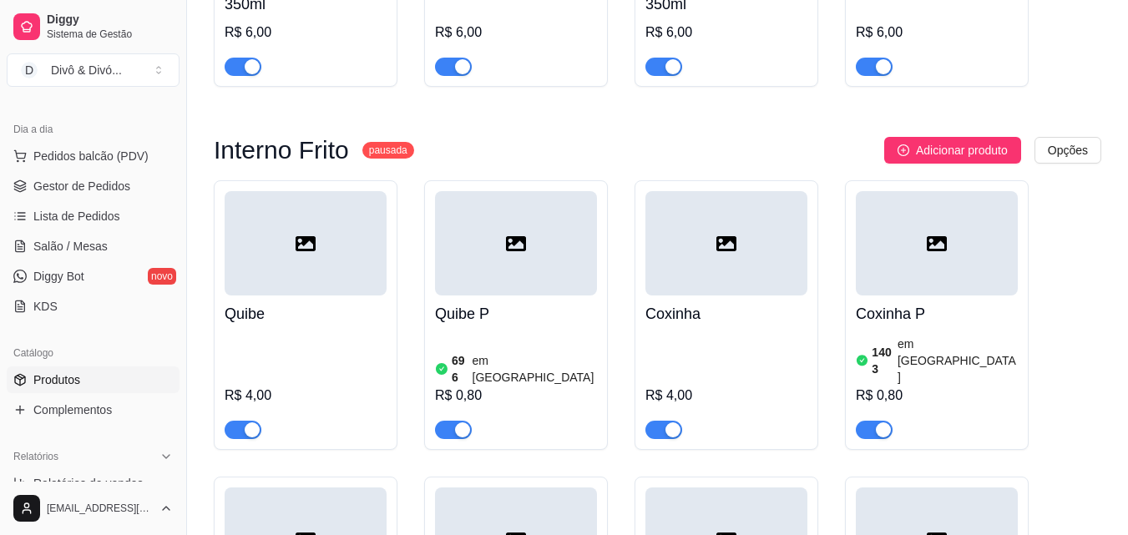
click at [309, 302] on h4 "Quibe" at bounding box center [306, 313] width 162 height 23
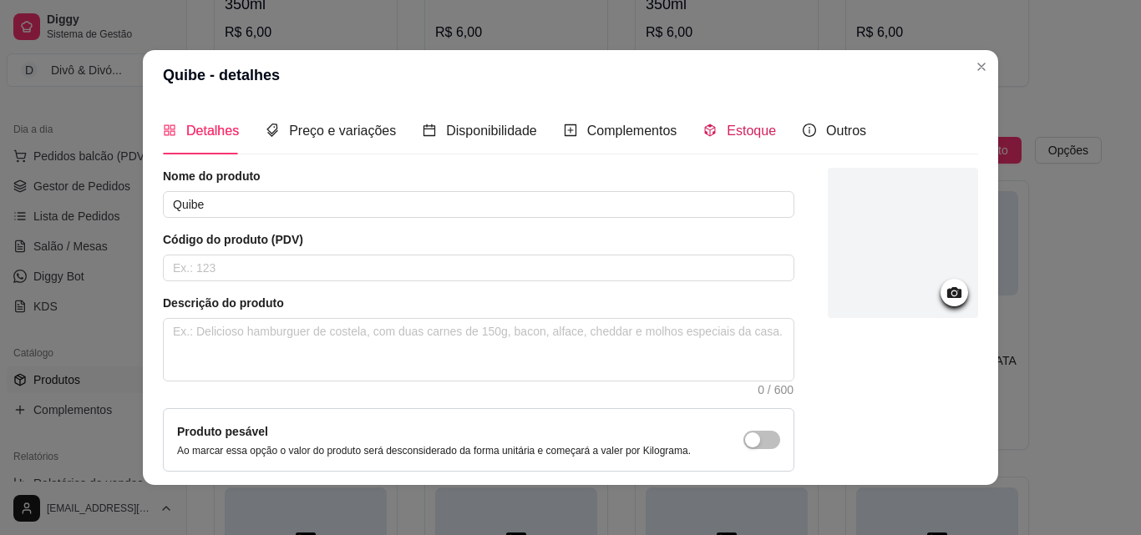
click at [727, 137] on span "Estoque" at bounding box center [751, 131] width 49 height 14
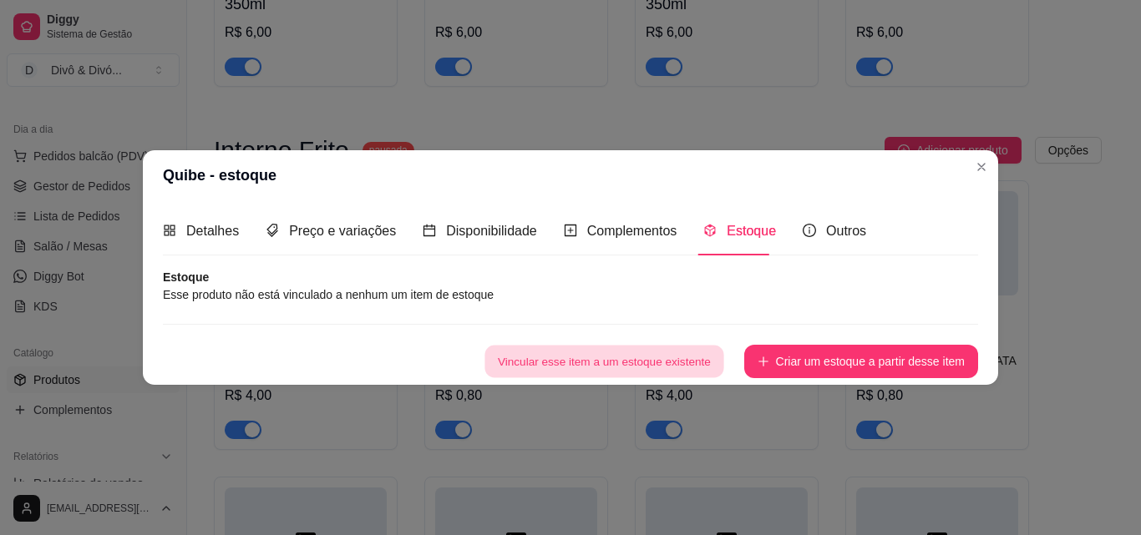
click at [697, 360] on button "Vincular esse item a um estoque existente" at bounding box center [603, 361] width 239 height 33
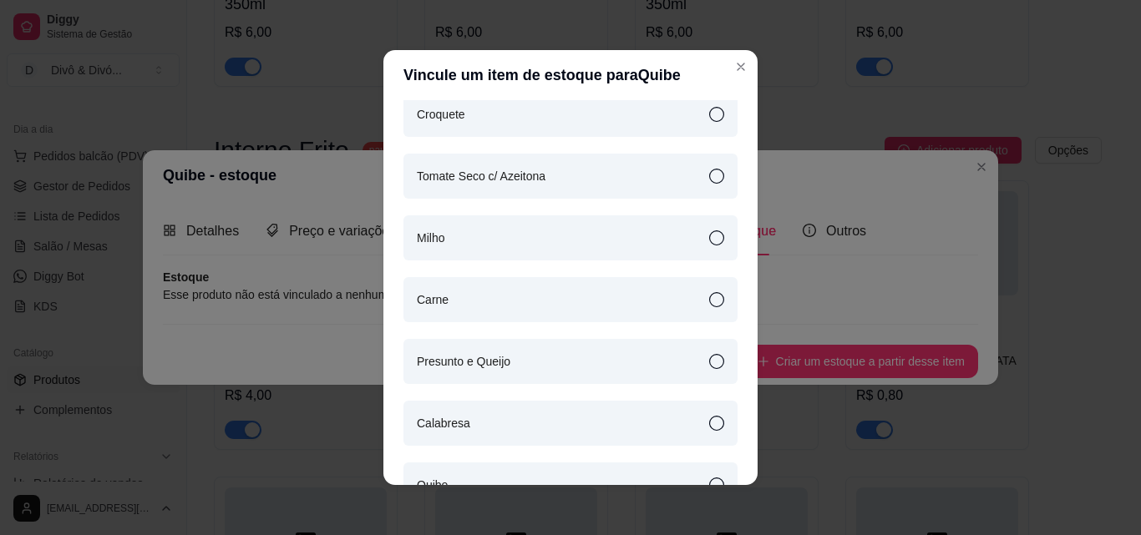
scroll to position [251, 0]
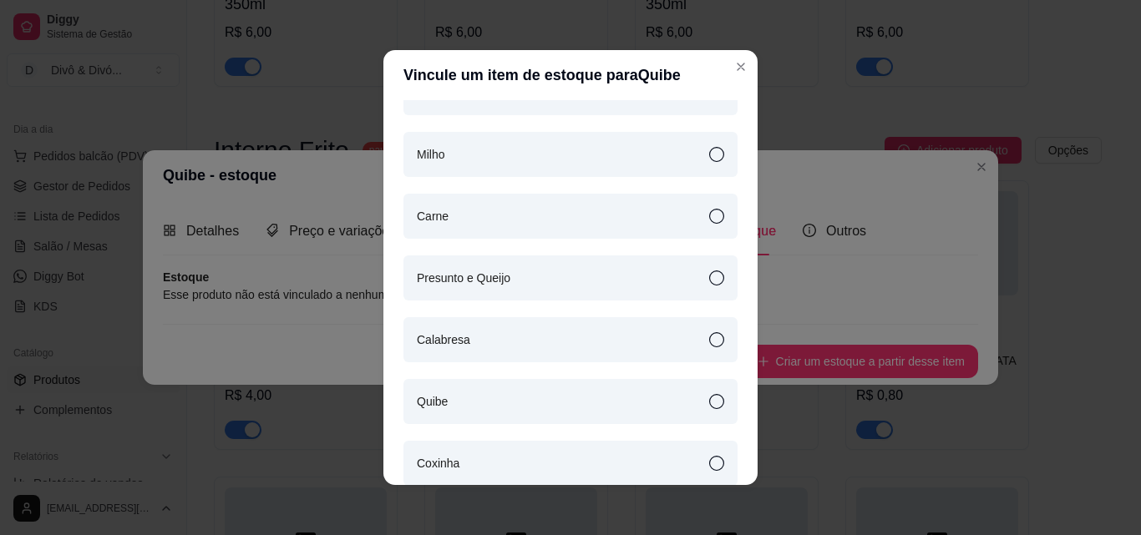
click at [485, 401] on div "Quibe" at bounding box center [570, 401] width 334 height 45
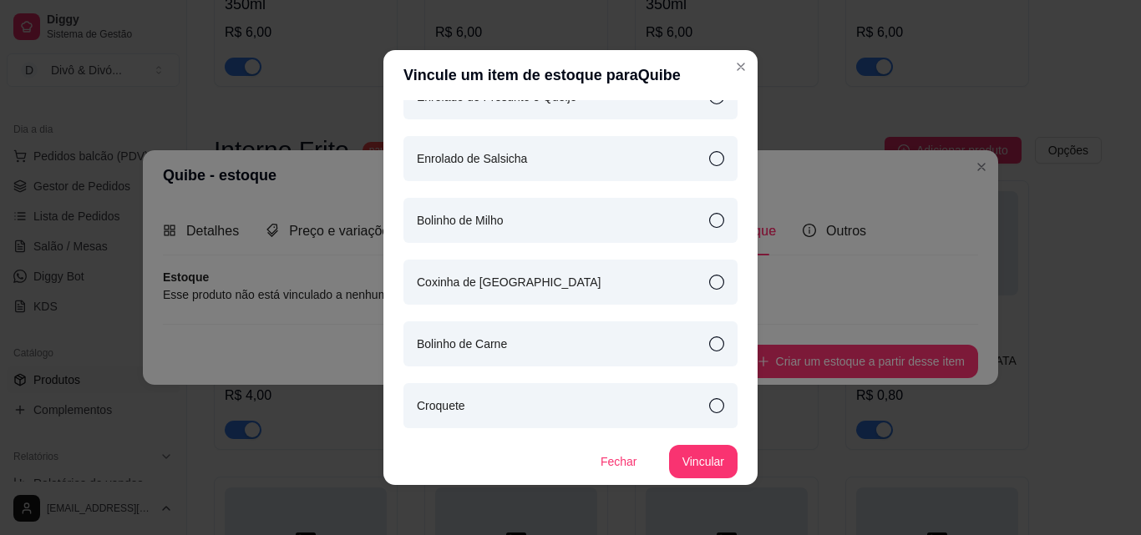
scroll to position [3, 0]
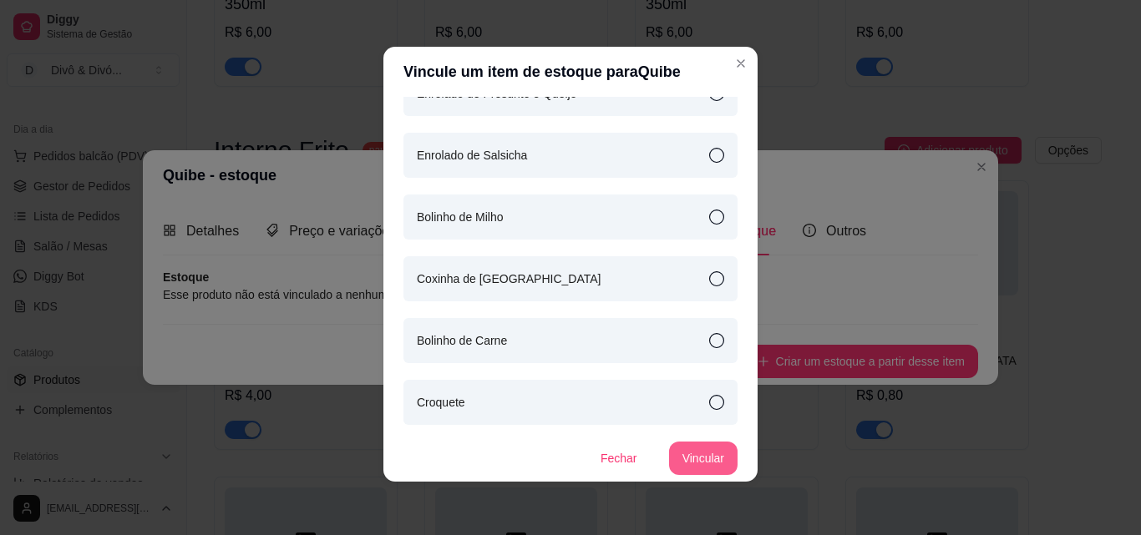
click at [686, 447] on button "Vincular" at bounding box center [703, 458] width 68 height 33
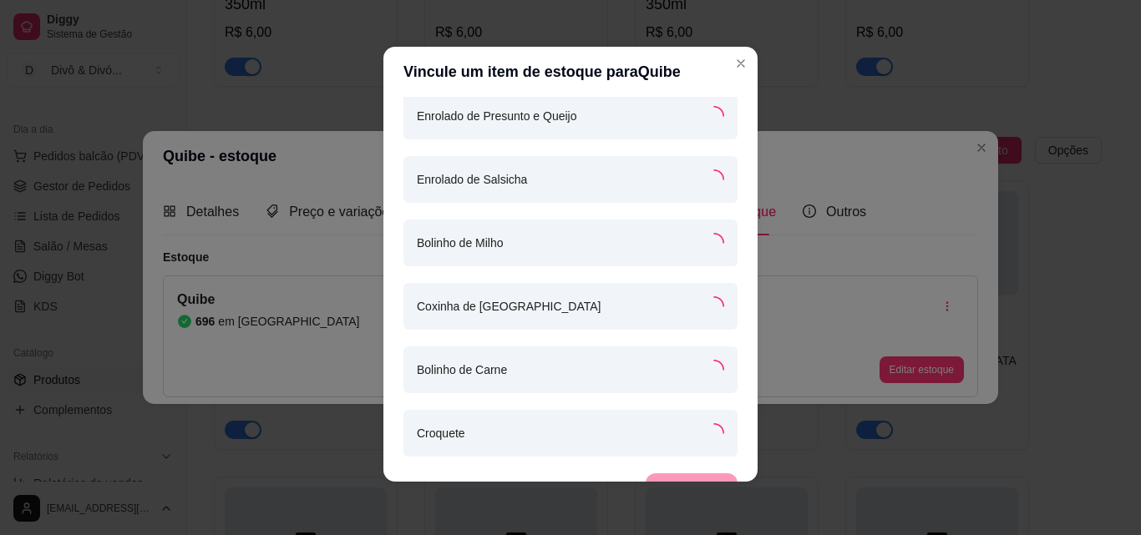
scroll to position [887, 0]
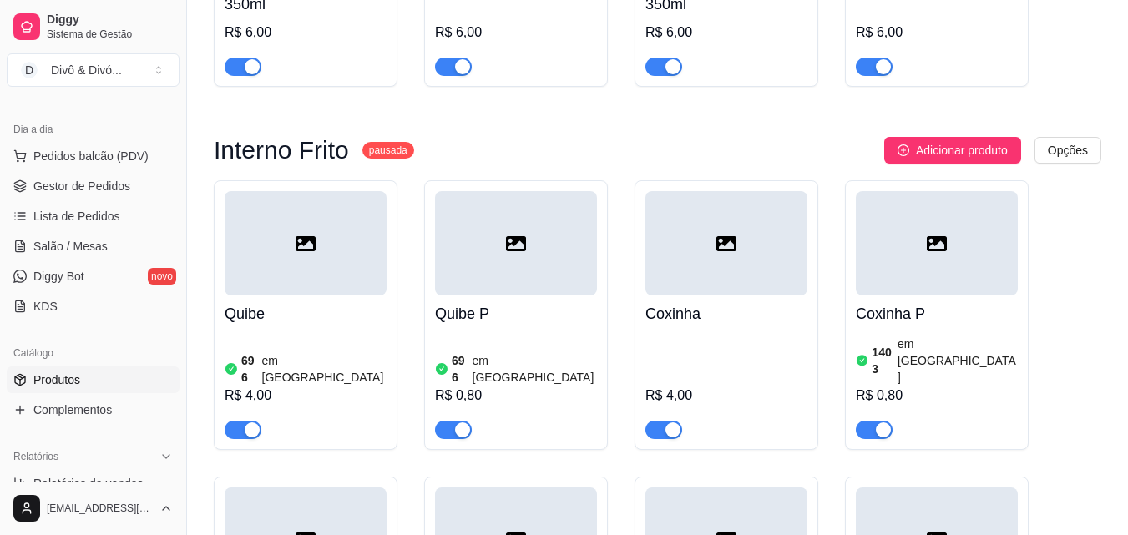
click at [732, 302] on h4 "Coxinha" at bounding box center [727, 313] width 162 height 23
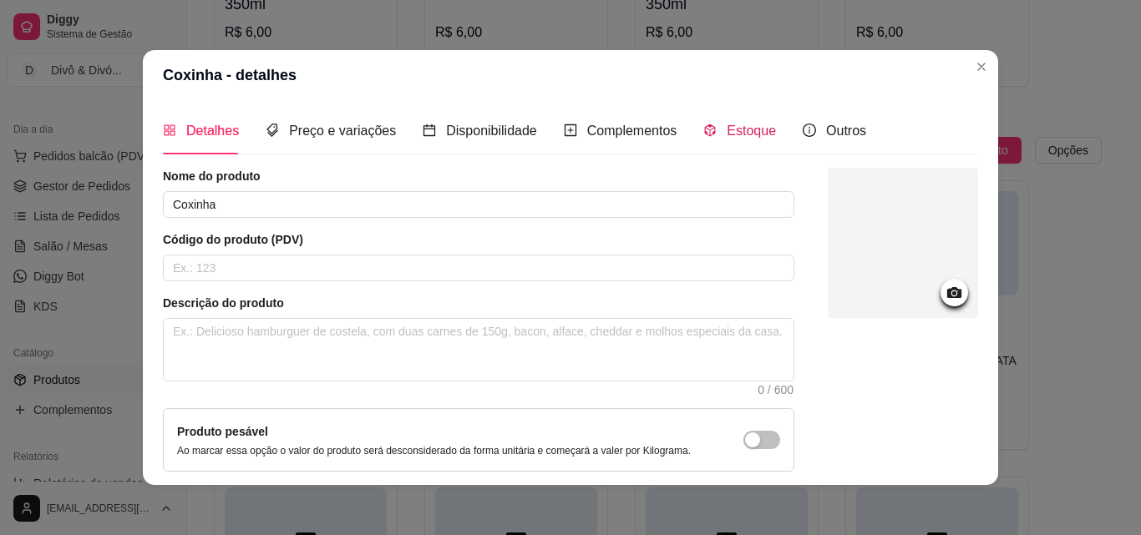
click at [752, 129] on span "Estoque" at bounding box center [751, 131] width 49 height 14
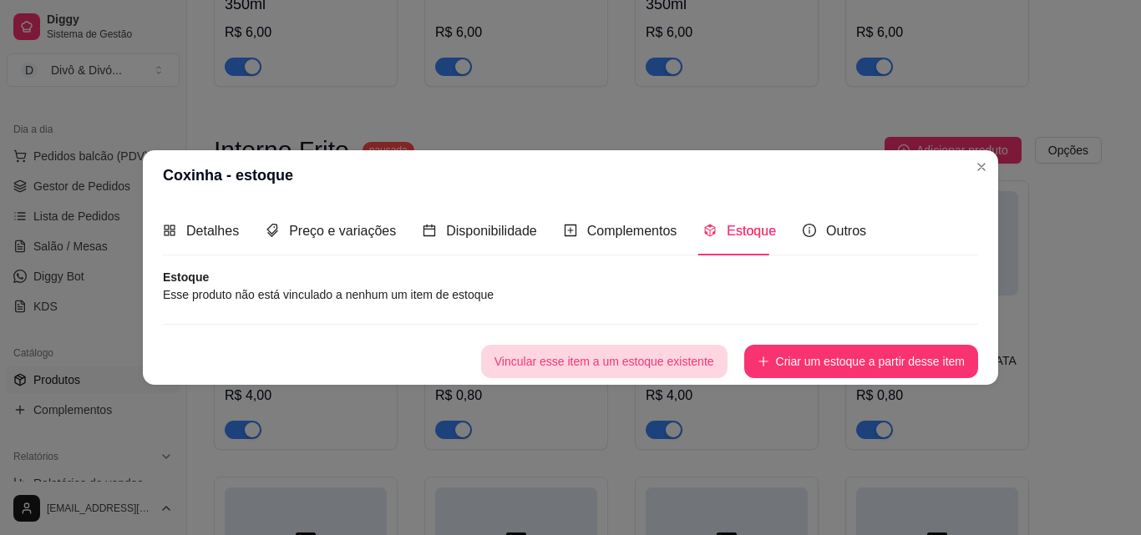
click at [702, 352] on button "Vincular esse item a um estoque existente" at bounding box center [604, 361] width 246 height 33
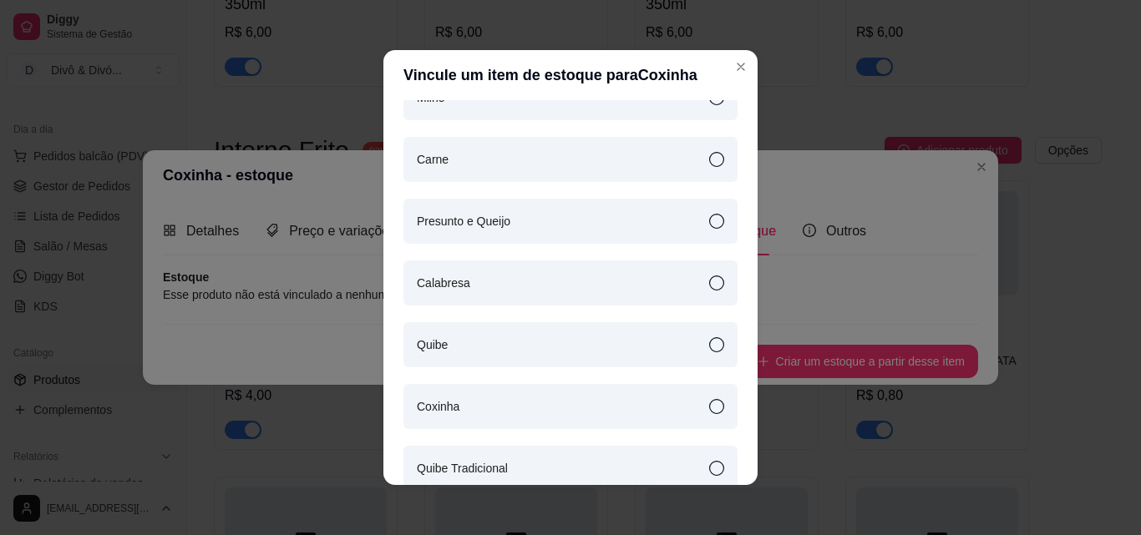
scroll to position [334, 0]
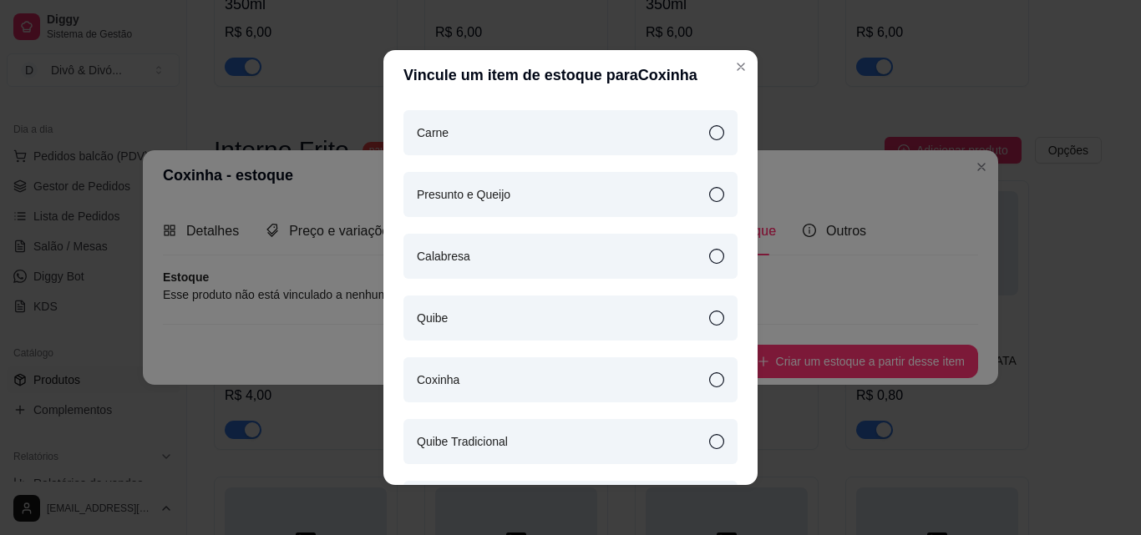
click at [458, 382] on div "Coxinha" at bounding box center [570, 379] width 334 height 45
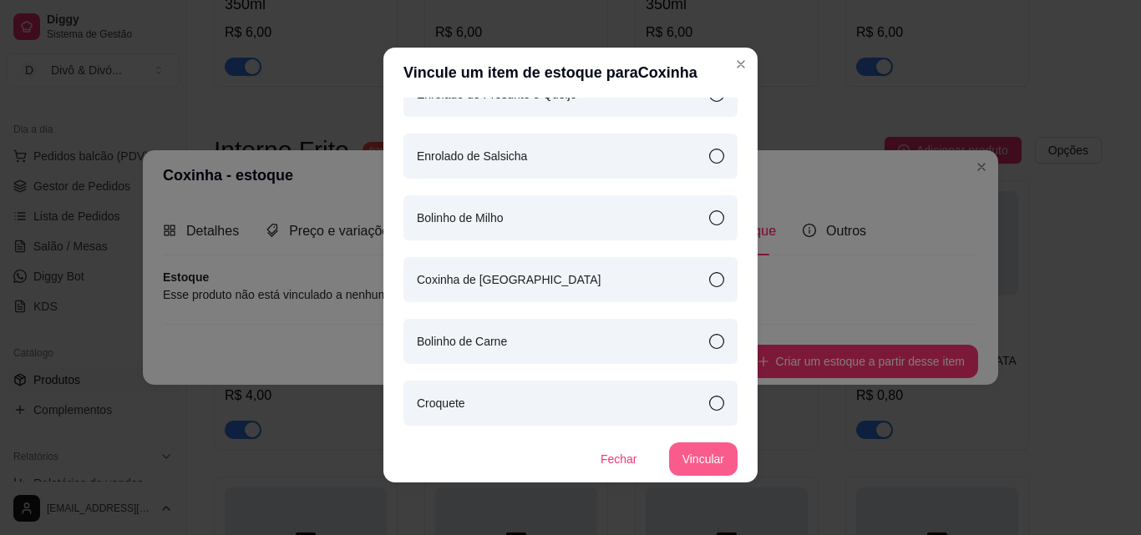
scroll to position [3, 0]
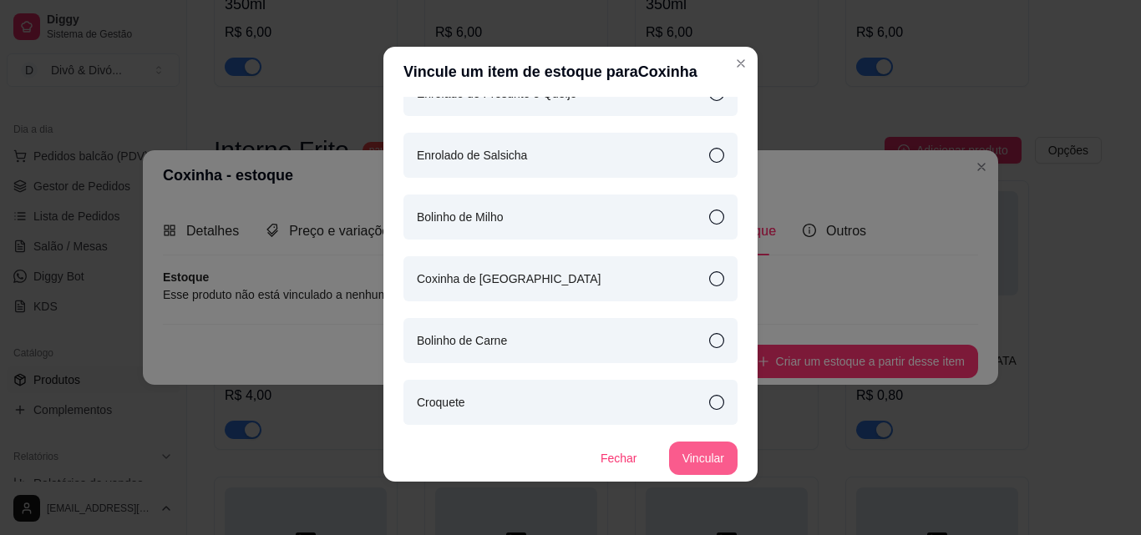
click at [672, 451] on button "Vincular" at bounding box center [703, 458] width 68 height 33
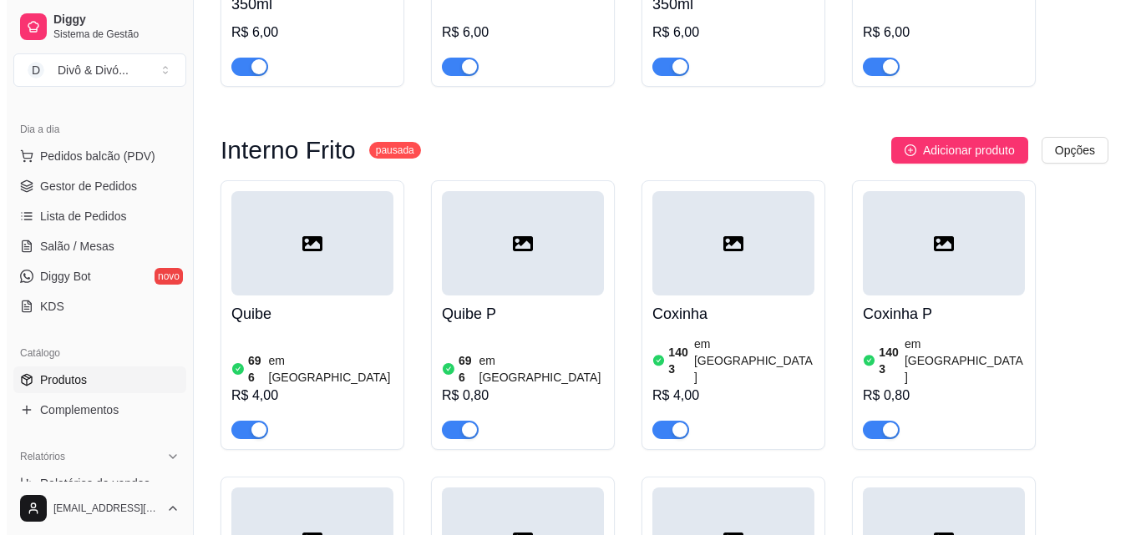
scroll to position [2672, 0]
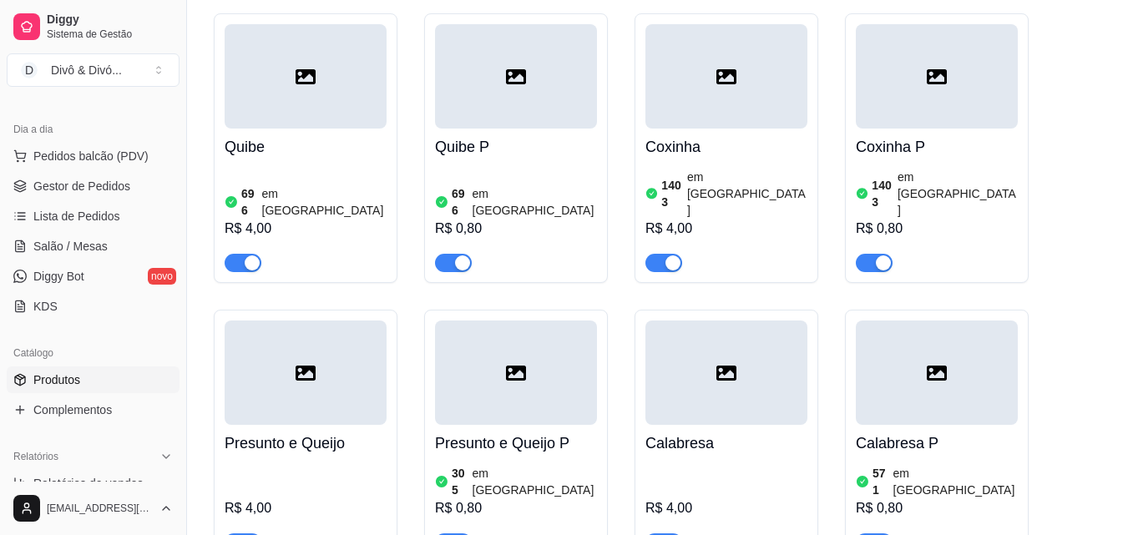
click at [348, 462] on div "R$ 4,00" at bounding box center [306, 507] width 162 height 90
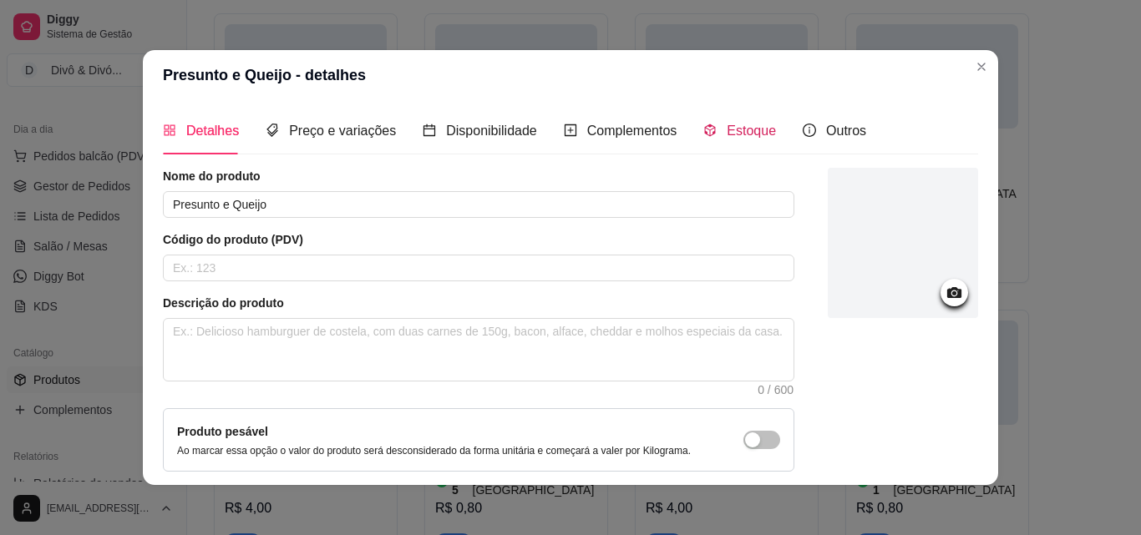
click at [742, 131] on span "Estoque" at bounding box center [751, 131] width 49 height 14
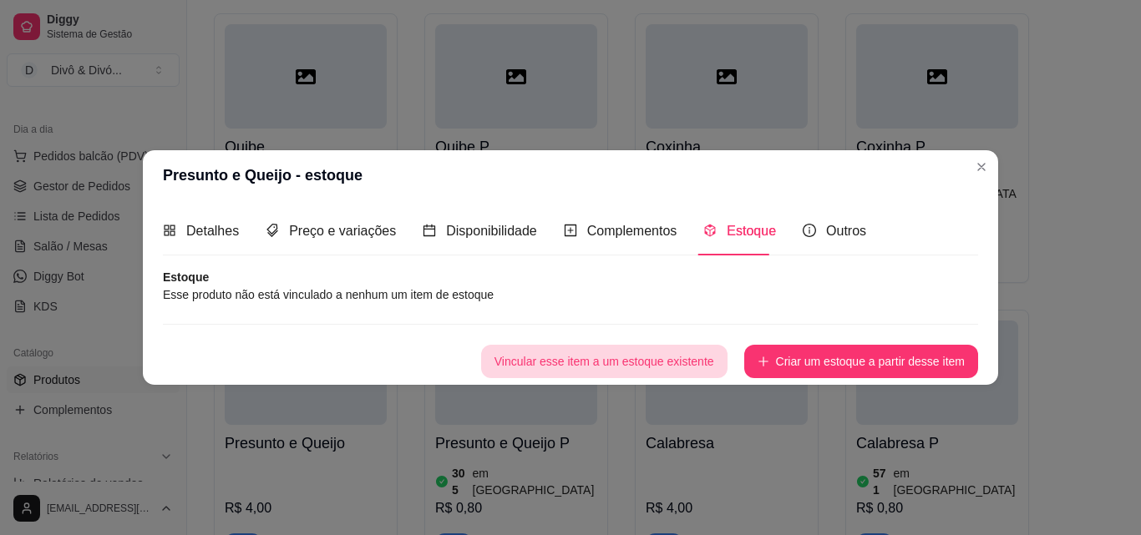
click at [669, 373] on button "Vincular esse item a um estoque existente" at bounding box center [604, 361] width 246 height 33
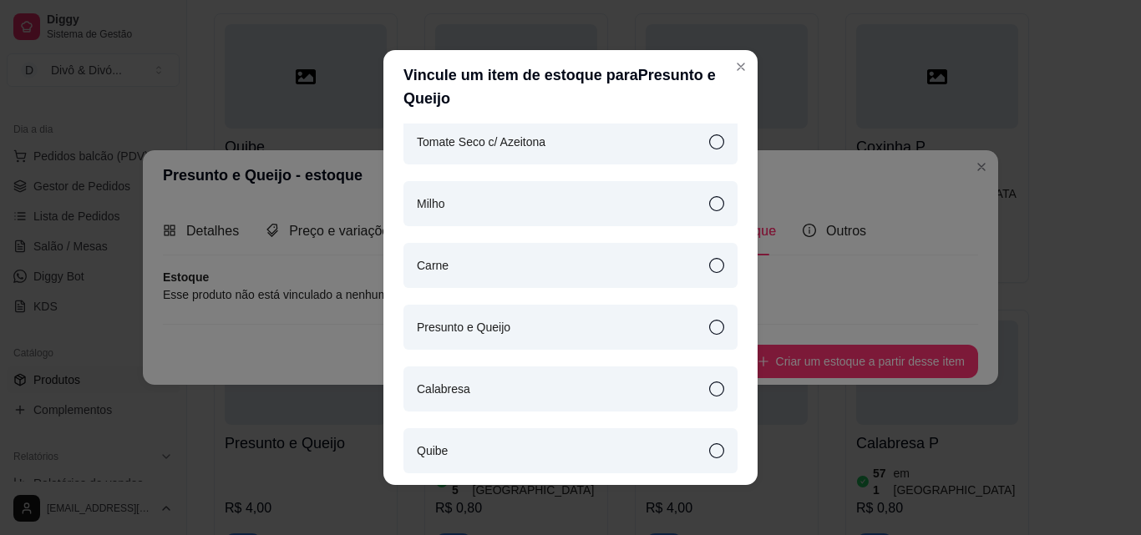
scroll to position [251, 0]
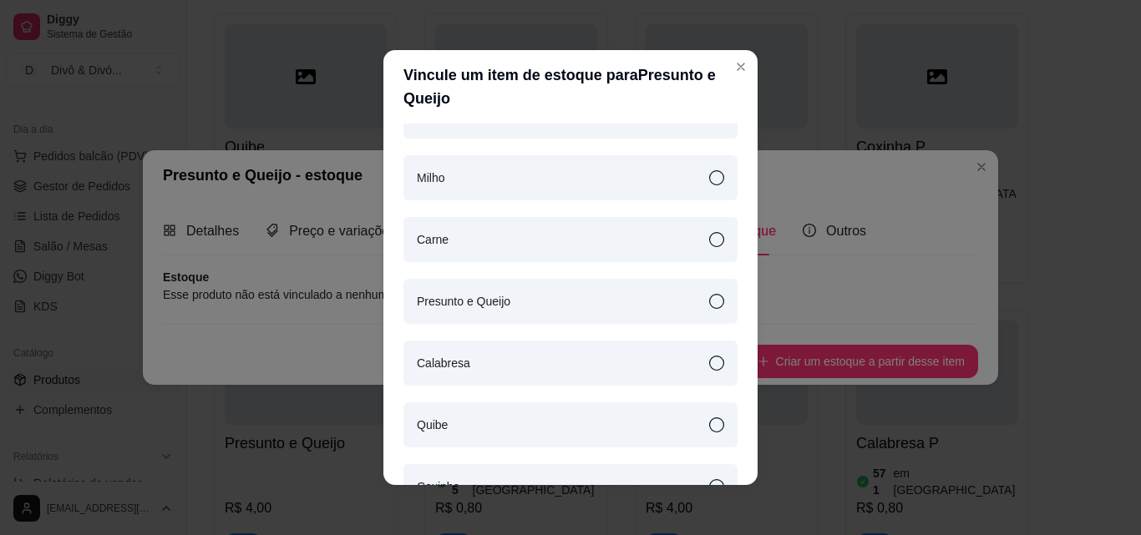
click at [512, 291] on div "Presunto e Queijo" at bounding box center [570, 301] width 334 height 45
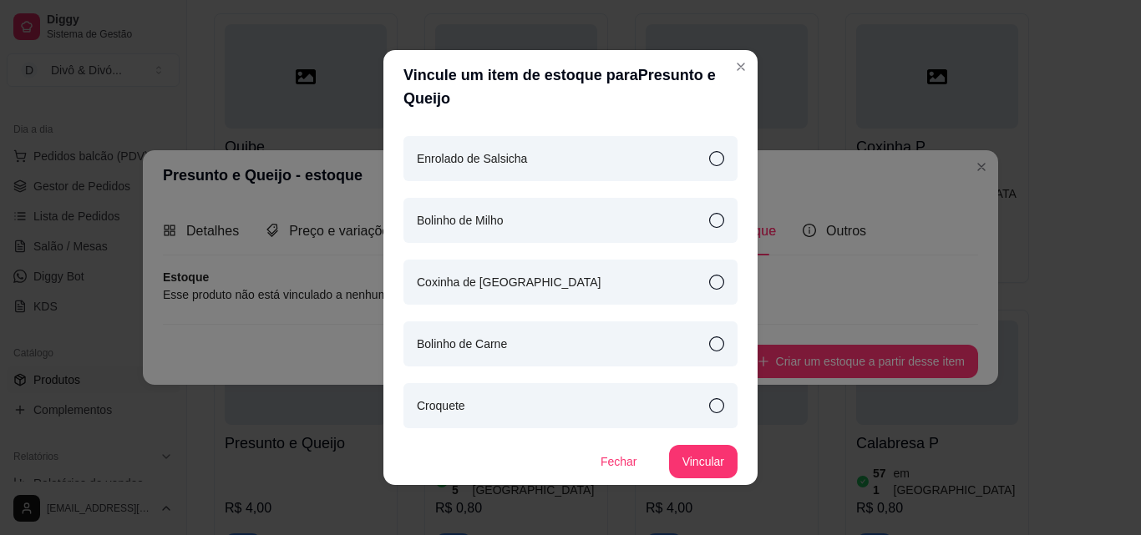
scroll to position [3, 0]
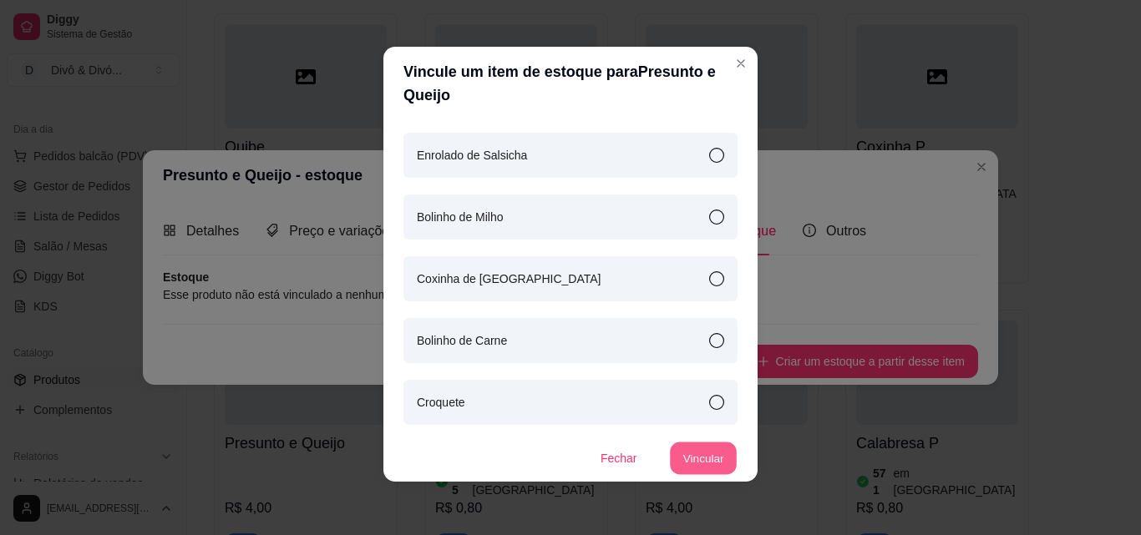
click at [707, 451] on button "Vincular" at bounding box center [703, 459] width 67 height 33
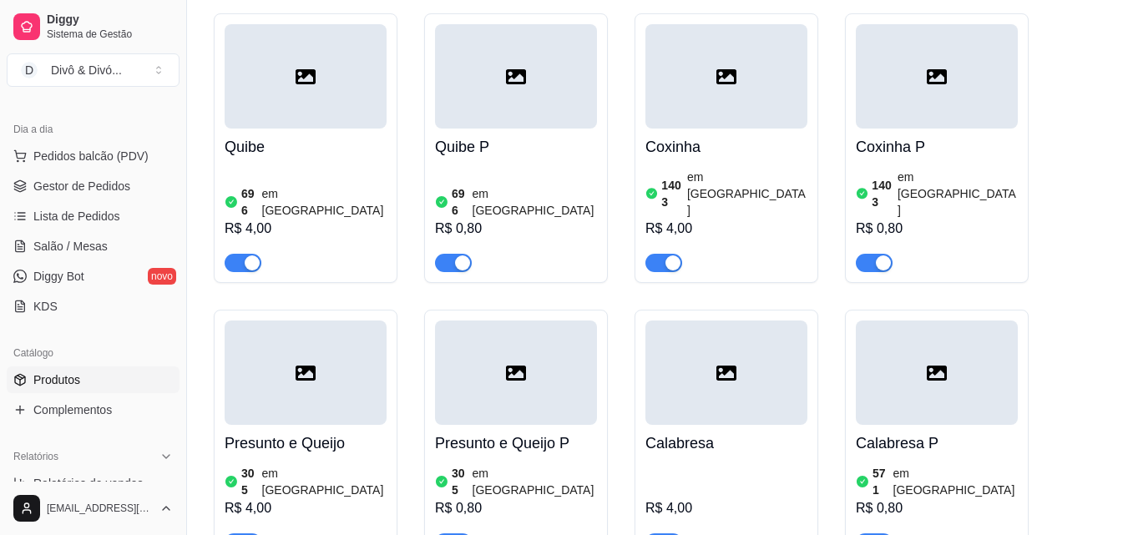
click at [757, 499] on div "R$ 4,00" at bounding box center [727, 509] width 162 height 20
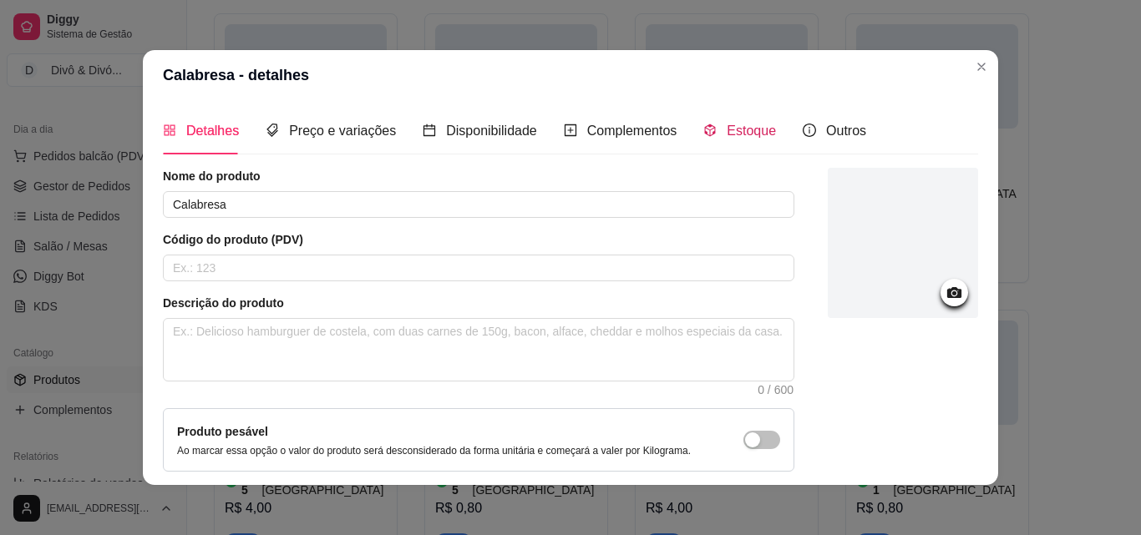
click at [705, 137] on icon "code-sandbox" at bounding box center [710, 130] width 11 height 13
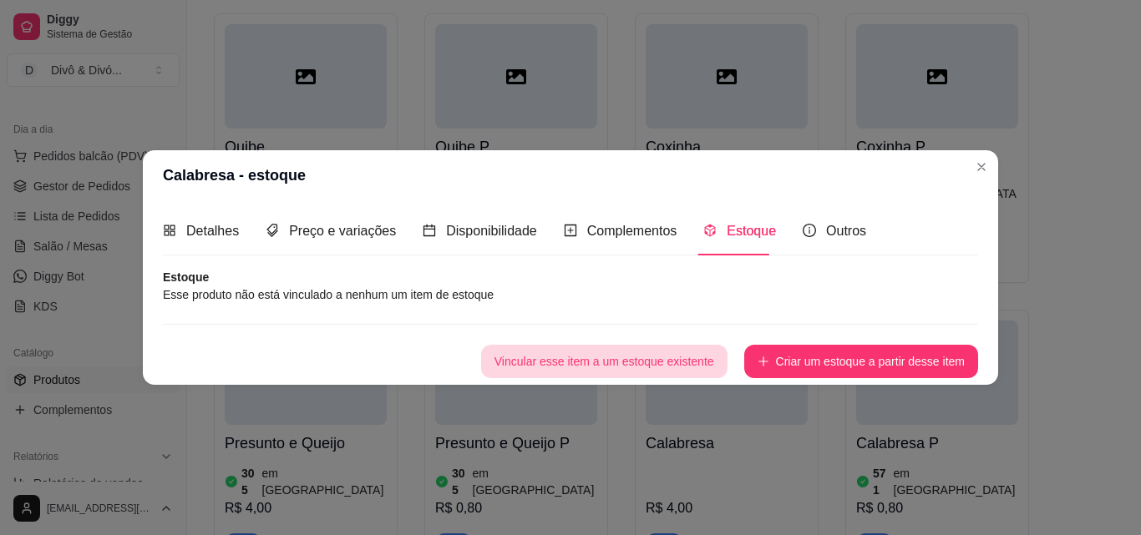
click at [608, 358] on button "Vincular esse item a um estoque existente" at bounding box center [604, 361] width 246 height 33
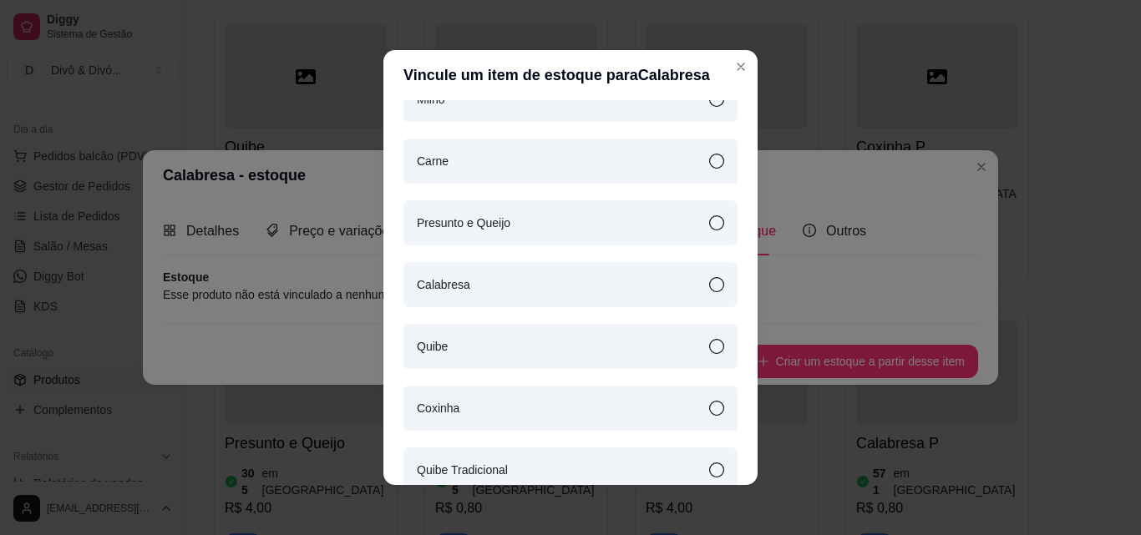
scroll to position [334, 0]
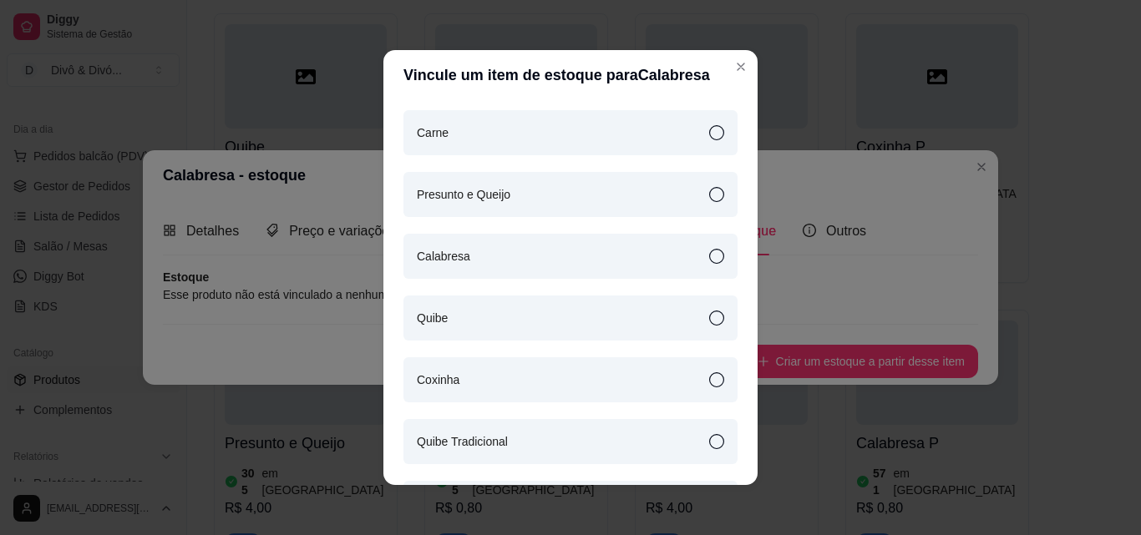
click at [497, 259] on div "Calabresa" at bounding box center [570, 256] width 334 height 45
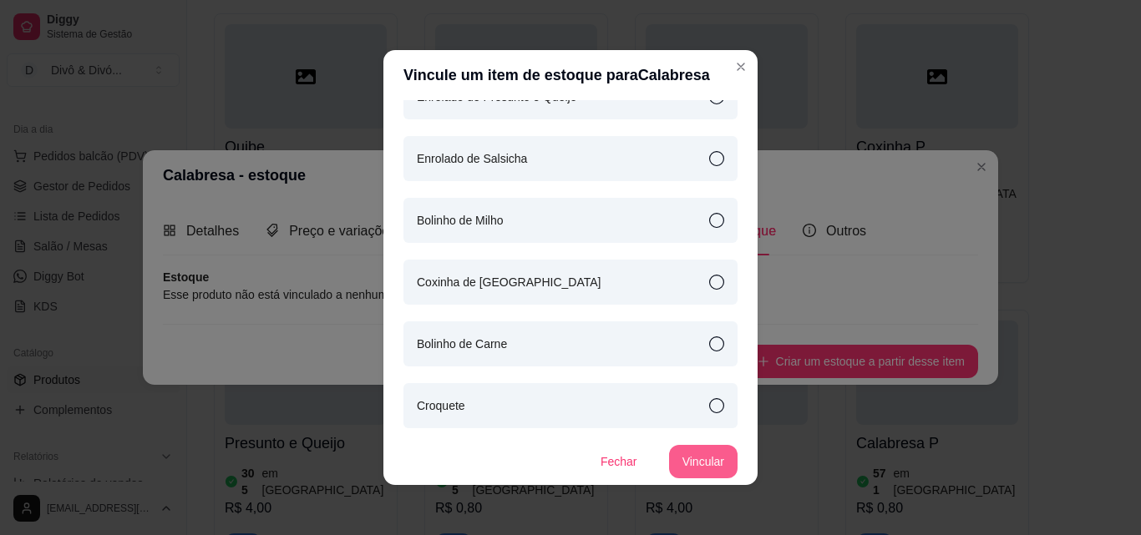
click at [685, 461] on button "Vincular" at bounding box center [703, 461] width 68 height 33
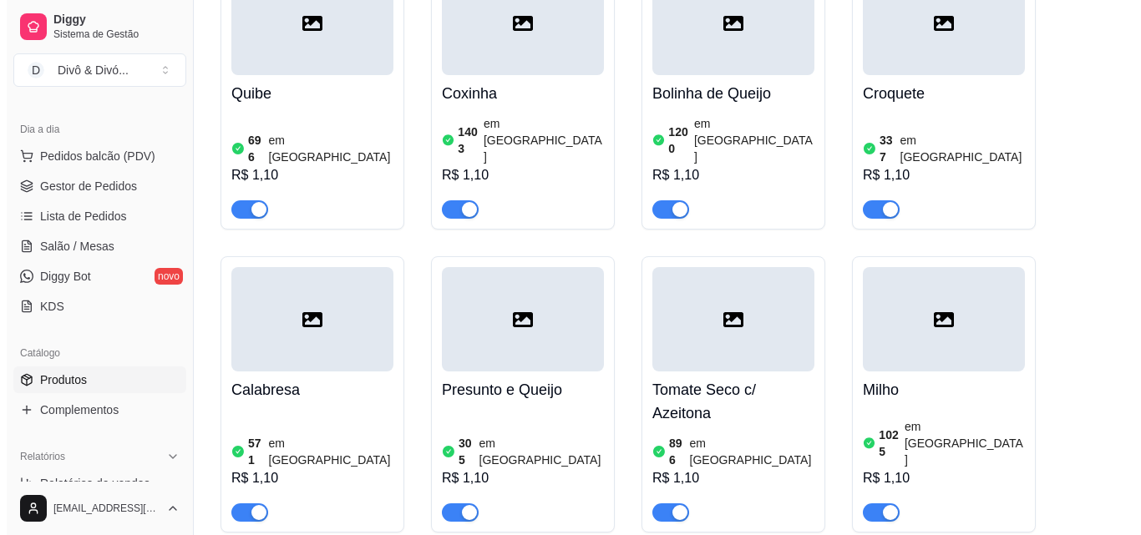
scroll to position [0, 0]
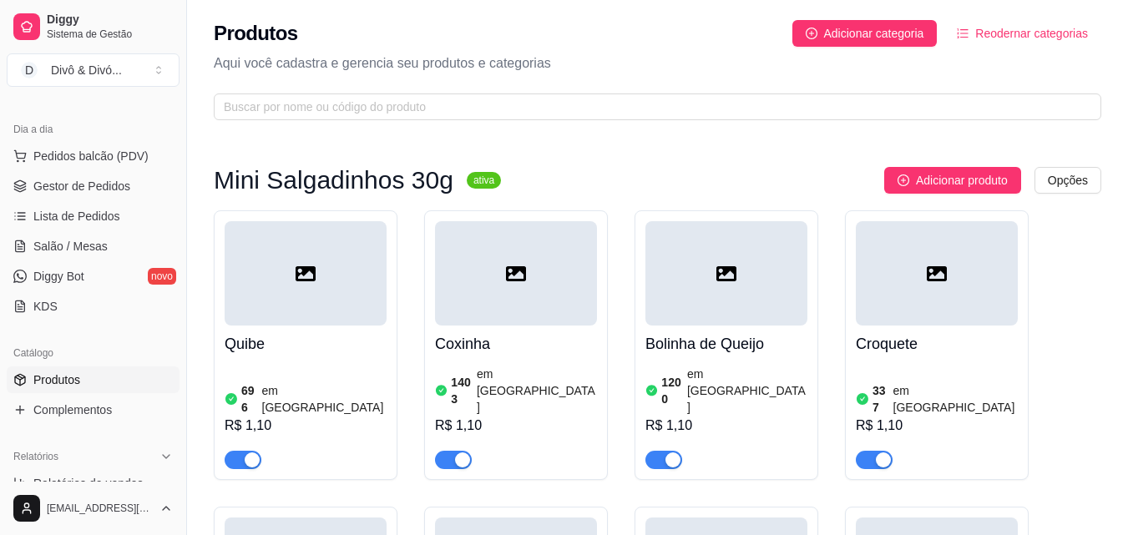
click at [346, 346] on h4 "Quibe" at bounding box center [306, 343] width 162 height 23
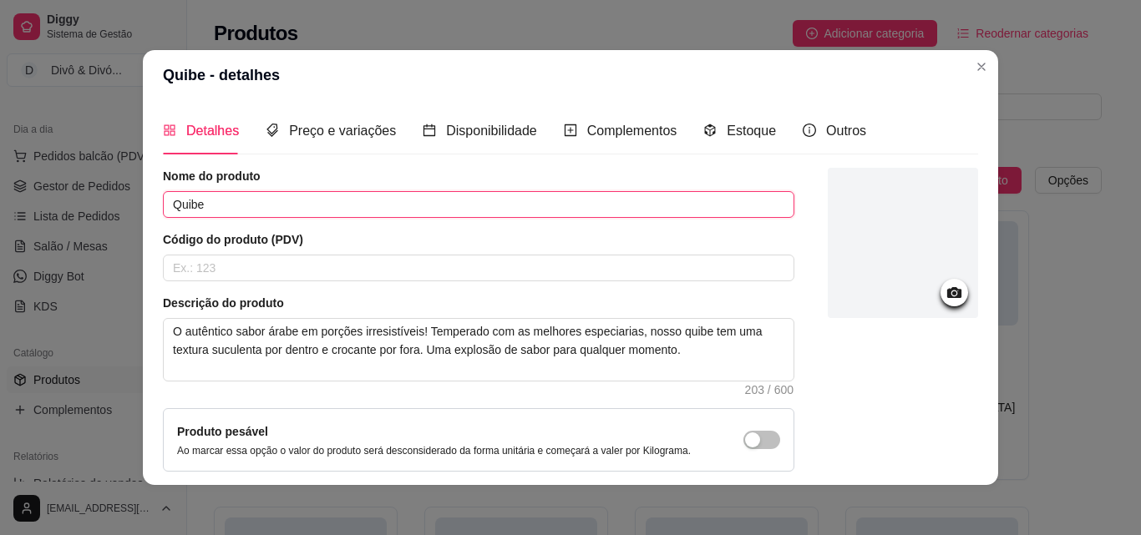
click at [322, 199] on input "Quibe" at bounding box center [478, 204] width 631 height 27
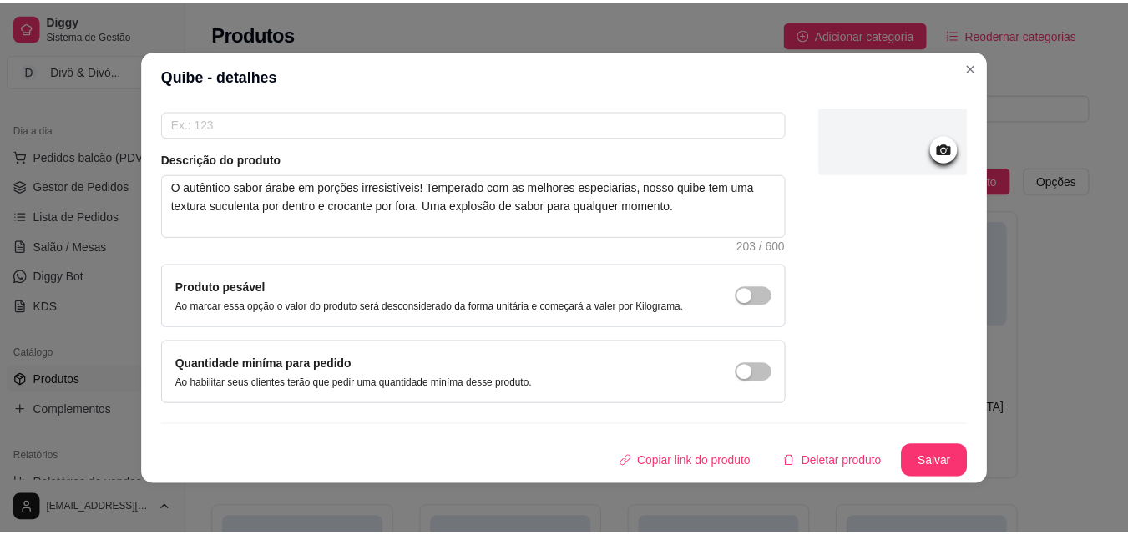
scroll to position [3, 0]
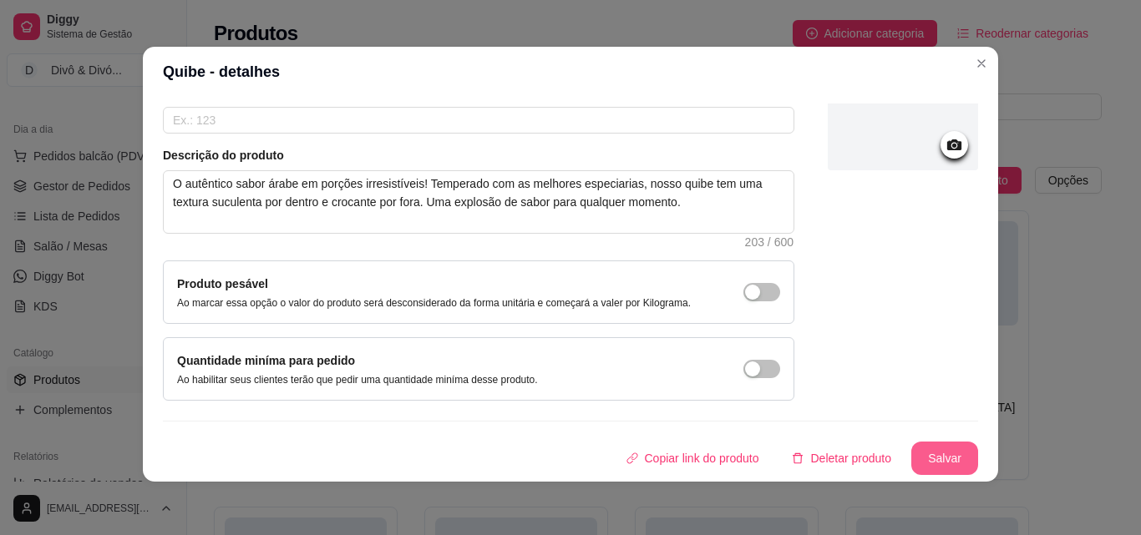
type input "Quibe P"
click at [928, 456] on button "Salvar" at bounding box center [944, 459] width 65 height 33
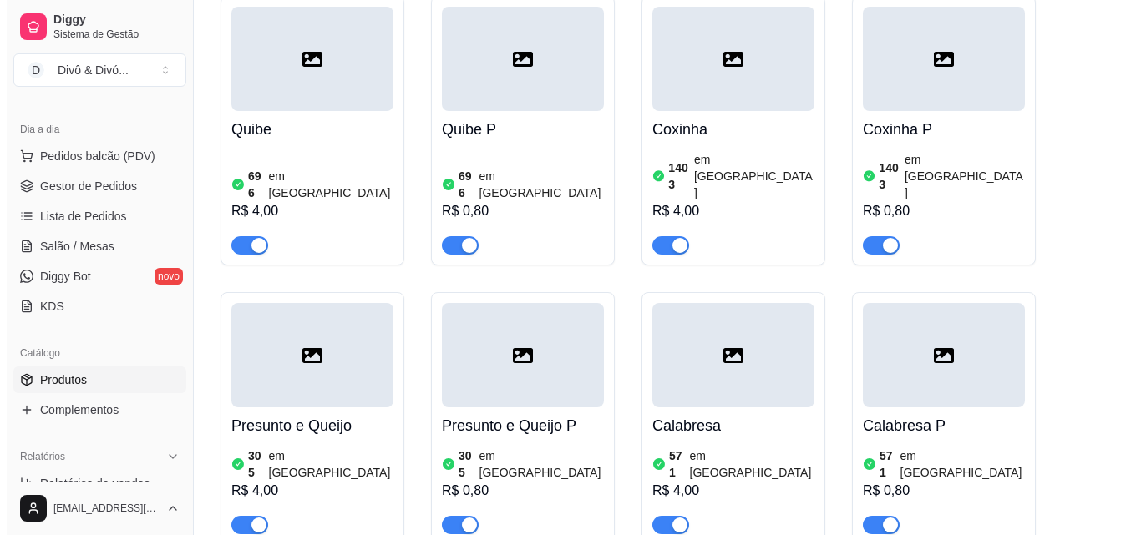
scroll to position [2505, 0]
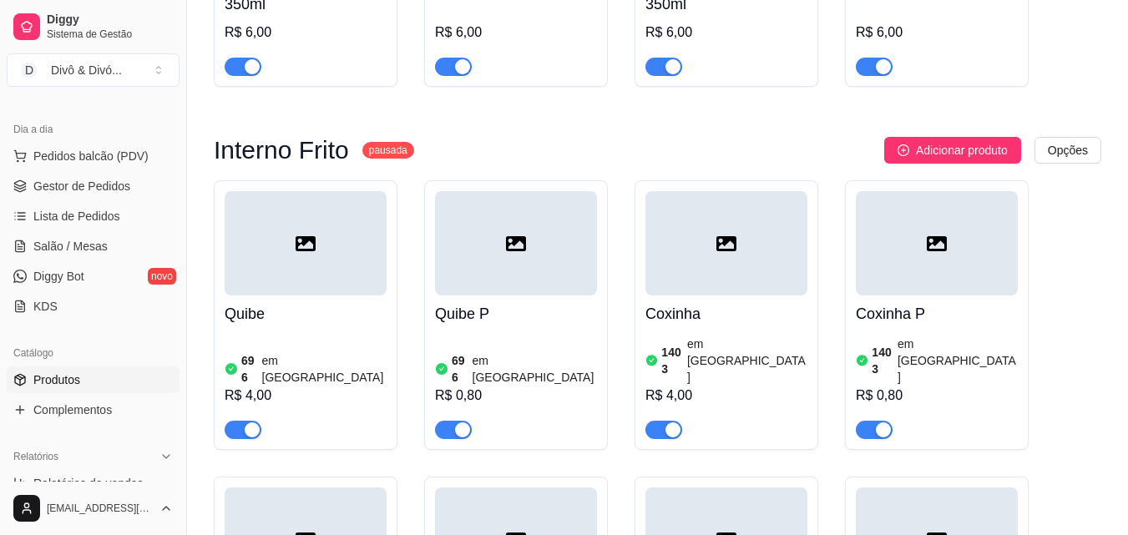
click at [317, 302] on h4 "Quibe" at bounding box center [306, 313] width 162 height 23
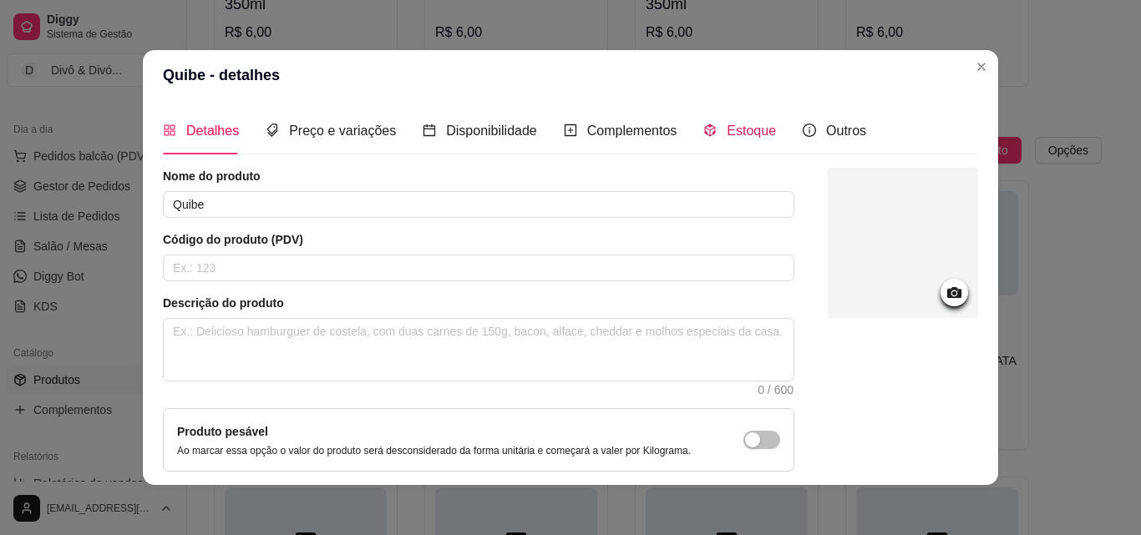
click at [737, 138] on span "Estoque" at bounding box center [751, 131] width 49 height 14
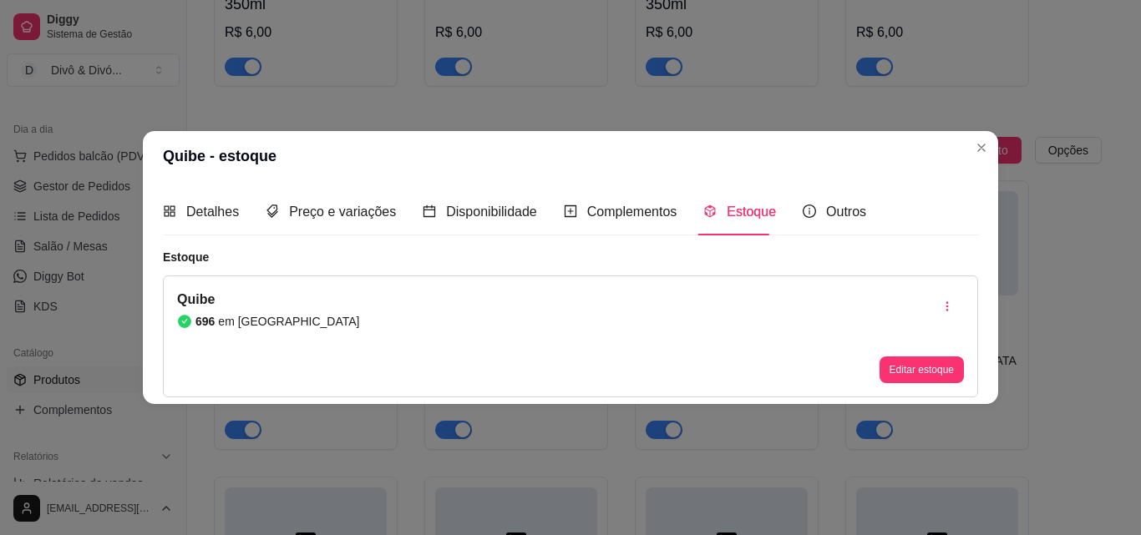
click at [925, 354] on div "Editar estoque" at bounding box center [921, 337] width 84 height 94
click at [927, 367] on button "Editar estoque" at bounding box center [921, 370] width 82 height 26
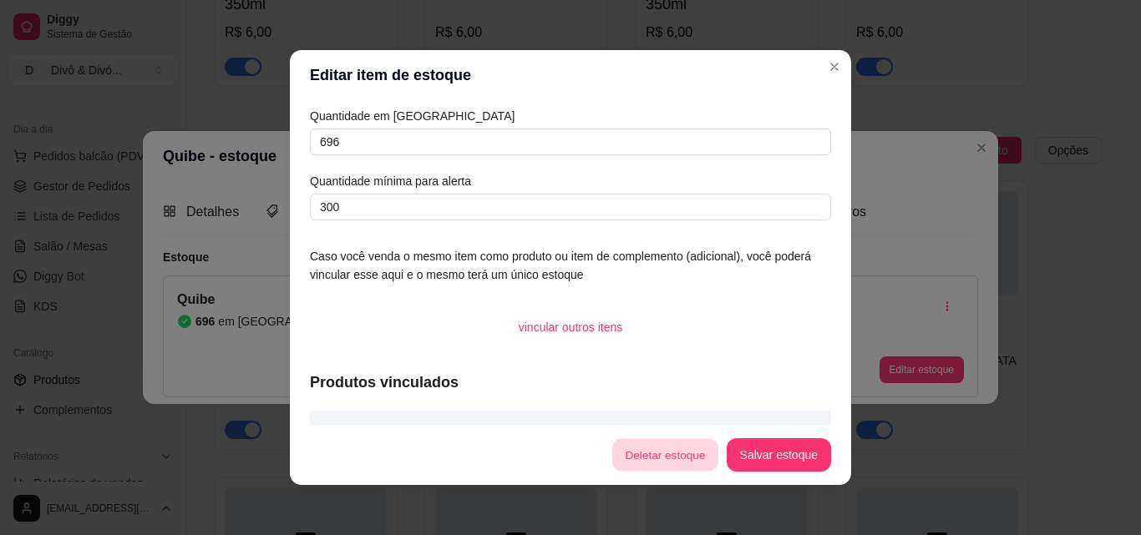
click at [661, 453] on button "Deletar estoque" at bounding box center [665, 455] width 106 height 33
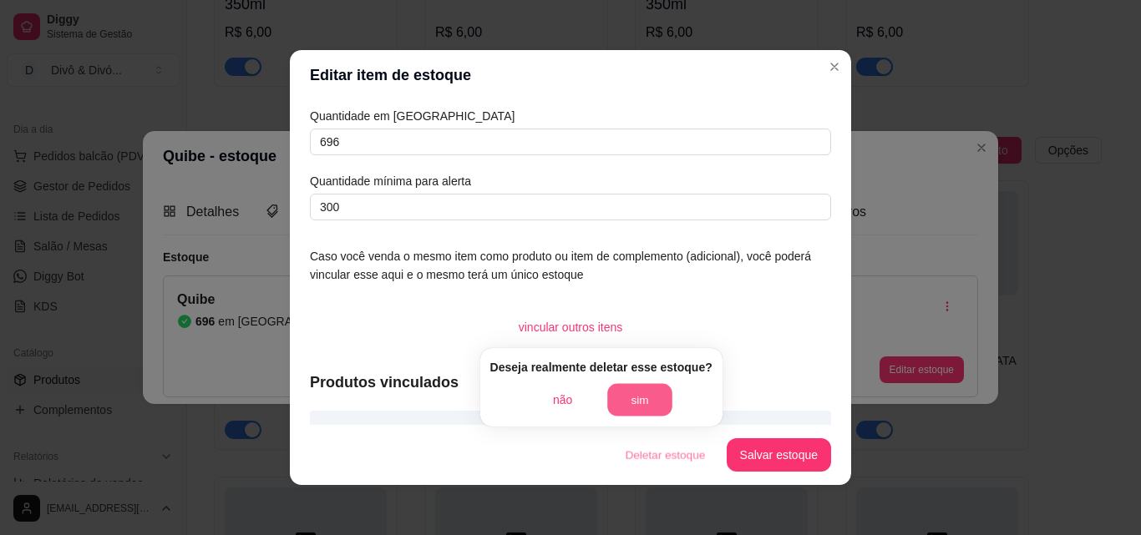
click at [641, 393] on button "sim" at bounding box center [639, 400] width 65 height 33
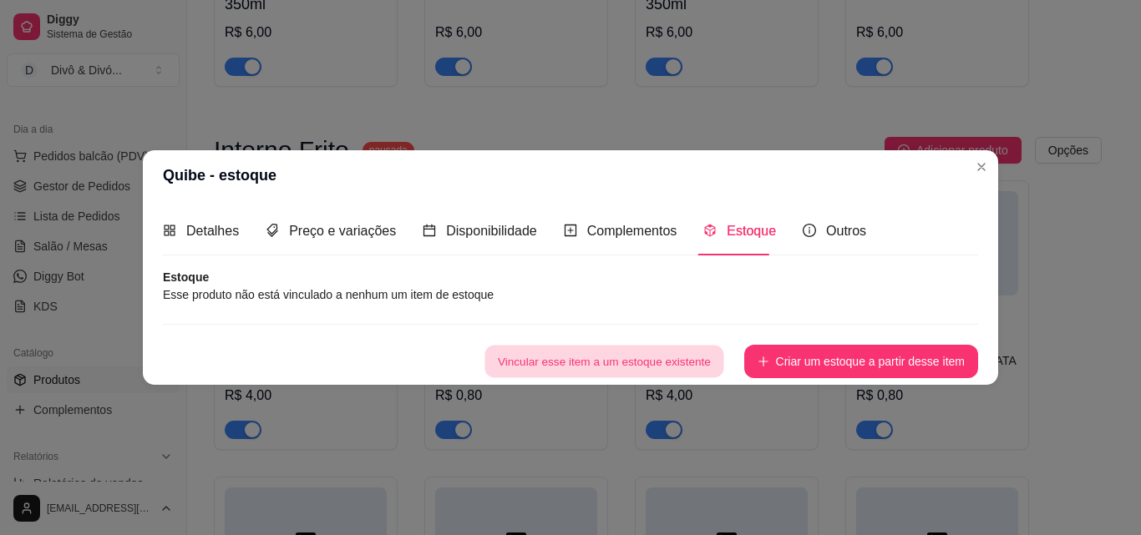
click at [651, 364] on button "Vincular esse item a um estoque existente" at bounding box center [603, 361] width 239 height 33
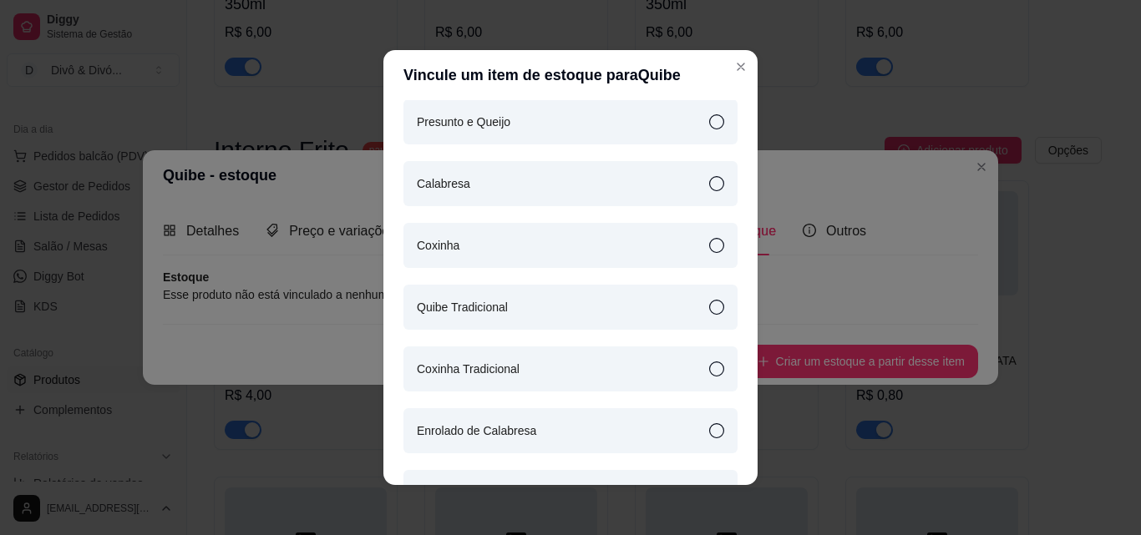
scroll to position [501, 0]
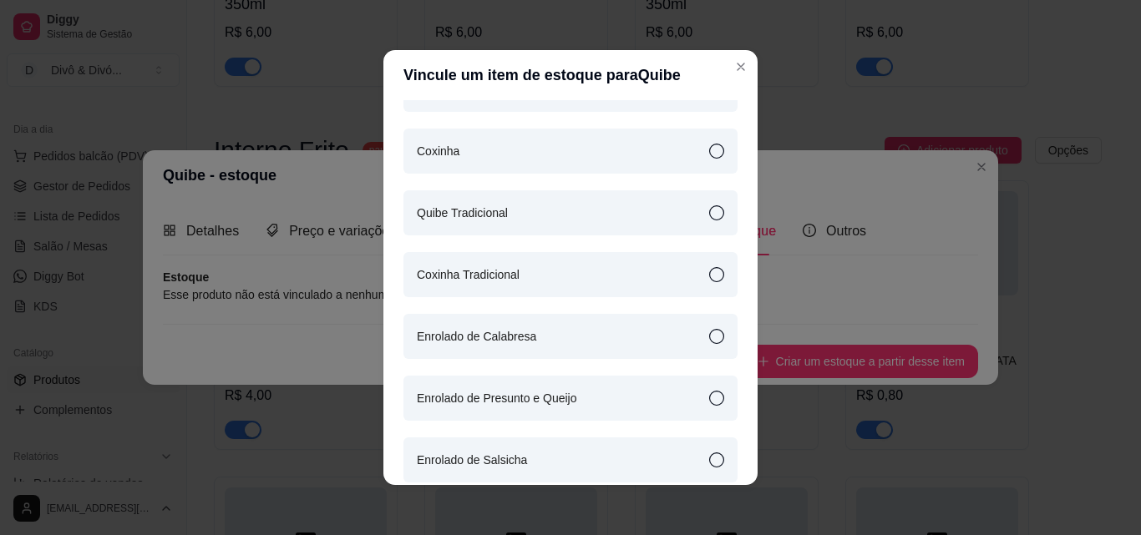
click at [481, 221] on article "Quibe Tradicional" at bounding box center [462, 213] width 91 height 18
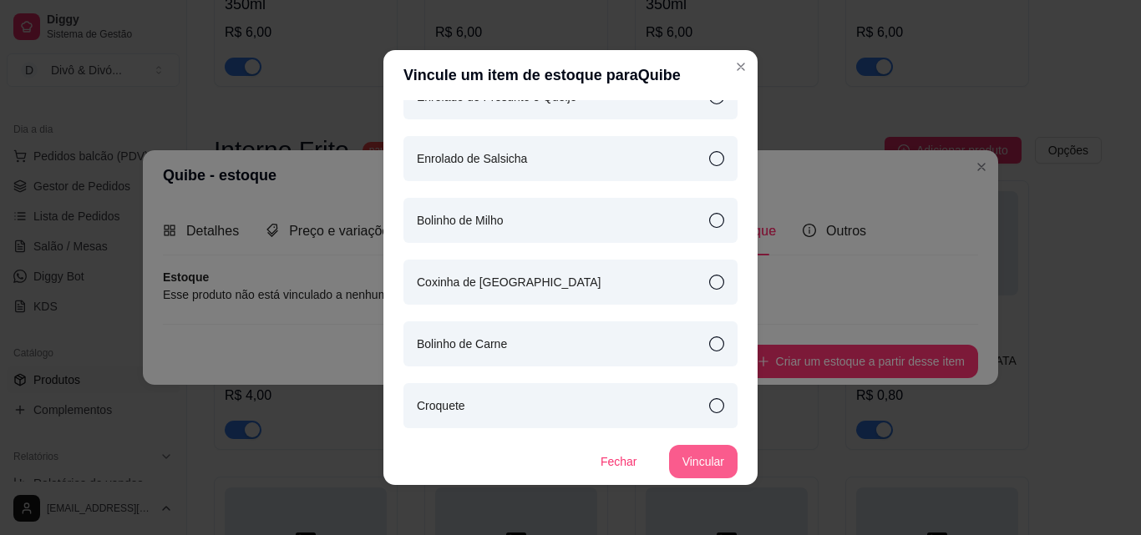
click at [704, 459] on button "Vincular" at bounding box center [703, 461] width 68 height 33
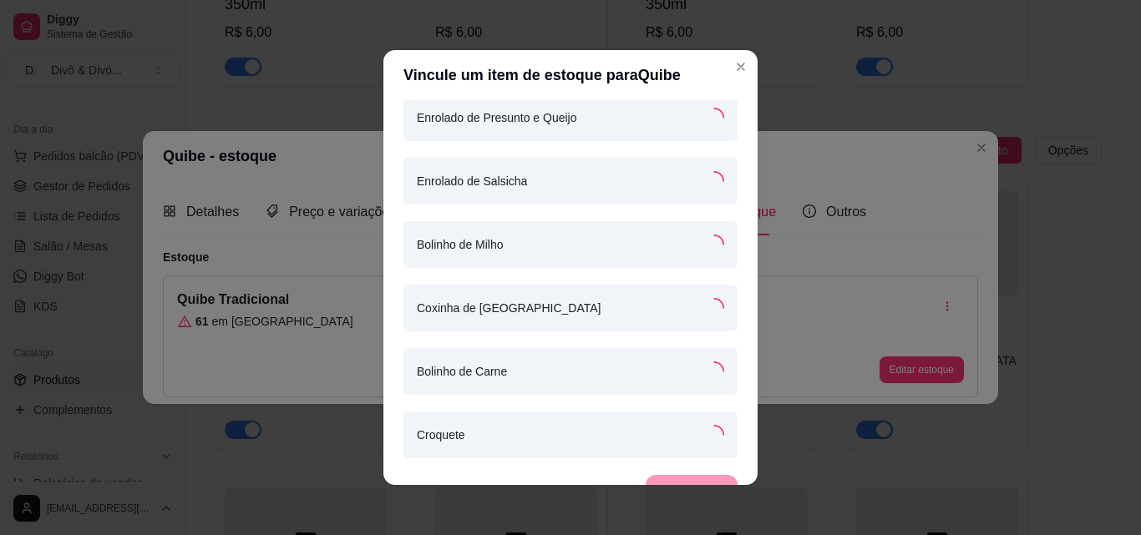
scroll to position [823, 0]
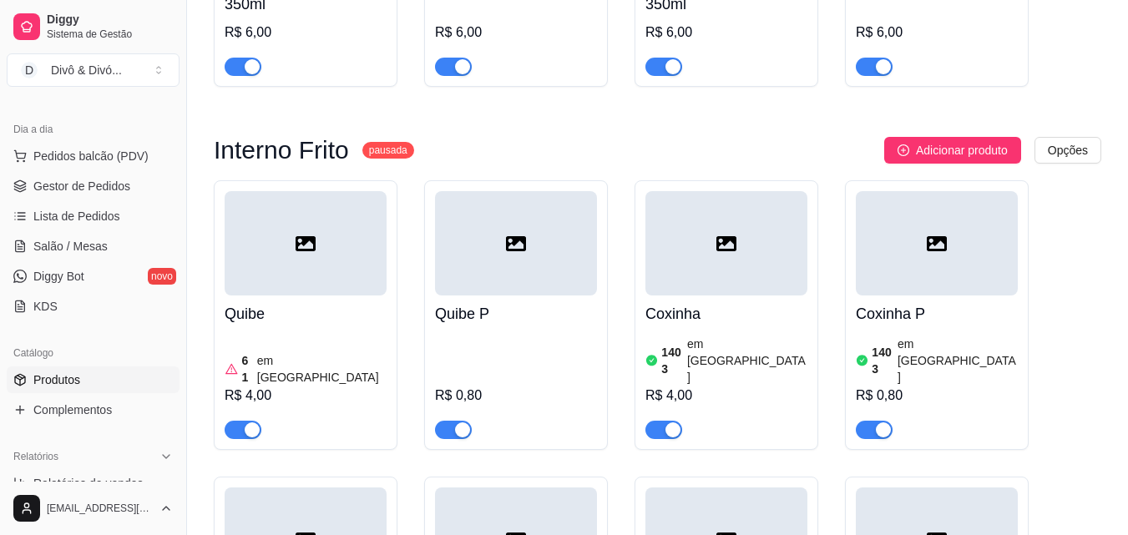
click at [760, 302] on h4 "Coxinha" at bounding box center [727, 313] width 162 height 23
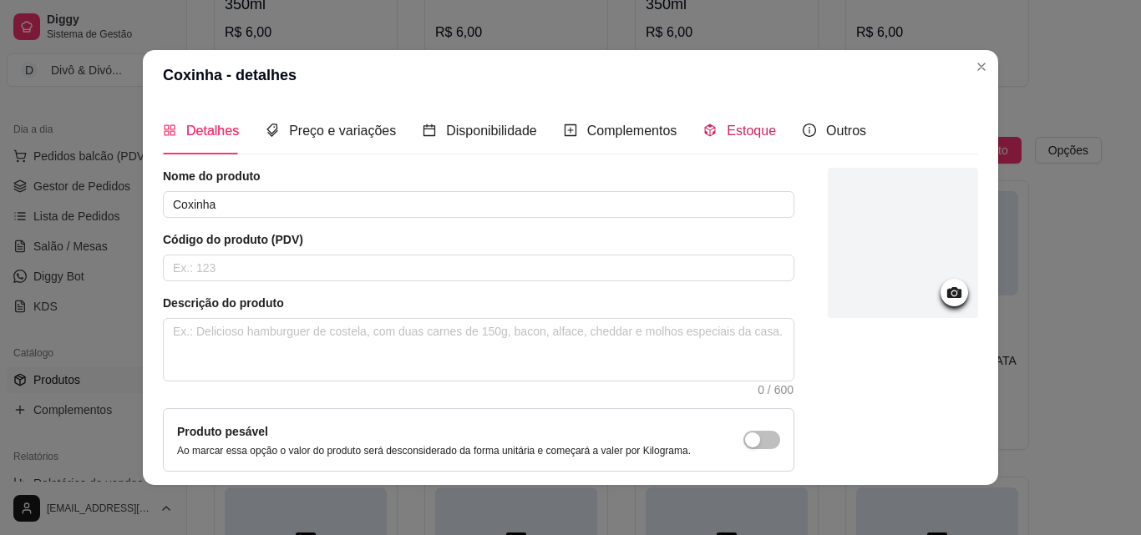
click at [743, 136] on span "Estoque" at bounding box center [751, 131] width 49 height 14
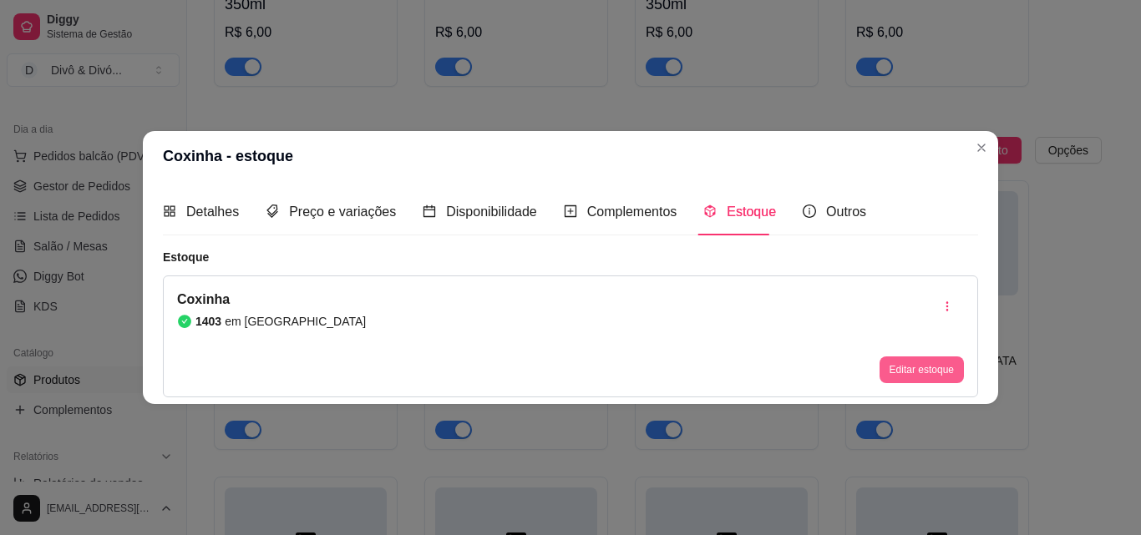
click at [945, 371] on button "Editar estoque" at bounding box center [921, 370] width 84 height 27
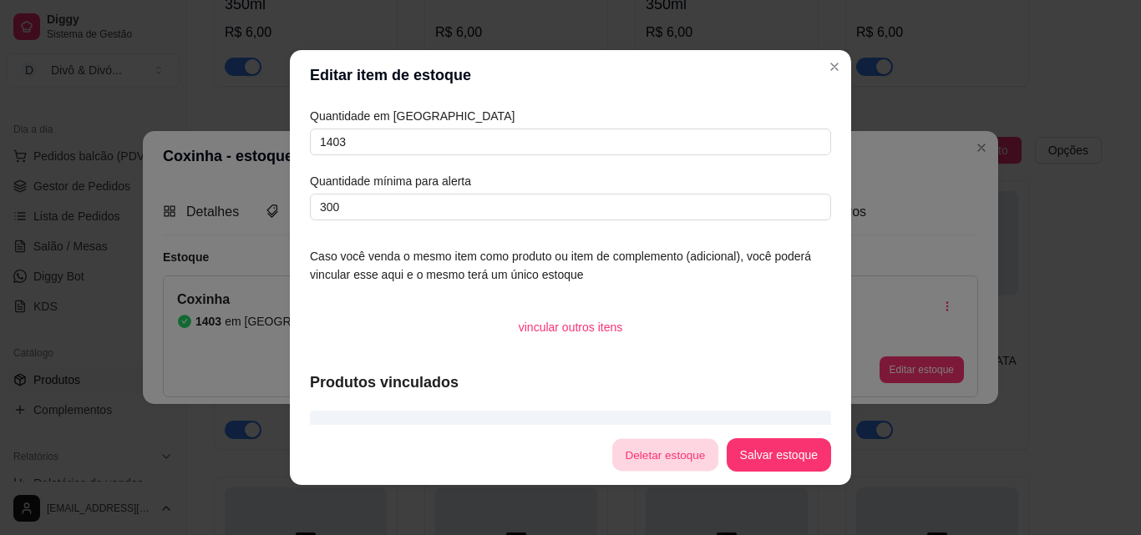
click at [686, 446] on button "Deletar estoque" at bounding box center [665, 455] width 106 height 33
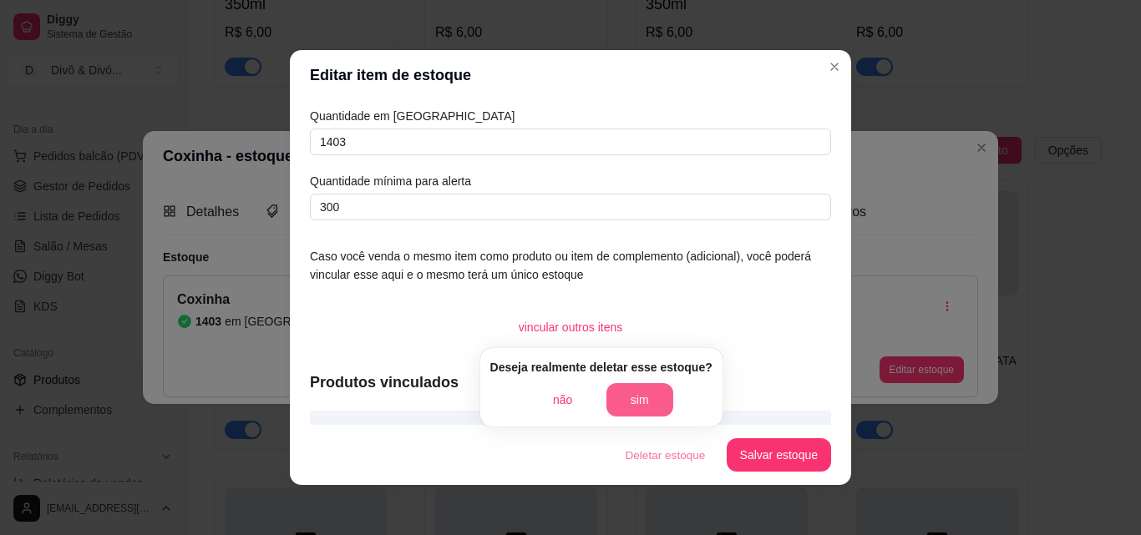
click at [643, 395] on button "sim" at bounding box center [639, 399] width 67 height 33
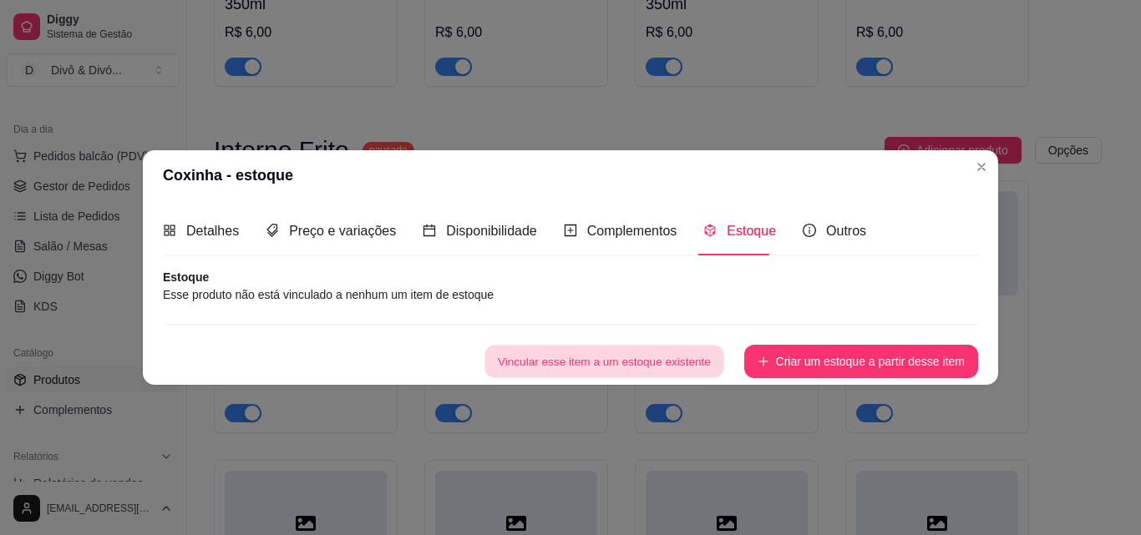
click at [696, 361] on button "Vincular esse item a um estoque existente" at bounding box center [603, 361] width 239 height 33
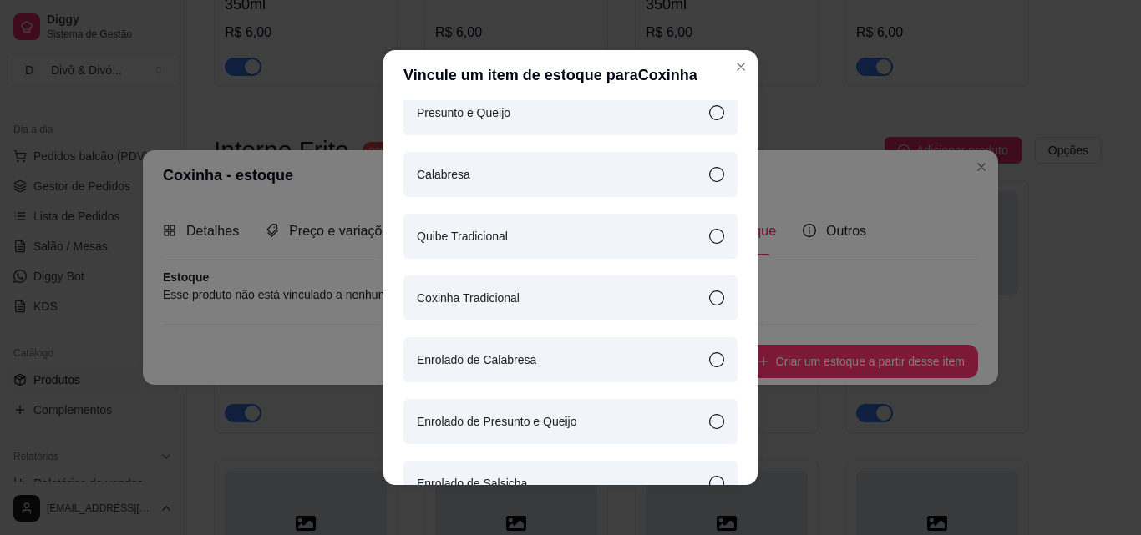
scroll to position [418, 0]
click at [497, 293] on article "Coxinha Tradicional" at bounding box center [468, 296] width 103 height 18
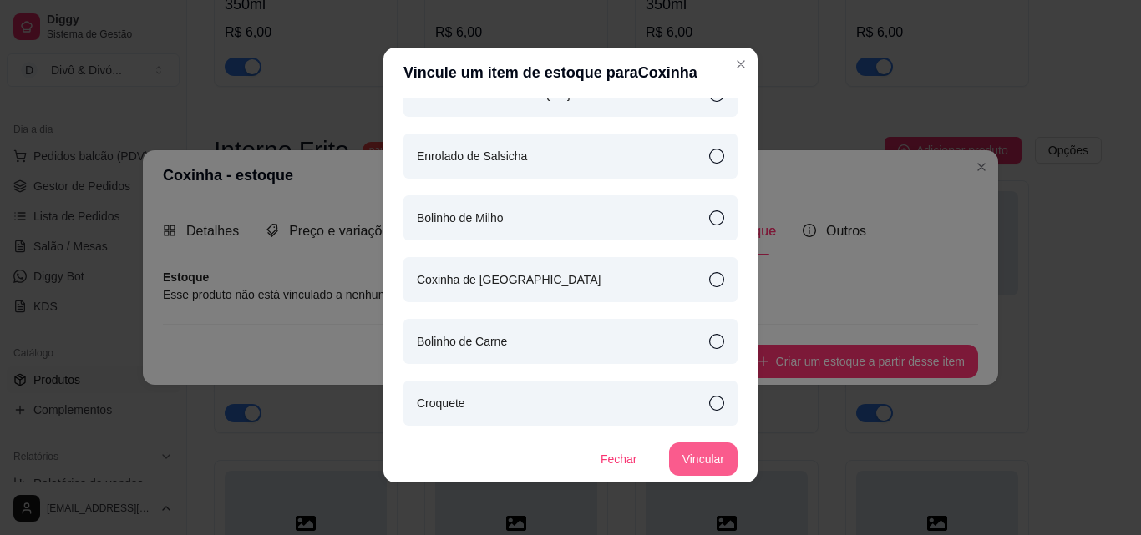
scroll to position [3, 0]
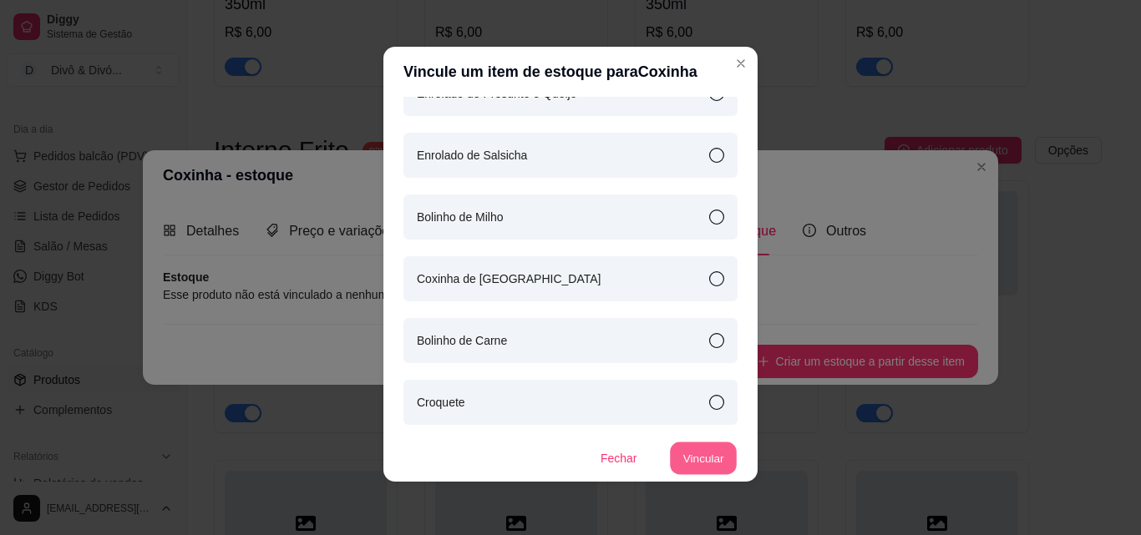
click at [704, 453] on button "Vincular" at bounding box center [703, 459] width 67 height 33
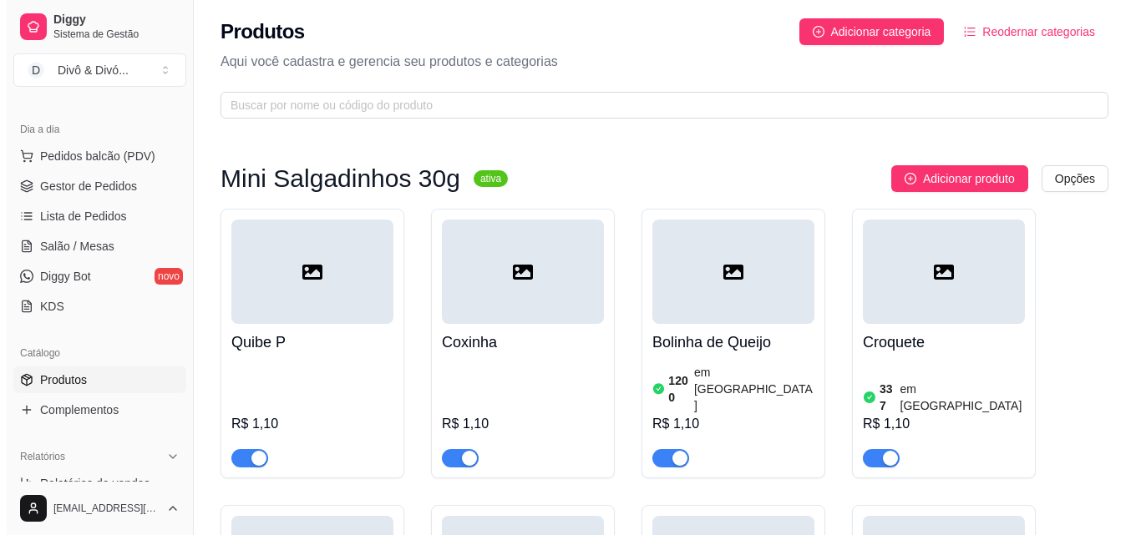
scroll to position [0, 0]
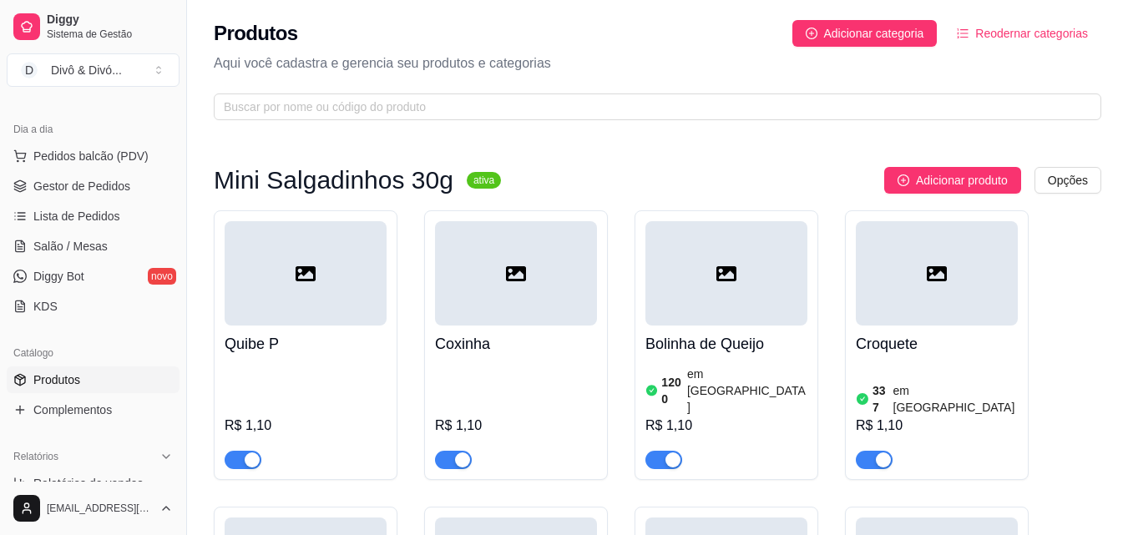
click at [339, 313] on div at bounding box center [306, 273] width 162 height 104
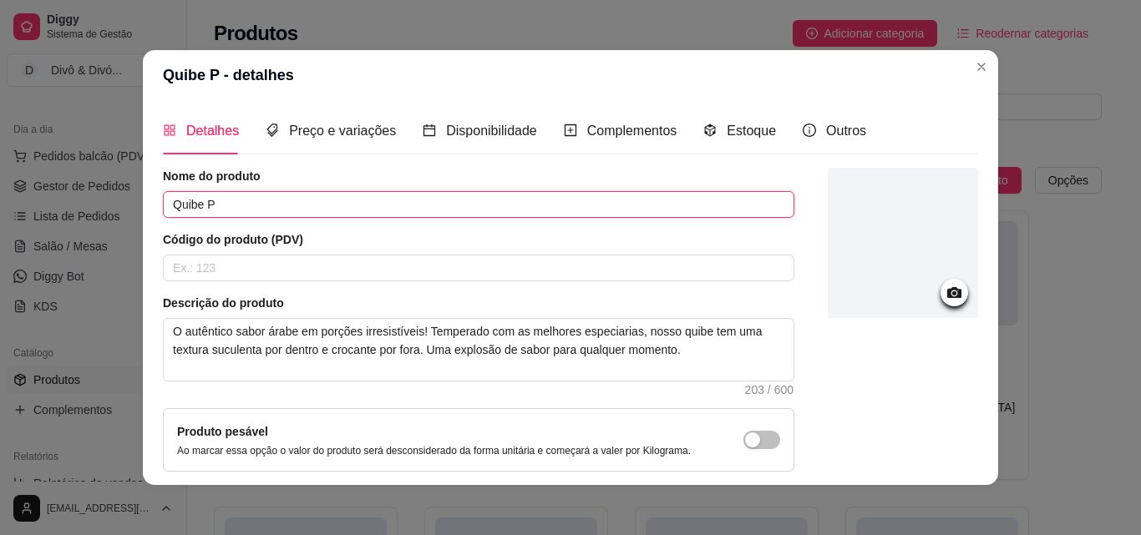
click at [503, 214] on input "Quibe P" at bounding box center [478, 204] width 631 height 27
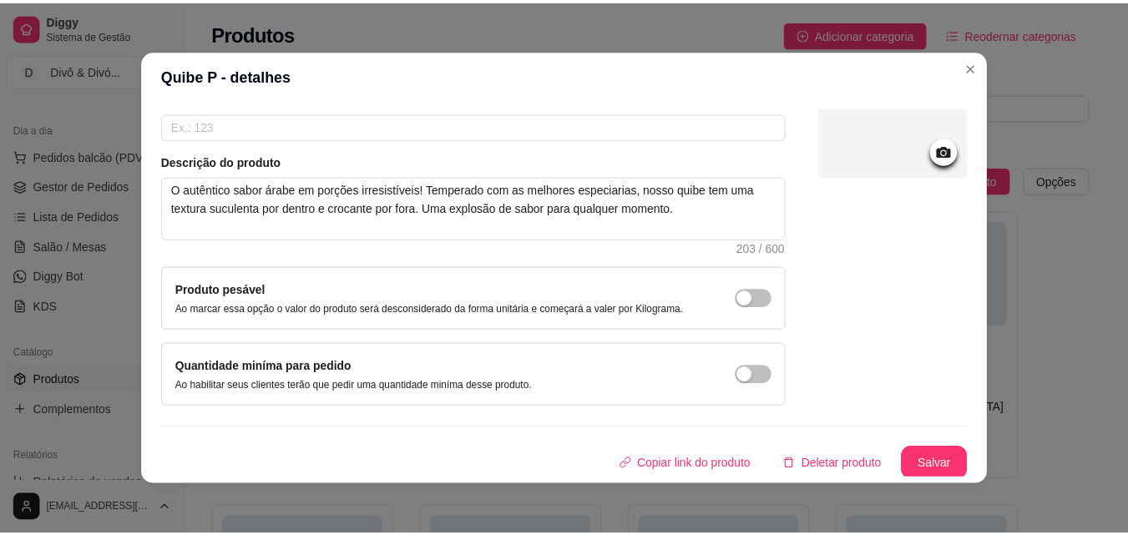
scroll to position [144, 0]
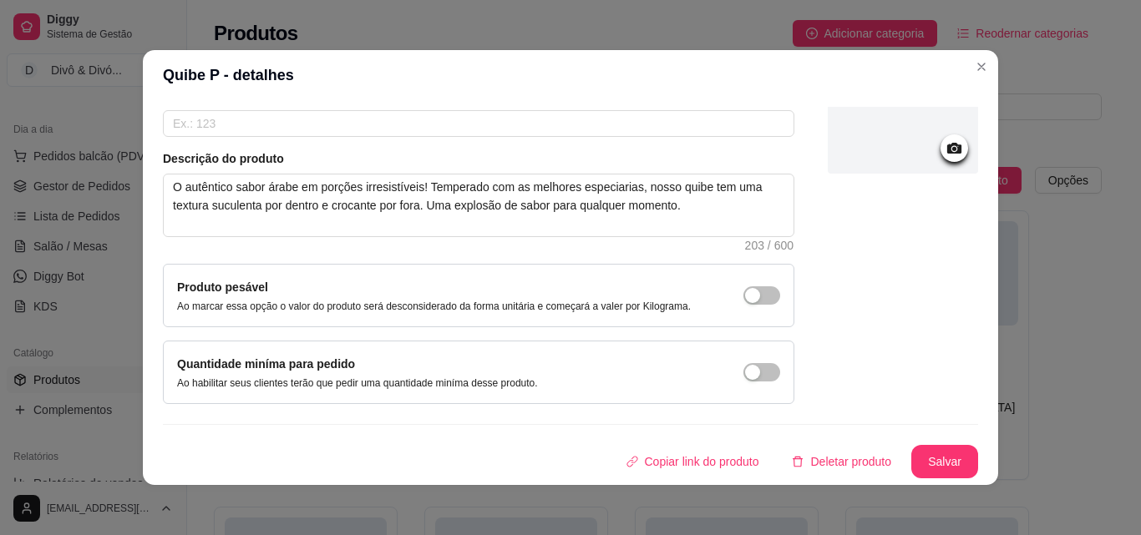
type input "Quibe"
click at [935, 455] on button "Salvar" at bounding box center [944, 461] width 67 height 33
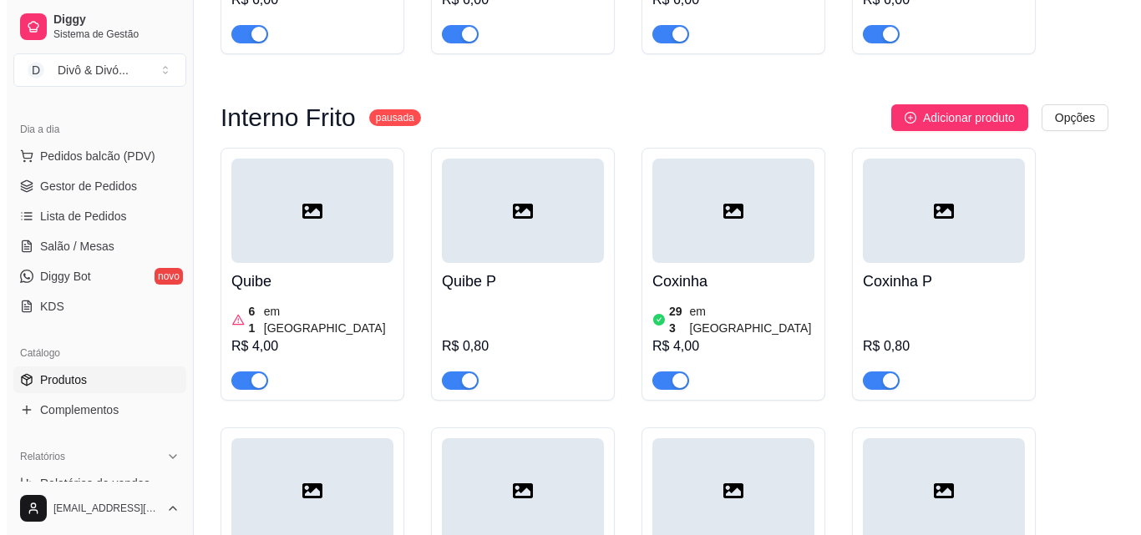
scroll to position [2422, 0]
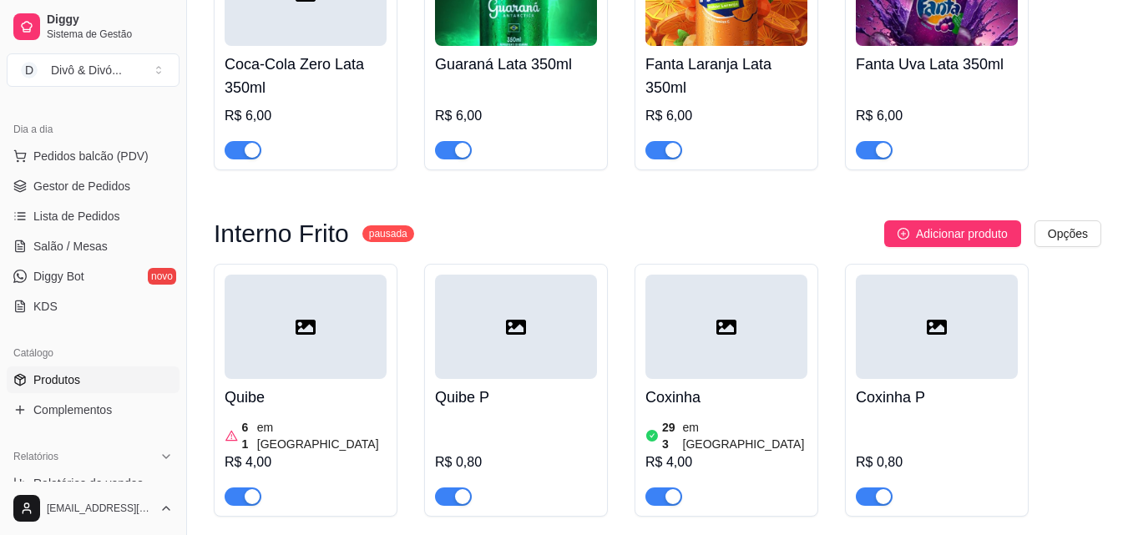
click at [528, 379] on div "Quibe P R$ 0,80" at bounding box center [516, 442] width 162 height 127
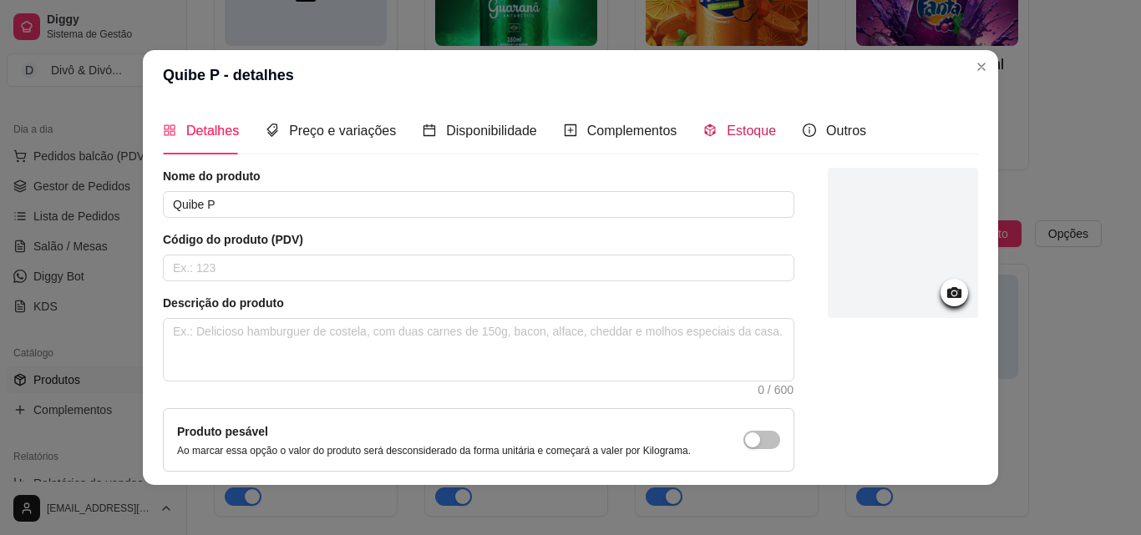
click at [727, 128] on span "Estoque" at bounding box center [751, 131] width 49 height 14
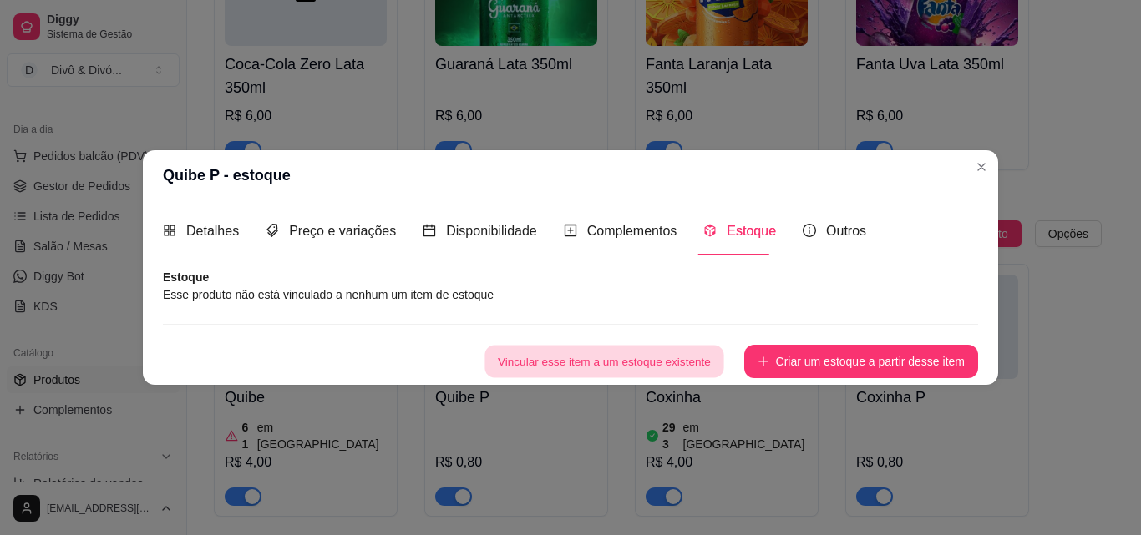
click at [677, 367] on button "Vincular esse item a um estoque existente" at bounding box center [603, 361] width 239 height 33
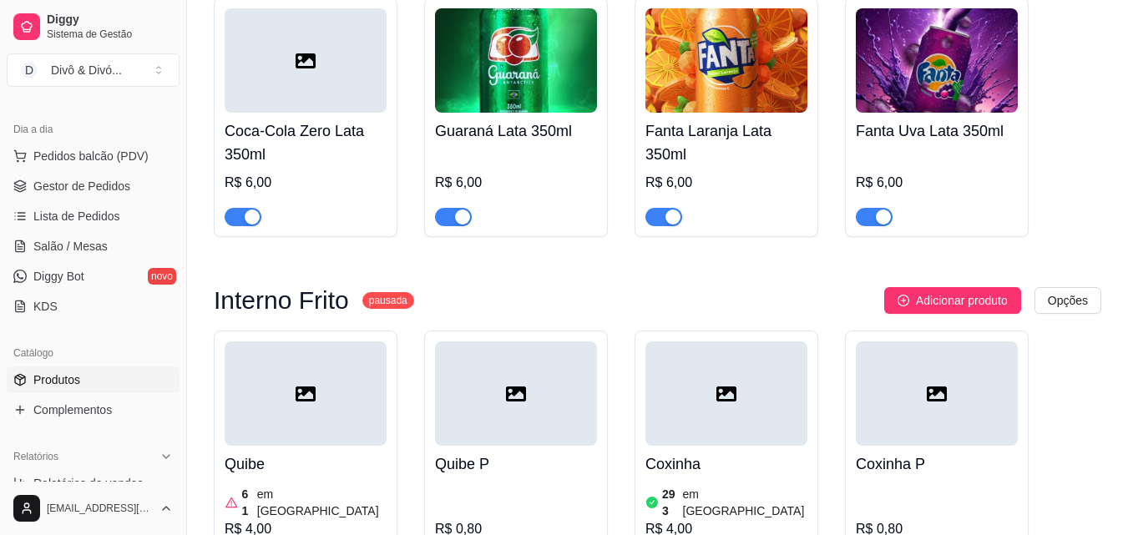
scroll to position [1921, 0]
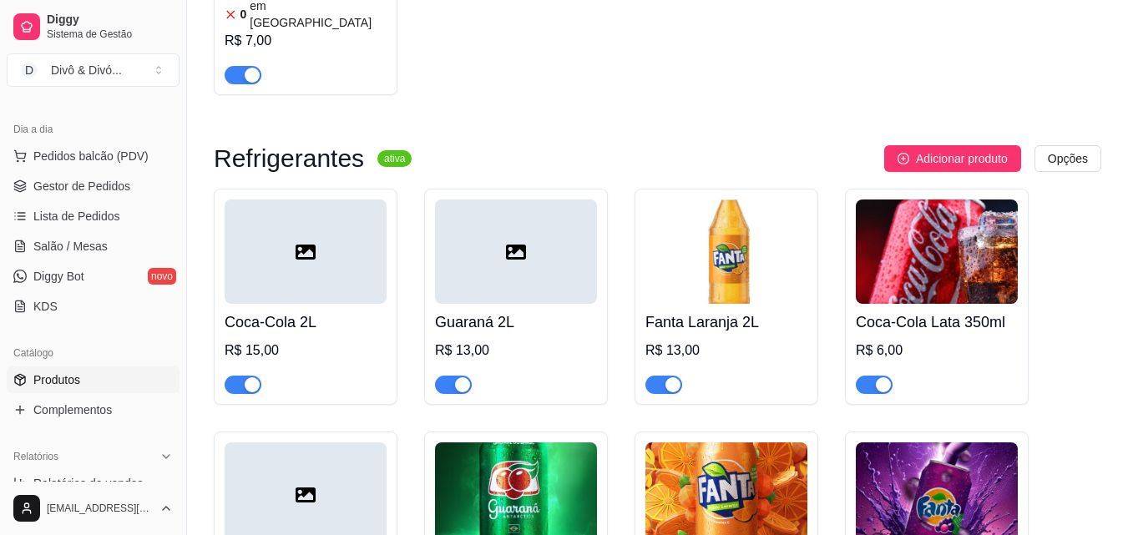
drag, startPoint x: 731, startPoint y: 366, endPoint x: 614, endPoint y: 62, distance: 325.7
click at [614, 189] on div "Coca-Cola 2L R$ 15,00 Guaraná 2L R$ 13,00 Fanta Laranja 2L R$ 13,00 Coca-Cola L…" at bounding box center [658, 430] width 888 height 483
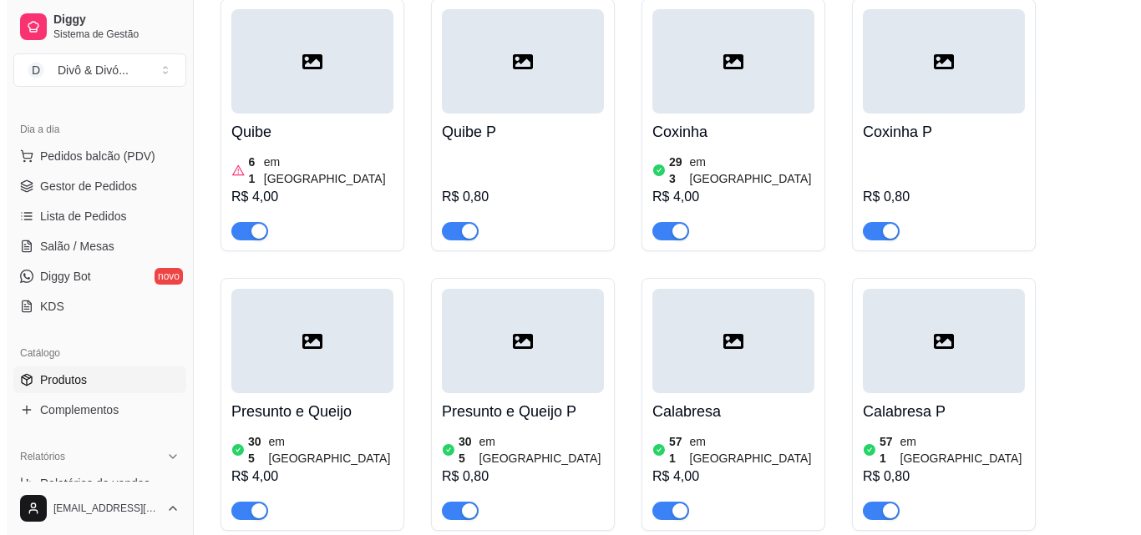
scroll to position [2589, 0]
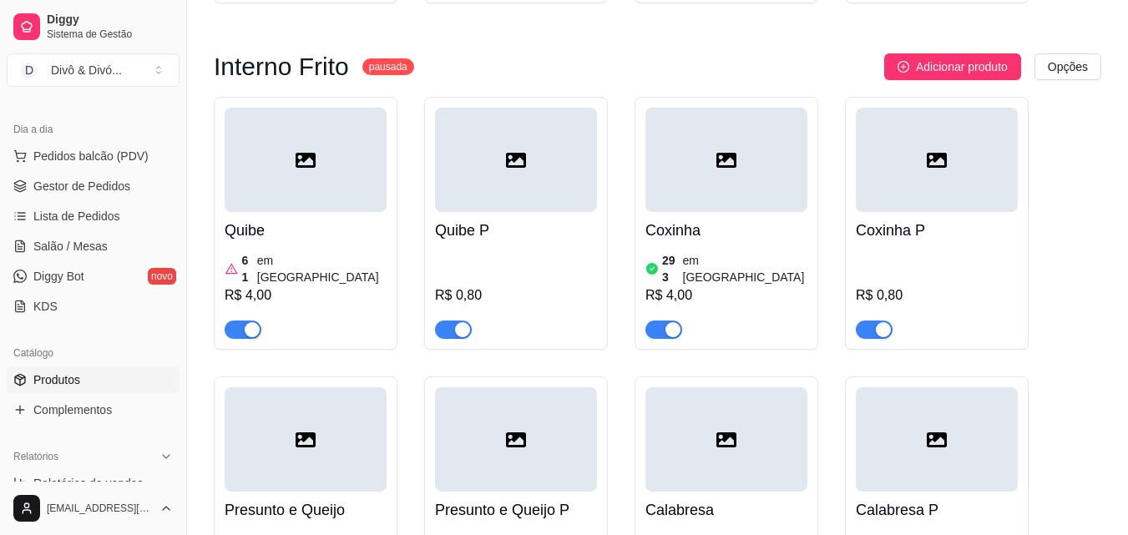
click at [342, 499] on h4 "Presunto e Queijo" at bounding box center [306, 510] width 162 height 23
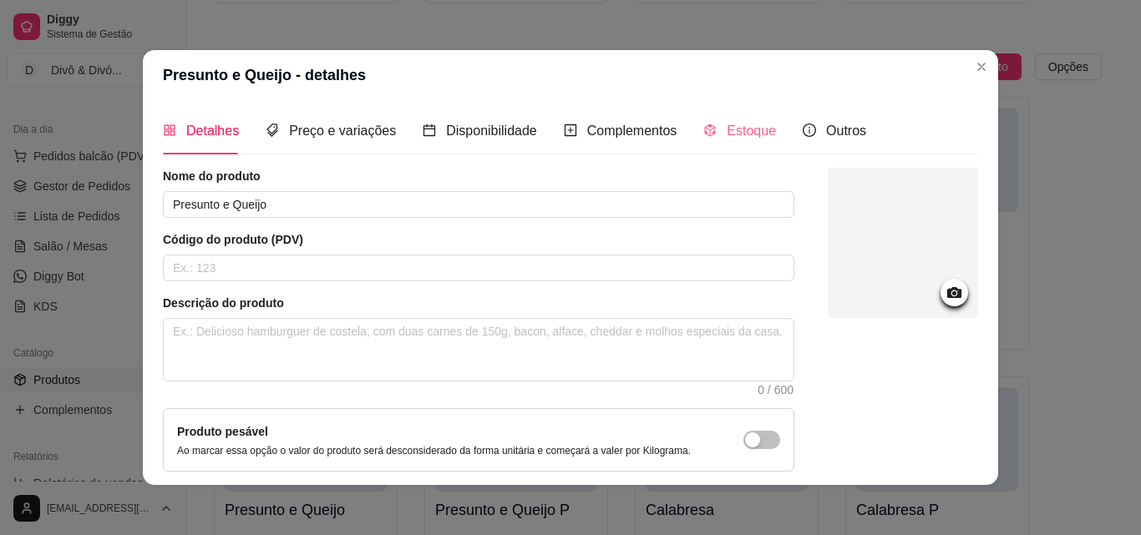
click at [741, 143] on div "Estoque" at bounding box center [739, 131] width 73 height 48
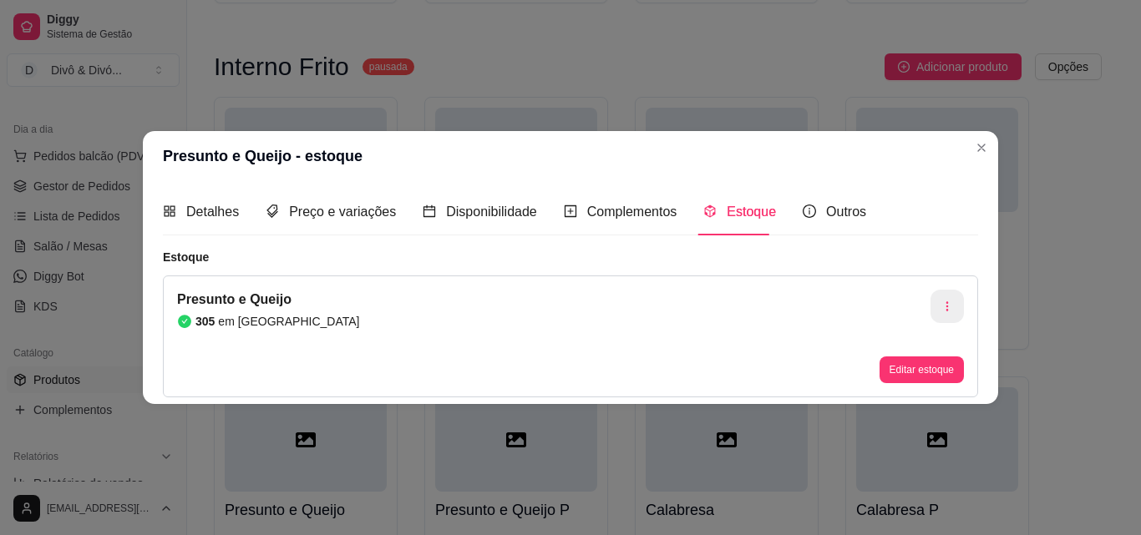
click at [942, 309] on icon "button" at bounding box center [947, 307] width 12 height 12
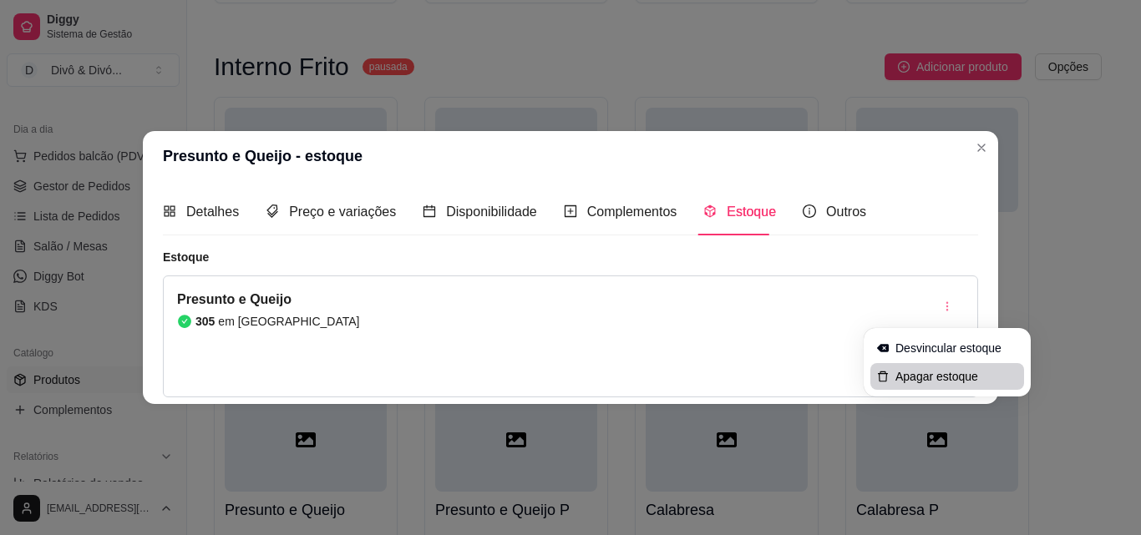
click at [885, 375] on icon "delete" at bounding box center [883, 377] width 12 height 12
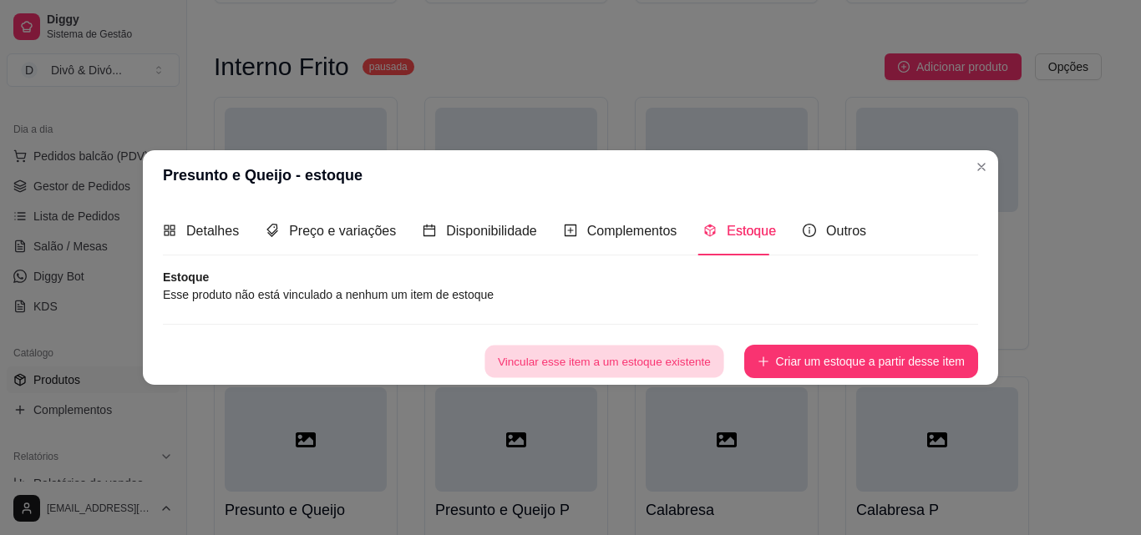
click at [681, 352] on button "Vincular esse item a um estoque existente" at bounding box center [603, 361] width 239 height 33
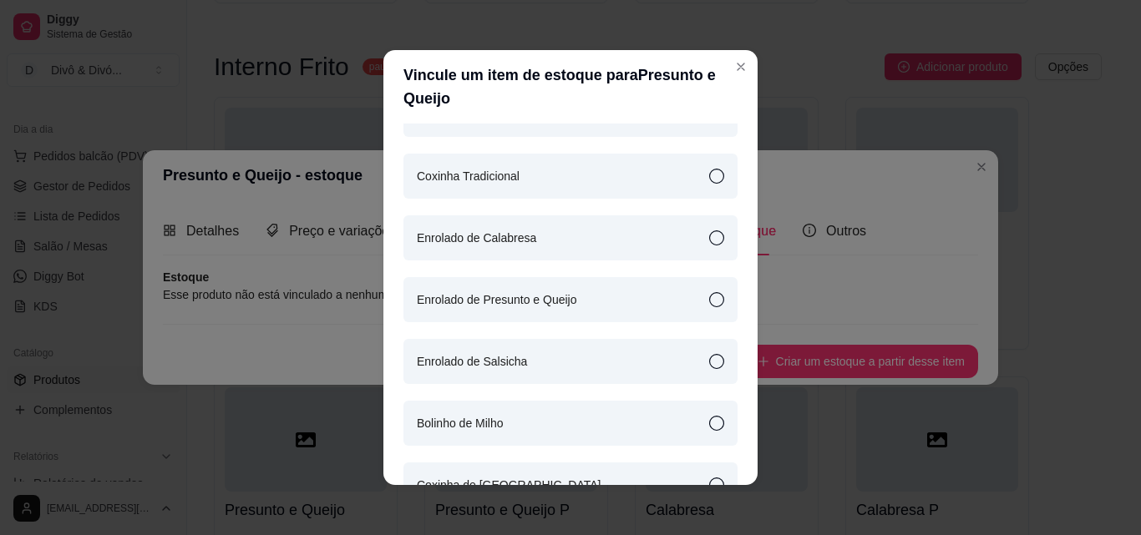
scroll to position [501, 0]
click at [569, 303] on div "Enrolado de Presunto e Queijo" at bounding box center [570, 298] width 334 height 45
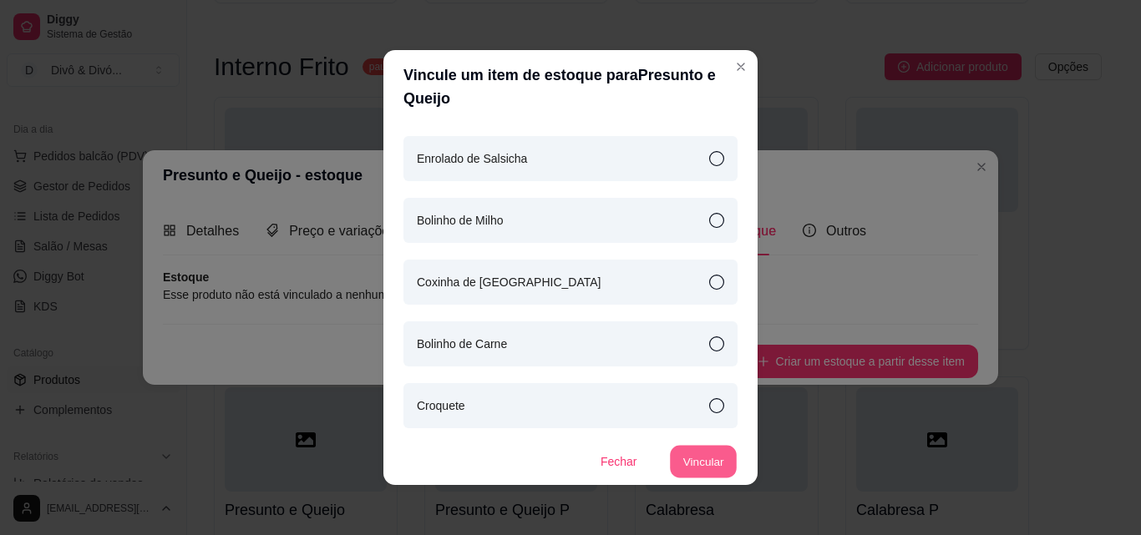
click at [673, 468] on button "Vincular" at bounding box center [703, 462] width 67 height 33
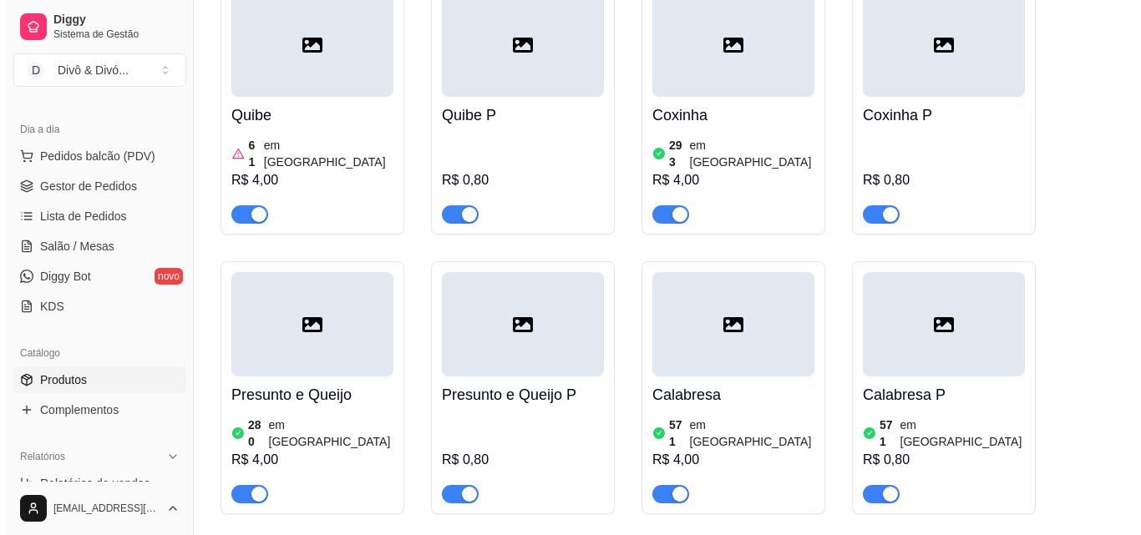
scroll to position [2756, 0]
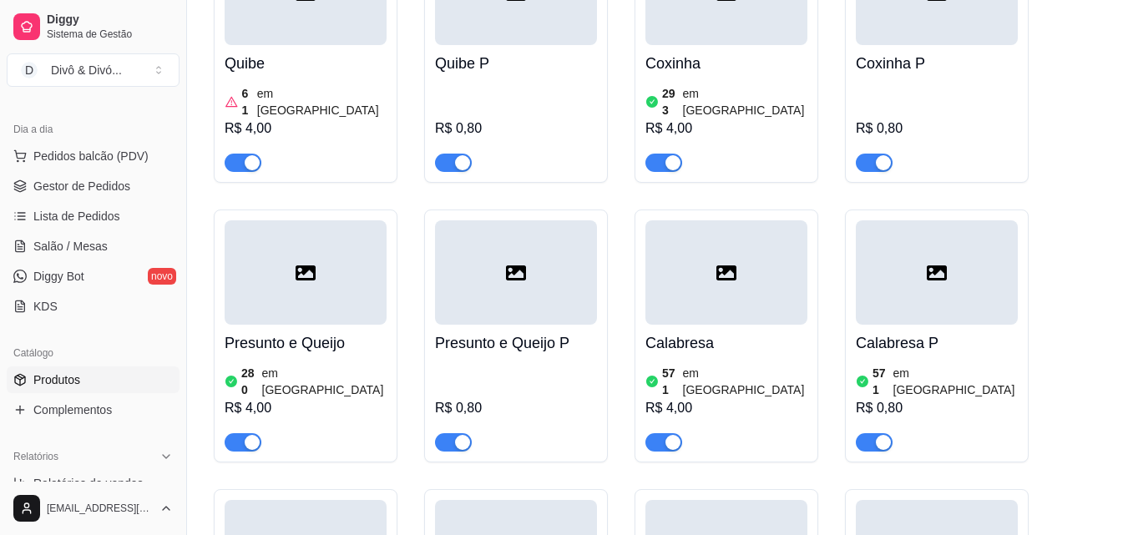
click at [768, 332] on h4 "Calabresa" at bounding box center [727, 343] width 162 height 23
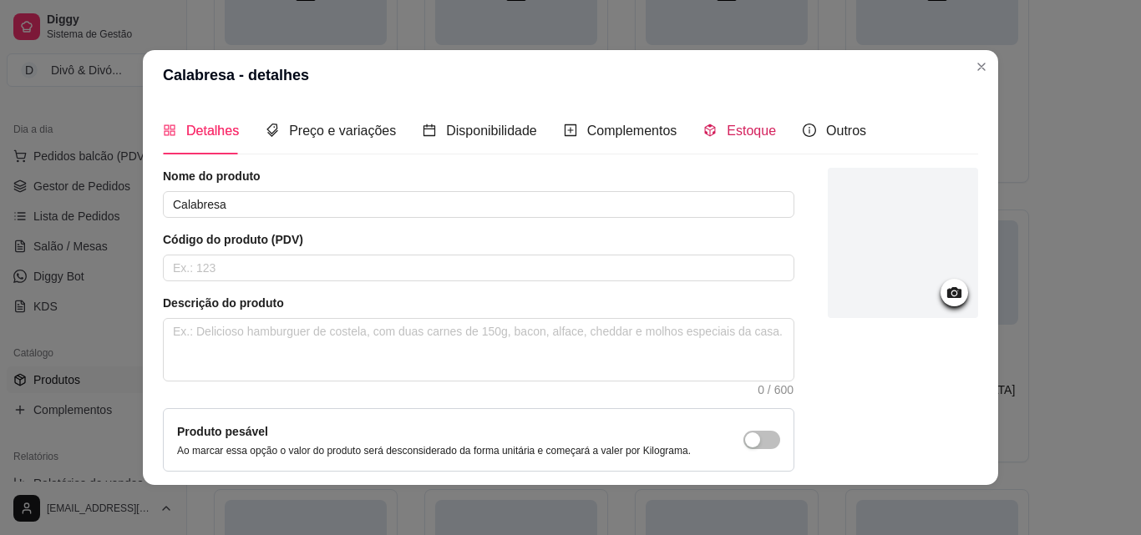
click at [742, 135] on span "Estoque" at bounding box center [751, 131] width 49 height 14
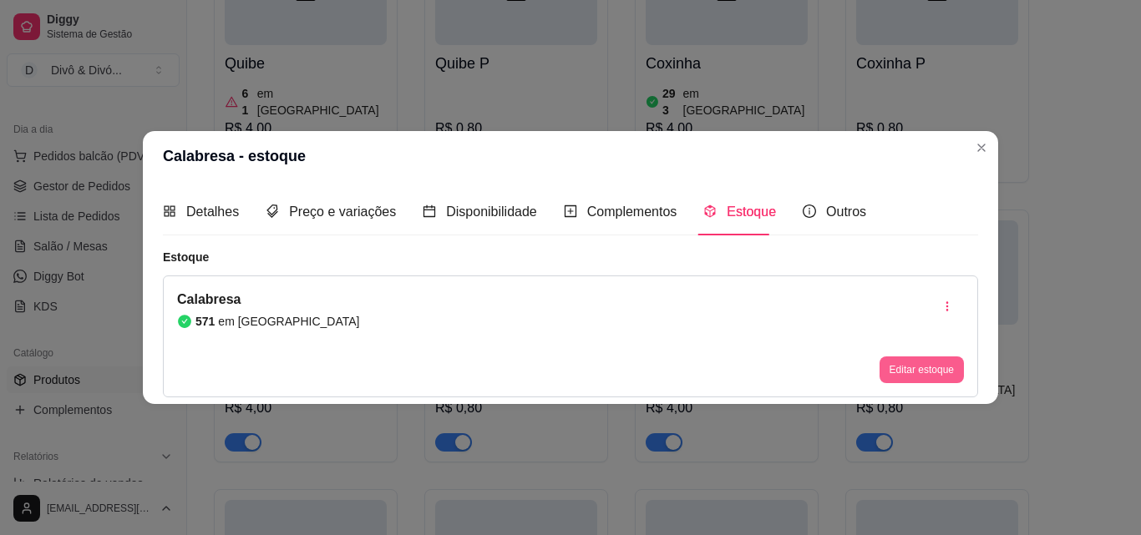
click at [917, 377] on button "Editar estoque" at bounding box center [921, 370] width 84 height 27
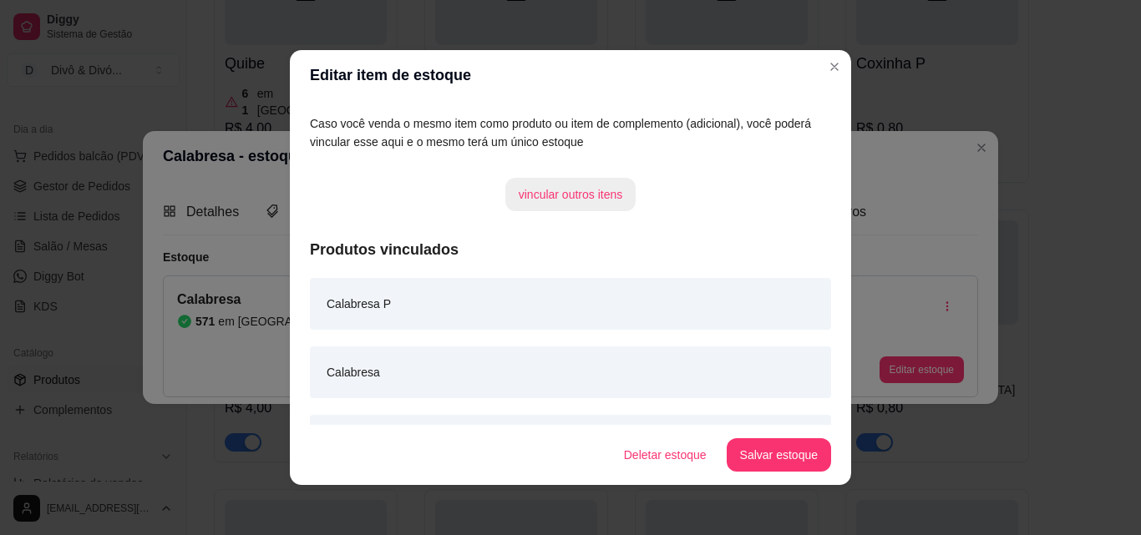
scroll to position [181, 0]
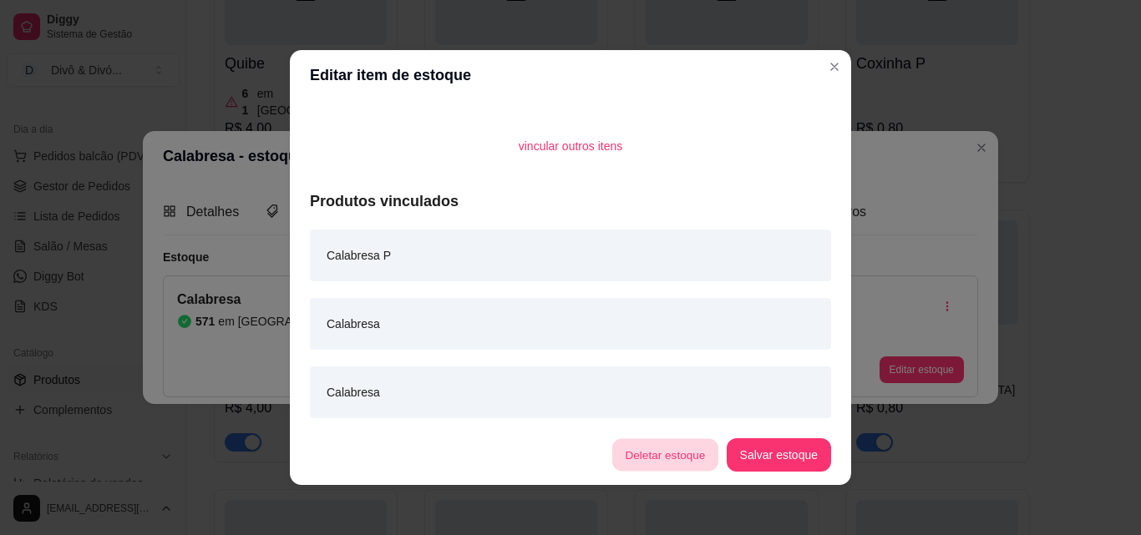
click at [670, 442] on button "Deletar estoque" at bounding box center [665, 455] width 106 height 33
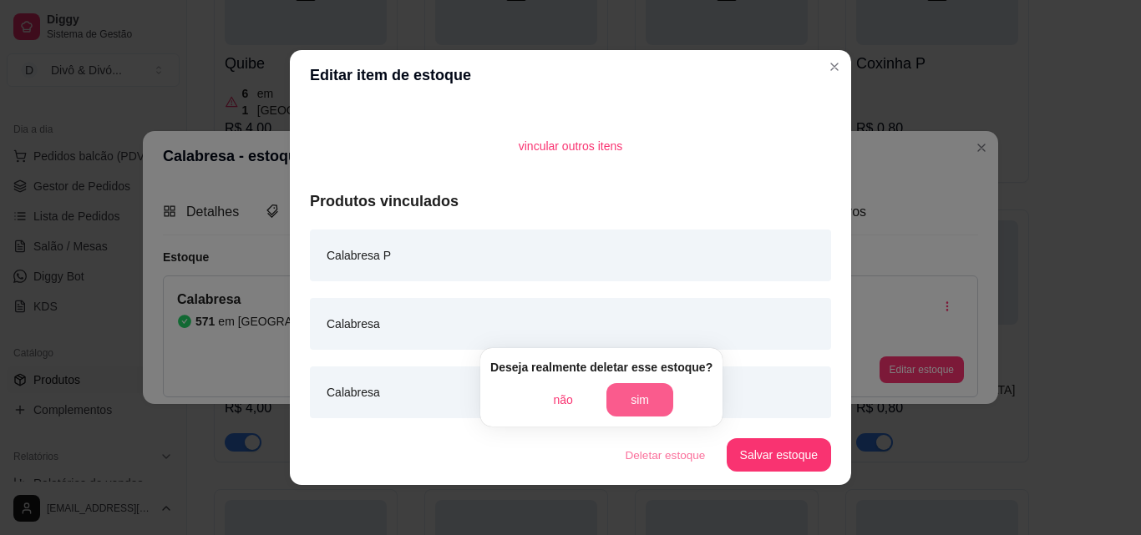
click at [636, 409] on button "sim" at bounding box center [639, 399] width 67 height 33
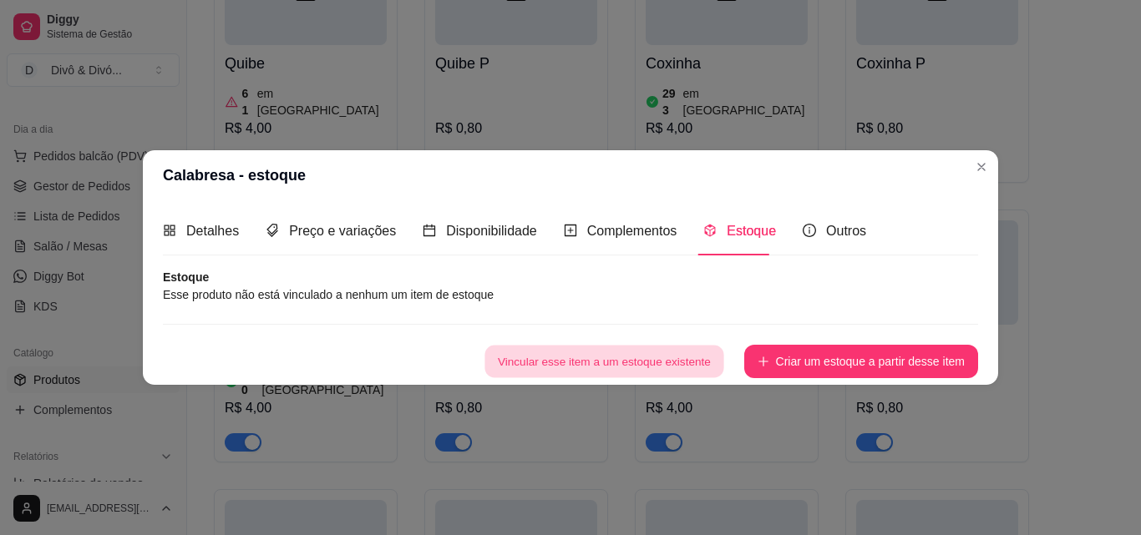
click at [689, 352] on button "Vincular esse item a um estoque existente" at bounding box center [603, 361] width 239 height 33
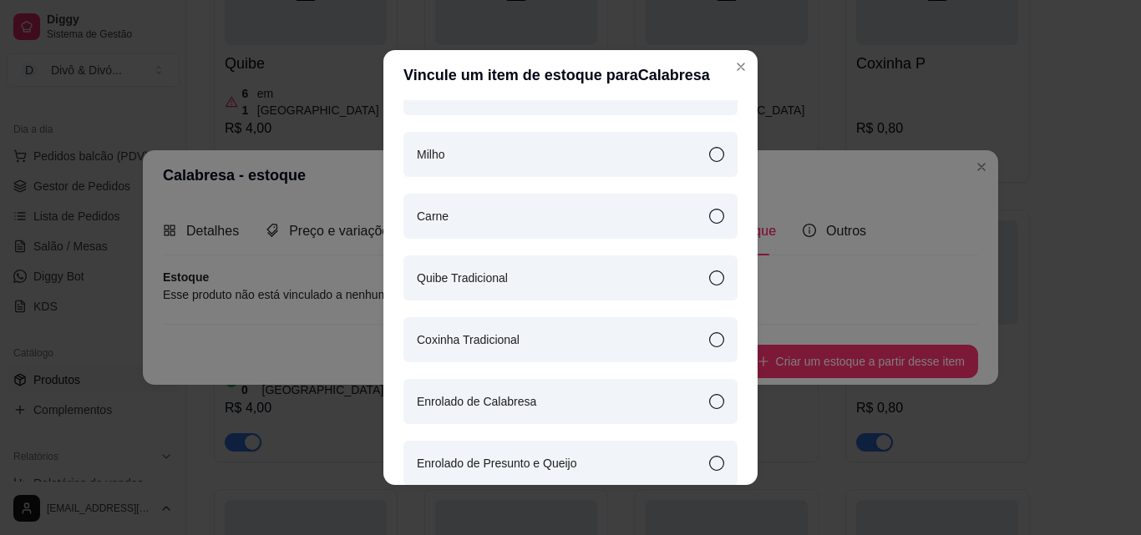
scroll to position [334, 0]
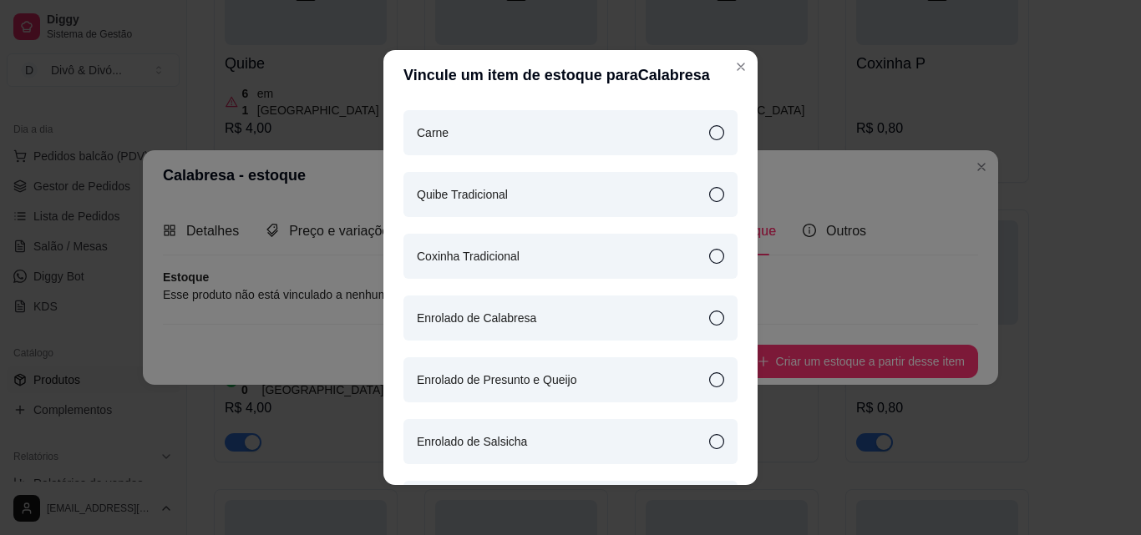
click at [550, 317] on div "Enrolado de Calabresa" at bounding box center [570, 318] width 334 height 45
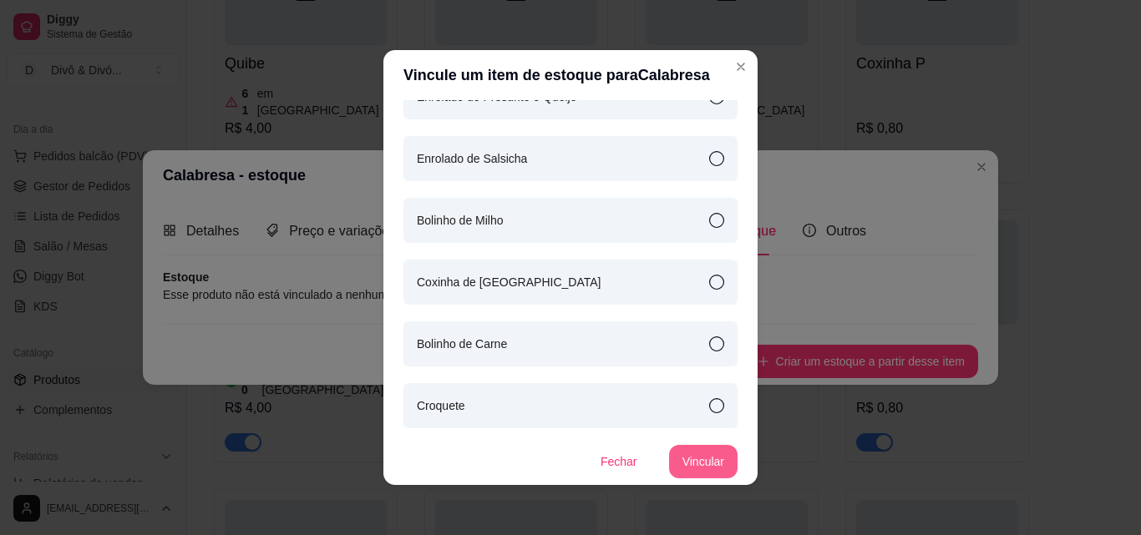
click at [708, 456] on button "Vincular" at bounding box center [703, 461] width 68 height 33
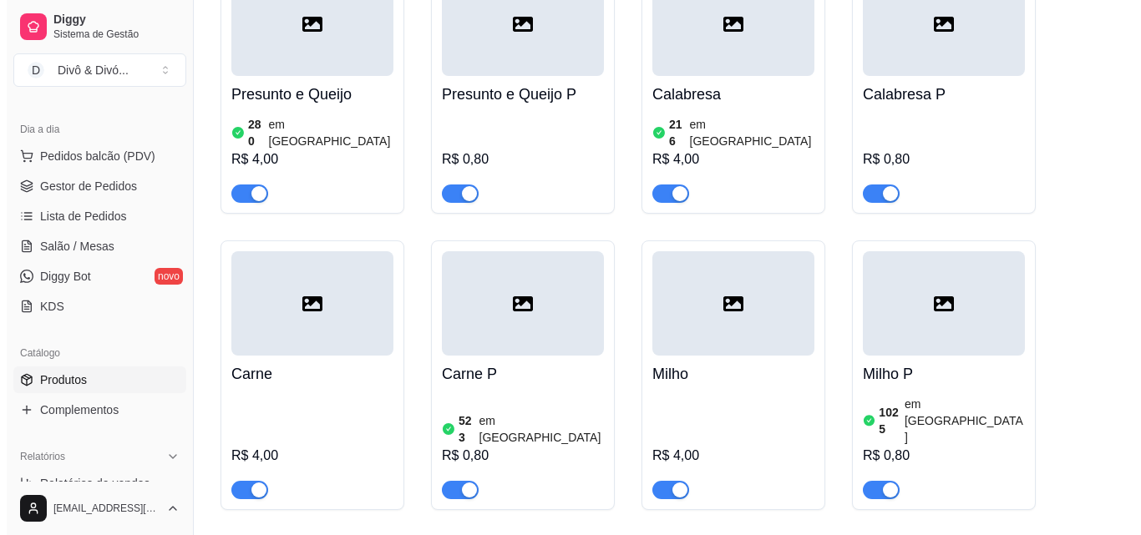
scroll to position [3006, 0]
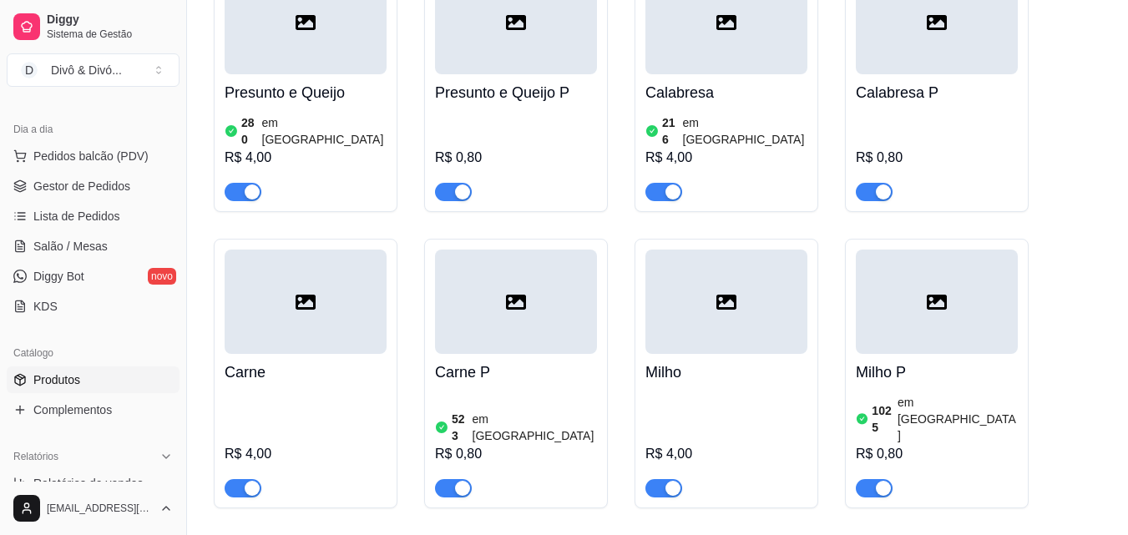
click at [334, 354] on div "Carne R$ 4,00" at bounding box center [306, 426] width 162 height 144
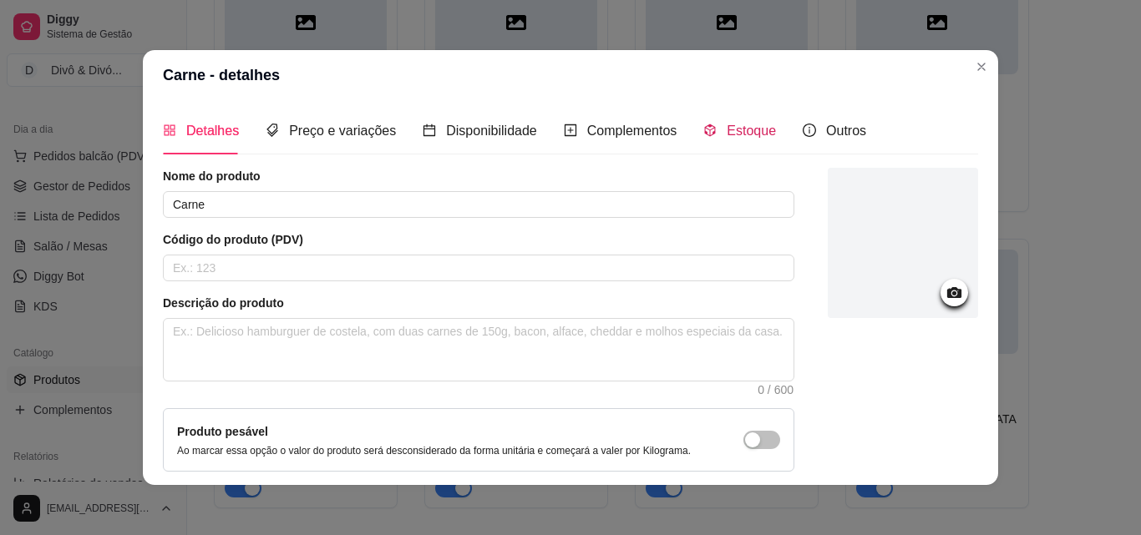
click at [742, 134] on span "Estoque" at bounding box center [751, 131] width 49 height 14
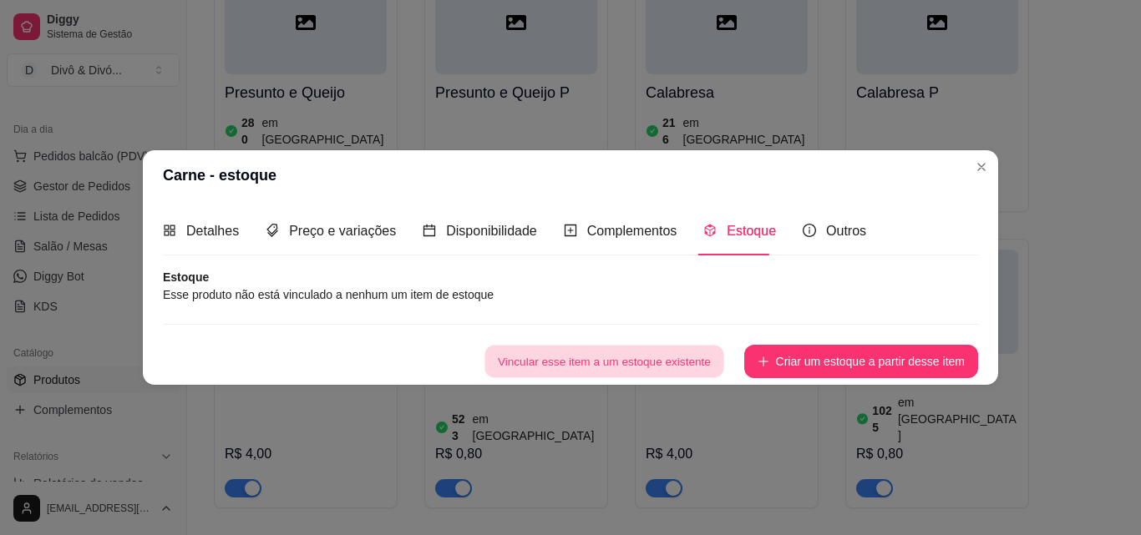
click at [691, 357] on button "Vincular esse item a um estoque existente" at bounding box center [603, 361] width 239 height 33
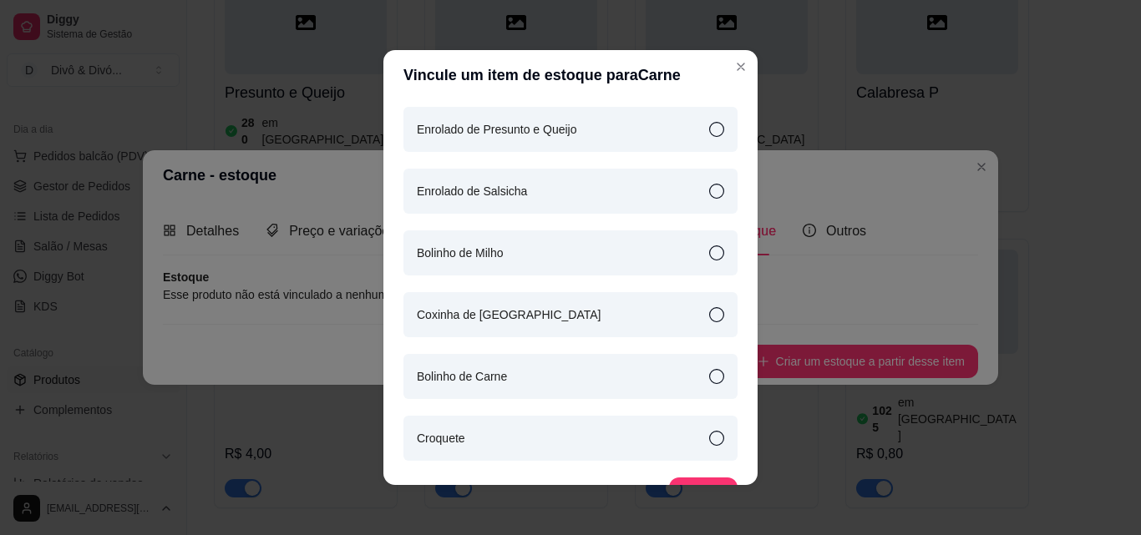
scroll to position [617, 0]
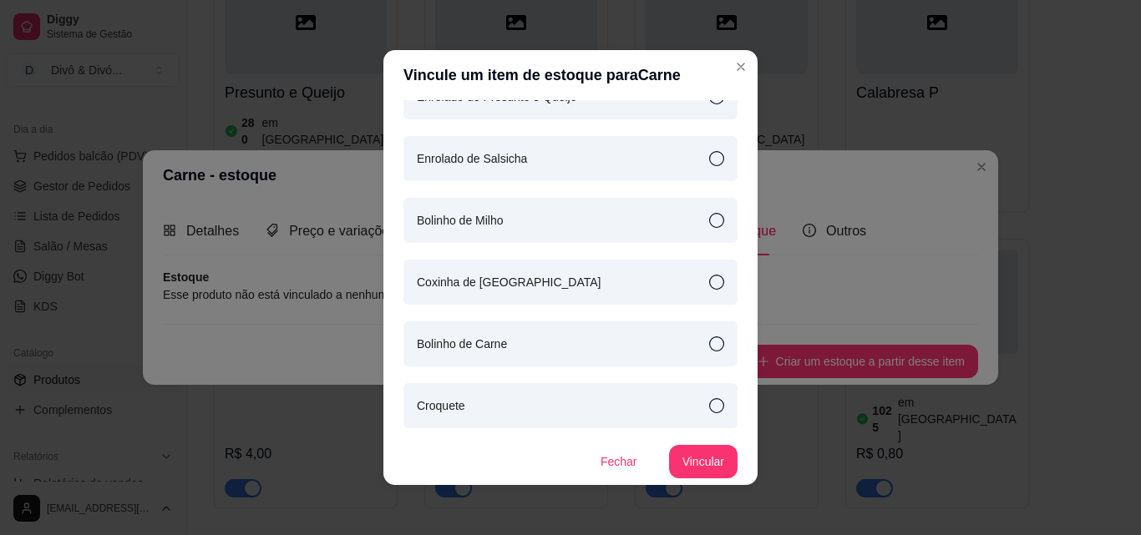
click at [514, 340] on div "Bolinho de Carne" at bounding box center [570, 344] width 334 height 45
click at [675, 466] on button "Vincular" at bounding box center [703, 462] width 67 height 33
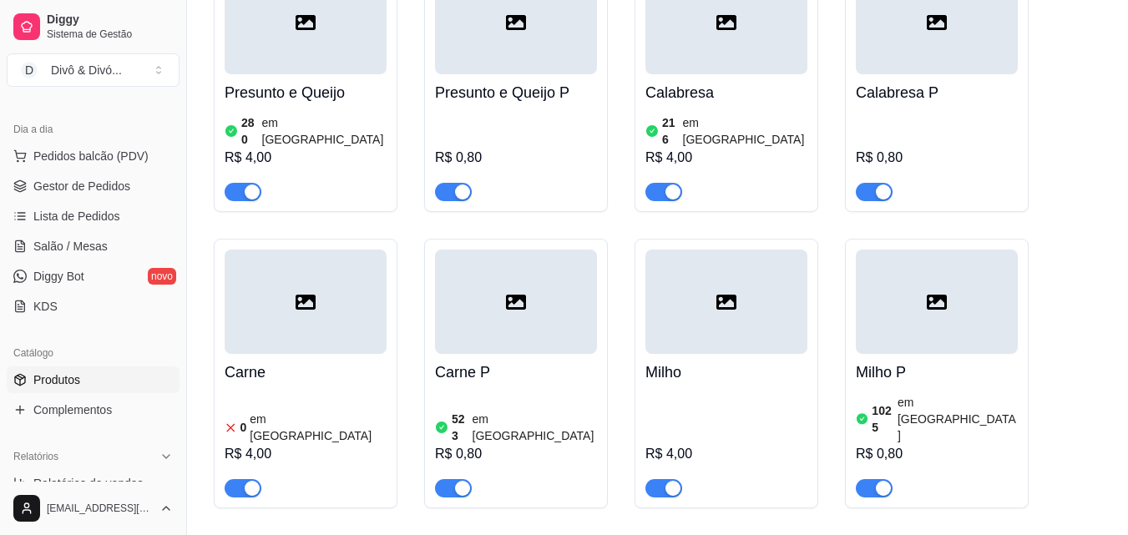
click at [752, 444] on div "R$ 4,00" at bounding box center [727, 454] width 162 height 20
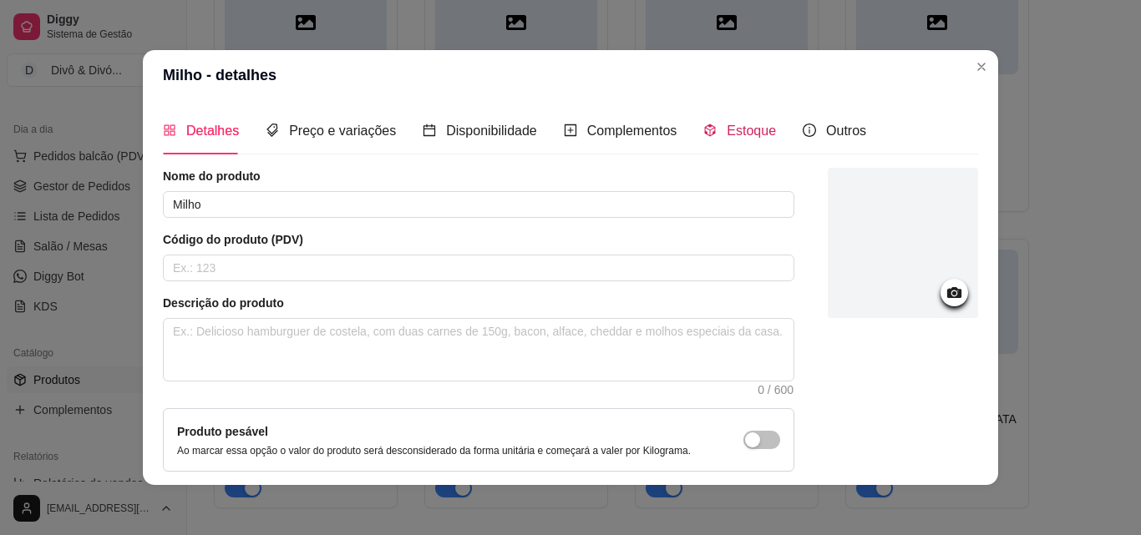
drag, startPoint x: 737, startPoint y: 131, endPoint x: 753, endPoint y: 149, distance: 24.3
click at [744, 137] on span "Estoque" at bounding box center [751, 131] width 49 height 14
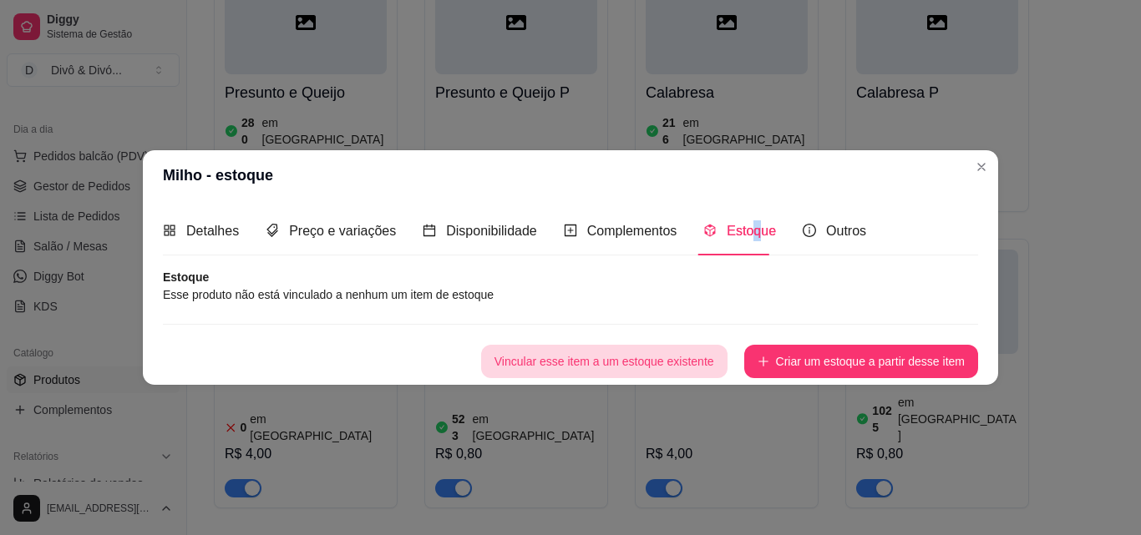
click at [701, 354] on button "Vincular esse item a um estoque existente" at bounding box center [604, 361] width 246 height 33
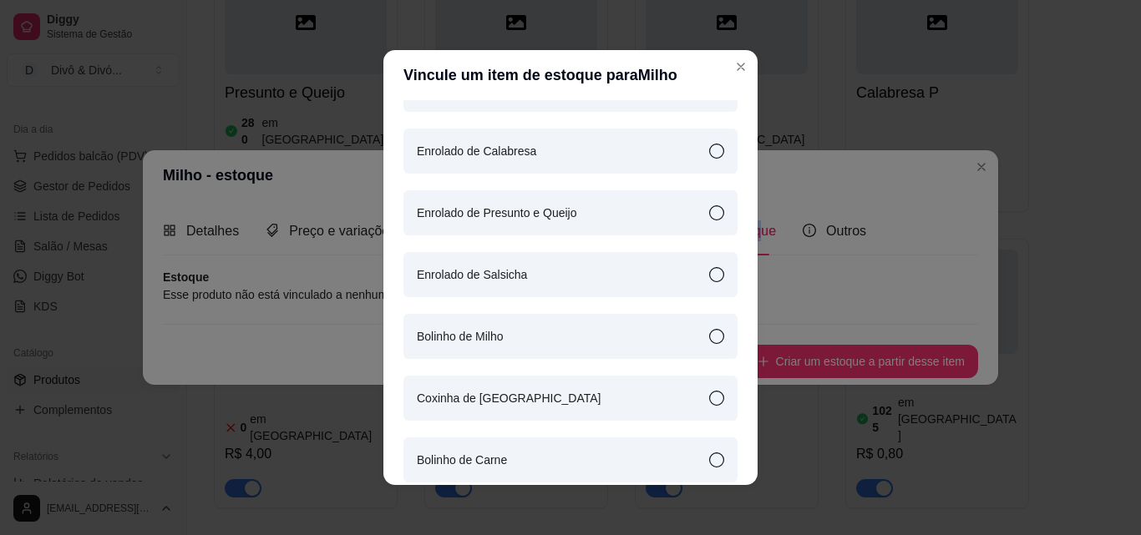
scroll to position [585, 0]
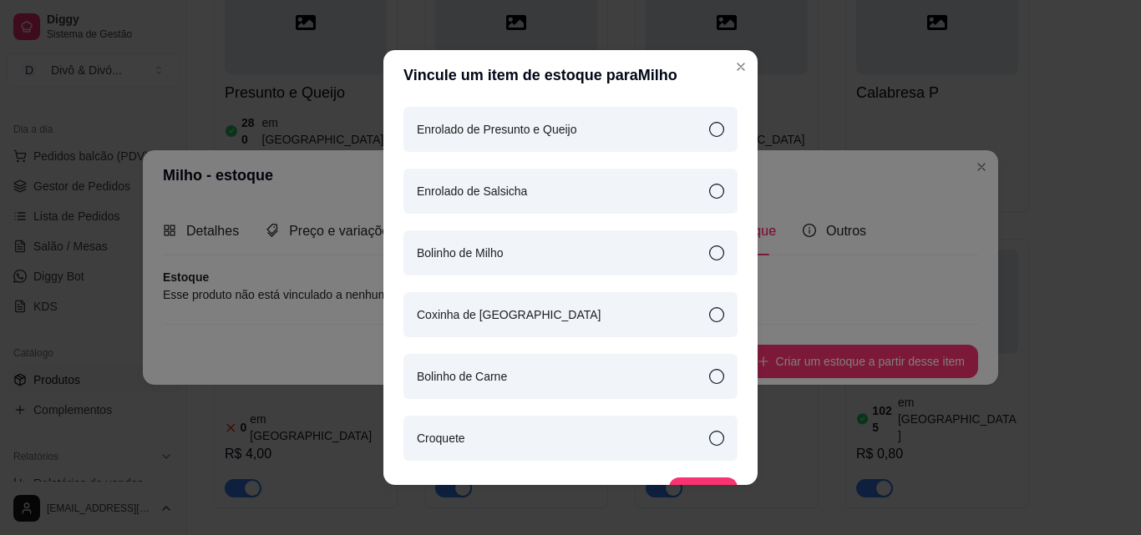
click at [591, 261] on div "Bolinho de Milho" at bounding box center [570, 252] width 334 height 45
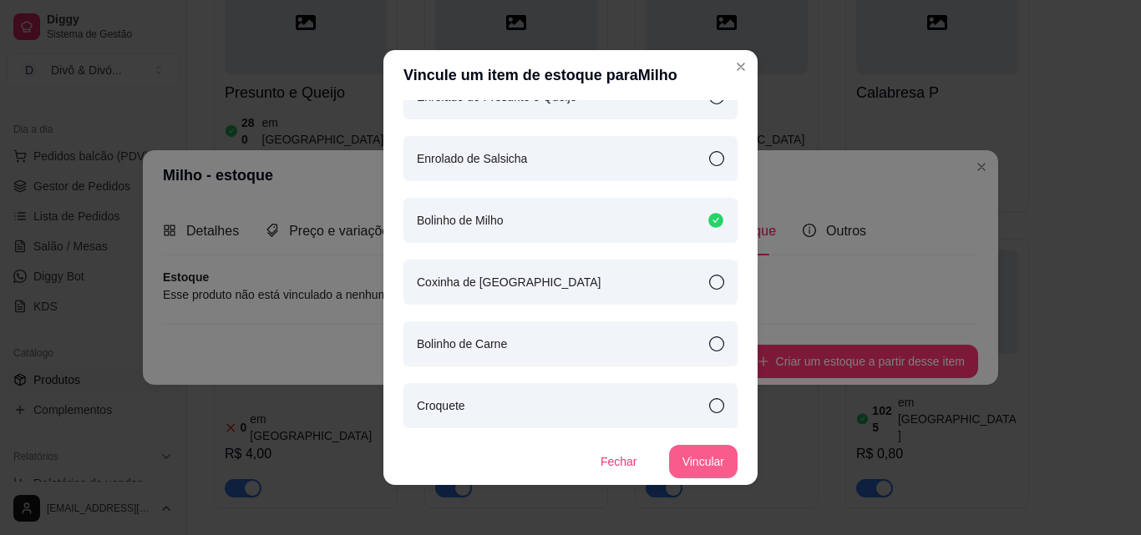
click at [689, 458] on button "Vincular" at bounding box center [703, 461] width 68 height 33
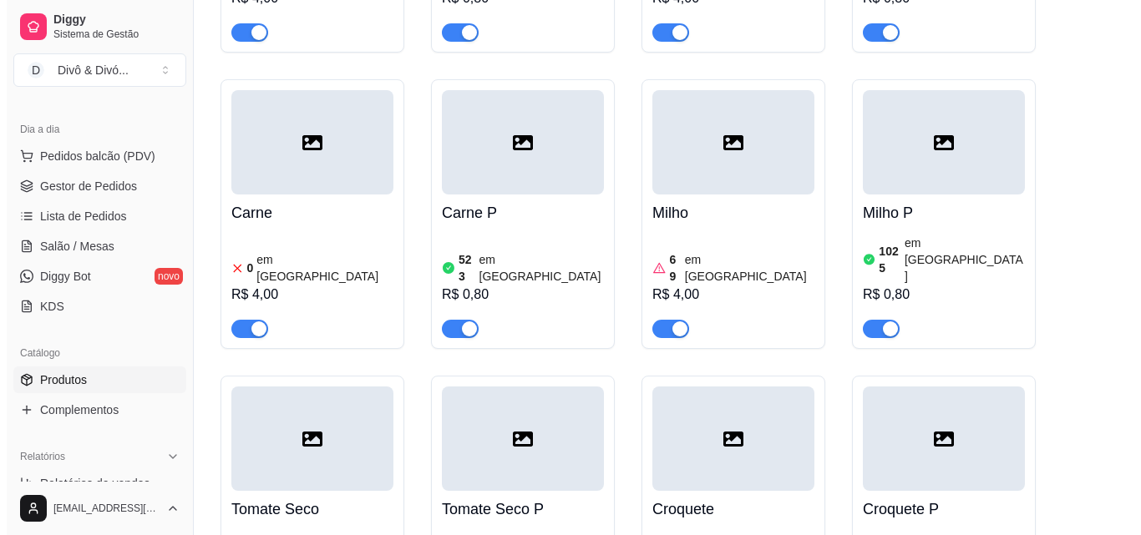
scroll to position [3174, 0]
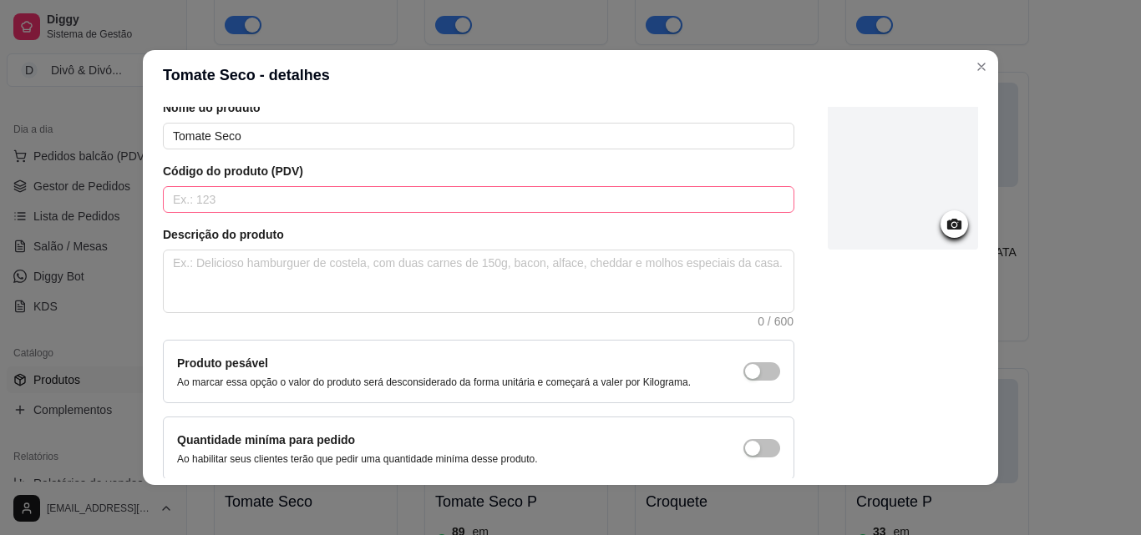
scroll to position [0, 0]
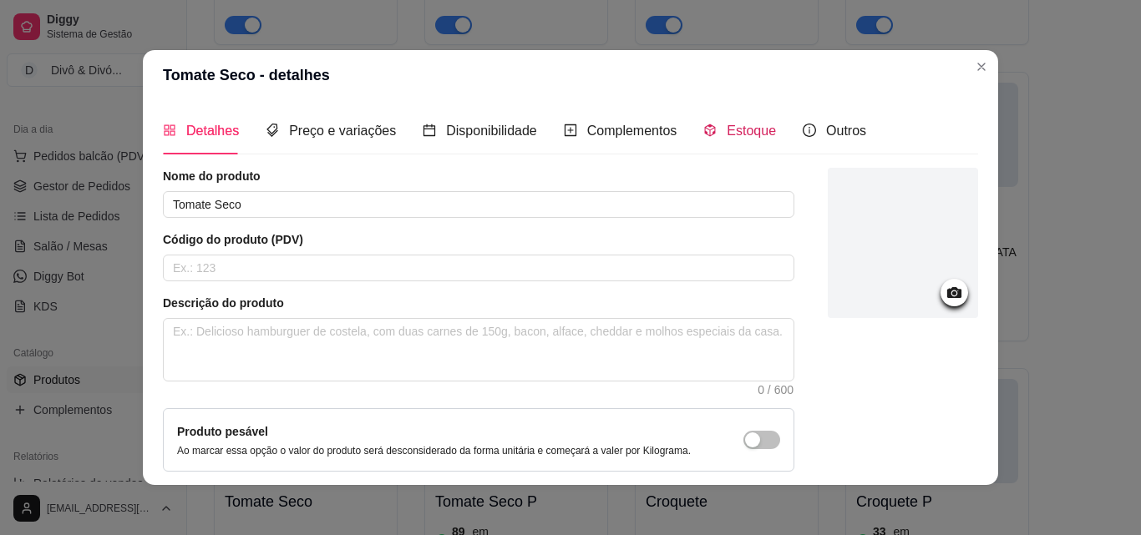
click at [747, 138] on span "Estoque" at bounding box center [751, 131] width 49 height 14
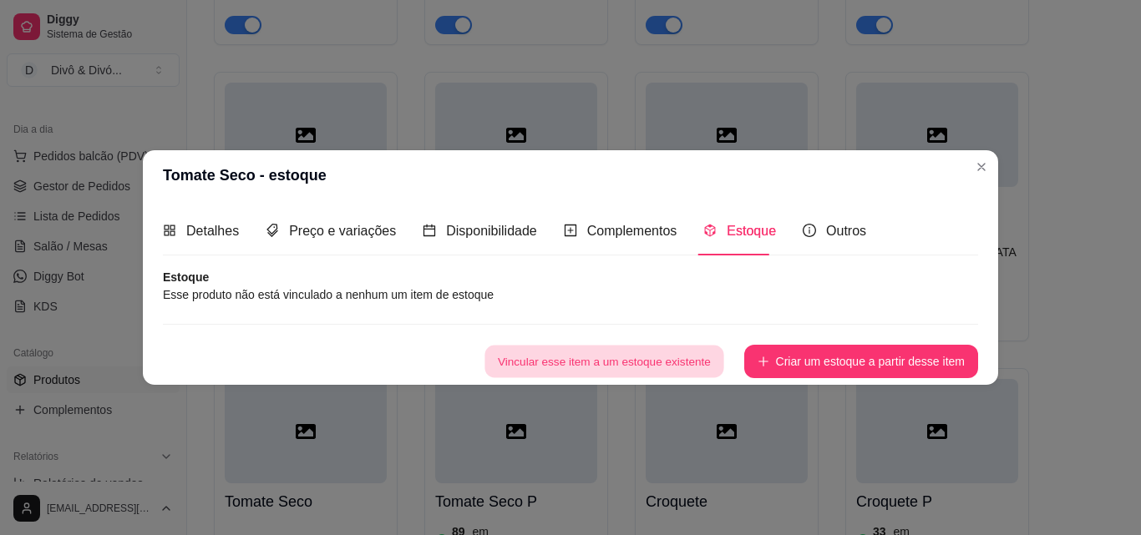
click at [651, 357] on button "Vincular esse item a um estoque existente" at bounding box center [603, 361] width 239 height 33
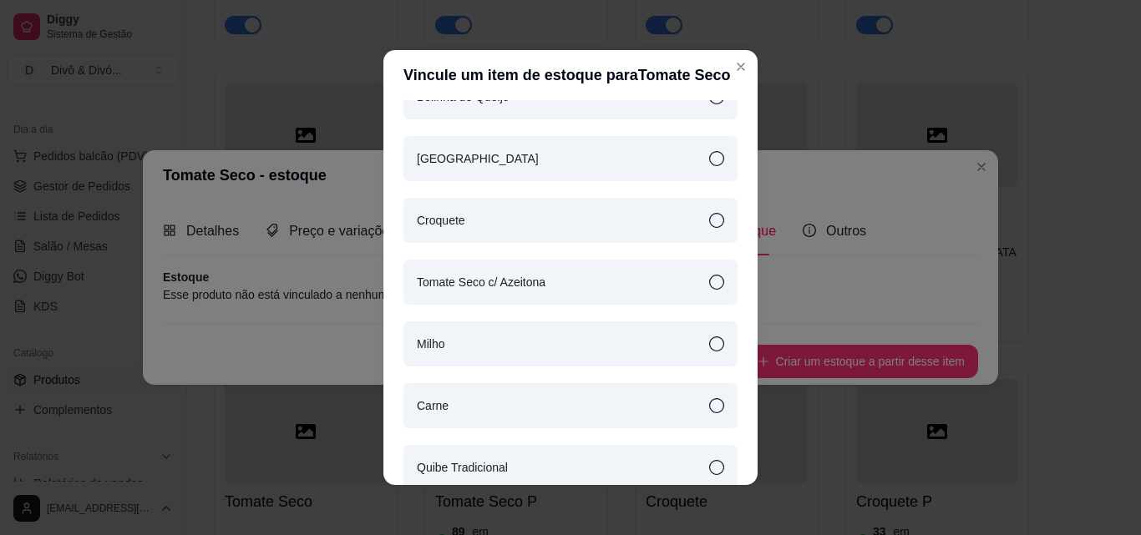
scroll to position [33, 0]
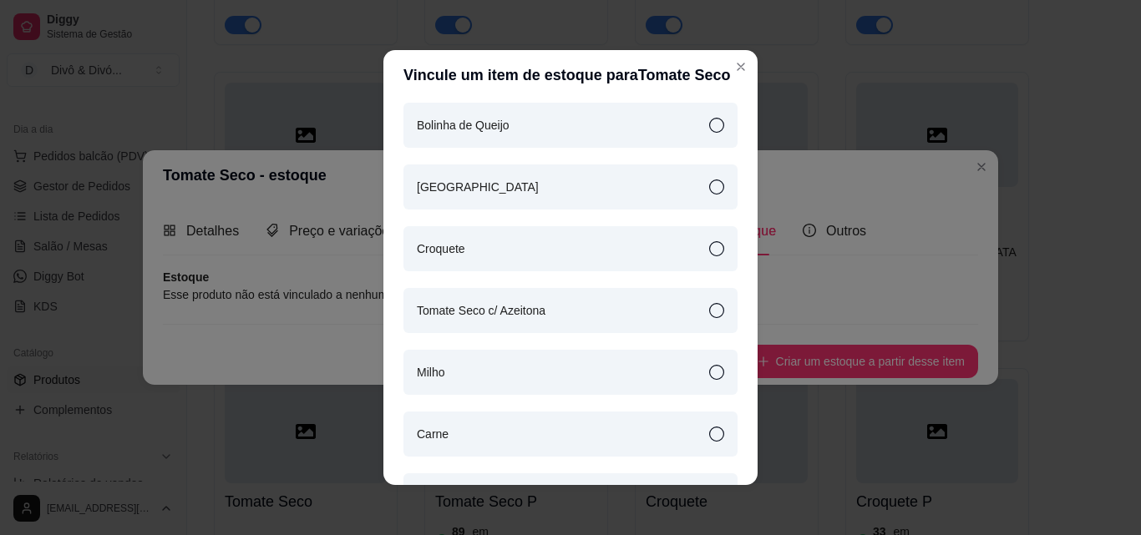
click at [550, 315] on div "Tomate Seco c/ Azeitona" at bounding box center [570, 310] width 334 height 45
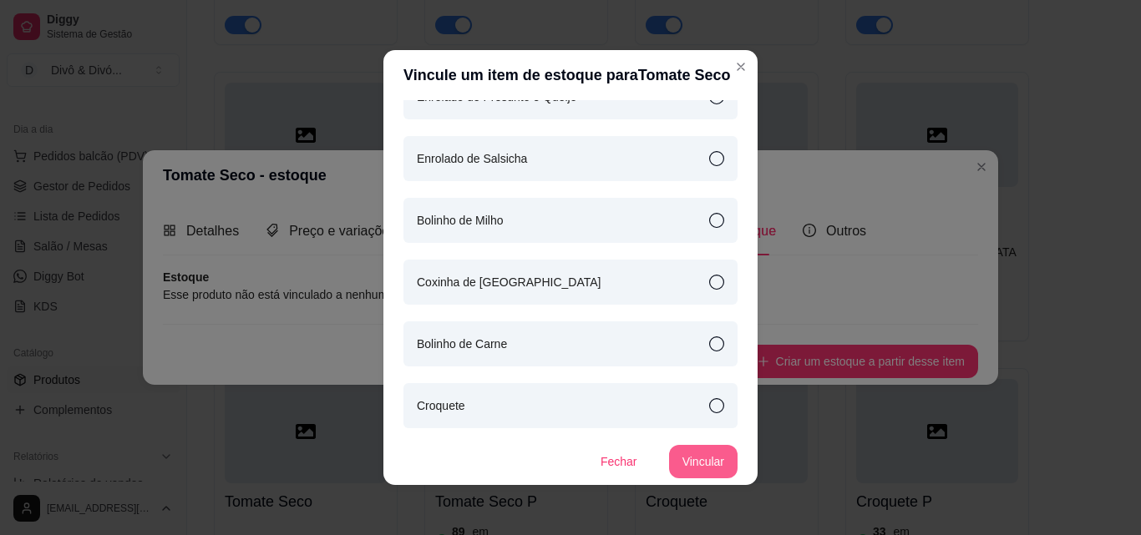
click at [676, 454] on button "Vincular" at bounding box center [703, 461] width 68 height 33
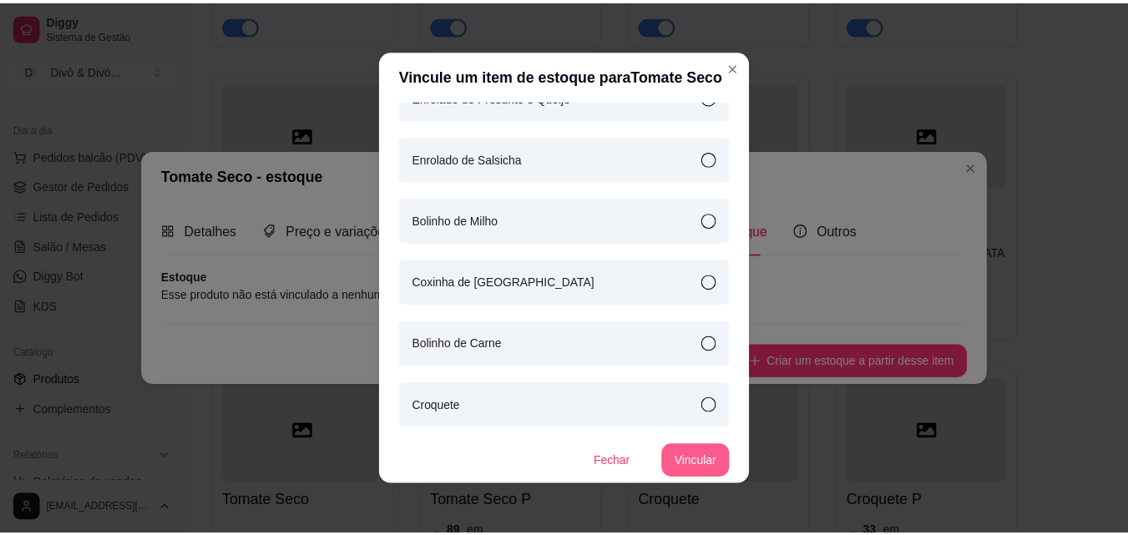
scroll to position [633, 0]
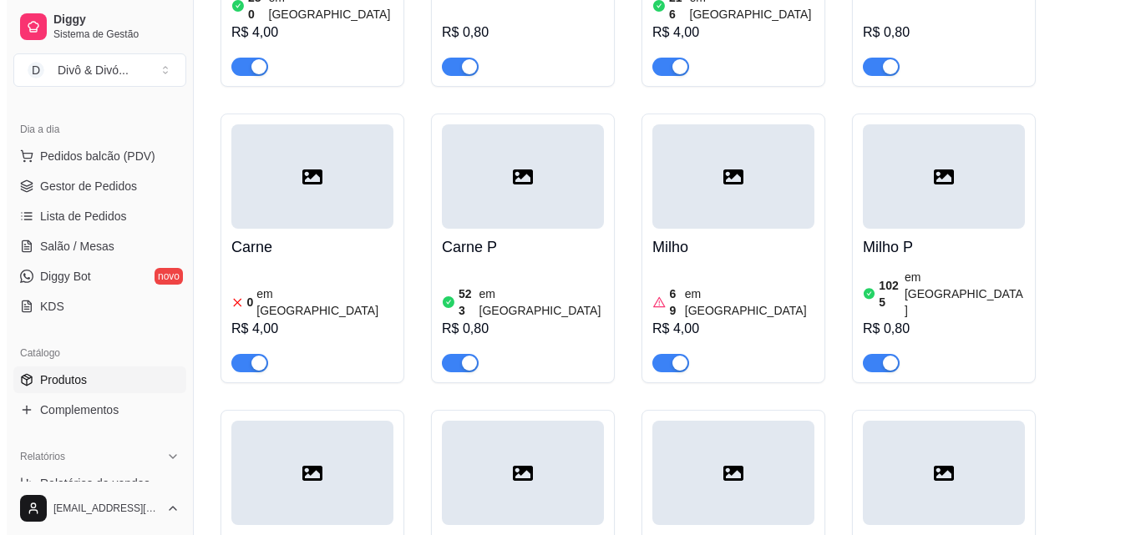
scroll to position [3174, 0]
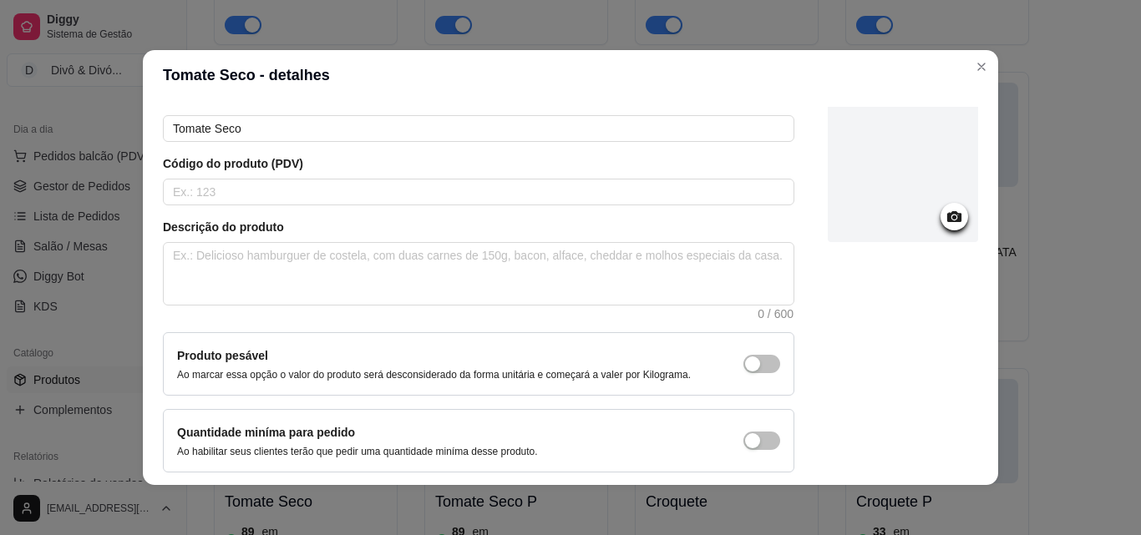
scroll to position [144, 0]
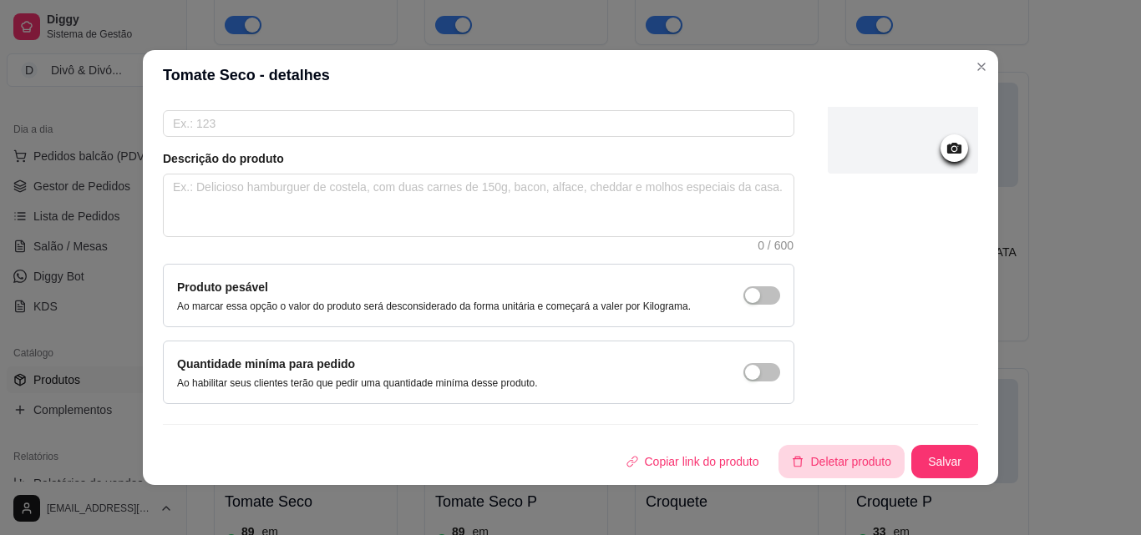
click at [809, 453] on button "Deletar produto" at bounding box center [841, 461] width 126 height 33
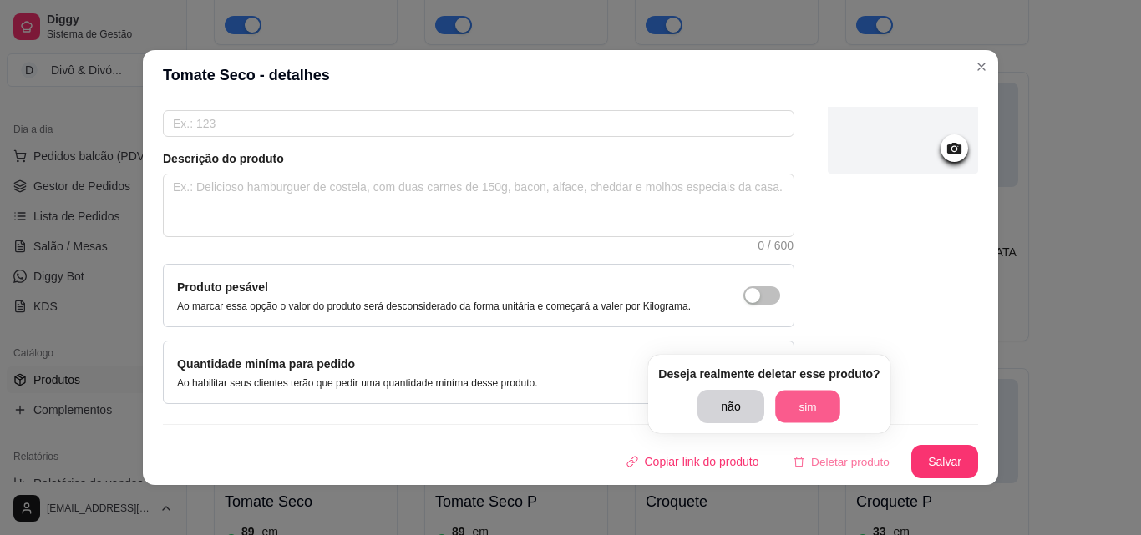
click at [817, 393] on button "sim" at bounding box center [807, 407] width 65 height 33
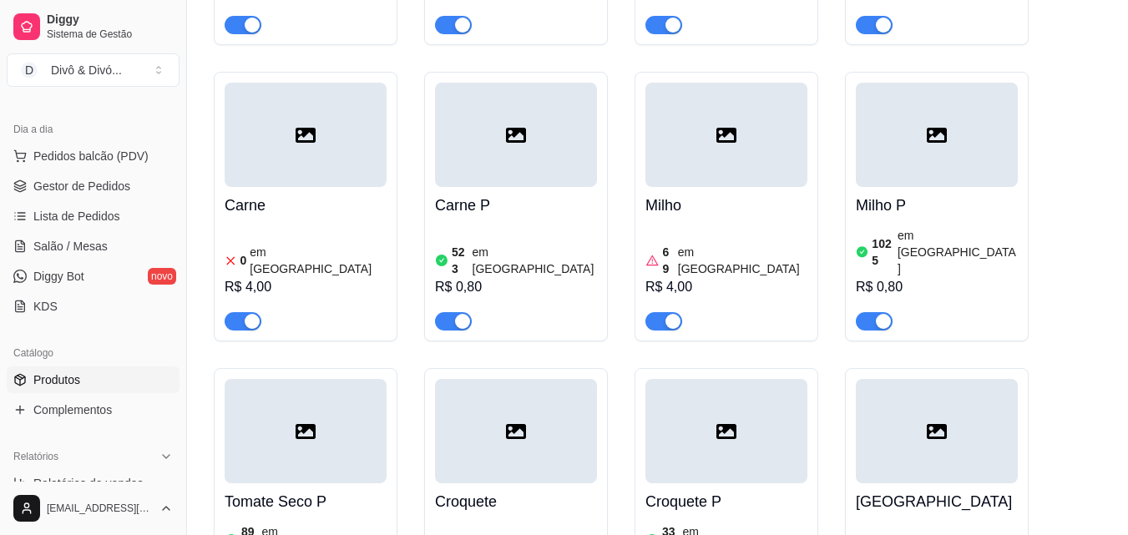
click at [570, 490] on h4 "Croquete" at bounding box center [516, 501] width 162 height 23
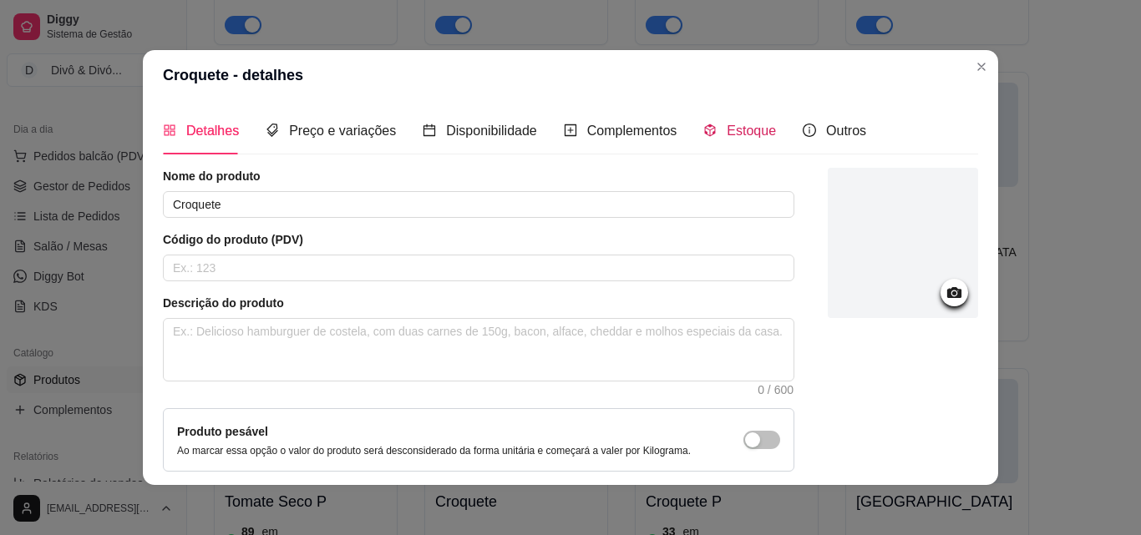
click at [742, 138] on span "Estoque" at bounding box center [751, 131] width 49 height 14
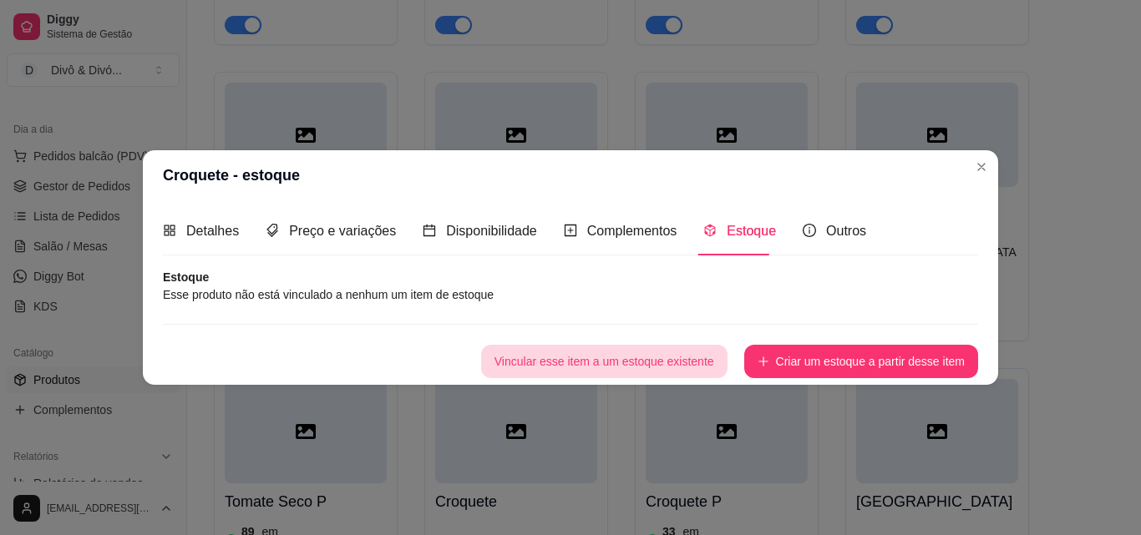
click at [648, 366] on button "Vincular esse item a um estoque existente" at bounding box center [604, 361] width 246 height 33
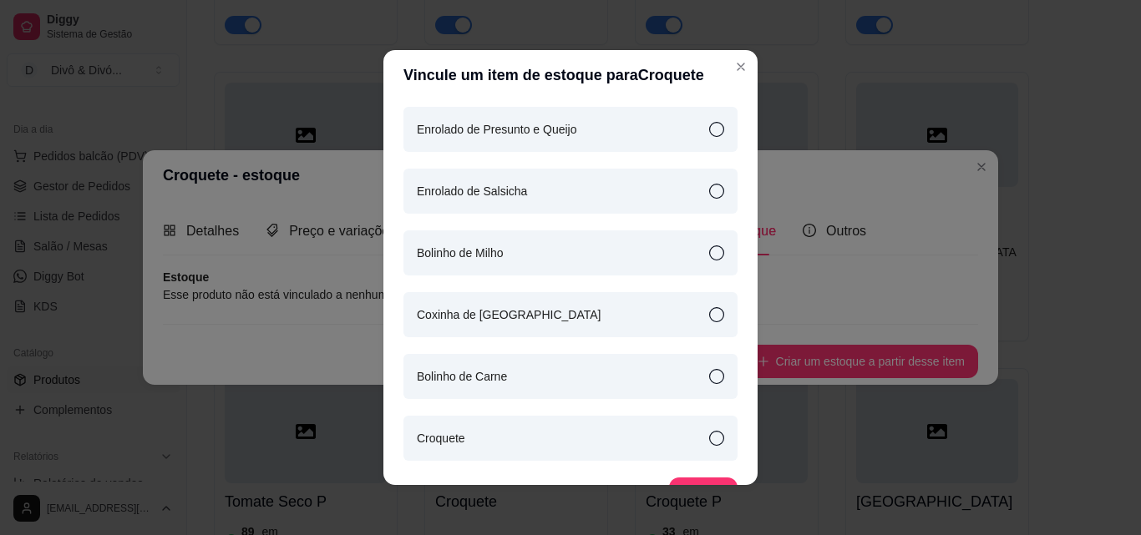
scroll to position [617, 0]
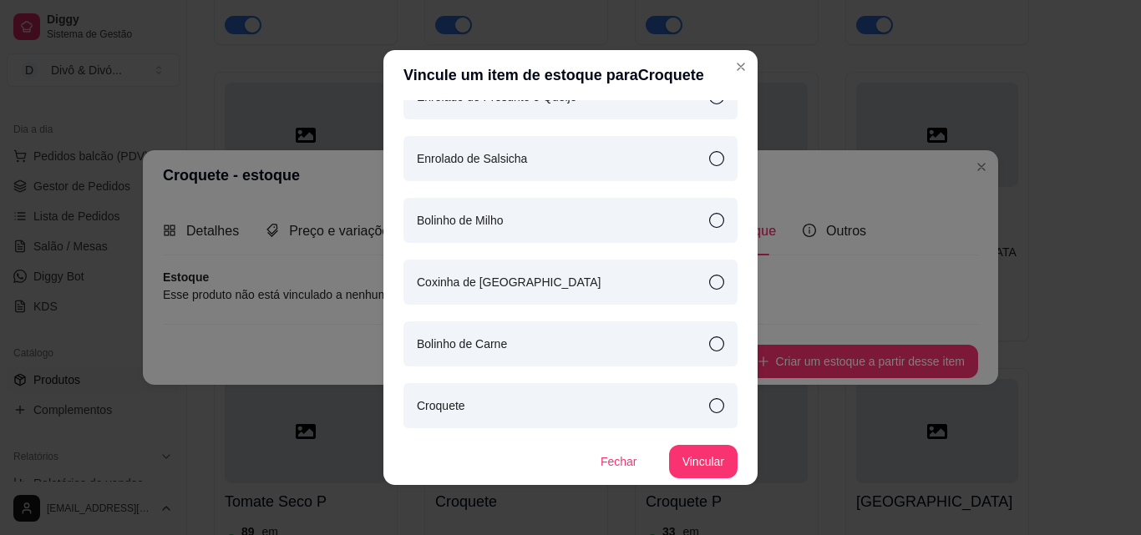
click at [570, 400] on div "Croquete" at bounding box center [570, 405] width 334 height 45
click at [699, 470] on button "Vincular" at bounding box center [703, 461] width 68 height 33
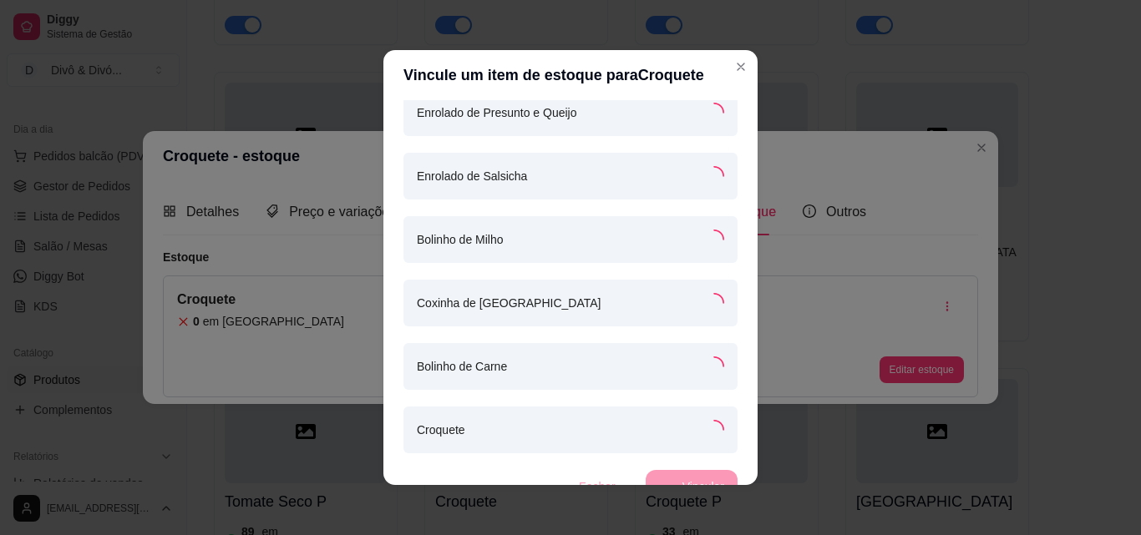
scroll to position [633, 0]
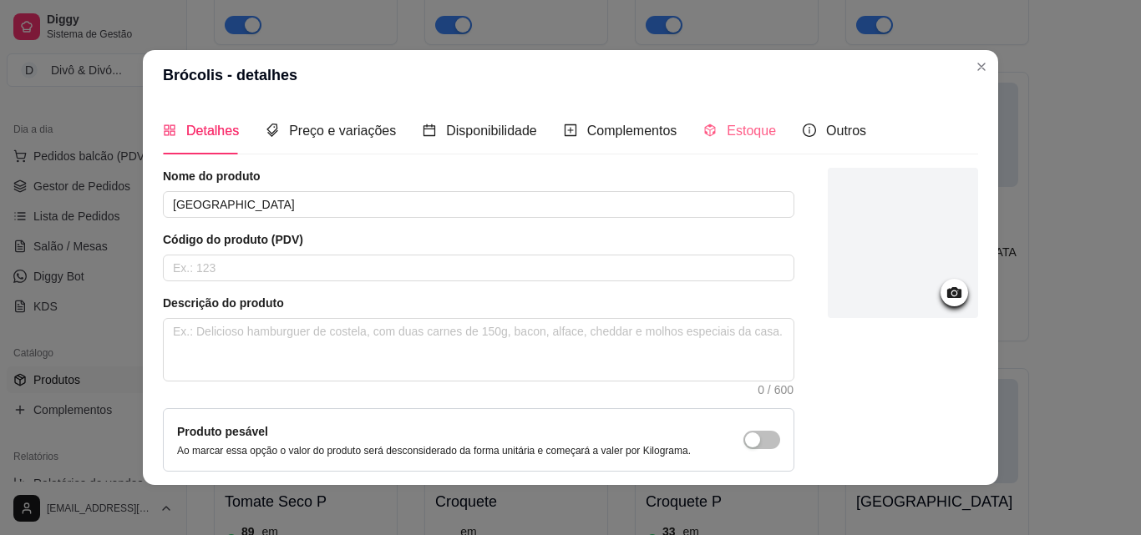
click at [728, 142] on div "Estoque" at bounding box center [739, 131] width 73 height 48
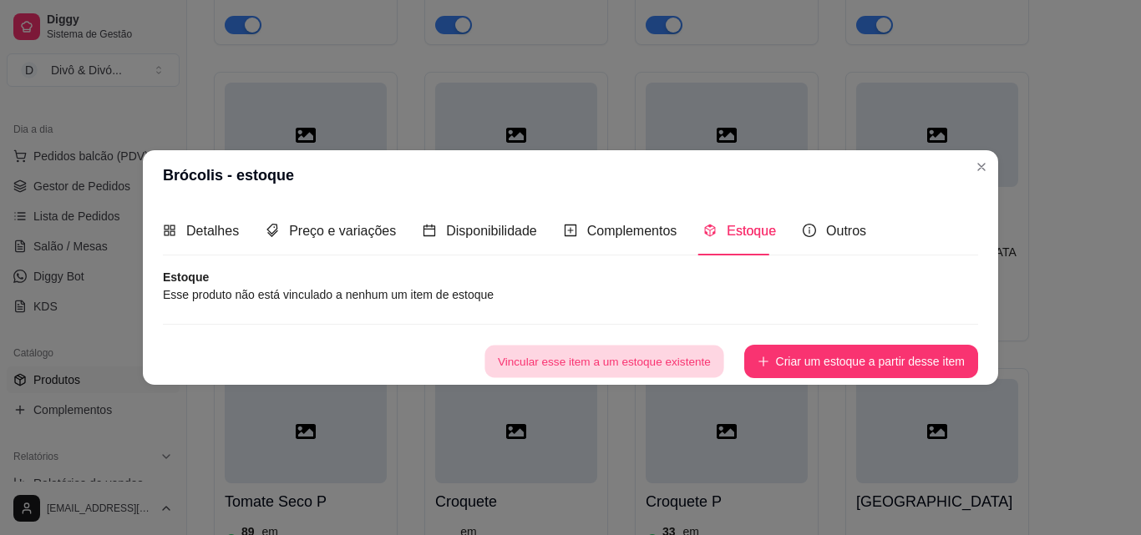
click at [688, 367] on button "Vincular esse item a um estoque existente" at bounding box center [603, 361] width 239 height 33
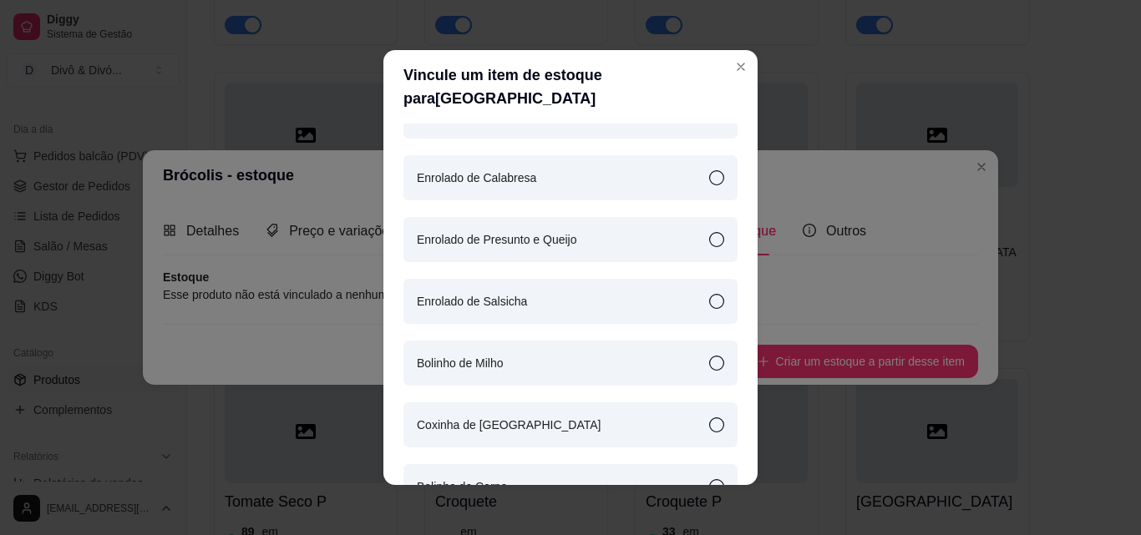
scroll to position [501, 0]
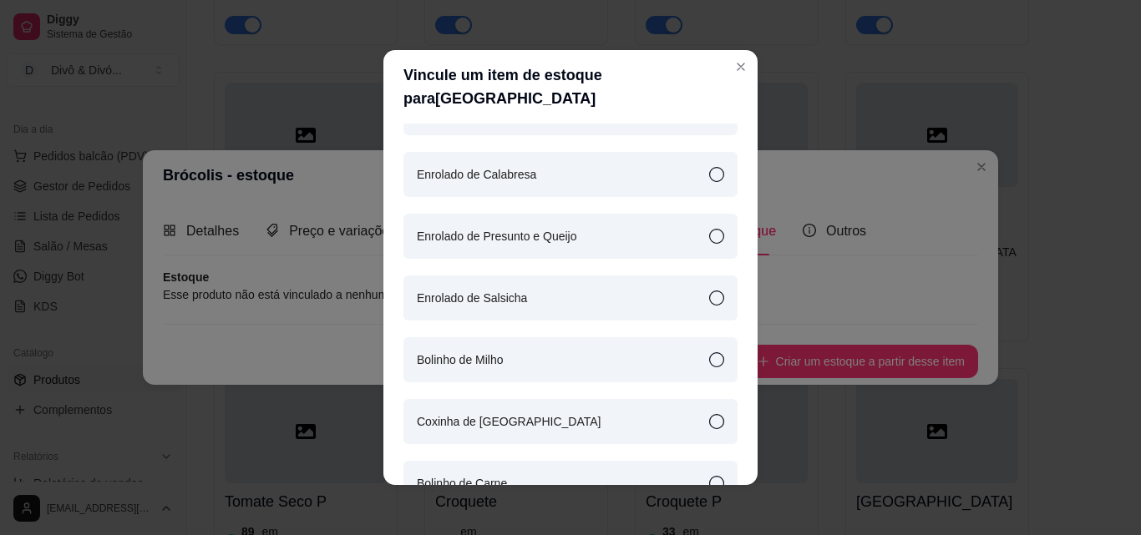
click at [536, 399] on div "Coxinha de [GEOGRAPHIC_DATA]" at bounding box center [570, 421] width 334 height 45
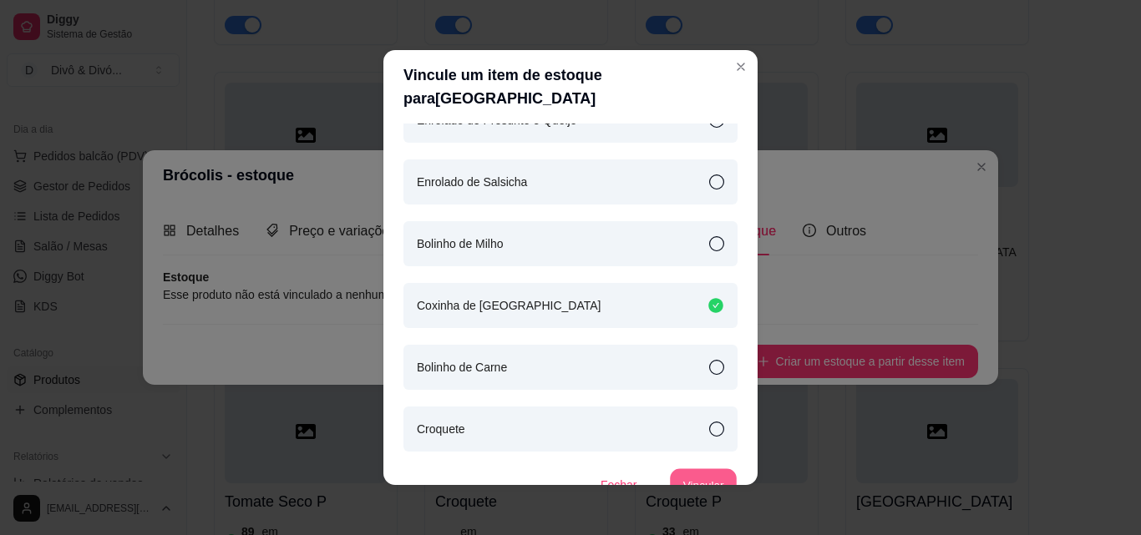
click at [692, 469] on button "Vincular" at bounding box center [703, 485] width 67 height 33
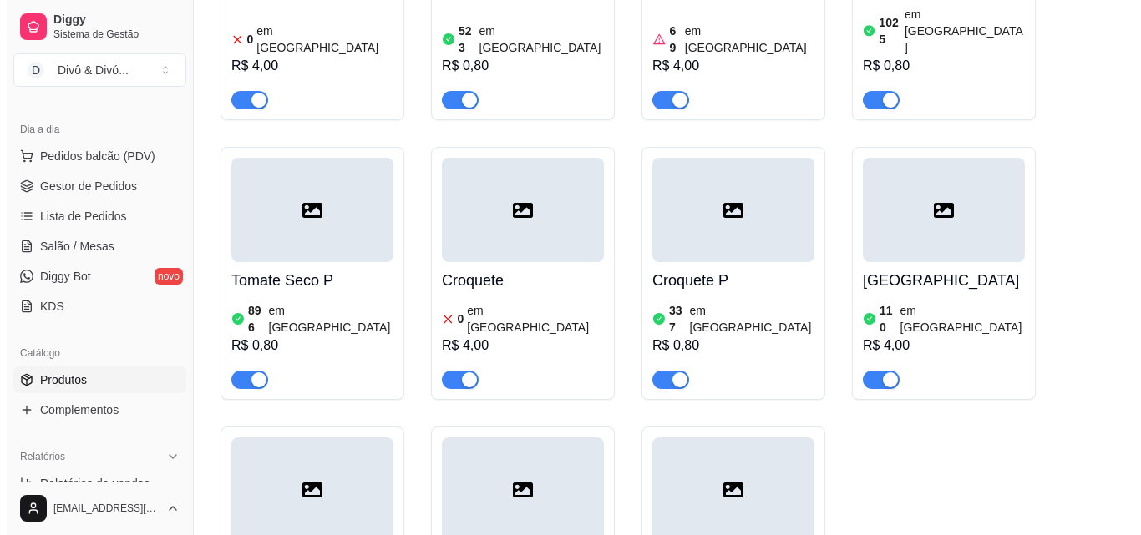
scroll to position [3508, 0]
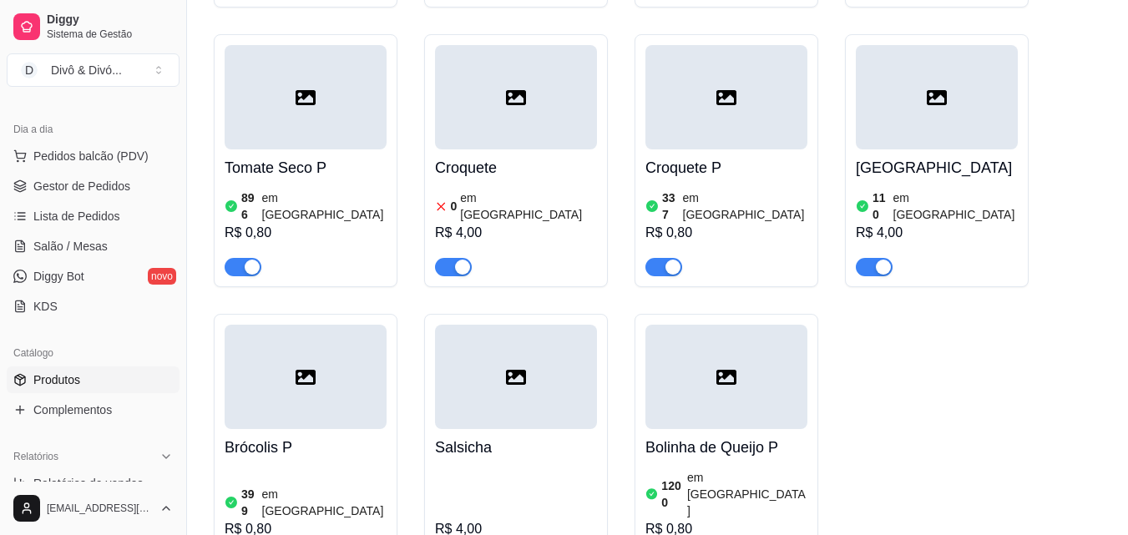
click at [481, 466] on div "R$ 4,00" at bounding box center [516, 519] width 162 height 107
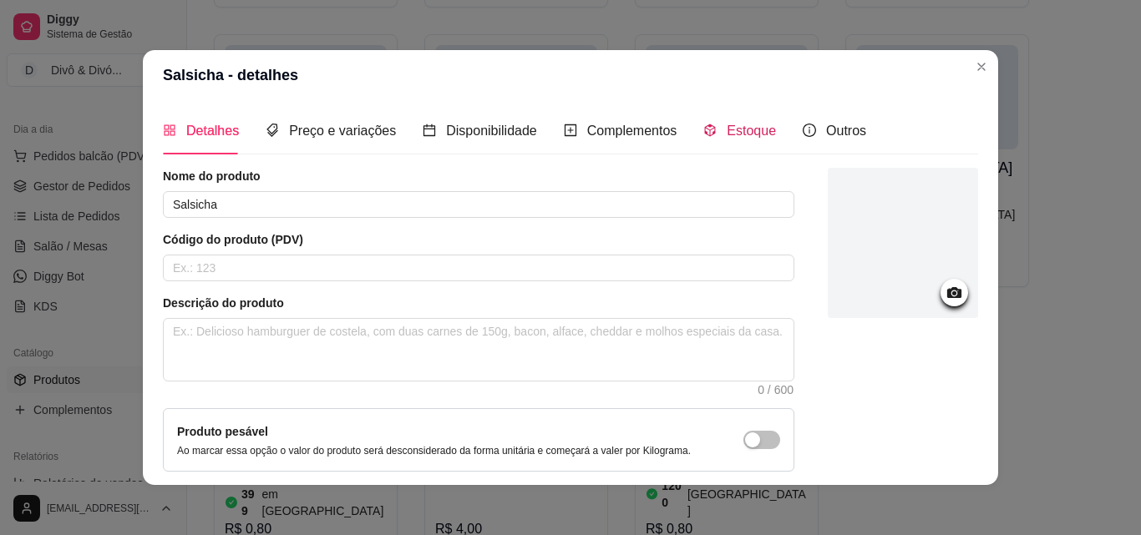
click at [741, 132] on span "Estoque" at bounding box center [751, 131] width 49 height 14
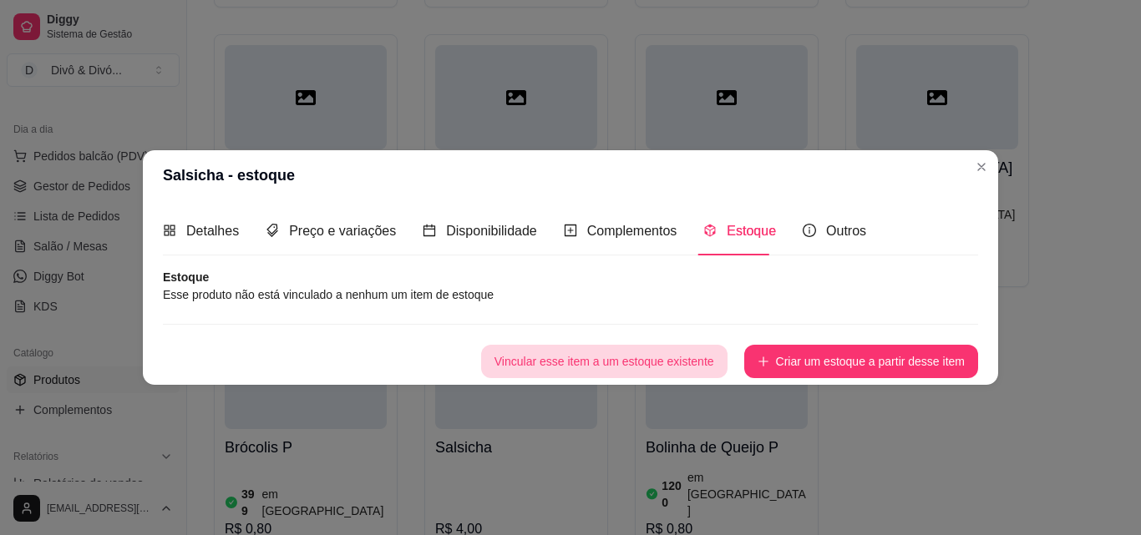
click at [685, 364] on button "Vincular esse item a um estoque existente" at bounding box center [604, 361] width 246 height 33
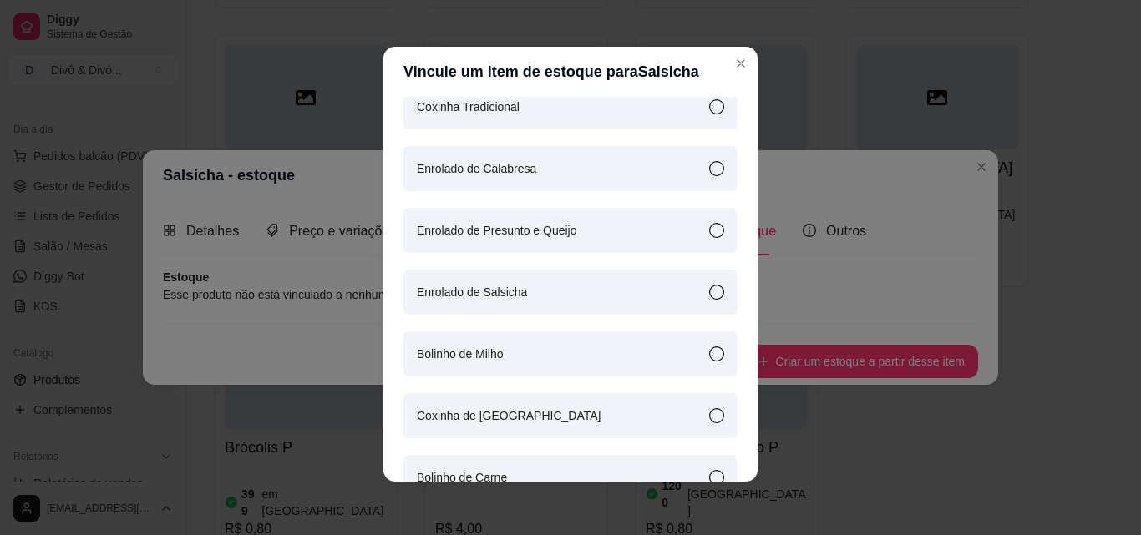
scroll to position [450, 0]
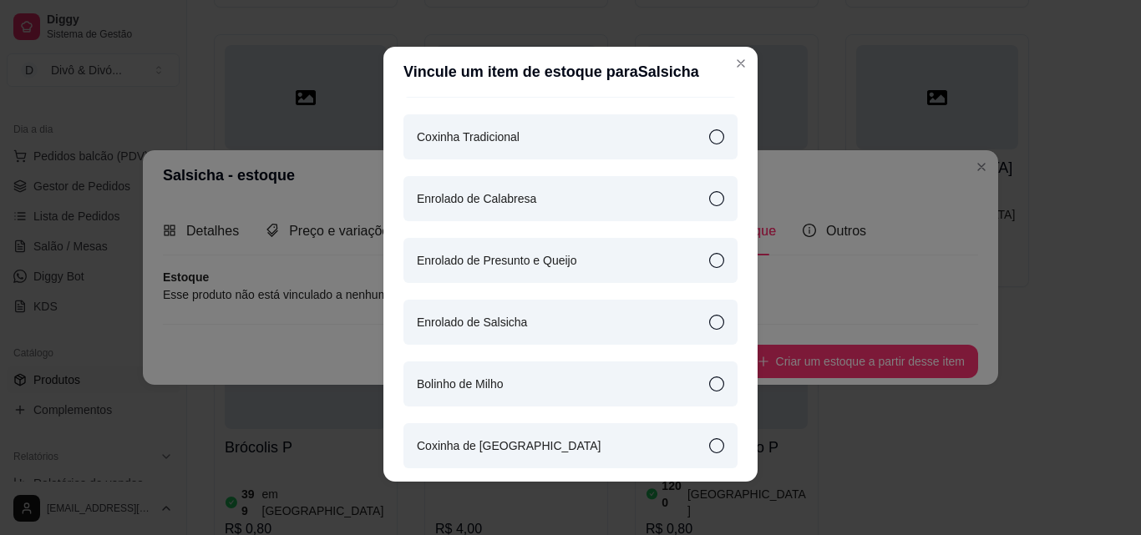
click at [515, 315] on article "Enrolado de Salsicha" at bounding box center [472, 322] width 110 height 18
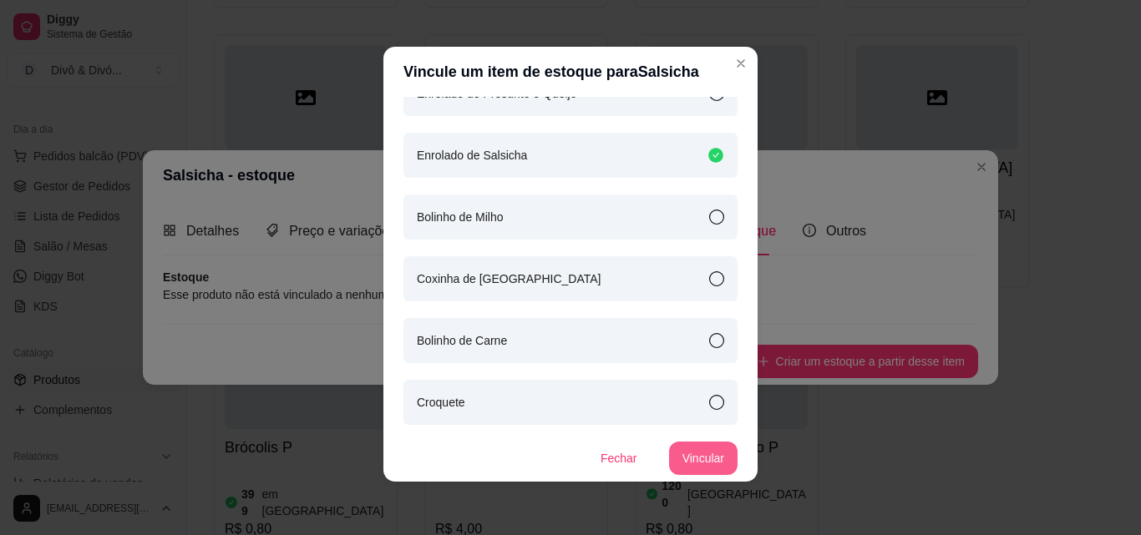
click at [694, 458] on button "Vincular" at bounding box center [703, 458] width 68 height 33
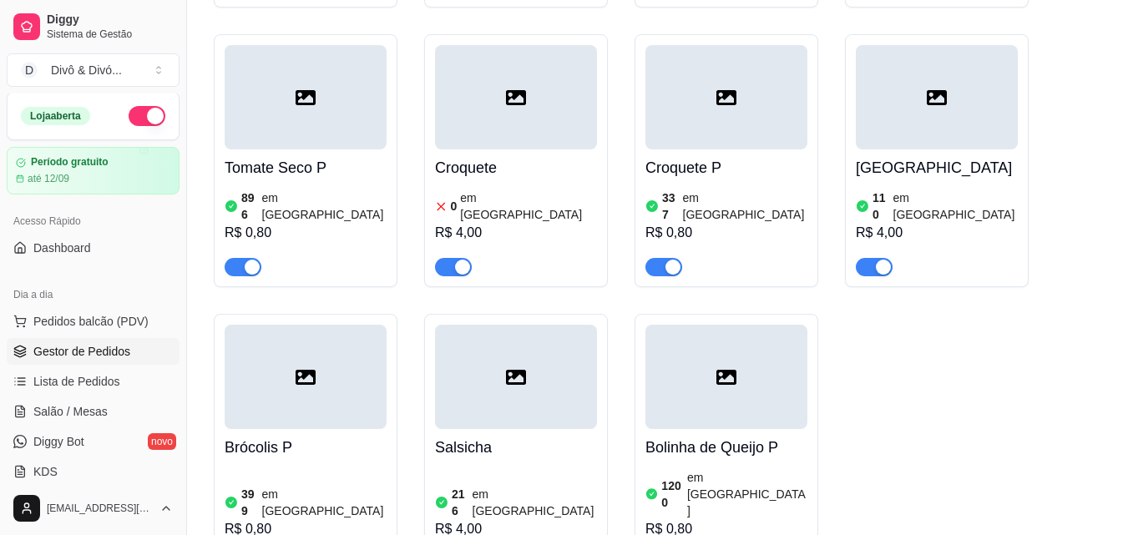
scroll to position [0, 0]
click at [105, 349] on span "Gestor de Pedidos" at bounding box center [81, 353] width 97 height 17
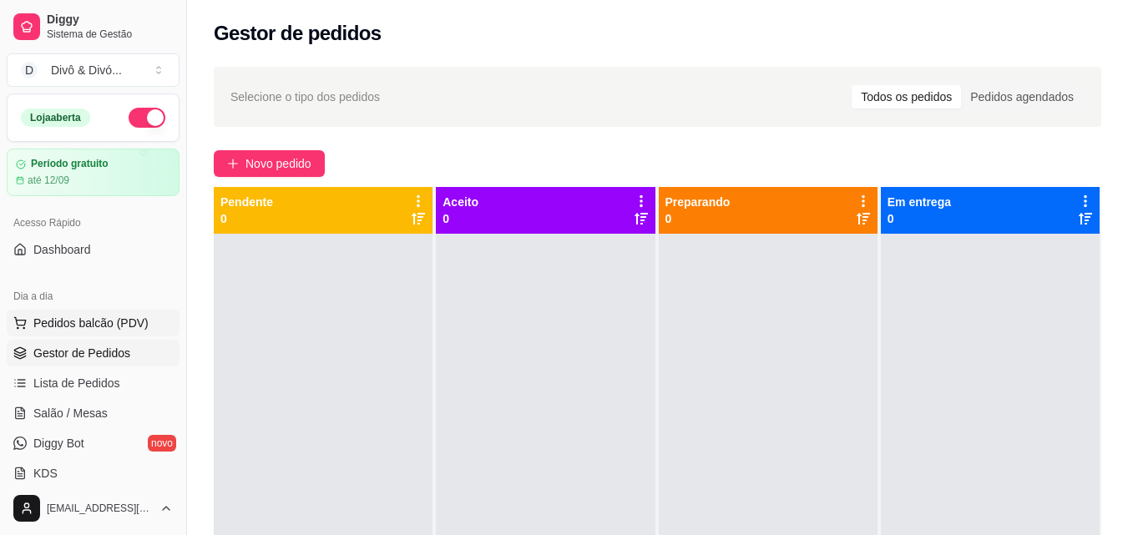
click at [116, 318] on span "Pedidos balcão (PDV)" at bounding box center [90, 323] width 115 height 17
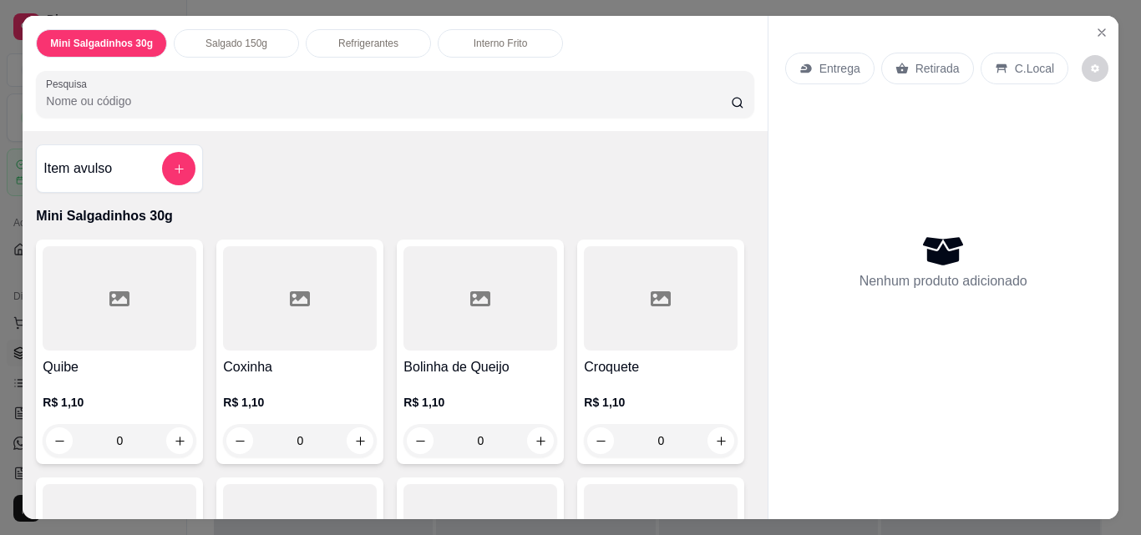
click at [244, 29] on div "Salgado 150g" at bounding box center [236, 43] width 125 height 28
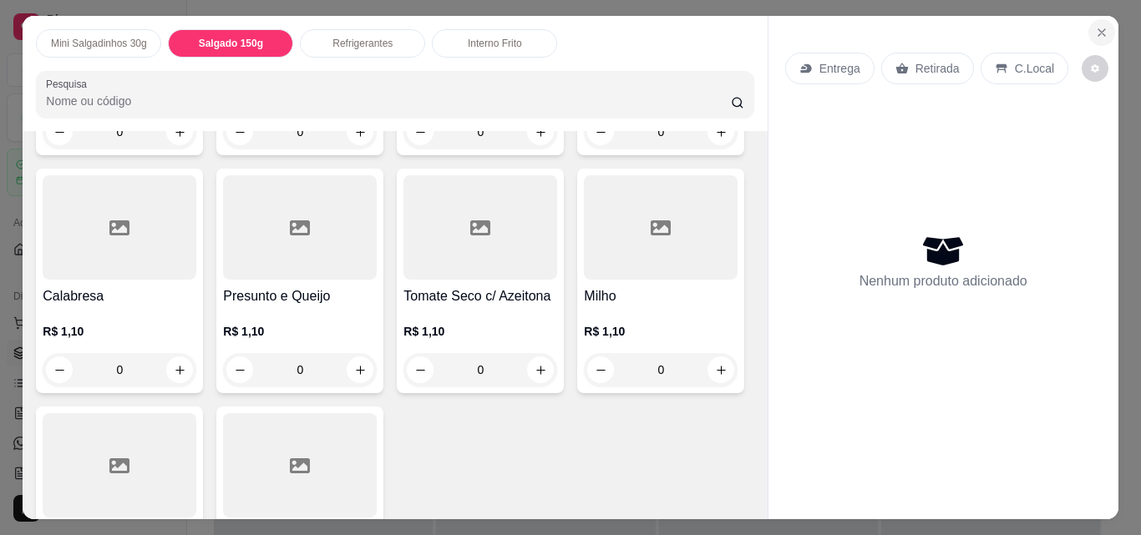
click at [1095, 33] on icon "Close" at bounding box center [1101, 32] width 13 height 13
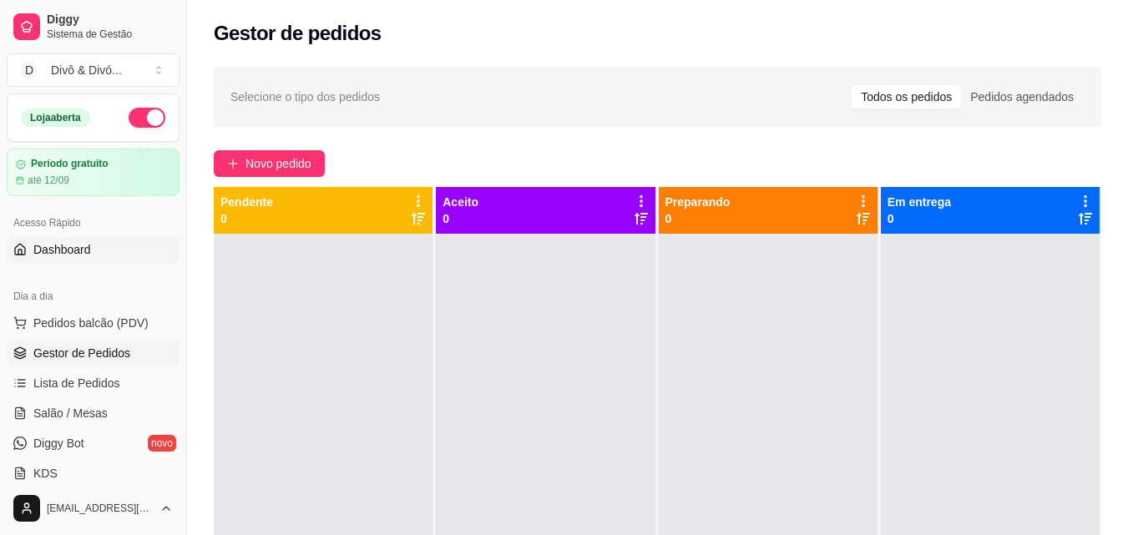
click at [73, 254] on span "Dashboard" at bounding box center [62, 249] width 58 height 17
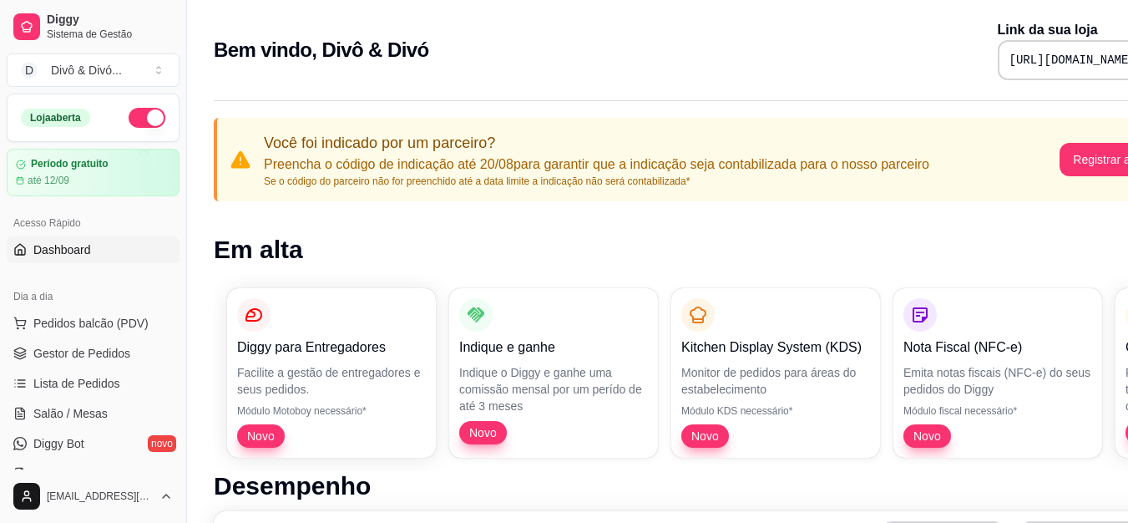
click at [1021, 69] on div "[URL][DOMAIN_NAME]" at bounding box center [1089, 60] width 183 height 40
click at [1027, 67] on pre "[URL][DOMAIN_NAME]" at bounding box center [1073, 60] width 126 height 17
click at [1027, 66] on pre "[URL][DOMAIN_NAME]" at bounding box center [1073, 60] width 126 height 17
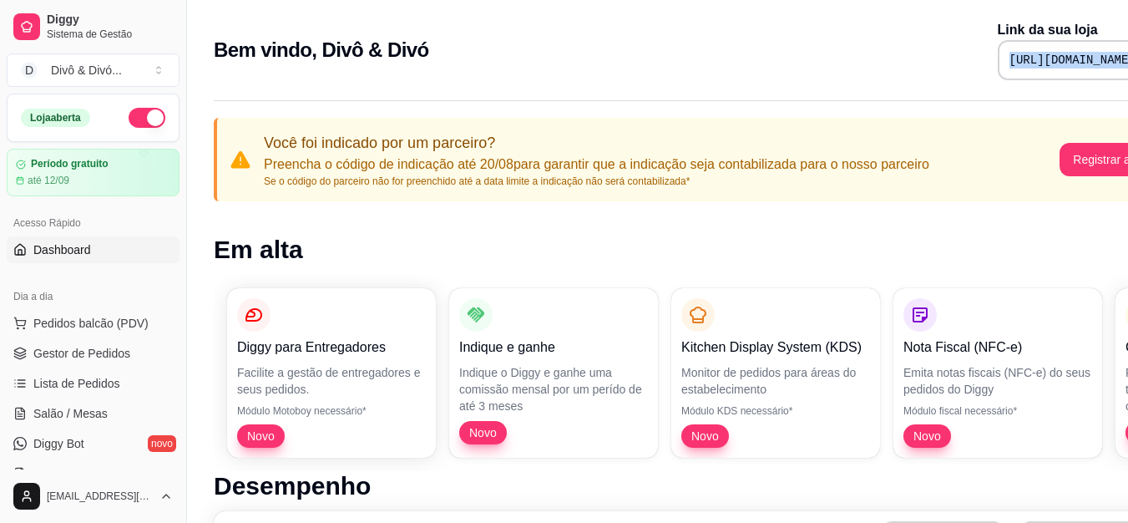
copy div "[URL][DOMAIN_NAME]"
click at [73, 359] on span "Gestor de Pedidos" at bounding box center [81, 353] width 97 height 17
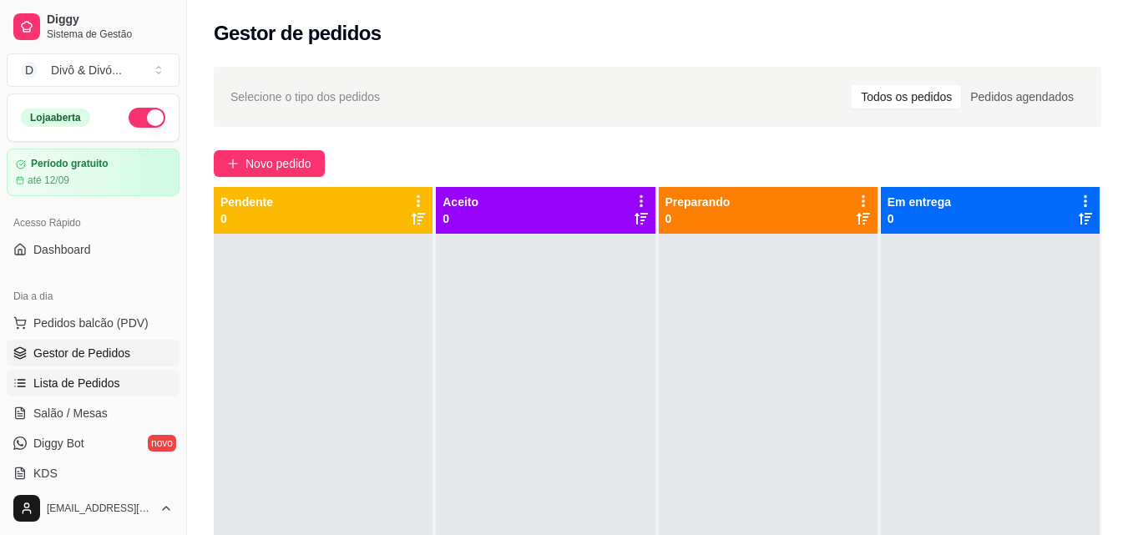
click at [76, 383] on span "Lista de Pedidos" at bounding box center [76, 383] width 87 height 17
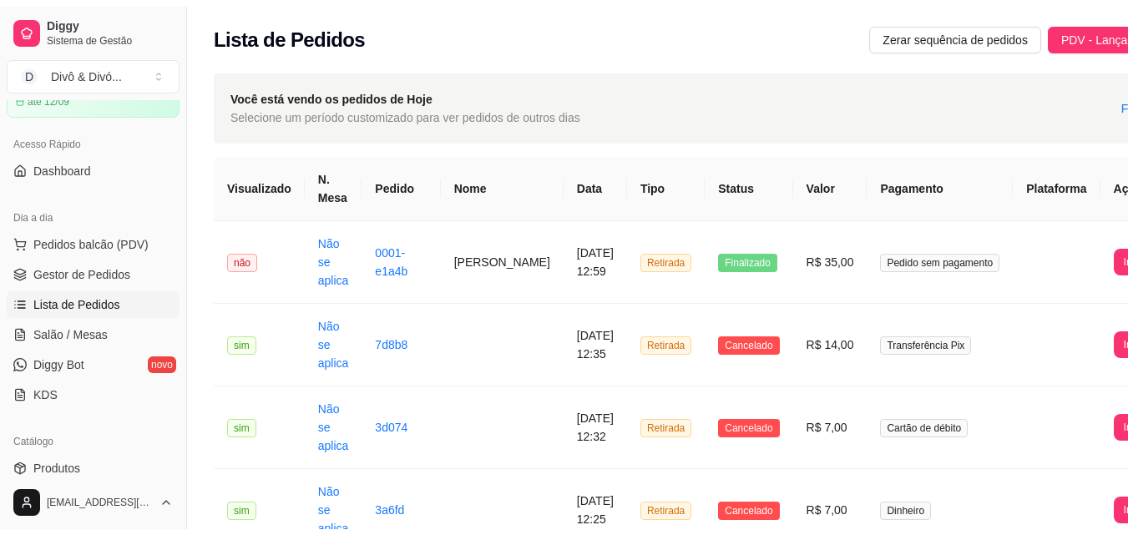
scroll to position [84, 0]
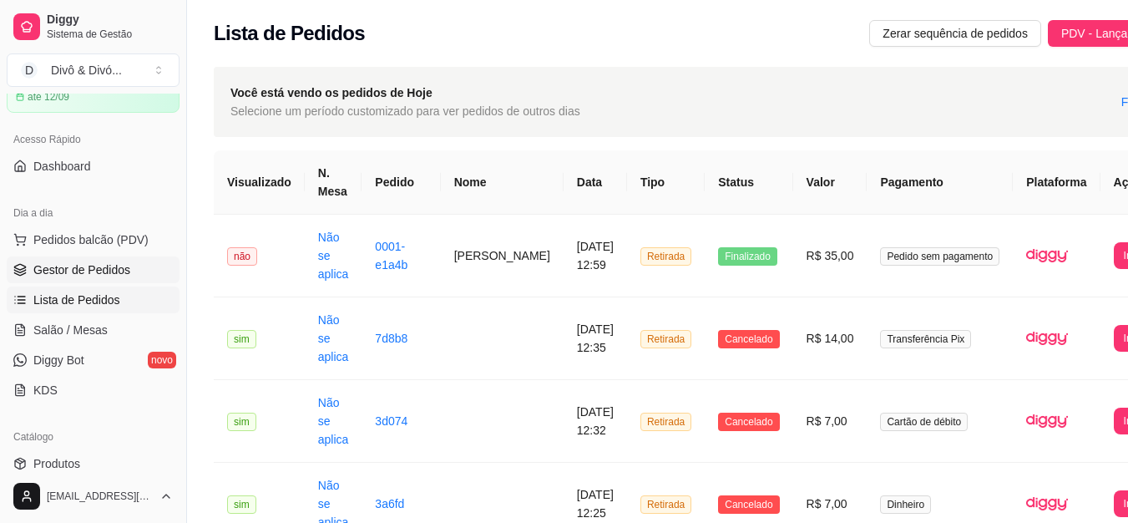
click at [97, 258] on link "Gestor de Pedidos" at bounding box center [93, 269] width 173 height 27
